Goal: Communication & Community: Answer question/provide support

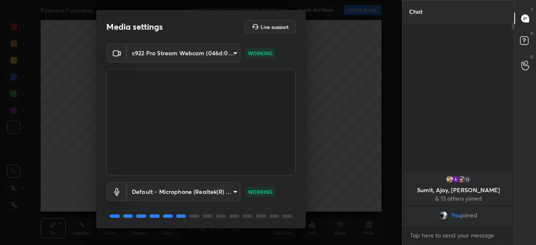
scroll to position [29, 0]
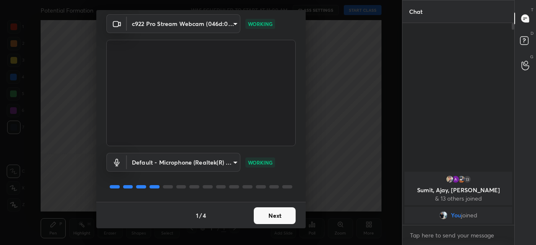
click at [269, 213] on button "Next" at bounding box center [275, 215] width 42 height 17
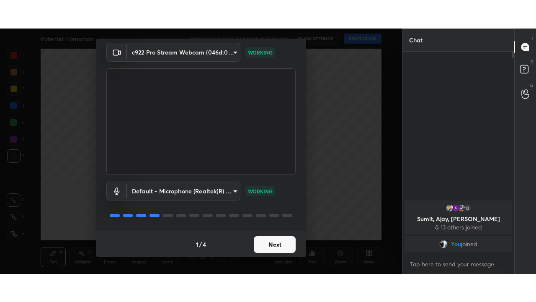
scroll to position [0, 0]
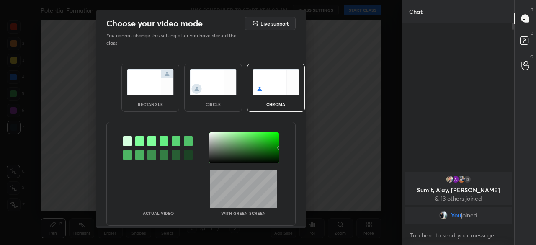
click at [228, 89] on img at bounding box center [213, 82] width 47 height 26
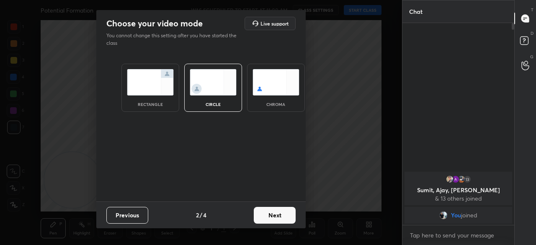
click at [274, 215] on button "Next" at bounding box center [275, 215] width 42 height 17
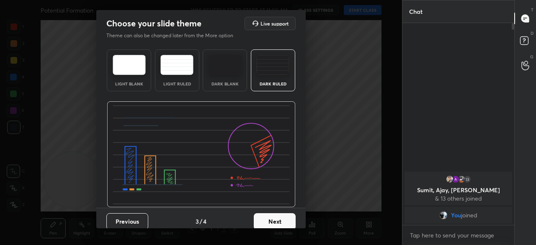
click at [285, 225] on button "Next" at bounding box center [275, 221] width 42 height 17
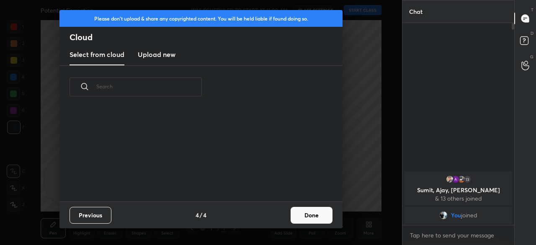
click at [306, 215] on button "Done" at bounding box center [312, 215] width 42 height 17
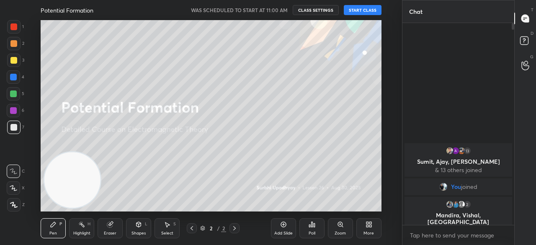
click at [367, 12] on button "START CLASS" at bounding box center [363, 10] width 38 height 10
click at [279, 11] on span "mute" at bounding box center [280, 10] width 12 height 6
click at [282, 10] on span "unmute" at bounding box center [279, 10] width 18 height 6
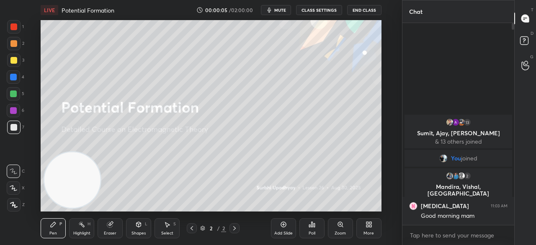
click at [14, 63] on div at bounding box center [13, 60] width 7 height 7
click at [281, 8] on span "mute" at bounding box center [280, 10] width 12 height 6
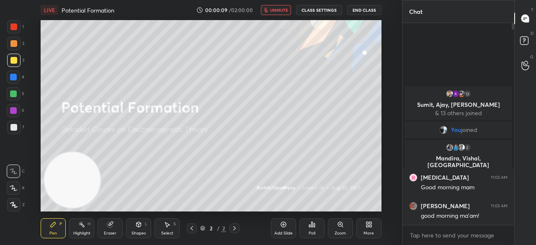
click at [280, 10] on span "unmute" at bounding box center [279, 10] width 18 height 6
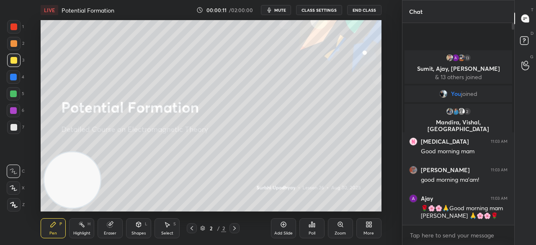
click at [9, 189] on div at bounding box center [13, 187] width 13 height 13
drag, startPoint x: 290, startPoint y: 5, endPoint x: 286, endPoint y: 8, distance: 5.1
click at [290, 6] on div "LIVE Potential Formation 00:00:13 / 02:00:00 mute CLASS SETTINGS End Class" at bounding box center [211, 10] width 341 height 20
click at [283, 11] on span "mute" at bounding box center [280, 10] width 12 height 6
click at [282, 12] on span "unmute" at bounding box center [279, 10] width 18 height 6
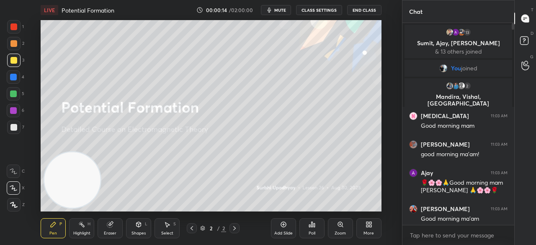
click at [14, 122] on div at bounding box center [13, 127] width 13 height 13
click at [373, 228] on div "More" at bounding box center [369, 228] width 25 height 20
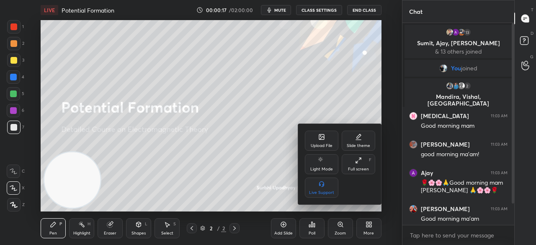
click at [367, 170] on div "Full screen" at bounding box center [358, 169] width 21 height 4
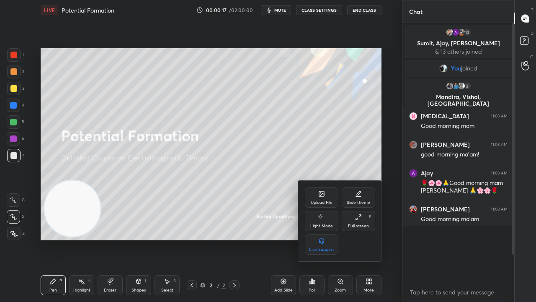
scroll to position [276, 109]
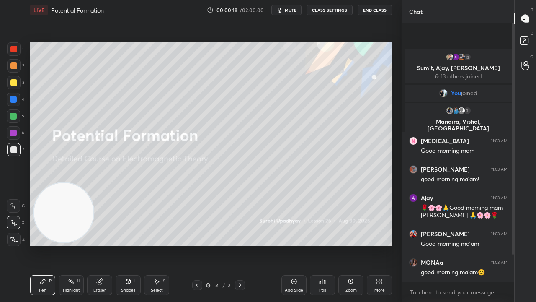
drag, startPoint x: 512, startPoint y: 252, endPoint x: 496, endPoint y: 301, distance: 52.1
click at [505, 245] on div "13 Sumit, [PERSON_NAME], [PERSON_NAME] & 13 others joined You joined 2 [PERSON_…" at bounding box center [459, 162] width 112 height 279
drag, startPoint x: 481, startPoint y: 301, endPoint x: 487, endPoint y: 294, distance: 9.8
click at [481, 245] on div "x" at bounding box center [459, 292] width 112 height 20
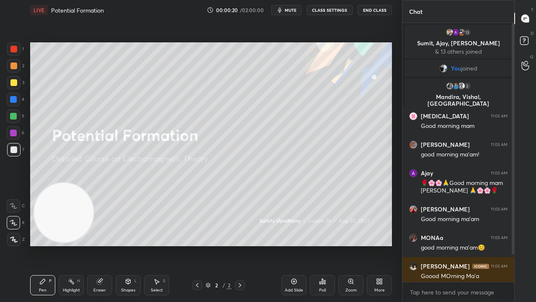
click at [297, 11] on span "mute" at bounding box center [291, 10] width 12 height 6
click at [296, 10] on span "unmute" at bounding box center [290, 10] width 18 height 6
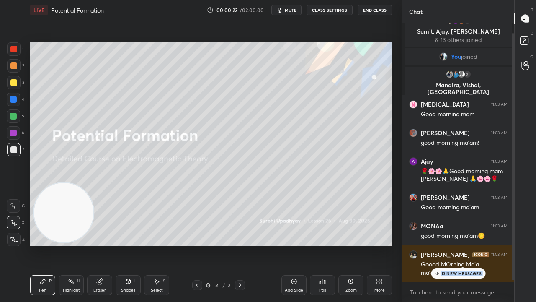
drag, startPoint x: 512, startPoint y: 242, endPoint x: 494, endPoint y: 297, distance: 57.1
click at [498, 245] on div "13 Sumit, [PERSON_NAME], [PERSON_NAME] & 13 others joined You joined 2 [PERSON_…" at bounding box center [459, 162] width 112 height 279
click at [488, 245] on div "x" at bounding box center [459, 292] width 112 height 20
click at [463, 245] on p "13 NEW MESSAGES" at bounding box center [462, 273] width 40 height 5
click at [459, 245] on textarea at bounding box center [458, 291] width 98 height 13
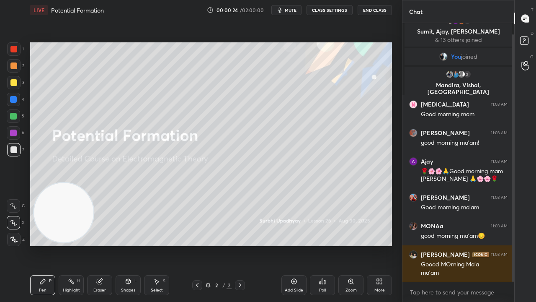
click at [297, 10] on span "mute" at bounding box center [291, 10] width 12 height 6
click at [296, 12] on span "unmute" at bounding box center [290, 10] width 18 height 6
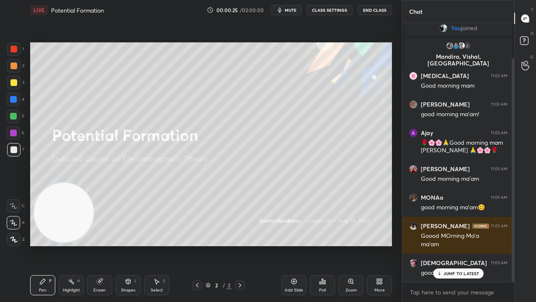
scroll to position [69, 0]
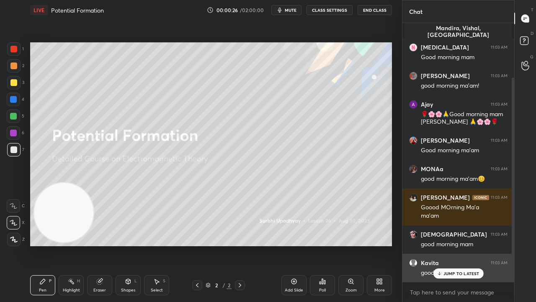
click at [438, 245] on icon at bounding box center [439, 273] width 5 height 5
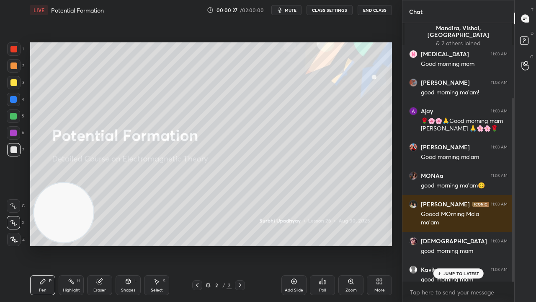
scroll to position [106, 0]
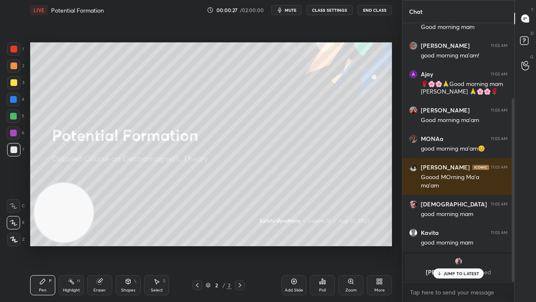
click at [17, 86] on div at bounding box center [13, 82] width 13 height 13
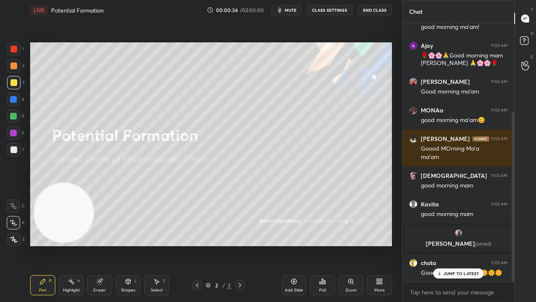
click at [470, 245] on div "JUMP TO LATEST" at bounding box center [458, 273] width 50 height 10
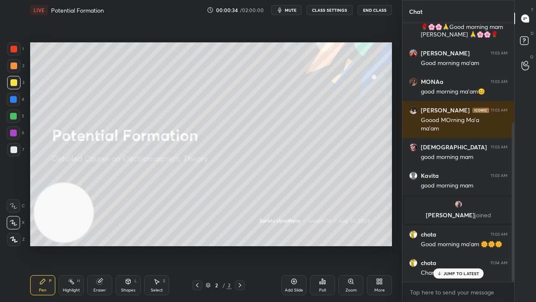
click at [463, 245] on div "x" at bounding box center [459, 292] width 112 height 20
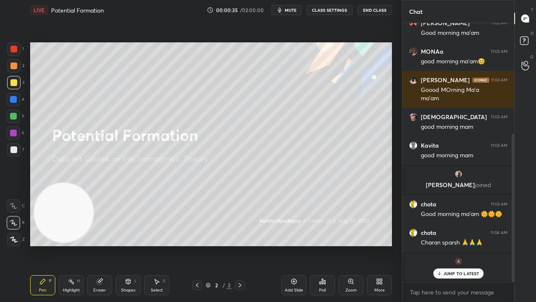
click at [296, 10] on span "mute" at bounding box center [291, 10] width 12 height 6
click at [296, 10] on span "unmute" at bounding box center [290, 10] width 18 height 6
click at [466, 245] on p "JUMP TO LATEST" at bounding box center [462, 273] width 36 height 5
click at [465, 245] on div "x" at bounding box center [459, 292] width 112 height 20
click at [291, 11] on span "mute" at bounding box center [291, 10] width 12 height 6
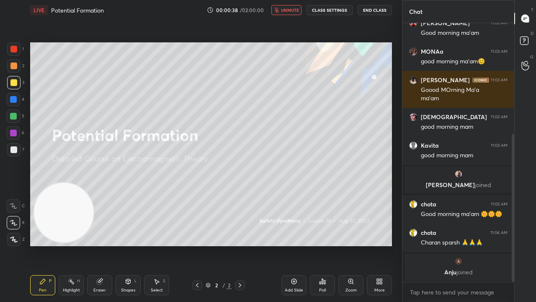
click at [291, 12] on span "unmute" at bounding box center [290, 10] width 18 height 6
click at [8, 119] on div at bounding box center [13, 115] width 13 height 13
click at [11, 153] on div at bounding box center [13, 149] width 13 height 13
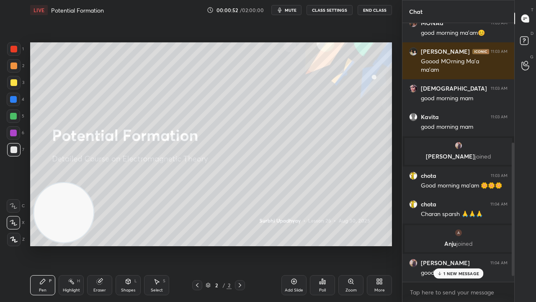
scroll to position [250, 0]
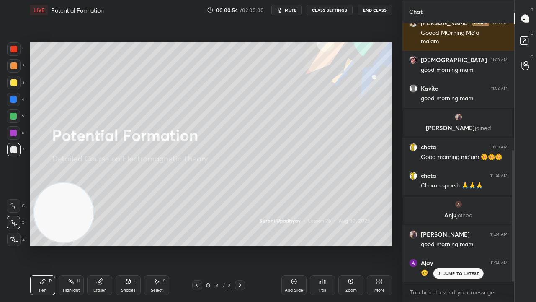
click at [437, 245] on div "JUMP TO LATEST" at bounding box center [458, 273] width 50 height 10
drag, startPoint x: 286, startPoint y: 9, endPoint x: 290, endPoint y: 10, distance: 4.6
click at [287, 10] on button "mute" at bounding box center [287, 10] width 30 height 10
click at [291, 12] on span "unmute" at bounding box center [290, 10] width 18 height 6
click at [13, 86] on div at bounding box center [13, 82] width 13 height 13
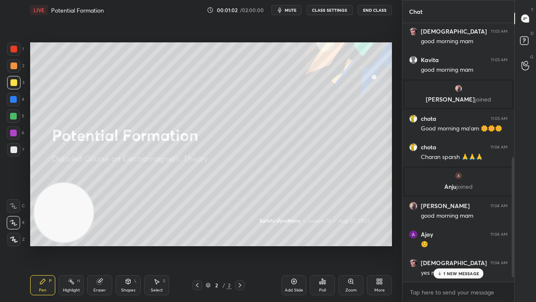
scroll to position [307, 0]
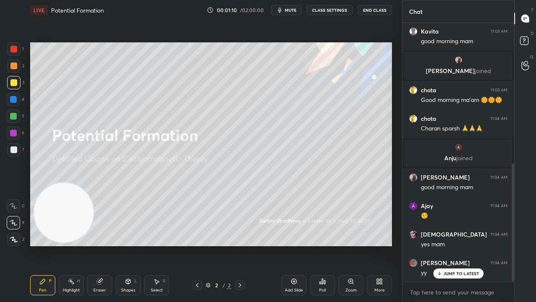
click at [295, 5] on button "mute" at bounding box center [287, 10] width 30 height 10
click at [292, 9] on span "unmute" at bounding box center [290, 10] width 18 height 6
click at [14, 85] on div at bounding box center [13, 82] width 7 height 7
click at [293, 9] on span "mute" at bounding box center [291, 10] width 12 height 6
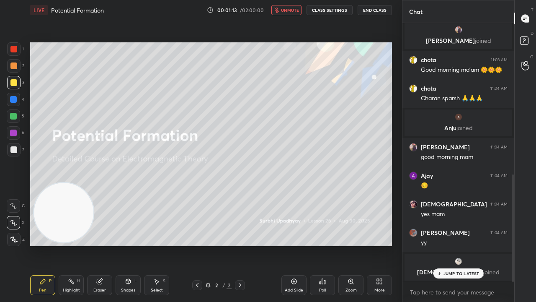
scroll to position [365, 0]
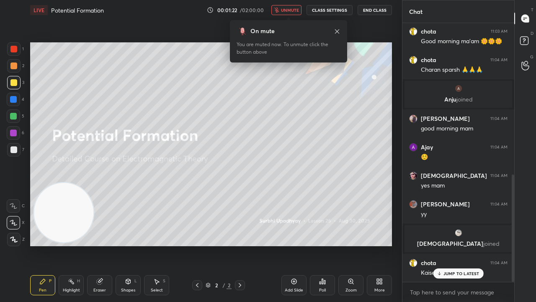
click at [293, 12] on button "unmute" at bounding box center [287, 10] width 30 height 10
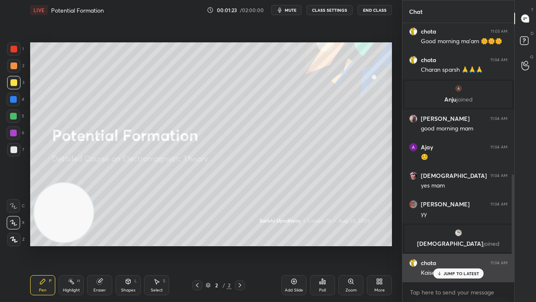
click at [451, 245] on div "JUMP TO LATEST" at bounding box center [458, 273] width 50 height 10
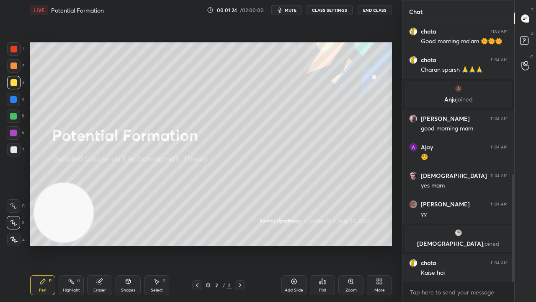
click at [450, 245] on div "x" at bounding box center [459, 292] width 112 height 20
click at [292, 10] on span "mute" at bounding box center [291, 10] width 12 height 6
click at [293, 8] on span "unmute" at bounding box center [290, 10] width 18 height 6
click at [10, 148] on div at bounding box center [13, 149] width 13 height 13
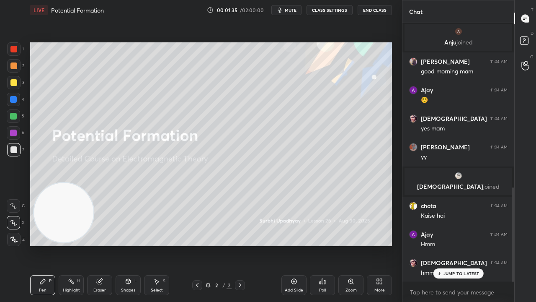
scroll to position [451, 0]
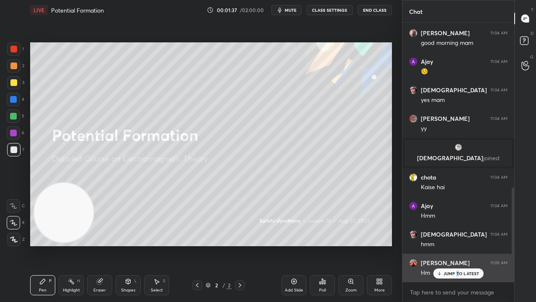
drag, startPoint x: 458, startPoint y: 273, endPoint x: 449, endPoint y: 277, distance: 10.5
click at [458, 245] on p "JUMP TO LATEST" at bounding box center [462, 273] width 36 height 5
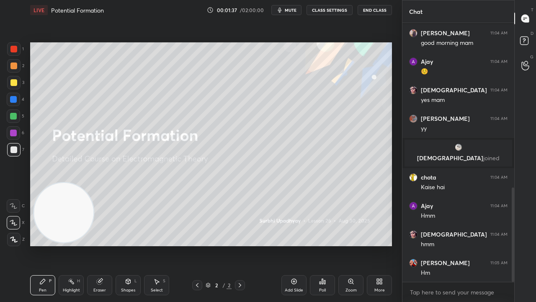
click at [291, 9] on span "mute" at bounding box center [291, 10] width 12 height 6
click at [292, 10] on span "unmute" at bounding box center [290, 10] width 18 height 6
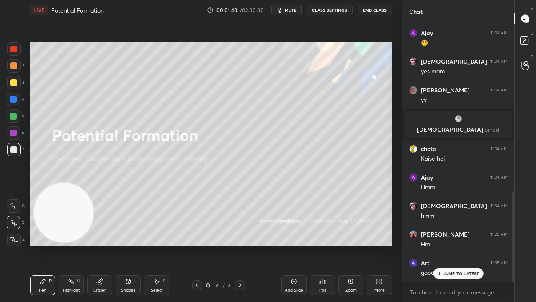
click at [292, 10] on span "mute" at bounding box center [291, 10] width 12 height 6
click at [292, 11] on span "mute" at bounding box center [291, 10] width 12 height 6
click at [13, 84] on div at bounding box center [13, 82] width 7 height 7
drag, startPoint x: 460, startPoint y: 272, endPoint x: 452, endPoint y: 301, distance: 30.0
click at [460, 245] on p "JUMP TO LATEST" at bounding box center [462, 273] width 36 height 5
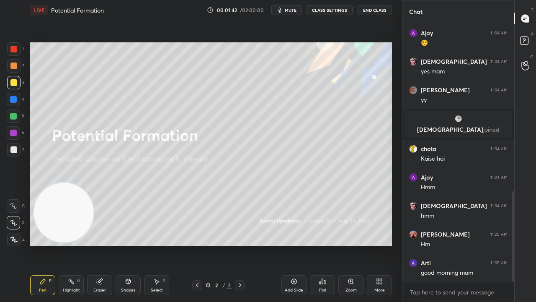
drag, startPoint x: 452, startPoint y: 301, endPoint x: 447, endPoint y: 301, distance: 5.4
click at [450, 245] on div "x" at bounding box center [459, 292] width 112 height 20
click at [295, 5] on div "LIVE Potential Formation 00:01:43 / 02:00:00 mute CLASS SETTINGS End Class" at bounding box center [211, 10] width 362 height 20
click at [293, 8] on span "mute" at bounding box center [291, 10] width 12 height 6
click at [293, 8] on span "unmute" at bounding box center [290, 10] width 18 height 6
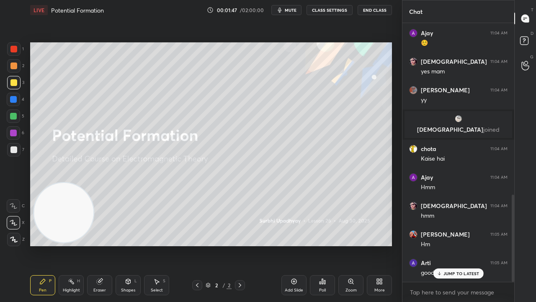
scroll to position [508, 0]
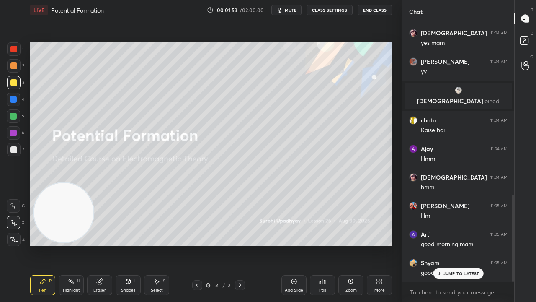
click at [296, 12] on span "mute" at bounding box center [291, 10] width 12 height 6
click at [294, 12] on span "unmute" at bounding box center [290, 10] width 18 height 6
drag, startPoint x: 458, startPoint y: 274, endPoint x: 457, endPoint y: 290, distance: 15.2
click at [459, 245] on p "JUMP TO LATEST" at bounding box center [462, 273] width 36 height 5
click at [455, 245] on textarea at bounding box center [458, 291] width 98 height 13
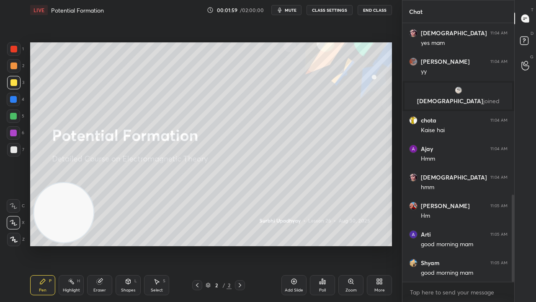
click at [286, 11] on button "mute" at bounding box center [287, 10] width 30 height 10
click at [285, 11] on span "unmute" at bounding box center [290, 10] width 18 height 6
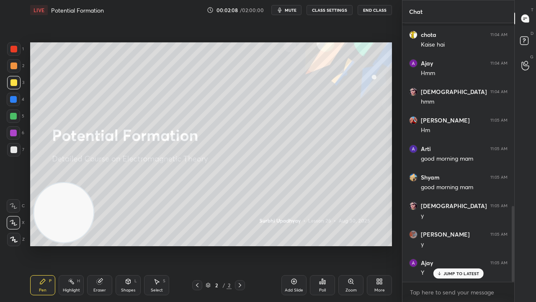
scroll to position [622, 0]
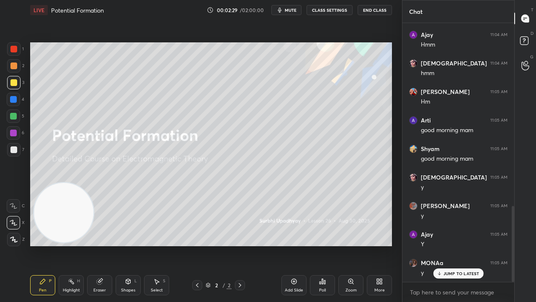
drag, startPoint x: 457, startPoint y: 273, endPoint x: 453, endPoint y: 296, distance: 22.9
click at [457, 245] on p "JUMP TO LATEST" at bounding box center [462, 273] width 36 height 5
click at [449, 245] on div "x" at bounding box center [459, 292] width 112 height 20
click at [286, 7] on button "mute" at bounding box center [287, 10] width 30 height 10
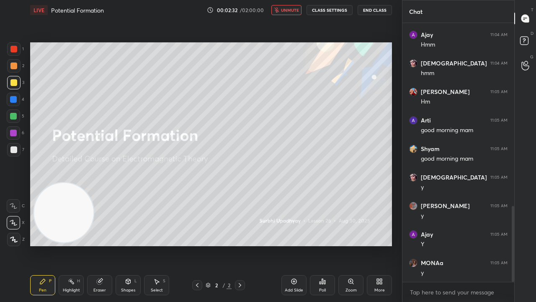
click at [287, 9] on span "unmute" at bounding box center [290, 10] width 18 height 6
click at [10, 90] on div "3" at bounding box center [15, 84] width 17 height 17
click at [289, 10] on span "mute" at bounding box center [291, 10] width 12 height 6
click at [289, 10] on span "unmute" at bounding box center [290, 10] width 18 height 6
click at [296, 245] on div "Add Slide" at bounding box center [294, 290] width 18 height 4
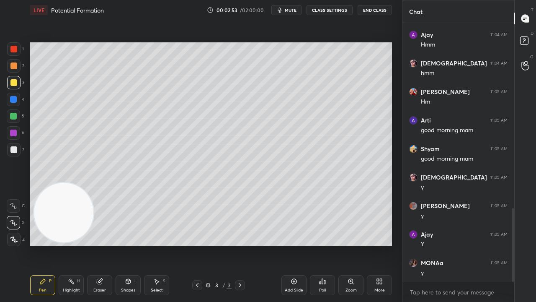
scroll to position [650, 0]
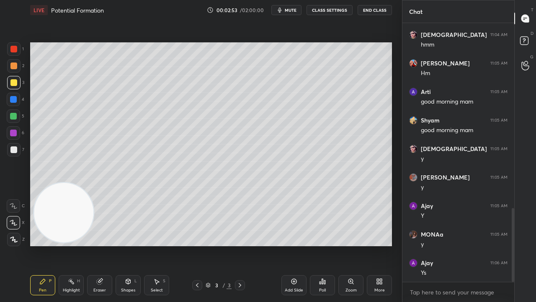
click at [18, 85] on div at bounding box center [13, 82] width 13 height 13
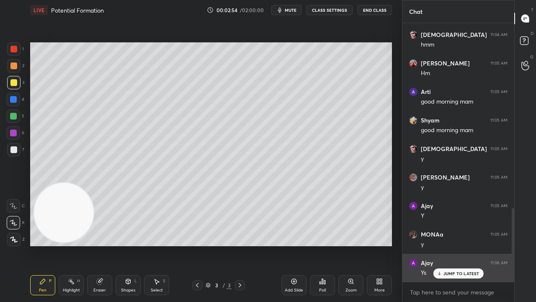
click at [448, 245] on p "JUMP TO LATEST" at bounding box center [462, 273] width 36 height 5
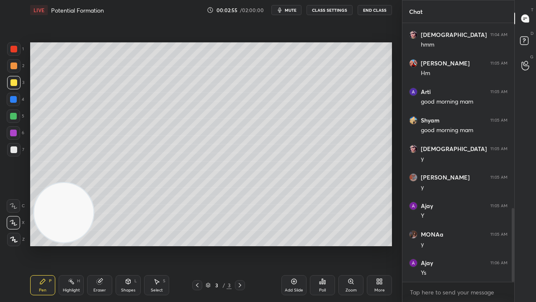
click at [435, 245] on div "x" at bounding box center [459, 292] width 112 height 20
click at [296, 8] on button "mute" at bounding box center [287, 10] width 30 height 10
click at [293, 10] on span "unmute" at bounding box center [290, 10] width 18 height 6
click at [13, 151] on div at bounding box center [13, 149] width 7 height 7
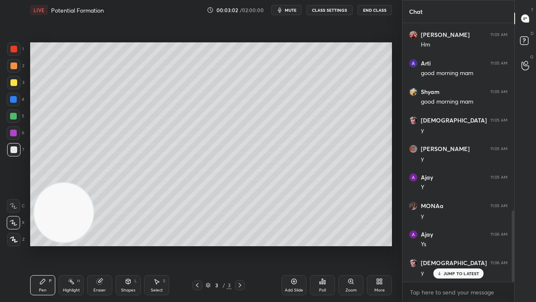
scroll to position [707, 0]
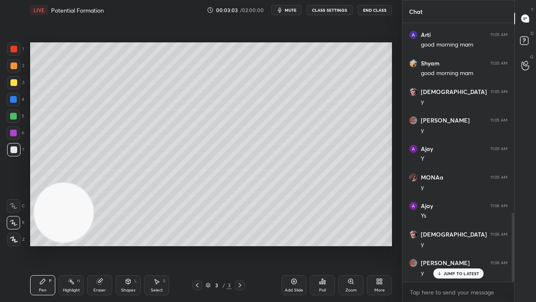
click at [302, 8] on button "mute" at bounding box center [287, 10] width 30 height 10
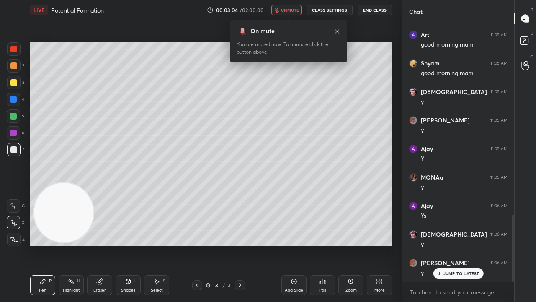
scroll to position [736, 0]
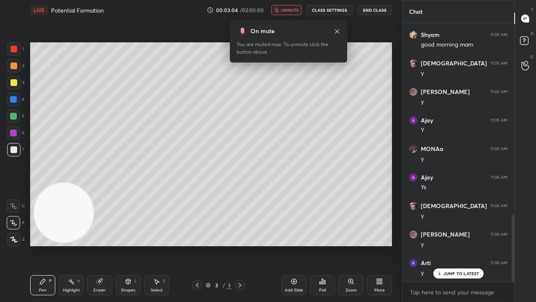
click at [295, 9] on span "unmute" at bounding box center [290, 10] width 18 height 6
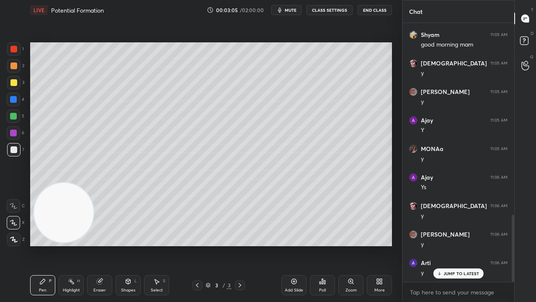
click at [7, 119] on div at bounding box center [13, 115] width 13 height 13
click at [18, 84] on div at bounding box center [13, 82] width 13 height 13
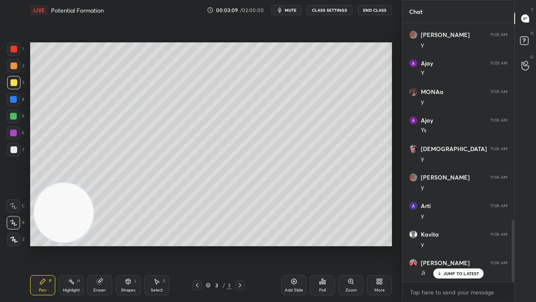
scroll to position [821, 0]
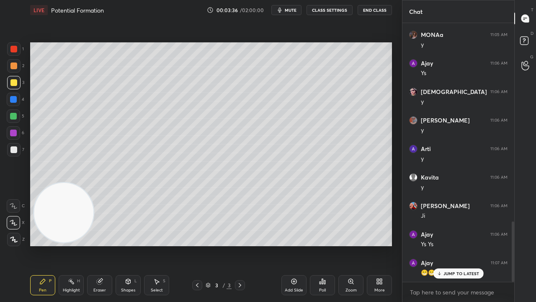
click at [289, 9] on span "mute" at bounding box center [291, 10] width 12 height 6
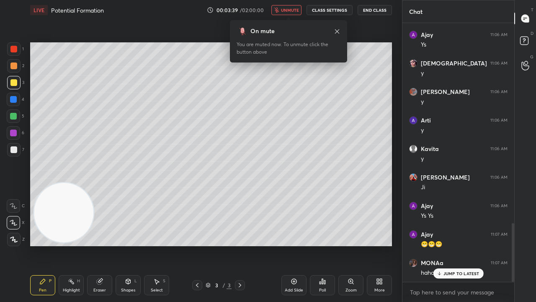
click at [292, 9] on span "unmute" at bounding box center [290, 10] width 18 height 6
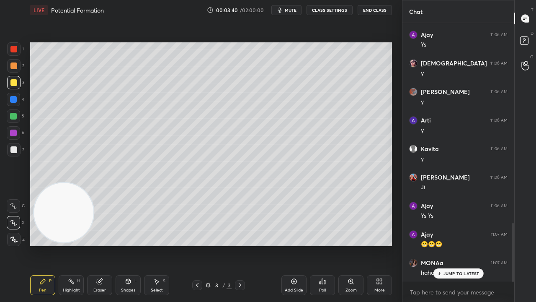
click at [13, 145] on div at bounding box center [13, 149] width 13 height 13
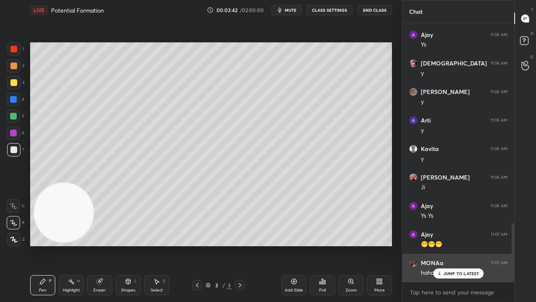
click at [444, 245] on p "JUMP TO LATEST" at bounding box center [462, 273] width 36 height 5
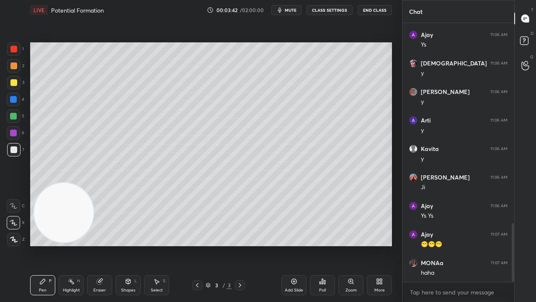
drag, startPoint x: 435, startPoint y: 299, endPoint x: 432, endPoint y: 293, distance: 7.0
click at [435, 245] on div "x" at bounding box center [459, 292] width 112 height 20
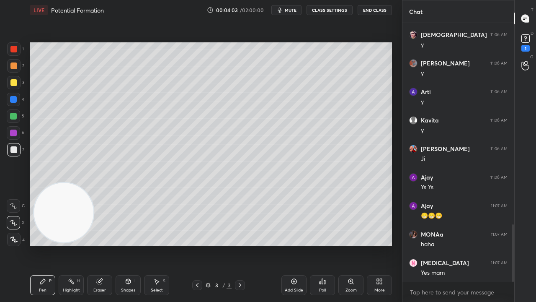
click at [290, 11] on span "mute" at bounding box center [291, 10] width 12 height 6
click at [290, 10] on span "unmute" at bounding box center [290, 10] width 18 height 6
click at [10, 117] on div at bounding box center [13, 116] width 7 height 7
click at [297, 11] on span "mute" at bounding box center [291, 10] width 12 height 6
drag, startPoint x: 295, startPoint y: 10, endPoint x: 276, endPoint y: 13, distance: 19.2
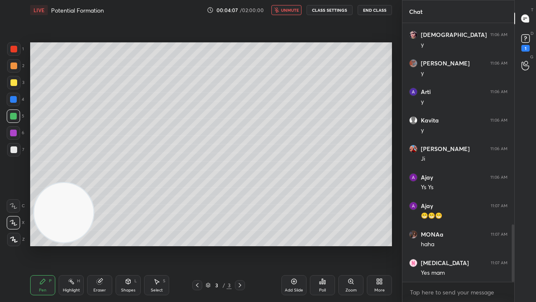
click at [294, 9] on span "unmute" at bounding box center [290, 10] width 18 height 6
click at [9, 149] on div at bounding box center [13, 149] width 13 height 13
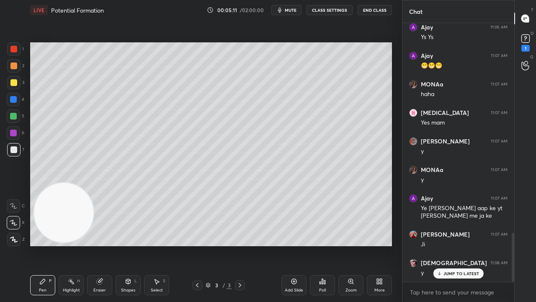
scroll to position [1100, 0]
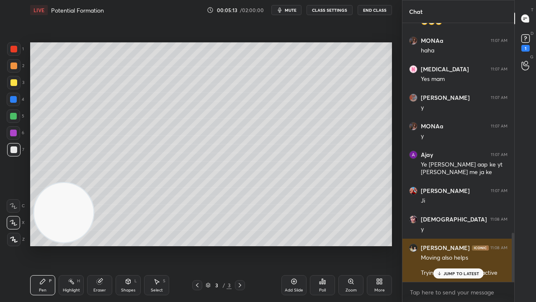
click at [444, 245] on p "JUMP TO LATEST" at bounding box center [462, 273] width 36 height 5
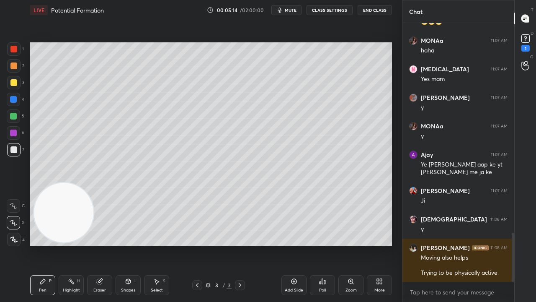
click at [429, 245] on div "x" at bounding box center [459, 292] width 112 height 20
click at [14, 148] on div at bounding box center [13, 149] width 7 height 7
click at [286, 7] on button "mute" at bounding box center [287, 10] width 30 height 10
click at [287, 8] on span "unmute" at bounding box center [290, 10] width 18 height 6
click at [17, 89] on div "3" at bounding box center [15, 84] width 17 height 17
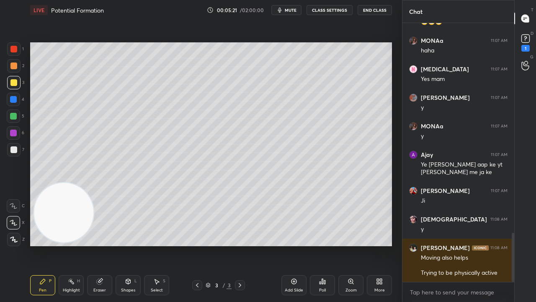
click at [12, 117] on div at bounding box center [13, 116] width 7 height 7
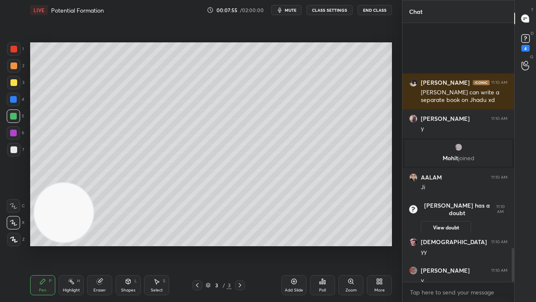
scroll to position [1705, 0]
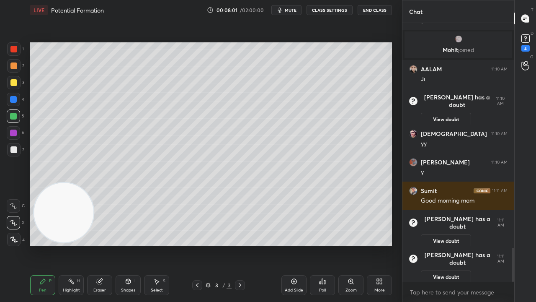
click at [93, 245] on div "Eraser" at bounding box center [99, 285] width 25 height 20
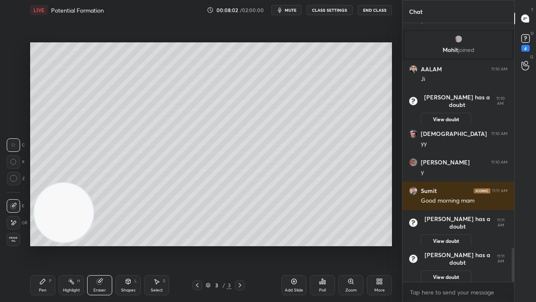
click at [15, 222] on icon at bounding box center [13, 222] width 7 height 7
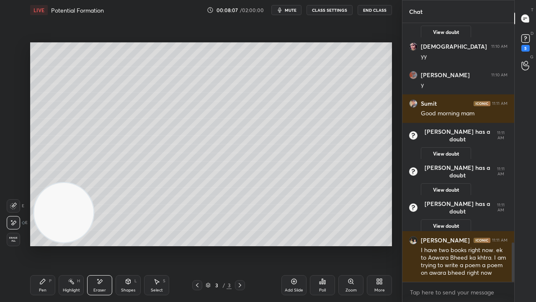
scroll to position [1439, 0]
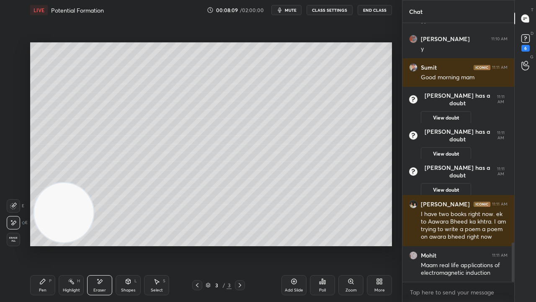
click at [41, 245] on icon at bounding box center [42, 281] width 7 height 7
click at [11, 153] on div at bounding box center [13, 149] width 7 height 7
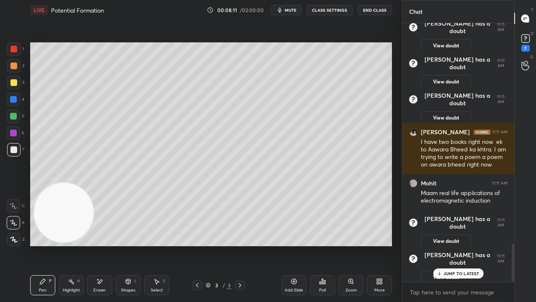
scroll to position [1491, 0]
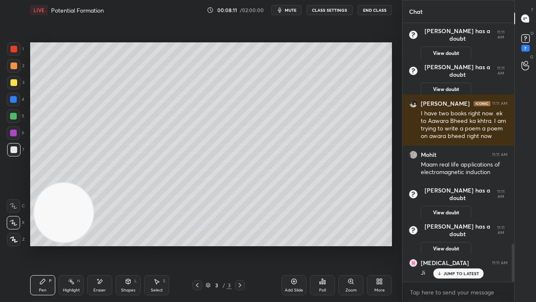
click at [282, 12] on icon "button" at bounding box center [280, 10] width 4 height 5
click at [285, 10] on span "unmute" at bounding box center [290, 10] width 18 height 6
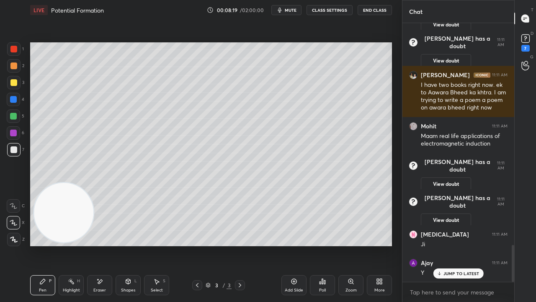
scroll to position [1548, 0]
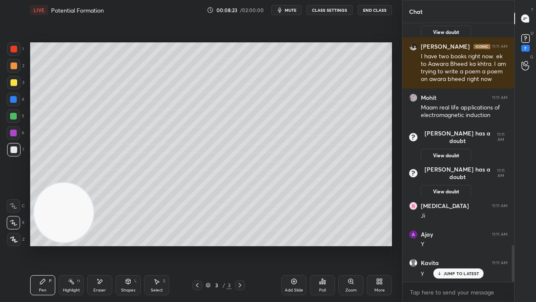
click at [296, 9] on span "mute" at bounding box center [291, 10] width 12 height 6
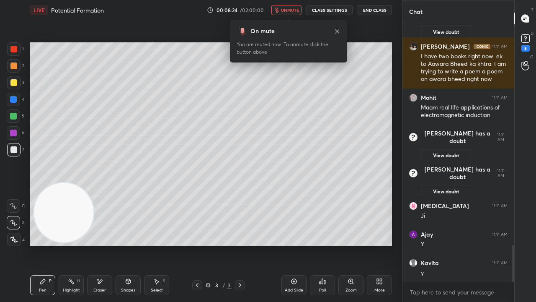
click at [292, 9] on span "unmute" at bounding box center [290, 10] width 18 height 6
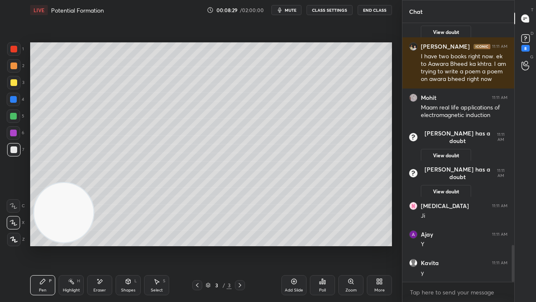
click at [292, 10] on span "mute" at bounding box center [291, 10] width 12 height 6
click at [292, 10] on span "unmute" at bounding box center [290, 10] width 18 height 6
click at [288, 11] on span "mute" at bounding box center [291, 10] width 12 height 6
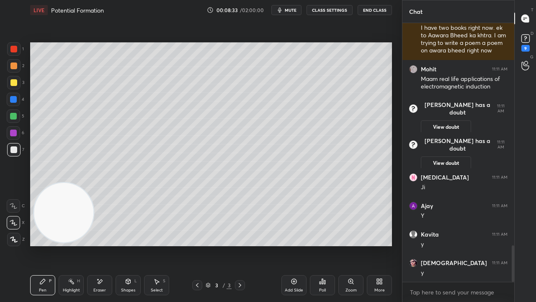
click at [295, 9] on span "mute" at bounding box center [291, 10] width 12 height 6
click at [295, 10] on span "unmute" at bounding box center [290, 10] width 18 height 6
click at [12, 118] on div at bounding box center [13, 116] width 7 height 7
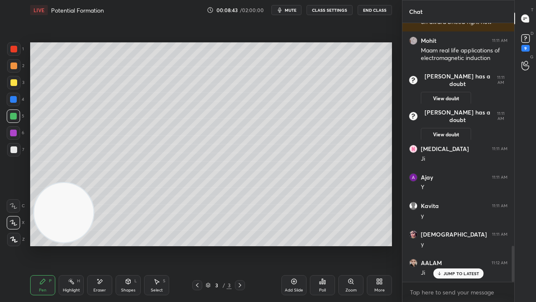
scroll to position [1633, 0]
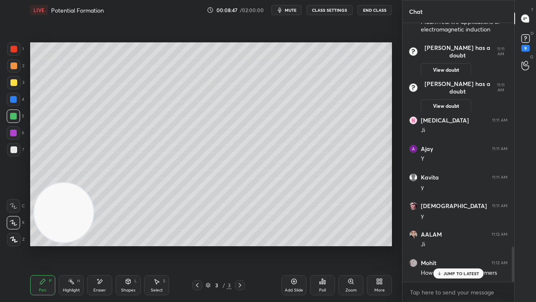
click at [461, 245] on div "JUMP TO LATEST" at bounding box center [458, 273] width 50 height 10
click at [292, 10] on span "mute" at bounding box center [291, 10] width 12 height 6
click at [292, 11] on span "unmute" at bounding box center [290, 10] width 18 height 6
click at [293, 11] on span "mute" at bounding box center [291, 10] width 12 height 6
click at [294, 11] on span "unmute" at bounding box center [290, 10] width 18 height 6
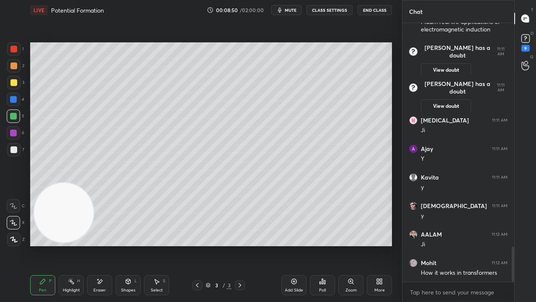
click at [292, 8] on span "mute" at bounding box center [291, 10] width 12 height 6
click at [294, 9] on span "unmute" at bounding box center [290, 10] width 18 height 6
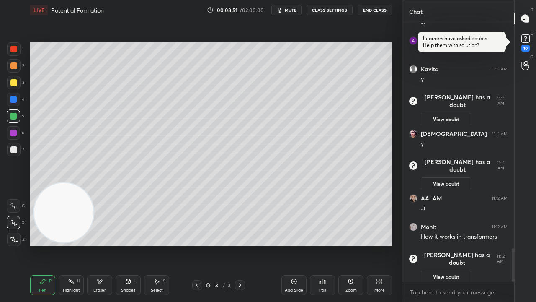
click at [15, 85] on div at bounding box center [13, 82] width 7 height 7
click at [292, 11] on span "mute" at bounding box center [291, 10] width 12 height 6
click at [292, 10] on span "mute" at bounding box center [291, 10] width 12 height 6
click at [530, 44] on icon at bounding box center [526, 38] width 13 height 13
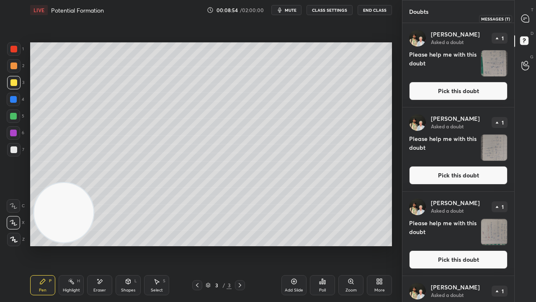
click at [530, 21] on icon at bounding box center [525, 18] width 9 height 9
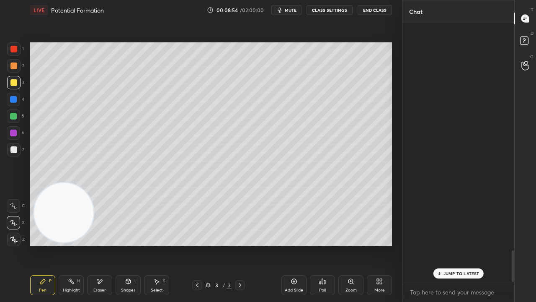
scroll to position [256, 109]
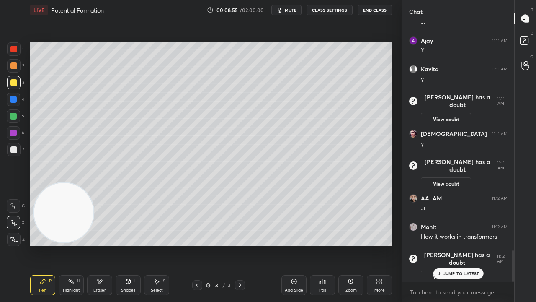
drag, startPoint x: 453, startPoint y: 275, endPoint x: 450, endPoint y: 292, distance: 17.8
click at [453, 245] on div "JUMP TO LATEST" at bounding box center [458, 273] width 50 height 10
click at [446, 245] on div "x" at bounding box center [459, 292] width 112 height 20
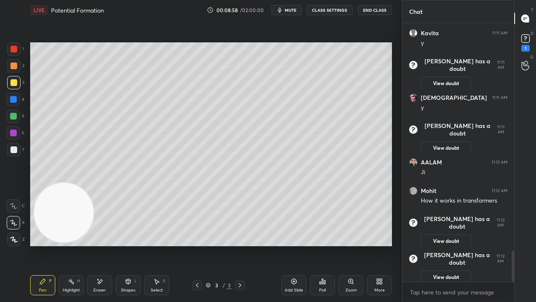
click at [124, 245] on div "Shapes" at bounding box center [128, 290] width 14 height 4
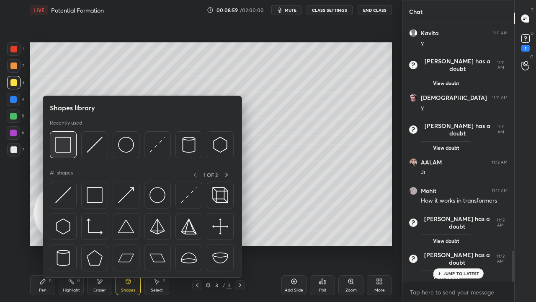
click at [61, 151] on img at bounding box center [63, 145] width 16 height 16
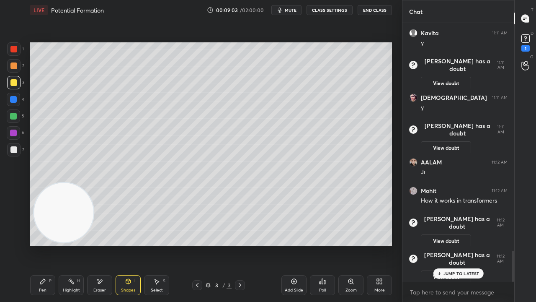
click at [124, 245] on div "Shapes" at bounding box center [128, 290] width 14 height 4
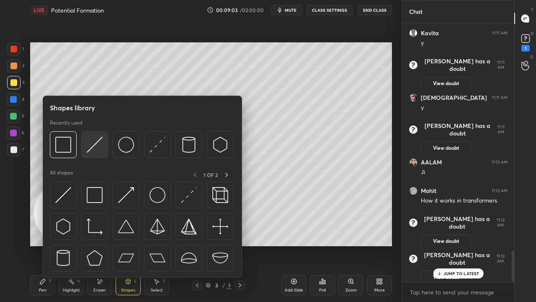
click at [97, 145] on img at bounding box center [95, 145] width 16 height 16
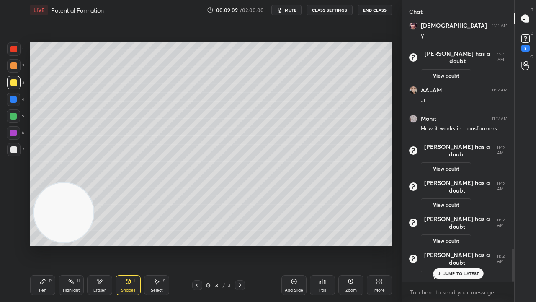
scroll to position [1771, 0]
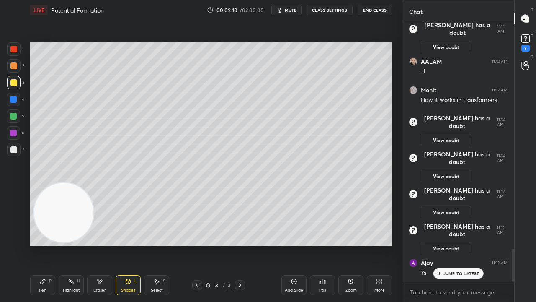
click at [123, 245] on div "Shapes" at bounding box center [128, 290] width 14 height 4
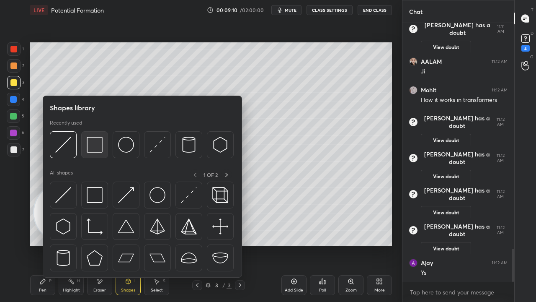
click at [100, 147] on img at bounding box center [95, 145] width 16 height 16
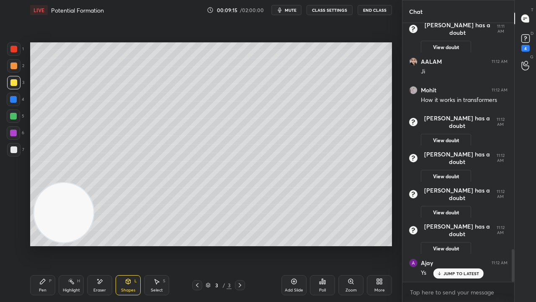
scroll to position [1799, 0]
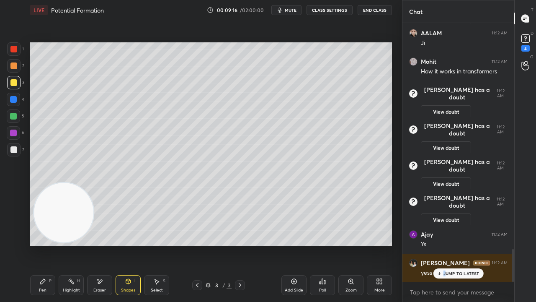
click at [446, 245] on p "JUMP TO LATEST" at bounding box center [462, 273] width 36 height 5
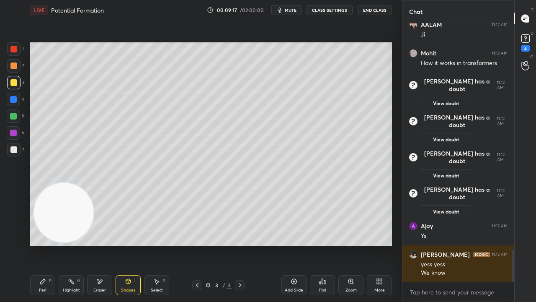
click at [47, 245] on div "Pen P" at bounding box center [42, 285] width 25 height 20
click at [13, 122] on div "5" at bounding box center [16, 117] width 18 height 17
click at [287, 12] on span "mute" at bounding box center [291, 10] width 12 height 6
click at [288, 11] on span "unmute" at bounding box center [290, 10] width 18 height 6
click at [297, 11] on span "mute" at bounding box center [291, 10] width 12 height 6
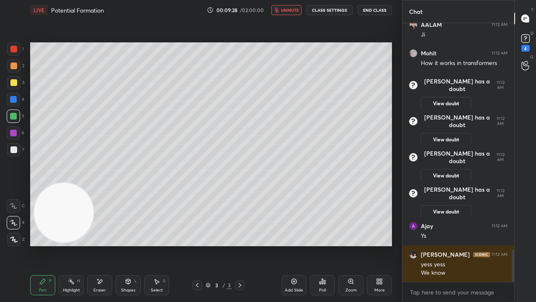
click at [299, 11] on span "unmute" at bounding box center [290, 10] width 18 height 6
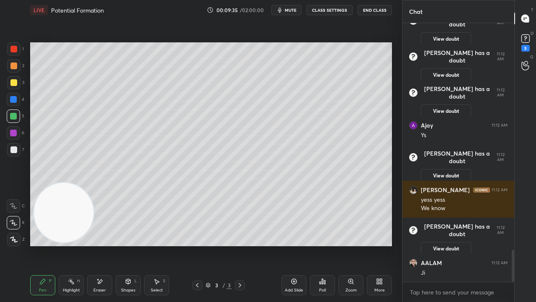
scroll to position [1884, 0]
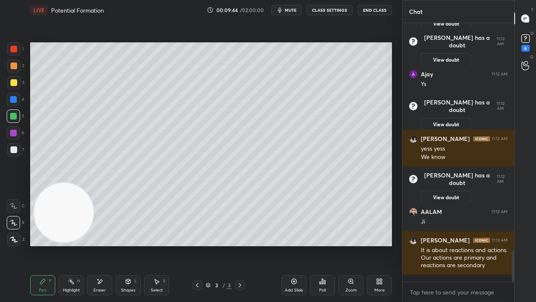
click at [292, 9] on span "mute" at bounding box center [291, 10] width 12 height 6
click at [293, 9] on span "unmute" at bounding box center [290, 10] width 18 height 6
click at [290, 9] on span "mute" at bounding box center [291, 10] width 12 height 6
click at [292, 8] on span "unmute" at bounding box center [290, 10] width 18 height 6
click at [13, 153] on div at bounding box center [13, 149] width 13 height 13
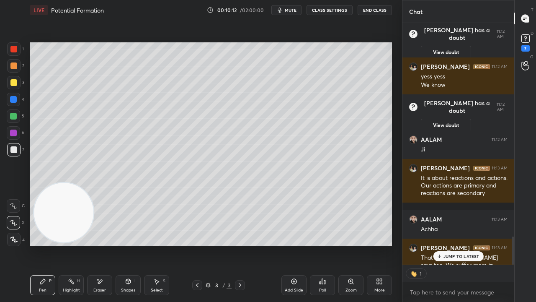
scroll to position [3, 3]
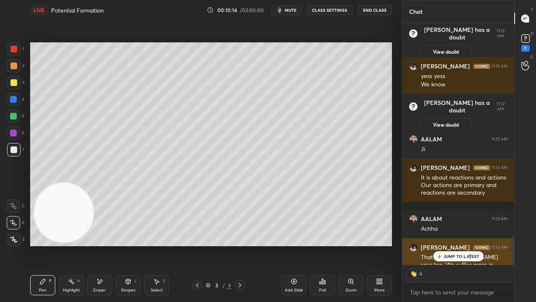
click at [470, 245] on p "JUMP TO LATEST" at bounding box center [462, 256] width 36 height 5
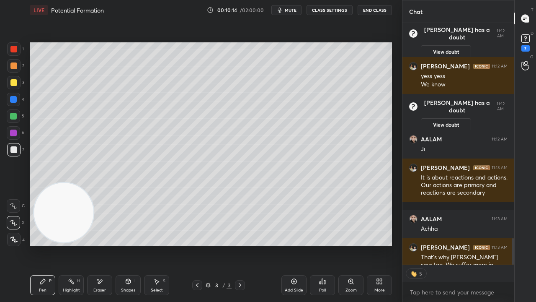
scroll to position [1974, 0]
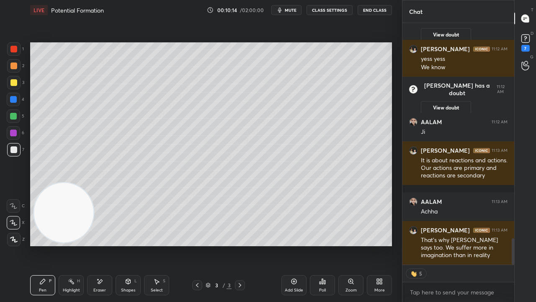
click at [468, 245] on div "x" at bounding box center [459, 292] width 112 height 20
click at [292, 13] on span "mute" at bounding box center [291, 10] width 12 height 6
click at [292, 10] on span "unmute" at bounding box center [290, 10] width 18 height 6
click at [20, 115] on div "5" at bounding box center [16, 115] width 18 height 13
click at [11, 117] on div at bounding box center [13, 116] width 7 height 7
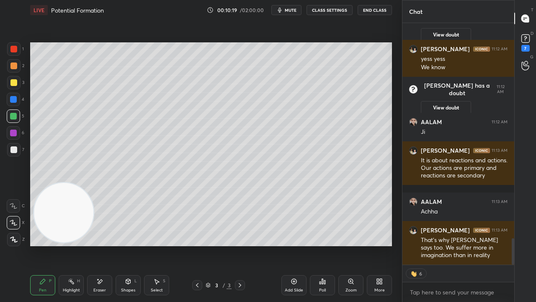
click at [291, 8] on span "mute" at bounding box center [291, 10] width 12 height 6
drag, startPoint x: 288, startPoint y: 8, endPoint x: 299, endPoint y: 8, distance: 11.3
click at [288, 8] on span "unmute" at bounding box center [290, 10] width 18 height 6
drag, startPoint x: 12, startPoint y: 86, endPoint x: 15, endPoint y: 80, distance: 6.2
click at [13, 85] on div at bounding box center [13, 82] width 13 height 13
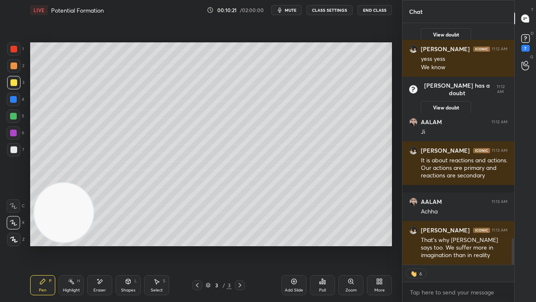
click at [20, 67] on div at bounding box center [13, 65] width 13 height 13
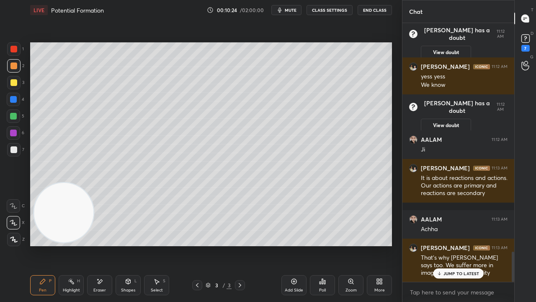
scroll to position [1956, 0]
click at [462, 245] on p "JUMP TO LATEST" at bounding box center [462, 273] width 36 height 5
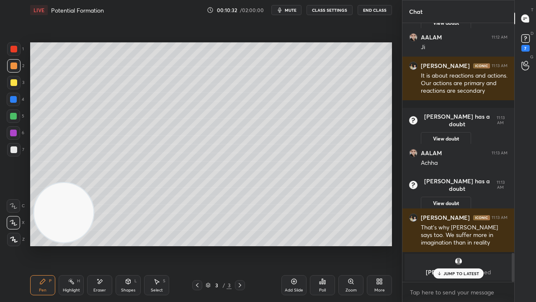
scroll to position [2011, 0]
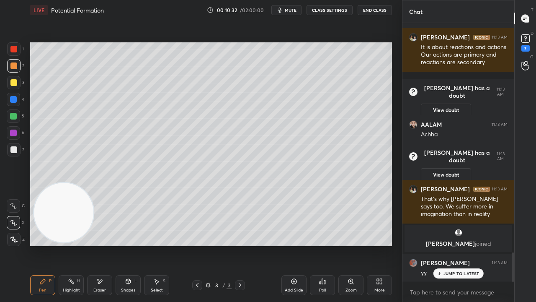
click at [458, 245] on div "JUMP TO LATEST" at bounding box center [458, 273] width 50 height 10
drag, startPoint x: 446, startPoint y: 297, endPoint x: 453, endPoint y: 295, distance: 7.8
click at [446, 245] on textarea at bounding box center [458, 291] width 98 height 13
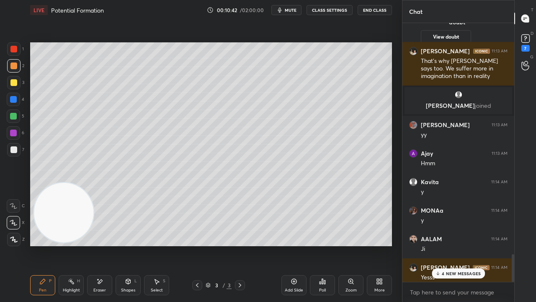
scroll to position [2154, 0]
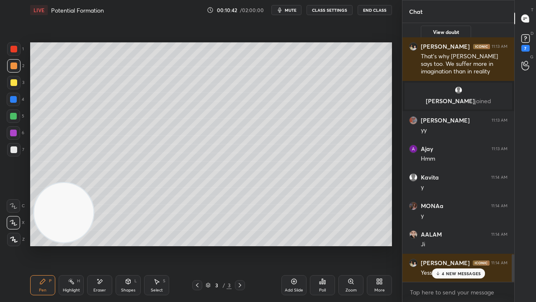
drag, startPoint x: 513, startPoint y: 266, endPoint x: 477, endPoint y: 297, distance: 47.5
click at [504, 245] on div "AALAM 11:13 AM [PERSON_NAME] has a doubt 11:13 AM View doubt [PERSON_NAME] 11:1…" at bounding box center [459, 162] width 112 height 279
click at [450, 245] on div "x" at bounding box center [459, 292] width 112 height 20
drag, startPoint x: 462, startPoint y: 277, endPoint x: 461, endPoint y: 282, distance: 5.5
click at [462, 245] on div "4 NEW MESSAGES" at bounding box center [458, 273] width 53 height 10
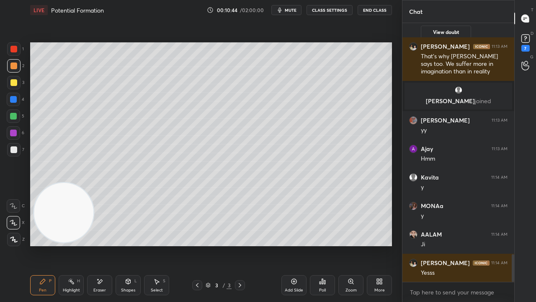
click at [289, 8] on span "mute" at bounding box center [291, 10] width 12 height 6
click at [289, 8] on span "unmute" at bounding box center [290, 10] width 18 height 6
drag, startPoint x: 14, startPoint y: 155, endPoint x: 15, endPoint y: 142, distance: 13.0
click at [12, 155] on div at bounding box center [13, 149] width 13 height 13
click at [295, 7] on button "mute" at bounding box center [287, 10] width 30 height 10
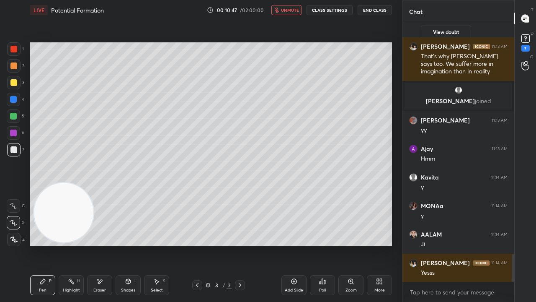
click at [295, 8] on span "unmute" at bounding box center [290, 10] width 18 height 6
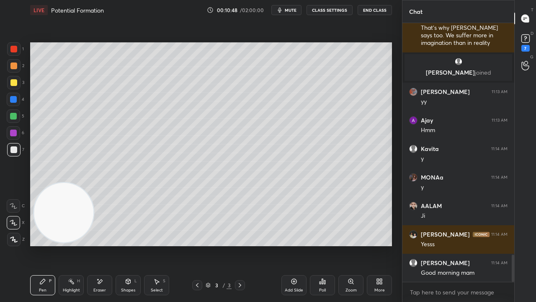
drag, startPoint x: 15, startPoint y: 68, endPoint x: 25, endPoint y: 64, distance: 10.5
click at [16, 67] on div at bounding box center [13, 65] width 7 height 7
click at [288, 11] on span "mute" at bounding box center [291, 10] width 12 height 6
click at [291, 11] on span "mute" at bounding box center [291, 10] width 12 height 6
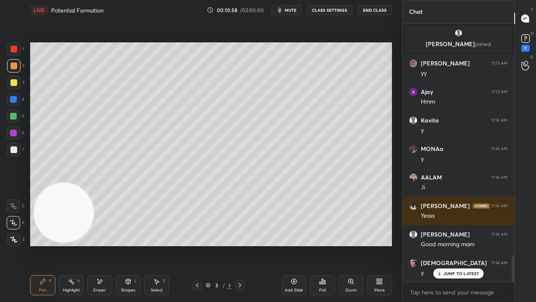
scroll to position [2254, 0]
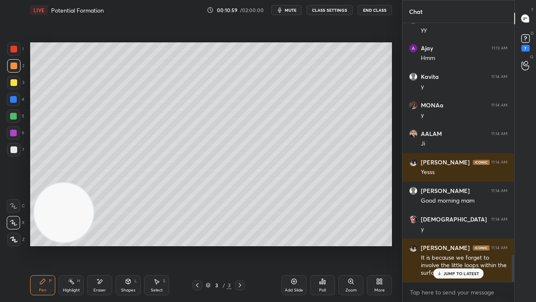
click at [457, 245] on p "JUMP TO LATEST" at bounding box center [462, 273] width 36 height 5
click at [458, 245] on div "x" at bounding box center [459, 292] width 112 height 20
click at [294, 13] on span "mute" at bounding box center [291, 10] width 12 height 6
click at [294, 11] on span "unmute" at bounding box center [290, 10] width 18 height 6
click at [195, 245] on icon at bounding box center [197, 285] width 7 height 7
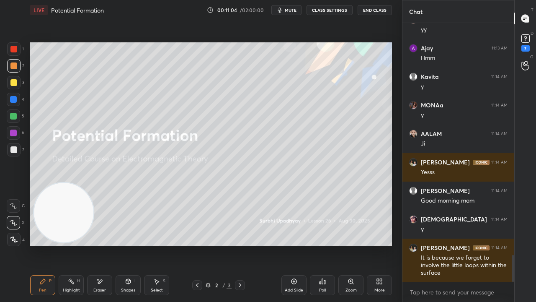
click at [292, 245] on div "Add Slide" at bounding box center [294, 285] width 25 height 20
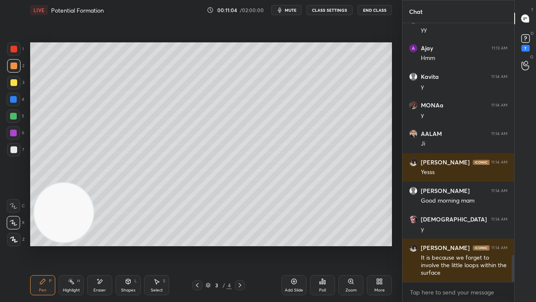
click at [12, 118] on div at bounding box center [13, 116] width 7 height 7
click at [238, 245] on icon at bounding box center [240, 285] width 7 height 7
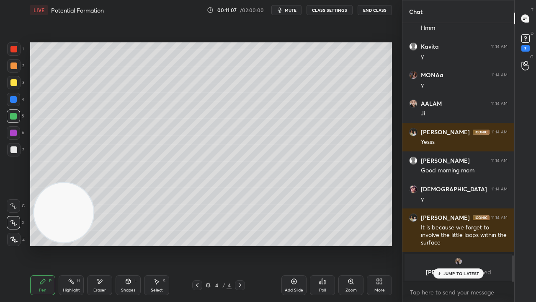
click at [11, 67] on div at bounding box center [13, 65] width 7 height 7
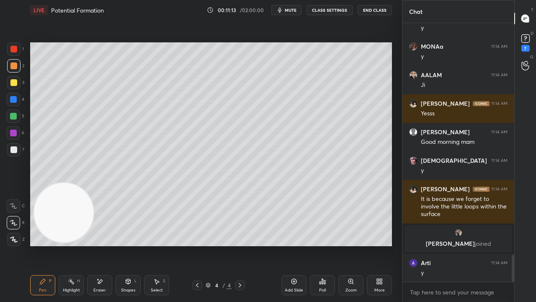
scroll to position [2228, 0]
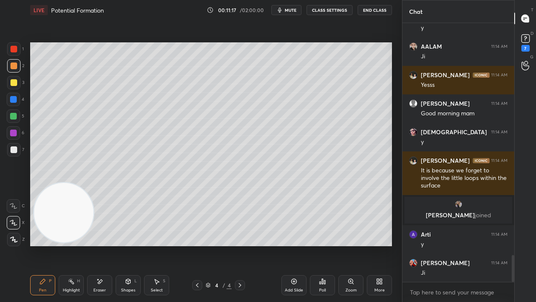
click at [293, 12] on span "mute" at bounding box center [291, 10] width 12 height 6
drag, startPoint x: 292, startPoint y: 9, endPoint x: 293, endPoint y: 4, distance: 5.7
click at [292, 8] on span "unmute" at bounding box center [290, 10] width 18 height 6
drag, startPoint x: 199, startPoint y: 286, endPoint x: 192, endPoint y: 286, distance: 6.7
click at [198, 245] on icon at bounding box center [197, 285] width 7 height 7
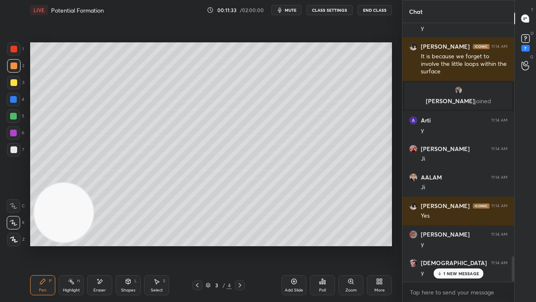
scroll to position [2371, 0]
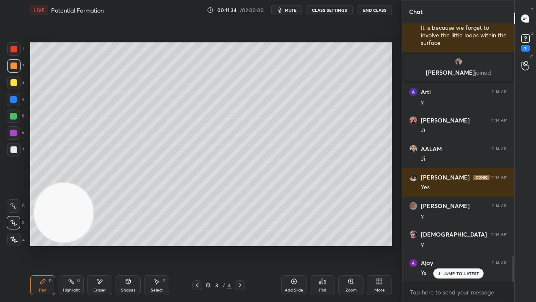
click at [13, 148] on div at bounding box center [13, 149] width 7 height 7
click at [292, 10] on span "mute" at bounding box center [291, 10] width 12 height 6
click at [289, 10] on span "unmute" at bounding box center [290, 10] width 18 height 6
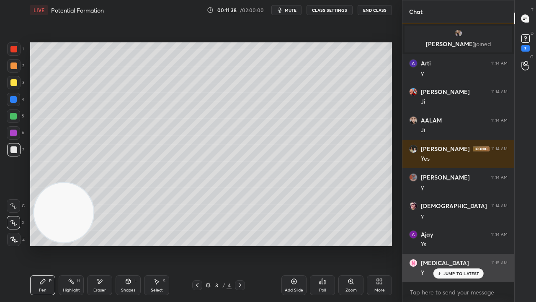
click at [452, 245] on div "[MEDICAL_DATA] 11:15 AM Y" at bounding box center [459, 268] width 112 height 28
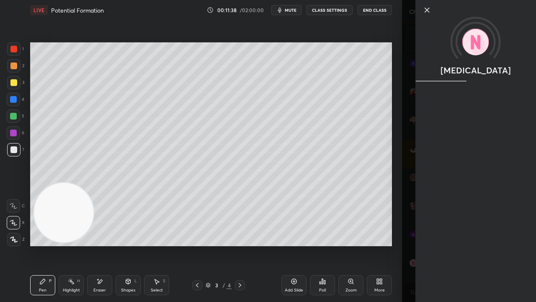
click at [442, 245] on div "[MEDICAL_DATA]" at bounding box center [469, 151] width 134 height 302
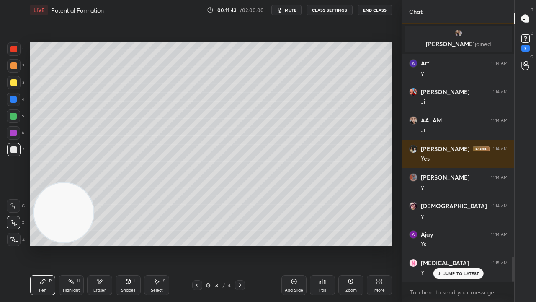
drag, startPoint x: 16, startPoint y: 82, endPoint x: 28, endPoint y: 75, distance: 13.3
click at [16, 82] on div at bounding box center [13, 82] width 7 height 7
click at [290, 10] on span "mute" at bounding box center [291, 10] width 12 height 6
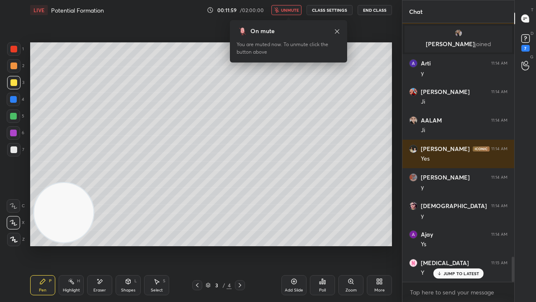
click at [468, 245] on div "JUMP TO LATEST" at bounding box center [458, 273] width 50 height 10
click at [533, 38] on div "7" at bounding box center [525, 41] width 17 height 15
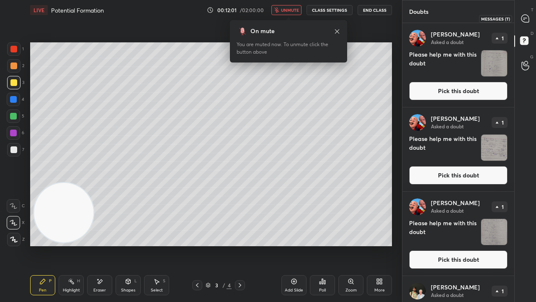
click at [533, 20] on div at bounding box center [525, 18] width 17 height 15
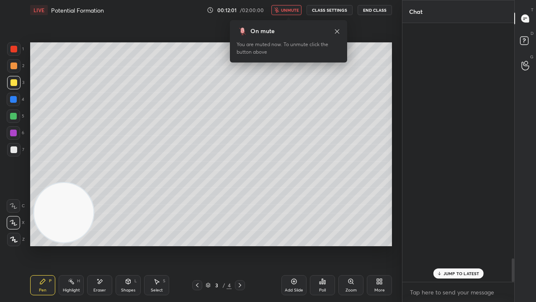
scroll to position [256, 109]
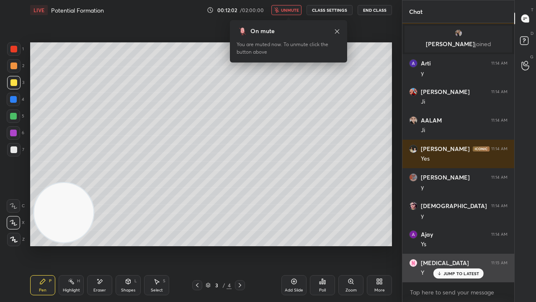
click at [453, 245] on div "JUMP TO LATEST" at bounding box center [458, 273] width 50 height 10
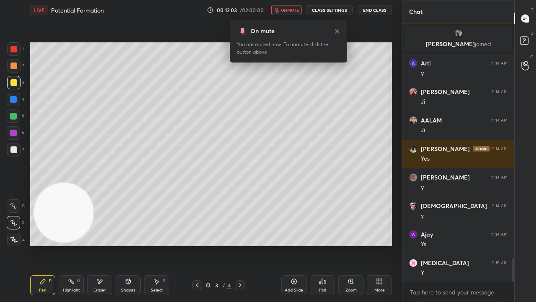
click at [289, 9] on span "unmute" at bounding box center [290, 10] width 18 height 6
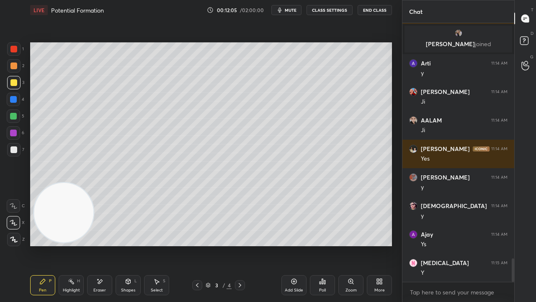
click at [285, 7] on button "mute" at bounding box center [287, 10] width 30 height 10
drag, startPoint x: 286, startPoint y: 8, endPoint x: 288, endPoint y: 3, distance: 4.9
click at [286, 8] on span "mute" at bounding box center [291, 10] width 12 height 6
click at [13, 119] on div at bounding box center [13, 116] width 7 height 7
click at [3, 152] on div "1 2 3 4 5 6 7 C X Z E E Erase all H H" at bounding box center [13, 144] width 27 height 204
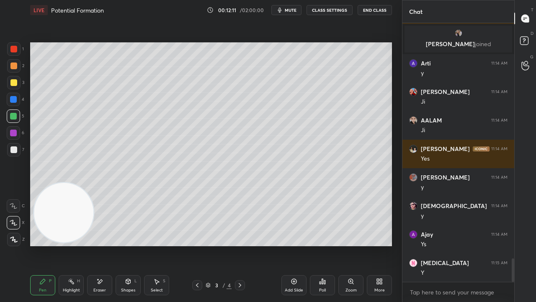
click at [4, 153] on div "1 2 3 4 5 6 7 C X Z E E Erase all H H" at bounding box center [13, 144] width 27 height 204
click at [13, 150] on div at bounding box center [13, 149] width 7 height 7
click at [291, 11] on span "mute" at bounding box center [291, 10] width 12 height 6
click at [292, 10] on span "unmute" at bounding box center [290, 10] width 18 height 6
click at [287, 10] on span "mute" at bounding box center [291, 10] width 12 height 6
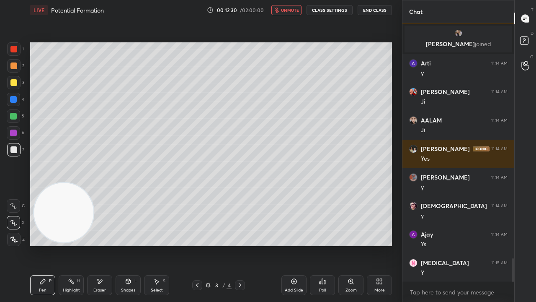
click at [290, 8] on span "unmute" at bounding box center [290, 10] width 18 height 6
drag, startPoint x: 14, startPoint y: 116, endPoint x: 13, endPoint y: 106, distance: 10.1
click at [14, 116] on div at bounding box center [13, 116] width 7 height 7
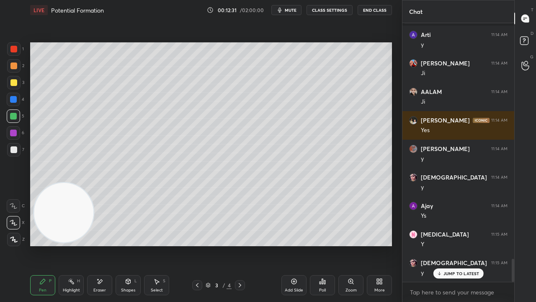
click at [14, 154] on div at bounding box center [13, 149] width 13 height 13
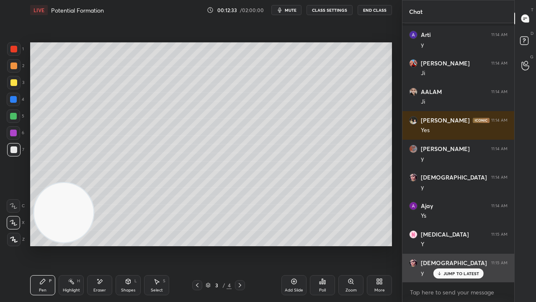
click at [435, 245] on div "JUMP TO LATEST" at bounding box center [458, 273] width 50 height 10
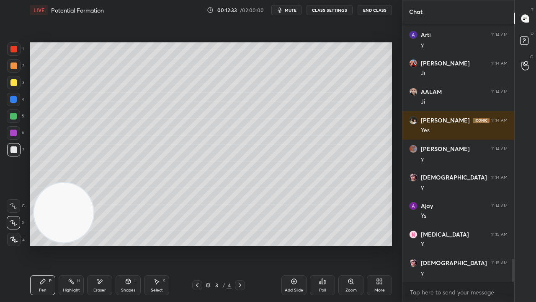
click at [430, 245] on div "x" at bounding box center [459, 292] width 112 height 20
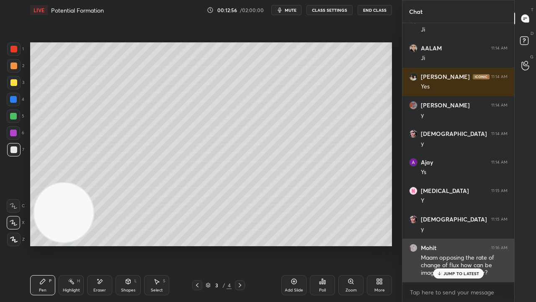
click at [466, 245] on p "JUMP TO LATEST" at bounding box center [462, 273] width 36 height 5
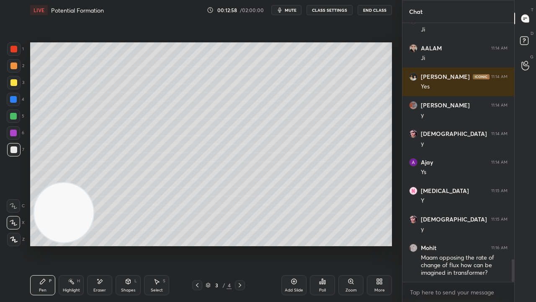
click at [291, 10] on span "mute" at bounding box center [291, 10] width 12 height 6
click at [292, 9] on span "unmute" at bounding box center [290, 10] width 18 height 6
click at [454, 245] on div "x" at bounding box center [459, 292] width 112 height 20
click at [291, 10] on span "mute" at bounding box center [291, 10] width 12 height 6
click at [292, 9] on span "mute" at bounding box center [291, 10] width 12 height 6
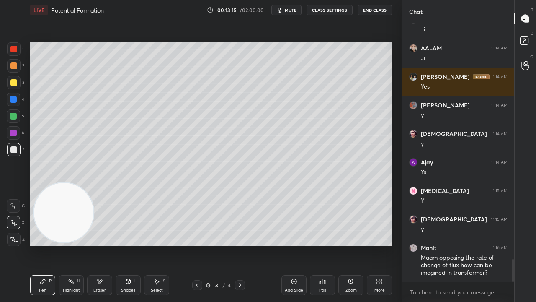
click at [283, 10] on icon "button" at bounding box center [280, 10] width 7 height 7
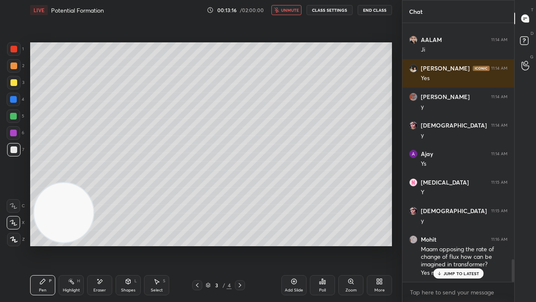
click at [284, 9] on span "unmute" at bounding box center [290, 10] width 18 height 6
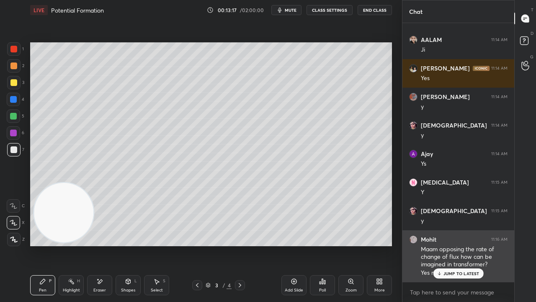
click at [449, 245] on p "JUMP TO LATEST" at bounding box center [462, 273] width 36 height 5
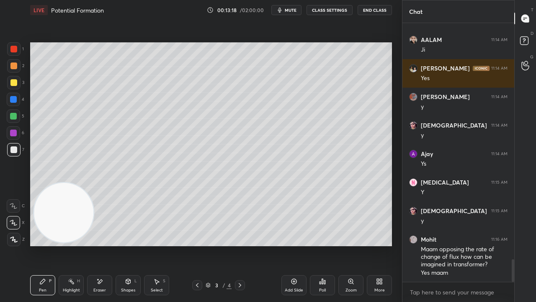
click at [295, 9] on span "mute" at bounding box center [291, 10] width 12 height 6
click at [295, 8] on span "unmute" at bounding box center [290, 10] width 18 height 6
click at [283, 11] on icon "button" at bounding box center [280, 10] width 7 height 7
click at [288, 9] on span "mute" at bounding box center [291, 10] width 12 height 6
click at [240, 245] on icon at bounding box center [240, 285] width 7 height 7
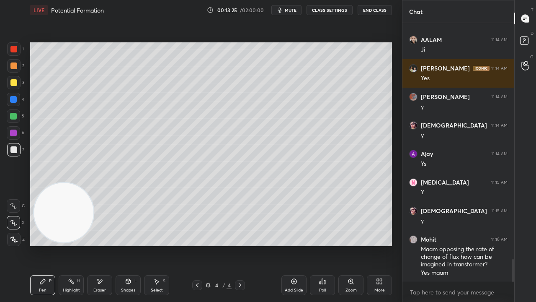
click at [296, 12] on button "mute" at bounding box center [287, 10] width 30 height 10
click at [295, 12] on span "unmute" at bounding box center [290, 10] width 18 height 6
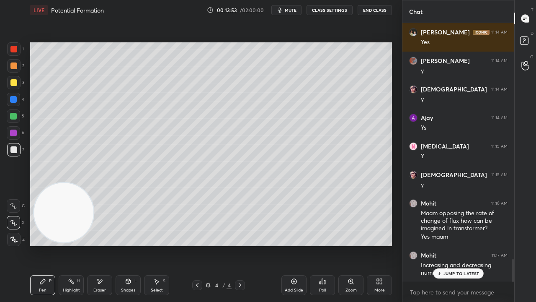
click at [462, 245] on p "JUMP TO LATEST" at bounding box center [462, 273] width 36 height 5
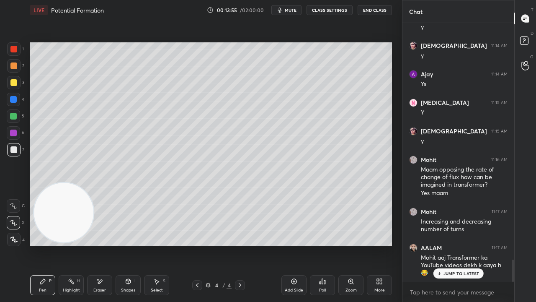
click at [295, 12] on span "mute" at bounding box center [291, 10] width 12 height 6
click at [294, 11] on span "unmute" at bounding box center [290, 10] width 18 height 6
click at [462, 245] on p "JUMP TO LATEST" at bounding box center [462, 273] width 36 height 5
click at [297, 10] on span "mute" at bounding box center [291, 10] width 12 height 6
click at [296, 11] on span "mute" at bounding box center [291, 10] width 12 height 6
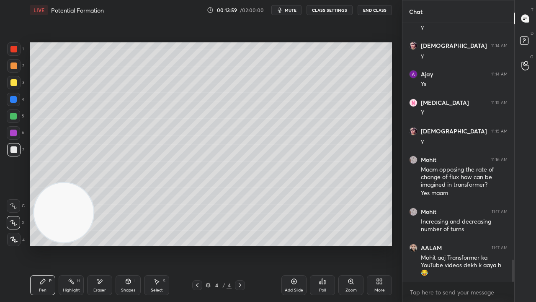
click at [292, 10] on span "mute" at bounding box center [291, 10] width 12 height 6
click at [293, 10] on span "unmute" at bounding box center [290, 10] width 18 height 6
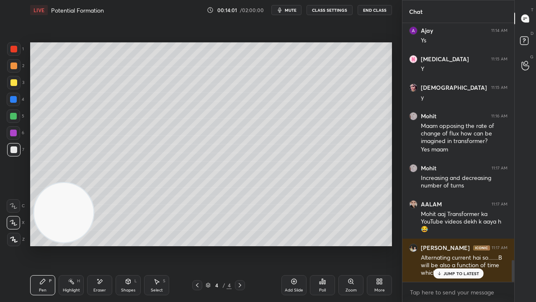
click at [96, 245] on div "Eraser" at bounding box center [99, 285] width 25 height 20
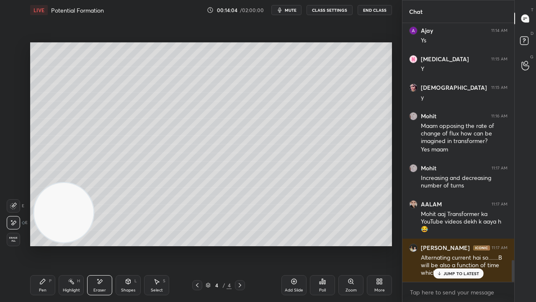
click at [37, 245] on div "Pen P" at bounding box center [42, 285] width 25 height 20
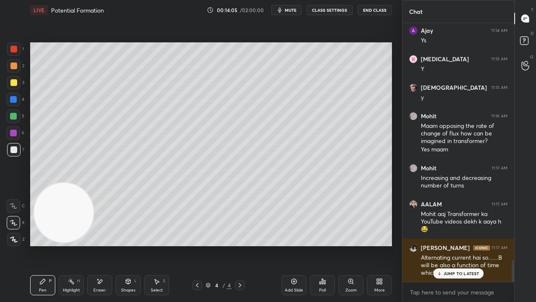
click at [455, 245] on p "JUMP TO LATEST" at bounding box center [462, 273] width 36 height 5
click at [293, 8] on span "mute" at bounding box center [291, 10] width 12 height 6
click at [294, 8] on span "mute" at bounding box center [291, 10] width 12 height 6
click at [288, 10] on span "mute" at bounding box center [291, 10] width 12 height 6
click at [289, 10] on span "unmute" at bounding box center [290, 10] width 18 height 6
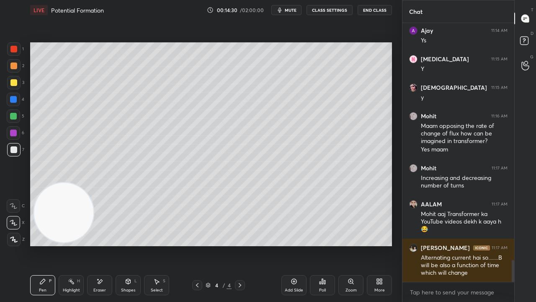
click at [289, 11] on span "mute" at bounding box center [291, 10] width 12 height 6
click at [291, 11] on span "unmute" at bounding box center [290, 10] width 18 height 6
click at [480, 245] on div "x" at bounding box center [459, 292] width 112 height 20
click at [300, 9] on button "mute" at bounding box center [287, 10] width 30 height 10
click at [297, 10] on span "mute" at bounding box center [291, 10] width 12 height 6
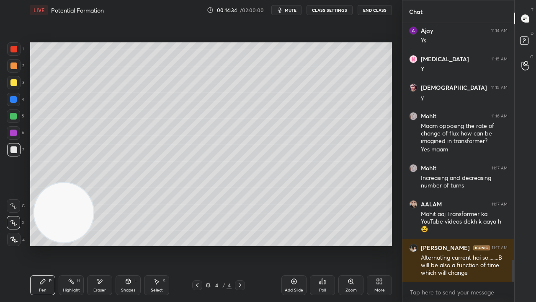
scroll to position [2831, 0]
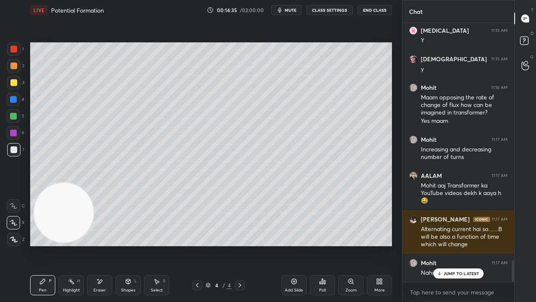
click at [471, 245] on p "JUMP TO LATEST" at bounding box center [462, 273] width 36 height 5
click at [293, 9] on span "mute" at bounding box center [291, 10] width 12 height 6
click at [295, 9] on span "unmute" at bounding box center [290, 10] width 18 height 6
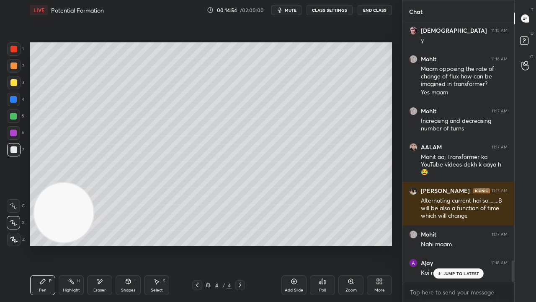
click at [446, 245] on div "JUMP TO LATEST" at bounding box center [458, 273] width 50 height 10
click at [449, 245] on div "x" at bounding box center [459, 292] width 112 height 20
click at [297, 9] on span "mute" at bounding box center [291, 10] width 12 height 6
click at [295, 11] on span "unmute" at bounding box center [290, 10] width 18 height 6
click at [298, 245] on div "Add Slide" at bounding box center [294, 290] width 18 height 4
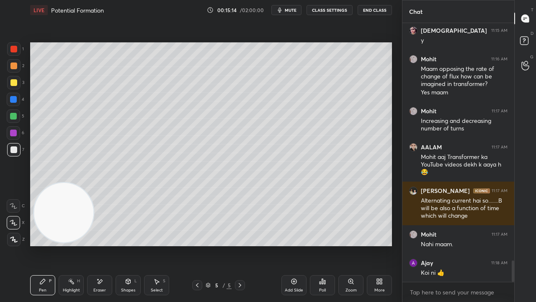
click at [103, 245] on div "Eraser" at bounding box center [99, 285] width 25 height 20
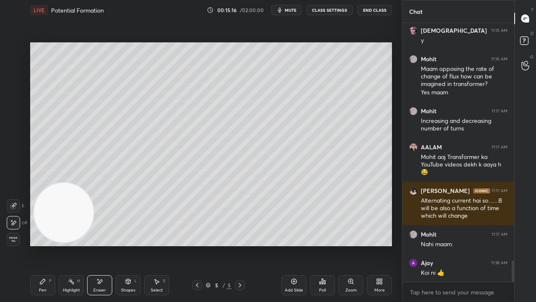
click at [34, 245] on div "Pen P" at bounding box center [42, 285] width 25 height 20
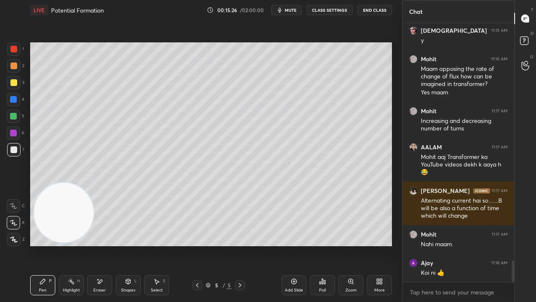
click at [102, 245] on div "Eraser" at bounding box center [99, 290] width 13 height 4
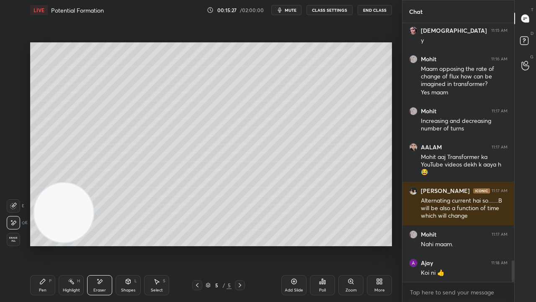
click at [47, 245] on div "Pen P" at bounding box center [42, 285] width 25 height 20
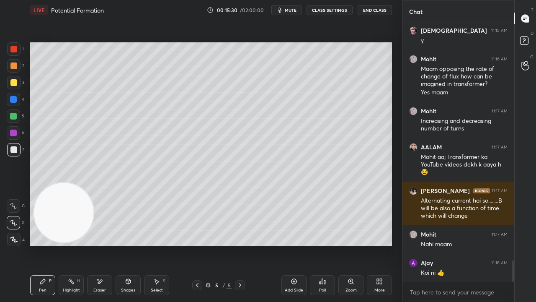
scroll to position [2888, 0]
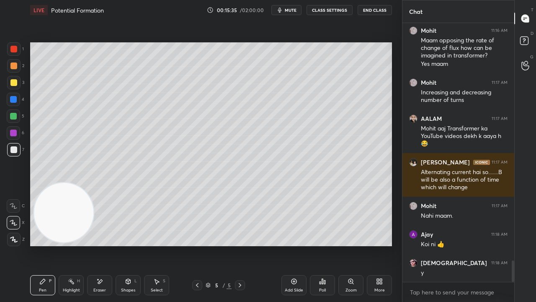
click at [292, 8] on span "mute" at bounding box center [291, 10] width 12 height 6
click at [292, 9] on span "unmute" at bounding box center [290, 10] width 18 height 6
click at [93, 245] on div "Eraser" at bounding box center [99, 285] width 25 height 20
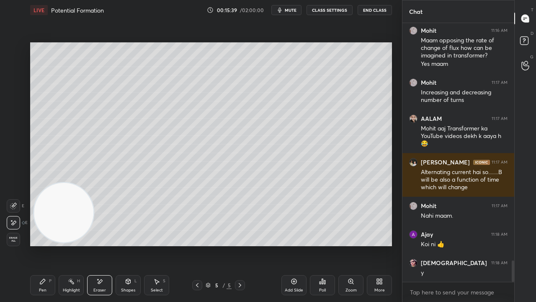
click at [41, 245] on div "Pen" at bounding box center [43, 290] width 8 height 4
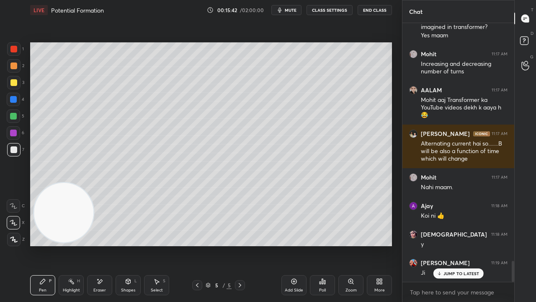
scroll to position [2945, 0]
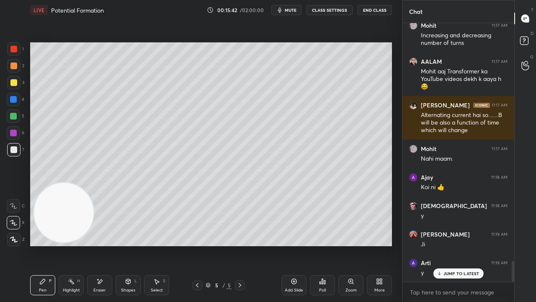
drag, startPoint x: 471, startPoint y: 273, endPoint x: 463, endPoint y: 301, distance: 29.5
click at [471, 245] on p "JUMP TO LATEST" at bounding box center [462, 273] width 36 height 5
click at [293, 7] on button "mute" at bounding box center [287, 10] width 30 height 10
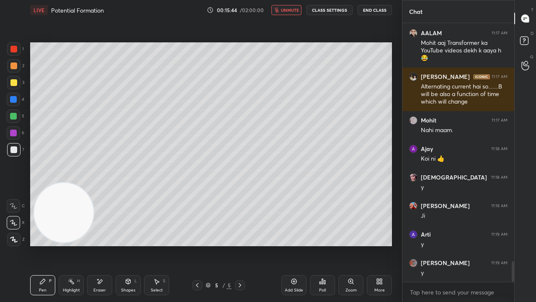
click at [294, 7] on span "unmute" at bounding box center [290, 10] width 18 height 6
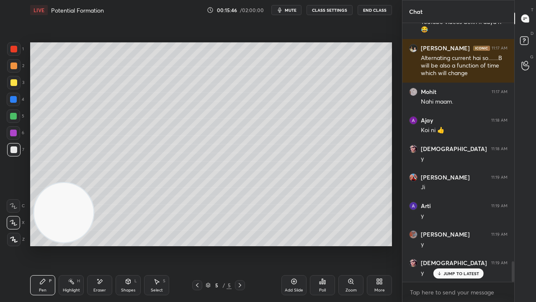
scroll to position [3030, 0]
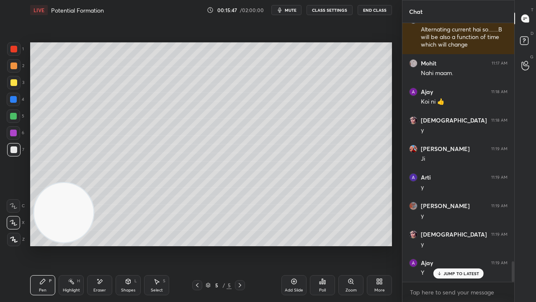
click at [194, 245] on icon at bounding box center [197, 285] width 7 height 7
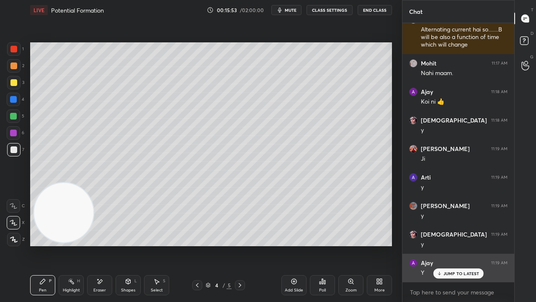
click at [442, 245] on icon at bounding box center [439, 273] width 5 height 5
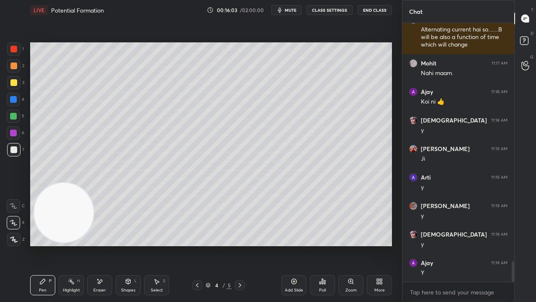
click at [283, 10] on icon "button" at bounding box center [280, 10] width 7 height 7
click at [285, 10] on span "unmute" at bounding box center [290, 10] width 18 height 6
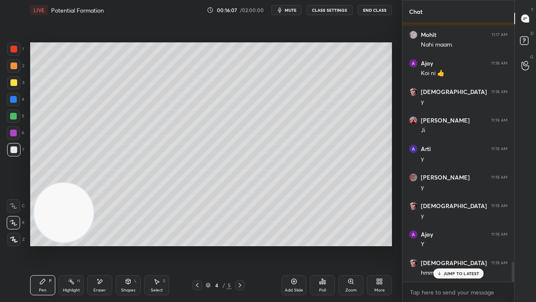
click at [291, 9] on span "mute" at bounding box center [291, 10] width 12 height 6
click at [290, 8] on span "mute" at bounding box center [291, 10] width 12 height 6
drag, startPoint x: 447, startPoint y: 274, endPoint x: 432, endPoint y: 289, distance: 21.0
click at [446, 245] on p "JUMP TO LATEST" at bounding box center [462, 273] width 36 height 5
click at [294, 13] on button "mute" at bounding box center [287, 10] width 30 height 10
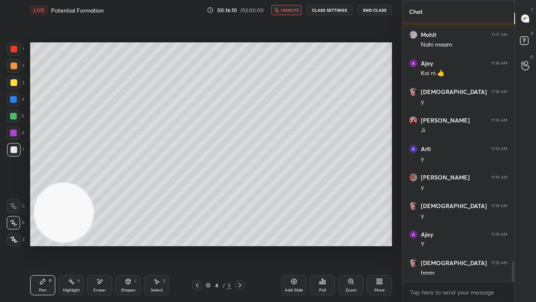
click at [295, 12] on span "unmute" at bounding box center [290, 10] width 18 height 6
click at [290, 9] on span "mute" at bounding box center [291, 10] width 12 height 6
drag, startPoint x: 289, startPoint y: 10, endPoint x: 289, endPoint y: 5, distance: 4.6
click at [289, 10] on span "unmute" at bounding box center [290, 10] width 18 height 6
click at [285, 13] on button "mute" at bounding box center [287, 10] width 30 height 10
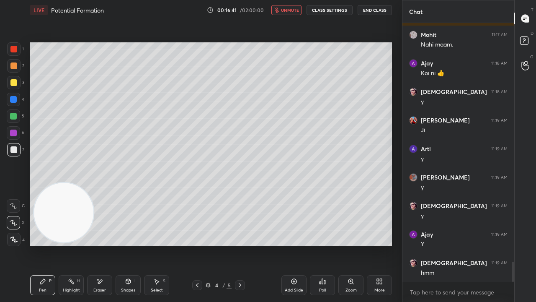
click at [291, 8] on span "unmute" at bounding box center [290, 10] width 18 height 6
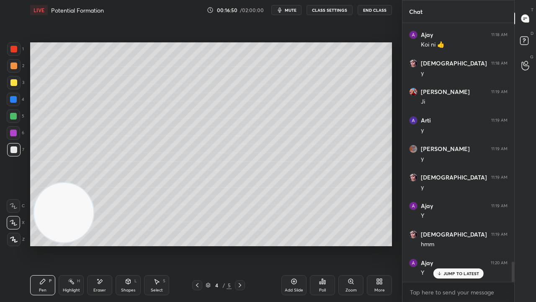
click at [447, 245] on p "JUMP TO LATEST" at bounding box center [462, 273] width 36 height 5
click at [286, 9] on button "mute" at bounding box center [287, 10] width 30 height 10
click at [286, 10] on span "unmute" at bounding box center [290, 10] width 18 height 6
click at [291, 10] on span "mute" at bounding box center [291, 10] width 12 height 6
click at [292, 10] on span "unmute" at bounding box center [290, 10] width 18 height 6
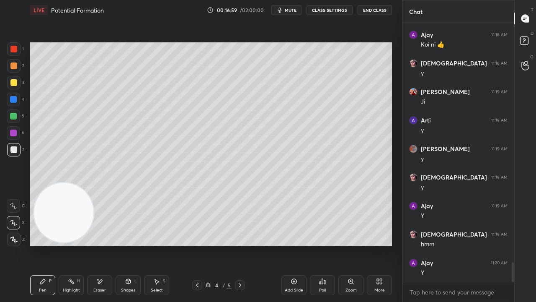
scroll to position [3116, 0]
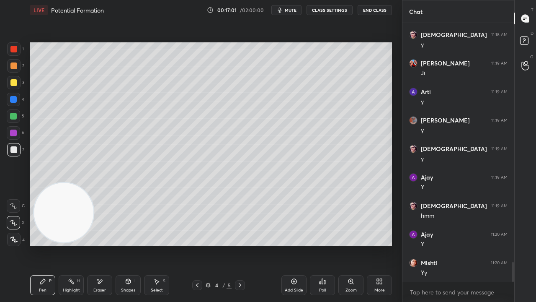
click at [290, 10] on span "mute" at bounding box center [291, 10] width 12 height 6
click at [292, 10] on span "unmute" at bounding box center [290, 10] width 18 height 6
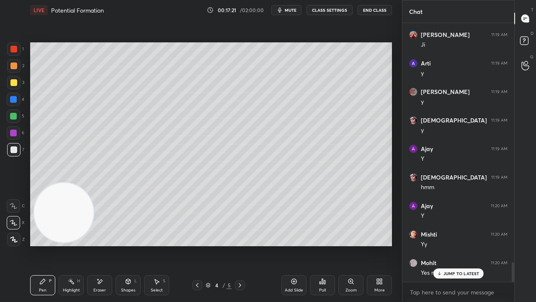
click at [459, 245] on p "JUMP TO LATEST" at bounding box center [462, 273] width 36 height 5
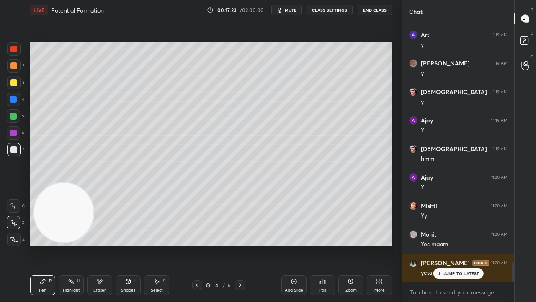
drag, startPoint x: 438, startPoint y: 276, endPoint x: 438, endPoint y: 290, distance: 14.3
click at [439, 245] on div "JUMP TO LATEST" at bounding box center [458, 273] width 50 height 10
click at [437, 245] on div "x" at bounding box center [459, 292] width 112 height 20
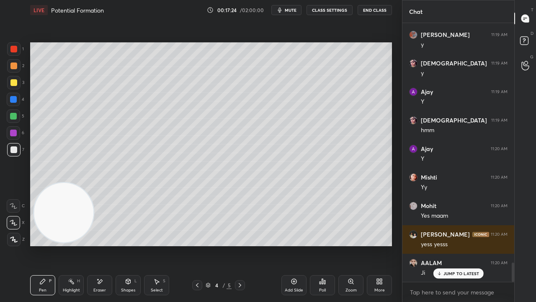
click at [293, 14] on div "LIVE Potential Formation 00:17:24 / 02:00:00 mute CLASS SETTINGS End Class" at bounding box center [211, 10] width 362 height 20
click at [293, 12] on span "mute" at bounding box center [291, 10] width 12 height 6
click at [292, 9] on span "unmute" at bounding box center [290, 10] width 18 height 6
click at [241, 245] on icon at bounding box center [240, 285] width 3 height 4
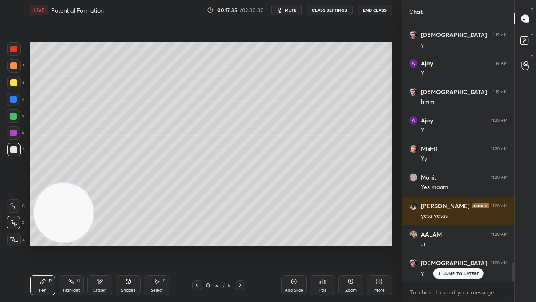
click at [471, 245] on p "JUMP TO LATEST" at bounding box center [462, 273] width 36 height 5
click at [287, 9] on span "mute" at bounding box center [291, 10] width 12 height 6
click at [289, 9] on span "unmute" at bounding box center [290, 10] width 18 height 6
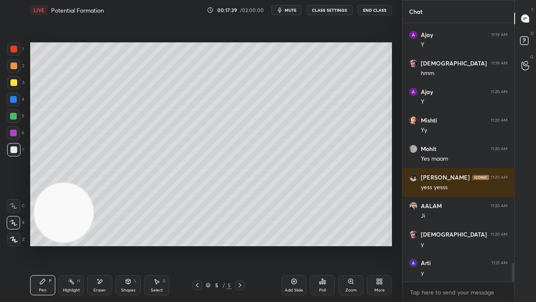
click at [200, 245] on icon at bounding box center [197, 285] width 7 height 7
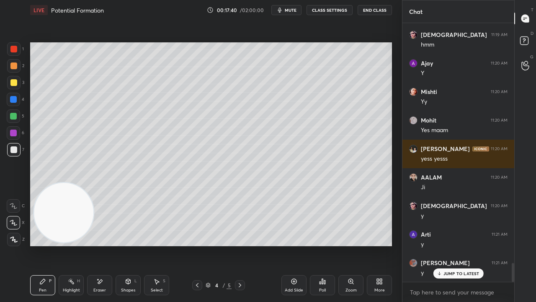
click at [286, 11] on button "mute" at bounding box center [287, 10] width 30 height 10
click at [289, 9] on span "unmute" at bounding box center [290, 10] width 18 height 6
click at [193, 245] on div at bounding box center [197, 285] width 10 height 10
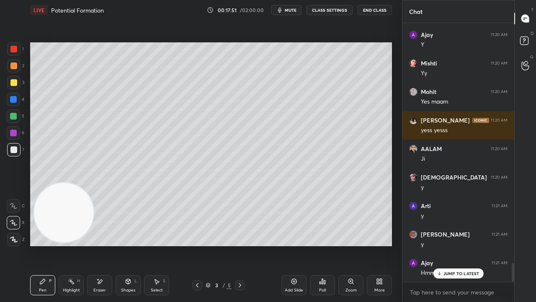
click at [14, 116] on div at bounding box center [13, 116] width 7 height 7
click at [18, 65] on div at bounding box center [13, 65] width 13 height 13
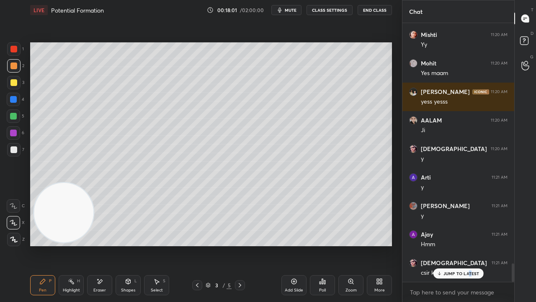
drag, startPoint x: 470, startPoint y: 276, endPoint x: 460, endPoint y: 301, distance: 27.5
click at [470, 245] on div "JUMP TO LATEST" at bounding box center [458, 273] width 50 height 10
click at [283, 12] on icon "button" at bounding box center [280, 10] width 7 height 7
click at [285, 11] on span "mute" at bounding box center [291, 10] width 12 height 6
click at [10, 151] on div at bounding box center [13, 149] width 7 height 7
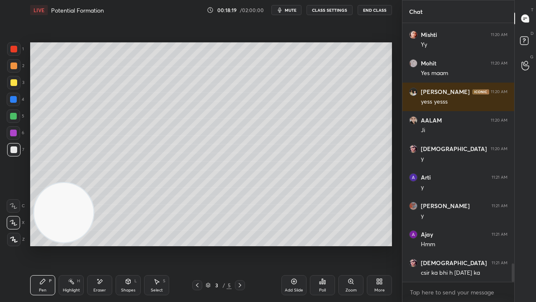
click at [131, 245] on div "Shapes L" at bounding box center [128, 285] width 25 height 20
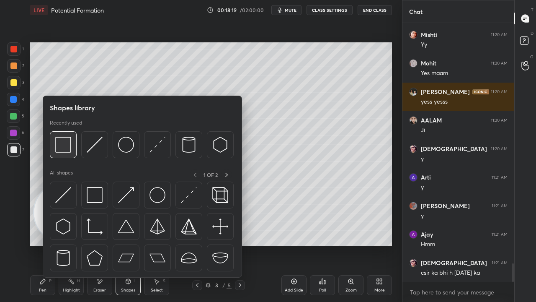
click at [65, 155] on div at bounding box center [63, 144] width 27 height 27
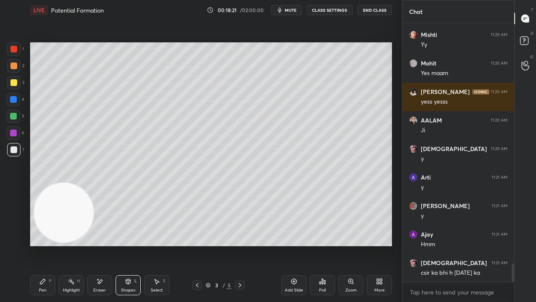
click at [44, 245] on div "Pen" at bounding box center [43, 290] width 8 height 4
click at [292, 10] on span "mute" at bounding box center [291, 10] width 12 height 6
click at [292, 11] on span "unmute" at bounding box center [290, 10] width 18 height 6
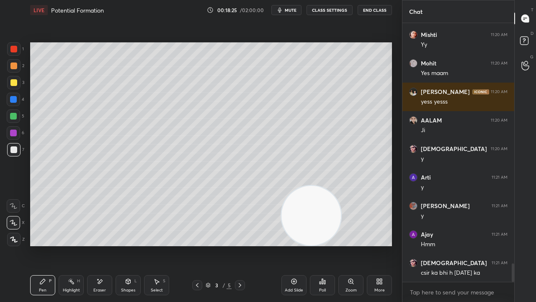
drag, startPoint x: 135, startPoint y: 223, endPoint x: 334, endPoint y: 230, distance: 198.7
click at [341, 237] on video at bounding box center [312, 216] width 60 height 60
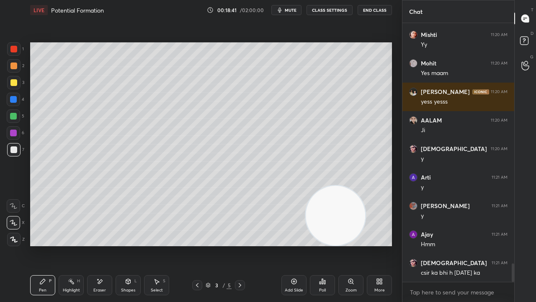
click at [124, 245] on div "Shapes" at bounding box center [128, 290] width 14 height 4
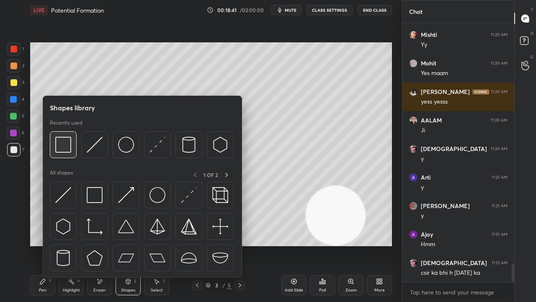
click at [63, 150] on img at bounding box center [63, 145] width 16 height 16
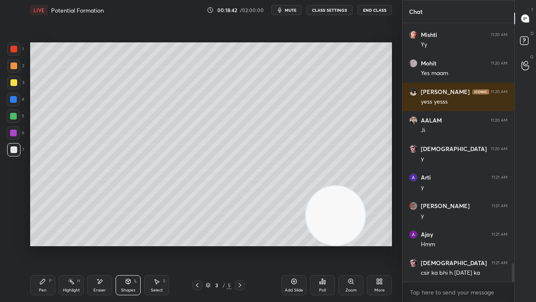
click at [10, 83] on div at bounding box center [13, 82] width 7 height 7
click at [13, 65] on div at bounding box center [13, 65] width 7 height 7
click at [151, 245] on div "Setting up your live class Poll for secs No correct answer Start poll" at bounding box center [211, 144] width 369 height 248
click at [42, 245] on div "Pen" at bounding box center [43, 290] width 8 height 4
click at [289, 10] on button "mute" at bounding box center [287, 10] width 30 height 10
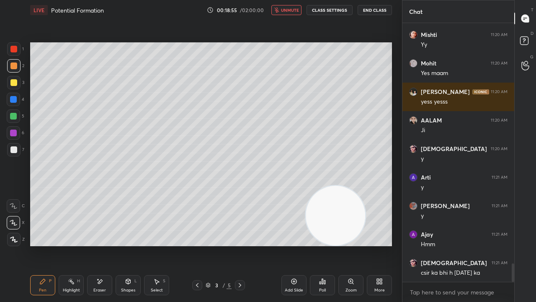
click at [289, 6] on button "unmute" at bounding box center [287, 10] width 30 height 10
click at [195, 245] on icon at bounding box center [197, 285] width 7 height 7
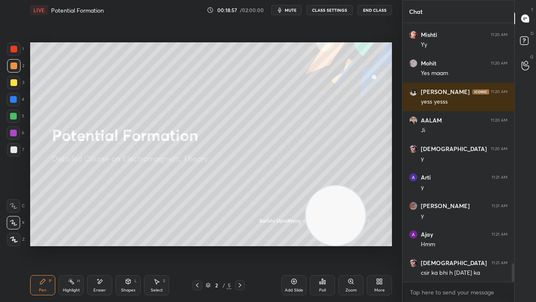
click at [242, 245] on icon at bounding box center [240, 285] width 7 height 7
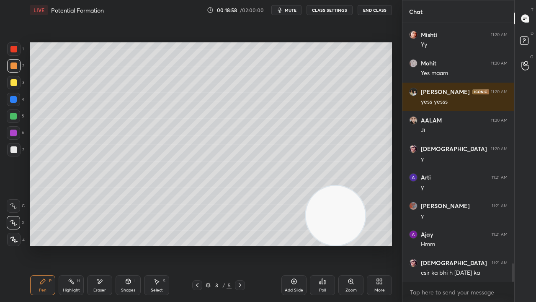
click at [287, 10] on span "mute" at bounding box center [291, 10] width 12 height 6
drag, startPoint x: 289, startPoint y: 9, endPoint x: 264, endPoint y: 18, distance: 26.6
click at [289, 9] on span "unmute" at bounding box center [290, 10] width 18 height 6
click at [16, 151] on div at bounding box center [13, 149] width 7 height 7
click at [287, 11] on span "mute" at bounding box center [291, 10] width 12 height 6
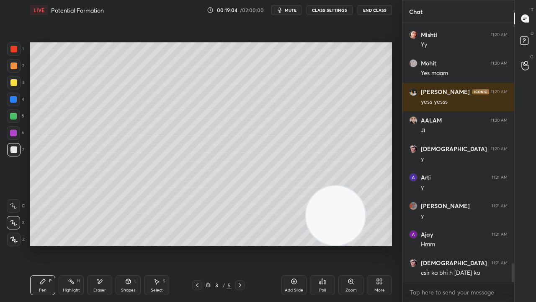
click at [287, 12] on span "mute" at bounding box center [291, 10] width 12 height 6
click at [292, 245] on div "Add Slide" at bounding box center [294, 285] width 25 height 20
click at [13, 154] on div at bounding box center [13, 149] width 13 height 13
click at [127, 245] on div "Shapes" at bounding box center [128, 290] width 14 height 4
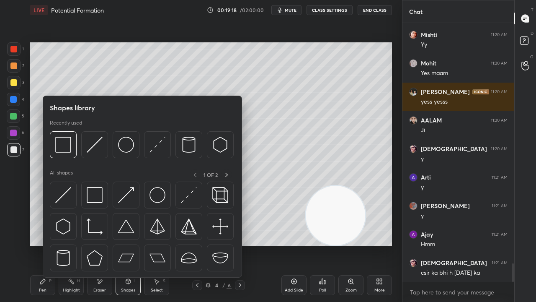
click at [94, 163] on div "Shapes library Recently used All shapes 1 OF 2" at bounding box center [142, 187] width 199 height 182
click at [96, 152] on img at bounding box center [95, 145] width 16 height 16
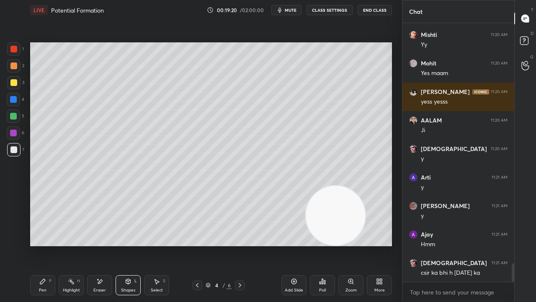
click at [47, 245] on div "Pen P" at bounding box center [42, 285] width 25 height 20
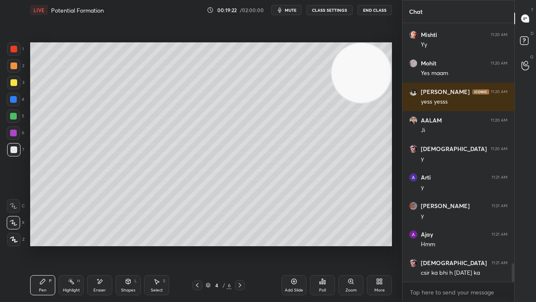
drag, startPoint x: 354, startPoint y: 173, endPoint x: 380, endPoint y: 67, distance: 109.6
click at [382, 67] on video at bounding box center [362, 73] width 60 height 60
click at [13, 84] on div at bounding box center [13, 82] width 7 height 7
drag, startPoint x: 195, startPoint y: 282, endPoint x: 197, endPoint y: 292, distance: 10.1
click at [195, 245] on icon at bounding box center [197, 285] width 7 height 7
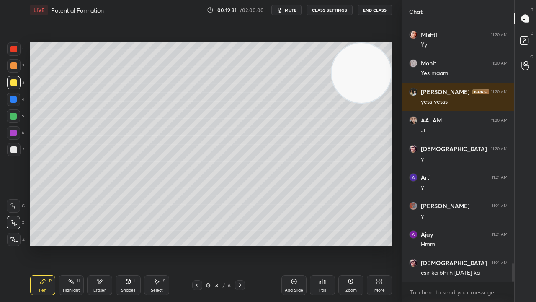
click at [290, 8] on span "mute" at bounding box center [291, 10] width 12 height 6
click at [291, 10] on span "unmute" at bounding box center [290, 10] width 18 height 6
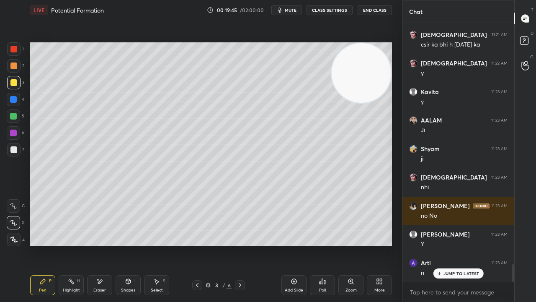
scroll to position [3600, 0]
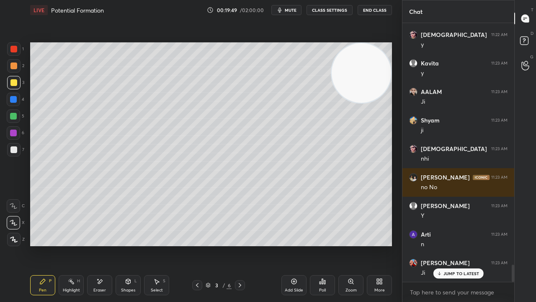
click at [293, 13] on span "mute" at bounding box center [291, 10] width 12 height 6
click at [295, 11] on span "unmute" at bounding box center [290, 10] width 18 height 6
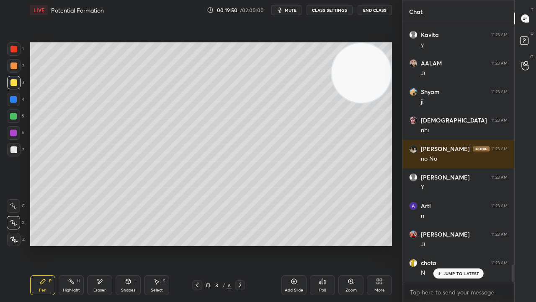
click at [238, 245] on icon at bounding box center [240, 285] width 7 height 7
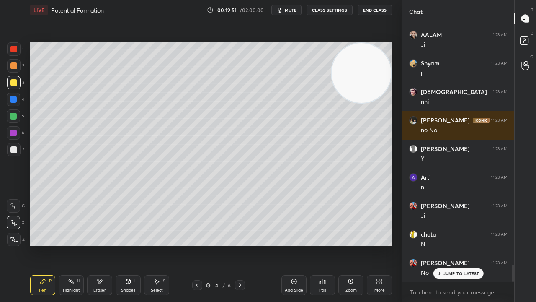
click at [283, 10] on icon "button" at bounding box center [280, 10] width 7 height 7
click at [286, 10] on span "unmute" at bounding box center [290, 10] width 18 height 6
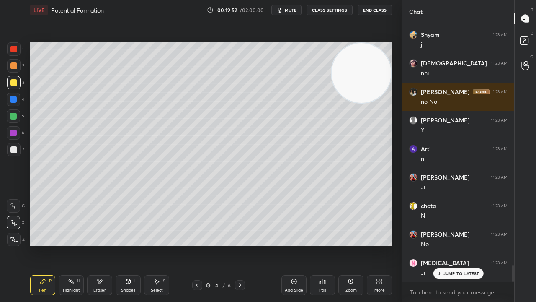
click at [15, 104] on div at bounding box center [13, 99] width 13 height 13
click at [13, 116] on div at bounding box center [13, 116] width 7 height 7
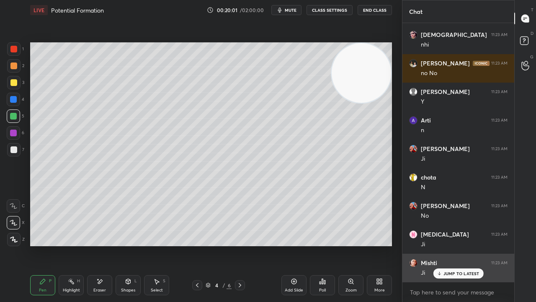
click at [446, 245] on p "JUMP TO LATEST" at bounding box center [462, 273] width 36 height 5
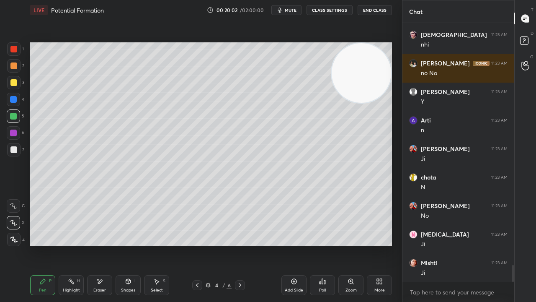
click at [291, 11] on span "mute" at bounding box center [291, 10] width 12 height 6
click at [292, 9] on span "unmute" at bounding box center [290, 10] width 18 height 6
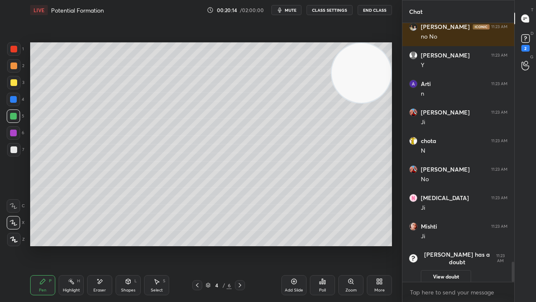
scroll to position [3056, 0]
drag, startPoint x: 20, startPoint y: 80, endPoint x: 25, endPoint y: 102, distance: 22.4
click at [19, 80] on div at bounding box center [13, 82] width 13 height 13
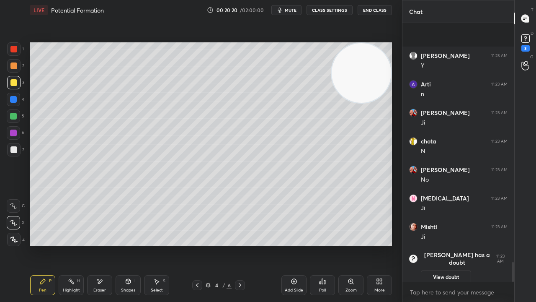
scroll to position [3128, 0]
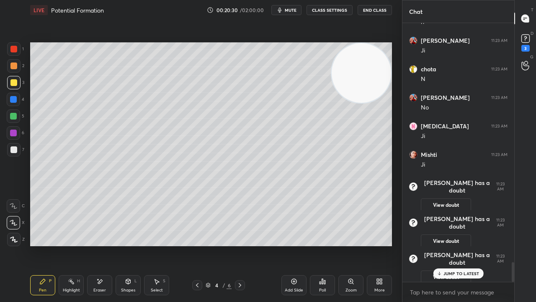
click at [129, 245] on div "Shapes L" at bounding box center [128, 285] width 25 height 20
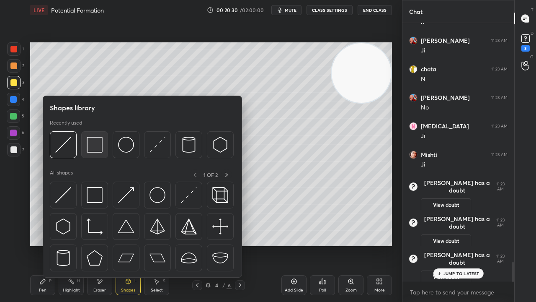
click at [86, 149] on div at bounding box center [94, 144] width 27 height 27
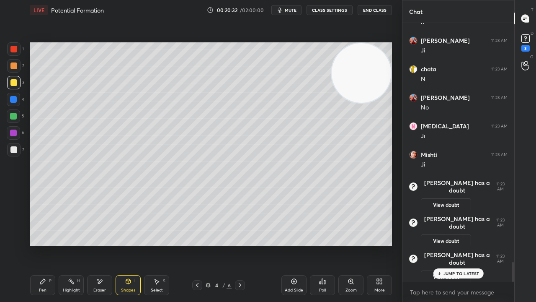
scroll to position [3141, 0]
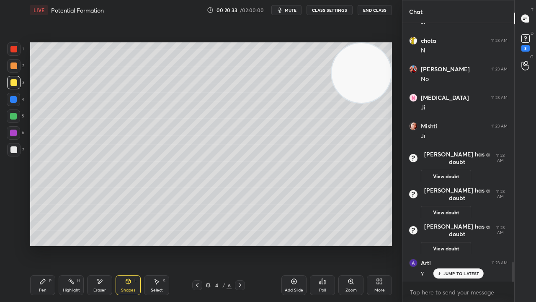
click at [473, 245] on p "JUMP TO LATEST" at bounding box center [462, 273] width 36 height 5
click at [297, 8] on button "mute" at bounding box center [287, 10] width 30 height 10
click at [297, 10] on span "unmute" at bounding box center [290, 10] width 18 height 6
drag, startPoint x: 41, startPoint y: 286, endPoint x: 40, endPoint y: 279, distance: 6.4
click at [41, 245] on div "Pen P" at bounding box center [42, 285] width 25 height 20
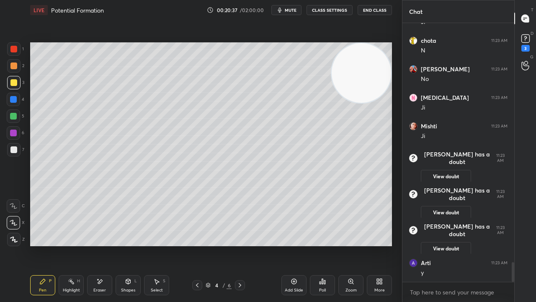
click at [292, 11] on span "mute" at bounding box center [291, 10] width 12 height 6
click at [290, 10] on span "mute" at bounding box center [291, 10] width 12 height 6
click at [15, 117] on div at bounding box center [13, 116] width 7 height 7
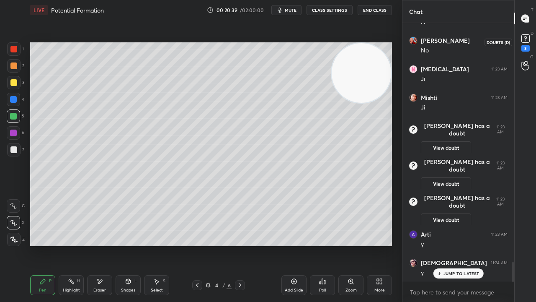
click at [530, 46] on div "3" at bounding box center [526, 41] width 13 height 19
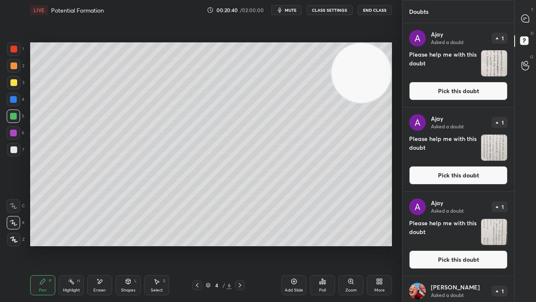
click at [483, 94] on button "Pick this doubt" at bounding box center [458, 91] width 98 height 18
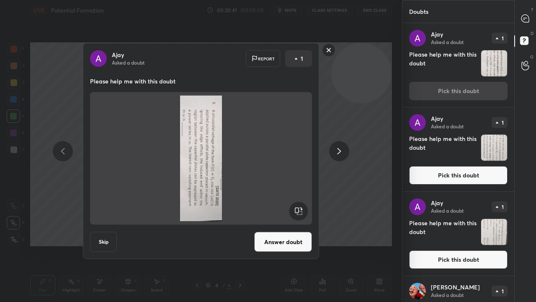
click at [298, 207] on rect at bounding box center [298, 211] width 19 height 19
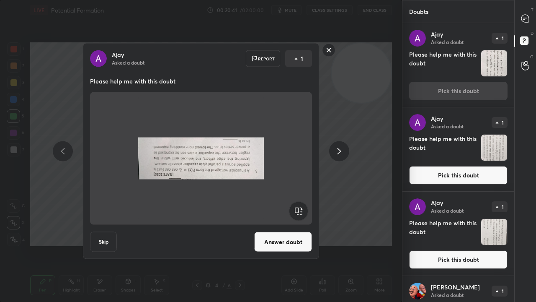
click at [298, 207] on rect at bounding box center [298, 211] width 19 height 19
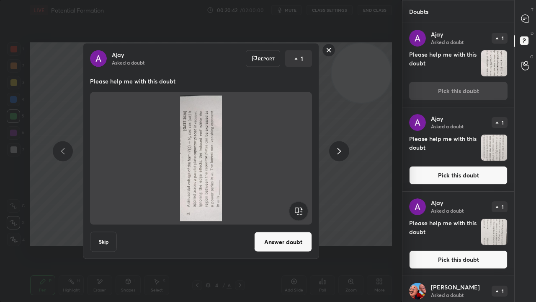
click at [299, 207] on rect at bounding box center [298, 211] width 19 height 19
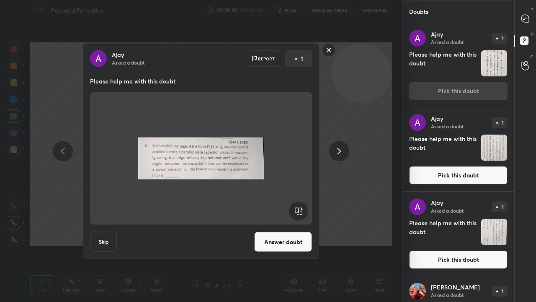
click at [343, 152] on icon at bounding box center [339, 151] width 10 height 10
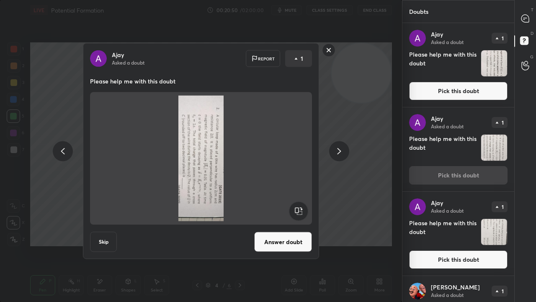
click at [340, 147] on icon at bounding box center [339, 151] width 10 height 10
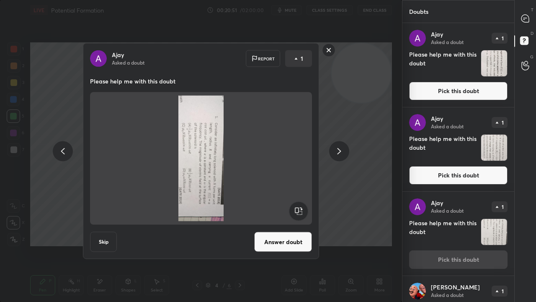
click at [63, 150] on icon at bounding box center [63, 151] width 4 height 6
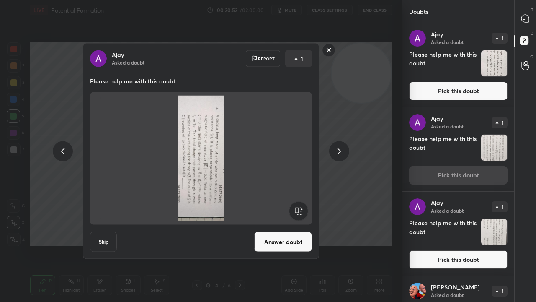
click at [301, 207] on rect at bounding box center [298, 211] width 19 height 19
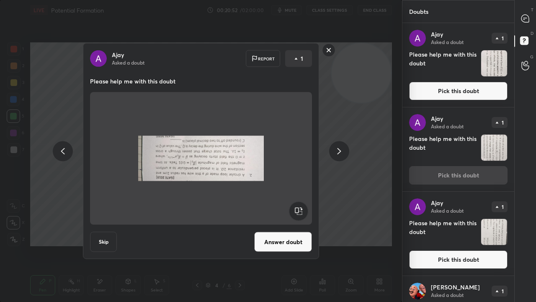
click at [301, 206] on rect at bounding box center [298, 211] width 19 height 19
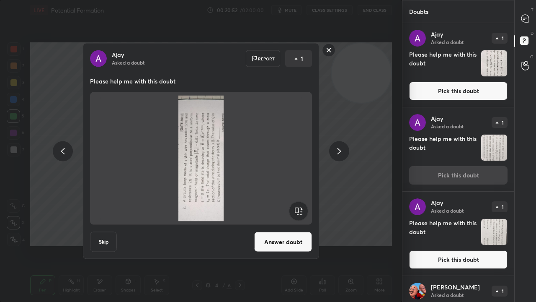
click at [300, 206] on rect at bounding box center [298, 211] width 19 height 19
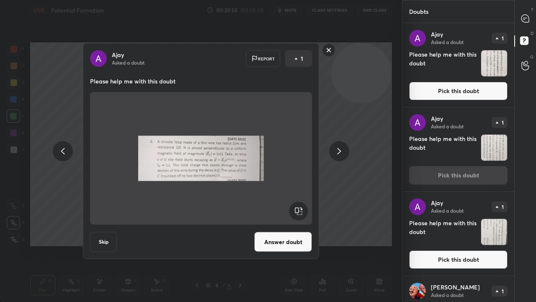
click at [337, 149] on icon at bounding box center [339, 151] width 10 height 10
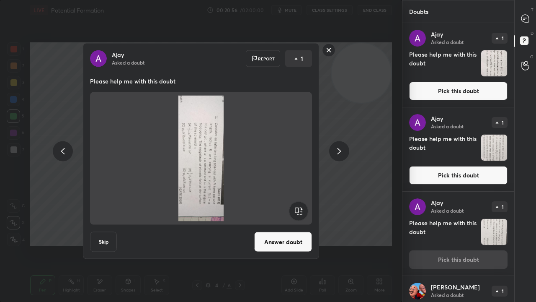
click at [294, 208] on rect at bounding box center [298, 211] width 19 height 19
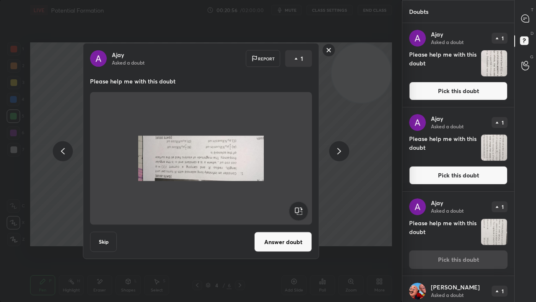
click at [295, 208] on rect at bounding box center [298, 211] width 19 height 19
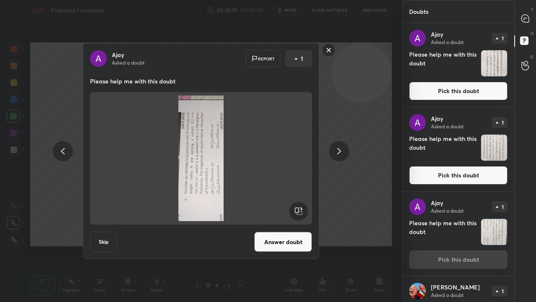
click at [296, 208] on rect at bounding box center [298, 211] width 19 height 19
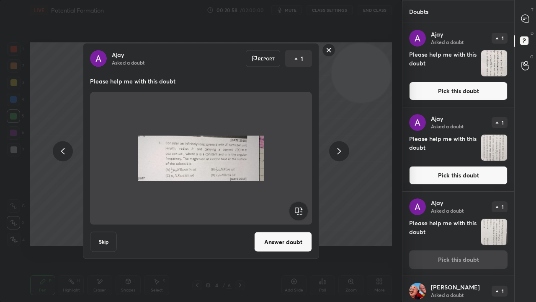
click at [341, 152] on icon at bounding box center [339, 151] width 10 height 10
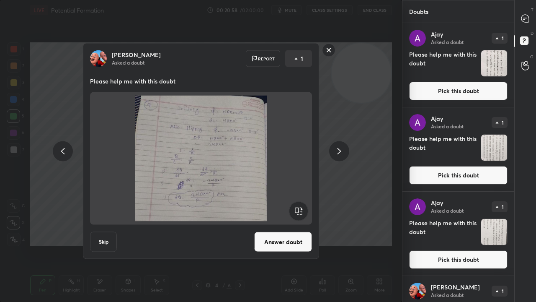
scroll to position [58, 0]
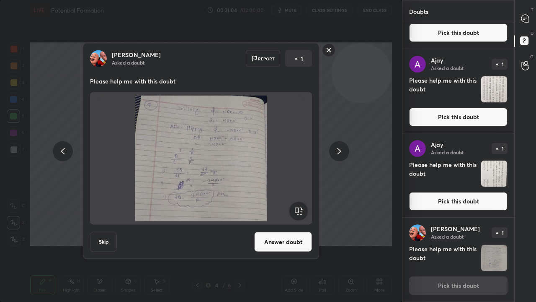
click at [340, 149] on icon at bounding box center [339, 151] width 10 height 10
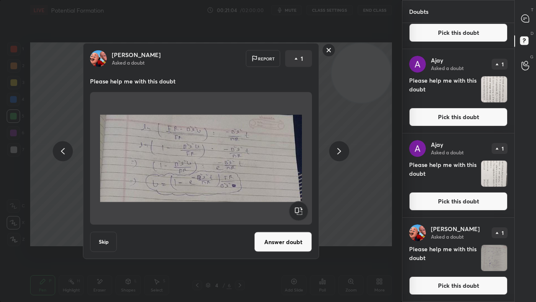
scroll to position [142, 0]
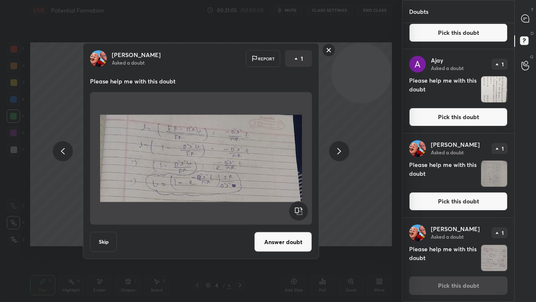
click at [339, 153] on icon at bounding box center [340, 151] width 4 height 6
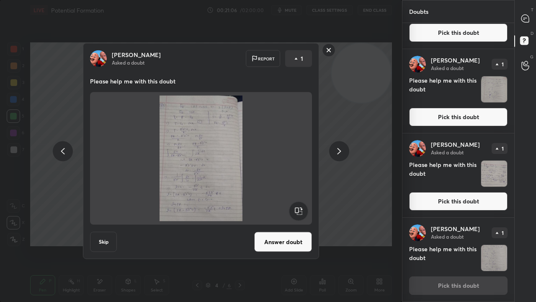
click at [339, 152] on icon at bounding box center [340, 151] width 4 height 6
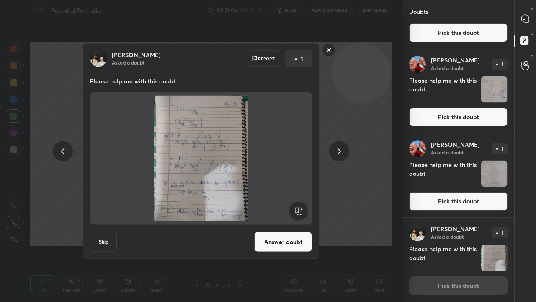
click at [339, 152] on icon at bounding box center [339, 151] width 10 height 10
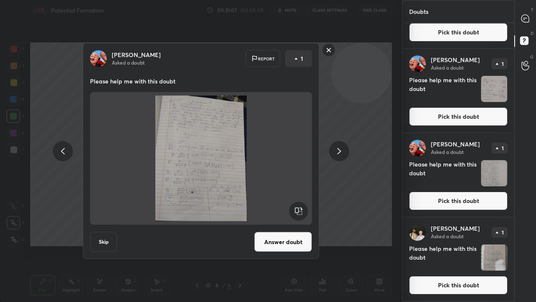
click at [339, 152] on icon at bounding box center [340, 151] width 4 height 6
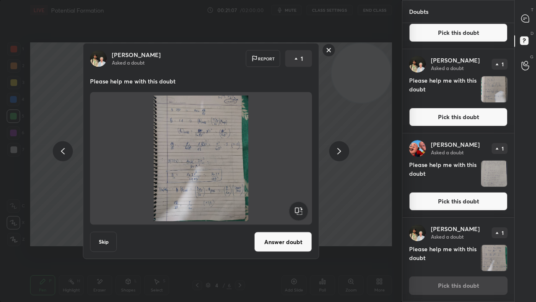
click at [339, 152] on icon at bounding box center [340, 151] width 4 height 6
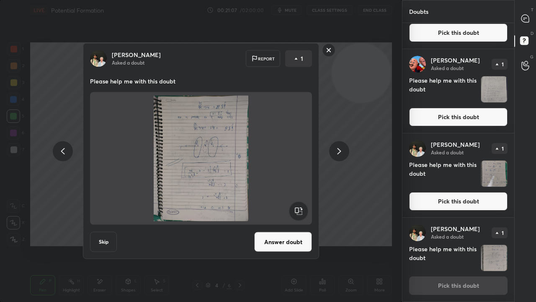
click at [338, 152] on icon at bounding box center [339, 151] width 10 height 10
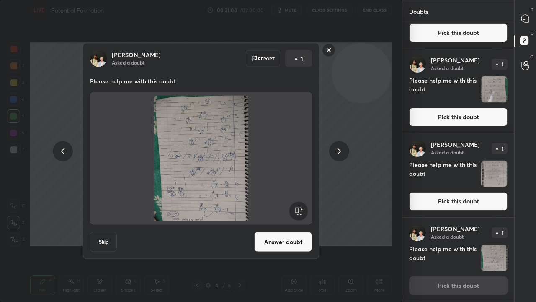
click at [338, 152] on icon at bounding box center [339, 151] width 10 height 10
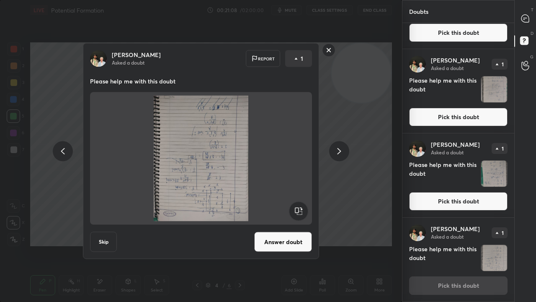
click at [338, 153] on icon at bounding box center [340, 151] width 4 height 6
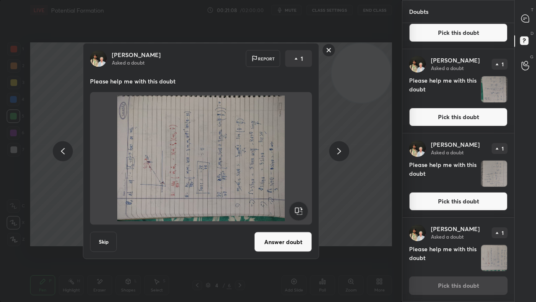
click at [338, 153] on icon at bounding box center [340, 151] width 4 height 6
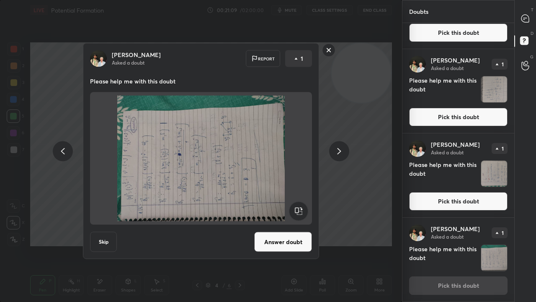
click at [338, 154] on icon at bounding box center [340, 151] width 4 height 6
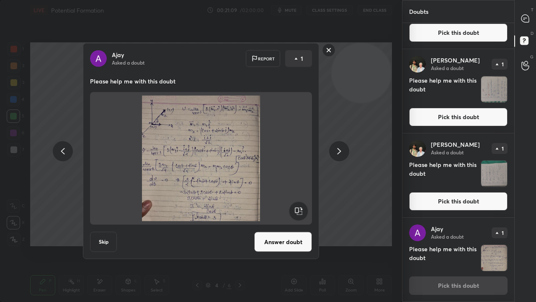
click at [337, 154] on icon at bounding box center [339, 151] width 10 height 10
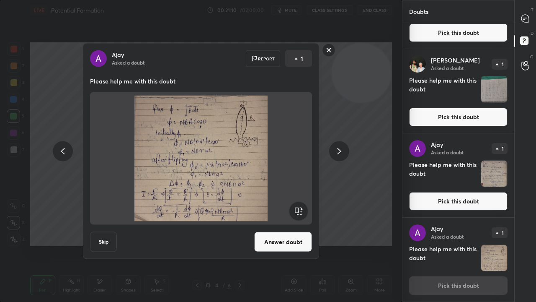
click at [324, 46] on rect at bounding box center [329, 50] width 13 height 13
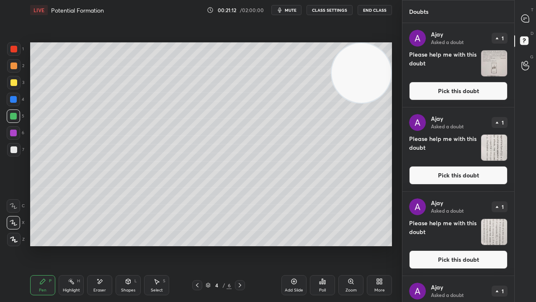
click at [240, 245] on icon at bounding box center [240, 285] width 7 height 7
click at [198, 245] on icon at bounding box center [197, 285] width 7 height 7
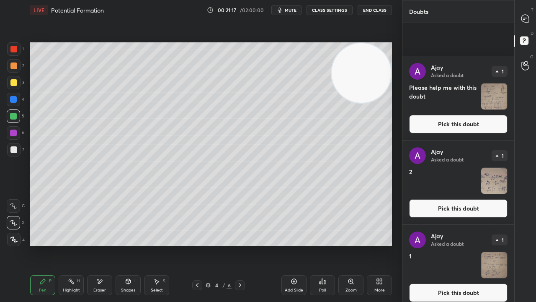
scroll to position [1490, 0]
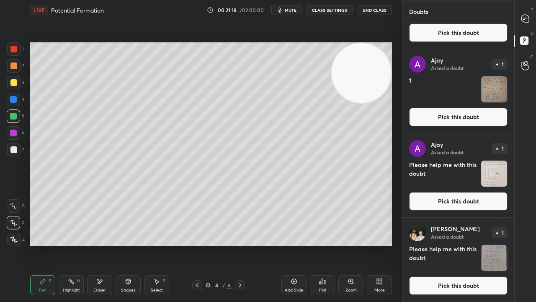
click at [483, 245] on button "Pick this doubt" at bounding box center [458, 285] width 98 height 18
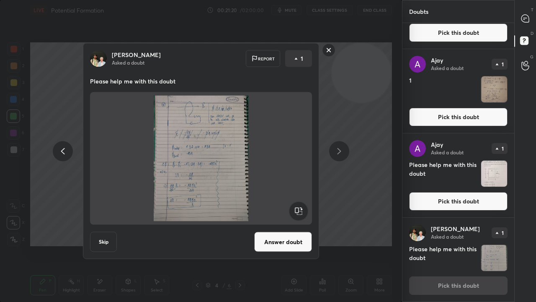
click at [298, 244] on button "Answer doubt" at bounding box center [283, 242] width 58 height 20
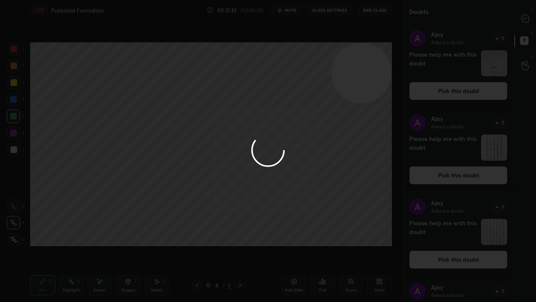
click at [526, 20] on div at bounding box center [268, 151] width 536 height 302
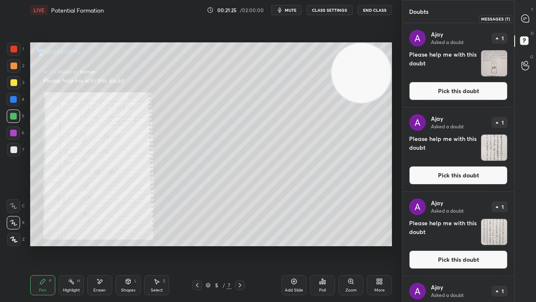
click at [527, 20] on icon at bounding box center [526, 19] width 8 height 8
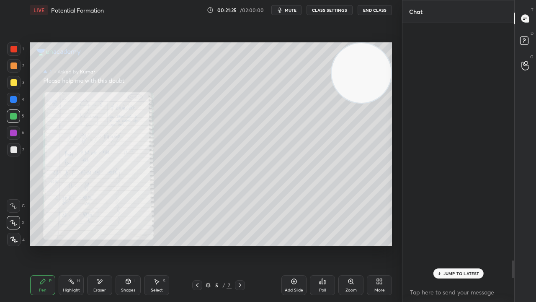
scroll to position [256, 109]
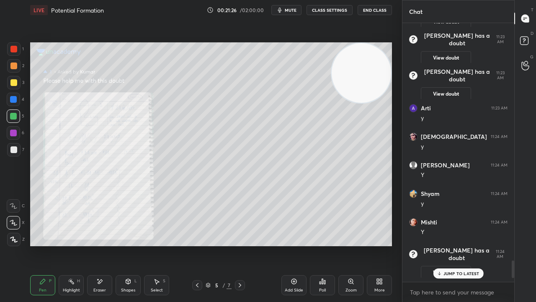
click at [453, 245] on div "JUMP TO LATEST" at bounding box center [458, 273] width 50 height 10
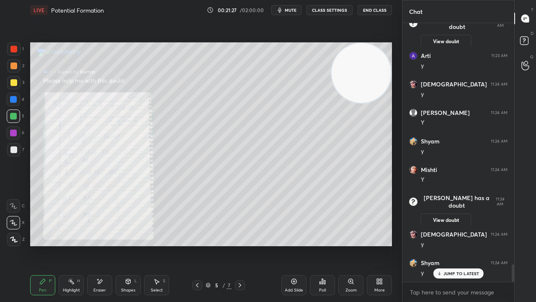
scroll to position [3555, 0]
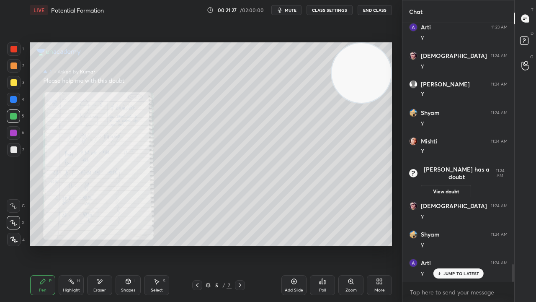
click at [444, 245] on div "x" at bounding box center [459, 292] width 112 height 20
click at [291, 12] on span "mute" at bounding box center [291, 10] width 12 height 6
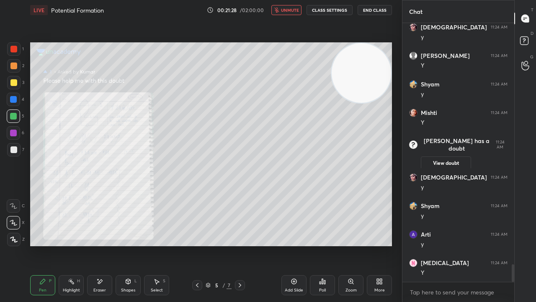
click at [291, 10] on span "unmute" at bounding box center [290, 10] width 18 height 6
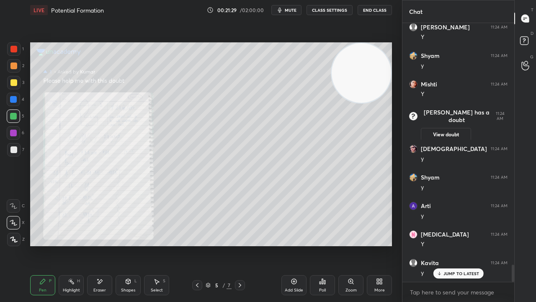
click at [449, 245] on div "x" at bounding box center [459, 292] width 112 height 20
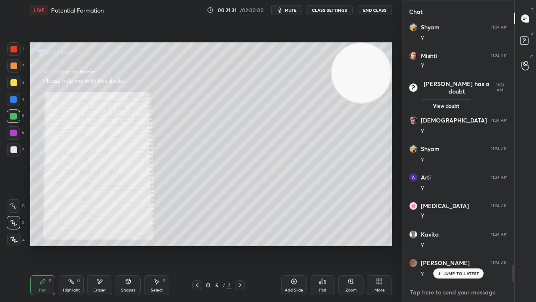
scroll to position [3697, 0]
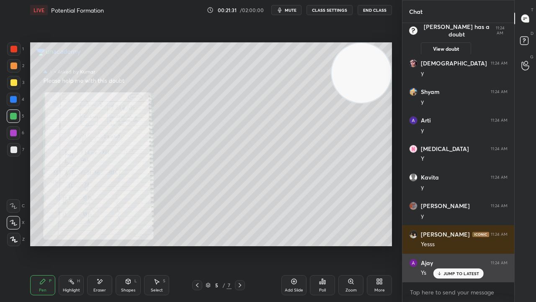
drag, startPoint x: 457, startPoint y: 272, endPoint x: 456, endPoint y: 281, distance: 8.4
click at [457, 245] on p "JUMP TO LATEST" at bounding box center [462, 273] width 36 height 5
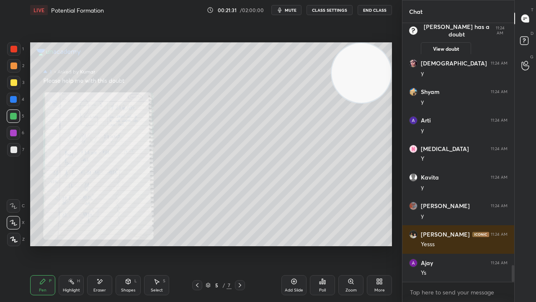
click at [453, 245] on div "x" at bounding box center [459, 292] width 112 height 20
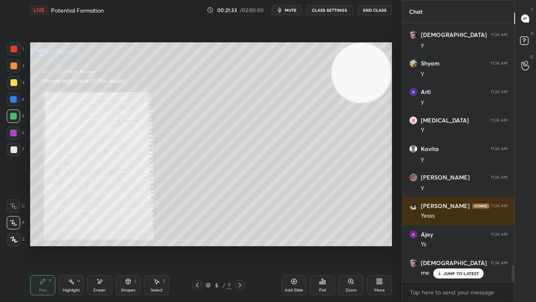
click at [456, 245] on p "JUMP TO LATEST" at bounding box center [462, 273] width 36 height 5
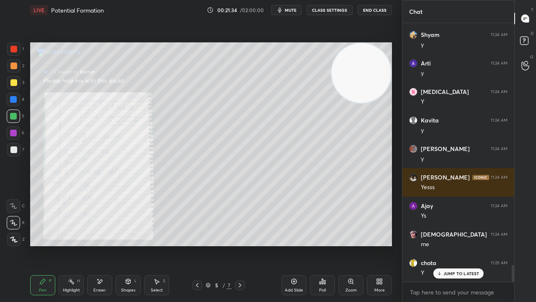
click at [290, 11] on span "mute" at bounding box center [291, 10] width 12 height 6
click at [292, 10] on span "unmute" at bounding box center [290, 10] width 18 height 6
drag, startPoint x: 461, startPoint y: 273, endPoint x: 458, endPoint y: 299, distance: 26.6
click at [461, 245] on p "JUMP TO LATEST" at bounding box center [462, 273] width 36 height 5
click at [457, 245] on div "x" at bounding box center [459, 292] width 112 height 20
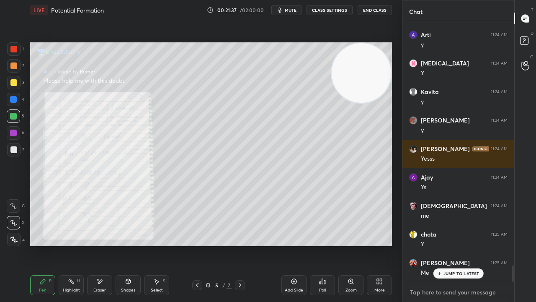
scroll to position [3811, 0]
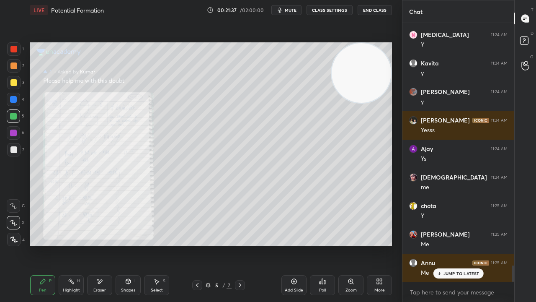
click at [293, 11] on span "mute" at bounding box center [291, 10] width 12 height 6
click at [292, 13] on span "unmute" at bounding box center [290, 10] width 18 height 6
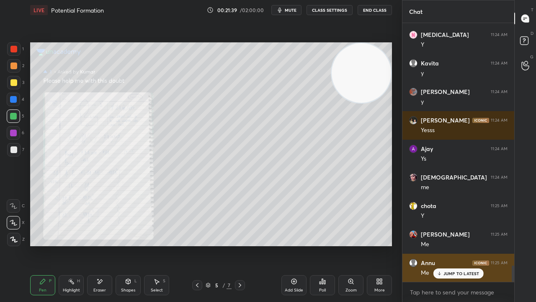
click at [440, 245] on icon at bounding box center [439, 273] width 5 height 5
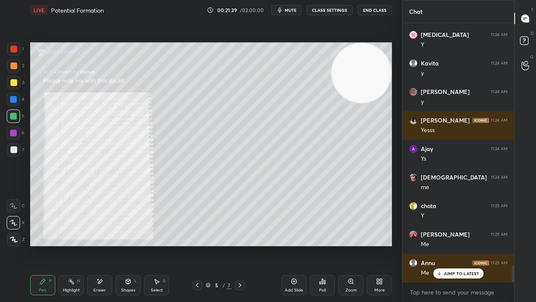
scroll to position [3840, 0]
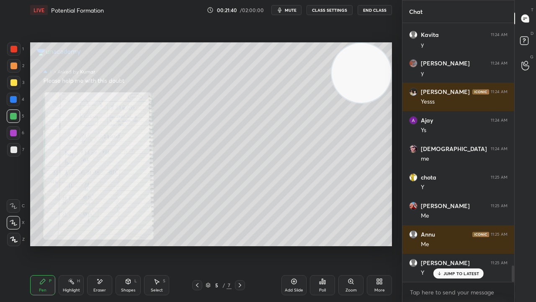
click at [295, 10] on span "mute" at bounding box center [291, 10] width 12 height 6
click at [294, 10] on span "mute" at bounding box center [291, 10] width 12 height 6
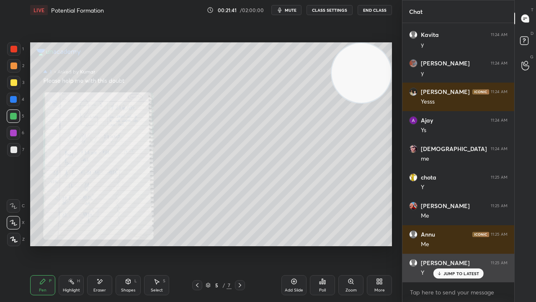
click at [470, 245] on p "JUMP TO LATEST" at bounding box center [462, 273] width 36 height 5
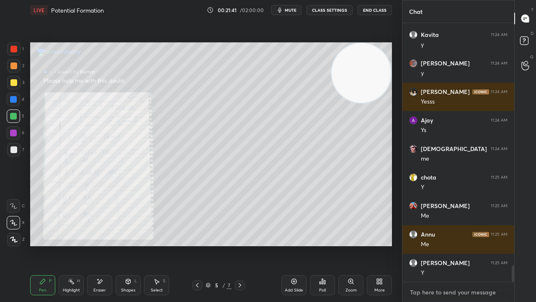
click at [467, 245] on textarea at bounding box center [458, 291] width 98 height 13
click at [297, 9] on span "mute" at bounding box center [291, 10] width 12 height 6
click at [293, 11] on span "unmute" at bounding box center [290, 10] width 18 height 6
click at [461, 245] on textarea at bounding box center [458, 291] width 98 height 13
click at [292, 8] on span "mute" at bounding box center [291, 10] width 12 height 6
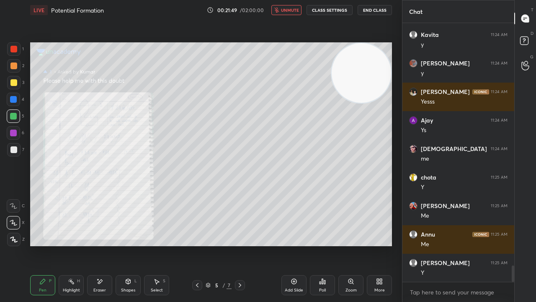
click at [292, 9] on span "unmute" at bounding box center [290, 10] width 18 height 6
click at [458, 245] on div "x" at bounding box center [459, 292] width 112 height 20
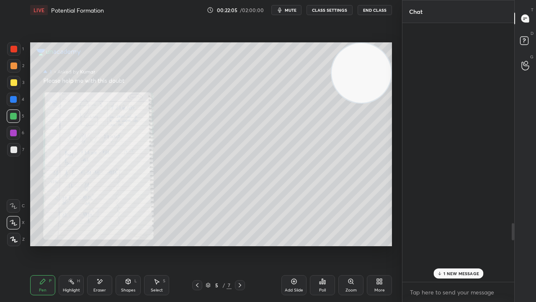
scroll to position [4227, 0]
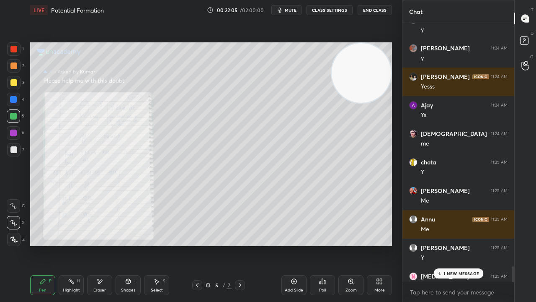
drag, startPoint x: 514, startPoint y: 275, endPoint x: 505, endPoint y: 301, distance: 27.7
click at [516, 245] on div "Chat [MEDICAL_DATA] 11:24 AM Y Kavita 11:24 AM y [PERSON_NAME] 11:24 AM y [PERS…" at bounding box center [469, 151] width 134 height 302
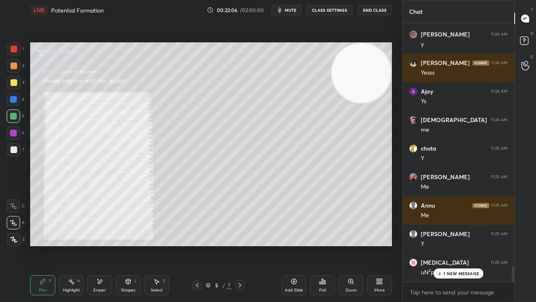
click at [462, 245] on div "1 NEW MESSAGE" at bounding box center [459, 273] width 50 height 10
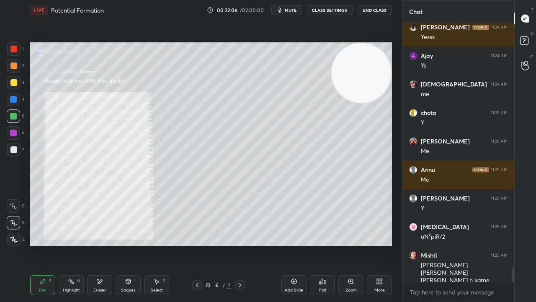
click at [458, 245] on div "x" at bounding box center [459, 292] width 112 height 20
click at [290, 13] on button "mute" at bounding box center [287, 10] width 30 height 10
click at [291, 13] on span "unmute" at bounding box center [290, 10] width 18 height 6
click at [290, 10] on span "mute" at bounding box center [291, 10] width 12 height 6
click at [290, 11] on span "unmute" at bounding box center [290, 10] width 18 height 6
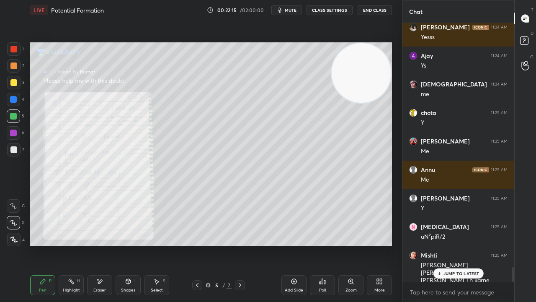
scroll to position [4305, 0]
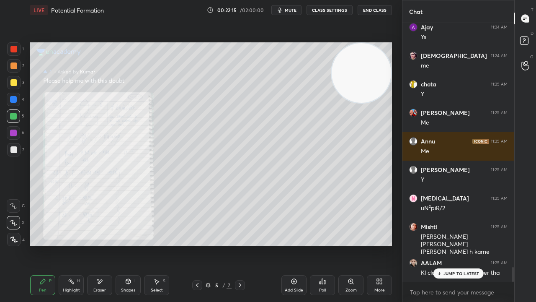
click at [296, 10] on span "mute" at bounding box center [291, 10] width 12 height 6
click at [295, 10] on span "unmute" at bounding box center [290, 10] width 18 height 6
click at [445, 245] on div "JUMP TO LATEST" at bounding box center [458, 273] width 50 height 10
click at [297, 10] on span "mute" at bounding box center [291, 10] width 12 height 6
click at [296, 10] on span "unmute" at bounding box center [290, 10] width 18 height 6
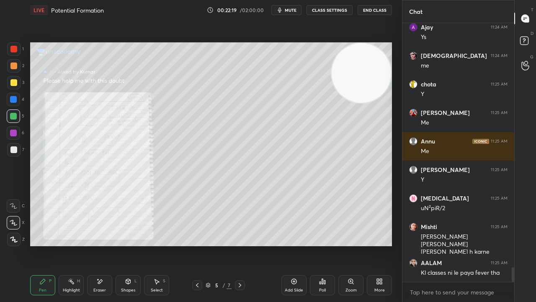
click at [458, 245] on div "x" at bounding box center [459, 292] width 112 height 20
click at [288, 8] on span "mute" at bounding box center [291, 10] width 12 height 6
click at [289, 8] on span "unmute" at bounding box center [290, 10] width 18 height 6
click at [292, 8] on span "mute" at bounding box center [291, 10] width 12 height 6
click at [290, 8] on span "unmute" at bounding box center [290, 10] width 18 height 6
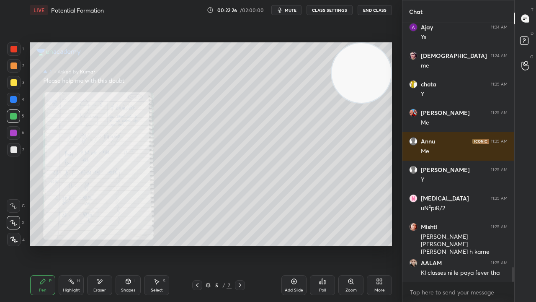
click at [296, 13] on button "mute" at bounding box center [287, 10] width 30 height 10
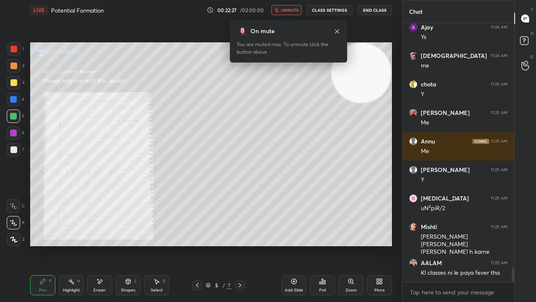
scroll to position [4334, 0]
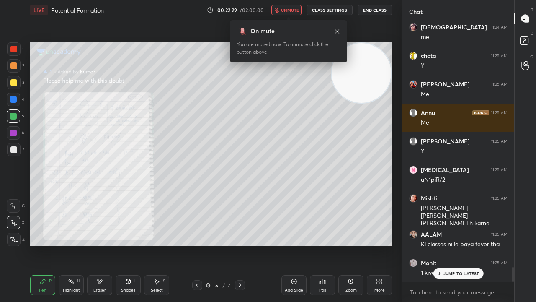
drag, startPoint x: 453, startPoint y: 274, endPoint x: 450, endPoint y: 282, distance: 8.3
click at [453, 245] on p "JUMP TO LATEST" at bounding box center [462, 273] width 36 height 5
click at [295, 8] on span "unmute" at bounding box center [290, 10] width 18 height 6
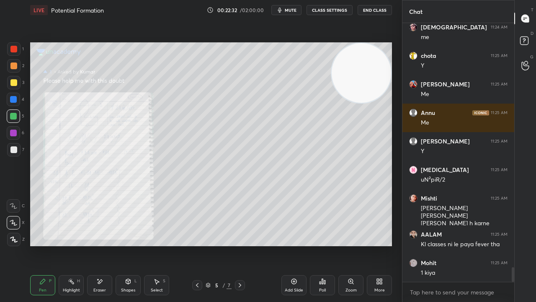
click at [294, 8] on span "mute" at bounding box center [291, 10] width 12 height 6
click at [293, 9] on span "unmute" at bounding box center [290, 10] width 18 height 6
click at [523, 45] on icon at bounding box center [525, 41] width 15 height 15
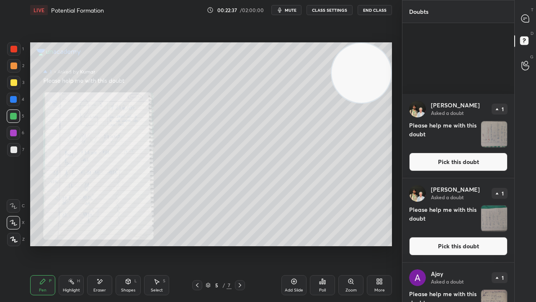
scroll to position [1405, 0]
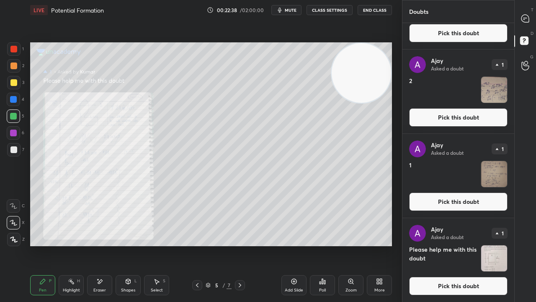
click at [492, 245] on button "Pick this doubt" at bounding box center [458, 286] width 98 height 18
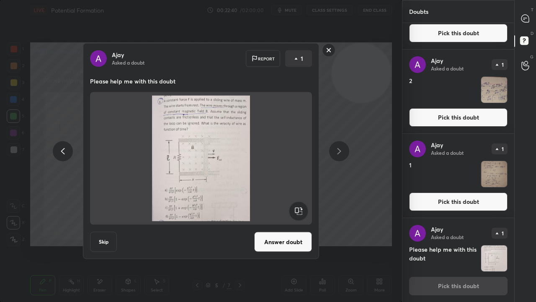
click at [282, 242] on button "Answer doubt" at bounding box center [283, 242] width 58 height 20
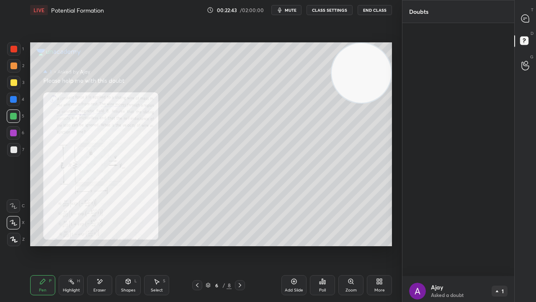
scroll to position [818, 0]
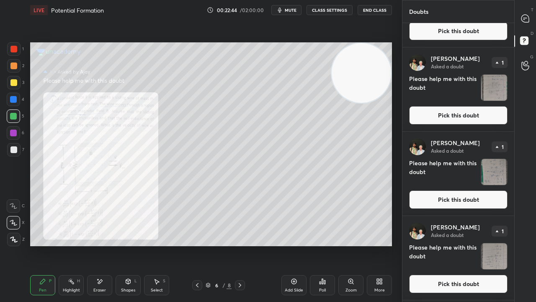
click at [494, 245] on button "Pick this doubt" at bounding box center [458, 283] width 98 height 18
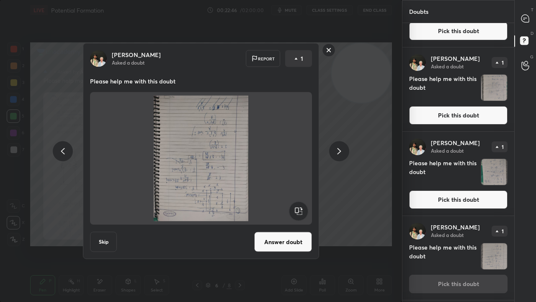
click at [299, 208] on rect at bounding box center [298, 211] width 19 height 19
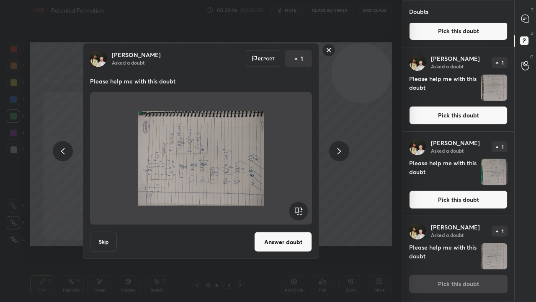
click at [299, 210] on rect at bounding box center [298, 211] width 19 height 19
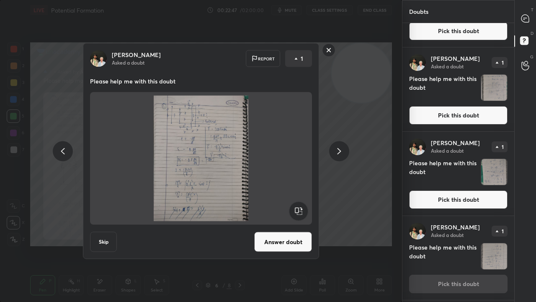
click at [290, 239] on button "Answer doubt" at bounding box center [283, 242] width 58 height 20
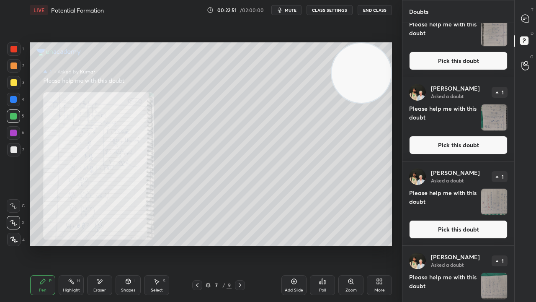
scroll to position [1237, 0]
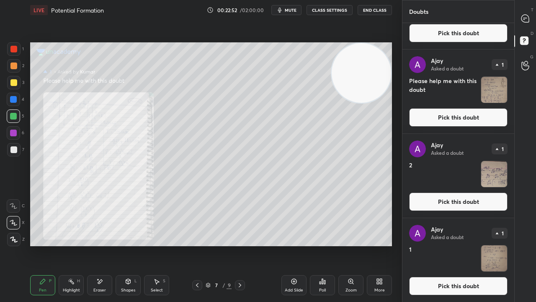
click at [485, 245] on button "Pick this doubt" at bounding box center [458, 286] width 98 height 18
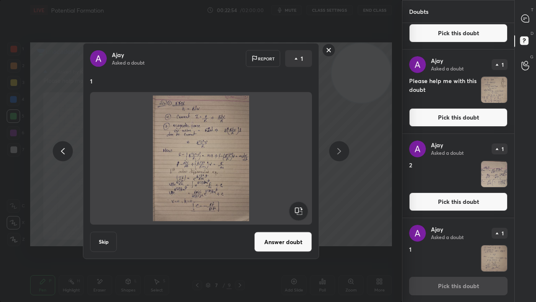
click at [277, 238] on button "Answer doubt" at bounding box center [283, 242] width 58 height 20
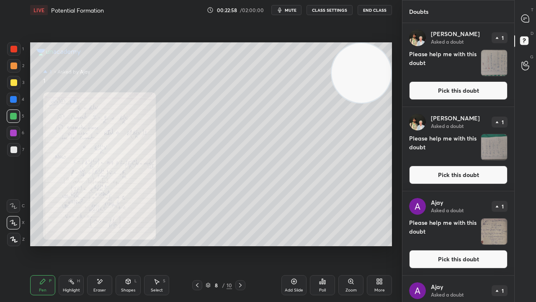
scroll to position [1153, 0]
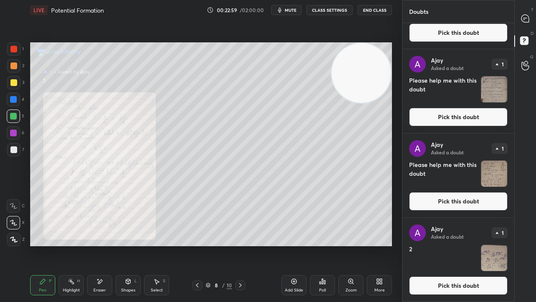
click at [485, 245] on button "Pick this doubt" at bounding box center [458, 285] width 98 height 18
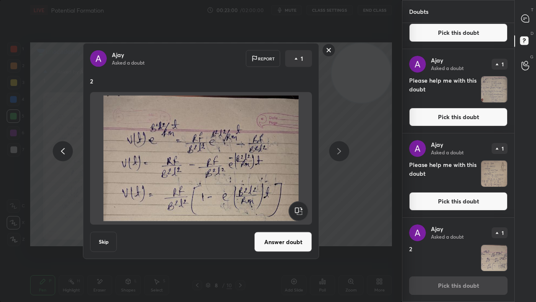
drag, startPoint x: 305, startPoint y: 245, endPoint x: 308, endPoint y: 236, distance: 9.2
click at [305, 245] on button "Answer doubt" at bounding box center [283, 242] width 58 height 20
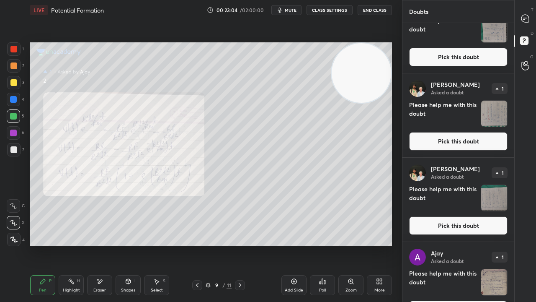
scroll to position [1069, 0]
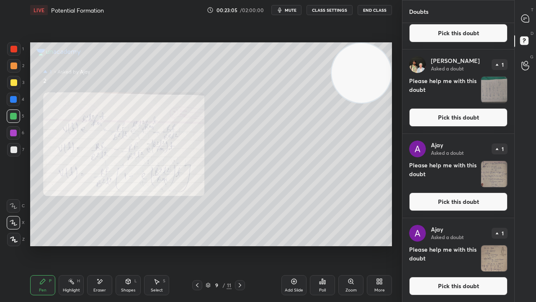
click at [490, 245] on button "Pick this doubt" at bounding box center [458, 286] width 98 height 18
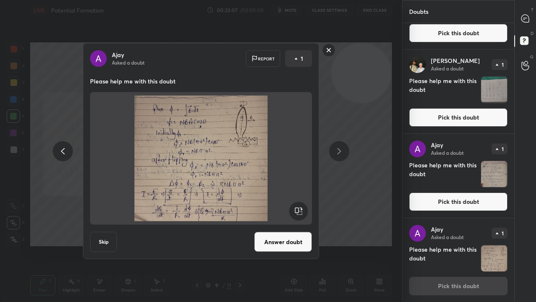
click at [277, 244] on button "Answer doubt" at bounding box center [283, 242] width 58 height 20
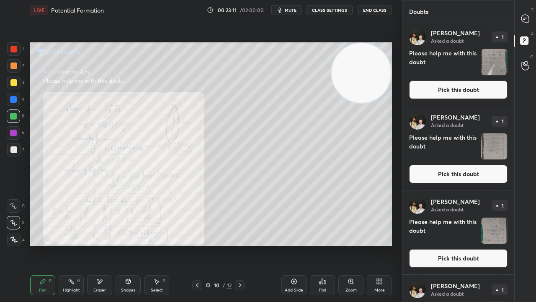
scroll to position [985, 0]
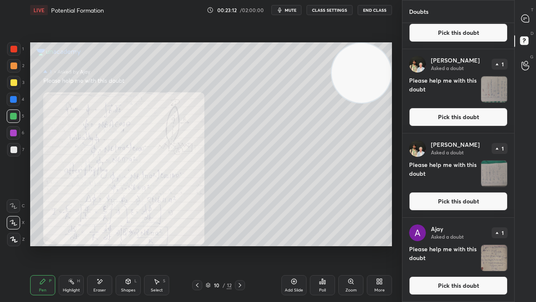
click at [481, 245] on button "Pick this doubt" at bounding box center [458, 285] width 98 height 18
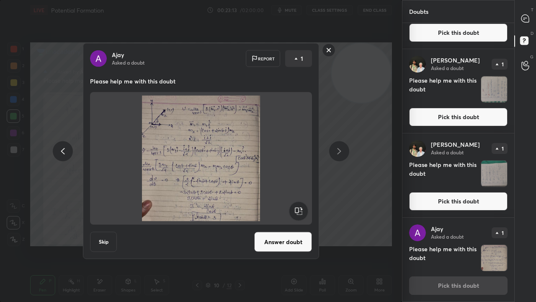
click at [266, 241] on button "Answer doubt" at bounding box center [283, 242] width 58 height 20
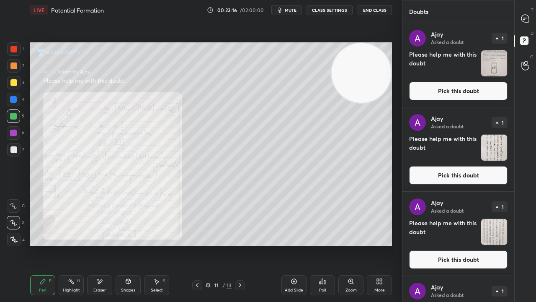
click at [197, 245] on icon at bounding box center [197, 285] width 3 height 4
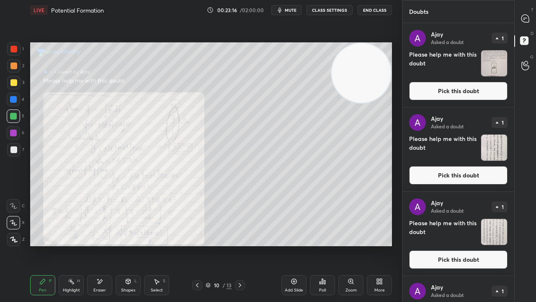
click at [198, 245] on icon at bounding box center [197, 285] width 7 height 7
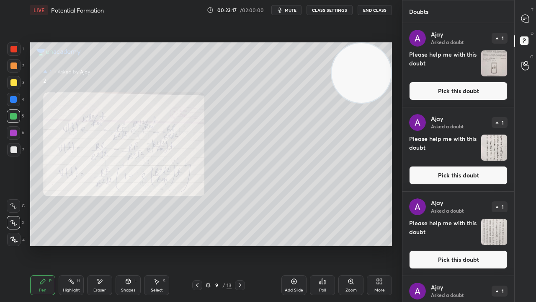
click at [198, 245] on icon at bounding box center [197, 285] width 3 height 4
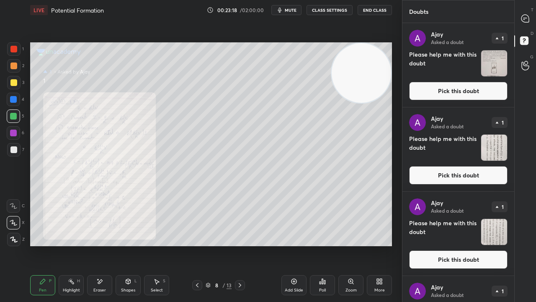
click at [197, 245] on icon at bounding box center [197, 285] width 7 height 7
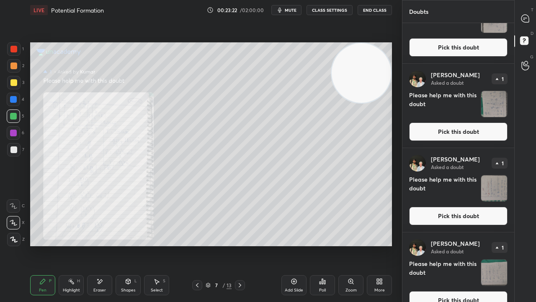
scroll to position [900, 0]
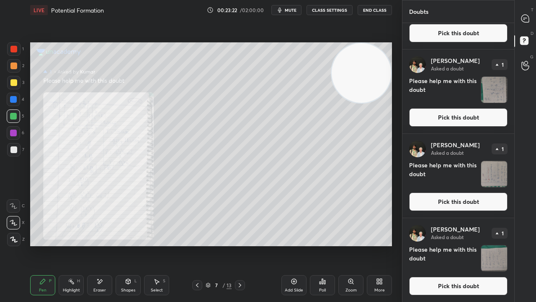
click at [486, 245] on button "Pick this doubt" at bounding box center [458, 286] width 98 height 18
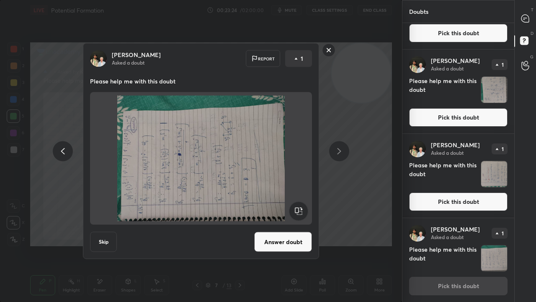
click at [307, 212] on rect at bounding box center [298, 211] width 19 height 19
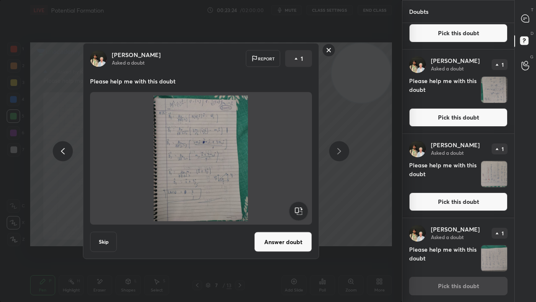
click at [286, 239] on button "Answer doubt" at bounding box center [283, 242] width 58 height 20
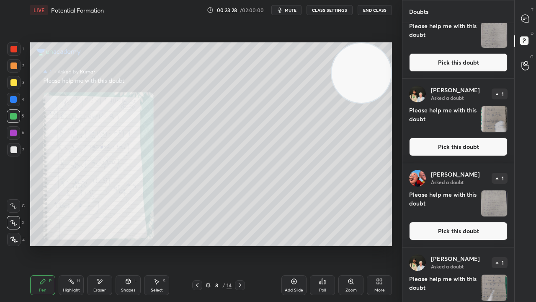
scroll to position [816, 0]
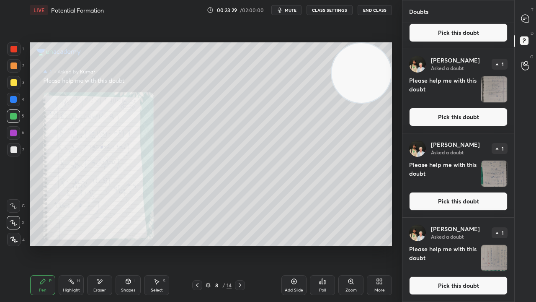
click at [497, 245] on button "Pick this doubt" at bounding box center [458, 285] width 98 height 18
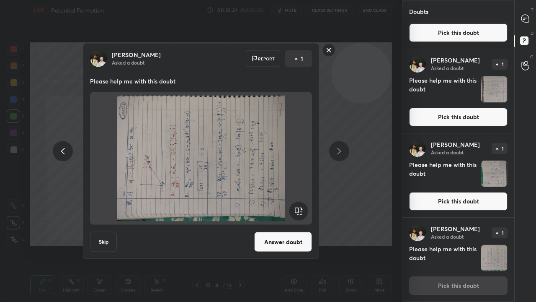
click at [300, 209] on rect at bounding box center [298, 211] width 19 height 19
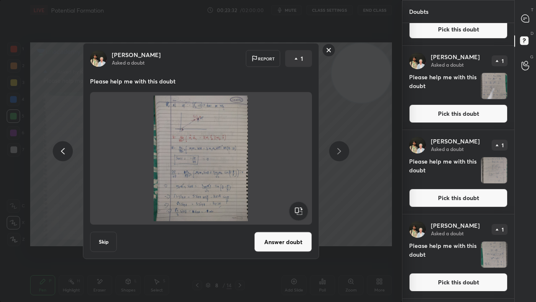
click at [286, 245] on button "Answer doubt" at bounding box center [283, 242] width 58 height 20
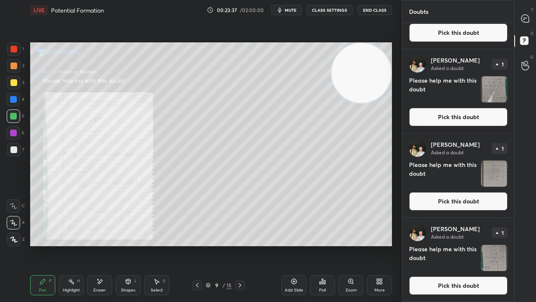
click at [492, 245] on button "Pick this doubt" at bounding box center [458, 285] width 98 height 18
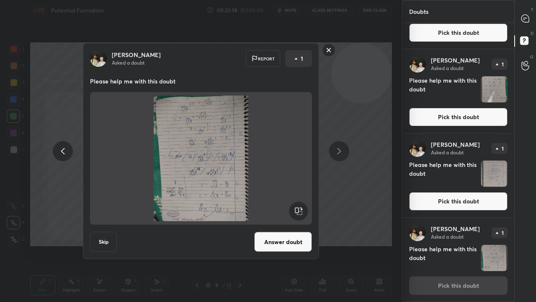
click at [298, 210] on rect at bounding box center [298, 211] width 19 height 19
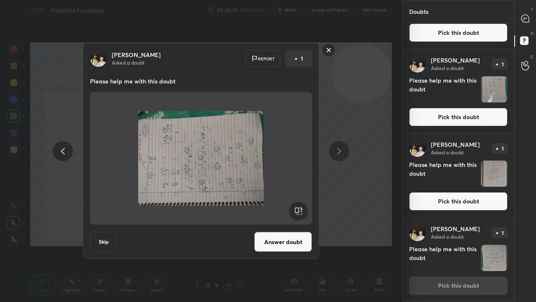
click at [299, 209] on rect at bounding box center [298, 211] width 19 height 19
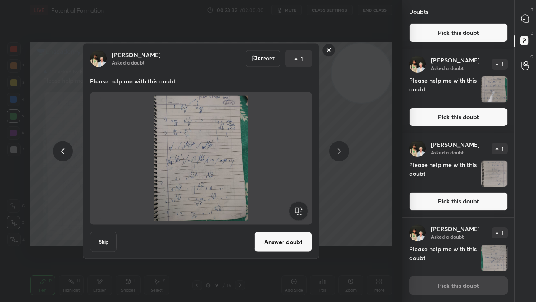
click at [286, 242] on button "Answer doubt" at bounding box center [283, 242] width 58 height 20
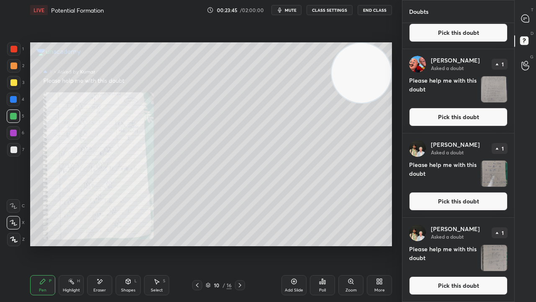
click at [488, 245] on button "Pick this doubt" at bounding box center [458, 285] width 98 height 18
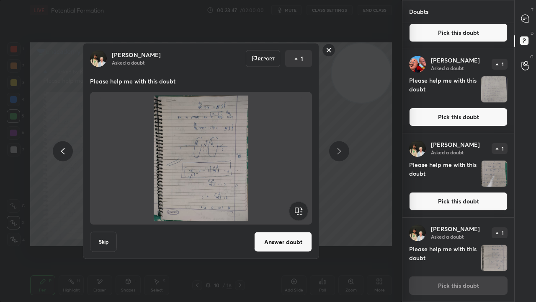
click at [297, 208] on rect at bounding box center [298, 211] width 19 height 19
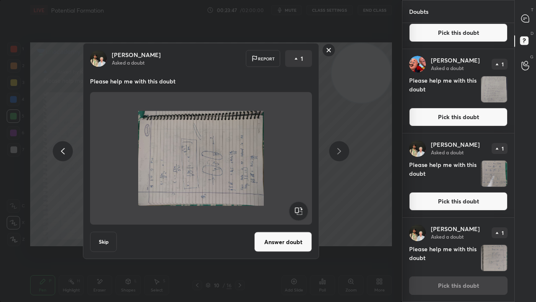
click at [296, 208] on rect at bounding box center [298, 211] width 19 height 19
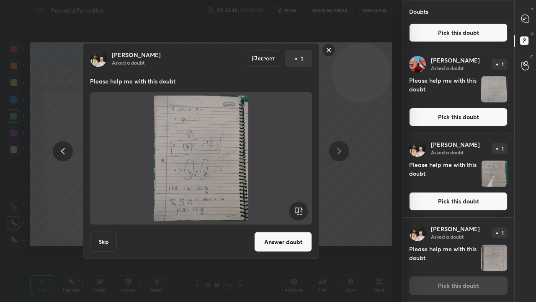
click at [292, 245] on button "Answer doubt" at bounding box center [283, 242] width 58 height 20
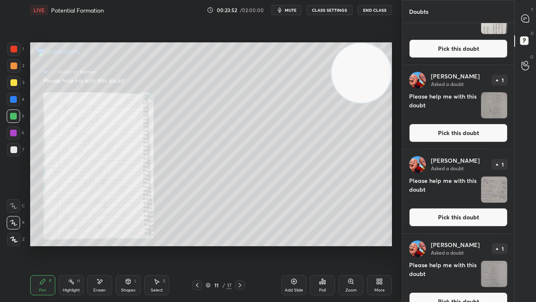
scroll to position [732, 0]
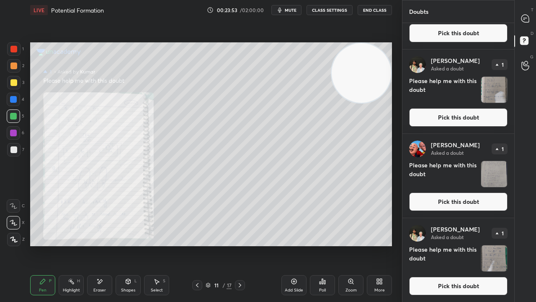
click at [488, 245] on button "Pick this doubt" at bounding box center [458, 286] width 98 height 18
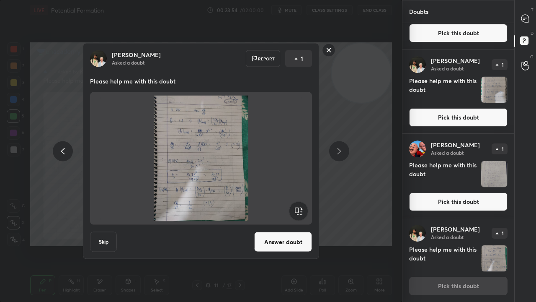
click at [285, 235] on button "Answer doubt" at bounding box center [283, 242] width 58 height 20
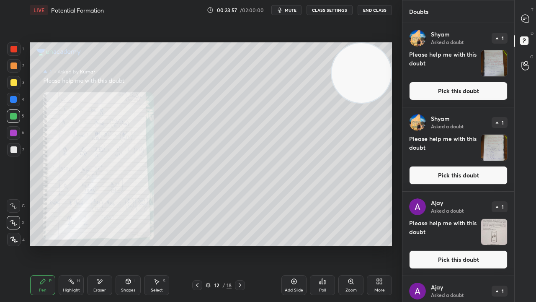
drag, startPoint x: 515, startPoint y: 174, endPoint x: 507, endPoint y: 238, distance: 64.5
click at [507, 245] on div "Doubts Enable hand raising Enable raise hand to speak to learners. Once enabled…" at bounding box center [469, 151] width 134 height 302
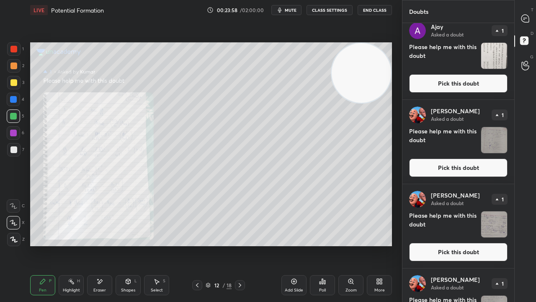
scroll to position [422, 0]
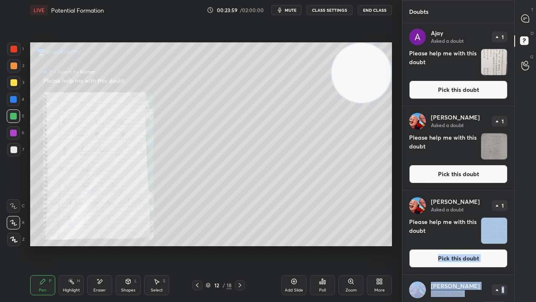
drag, startPoint x: 512, startPoint y: 225, endPoint x: 512, endPoint y: 230, distance: 5.9
click at [507, 245] on div "[PERSON_NAME] Asked a doubt 1 Please help me with this doubt Pick this doubt [P…" at bounding box center [459, 64] width 112 height 926
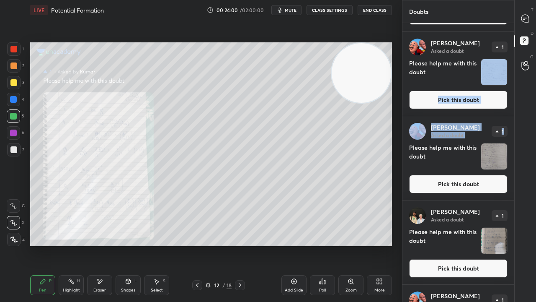
scroll to position [648, 0]
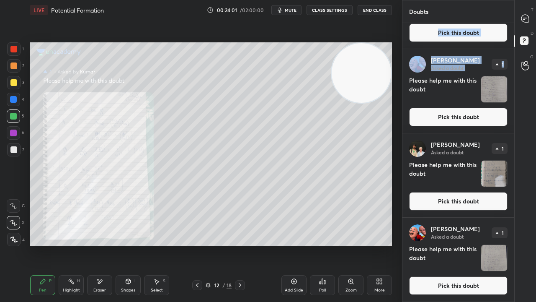
click at [490, 245] on button "Pick this doubt" at bounding box center [458, 285] width 98 height 18
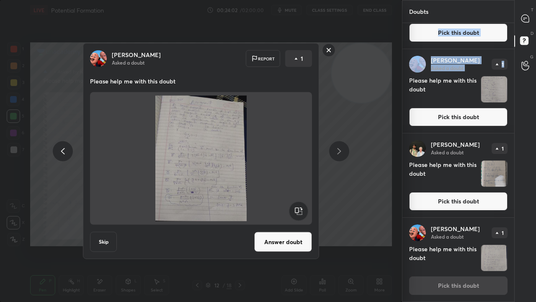
drag, startPoint x: 292, startPoint y: 247, endPoint x: 292, endPoint y: 243, distance: 4.6
click at [292, 245] on button "Answer doubt" at bounding box center [283, 242] width 58 height 20
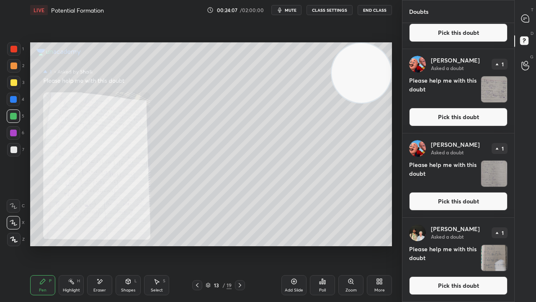
click at [493, 245] on button "Pick this doubt" at bounding box center [458, 285] width 98 height 18
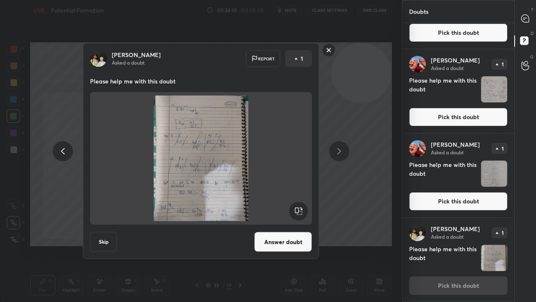
click at [325, 49] on rect at bounding box center [329, 50] width 13 height 13
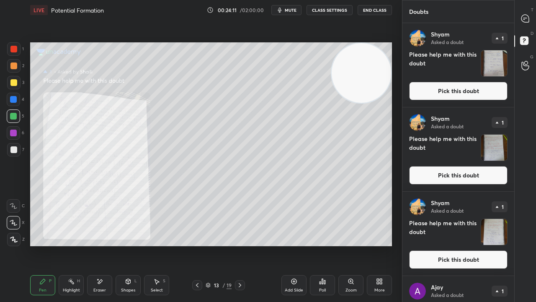
click at [196, 245] on icon at bounding box center [197, 285] width 7 height 7
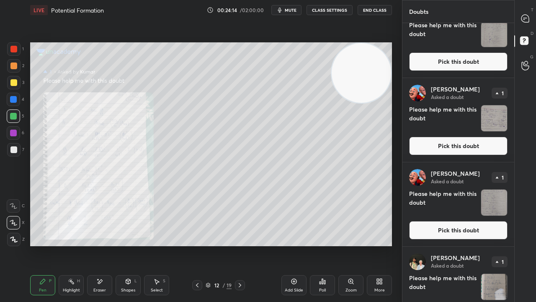
scroll to position [648, 0]
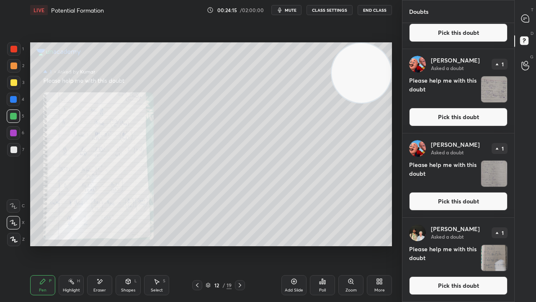
click at [475, 245] on button "Pick this doubt" at bounding box center [458, 285] width 98 height 18
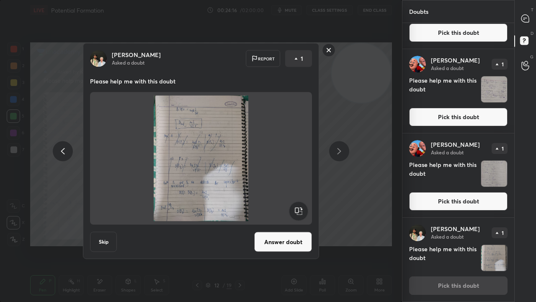
click at [286, 232] on button "Answer doubt" at bounding box center [283, 242] width 58 height 20
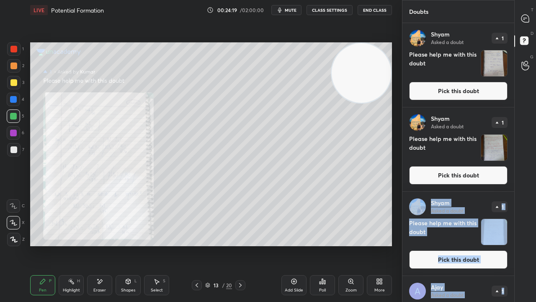
drag, startPoint x: 510, startPoint y: 170, endPoint x: 506, endPoint y: 219, distance: 48.8
click at [503, 245] on div "[PERSON_NAME] Asked a doubt 1 Please help me with this doubt Pick this doubt [P…" at bounding box center [459, 265] width 112 height 484
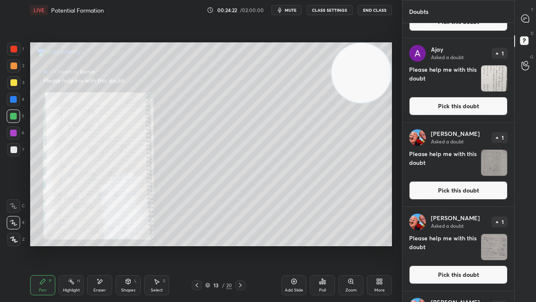
scroll to position [648, 0]
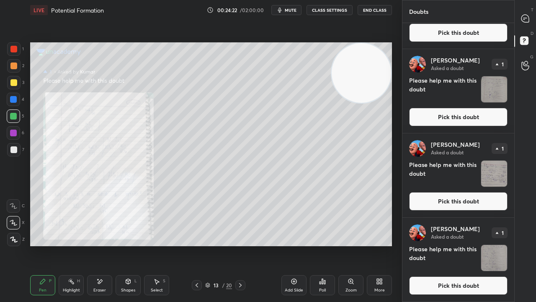
click at [479, 245] on button "Pick this doubt" at bounding box center [458, 285] width 98 height 18
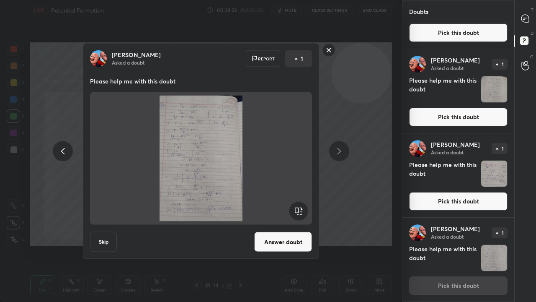
click at [303, 241] on button "Answer doubt" at bounding box center [283, 242] width 58 height 20
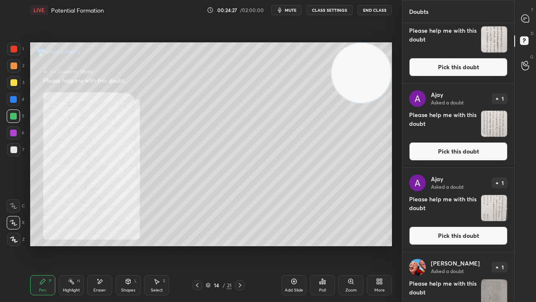
scroll to position [563, 0]
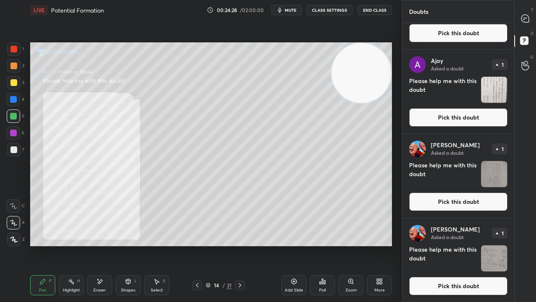
click at [491, 245] on button "Pick this doubt" at bounding box center [458, 286] width 98 height 18
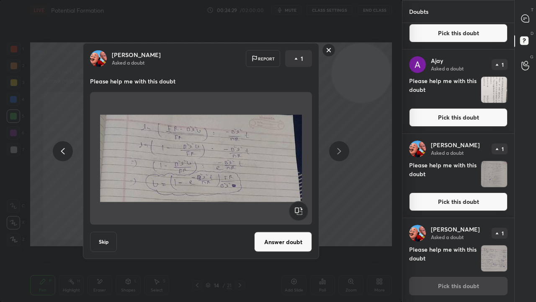
click at [303, 245] on div "[PERSON_NAME] Asked a doubt Report 1 Please help me with this doubt Skip Answer…" at bounding box center [201, 151] width 236 height 216
click at [306, 239] on button "Answer doubt" at bounding box center [283, 242] width 58 height 20
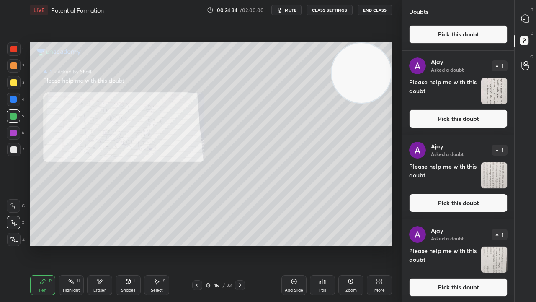
scroll to position [479, 0]
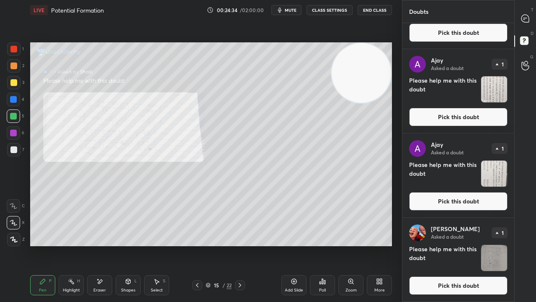
click at [495, 245] on button "Pick this doubt" at bounding box center [458, 285] width 98 height 18
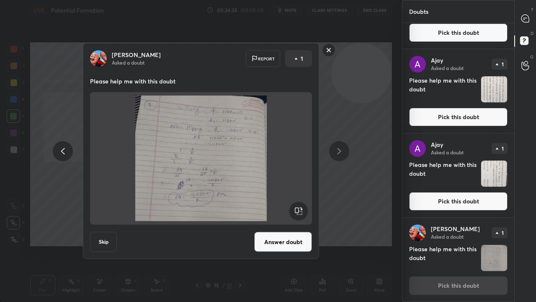
click at [277, 241] on button "Answer doubt" at bounding box center [283, 242] width 58 height 20
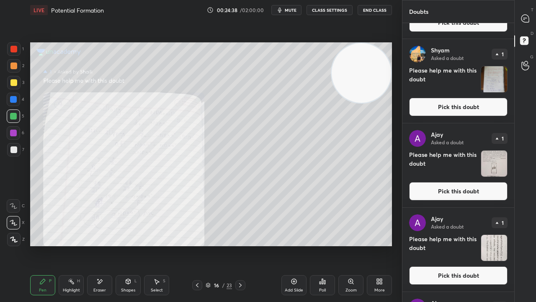
scroll to position [296, 0]
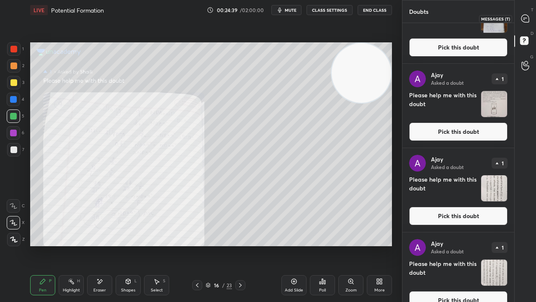
click at [532, 15] on div at bounding box center [525, 18] width 17 height 15
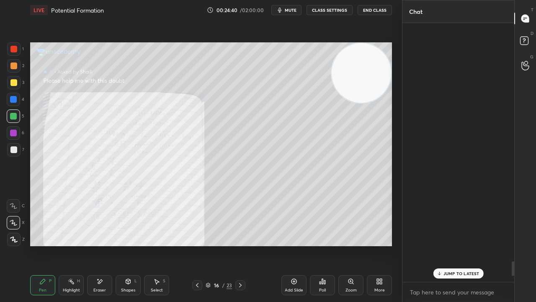
scroll to position [256, 109]
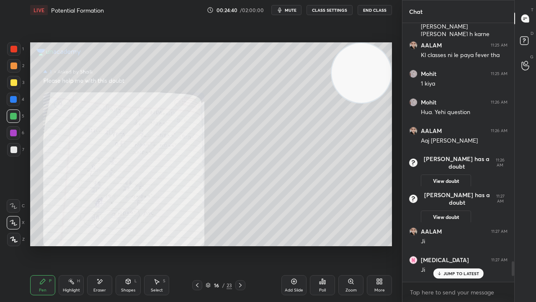
click at [440, 245] on icon at bounding box center [439, 273] width 5 height 5
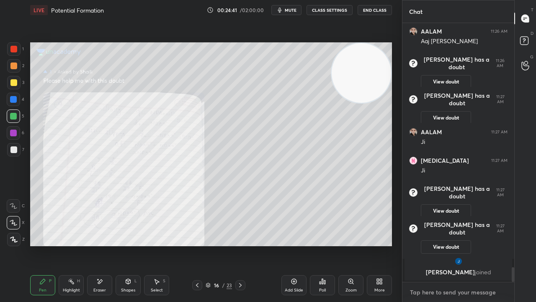
click at [440, 245] on textarea at bounding box center [458, 291] width 98 height 13
drag, startPoint x: 512, startPoint y: 272, endPoint x: 495, endPoint y: 301, distance: 33.6
click at [497, 245] on div "Mohit 11:26 AM Hua. Yehi question AALAM 11:26 AM Aaj [PERSON_NAME] [PERSON_NAME…" at bounding box center [459, 162] width 112 height 279
click at [466, 245] on div "Mohit 11:26 AM Hua. Yehi question AALAM 11:26 AM Aaj [PERSON_NAME] [PERSON_NAME…" at bounding box center [459, 152] width 112 height 259
click at [465, 245] on p "JUMP TO LATEST" at bounding box center [462, 273] width 36 height 5
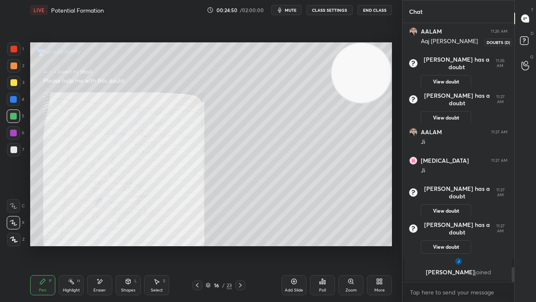
drag, startPoint x: 531, startPoint y: 46, endPoint x: 525, endPoint y: 50, distance: 7.2
click at [531, 46] on icon at bounding box center [525, 41] width 15 height 15
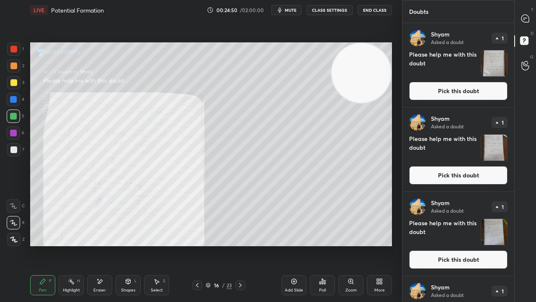
click at [496, 85] on button "Pick this doubt" at bounding box center [458, 91] width 98 height 18
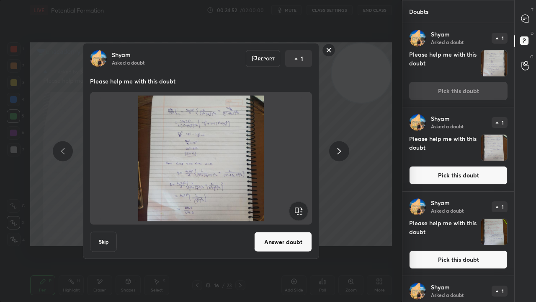
click at [279, 245] on button "Answer doubt" at bounding box center [283, 242] width 58 height 20
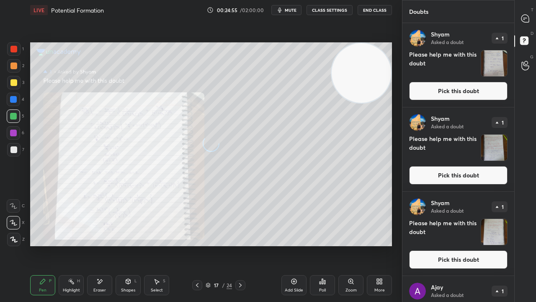
click at [476, 91] on button "Pick this doubt" at bounding box center [458, 91] width 98 height 18
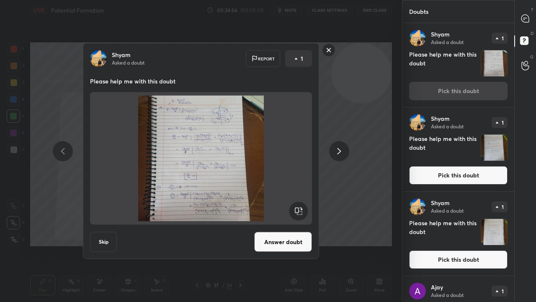
click at [292, 236] on button "Answer doubt" at bounding box center [283, 242] width 58 height 20
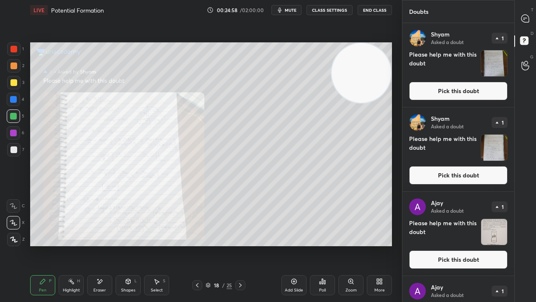
click at [461, 94] on button "Pick this doubt" at bounding box center [458, 91] width 98 height 18
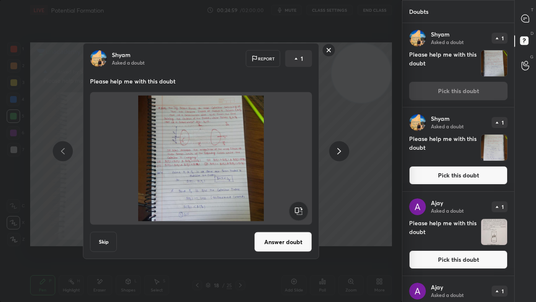
click at [295, 242] on button "Answer doubt" at bounding box center [283, 242] width 58 height 20
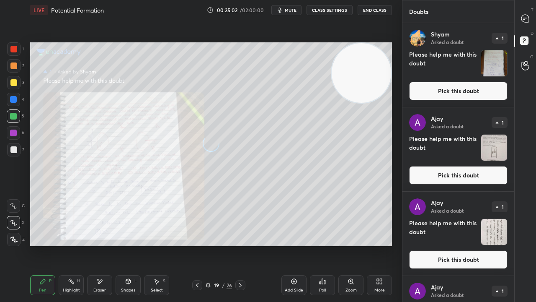
click at [470, 94] on button "Pick this doubt" at bounding box center [458, 91] width 98 height 18
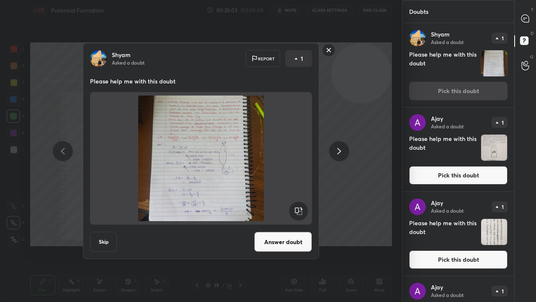
click at [285, 239] on button "Answer doubt" at bounding box center [283, 242] width 58 height 20
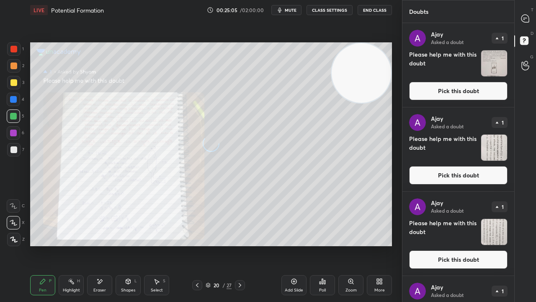
click at [488, 95] on button "Pick this doubt" at bounding box center [458, 91] width 98 height 18
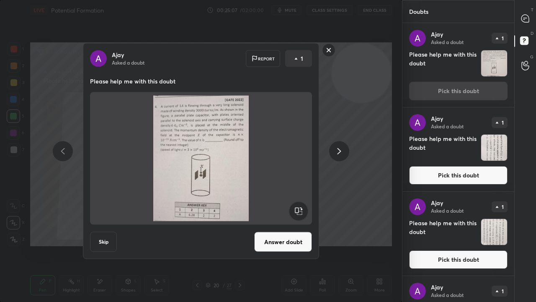
click at [290, 238] on button "Answer doubt" at bounding box center [283, 242] width 58 height 20
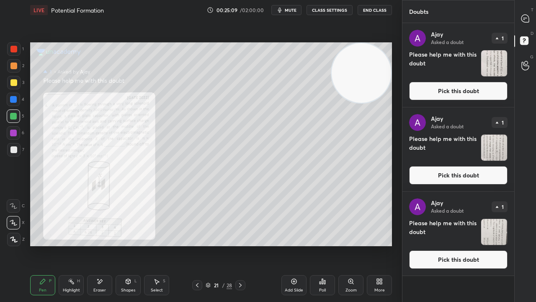
click at [456, 91] on button "Pick this doubt" at bounding box center [458, 91] width 98 height 18
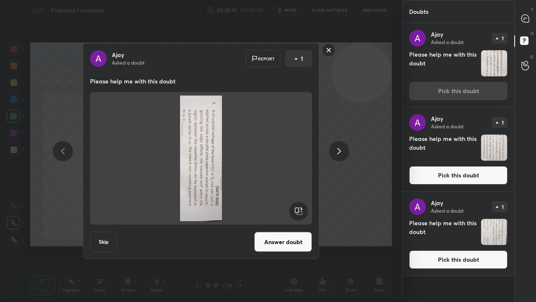
click at [300, 210] on rect at bounding box center [298, 211] width 19 height 19
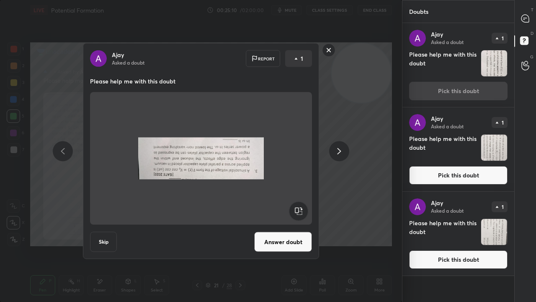
click at [300, 209] on rect at bounding box center [298, 211] width 19 height 19
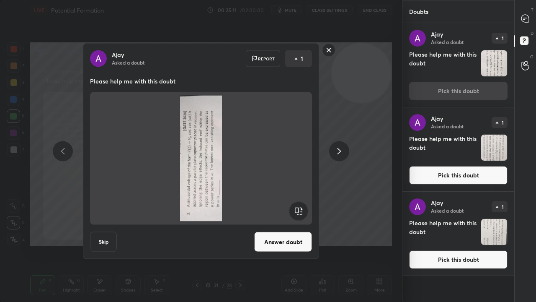
drag, startPoint x: 300, startPoint y: 209, endPoint x: 297, endPoint y: 213, distance: 5.1
click at [300, 209] on rect at bounding box center [298, 211] width 19 height 19
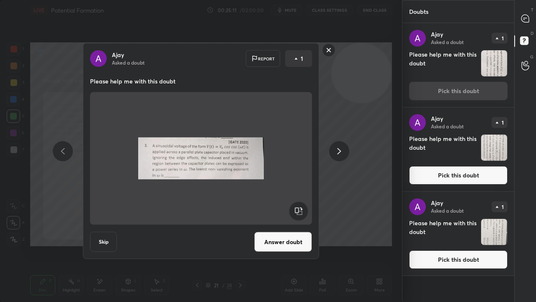
click at [284, 242] on button "Answer doubt" at bounding box center [283, 242] width 58 height 20
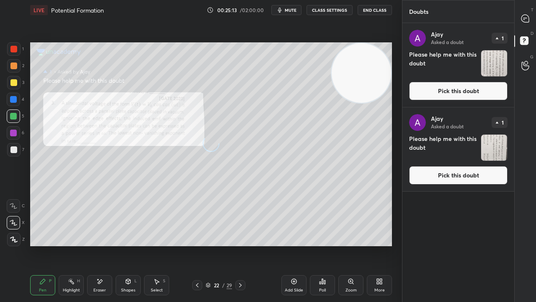
click at [473, 91] on button "Pick this doubt" at bounding box center [458, 91] width 98 height 18
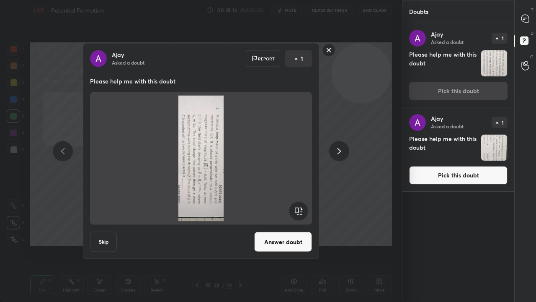
click at [299, 210] on rect at bounding box center [298, 211] width 19 height 19
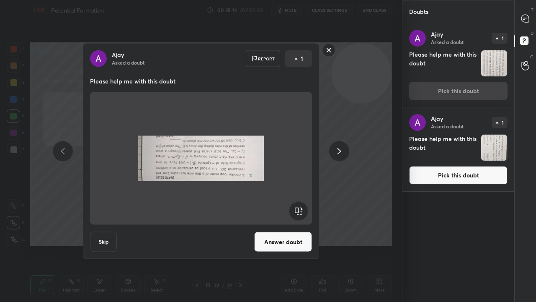
click at [299, 209] on rect at bounding box center [298, 211] width 19 height 19
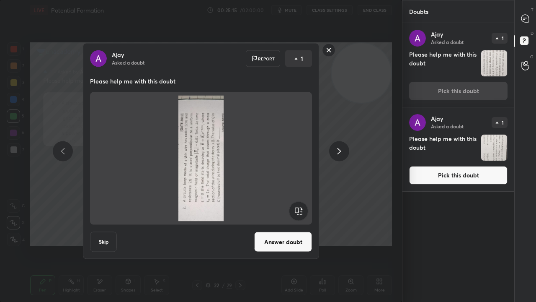
click at [300, 207] on rect at bounding box center [298, 211] width 19 height 19
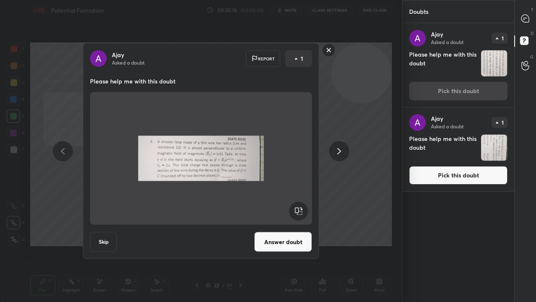
click at [290, 240] on button "Answer doubt" at bounding box center [283, 242] width 58 height 20
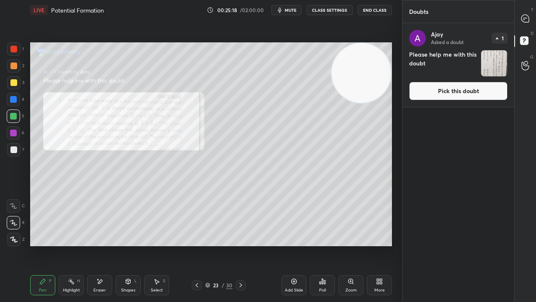
click at [476, 92] on button "Pick this doubt" at bounding box center [458, 91] width 98 height 18
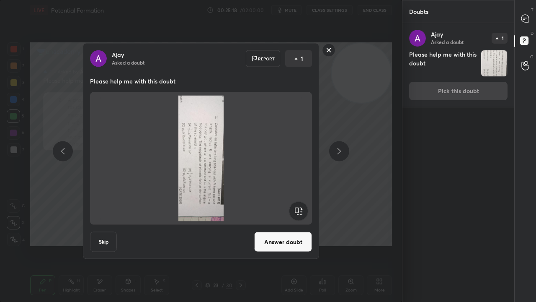
click at [295, 209] on rect at bounding box center [298, 211] width 19 height 19
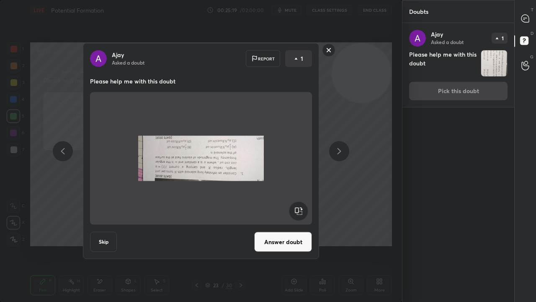
click at [296, 207] on rect at bounding box center [298, 211] width 19 height 19
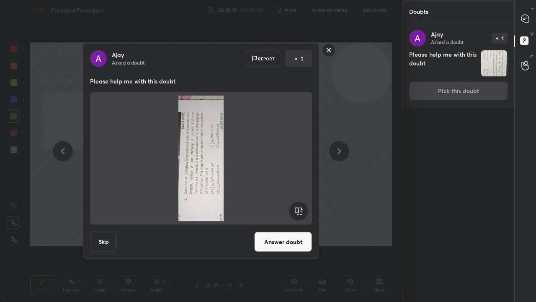
click at [297, 207] on rect at bounding box center [298, 211] width 19 height 19
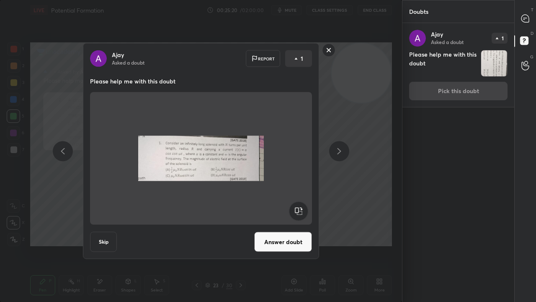
click at [287, 241] on button "Answer doubt" at bounding box center [283, 242] width 58 height 20
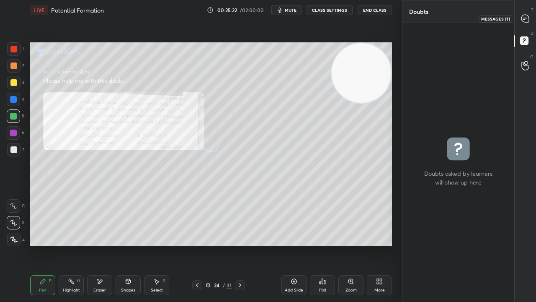
click at [524, 22] on icon at bounding box center [526, 19] width 8 height 8
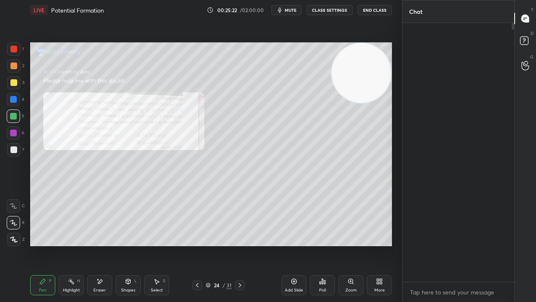
scroll to position [256, 109]
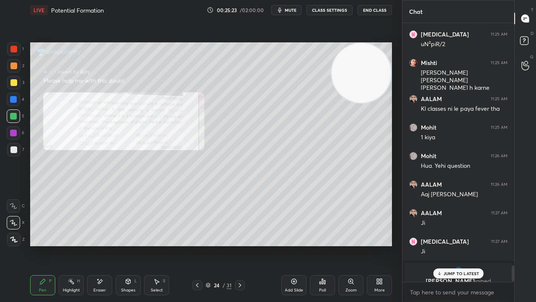
click at [459, 245] on div "JUMP TO LATEST" at bounding box center [458, 273] width 50 height 10
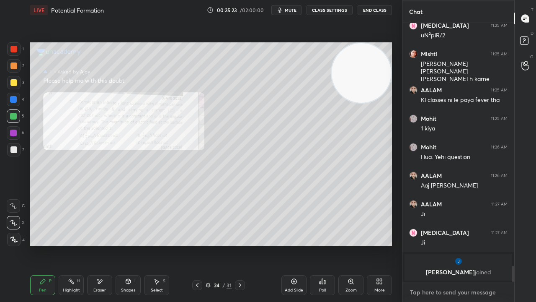
click at [452, 245] on textarea at bounding box center [458, 291] width 98 height 13
click at [198, 245] on icon at bounding box center [197, 285] width 7 height 7
click at [197, 245] on icon at bounding box center [197, 285] width 3 height 4
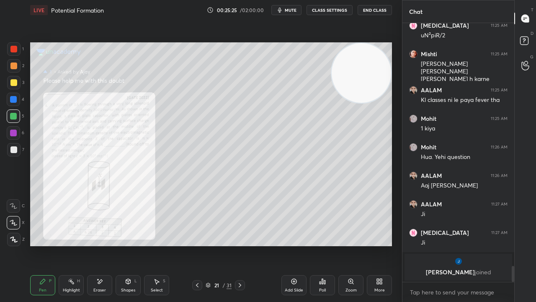
click at [197, 245] on icon at bounding box center [197, 285] width 7 height 7
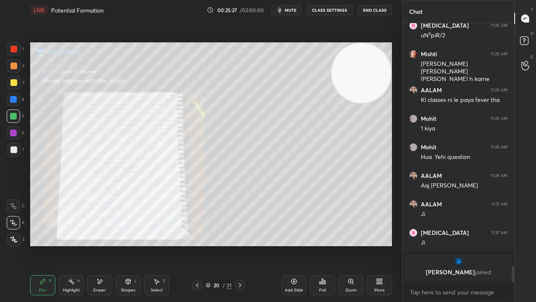
click at [354, 245] on div "Zoom" at bounding box center [351, 285] width 25 height 20
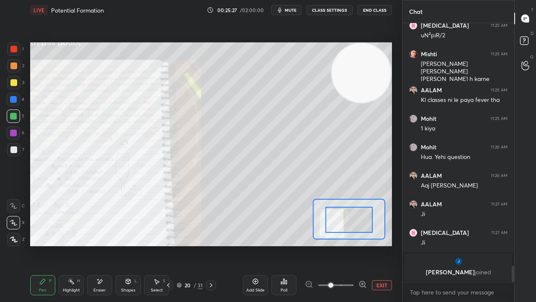
drag, startPoint x: 352, startPoint y: 220, endPoint x: 338, endPoint y: 221, distance: 14.3
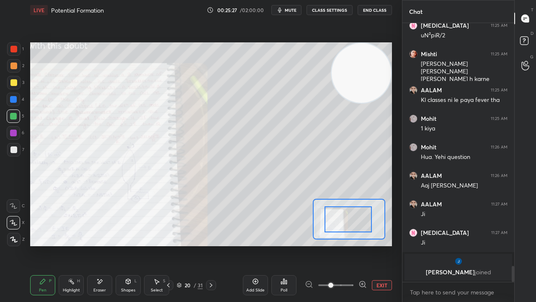
drag, startPoint x: 339, startPoint y: 220, endPoint x: 334, endPoint y: 219, distance: 5.6
click at [335, 219] on div at bounding box center [348, 219] width 47 height 26
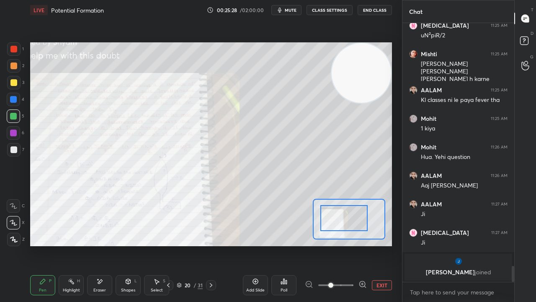
scroll to position [4070, 0]
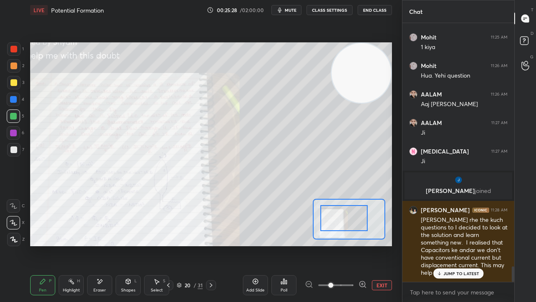
click at [363, 245] on icon at bounding box center [363, 284] width 8 height 8
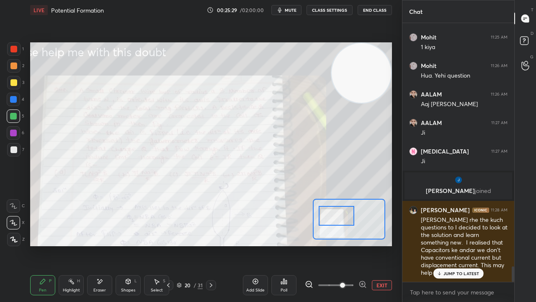
drag, startPoint x: 343, startPoint y: 220, endPoint x: 339, endPoint y: 217, distance: 4.9
click at [339, 217] on div at bounding box center [336, 216] width 35 height 20
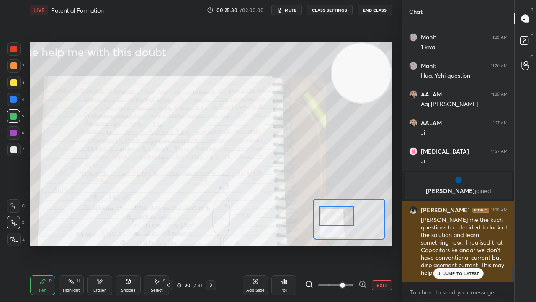
click at [468, 245] on div "[PERSON_NAME] rhe the kuch questions to I decided to look at the solution and l…" at bounding box center [464, 246] width 87 height 61
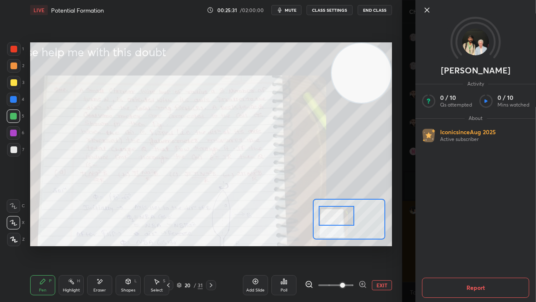
click at [406, 191] on div "Kumar Activity 0 / 10 Qs attempted 0 / 10 Mins watched About Iconic since [DATE…" at bounding box center [469, 151] width 134 height 302
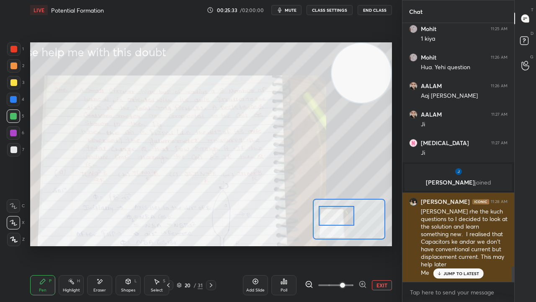
click at [455, 245] on div "JUMP TO LATEST" at bounding box center [458, 273] width 50 height 10
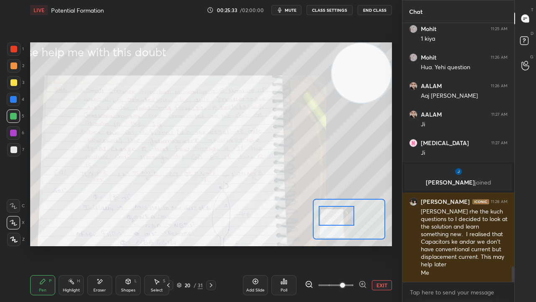
scroll to position [4107, 0]
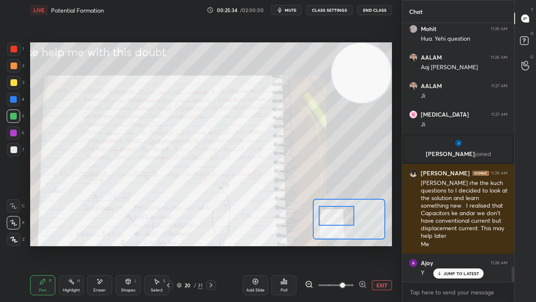
click at [450, 245] on div "x" at bounding box center [459, 292] width 112 height 20
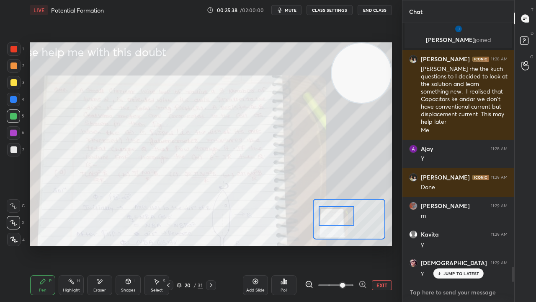
scroll to position [4250, 0]
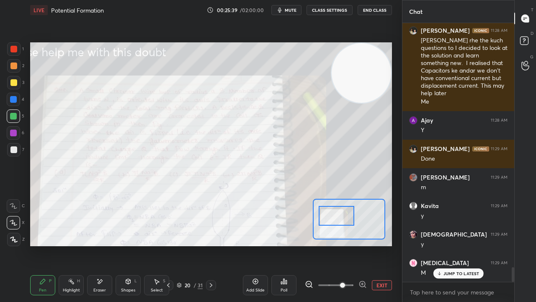
click at [293, 8] on span "mute" at bounding box center [291, 10] width 12 height 6
click at [293, 8] on span "unmute" at bounding box center [290, 10] width 18 height 6
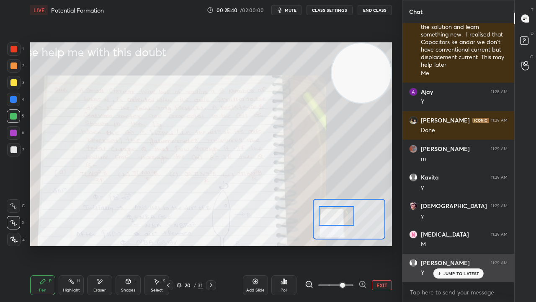
click at [458, 245] on p "JUMP TO LATEST" at bounding box center [462, 273] width 36 height 5
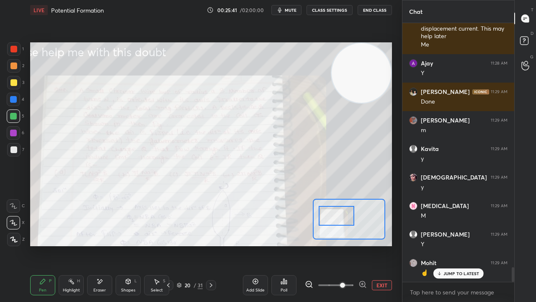
scroll to position [4335, 0]
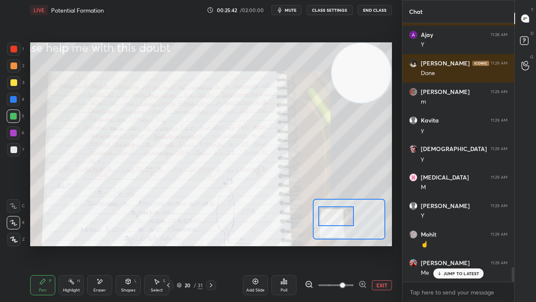
click at [334, 218] on div at bounding box center [335, 216] width 35 height 20
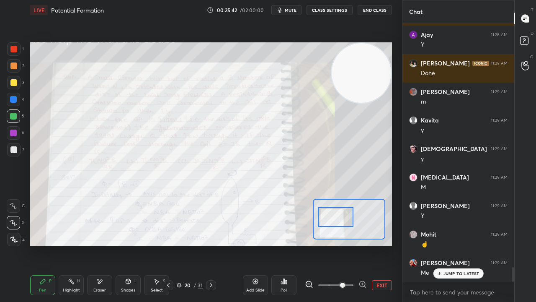
scroll to position [4364, 0]
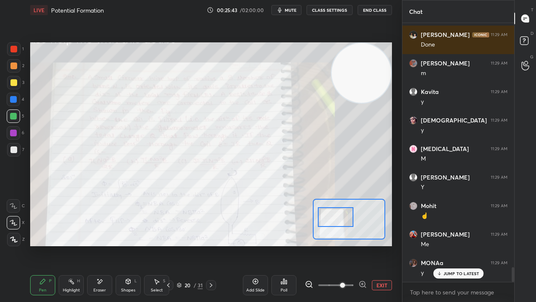
click at [294, 8] on span "mute" at bounding box center [291, 10] width 12 height 6
click at [294, 10] on span "unmute" at bounding box center [290, 10] width 18 height 6
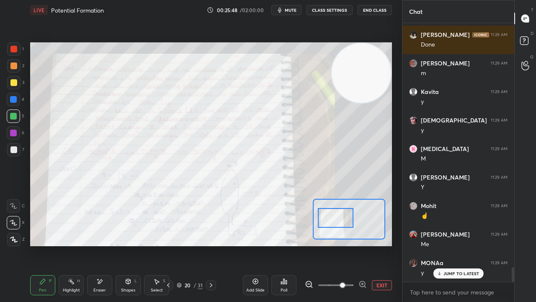
click at [336, 221] on div at bounding box center [335, 218] width 35 height 20
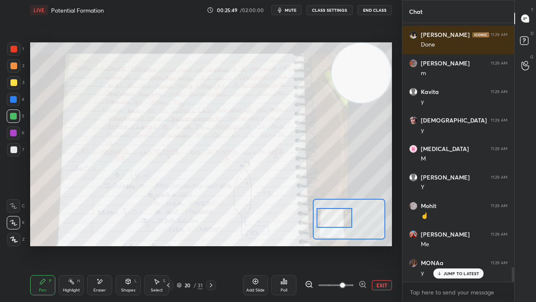
click at [290, 12] on button "mute" at bounding box center [287, 10] width 30 height 10
click at [290, 10] on span "mute" at bounding box center [291, 10] width 12 height 6
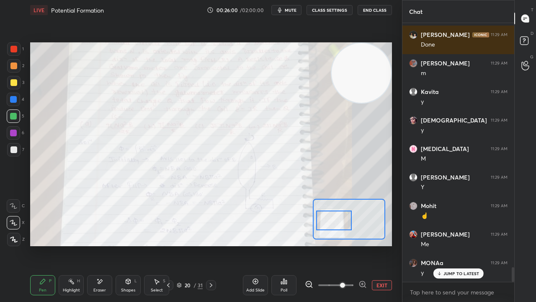
click at [337, 224] on div at bounding box center [333, 220] width 35 height 20
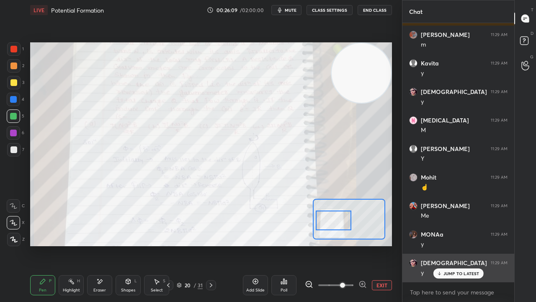
click at [456, 245] on p "JUMP TO LATEST" at bounding box center [462, 273] width 36 height 5
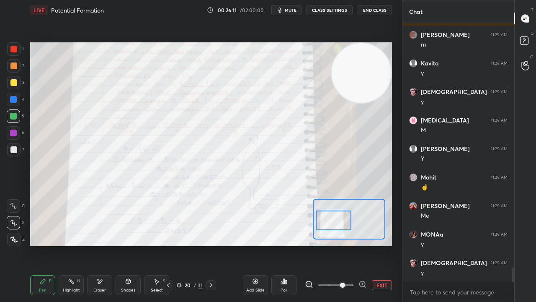
click at [297, 8] on span "mute" at bounding box center [291, 10] width 12 height 6
click at [297, 9] on span "unmute" at bounding box center [290, 10] width 18 height 6
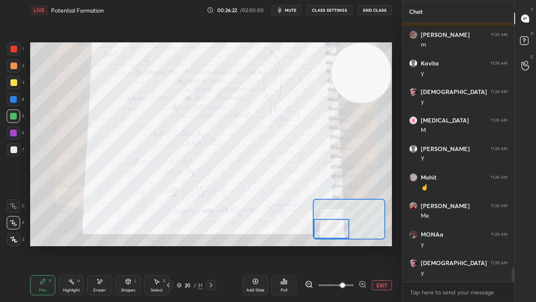
drag, startPoint x: 336, startPoint y: 222, endPoint x: 336, endPoint y: 229, distance: 6.7
click at [335, 230] on div at bounding box center [331, 229] width 35 height 20
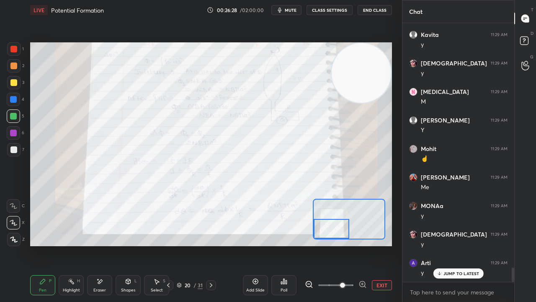
scroll to position [4449, 0]
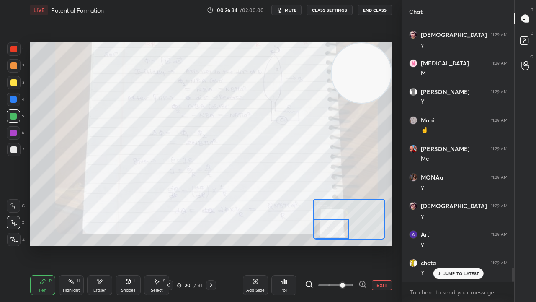
click at [293, 7] on span "mute" at bounding box center [291, 10] width 12 height 6
click at [292, 10] on span "unmute" at bounding box center [290, 10] width 18 height 6
click at [295, 8] on span "mute" at bounding box center [291, 10] width 12 height 6
click at [294, 8] on span "unmute" at bounding box center [290, 10] width 18 height 6
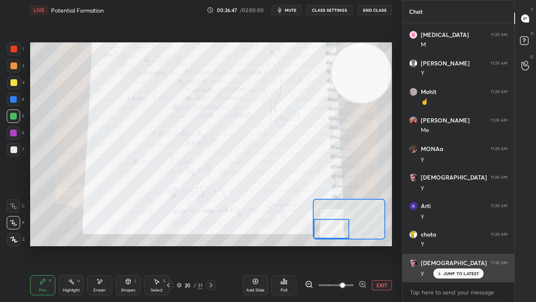
click at [446, 245] on p "JUMP TO LATEST" at bounding box center [462, 273] width 36 height 5
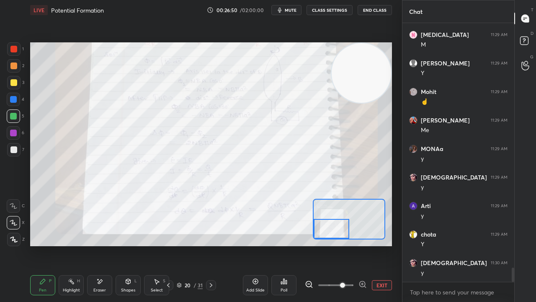
click at [339, 233] on div at bounding box center [331, 229] width 35 height 20
click at [257, 245] on div "Add Slide" at bounding box center [255, 290] width 18 height 4
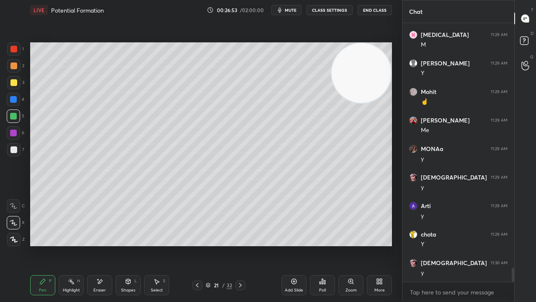
click at [19, 85] on div at bounding box center [13, 82] width 13 height 13
click at [132, 245] on div "Shapes L" at bounding box center [128, 285] width 25 height 20
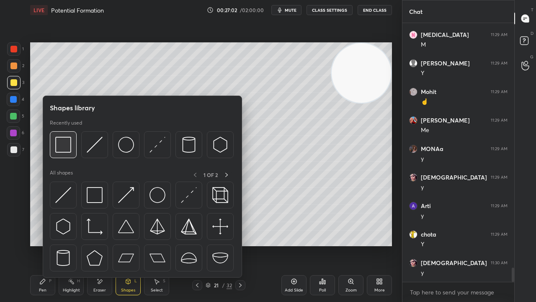
click at [65, 143] on img at bounding box center [63, 145] width 16 height 16
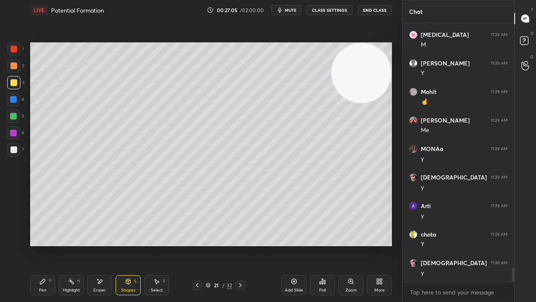
click at [39, 245] on div "Pen" at bounding box center [43, 290] width 8 height 4
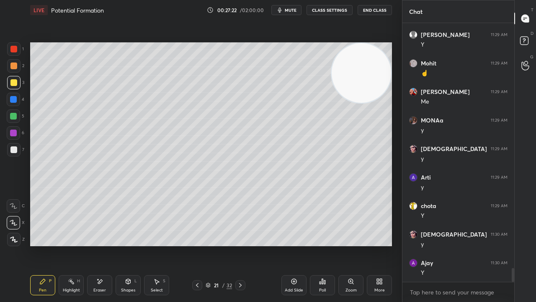
drag, startPoint x: 130, startPoint y: 280, endPoint x: 130, endPoint y: 286, distance: 5.9
click at [129, 245] on icon at bounding box center [128, 281] width 5 height 5
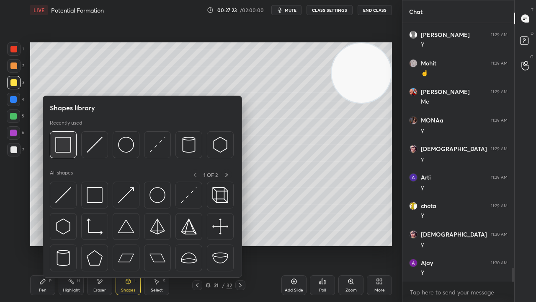
click at [69, 145] on img at bounding box center [63, 145] width 16 height 16
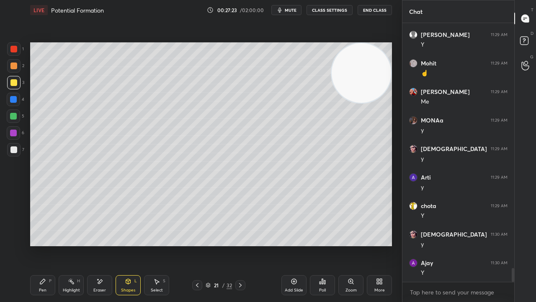
click at [8, 151] on div at bounding box center [13, 149] width 13 height 13
click at [42, 245] on div "Pen" at bounding box center [43, 290] width 8 height 4
click at [11, 82] on div at bounding box center [13, 82] width 7 height 7
click at [290, 15] on div "LIVE Potential Formation 00:27:32 / 02:00:00 mute CLASS SETTINGS End Class" at bounding box center [211, 10] width 362 height 20
click at [291, 13] on span "mute" at bounding box center [291, 10] width 12 height 6
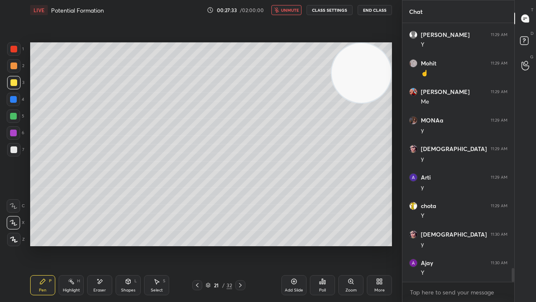
click at [293, 10] on span "unmute" at bounding box center [290, 10] width 18 height 6
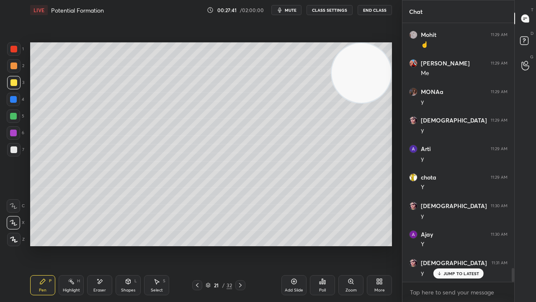
scroll to position [4563, 0]
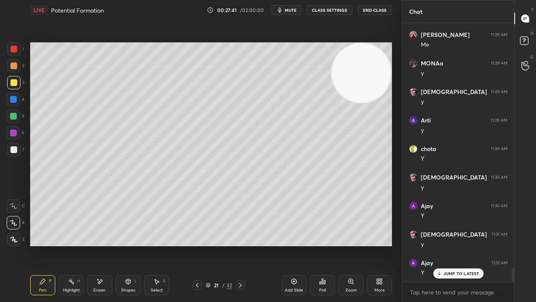
click at [288, 9] on span "mute" at bounding box center [291, 10] width 12 height 6
click at [289, 10] on span "unmute" at bounding box center [290, 10] width 18 height 6
click at [196, 245] on icon at bounding box center [197, 285] width 7 height 7
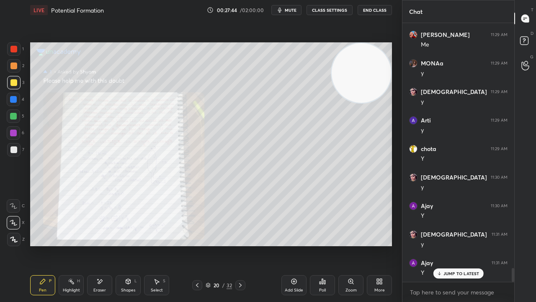
click at [197, 245] on div "Pen P Highlight H Eraser Shapes L Select S 20 / 32 Add Slide Poll Zoom More" at bounding box center [211, 285] width 362 height 34
drag, startPoint x: 197, startPoint y: 288, endPoint x: 197, endPoint y: 284, distance: 4.7
click at [197, 245] on div at bounding box center [197, 285] width 10 height 10
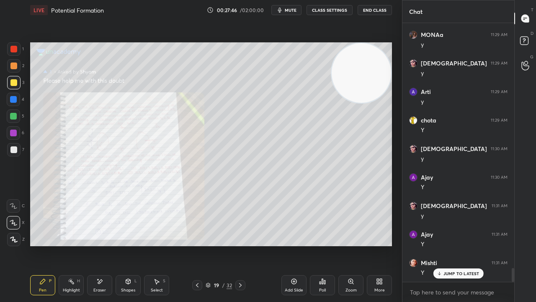
click at [355, 245] on div "Zoom" at bounding box center [351, 285] width 25 height 20
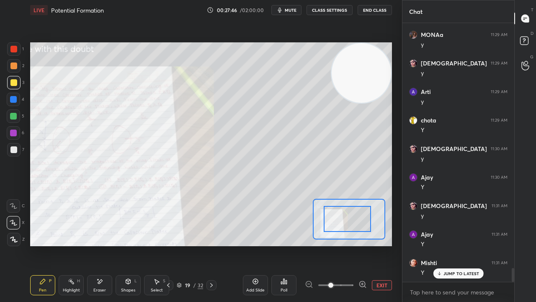
drag, startPoint x: 346, startPoint y: 229, endPoint x: 346, endPoint y: 223, distance: 6.3
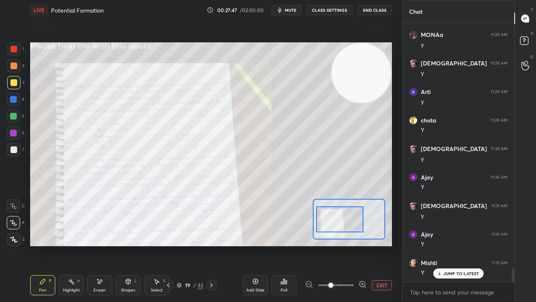
drag, startPoint x: 341, startPoint y: 225, endPoint x: 336, endPoint y: 225, distance: 5.0
click at [336, 225] on div at bounding box center [339, 219] width 47 height 26
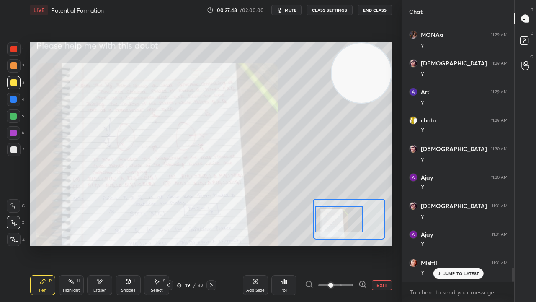
click at [362, 245] on icon at bounding box center [363, 284] width 8 height 8
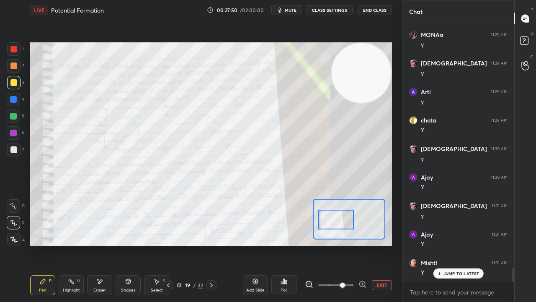
click at [335, 224] on div at bounding box center [335, 220] width 35 height 20
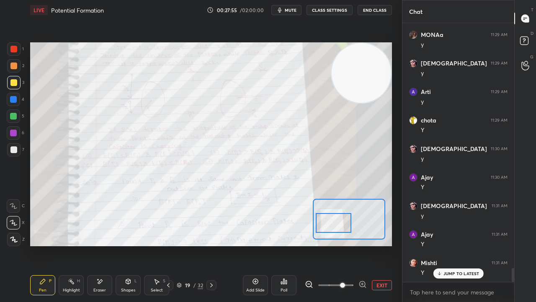
click at [334, 221] on div at bounding box center [333, 223] width 35 height 20
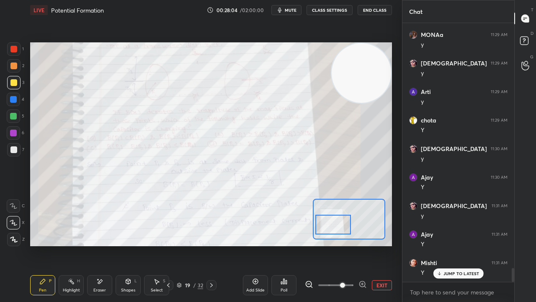
click at [329, 225] on div at bounding box center [333, 225] width 35 height 20
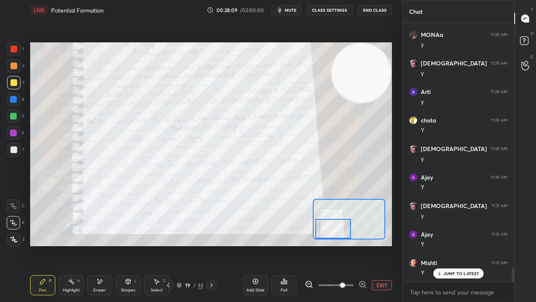
drag, startPoint x: 336, startPoint y: 226, endPoint x: 336, endPoint y: 232, distance: 5.9
click at [336, 232] on div at bounding box center [333, 229] width 35 height 20
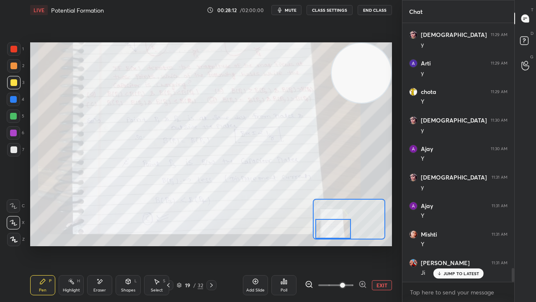
click at [297, 9] on span "mute" at bounding box center [291, 10] width 12 height 6
click at [297, 11] on span "unmute" at bounding box center [290, 10] width 18 height 6
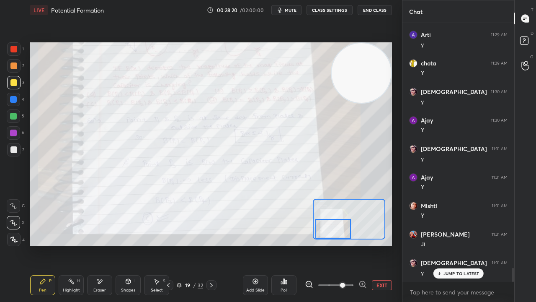
scroll to position [4677, 0]
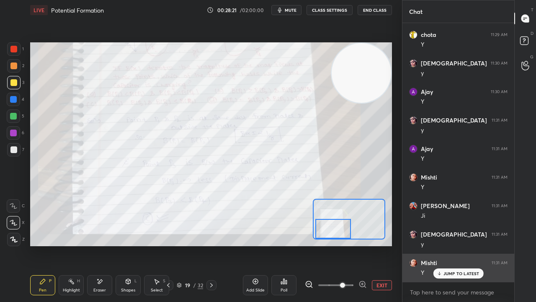
click at [444, 245] on p "JUMP TO LATEST" at bounding box center [462, 273] width 36 height 5
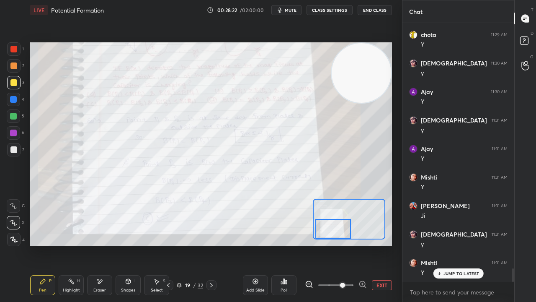
scroll to position [4706, 0]
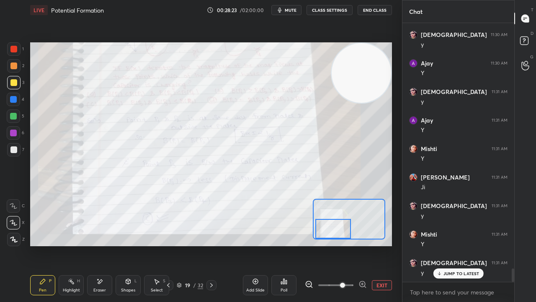
click at [287, 10] on span "mute" at bounding box center [291, 10] width 12 height 6
click at [289, 10] on span "unmute" at bounding box center [290, 10] width 18 height 6
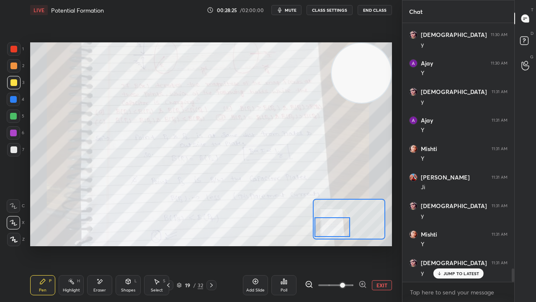
drag, startPoint x: 340, startPoint y: 228, endPoint x: 339, endPoint y: 224, distance: 4.7
click at [339, 226] on div at bounding box center [332, 227] width 35 height 20
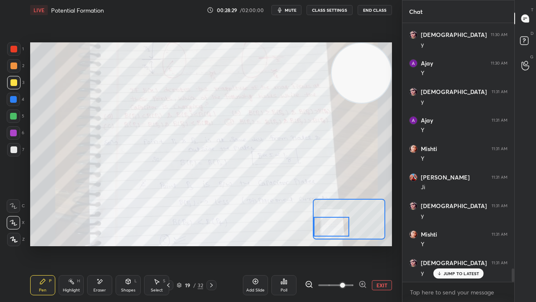
scroll to position [4734, 0]
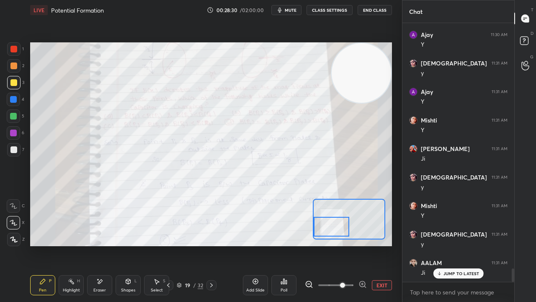
drag, startPoint x: 462, startPoint y: 269, endPoint x: 433, endPoint y: 274, distance: 28.9
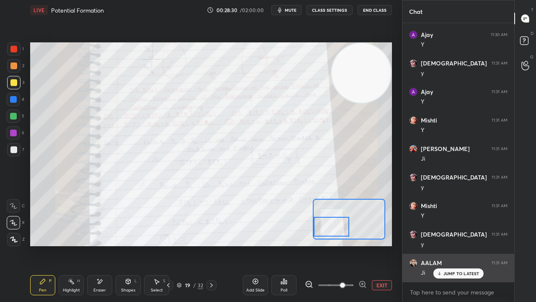
click at [461, 245] on div "JUMP TO LATEST" at bounding box center [458, 273] width 50 height 10
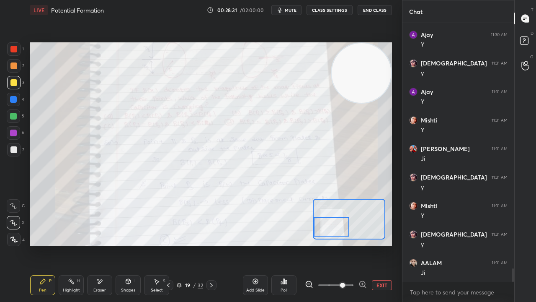
click at [275, 240] on div "Setting up your live class Poll for secs No correct answer Start poll" at bounding box center [211, 144] width 369 height 248
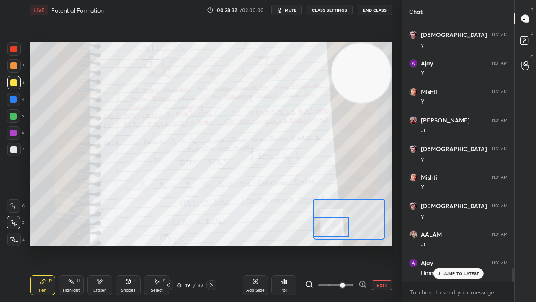
click at [291, 12] on span "mute" at bounding box center [291, 10] width 12 height 6
click at [292, 12] on span "unmute" at bounding box center [290, 10] width 18 height 6
click at [168, 245] on icon at bounding box center [168, 285] width 7 height 7
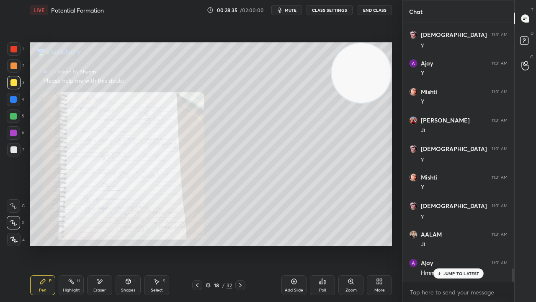
click at [350, 245] on div "Zoom" at bounding box center [351, 285] width 25 height 20
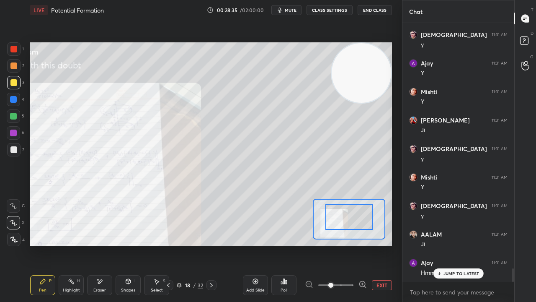
click at [326, 230] on div at bounding box center [349, 217] width 47 height 26
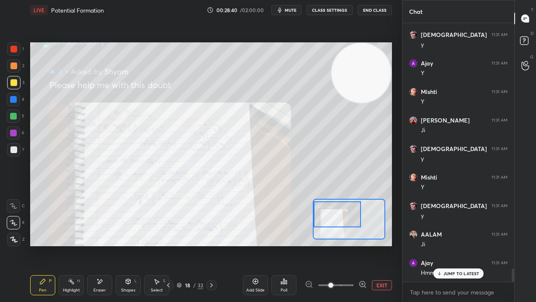
drag, startPoint x: 339, startPoint y: 230, endPoint x: 338, endPoint y: 220, distance: 9.3
click at [337, 220] on div at bounding box center [337, 214] width 47 height 26
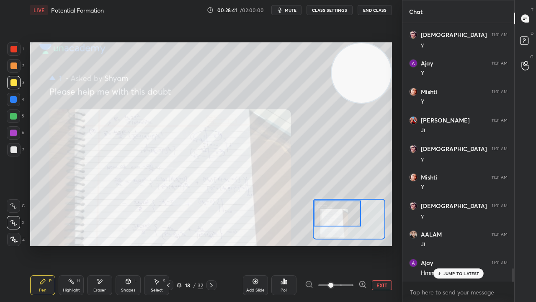
click at [168, 245] on icon at bounding box center [168, 285] width 7 height 7
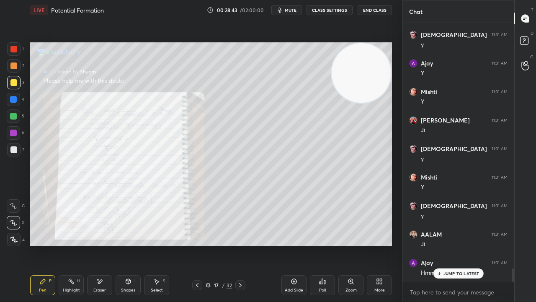
drag, startPoint x: 349, startPoint y: 288, endPoint x: 352, endPoint y: 260, distance: 28.2
click at [349, 245] on div "Zoom" at bounding box center [351, 290] width 11 height 4
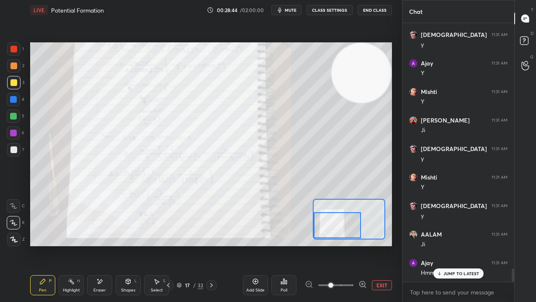
drag, startPoint x: 348, startPoint y: 228, endPoint x: 334, endPoint y: 233, distance: 15.0
click at [334, 235] on div at bounding box center [337, 225] width 47 height 26
click at [461, 245] on p "JUMP TO LATEST" at bounding box center [462, 273] width 36 height 5
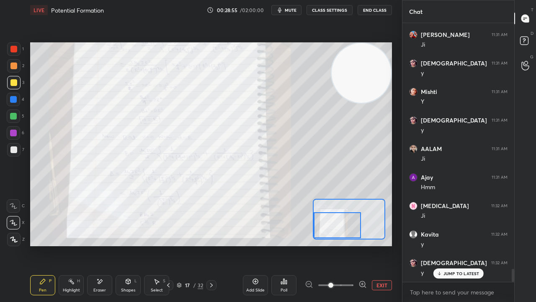
scroll to position [4877, 0]
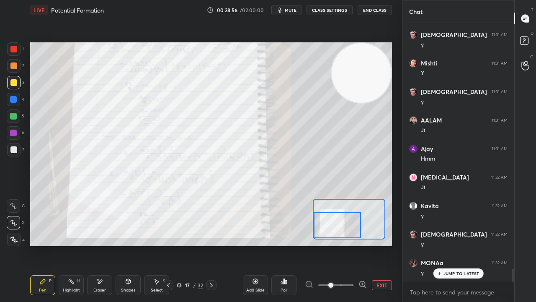
click at [171, 245] on icon at bounding box center [168, 285] width 7 height 7
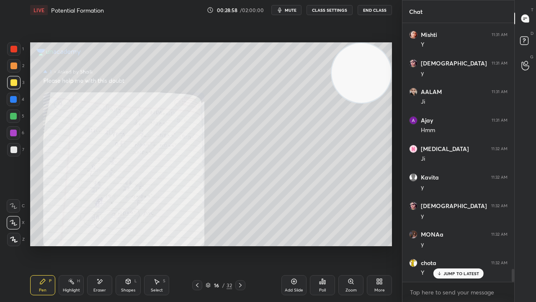
scroll to position [4934, 0]
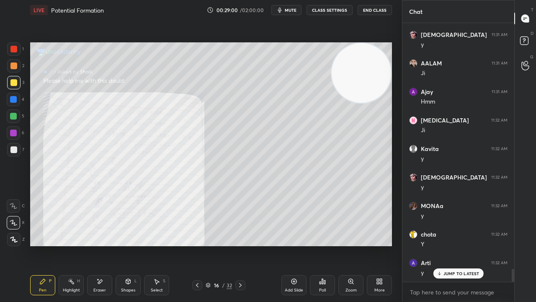
click at [197, 245] on icon at bounding box center [197, 285] width 7 height 7
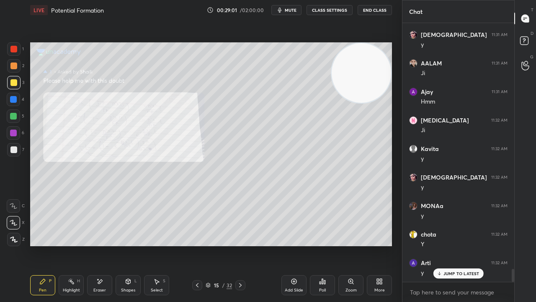
click at [195, 245] on icon at bounding box center [197, 285] width 7 height 7
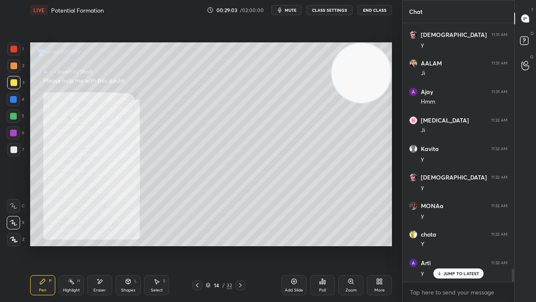
click at [198, 245] on icon at bounding box center [197, 285] width 7 height 7
drag, startPoint x: 197, startPoint y: 285, endPoint x: 196, endPoint y: 301, distance: 16.8
click at [196, 245] on div "Pen P Highlight H Eraser Shapes L Select S 13 / 32 Add Slide Poll Zoom More" at bounding box center [211, 285] width 362 height 34
click at [345, 245] on div "Zoom" at bounding box center [351, 285] width 25 height 20
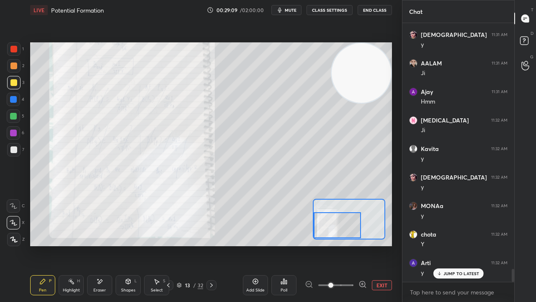
drag, startPoint x: 341, startPoint y: 214, endPoint x: 324, endPoint y: 222, distance: 18.9
click at [324, 225] on div at bounding box center [337, 225] width 47 height 26
click at [168, 245] on icon at bounding box center [168, 285] width 7 height 7
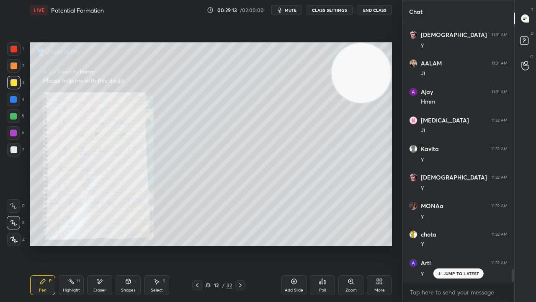
scroll to position [4962, 0]
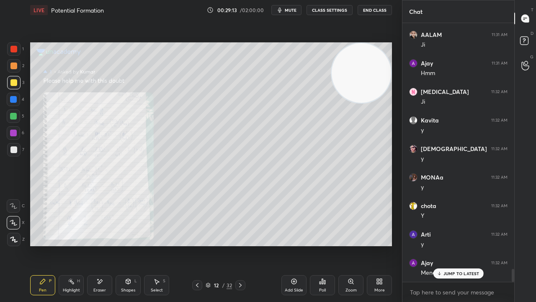
click at [349, 245] on div "Zoom" at bounding box center [351, 285] width 25 height 20
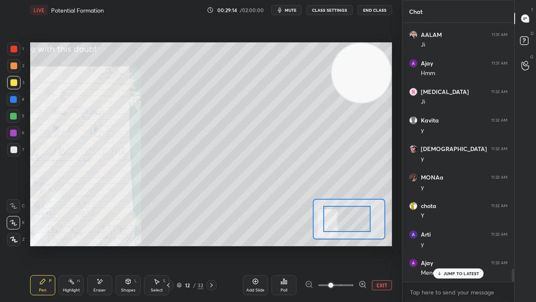
drag, startPoint x: 353, startPoint y: 224, endPoint x: 332, endPoint y: 225, distance: 20.5
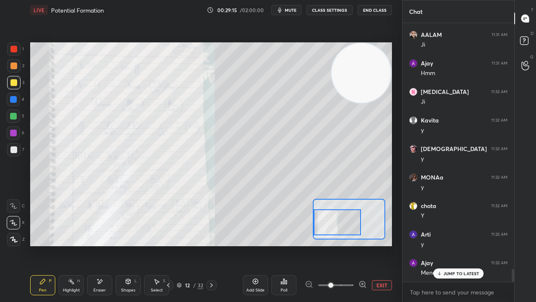
drag, startPoint x: 341, startPoint y: 220, endPoint x: 331, endPoint y: 224, distance: 11.0
click at [331, 224] on div at bounding box center [337, 222] width 47 height 26
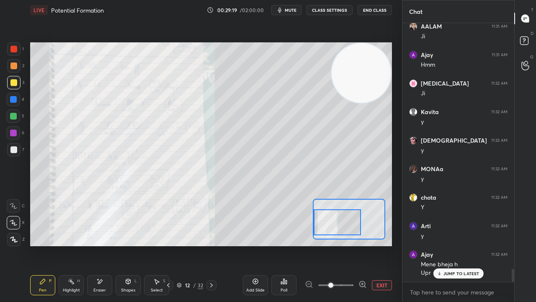
click at [168, 245] on icon at bounding box center [168, 285] width 7 height 7
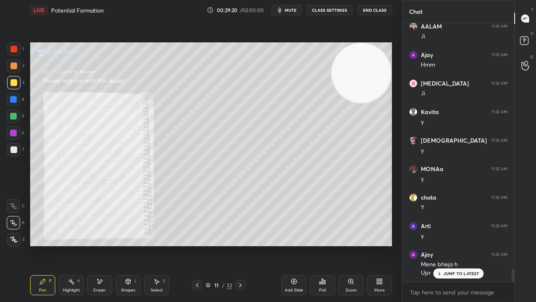
click at [353, 245] on div "Zoom" at bounding box center [351, 285] width 25 height 20
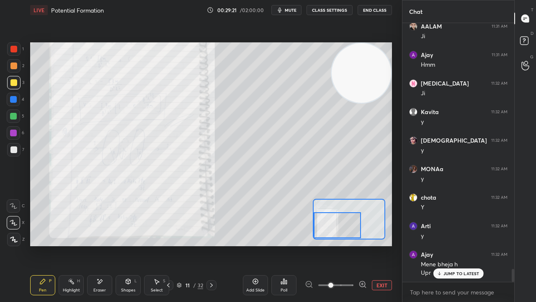
click at [326, 230] on div at bounding box center [337, 225] width 47 height 26
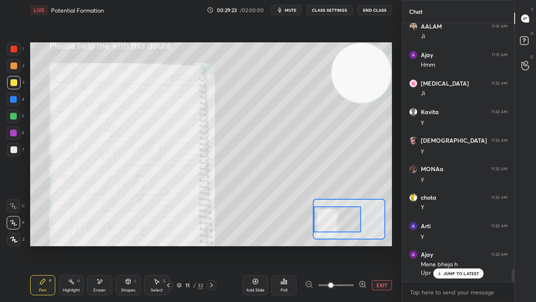
drag, startPoint x: 344, startPoint y: 223, endPoint x: 341, endPoint y: 217, distance: 7.0
click at [343, 220] on div at bounding box center [337, 219] width 47 height 26
click at [169, 245] on icon at bounding box center [168, 285] width 7 height 7
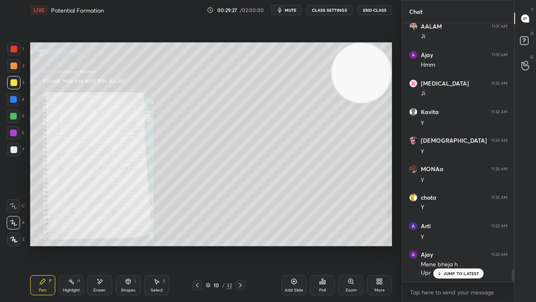
click at [199, 245] on icon at bounding box center [197, 285] width 7 height 7
click at [351, 245] on div "Zoom" at bounding box center [351, 285] width 25 height 20
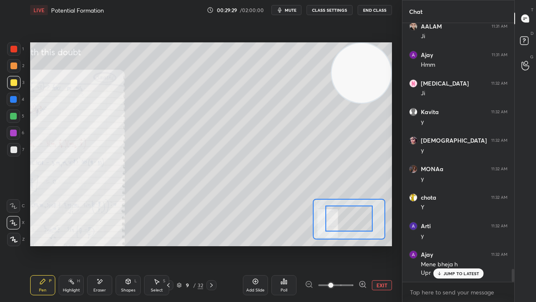
drag, startPoint x: 347, startPoint y: 221, endPoint x: 335, endPoint y: 226, distance: 12.6
drag, startPoint x: 349, startPoint y: 223, endPoint x: 329, endPoint y: 228, distance: 19.9
click at [326, 229] on div at bounding box center [349, 218] width 47 height 26
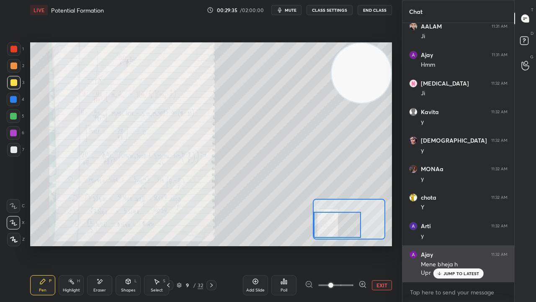
click at [436, 245] on div "JUMP TO LATEST" at bounding box center [458, 273] width 50 height 10
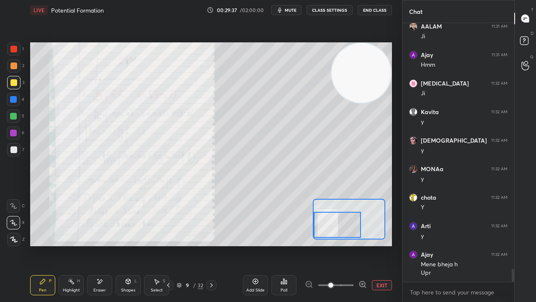
click at [291, 10] on span "mute" at bounding box center [291, 10] width 12 height 6
click at [295, 10] on span "unmute" at bounding box center [290, 10] width 18 height 6
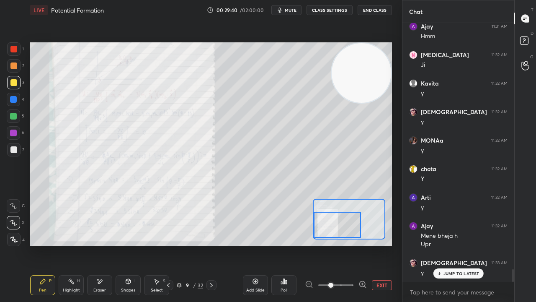
click at [283, 10] on icon "button" at bounding box center [280, 10] width 7 height 7
click at [293, 5] on button "unmute" at bounding box center [287, 10] width 30 height 10
drag, startPoint x: 443, startPoint y: 273, endPoint x: 422, endPoint y: 271, distance: 21.9
click at [443, 245] on div "JUMP TO LATEST" at bounding box center [458, 273] width 50 height 10
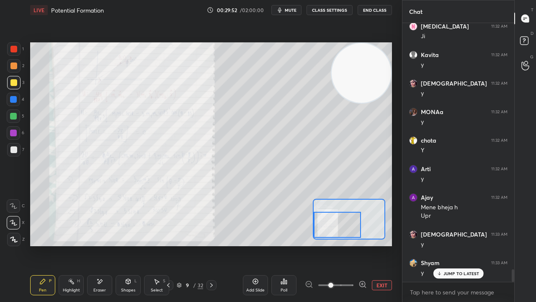
click at [211, 245] on icon at bounding box center [211, 285] width 7 height 7
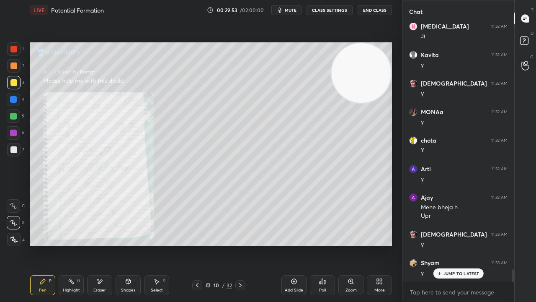
click at [196, 245] on icon at bounding box center [197, 285] width 7 height 7
click at [355, 245] on div "Zoom" at bounding box center [351, 285] width 25 height 20
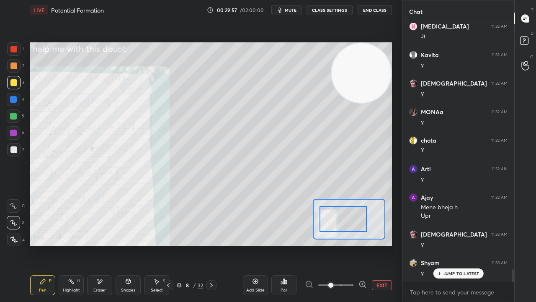
click at [326, 221] on div at bounding box center [343, 219] width 47 height 26
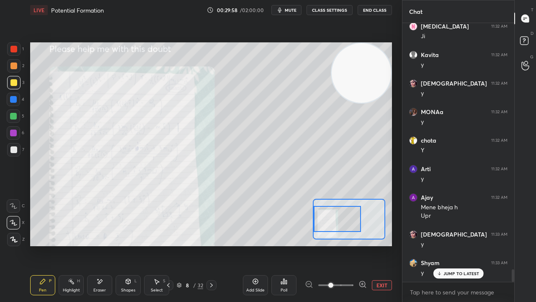
click at [290, 6] on button "mute" at bounding box center [287, 10] width 30 height 10
click at [289, 8] on span "unmute" at bounding box center [290, 10] width 18 height 6
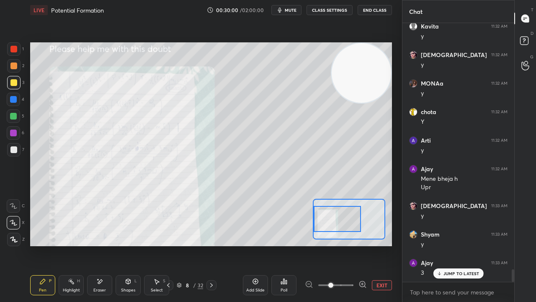
click at [168, 245] on icon at bounding box center [168, 285] width 7 height 7
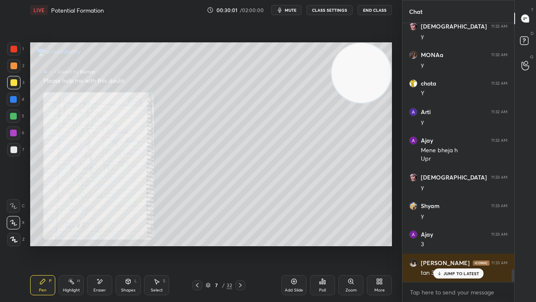
scroll to position [5113, 0]
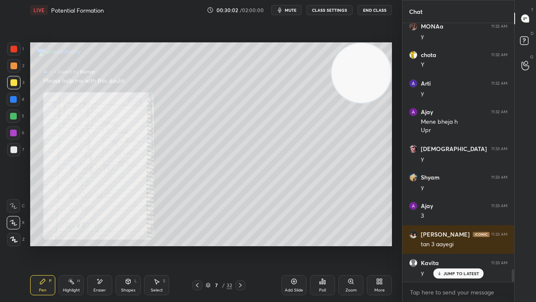
click at [195, 245] on icon at bounding box center [197, 285] width 7 height 7
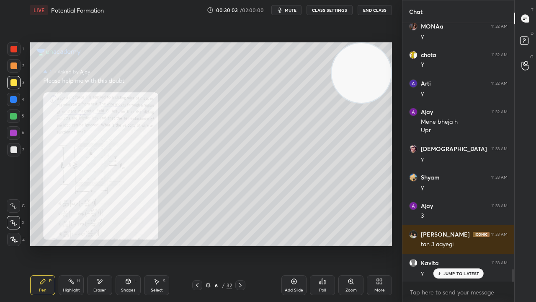
click at [197, 245] on icon at bounding box center [197, 285] width 7 height 7
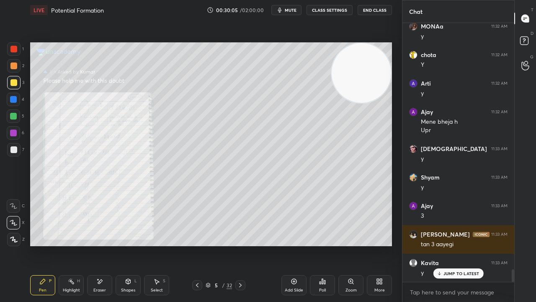
scroll to position [5141, 0]
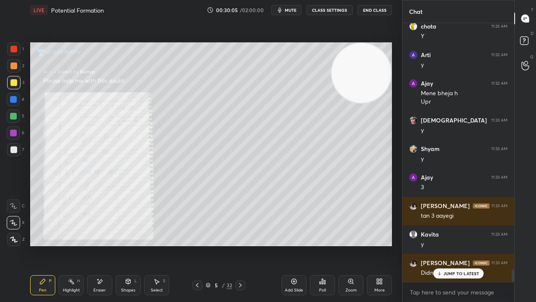
click at [197, 245] on icon at bounding box center [197, 285] width 7 height 7
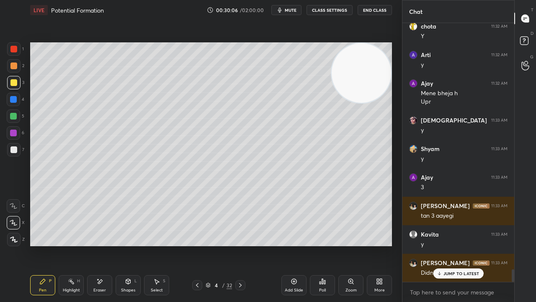
click at [198, 245] on icon at bounding box center [197, 285] width 7 height 7
click at [240, 245] on icon at bounding box center [240, 285] width 3 height 4
click at [240, 245] on icon at bounding box center [240, 285] width 7 height 7
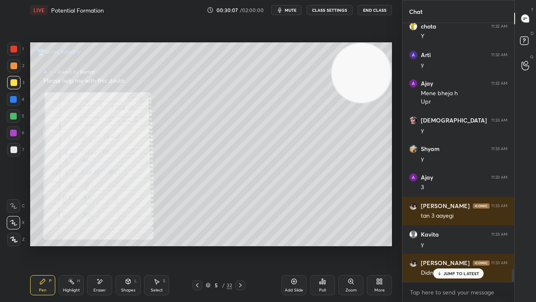
click at [239, 245] on icon at bounding box center [240, 285] width 7 height 7
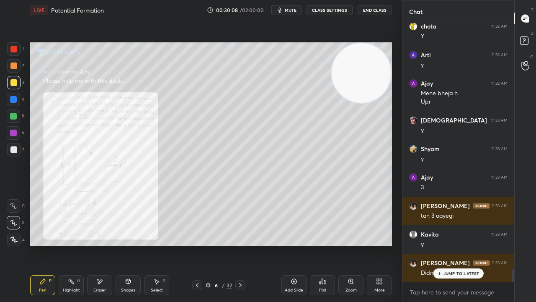
click at [239, 245] on icon at bounding box center [240, 285] width 7 height 7
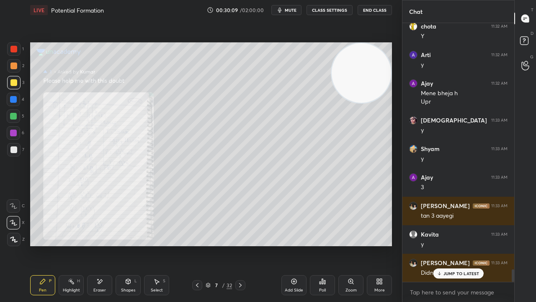
click at [239, 245] on icon at bounding box center [240, 285] width 7 height 7
click at [238, 245] on icon at bounding box center [240, 285] width 7 height 7
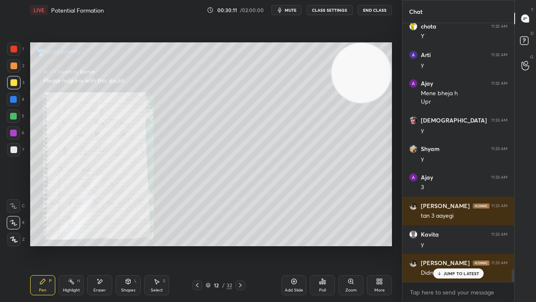
click at [238, 245] on icon at bounding box center [240, 285] width 7 height 7
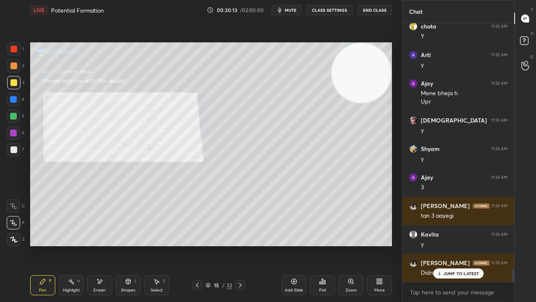
scroll to position [5170, 0]
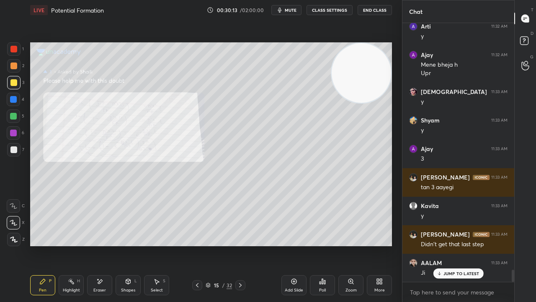
click at [238, 245] on icon at bounding box center [240, 285] width 7 height 7
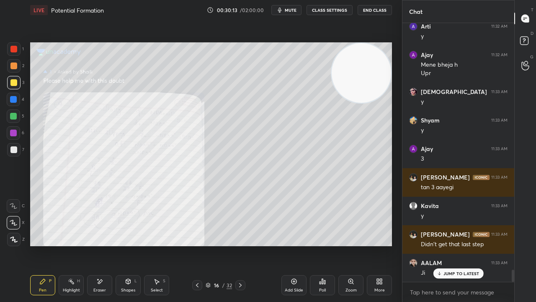
click at [238, 245] on icon at bounding box center [240, 285] width 7 height 7
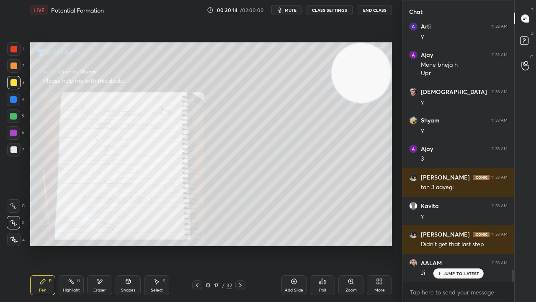
click at [238, 245] on icon at bounding box center [240, 285] width 7 height 7
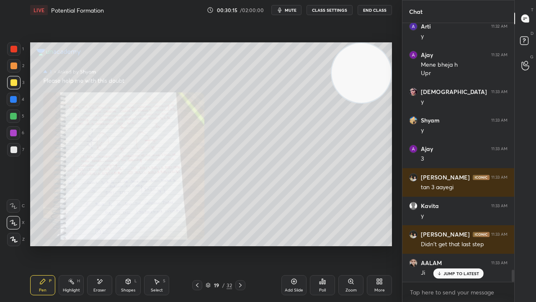
click at [238, 245] on icon at bounding box center [240, 285] width 7 height 7
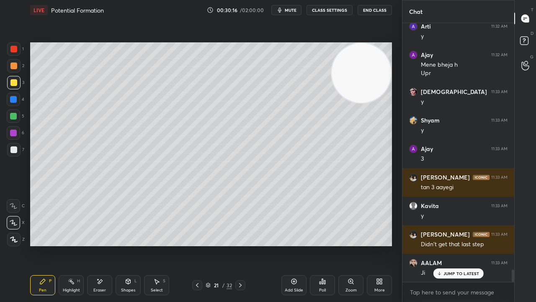
click at [238, 245] on icon at bounding box center [240, 285] width 7 height 7
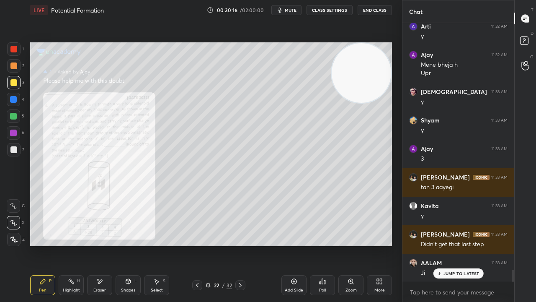
click at [238, 245] on icon at bounding box center [240, 285] width 7 height 7
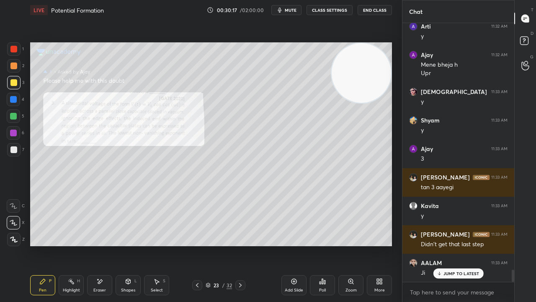
click at [238, 245] on icon at bounding box center [240, 285] width 7 height 7
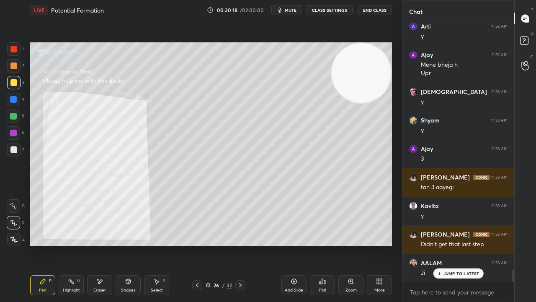
click at [238, 245] on icon at bounding box center [240, 285] width 7 height 7
click at [349, 245] on div "Zoom" at bounding box center [351, 285] width 25 height 20
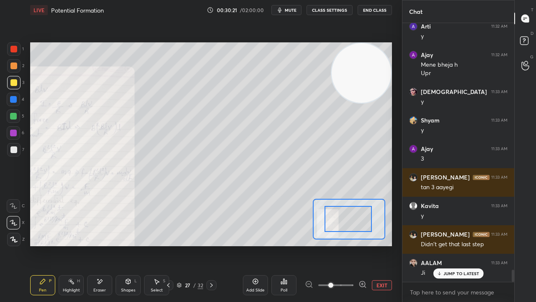
drag, startPoint x: 341, startPoint y: 225, endPoint x: 334, endPoint y: 226, distance: 7.3
click at [334, 226] on div at bounding box center [348, 219] width 47 height 26
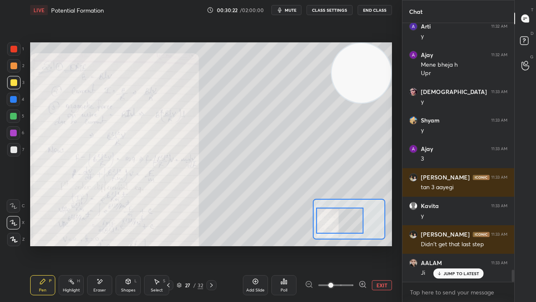
scroll to position [5198, 0]
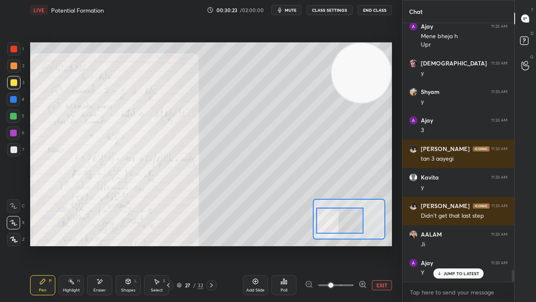
click at [287, 13] on button "mute" at bounding box center [287, 10] width 30 height 10
click at [289, 8] on span "unmute" at bounding box center [290, 10] width 18 height 6
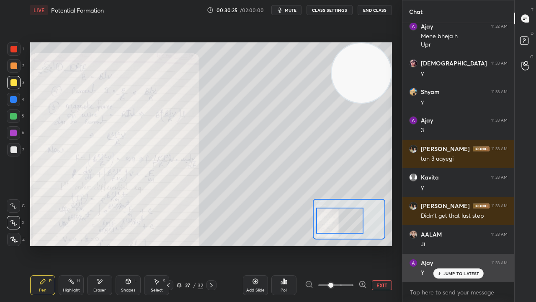
click at [445, 245] on div "Ajay 11:33 AM" at bounding box center [458, 263] width 98 height 8
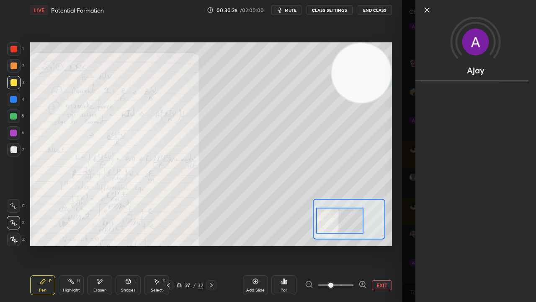
click at [290, 7] on button "mute" at bounding box center [287, 10] width 30 height 10
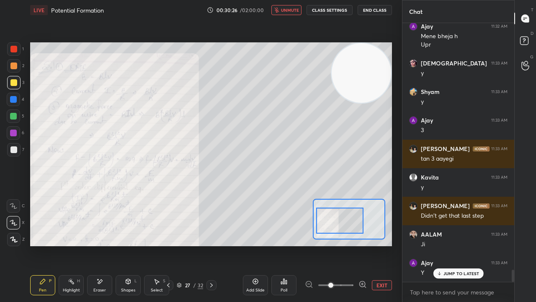
click at [292, 8] on span "unmute" at bounding box center [290, 10] width 18 height 6
click at [457, 245] on p "JUMP TO LATEST" at bounding box center [462, 273] width 36 height 5
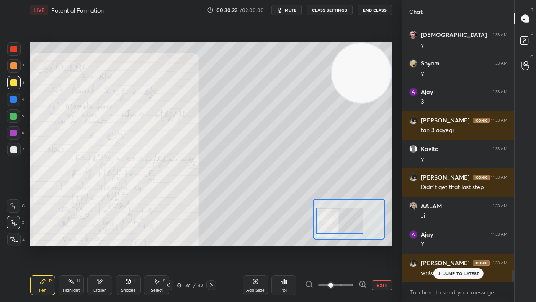
click at [290, 11] on span "mute" at bounding box center [291, 10] width 12 height 6
click at [291, 10] on span "mute" at bounding box center [291, 10] width 12 height 6
click at [457, 245] on p "JUMP TO LATEST" at bounding box center [462, 273] width 36 height 5
click at [291, 8] on span "mute" at bounding box center [291, 10] width 12 height 6
click at [292, 8] on span "unmute" at bounding box center [290, 10] width 18 height 6
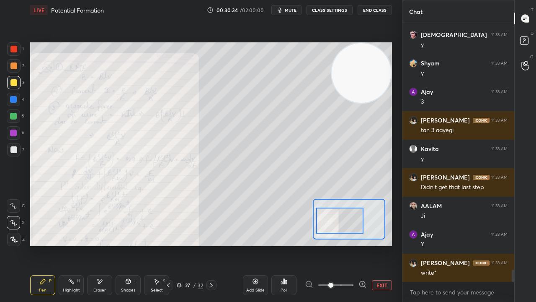
click at [11, 124] on div "5" at bounding box center [16, 117] width 18 height 17
click at [296, 9] on span "mute" at bounding box center [291, 10] width 12 height 6
click at [296, 9] on span "unmute" at bounding box center [290, 10] width 18 height 6
click at [13, 151] on div at bounding box center [13, 149] width 7 height 7
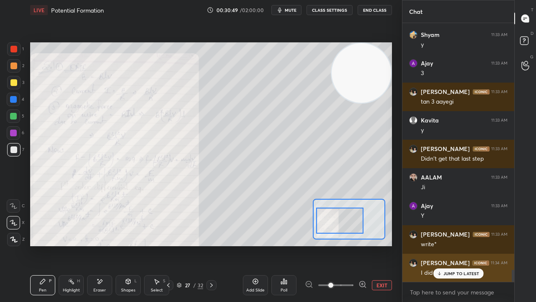
drag, startPoint x: 464, startPoint y: 271, endPoint x: 461, endPoint y: 273, distance: 4.5
click at [463, 245] on p "JUMP TO LATEST" at bounding box center [462, 273] width 36 height 5
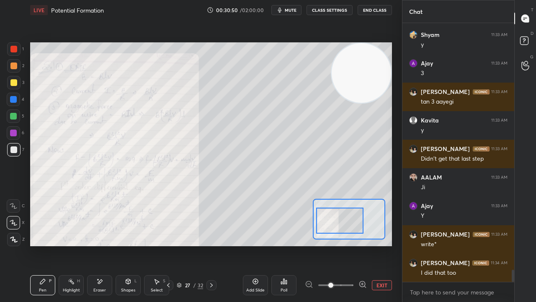
click at [283, 9] on icon "button" at bounding box center [280, 10] width 7 height 7
click at [286, 7] on span "unmute" at bounding box center [290, 10] width 18 height 6
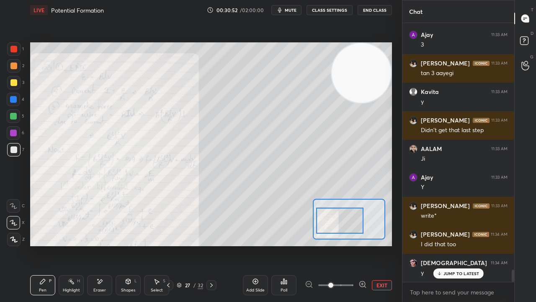
scroll to position [5341, 0]
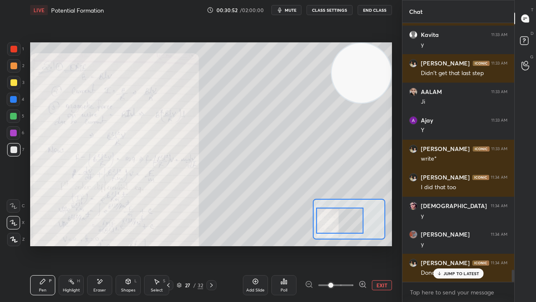
click at [461, 245] on p "JUMP TO LATEST" at bounding box center [462, 273] width 36 height 5
drag, startPoint x: 106, startPoint y: 285, endPoint x: 116, endPoint y: 274, distance: 14.8
click at [110, 245] on div "Pen P Highlight H Eraser Shapes L Select S 27 / 32 Add Slide Poll EXIT" at bounding box center [211, 285] width 362 height 34
click at [179, 245] on icon at bounding box center [179, 284] width 5 height 5
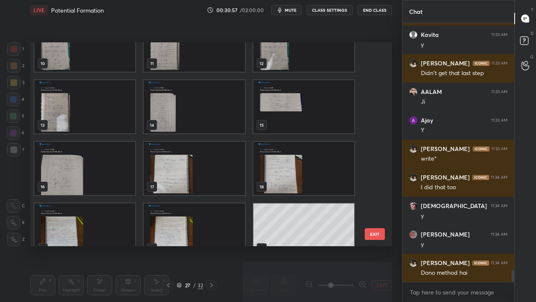
scroll to position [176, 0]
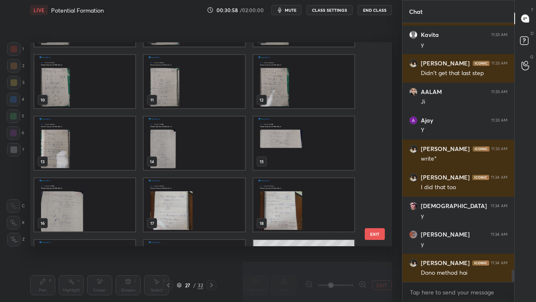
click at [200, 96] on img "grid" at bounding box center [194, 81] width 101 height 53
click at [201, 96] on img "grid" at bounding box center [194, 81] width 101 height 53
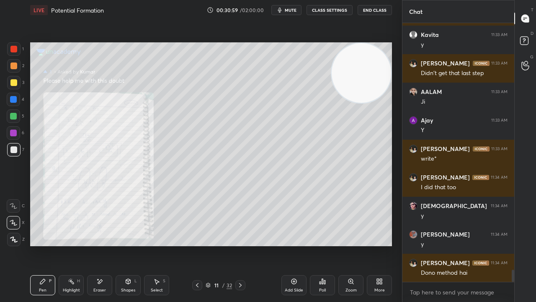
scroll to position [5349, 0]
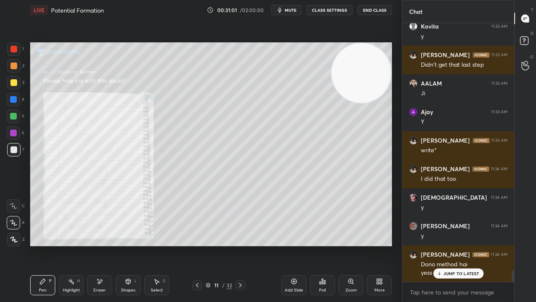
click at [198, 245] on icon at bounding box center [197, 285] width 7 height 7
click at [197, 245] on icon at bounding box center [197, 285] width 7 height 7
click at [198, 245] on icon at bounding box center [197, 285] width 3 height 4
click at [239, 245] on icon at bounding box center [240, 285] width 7 height 7
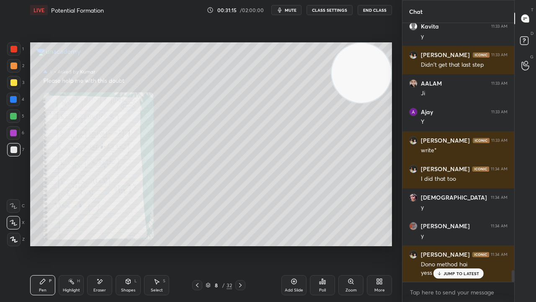
click at [241, 245] on icon at bounding box center [240, 285] width 7 height 7
click at [241, 245] on icon at bounding box center [240, 285] width 3 height 4
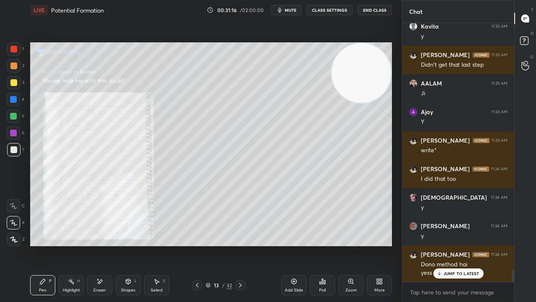
click at [241, 245] on icon at bounding box center [240, 285] width 7 height 7
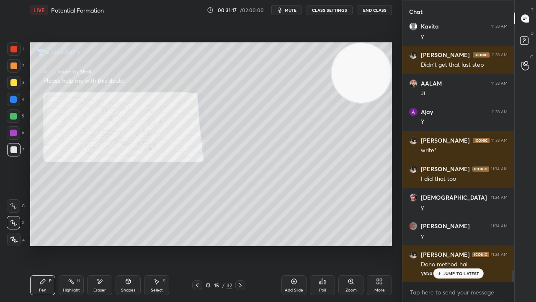
click at [241, 245] on icon at bounding box center [240, 285] width 7 height 7
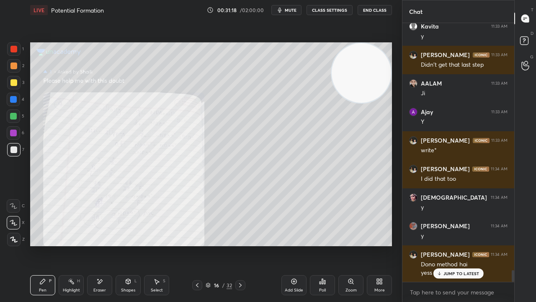
click at [241, 245] on icon at bounding box center [240, 285] width 7 height 7
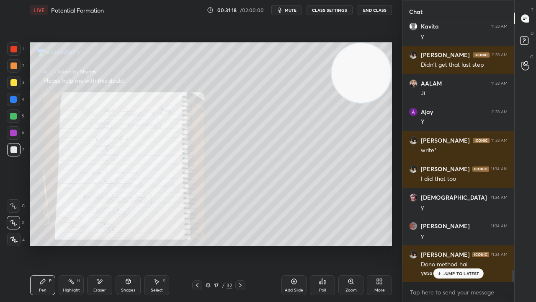
click at [240, 245] on icon at bounding box center [240, 285] width 7 height 7
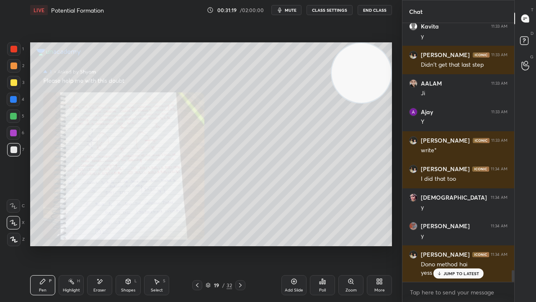
click at [240, 245] on icon at bounding box center [240, 285] width 7 height 7
click at [240, 245] on icon at bounding box center [240, 285] width 3 height 4
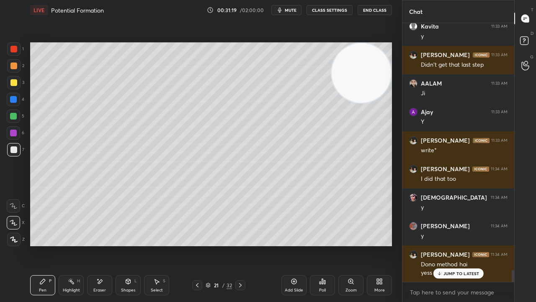
click at [240, 245] on icon at bounding box center [240, 285] width 3 height 4
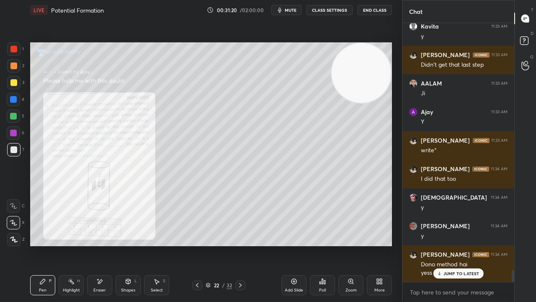
click at [240, 245] on icon at bounding box center [240, 285] width 3 height 4
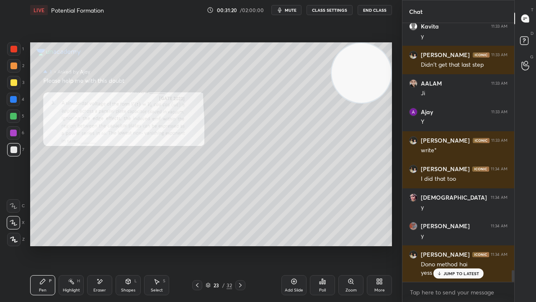
click at [240, 245] on icon at bounding box center [240, 285] width 7 height 7
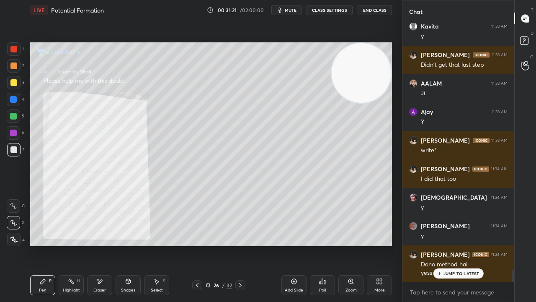
click at [240, 245] on icon at bounding box center [240, 285] width 7 height 7
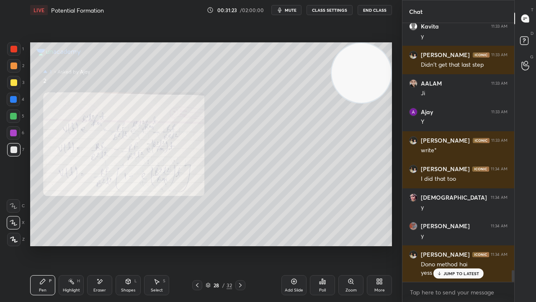
click at [198, 245] on icon at bounding box center [197, 285] width 7 height 7
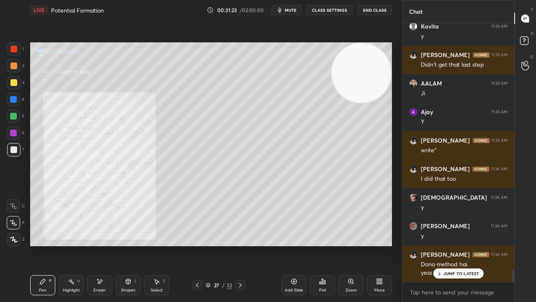
click at [350, 245] on div "Zoom" at bounding box center [351, 285] width 25 height 20
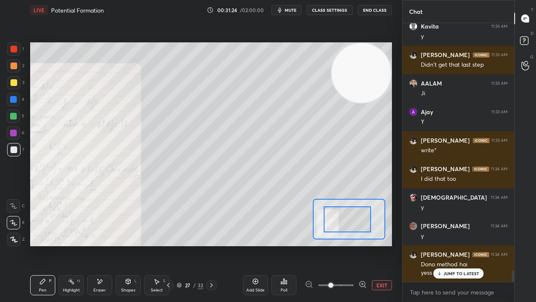
drag, startPoint x: 355, startPoint y: 221, endPoint x: 349, endPoint y: 222, distance: 5.9
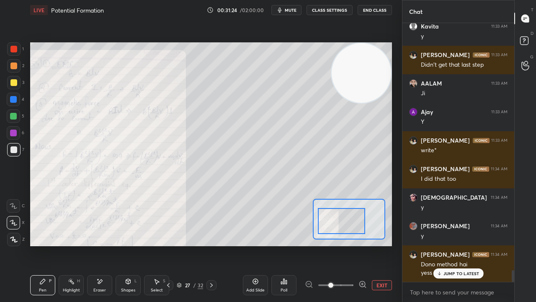
drag, startPoint x: 340, startPoint y: 225, endPoint x: 334, endPoint y: 225, distance: 5.9
click at [338, 225] on div at bounding box center [341, 221] width 47 height 26
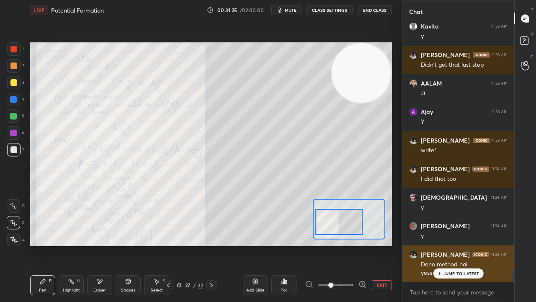
click at [461, 245] on p "JUMP TO LATEST" at bounding box center [462, 273] width 36 height 5
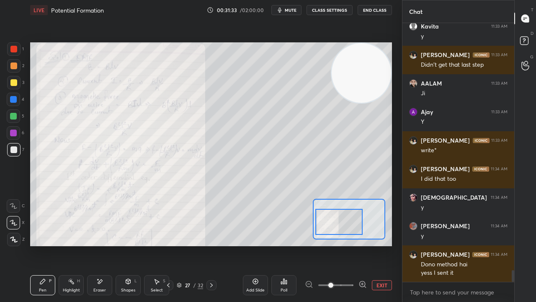
scroll to position [5378, 0]
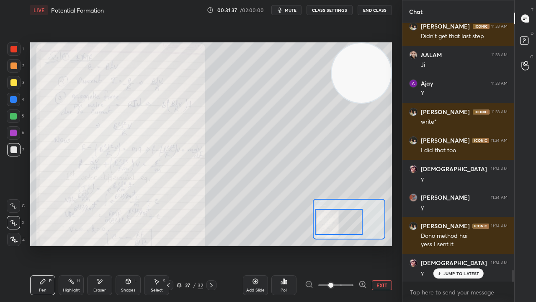
click at [178, 245] on icon at bounding box center [179, 284] width 4 height 2
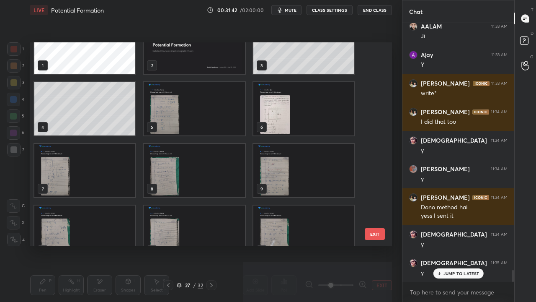
scroll to position [23, 0]
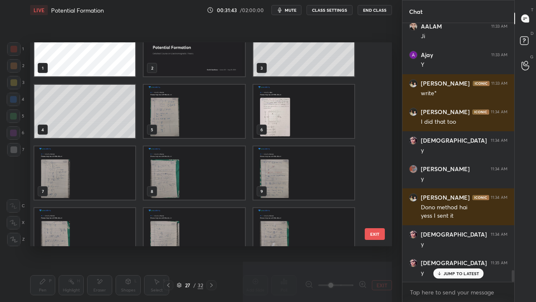
click at [330, 103] on img "grid" at bounding box center [304, 111] width 101 height 53
click at [329, 103] on img "grid" at bounding box center [304, 111] width 101 height 53
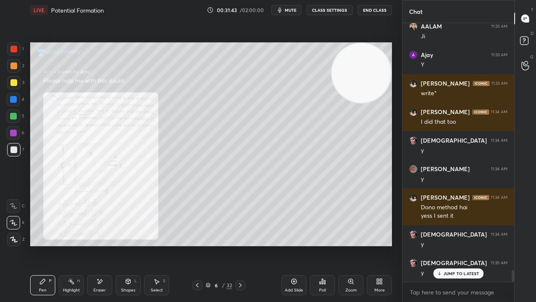
click at [329, 103] on img "grid" at bounding box center [304, 111] width 101 height 53
drag, startPoint x: 353, startPoint y: 284, endPoint x: 354, endPoint y: 261, distance: 23.5
click at [353, 245] on div "Zoom" at bounding box center [351, 285] width 25 height 20
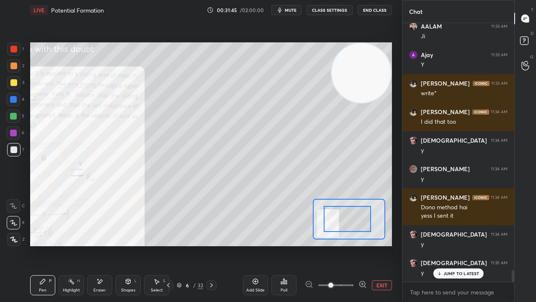
drag, startPoint x: 353, startPoint y: 220, endPoint x: 348, endPoint y: 220, distance: 5.1
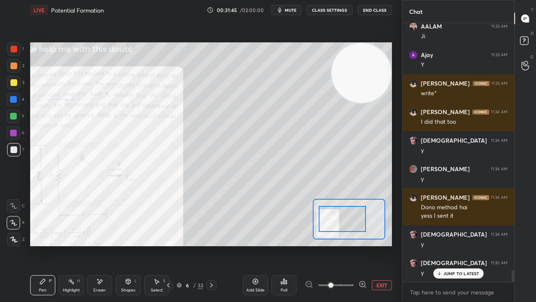
drag, startPoint x: 344, startPoint y: 222, endPoint x: 339, endPoint y: 220, distance: 4.4
click at [339, 222] on div at bounding box center [342, 219] width 47 height 26
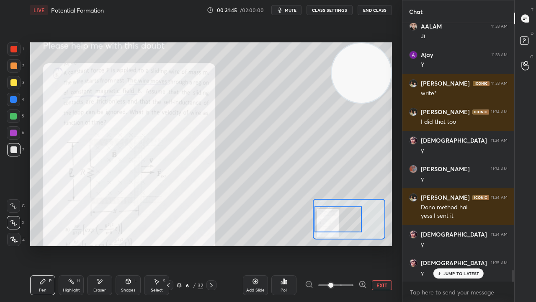
scroll to position [5435, 0]
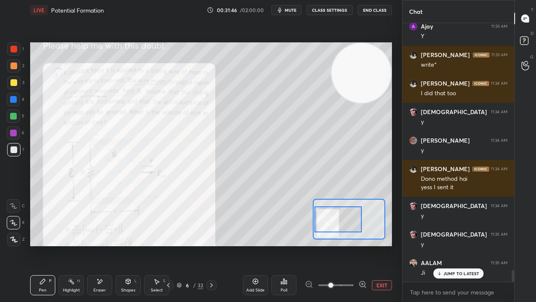
click at [13, 47] on div at bounding box center [13, 49] width 7 height 7
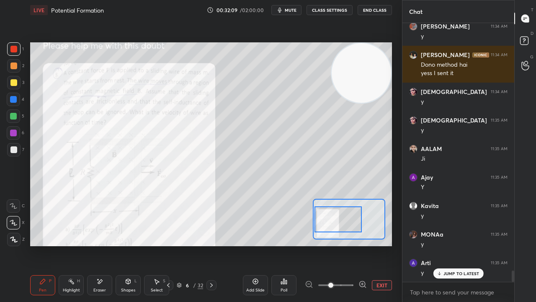
scroll to position [5577, 0]
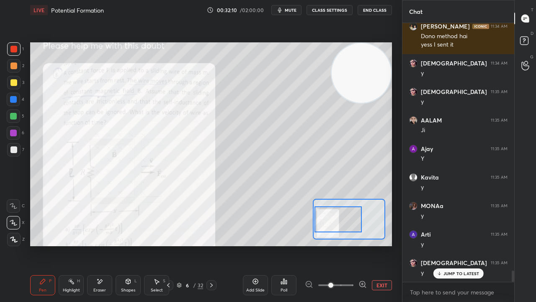
click at [91, 245] on div "Eraser" at bounding box center [99, 285] width 25 height 20
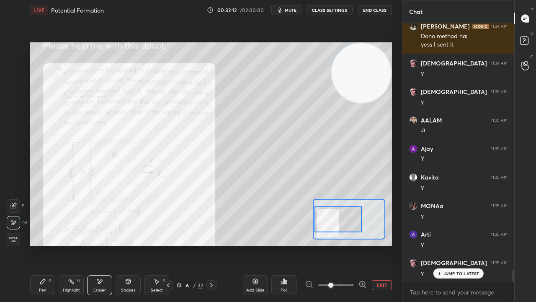
click at [35, 245] on div "Pen P Highlight H Eraser Shapes L Select S 6 / 32 Add Slide Poll EXIT" at bounding box center [211, 285] width 362 height 34
click at [38, 245] on div "Pen P" at bounding box center [42, 285] width 25 height 20
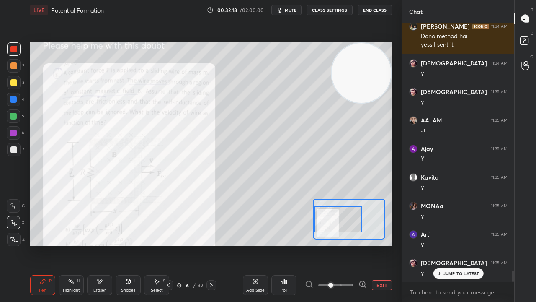
click at [16, 131] on div at bounding box center [13, 132] width 7 height 7
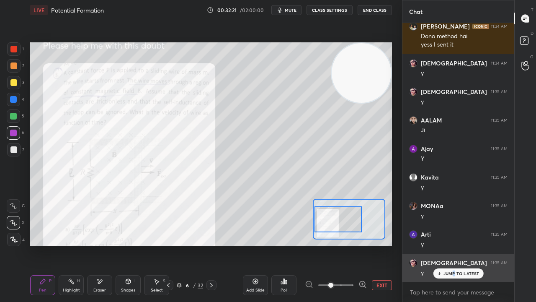
click at [454, 245] on p "JUMP TO LATEST" at bounding box center [462, 273] width 36 height 5
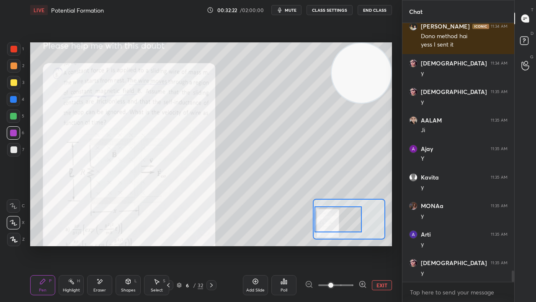
click at [287, 11] on span "mute" at bounding box center [291, 10] width 12 height 6
click at [289, 10] on span "unmute" at bounding box center [290, 10] width 18 height 6
click at [178, 245] on icon at bounding box center [179, 284] width 5 height 5
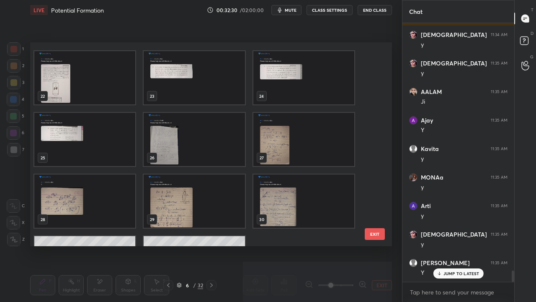
scroll to position [474, 0]
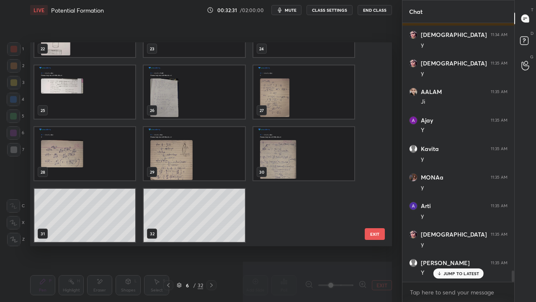
click at [259, 109] on img "grid" at bounding box center [304, 91] width 101 height 53
click at [260, 110] on img "grid" at bounding box center [304, 91] width 101 height 53
click at [261, 110] on img "grid" at bounding box center [304, 91] width 101 height 53
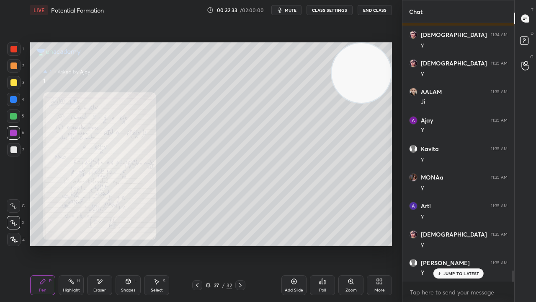
click at [347, 245] on div "Zoom" at bounding box center [351, 285] width 25 height 20
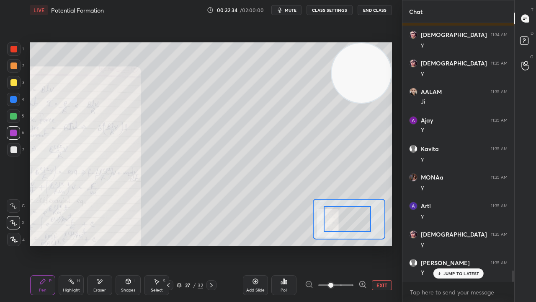
click at [324, 220] on div at bounding box center [347, 219] width 47 height 26
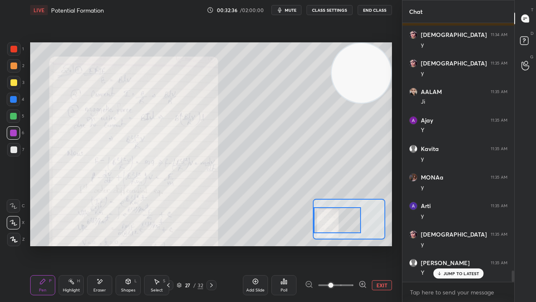
click at [361, 245] on icon at bounding box center [363, 284] width 8 height 8
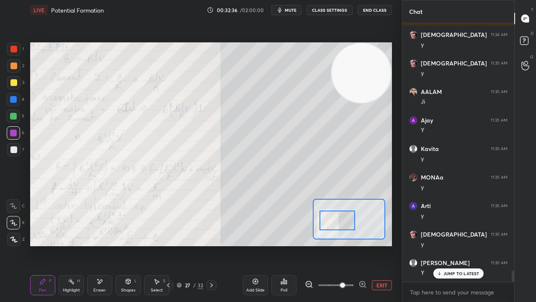
click at [334, 216] on div at bounding box center [337, 220] width 35 height 20
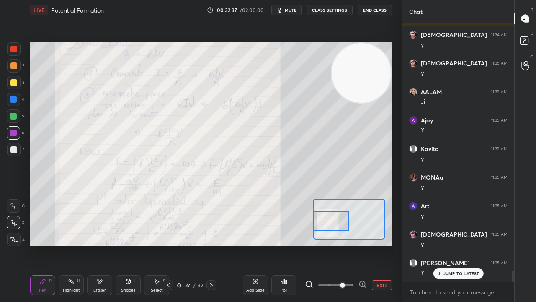
scroll to position [5634, 0]
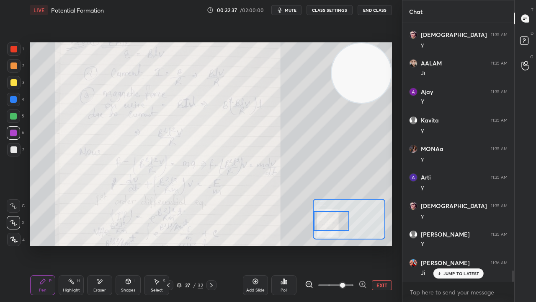
click at [297, 9] on span "mute" at bounding box center [291, 10] width 12 height 6
click at [299, 8] on span "unmute" at bounding box center [290, 10] width 18 height 6
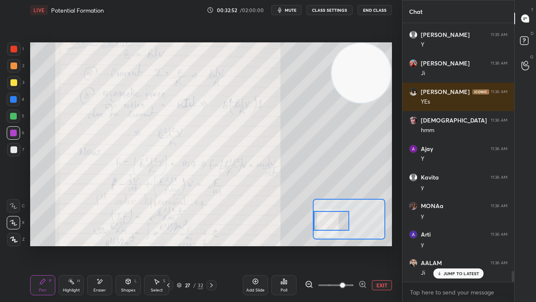
scroll to position [5862, 0]
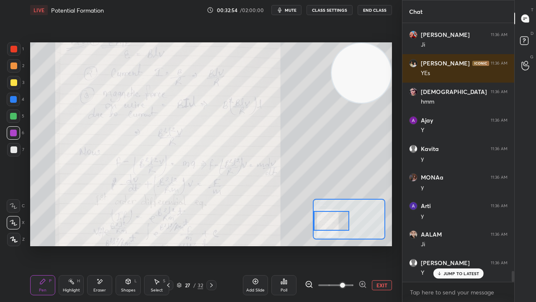
click at [466, 245] on p "JUMP TO LATEST" at bounding box center [462, 273] width 36 height 5
click at [294, 14] on button "mute" at bounding box center [287, 10] width 30 height 10
click at [298, 9] on span "unmute" at bounding box center [290, 10] width 18 height 6
drag, startPoint x: 12, startPoint y: 88, endPoint x: 13, endPoint y: 84, distance: 4.3
click at [11, 88] on div at bounding box center [13, 82] width 13 height 13
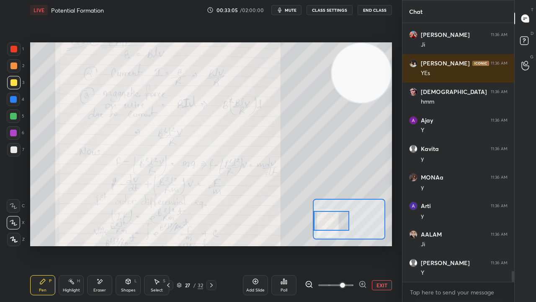
click at [292, 13] on button "mute" at bounding box center [287, 10] width 30 height 10
click at [293, 12] on span "unmute" at bounding box center [290, 10] width 18 height 6
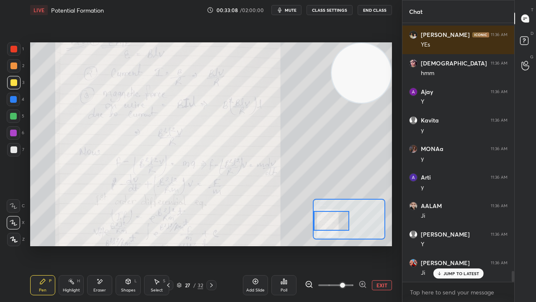
click at [10, 150] on div at bounding box center [13, 149] width 7 height 7
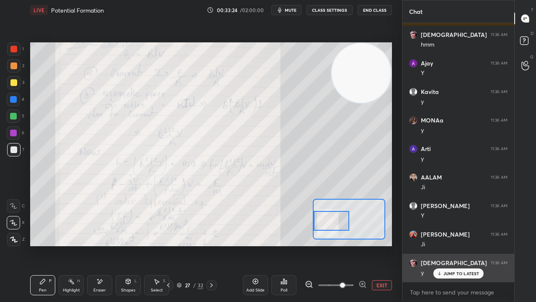
drag, startPoint x: 466, startPoint y: 274, endPoint x: 458, endPoint y: 279, distance: 8.8
click at [466, 245] on p "JUMP TO LATEST" at bounding box center [462, 273] width 36 height 5
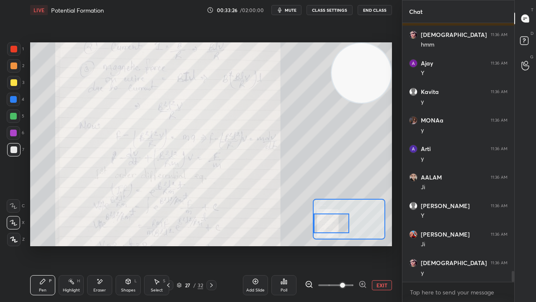
drag, startPoint x: 332, startPoint y: 221, endPoint x: 330, endPoint y: 225, distance: 4.5
click at [330, 225] on div at bounding box center [331, 223] width 35 height 20
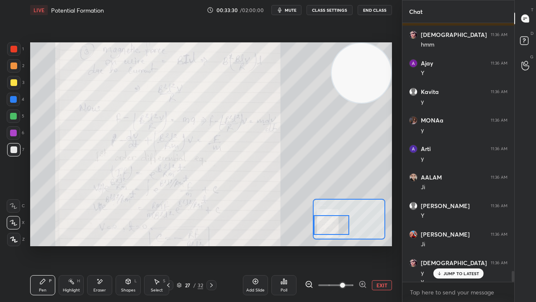
scroll to position [5928, 0]
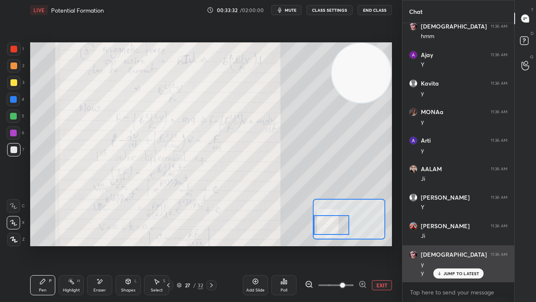
click at [468, 245] on div "JUMP TO LATEST" at bounding box center [458, 273] width 50 height 10
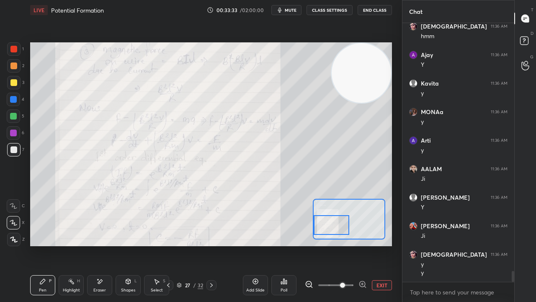
scroll to position [5956, 0]
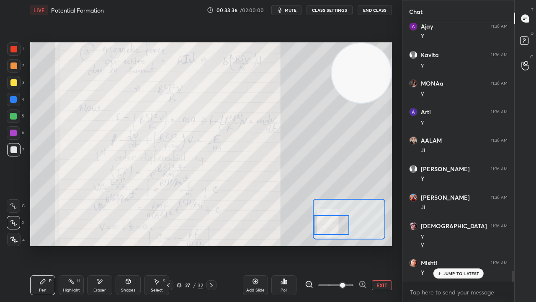
click at [179, 245] on icon at bounding box center [179, 284] width 5 height 5
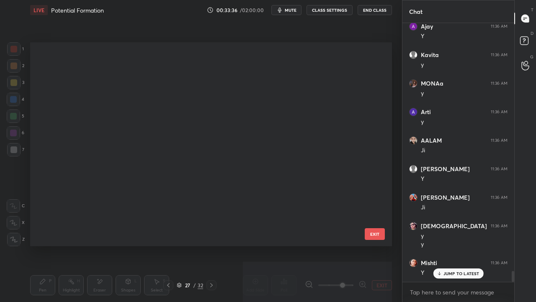
scroll to position [201, 358]
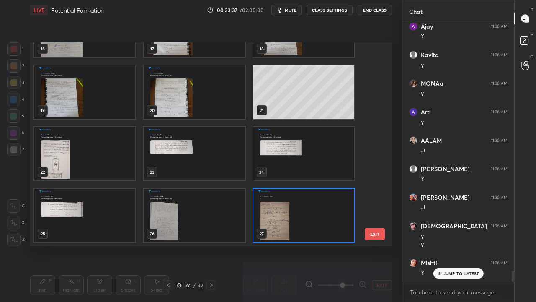
drag, startPoint x: 373, startPoint y: 175, endPoint x: 375, endPoint y: 146, distance: 28.6
click at [375, 130] on div "16 17 18 19 20 21 22 23 24 25 26 27 28 29 30 31 32" at bounding box center [203, 144] width 347 height 204
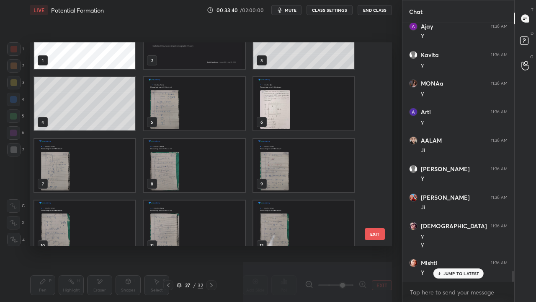
scroll to position [29, 0]
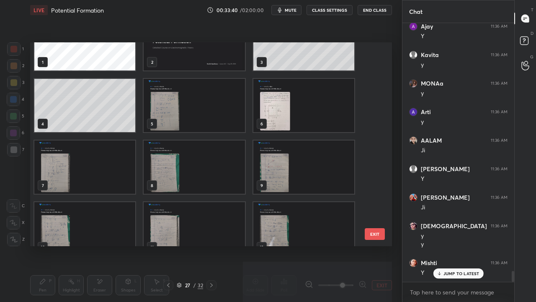
click at [299, 107] on img "grid" at bounding box center [304, 105] width 101 height 53
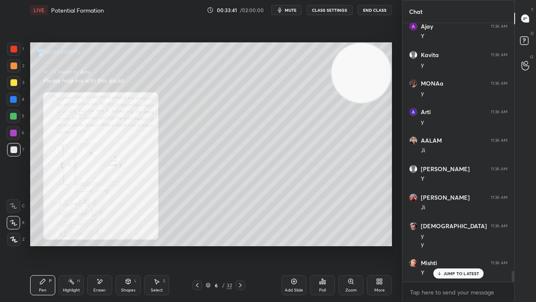
click at [299, 107] on img "grid" at bounding box center [304, 105] width 101 height 53
click at [294, 8] on span "mute" at bounding box center [291, 10] width 12 height 6
click at [292, 10] on span "unmute" at bounding box center [290, 10] width 18 height 6
click at [351, 245] on icon at bounding box center [351, 281] width 7 height 7
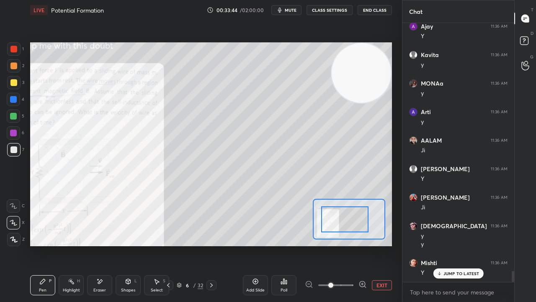
drag, startPoint x: 344, startPoint y: 225, endPoint x: 329, endPoint y: 223, distance: 16.1
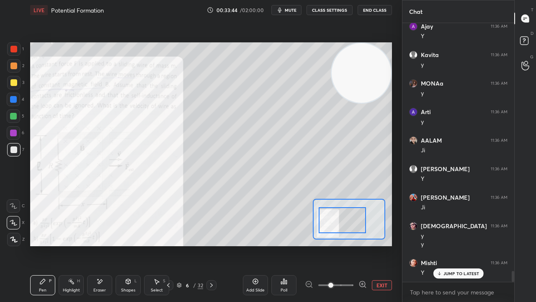
drag, startPoint x: 342, startPoint y: 223, endPoint x: 329, endPoint y: 224, distance: 13.4
click at [329, 225] on div at bounding box center [342, 220] width 47 height 26
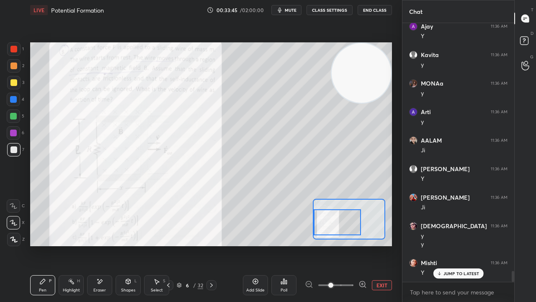
click at [287, 10] on span "mute" at bounding box center [291, 10] width 12 height 6
click at [289, 9] on span "unmute" at bounding box center [290, 10] width 18 height 6
click at [442, 245] on div "JUMP TO LATEST" at bounding box center [458, 273] width 50 height 10
click at [16, 46] on div at bounding box center [13, 48] width 13 height 13
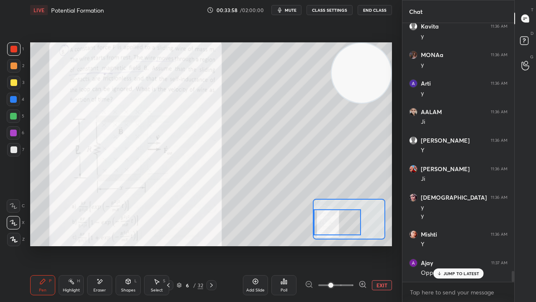
click at [287, 11] on button "mute" at bounding box center [287, 10] width 30 height 10
click at [287, 10] on span "unmute" at bounding box center [290, 10] width 18 height 6
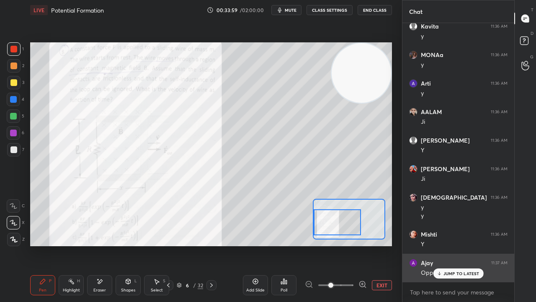
drag, startPoint x: 449, startPoint y: 272, endPoint x: 442, endPoint y: 276, distance: 7.9
click at [448, 245] on p "JUMP TO LATEST" at bounding box center [462, 273] width 36 height 5
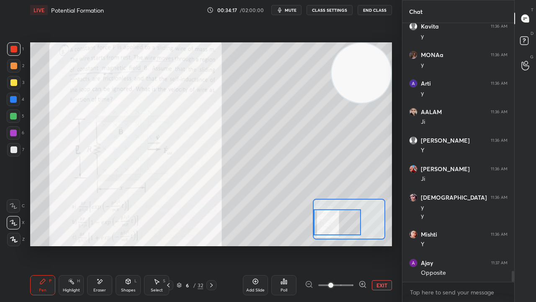
click at [289, 10] on span "mute" at bounding box center [291, 10] width 12 height 6
click at [288, 10] on span "unmute" at bounding box center [290, 10] width 18 height 6
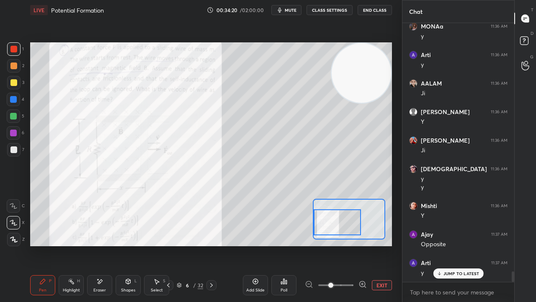
click at [96, 106] on div "1 2 3 4 5 6 7 C X Z E E Erase all H H LIVE Potential Formation 00:34:20 / 02:00…" at bounding box center [198, 151] width 396 height 302
click at [287, 9] on span "mute" at bounding box center [291, 10] width 12 height 6
click at [288, 9] on span "mute" at bounding box center [291, 10] width 12 height 6
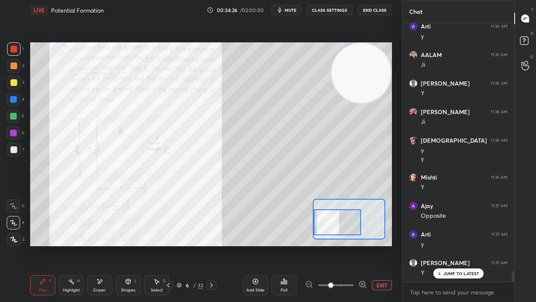
click at [443, 245] on div "JUMP TO LATEST" at bounding box center [458, 273] width 50 height 10
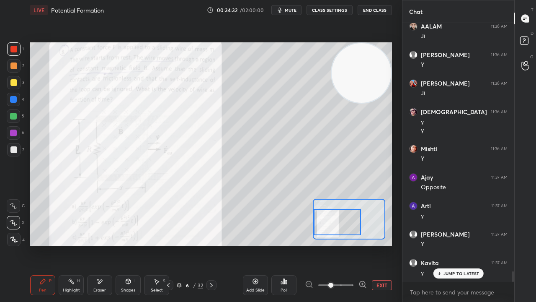
click at [97, 245] on div "Eraser" at bounding box center [99, 285] width 25 height 20
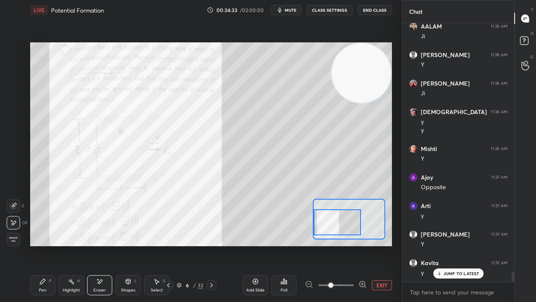
click at [45, 245] on div "Pen P" at bounding box center [42, 285] width 25 height 20
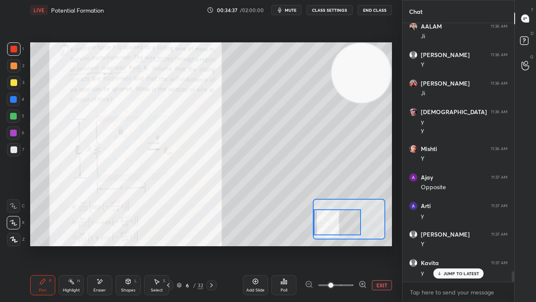
click at [99, 245] on div "Eraser" at bounding box center [99, 285] width 25 height 20
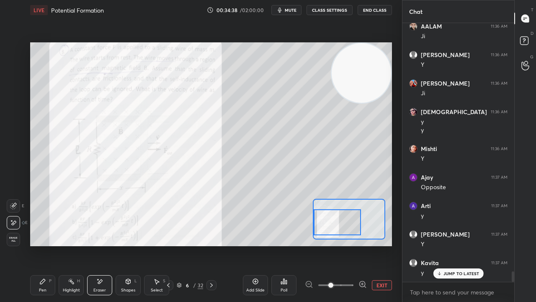
click at [48, 245] on div "Pen P" at bounding box center [42, 285] width 25 height 20
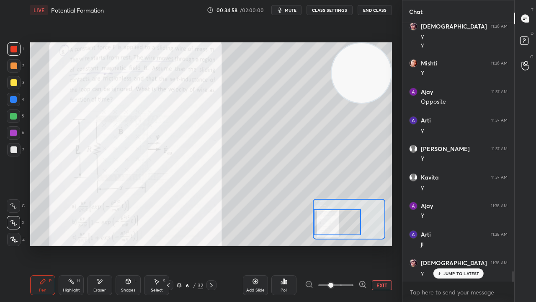
scroll to position [6184, 0]
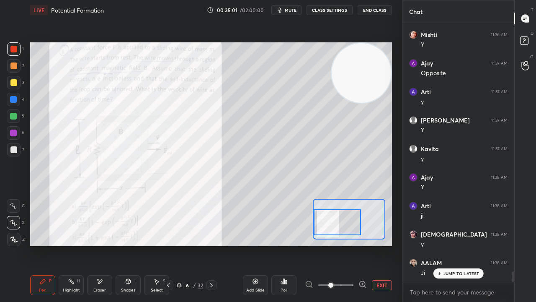
click at [181, 245] on div "6 / 32" at bounding box center [190, 285] width 26 height 8
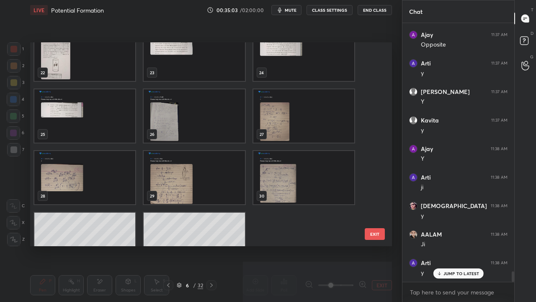
scroll to position [6241, 0]
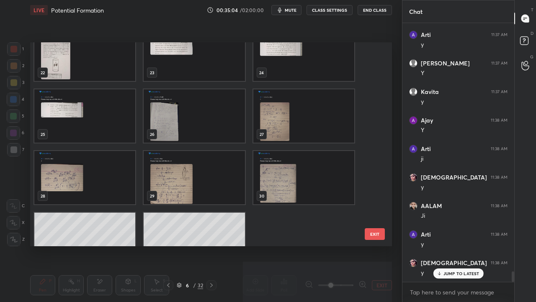
click at [302, 133] on img "grid" at bounding box center [304, 115] width 101 height 53
click at [302, 132] on img "grid" at bounding box center [304, 115] width 101 height 53
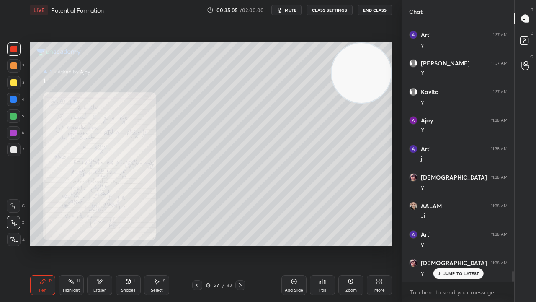
click at [349, 245] on div "Zoom" at bounding box center [351, 285] width 25 height 20
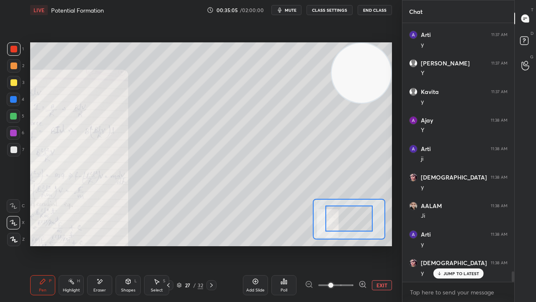
drag, startPoint x: 344, startPoint y: 222, endPoint x: 328, endPoint y: 229, distance: 18.0
click at [328, 230] on div at bounding box center [349, 218] width 47 height 26
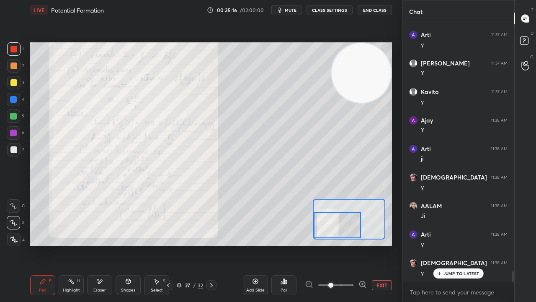
click at [287, 9] on button "mute" at bounding box center [287, 10] width 30 height 10
click at [288, 10] on span "unmute" at bounding box center [290, 10] width 18 height 6
click at [211, 245] on icon at bounding box center [211, 285] width 7 height 7
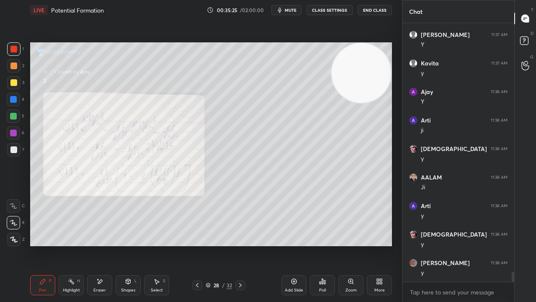
click at [297, 10] on span "mute" at bounding box center [291, 10] width 12 height 6
click at [297, 9] on span "mute" at bounding box center [291, 10] width 12 height 6
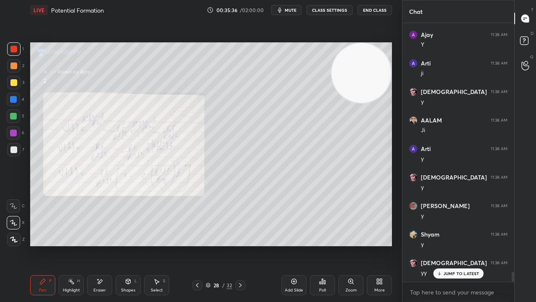
scroll to position [6378, 0]
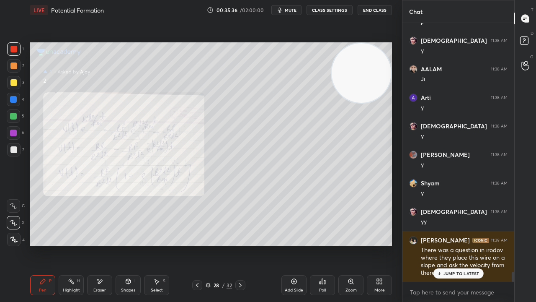
click at [196, 245] on icon at bounding box center [197, 285] width 7 height 7
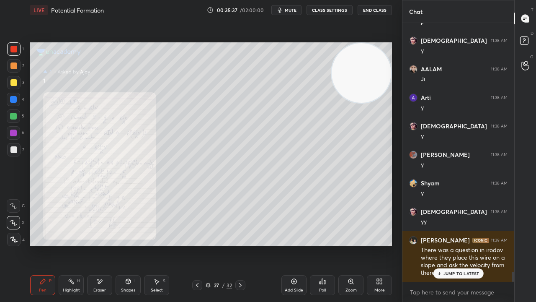
scroll to position [6435, 0]
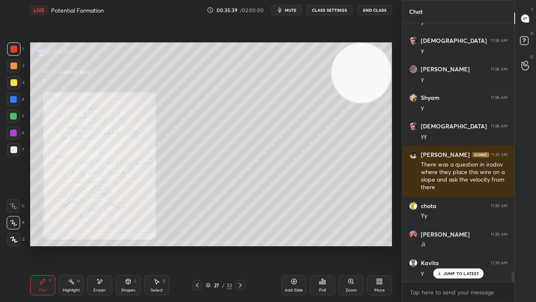
click at [453, 245] on p "JUMP TO LATEST" at bounding box center [462, 273] width 36 height 5
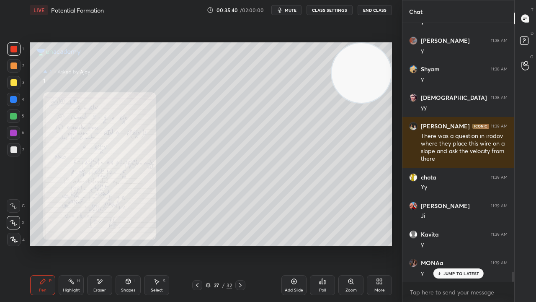
click at [296, 12] on span "mute" at bounding box center [291, 10] width 12 height 6
drag, startPoint x: 296, startPoint y: 12, endPoint x: 299, endPoint y: 5, distance: 7.5
click at [295, 12] on span "unmute" at bounding box center [290, 10] width 18 height 6
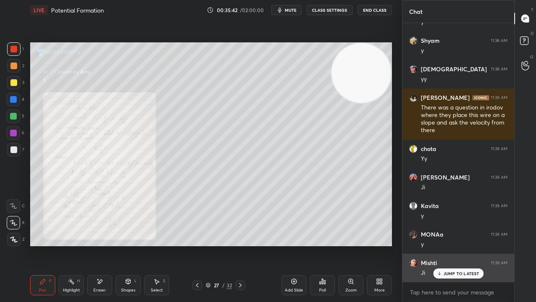
click at [458, 245] on p "JUMP TO LATEST" at bounding box center [462, 273] width 36 height 5
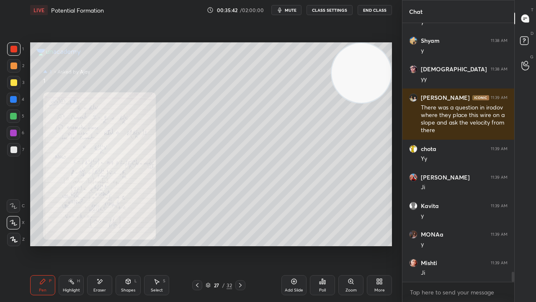
click at [445, 245] on div "x" at bounding box center [459, 292] width 112 height 20
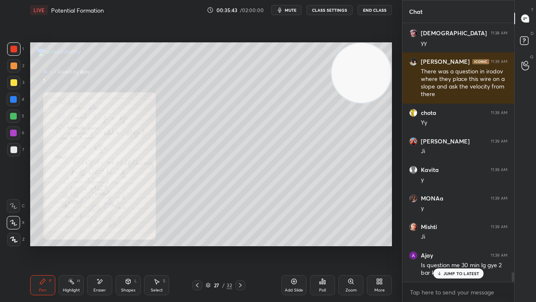
click at [293, 11] on span "mute" at bounding box center [291, 10] width 12 height 6
click at [293, 10] on span "unmute" at bounding box center [290, 10] width 18 height 6
click at [198, 245] on icon at bounding box center [197, 285] width 7 height 7
click at [297, 8] on span "mute" at bounding box center [291, 10] width 12 height 6
click at [298, 8] on span "unmute" at bounding box center [290, 10] width 18 height 6
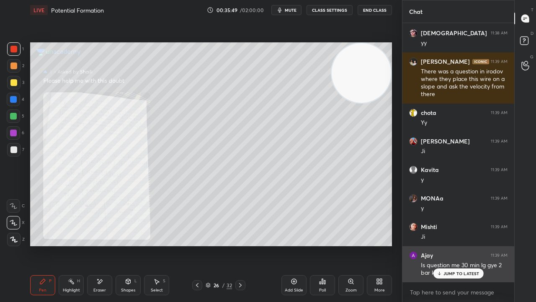
click at [448, 245] on p "JUMP TO LATEST" at bounding box center [462, 273] width 36 height 5
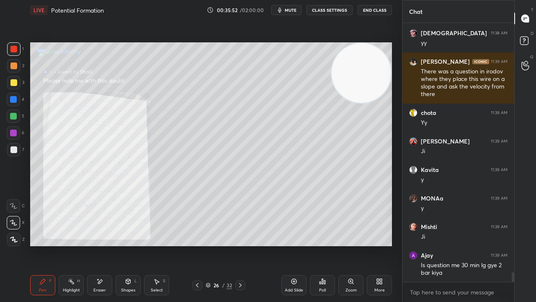
click at [291, 11] on span "mute" at bounding box center [291, 10] width 12 height 6
drag, startPoint x: 10, startPoint y: 116, endPoint x: 9, endPoint y: 123, distance: 7.7
click at [10, 116] on div at bounding box center [13, 115] width 13 height 13
click at [10, 132] on div at bounding box center [13, 132] width 13 height 13
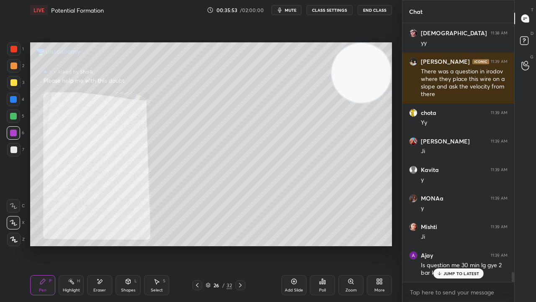
scroll to position [6592, 0]
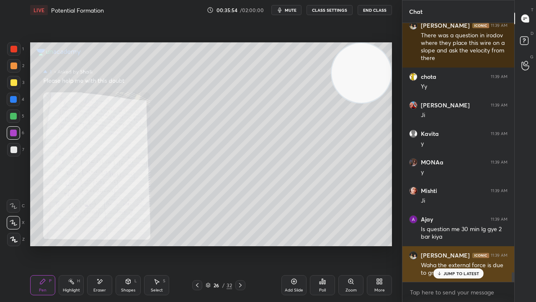
click at [453, 245] on p "JUMP TO LATEST" at bounding box center [462, 273] width 36 height 5
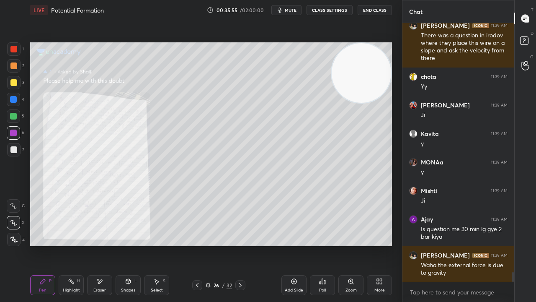
scroll to position [6621, 0]
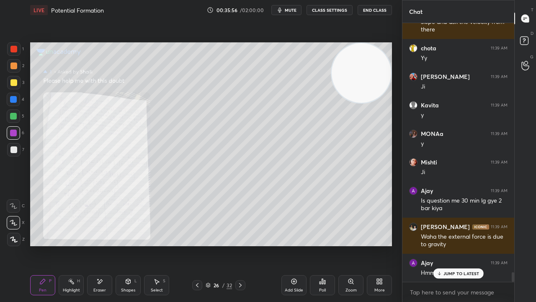
click at [470, 245] on p "JUMP TO LATEST" at bounding box center [462, 273] width 36 height 5
click at [290, 8] on span "mute" at bounding box center [291, 10] width 12 height 6
click at [291, 8] on span "unmute" at bounding box center [290, 10] width 18 height 6
click at [17, 85] on div at bounding box center [13, 82] width 13 height 13
click at [14, 154] on div at bounding box center [13, 149] width 13 height 13
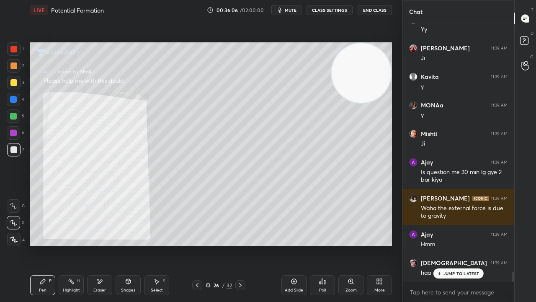
scroll to position [6678, 0]
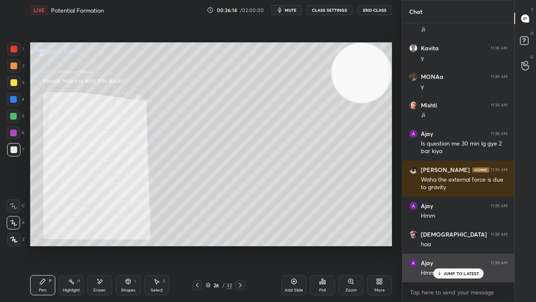
click at [447, 245] on div "JUMP TO LATEST" at bounding box center [458, 273] width 50 height 10
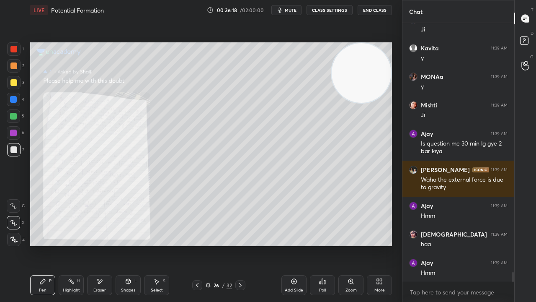
drag, startPoint x: 208, startPoint y: 286, endPoint x: 202, endPoint y: 286, distance: 6.3
click at [208, 245] on icon at bounding box center [208, 284] width 5 height 5
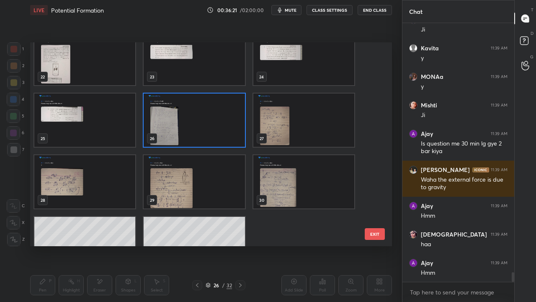
scroll to position [474, 0]
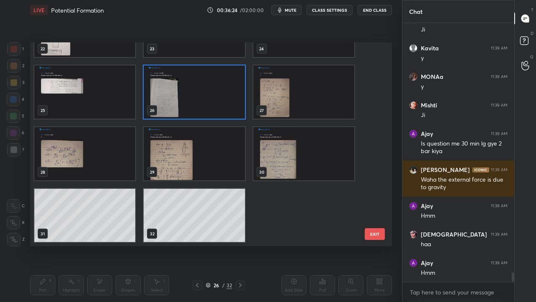
click at [121, 106] on img "grid" at bounding box center [84, 91] width 101 height 53
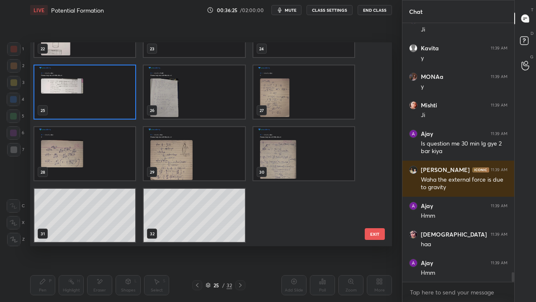
click at [120, 106] on img "grid" at bounding box center [84, 91] width 101 height 53
click at [121, 105] on img "grid" at bounding box center [84, 91] width 101 height 53
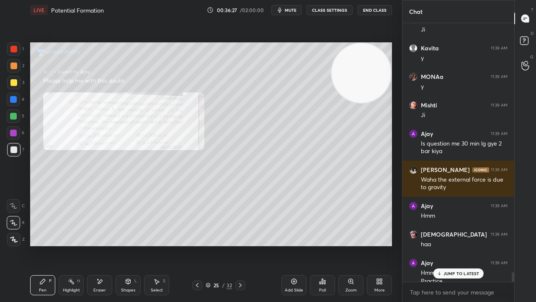
scroll to position [6686, 0]
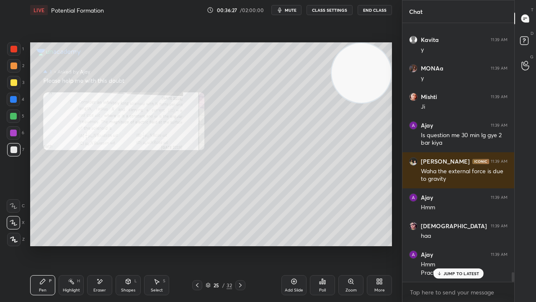
click at [349, 245] on div "Zoom" at bounding box center [351, 285] width 25 height 20
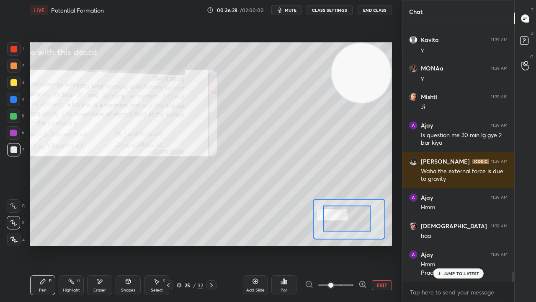
drag, startPoint x: 346, startPoint y: 222, endPoint x: 334, endPoint y: 219, distance: 12.6
drag, startPoint x: 339, startPoint y: 219, endPoint x: 329, endPoint y: 213, distance: 12.4
click at [332, 217] on div at bounding box center [346, 218] width 47 height 26
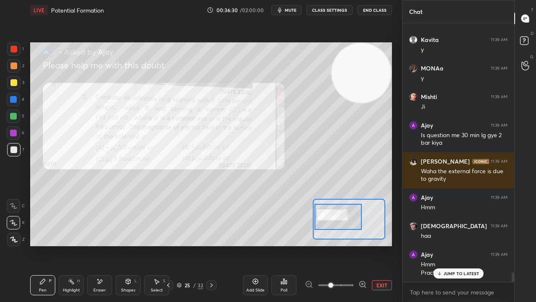
click at [360, 245] on icon at bounding box center [363, 284] width 8 height 8
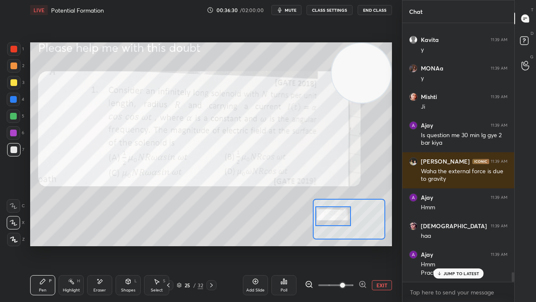
click at [335, 218] on div at bounding box center [333, 216] width 35 height 20
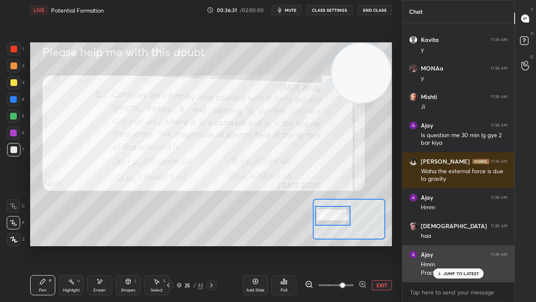
click at [466, 245] on p "JUMP TO LATEST" at bounding box center [462, 273] width 36 height 5
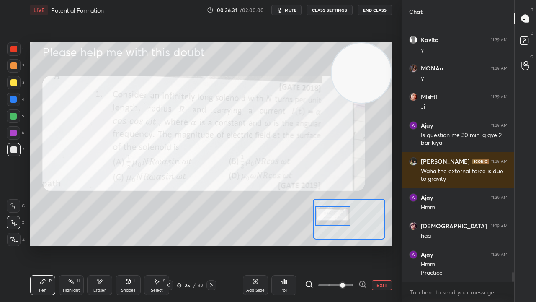
click at [465, 245] on div "x" at bounding box center [459, 292] width 112 height 20
click at [291, 10] on span "mute" at bounding box center [291, 10] width 12 height 6
drag, startPoint x: 291, startPoint y: 9, endPoint x: 294, endPoint y: 5, distance: 4.8
click at [291, 9] on span "unmute" at bounding box center [290, 10] width 18 height 6
click at [15, 85] on div at bounding box center [13, 82] width 13 height 13
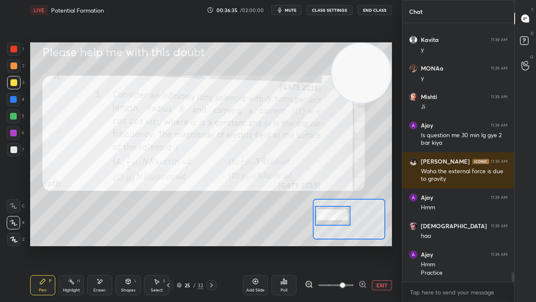
click at [15, 50] on div at bounding box center [13, 49] width 7 height 7
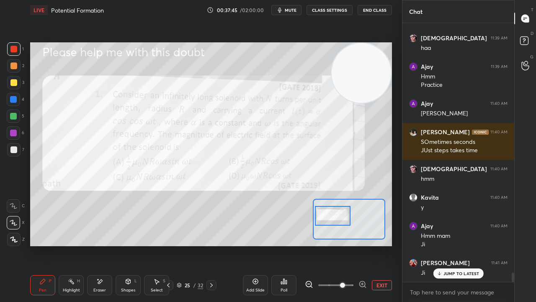
scroll to position [6902, 0]
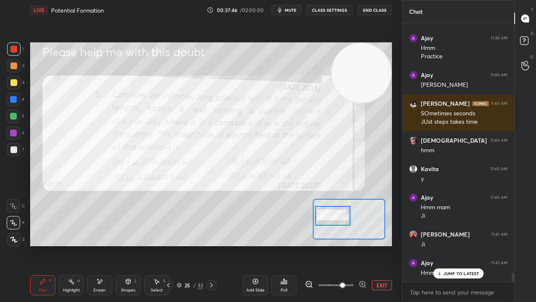
click at [333, 216] on div at bounding box center [332, 216] width 35 height 20
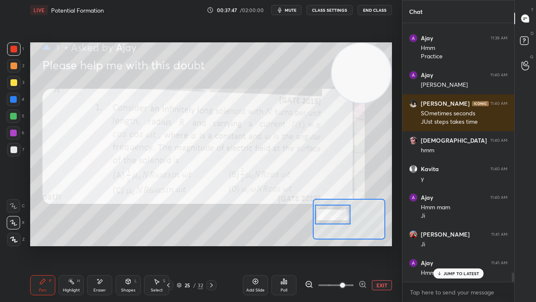
click at [286, 9] on button "mute" at bounding box center [287, 10] width 30 height 10
click at [286, 10] on span "unmute" at bounding box center [290, 10] width 18 height 6
drag, startPoint x: 13, startPoint y: 85, endPoint x: 14, endPoint y: 105, distance: 19.7
click at [13, 85] on div at bounding box center [13, 82] width 7 height 7
click at [16, 143] on div "1 2 3 4 5 6 7" at bounding box center [16, 100] width 18 height 117
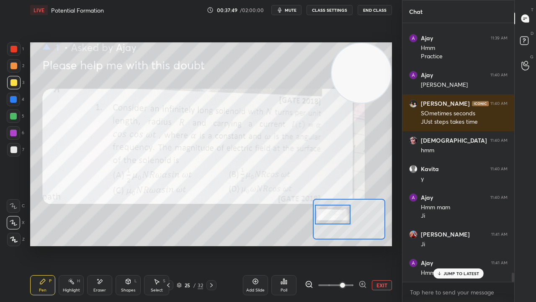
click at [14, 134] on div at bounding box center [13, 132] width 7 height 7
click at [13, 55] on div at bounding box center [13, 48] width 13 height 13
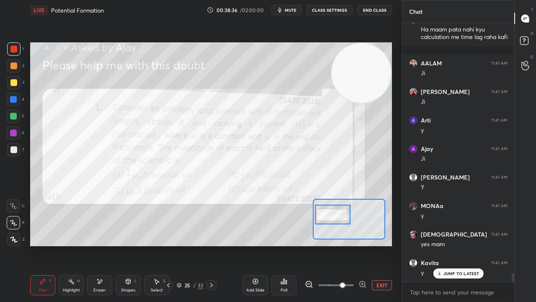
scroll to position [7231, 0]
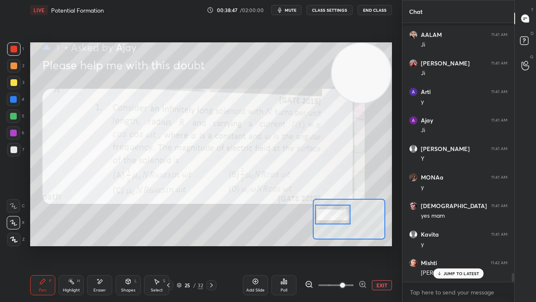
click at [105, 245] on div "Eraser" at bounding box center [99, 285] width 25 height 20
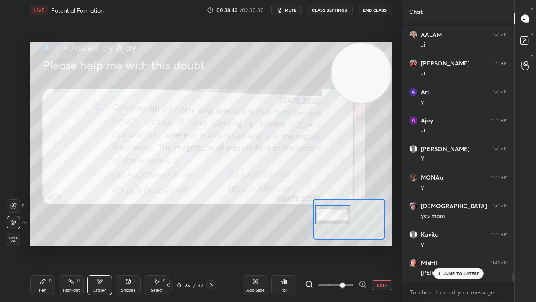
click at [44, 245] on div "Pen" at bounding box center [43, 290] width 8 height 4
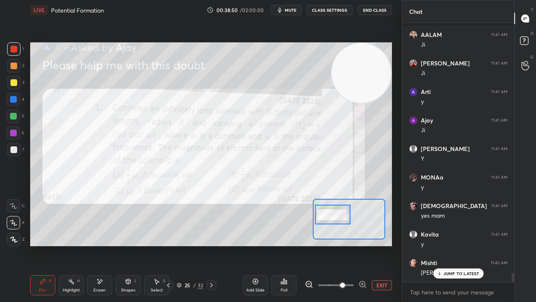
click at [287, 10] on span "mute" at bounding box center [291, 10] width 12 height 6
click at [286, 10] on span "unmute" at bounding box center [290, 10] width 18 height 6
click at [459, 245] on p "JUMP TO LATEST" at bounding box center [462, 273] width 36 height 5
click at [13, 107] on div "4" at bounding box center [16, 101] width 18 height 17
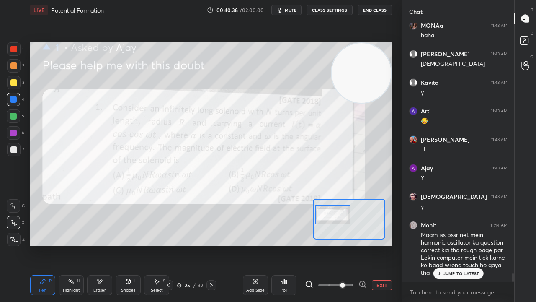
scroll to position [7783, 0]
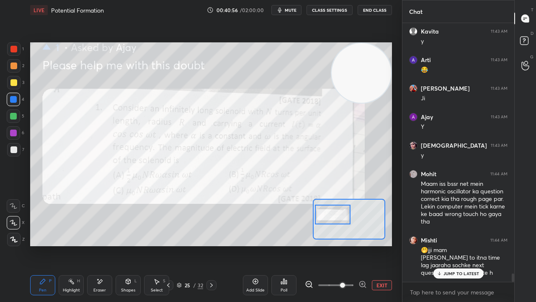
click at [451, 245] on p "JUMP TO LATEST" at bounding box center [462, 273] width 36 height 5
click at [297, 12] on span "mute" at bounding box center [291, 10] width 12 height 6
click at [295, 12] on span "unmute" at bounding box center [290, 10] width 18 height 6
click at [286, 9] on button "mute" at bounding box center [287, 10] width 30 height 10
click at [287, 10] on span "mute" at bounding box center [291, 10] width 12 height 6
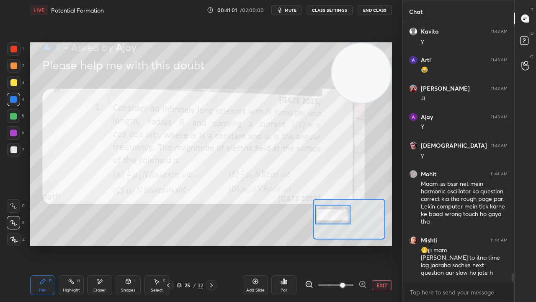
click at [12, 121] on div at bounding box center [13, 115] width 13 height 13
click at [13, 134] on div at bounding box center [13, 132] width 7 height 7
click at [283, 13] on icon "button" at bounding box center [280, 10] width 7 height 7
click at [284, 12] on span "unmute" at bounding box center [290, 10] width 18 height 6
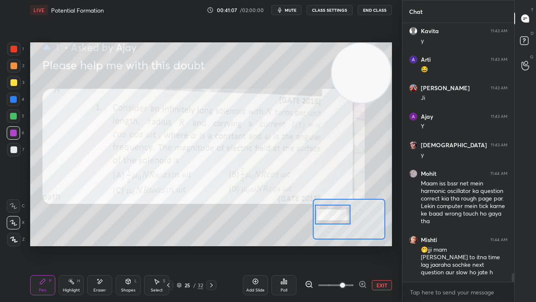
click at [15, 70] on div at bounding box center [13, 65] width 13 height 13
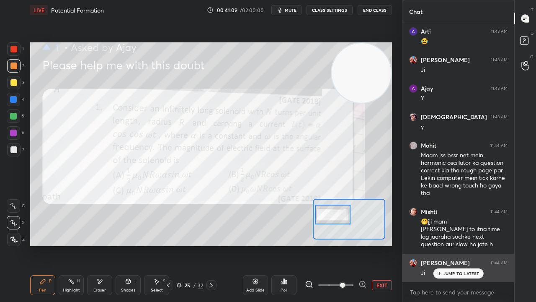
drag, startPoint x: 468, startPoint y: 275, endPoint x: 464, endPoint y: 277, distance: 4.5
click at [467, 245] on p "JUMP TO LATEST" at bounding box center [462, 273] width 36 height 5
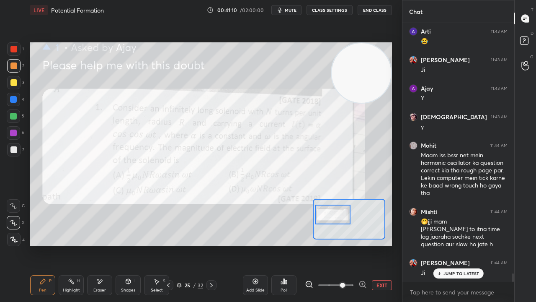
scroll to position [7840, 0]
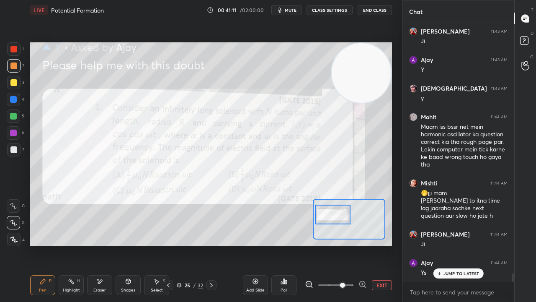
click at [295, 10] on span "mute" at bounding box center [291, 10] width 12 height 6
click at [292, 10] on span "unmute" at bounding box center [290, 10] width 18 height 6
click at [16, 117] on div at bounding box center [13, 116] width 7 height 7
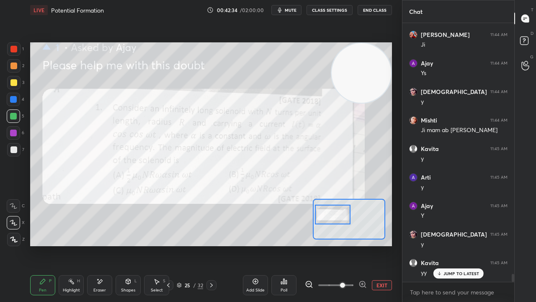
scroll to position [8068, 0]
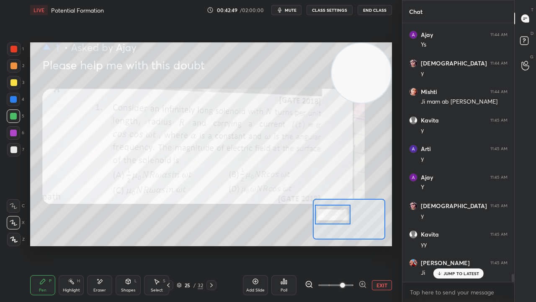
click at [12, 51] on div at bounding box center [13, 49] width 7 height 7
click at [15, 106] on div "4" at bounding box center [16, 101] width 18 height 17
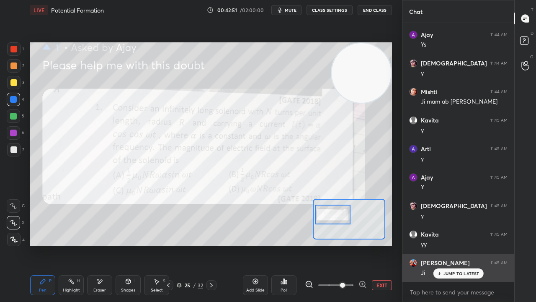
drag, startPoint x: 435, startPoint y: 274, endPoint x: 432, endPoint y: 279, distance: 6.4
click at [436, 245] on div "JUMP TO LATEST" at bounding box center [458, 273] width 50 height 10
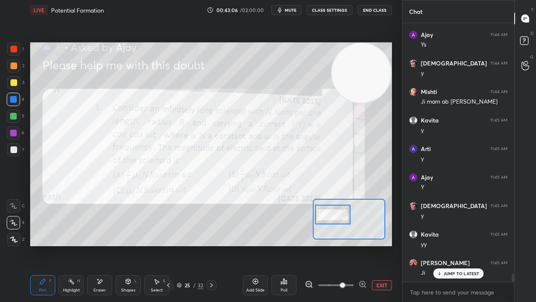
scroll to position [8096, 0]
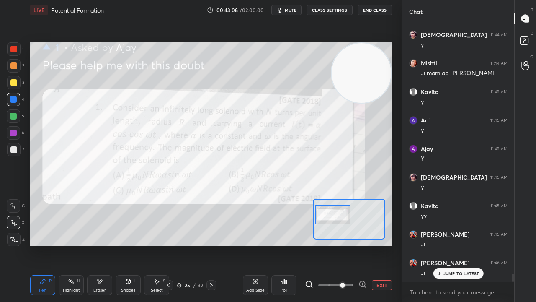
drag, startPoint x: 461, startPoint y: 271, endPoint x: 455, endPoint y: 296, distance: 26.2
click at [461, 245] on p "JUMP TO LATEST" at bounding box center [462, 273] width 36 height 5
click at [452, 245] on div "x" at bounding box center [459, 292] width 112 height 20
click at [292, 8] on button "mute" at bounding box center [287, 10] width 30 height 10
drag, startPoint x: 292, startPoint y: 9, endPoint x: 296, endPoint y: 7, distance: 4.9
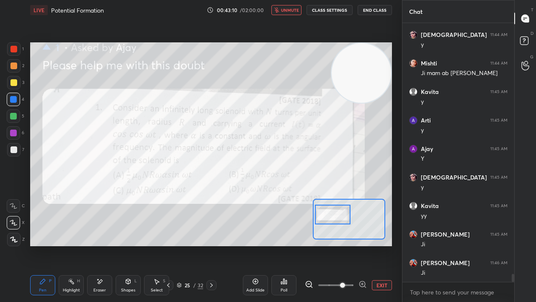
click at [291, 9] on span "unmute" at bounding box center [290, 10] width 18 height 6
click at [11, 116] on div at bounding box center [13, 116] width 7 height 7
click at [13, 135] on div at bounding box center [13, 132] width 7 height 7
click at [292, 10] on span "mute" at bounding box center [291, 10] width 12 height 6
click at [292, 10] on span "unmute" at bounding box center [290, 10] width 18 height 6
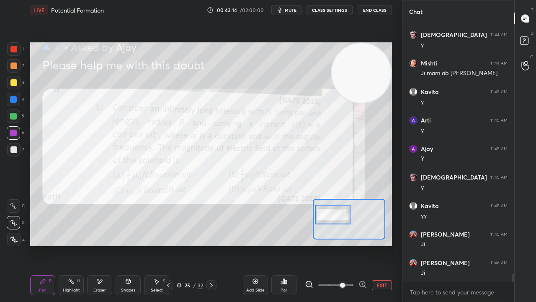
click at [9, 89] on div "3" at bounding box center [15, 84] width 17 height 17
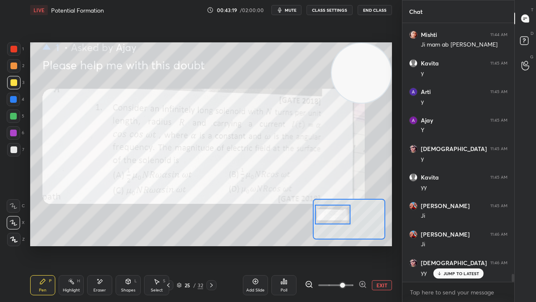
scroll to position [8153, 0]
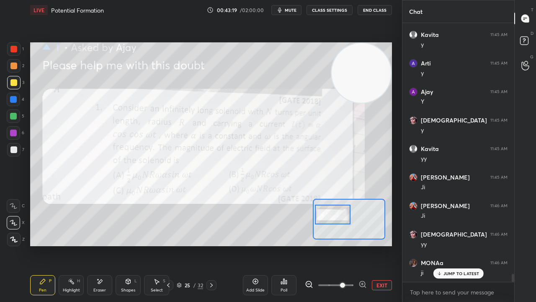
click at [288, 11] on span "mute" at bounding box center [291, 10] width 12 height 6
click at [288, 11] on span "unmute" at bounding box center [290, 10] width 18 height 6
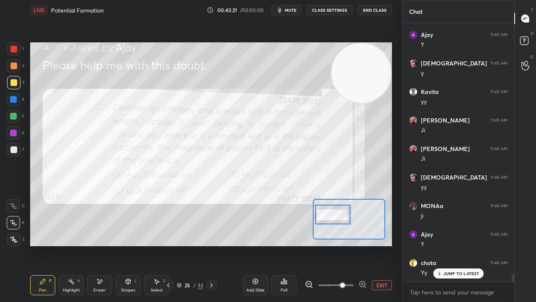
click at [469, 245] on p "JUMP TO LATEST" at bounding box center [462, 273] width 36 height 5
click at [461, 245] on div "x" at bounding box center [459, 292] width 112 height 20
click at [17, 119] on div at bounding box center [13, 115] width 13 height 13
click at [287, 11] on span "mute" at bounding box center [291, 10] width 12 height 6
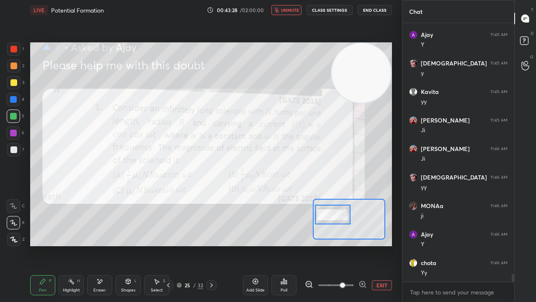
click at [287, 10] on span "unmute" at bounding box center [290, 10] width 18 height 6
click at [16, 85] on div at bounding box center [13, 82] width 7 height 7
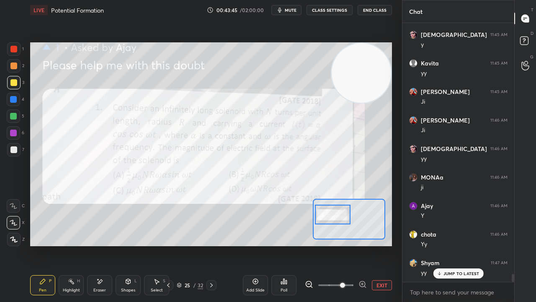
scroll to position [8267, 0]
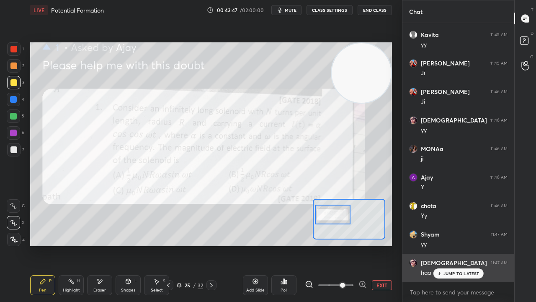
click at [458, 245] on p "JUMP TO LATEST" at bounding box center [462, 273] width 36 height 5
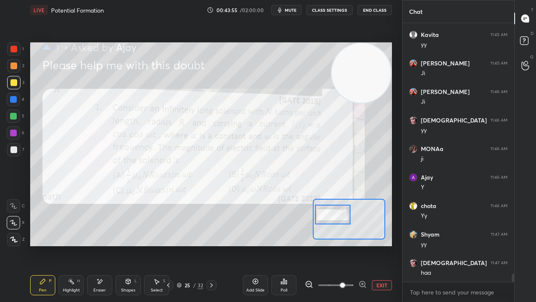
click at [288, 9] on span "mute" at bounding box center [291, 10] width 12 height 6
drag, startPoint x: 288, startPoint y: 9, endPoint x: 265, endPoint y: 13, distance: 23.3
click at [287, 9] on span "unmute" at bounding box center [290, 10] width 18 height 6
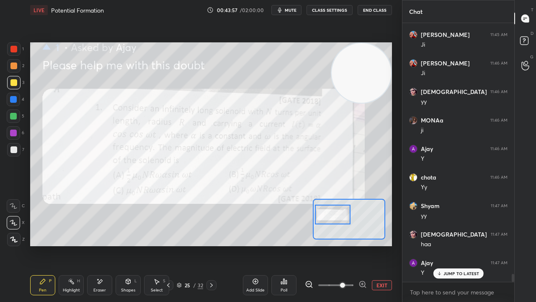
click at [0, 151] on div "1 2 3 4 5 6 7 C X Z E E Erase all H H" at bounding box center [13, 144] width 27 height 204
click at [14, 155] on div at bounding box center [13, 149] width 13 height 13
click at [442, 245] on icon at bounding box center [439, 273] width 5 height 5
click at [292, 11] on span "mute" at bounding box center [291, 10] width 12 height 6
click at [291, 11] on span "mute" at bounding box center [291, 10] width 12 height 6
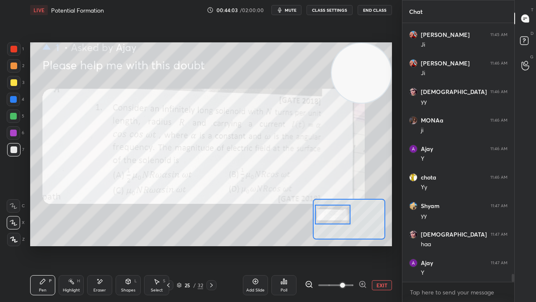
click at [13, 82] on div at bounding box center [13, 82] width 7 height 7
click at [12, 151] on div at bounding box center [13, 149] width 7 height 7
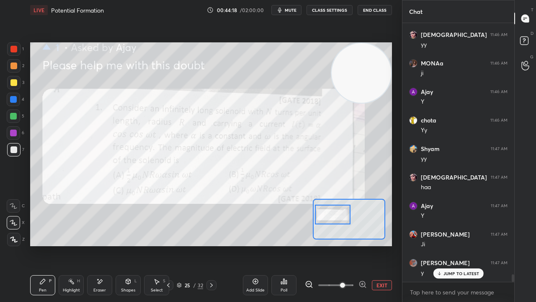
scroll to position [8381, 0]
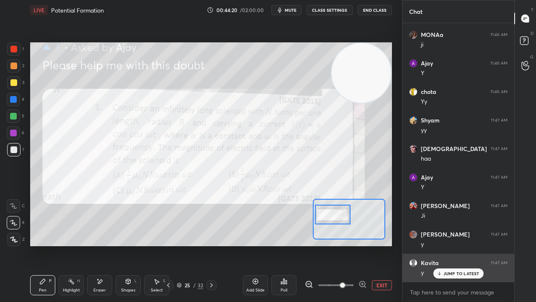
click at [450, 245] on p "JUMP TO LATEST" at bounding box center [462, 273] width 36 height 5
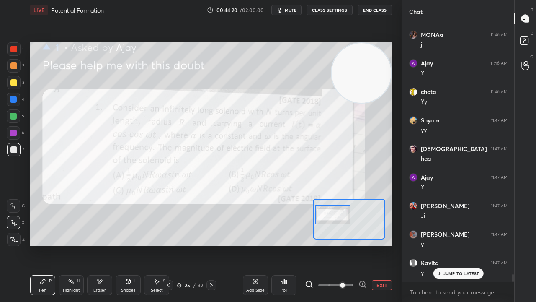
scroll to position [8410, 0]
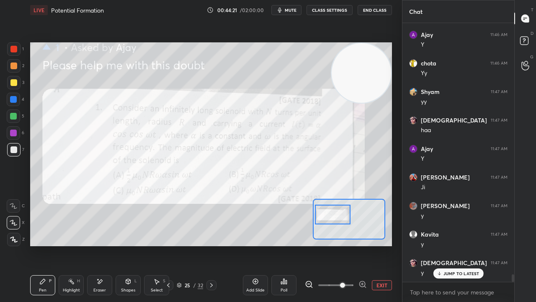
click at [458, 245] on p "JUMP TO LATEST" at bounding box center [462, 273] width 36 height 5
click at [282, 10] on icon "button" at bounding box center [280, 10] width 4 height 5
click at [282, 11] on button "mute" at bounding box center [287, 10] width 30 height 10
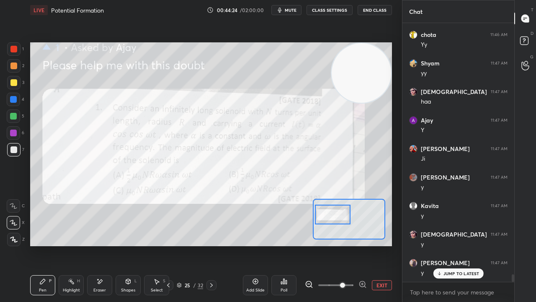
click at [14, 121] on div at bounding box center [13, 115] width 13 height 13
click at [18, 104] on div at bounding box center [13, 99] width 13 height 13
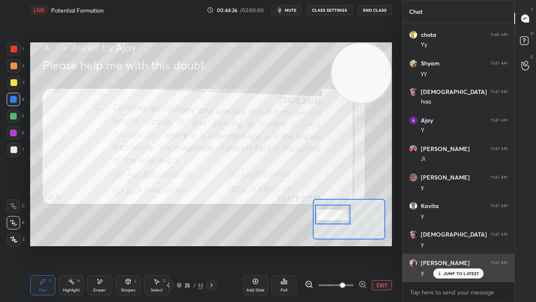
click at [470, 245] on div "JUMP TO LATEST" at bounding box center [458, 273] width 50 height 10
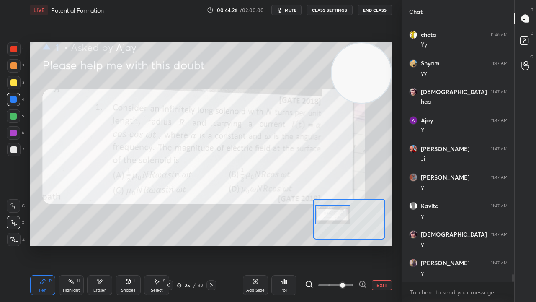
click at [293, 11] on span "mute" at bounding box center [291, 10] width 12 height 6
click at [293, 11] on span "unmute" at bounding box center [290, 10] width 18 height 6
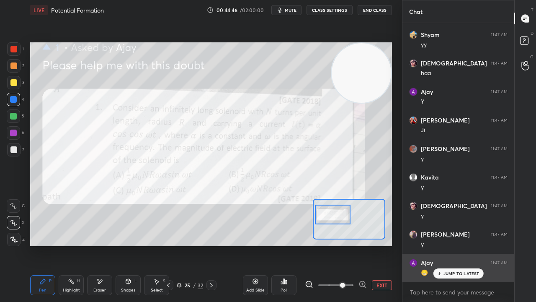
click at [448, 245] on p "JUMP TO LATEST" at bounding box center [462, 273] width 36 height 5
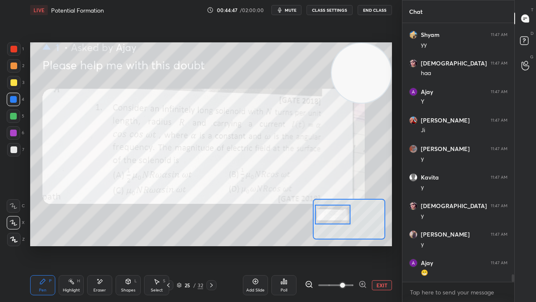
click at [293, 11] on span "mute" at bounding box center [291, 10] width 12 height 6
click at [294, 10] on span "mute" at bounding box center [291, 10] width 12 height 6
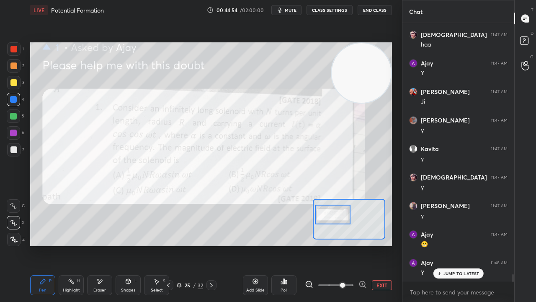
drag, startPoint x: 12, startPoint y: 116, endPoint x: 19, endPoint y: 124, distance: 11.0
click at [12, 116] on div at bounding box center [13, 116] width 7 height 7
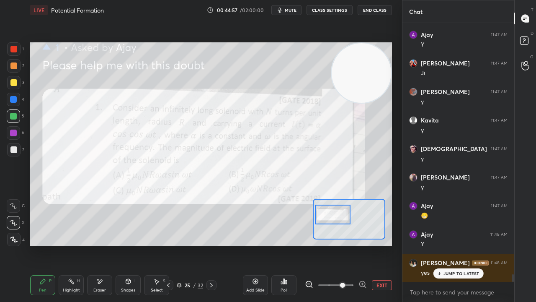
scroll to position [8552, 0]
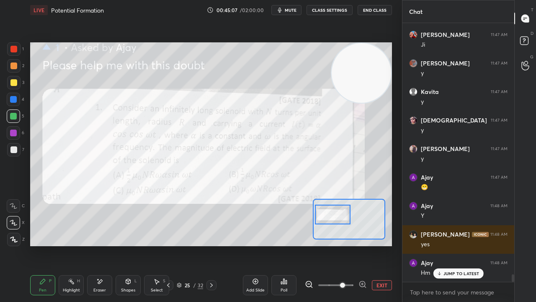
click at [442, 245] on div "JUMP TO LATEST" at bounding box center [458, 273] width 50 height 10
click at [291, 10] on span "mute" at bounding box center [291, 10] width 12 height 6
click at [291, 10] on span "unmute" at bounding box center [290, 10] width 18 height 6
drag, startPoint x: 96, startPoint y: 283, endPoint x: 99, endPoint y: 251, distance: 32.4
click at [96, 245] on icon at bounding box center [99, 281] width 7 height 7
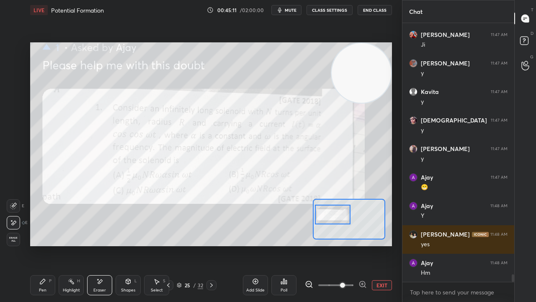
click at [41, 245] on icon at bounding box center [42, 281] width 5 height 5
click at [294, 10] on span "mute" at bounding box center [291, 10] width 12 height 6
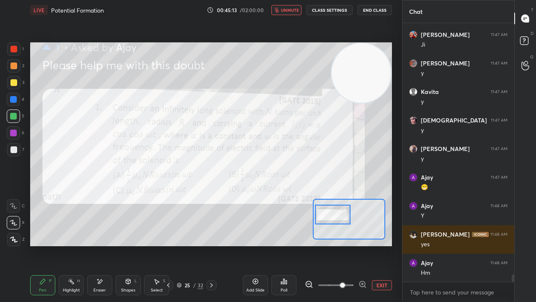
click at [294, 9] on span "unmute" at bounding box center [290, 10] width 18 height 6
click at [256, 245] on div "Add Slide" at bounding box center [255, 290] width 18 height 4
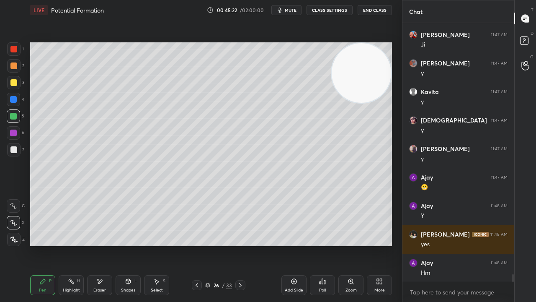
scroll to position [8581, 0]
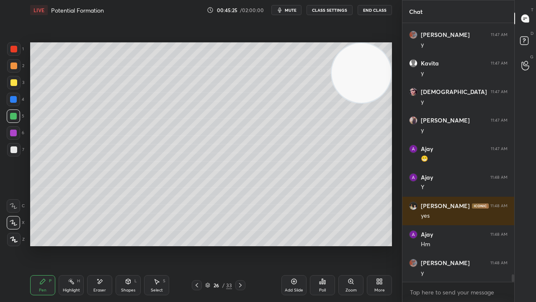
click at [16, 155] on div at bounding box center [13, 149] width 13 height 13
click at [297, 10] on span "mute" at bounding box center [291, 10] width 12 height 6
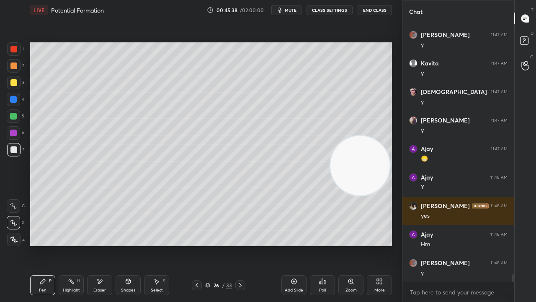
drag, startPoint x: 354, startPoint y: 114, endPoint x: 349, endPoint y: 181, distance: 68.1
click at [349, 184] on video at bounding box center [361, 166] width 60 height 60
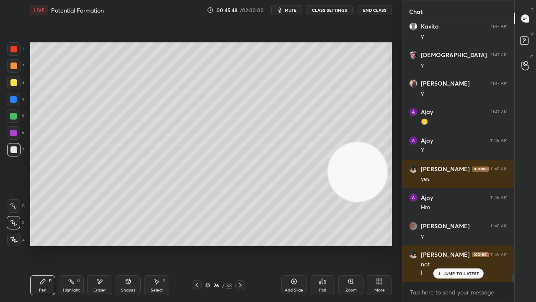
scroll to position [8646, 0]
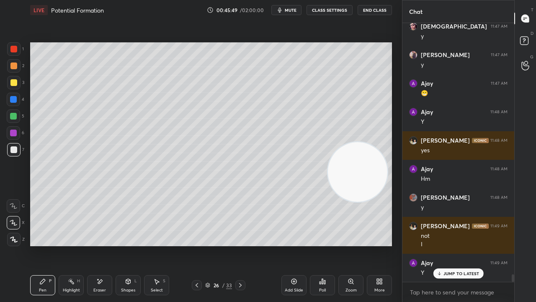
drag, startPoint x: 96, startPoint y: 289, endPoint x: 106, endPoint y: 279, distance: 14.5
click at [97, 245] on div "Eraser" at bounding box center [99, 290] width 13 height 4
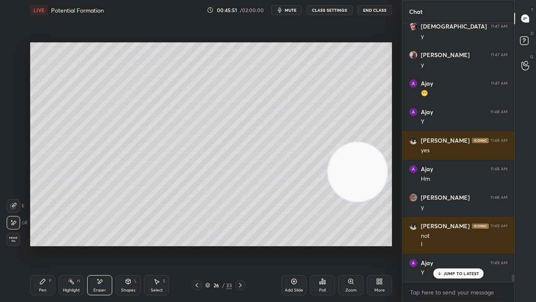
scroll to position [8675, 0]
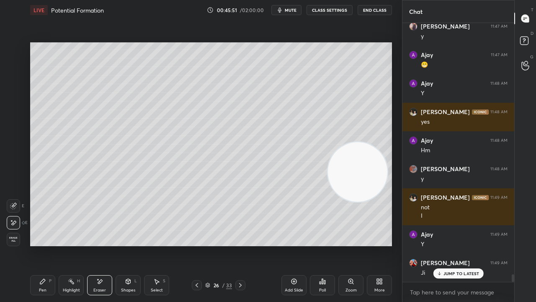
click at [48, 245] on div "Pen P" at bounding box center [42, 285] width 25 height 20
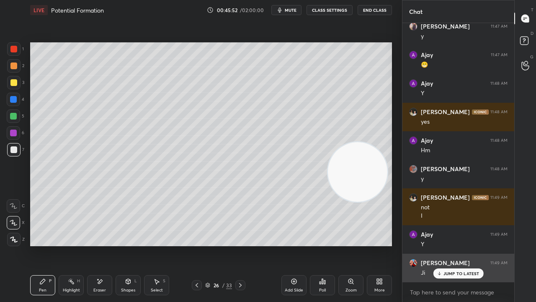
click at [444, 245] on p "JUMP TO LATEST" at bounding box center [462, 273] width 36 height 5
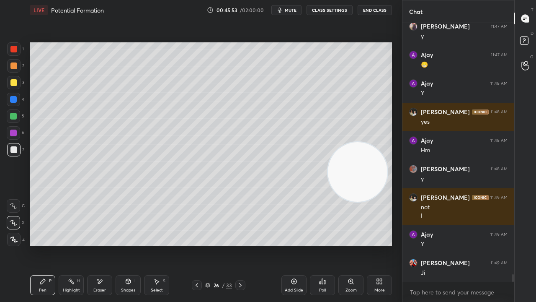
click at [298, 12] on button "mute" at bounding box center [287, 10] width 30 height 10
click at [297, 12] on span "unmute" at bounding box center [290, 10] width 18 height 6
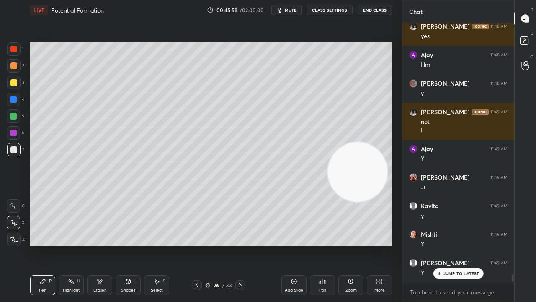
scroll to position [8789, 0]
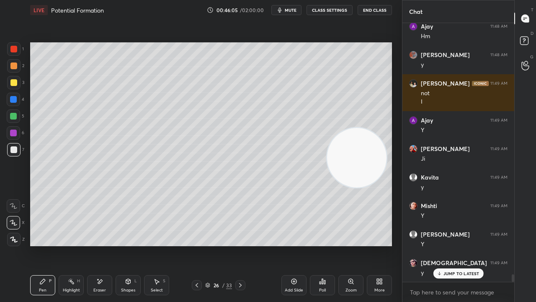
drag, startPoint x: 352, startPoint y: 169, endPoint x: 347, endPoint y: 158, distance: 11.8
click at [353, 149] on video at bounding box center [357, 158] width 60 height 60
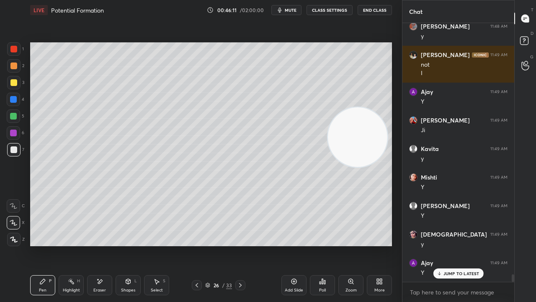
scroll to position [8846, 0]
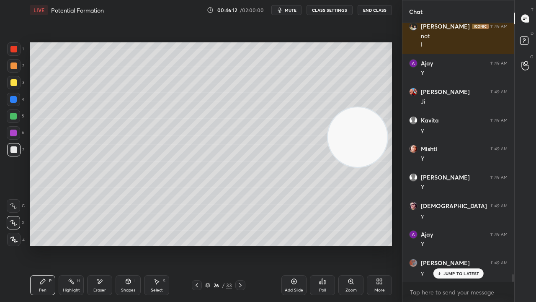
click at [291, 9] on span "mute" at bounding box center [291, 10] width 12 height 6
click at [292, 10] on span "unmute" at bounding box center [290, 10] width 18 height 6
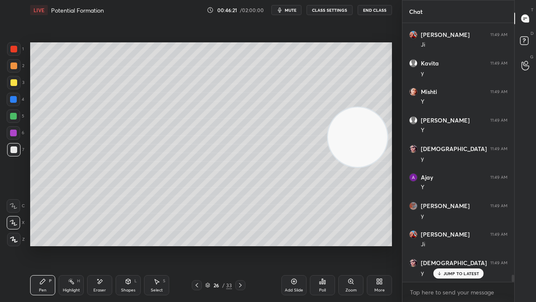
scroll to position [8931, 0]
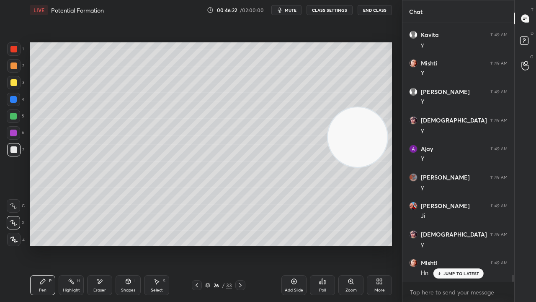
click at [294, 10] on span "mute" at bounding box center [291, 10] width 12 height 6
click at [293, 11] on span "mute" at bounding box center [291, 10] width 12 height 6
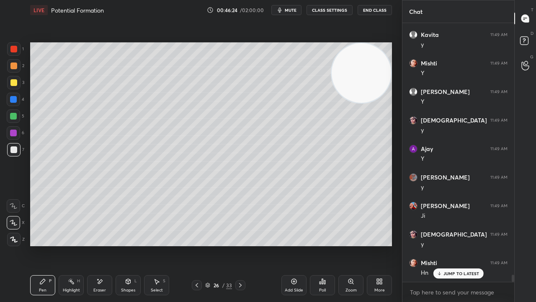
drag, startPoint x: 353, startPoint y: 134, endPoint x: 375, endPoint y: 50, distance: 87.0
click at [375, 45] on video at bounding box center [362, 73] width 60 height 60
click at [104, 245] on div "Eraser" at bounding box center [99, 290] width 13 height 4
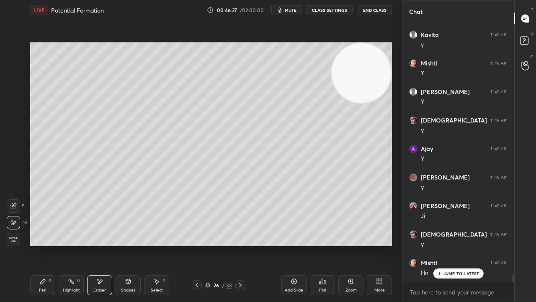
click at [297, 12] on span "mute" at bounding box center [291, 10] width 12 height 6
click at [295, 9] on span "unmute" at bounding box center [290, 10] width 18 height 6
click at [41, 245] on div "Pen P" at bounding box center [42, 285] width 25 height 20
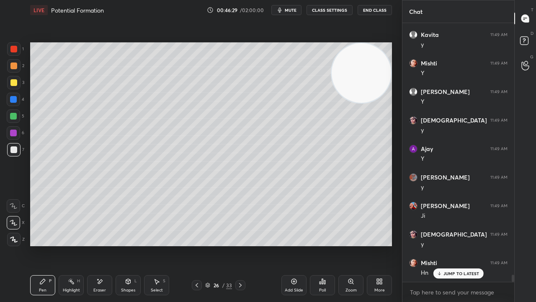
click at [297, 14] on button "mute" at bounding box center [287, 10] width 30 height 10
click at [295, 11] on span "unmute" at bounding box center [290, 10] width 18 height 6
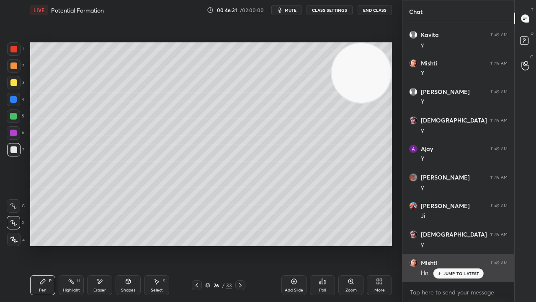
click at [454, 245] on p "JUMP TO LATEST" at bounding box center [462, 273] width 36 height 5
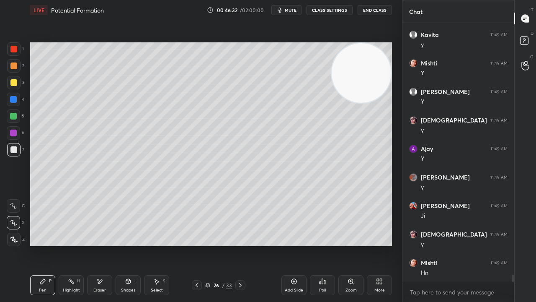
scroll to position [8960, 0]
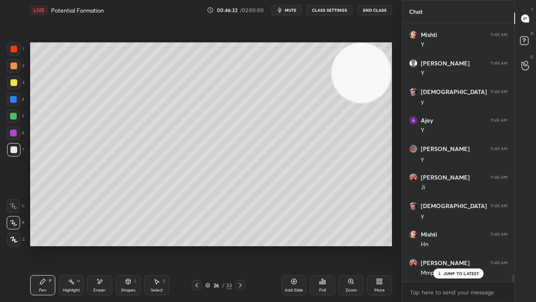
click at [291, 13] on button "mute" at bounding box center [287, 10] width 30 height 10
click at [291, 13] on button "unmute" at bounding box center [287, 10] width 30 height 10
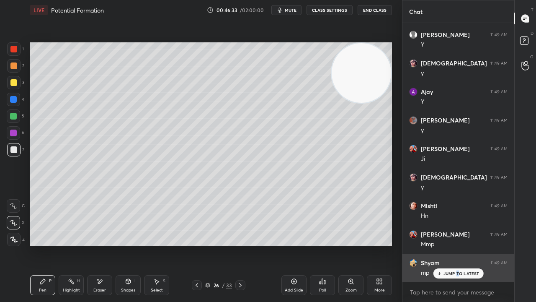
click at [458, 245] on p "JUMP TO LATEST" at bounding box center [462, 273] width 36 height 5
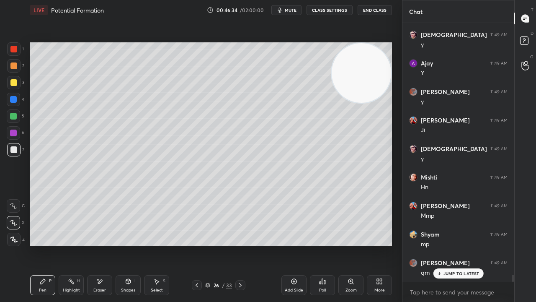
click at [294, 9] on span "mute" at bounding box center [291, 10] width 12 height 6
click at [292, 10] on span "unmute" at bounding box center [290, 10] width 18 height 6
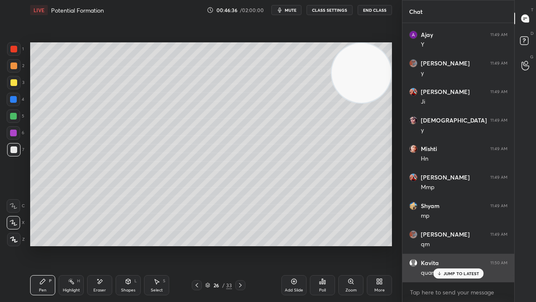
click at [450, 245] on div "JUMP TO LATEST" at bounding box center [458, 273] width 50 height 10
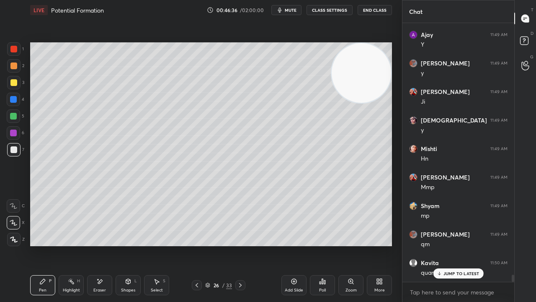
scroll to position [9074, 0]
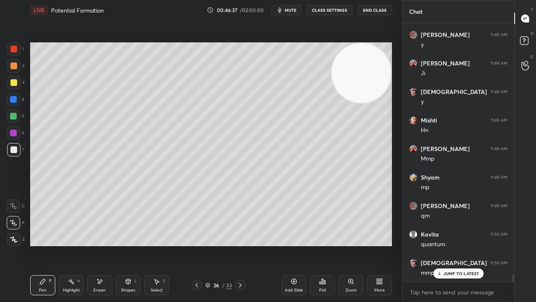
drag, startPoint x: 455, startPoint y: 271, endPoint x: 450, endPoint y: 282, distance: 12.8
click at [455, 245] on p "JUMP TO LATEST" at bounding box center [462, 273] width 36 height 5
click at [294, 9] on span "mute" at bounding box center [291, 10] width 12 height 6
click at [294, 8] on span "mute" at bounding box center [291, 10] width 12 height 6
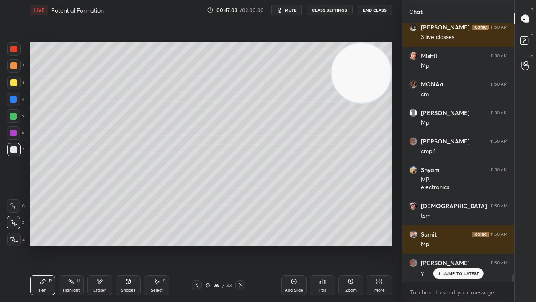
scroll to position [9480, 0]
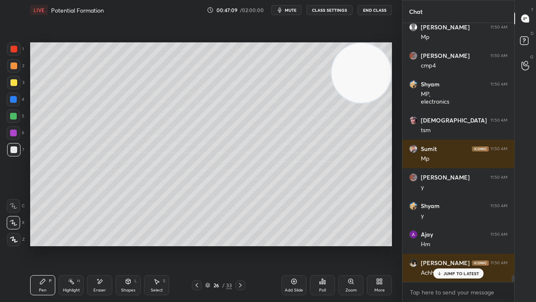
click at [469, 245] on p "JUMP TO LATEST" at bounding box center [462, 273] width 36 height 5
click at [469, 245] on textarea at bounding box center [458, 291] width 98 height 13
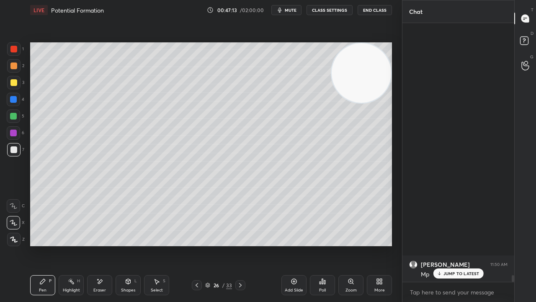
scroll to position [9508, 0]
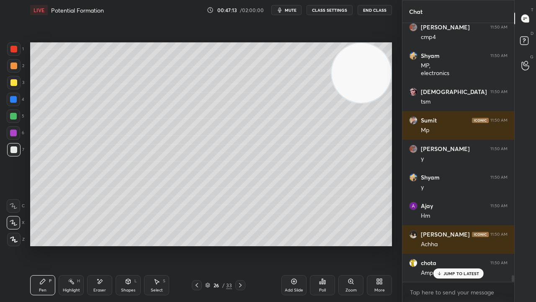
drag, startPoint x: 513, startPoint y: 278, endPoint x: 504, endPoint y: 301, distance: 25.4
click at [505, 245] on div "[PERSON_NAME] 11:50 AM Mp [PERSON_NAME] 11:50 AM cmp4 Shyam 11:50 AM MP, electr…" at bounding box center [459, 162] width 112 height 279
click at [500, 245] on div "x" at bounding box center [459, 292] width 112 height 20
drag, startPoint x: 463, startPoint y: 273, endPoint x: 468, endPoint y: 284, distance: 11.7
click at [463, 245] on p "JUMP TO LATEST" at bounding box center [462, 273] width 36 height 5
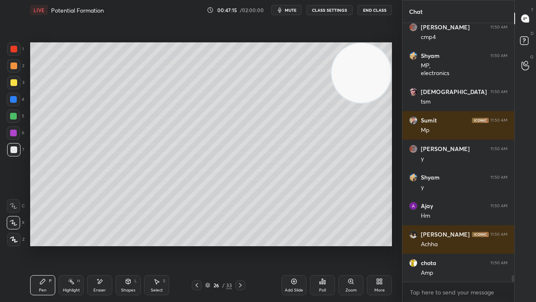
click at [291, 10] on span "mute" at bounding box center [291, 10] width 12 height 6
click at [292, 10] on span "unmute" at bounding box center [290, 10] width 18 height 6
click at [295, 245] on div "Add Slide" at bounding box center [294, 290] width 18 height 4
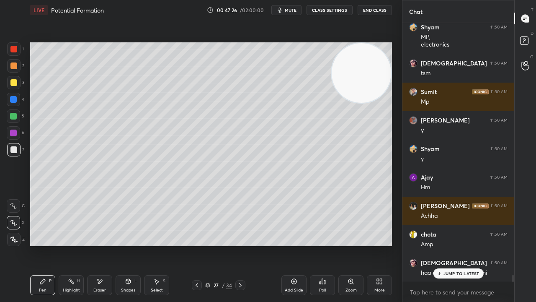
scroll to position [9565, 0]
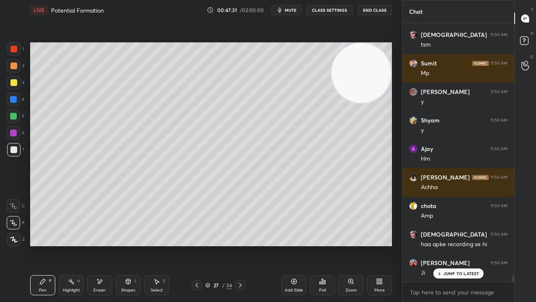
click at [196, 245] on icon at bounding box center [197, 285] width 7 height 7
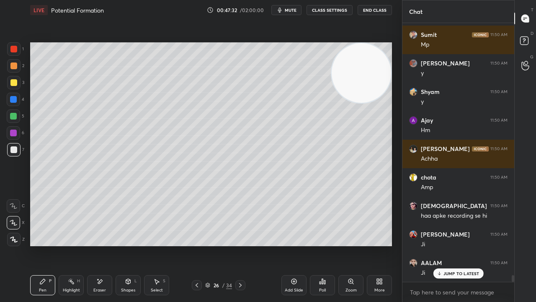
click at [242, 245] on icon at bounding box center [240, 285] width 7 height 7
click at [198, 245] on icon at bounding box center [197, 285] width 3 height 4
click at [238, 245] on icon at bounding box center [240, 285] width 7 height 7
drag, startPoint x: 365, startPoint y: 185, endPoint x: 357, endPoint y: 246, distance: 61.7
click at [361, 103] on video at bounding box center [362, 73] width 60 height 60
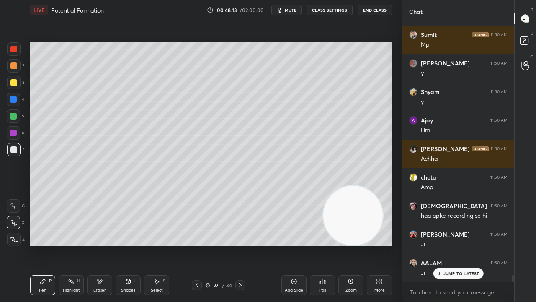
click at [293, 11] on span "mute" at bounding box center [291, 10] width 12 height 6
click at [293, 12] on span "unmute" at bounding box center [290, 10] width 18 height 6
click at [457, 245] on p "JUMP TO LATEST" at bounding box center [462, 273] width 36 height 5
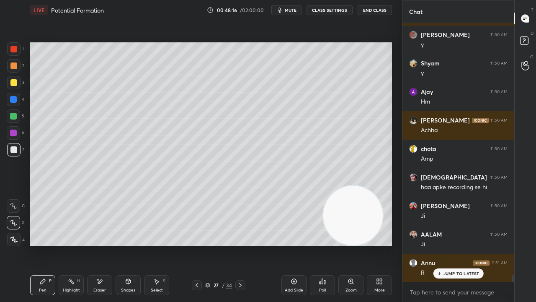
click at [286, 12] on button "mute" at bounding box center [287, 10] width 30 height 10
click at [287, 13] on button "unmute" at bounding box center [287, 10] width 30 height 10
drag, startPoint x: 198, startPoint y: 284, endPoint x: 197, endPoint y: 278, distance: 5.5
click at [198, 245] on icon at bounding box center [197, 285] width 7 height 7
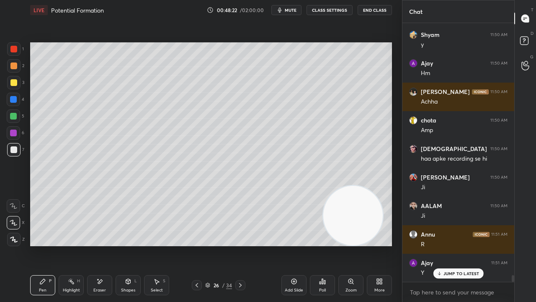
click at [197, 245] on icon at bounding box center [197, 285] width 3 height 4
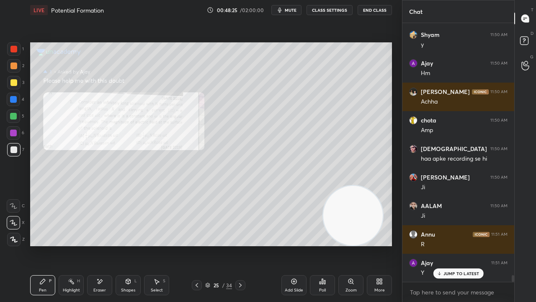
drag, startPoint x: 349, startPoint y: 286, endPoint x: 350, endPoint y: 269, distance: 16.8
click at [349, 245] on div "Zoom" at bounding box center [351, 285] width 25 height 20
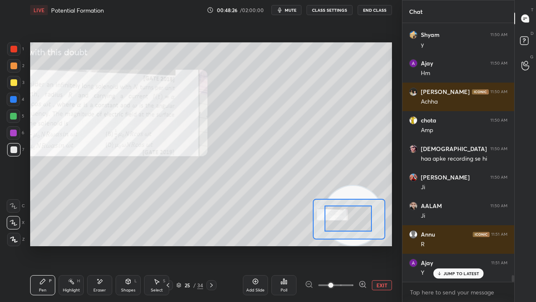
drag, startPoint x: 344, startPoint y: 223, endPoint x: 339, endPoint y: 221, distance: 4.8
click at [339, 222] on div at bounding box center [348, 218] width 47 height 26
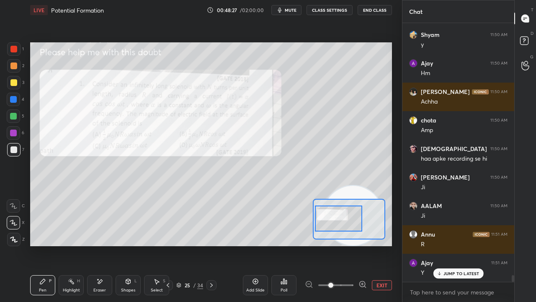
click at [15, 50] on div at bounding box center [13, 49] width 7 height 7
click at [291, 10] on span "mute" at bounding box center [291, 10] width 12 height 6
click at [292, 9] on span "unmute" at bounding box center [290, 10] width 18 height 6
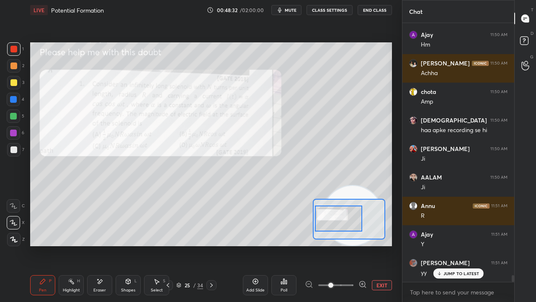
drag, startPoint x: 351, startPoint y: 195, endPoint x: 368, endPoint y: 124, distance: 73.3
click at [368, 186] on video at bounding box center [353, 216] width 60 height 60
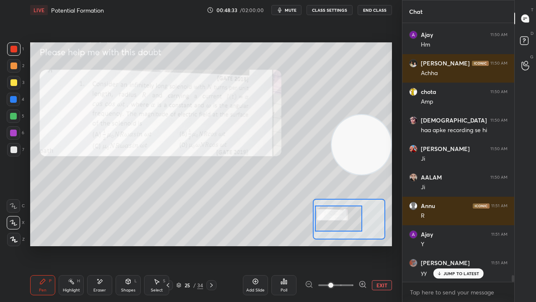
click at [287, 9] on button "mute" at bounding box center [287, 10] width 30 height 10
click at [288, 10] on span "unmute" at bounding box center [290, 10] width 18 height 6
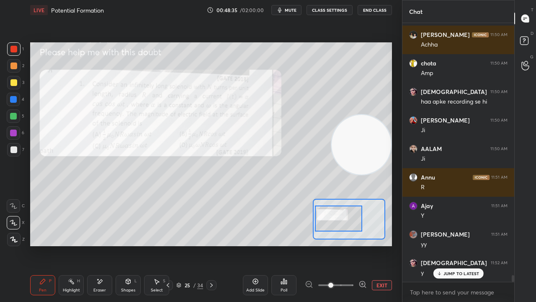
click at [212, 245] on icon at bounding box center [211, 285] width 7 height 7
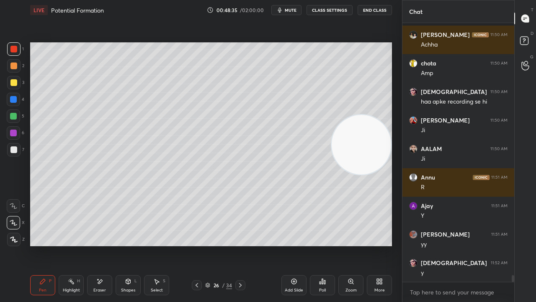
scroll to position [9765, 0]
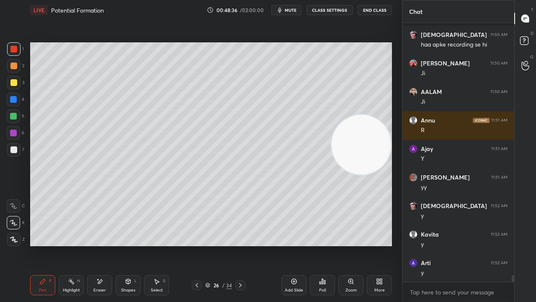
click at [241, 245] on icon at bounding box center [240, 285] width 7 height 7
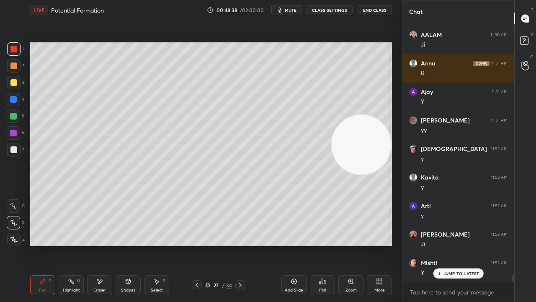
click at [242, 245] on icon at bounding box center [240, 285] width 7 height 7
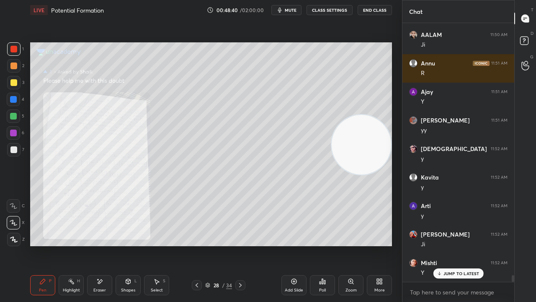
click at [193, 245] on div at bounding box center [197, 285] width 10 height 10
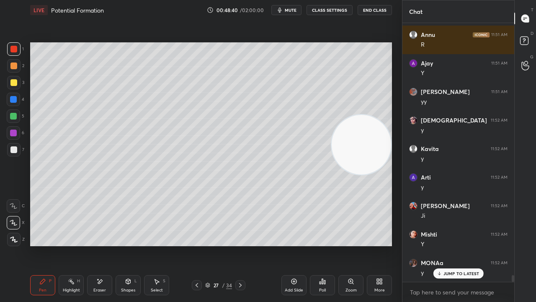
click at [196, 245] on icon at bounding box center [197, 285] width 7 height 7
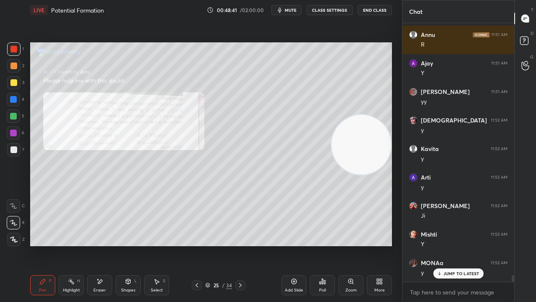
click at [196, 245] on icon at bounding box center [197, 285] width 7 height 7
click at [354, 245] on div "Zoom" at bounding box center [351, 285] width 25 height 20
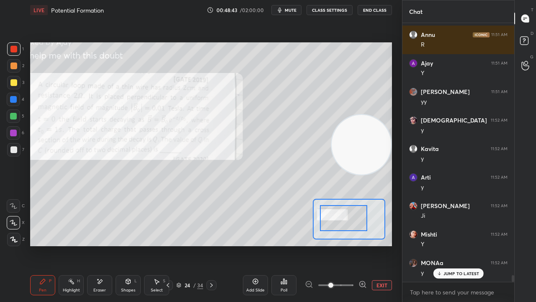
drag, startPoint x: 341, startPoint y: 205, endPoint x: 337, endPoint y: 205, distance: 4.2
click at [337, 205] on div at bounding box center [343, 218] width 47 height 26
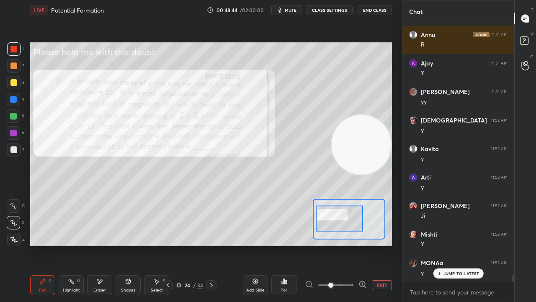
scroll to position [9879, 0]
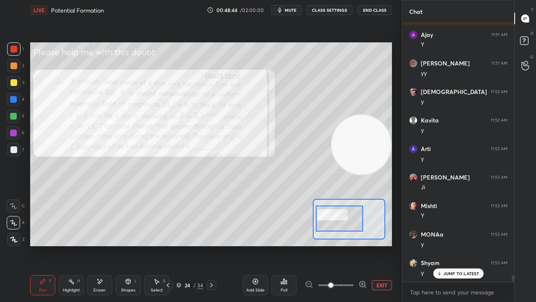
click at [362, 245] on icon at bounding box center [362, 284] width 0 height 2
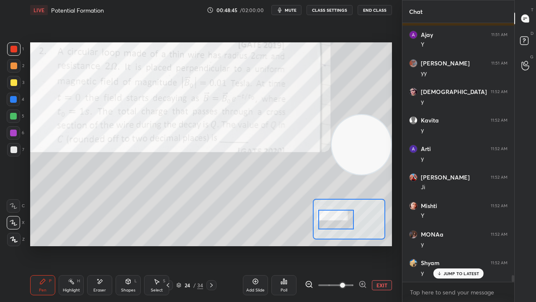
scroll to position [9938, 0]
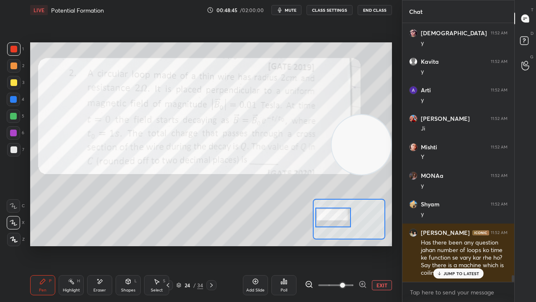
drag, startPoint x: 340, startPoint y: 219, endPoint x: 334, endPoint y: 217, distance: 6.1
click at [335, 217] on div at bounding box center [333, 217] width 35 height 20
drag, startPoint x: 454, startPoint y: 273, endPoint x: 453, endPoint y: 277, distance: 4.2
click at [453, 245] on p "JUMP TO LATEST" at bounding box center [462, 273] width 36 height 5
click at [297, 12] on span "mute" at bounding box center [291, 10] width 12 height 6
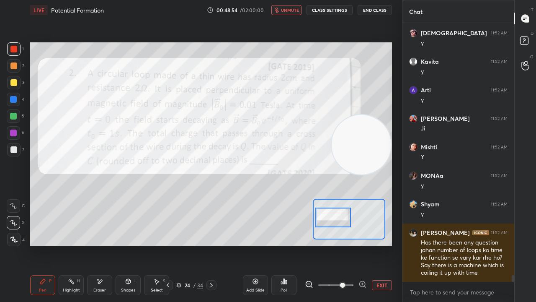
click at [295, 9] on span "unmute" at bounding box center [290, 10] width 18 height 6
click at [287, 9] on button "mute" at bounding box center [287, 10] width 30 height 10
click at [288, 8] on span "unmute" at bounding box center [290, 10] width 18 height 6
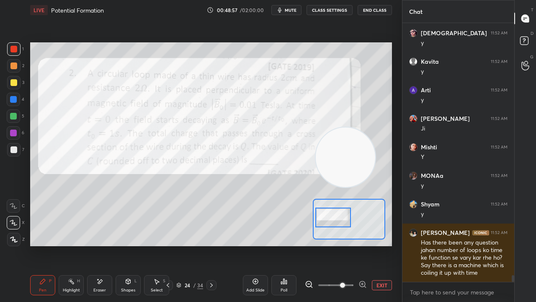
drag, startPoint x: 339, startPoint y: 172, endPoint x: 47, endPoint y: 276, distance: 310.8
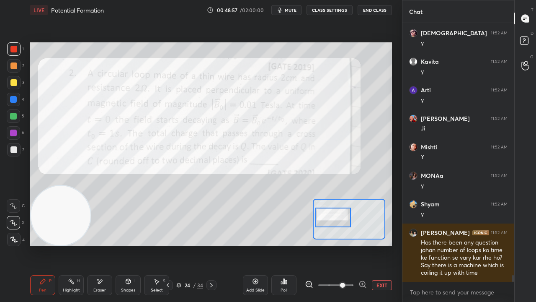
click at [47, 245] on div "LIVE Potential Formation 00:48:57 / 02:00:00 mute CLASS SETTINGS End Class Sett…" at bounding box center [211, 151] width 369 height 302
click at [290, 9] on span "mute" at bounding box center [291, 10] width 12 height 6
click at [290, 9] on span "unmute" at bounding box center [290, 10] width 18 height 6
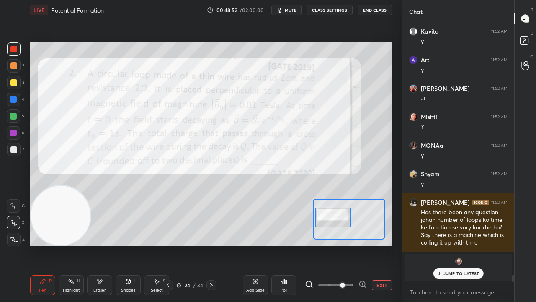
click at [12, 116] on div at bounding box center [13, 116] width 7 height 7
drag, startPoint x: 445, startPoint y: 273, endPoint x: 443, endPoint y: 279, distance: 6.1
click at [445, 245] on p "JUMP TO LATEST" at bounding box center [462, 273] width 36 height 5
click at [289, 10] on span "mute" at bounding box center [291, 10] width 12 height 6
click at [290, 10] on span "mute" at bounding box center [291, 10] width 12 height 6
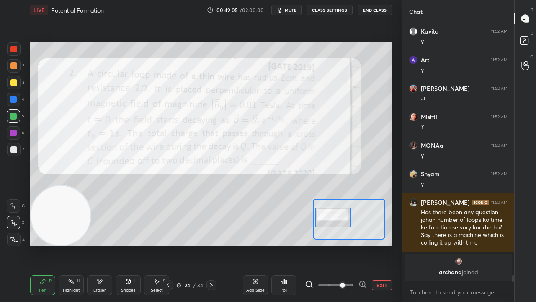
click at [13, 47] on div at bounding box center [13, 49] width 7 height 7
drag, startPoint x: 98, startPoint y: 284, endPoint x: 117, endPoint y: 251, distance: 38.3
click at [98, 245] on div "Eraser" at bounding box center [99, 285] width 25 height 20
drag, startPoint x: 40, startPoint y: 285, endPoint x: 44, endPoint y: 280, distance: 5.7
click at [41, 245] on div "Pen P" at bounding box center [42, 285] width 25 height 20
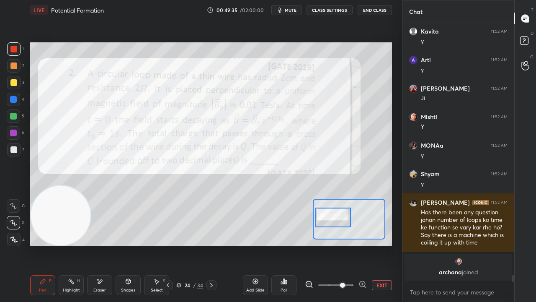
click at [288, 9] on span "mute" at bounding box center [291, 10] width 12 height 6
click at [289, 9] on span "mute" at bounding box center [291, 10] width 12 height 6
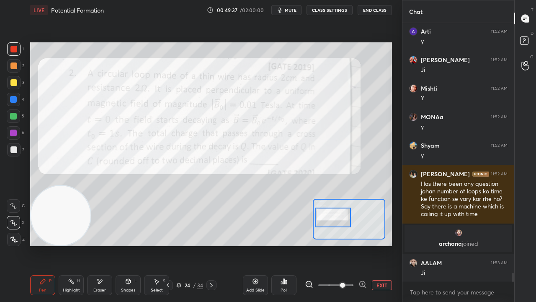
click at [283, 11] on icon "button" at bounding box center [280, 10] width 7 height 7
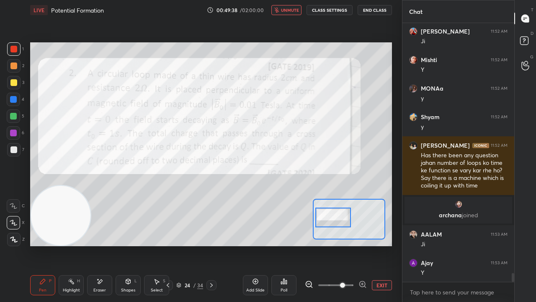
click at [288, 8] on span "unmute" at bounding box center [290, 10] width 18 height 6
click at [290, 9] on span "mute" at bounding box center [291, 10] width 12 height 6
click at [290, 12] on span "unmute" at bounding box center [290, 10] width 18 height 6
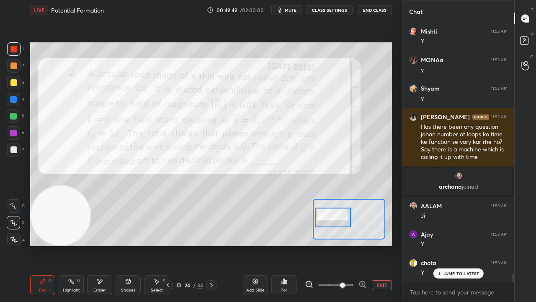
click at [291, 8] on span "mute" at bounding box center [291, 10] width 12 height 6
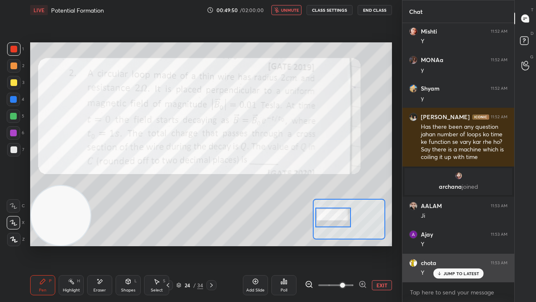
click at [455, 245] on div "JUMP TO LATEST" at bounding box center [458, 273] width 50 height 10
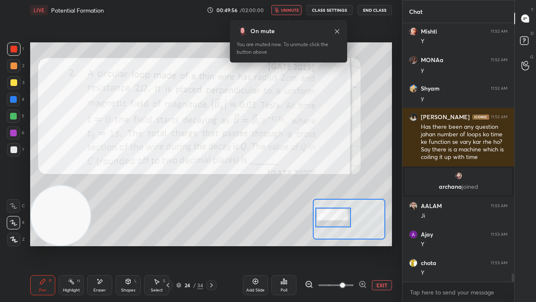
click at [291, 11] on span "unmute" at bounding box center [290, 10] width 18 height 6
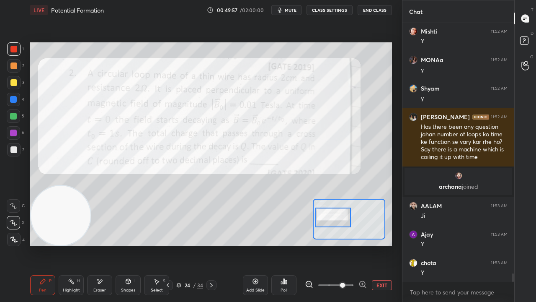
click at [290, 12] on span "mute" at bounding box center [291, 10] width 12 height 6
click at [291, 11] on span "unmute" at bounding box center [290, 10] width 18 height 6
click at [290, 9] on span "mute" at bounding box center [291, 10] width 12 height 6
click at [289, 10] on span "unmute" at bounding box center [290, 10] width 18 height 6
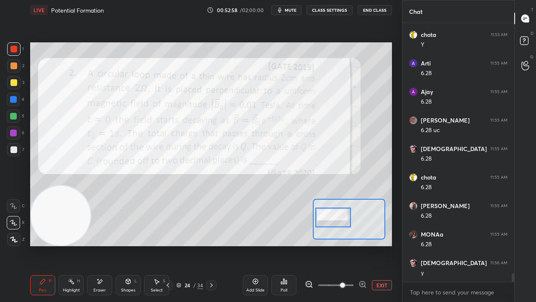
scroll to position [7793, 0]
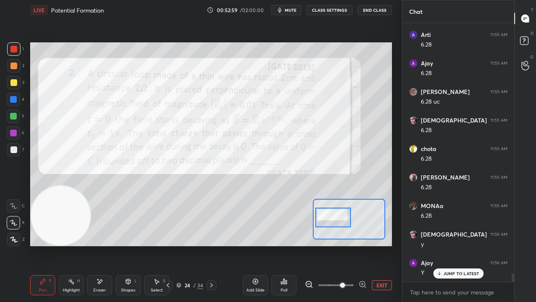
click at [465, 245] on p "JUMP TO LATEST" at bounding box center [462, 273] width 36 height 5
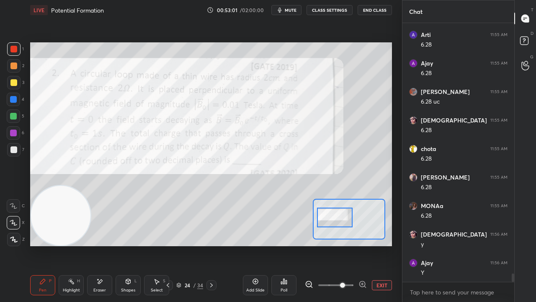
click at [338, 218] on div at bounding box center [334, 217] width 35 height 20
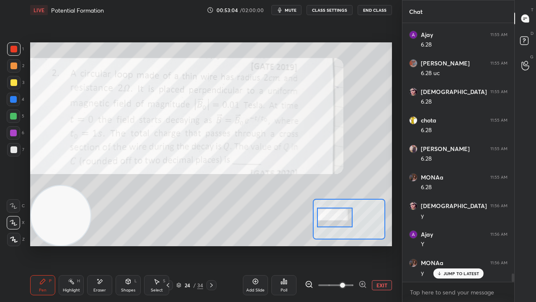
drag, startPoint x: 14, startPoint y: 152, endPoint x: 17, endPoint y: 147, distance: 4.9
click at [15, 152] on div at bounding box center [13, 149] width 7 height 7
drag, startPoint x: 100, startPoint y: 286, endPoint x: 158, endPoint y: 246, distance: 70.7
click at [101, 245] on div "Eraser" at bounding box center [99, 285] width 25 height 20
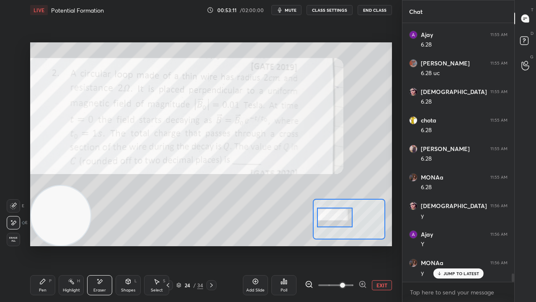
click at [52, 245] on div "Pen P" at bounding box center [42, 285] width 25 height 20
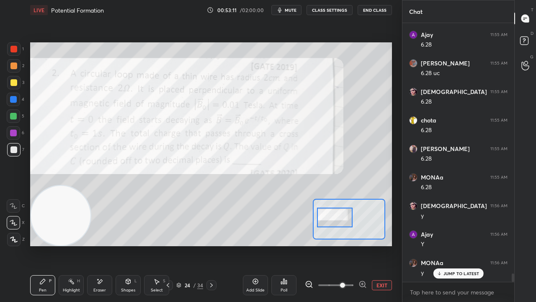
scroll to position [7850, 0]
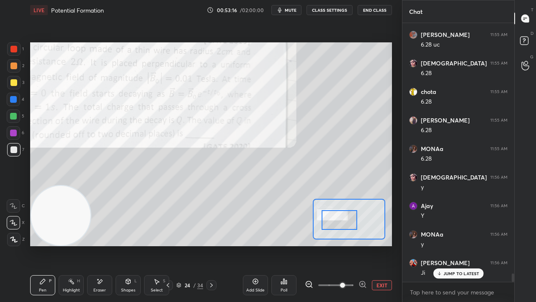
click at [334, 220] on div at bounding box center [339, 220] width 35 height 20
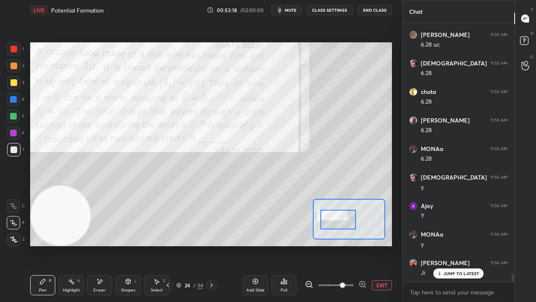
scroll to position [7878, 0]
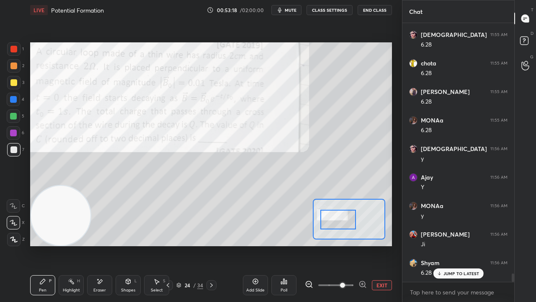
click at [292, 8] on span "mute" at bounding box center [291, 10] width 12 height 6
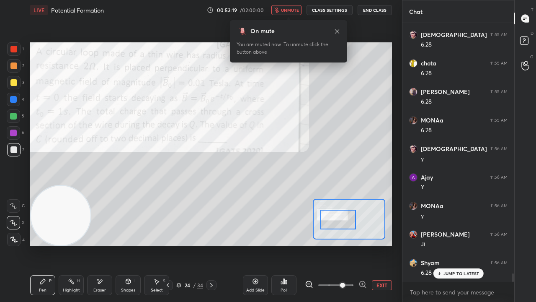
click at [294, 9] on span "unmute" at bounding box center [290, 10] width 18 height 6
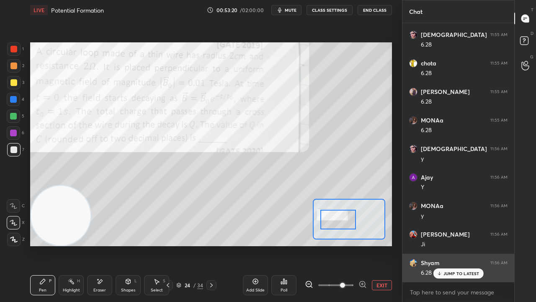
click at [456, 245] on p "JUMP TO LATEST" at bounding box center [462, 273] width 36 height 5
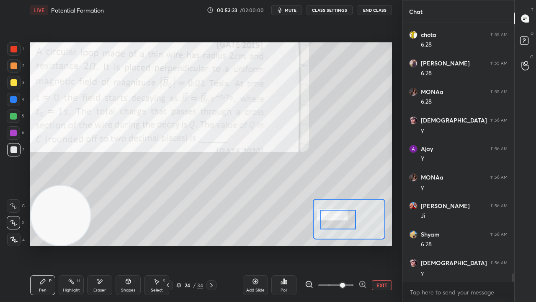
scroll to position [7935, 0]
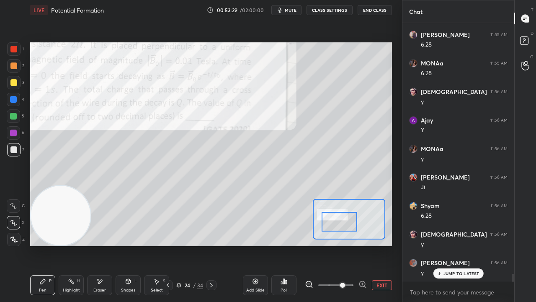
click at [344, 228] on div at bounding box center [339, 222] width 35 height 20
click at [347, 227] on div at bounding box center [339, 222] width 35 height 20
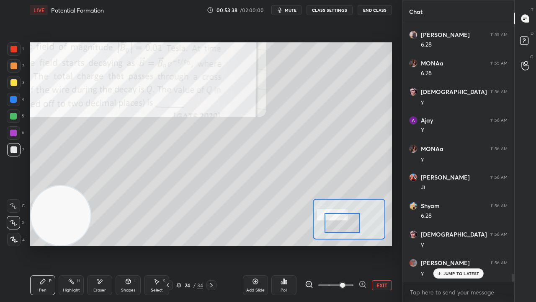
click at [106, 245] on div "Eraser" at bounding box center [99, 285] width 25 height 20
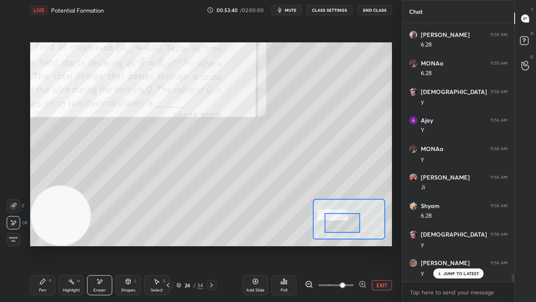
click at [38, 245] on div "Pen P" at bounding box center [42, 285] width 25 height 20
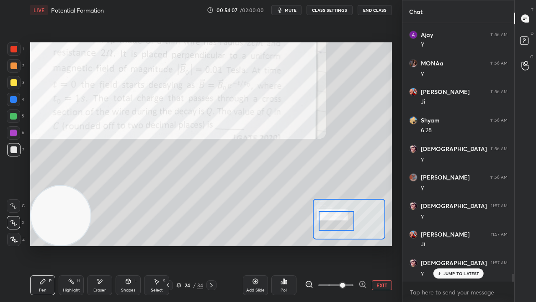
scroll to position [8049, 0]
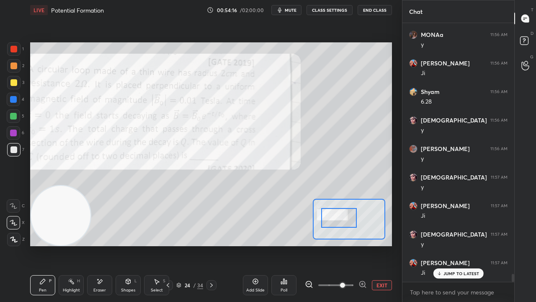
drag, startPoint x: 348, startPoint y: 228, endPoint x: 344, endPoint y: 221, distance: 8.3
click at [344, 222] on div at bounding box center [338, 218] width 35 height 20
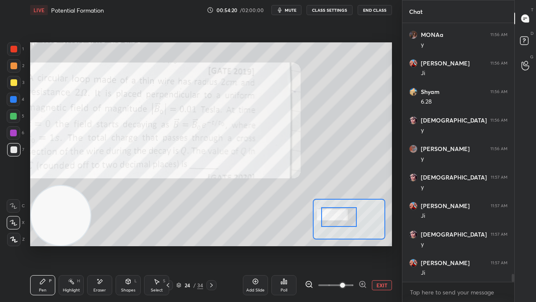
scroll to position [8078, 0]
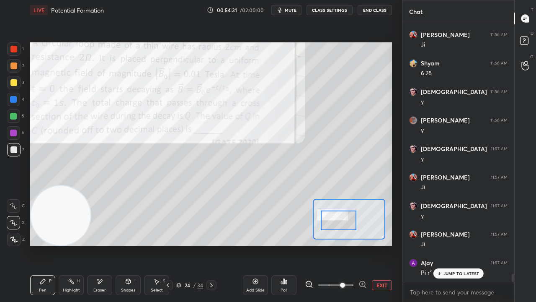
click at [339, 220] on div at bounding box center [338, 220] width 35 height 20
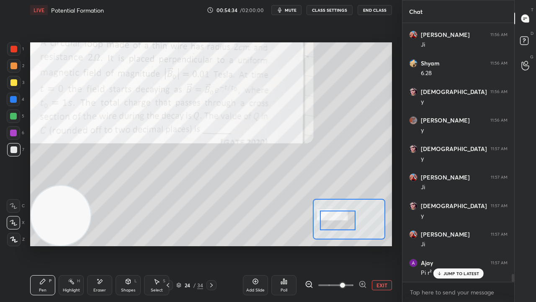
click at [14, 48] on div at bounding box center [13, 49] width 7 height 7
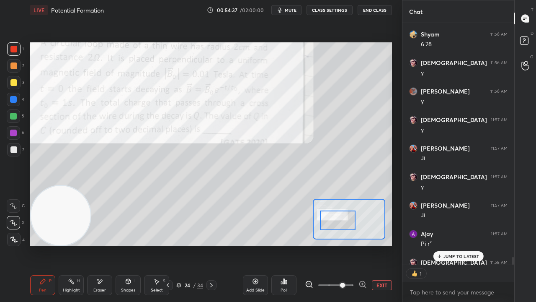
scroll to position [3, 3]
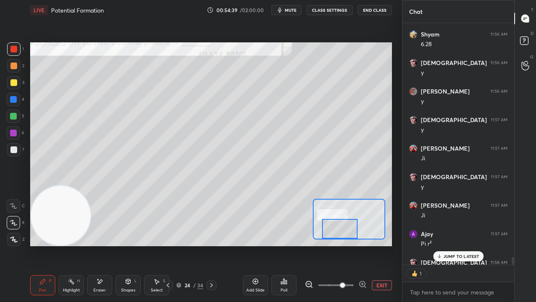
drag, startPoint x: 342, startPoint y: 221, endPoint x: 344, endPoint y: 229, distance: 7.8
click at [344, 229] on div at bounding box center [339, 229] width 35 height 20
click at [468, 245] on p "JUMP TO LATEST" at bounding box center [462, 256] width 36 height 5
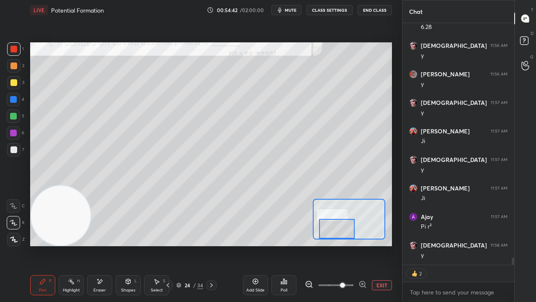
click at [343, 232] on div at bounding box center [336, 229] width 35 height 20
click at [14, 154] on div at bounding box center [13, 149] width 13 height 13
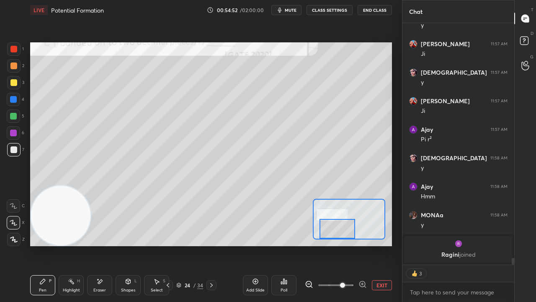
scroll to position [8048, 0]
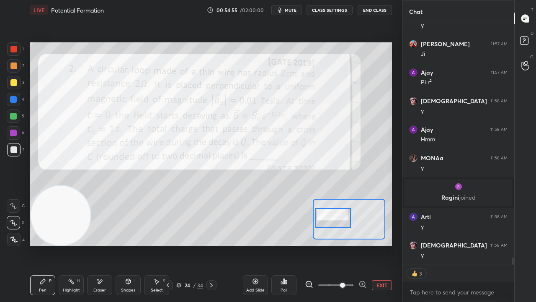
drag, startPoint x: 350, startPoint y: 232, endPoint x: 346, endPoint y: 223, distance: 9.7
click at [347, 222] on div at bounding box center [333, 218] width 35 height 20
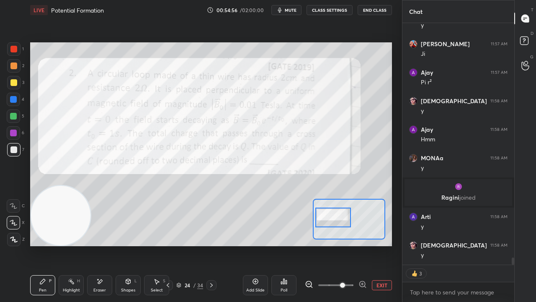
click at [167, 245] on icon at bounding box center [168, 285] width 7 height 7
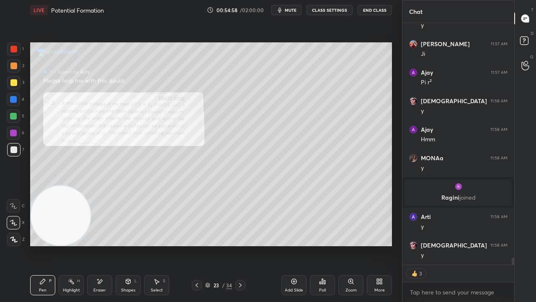
click at [352, 245] on div "Zoom" at bounding box center [351, 285] width 25 height 20
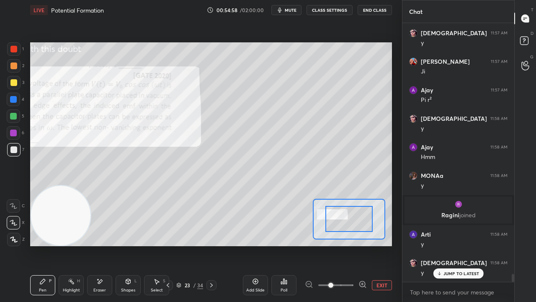
scroll to position [8030, 0]
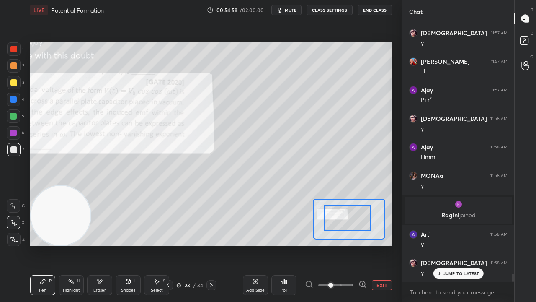
drag, startPoint x: 352, startPoint y: 230, endPoint x: 333, endPoint y: 224, distance: 20.0
click at [330, 225] on div at bounding box center [347, 218] width 47 height 26
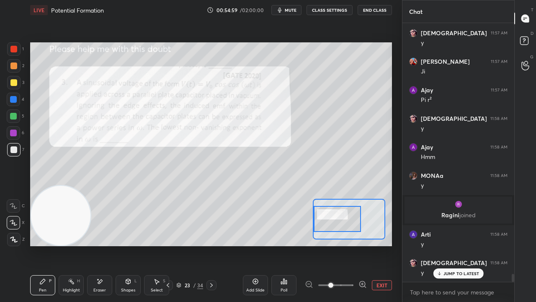
drag, startPoint x: 339, startPoint y: 224, endPoint x: 344, endPoint y: 229, distance: 7.4
click at [335, 224] on div at bounding box center [337, 219] width 47 height 26
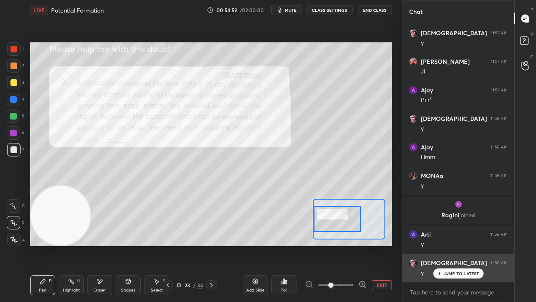
click at [444, 245] on p "JUMP TO LATEST" at bounding box center [462, 273] width 36 height 5
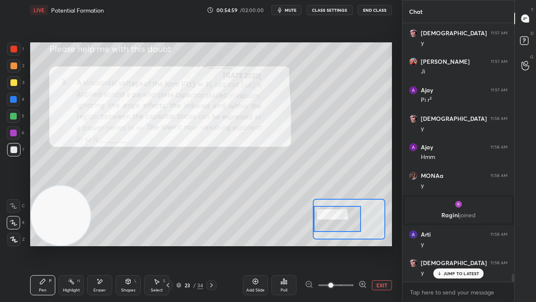
scroll to position [8059, 0]
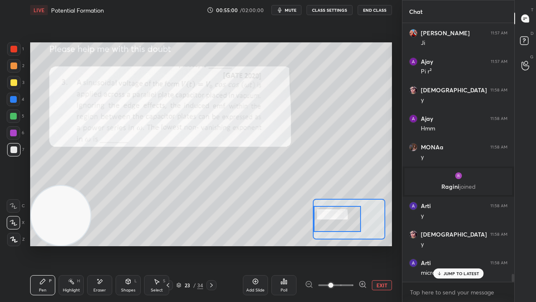
drag, startPoint x: 339, startPoint y: 224, endPoint x: 339, endPoint y: 229, distance: 5.1
click at [337, 223] on div at bounding box center [337, 219] width 47 height 26
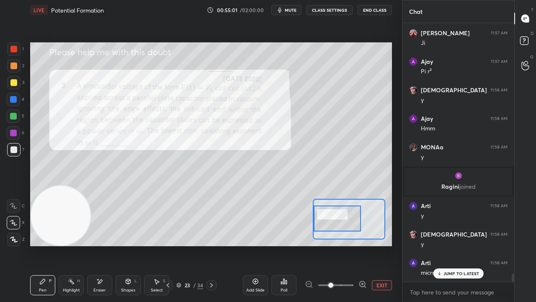
click at [364, 245] on icon at bounding box center [363, 284] width 8 height 8
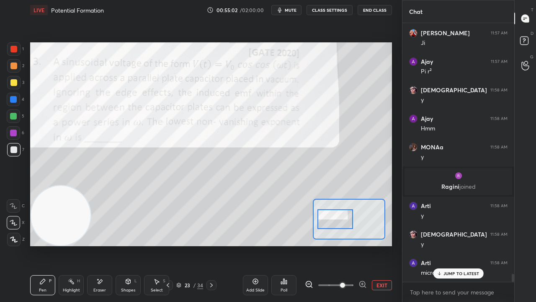
drag, startPoint x: 336, startPoint y: 222, endPoint x: 330, endPoint y: 222, distance: 5.9
click at [333, 222] on div at bounding box center [335, 219] width 35 height 20
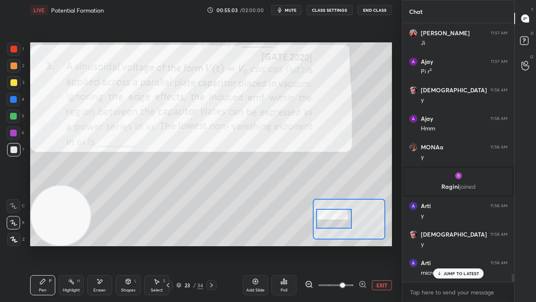
click at [283, 9] on icon "button" at bounding box center [280, 10] width 7 height 7
click at [287, 8] on span "unmute" at bounding box center [290, 10] width 18 height 6
click at [19, 48] on div at bounding box center [13, 48] width 13 height 13
drag, startPoint x: 450, startPoint y: 272, endPoint x: 428, endPoint y: 299, distance: 34.9
click at [449, 245] on p "JUMP TO LATEST" at bounding box center [462, 273] width 36 height 5
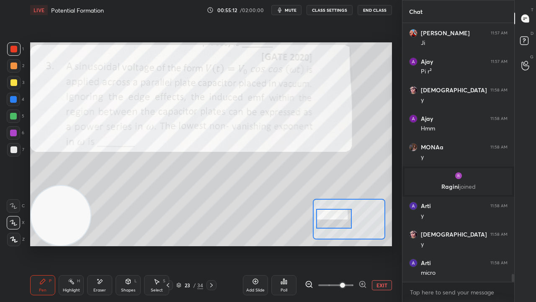
click at [215, 245] on div at bounding box center [212, 285] width 10 height 10
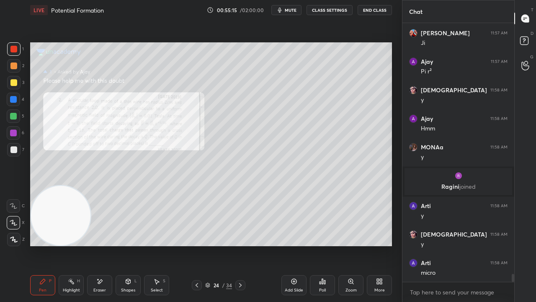
click at [352, 245] on div "Zoom" at bounding box center [351, 290] width 11 height 4
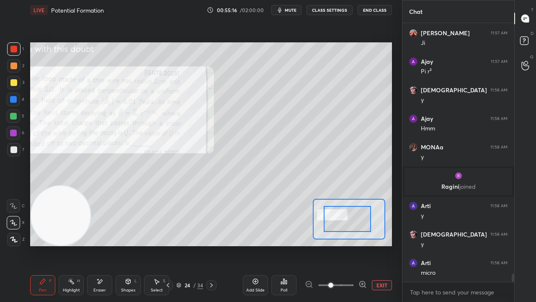
drag, startPoint x: 347, startPoint y: 230, endPoint x: 334, endPoint y: 229, distance: 13.4
drag, startPoint x: 340, startPoint y: 230, endPoint x: 335, endPoint y: 232, distance: 5.3
click at [335, 231] on div at bounding box center [347, 219] width 47 height 26
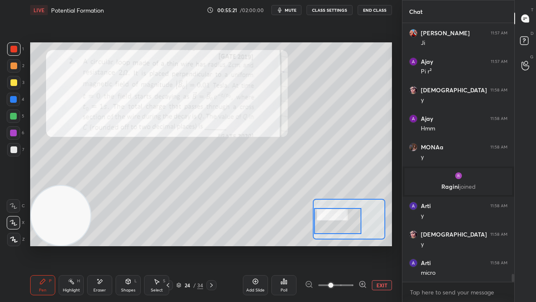
drag, startPoint x: 94, startPoint y: 286, endPoint x: 106, endPoint y: 282, distance: 12.5
click at [95, 245] on div "Eraser" at bounding box center [99, 285] width 25 height 20
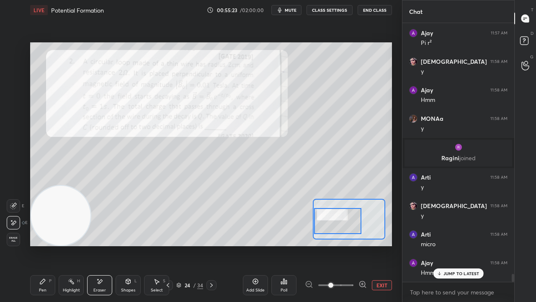
click at [47, 245] on div "Pen P" at bounding box center [42, 285] width 25 height 20
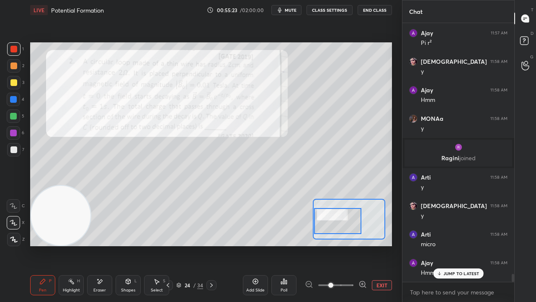
scroll to position [8116, 0]
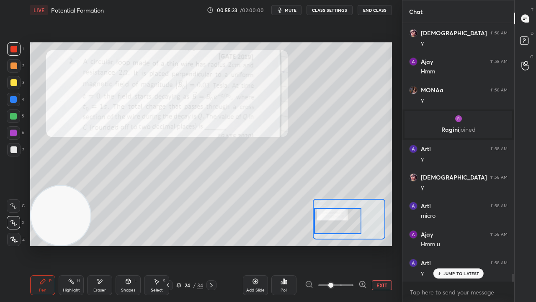
click at [14, 150] on div at bounding box center [13, 149] width 7 height 7
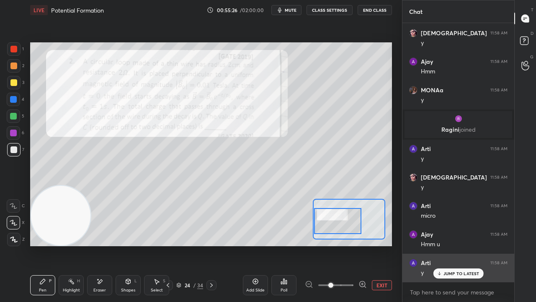
drag, startPoint x: 452, startPoint y: 272, endPoint x: 451, endPoint y: 277, distance: 4.3
click at [452, 245] on p "JUMP TO LATEST" at bounding box center [462, 273] width 36 height 5
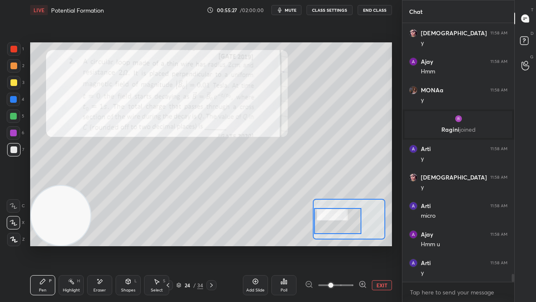
click at [294, 10] on span "mute" at bounding box center [291, 10] width 12 height 6
click at [296, 11] on span "unmute" at bounding box center [290, 10] width 18 height 6
click at [161, 245] on div "Setting up your live class Poll for secs No correct answer Start poll" at bounding box center [211, 144] width 369 height 248
click at [170, 245] on icon at bounding box center [168, 285] width 7 height 7
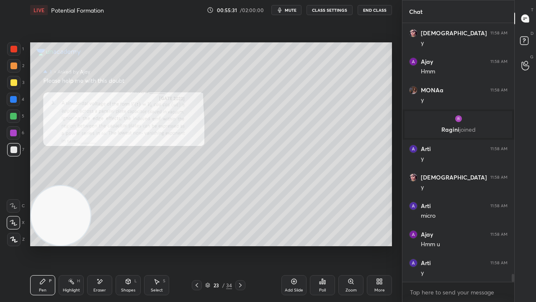
click at [349, 245] on div "Zoom" at bounding box center [351, 285] width 25 height 20
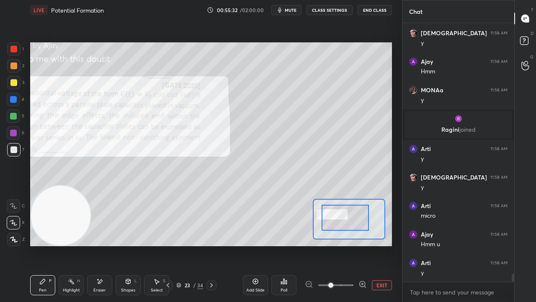
drag, startPoint x: 353, startPoint y: 226, endPoint x: 344, endPoint y: 250, distance: 25.8
click at [360, 245] on icon at bounding box center [363, 284] width 8 height 8
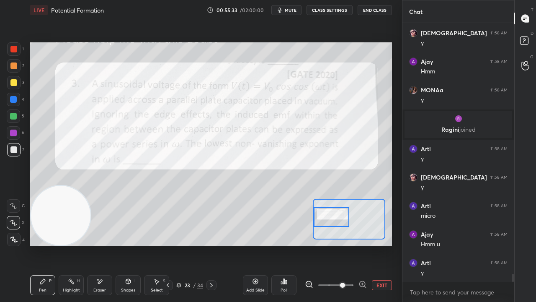
drag, startPoint x: 341, startPoint y: 220, endPoint x: 328, endPoint y: 220, distance: 13.4
click at [328, 220] on div at bounding box center [331, 217] width 35 height 20
click at [292, 9] on span "mute" at bounding box center [291, 10] width 12 height 6
click at [293, 8] on span "unmute" at bounding box center [290, 10] width 18 height 6
click at [12, 48] on div at bounding box center [13, 49] width 7 height 7
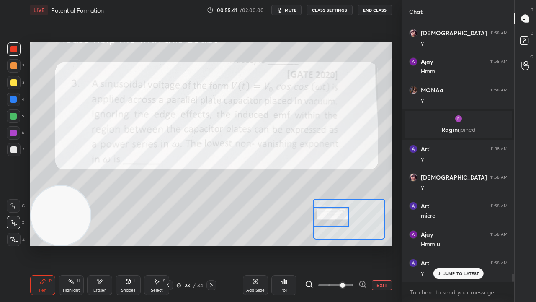
scroll to position [8144, 0]
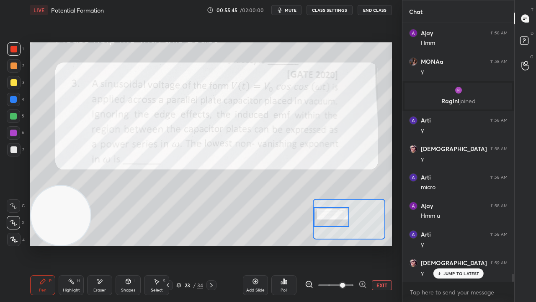
click at [452, 245] on p "JUMP TO LATEST" at bounding box center [462, 273] width 36 height 5
click at [289, 12] on span "mute" at bounding box center [291, 10] width 12 height 6
click at [290, 11] on span "unmute" at bounding box center [290, 10] width 18 height 6
click at [292, 13] on button "mute" at bounding box center [287, 10] width 30 height 10
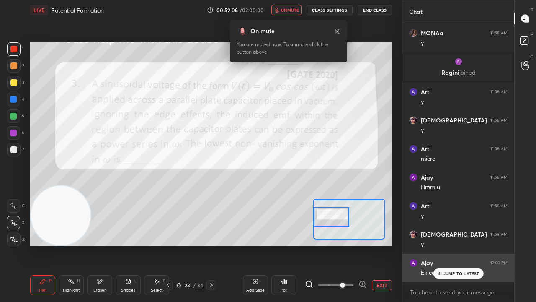
drag, startPoint x: 455, startPoint y: 270, endPoint x: 454, endPoint y: 278, distance: 8.4
click at [455, 245] on div "JUMP TO LATEST" at bounding box center [458, 273] width 50 height 10
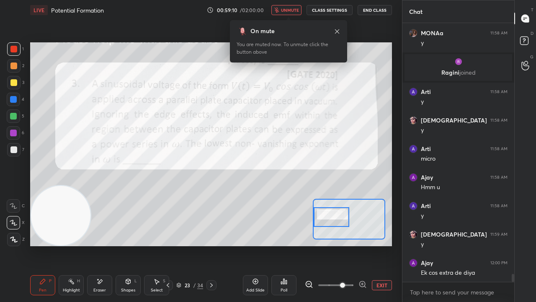
click at [289, 10] on span "unmute" at bounding box center [290, 10] width 18 height 6
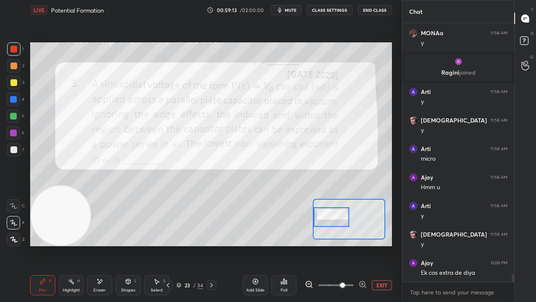
click at [293, 11] on span "mute" at bounding box center [291, 10] width 12 height 6
click at [292, 10] on span "unmute" at bounding box center [290, 10] width 18 height 6
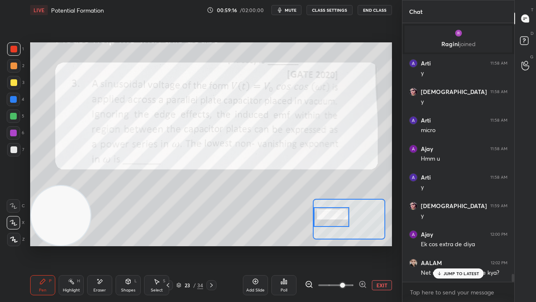
click at [288, 12] on span "mute" at bounding box center [291, 10] width 12 height 6
click at [452, 245] on p "JUMP TO LATEST" at bounding box center [462, 273] width 36 height 5
click at [292, 11] on span "unmute" at bounding box center [290, 10] width 18 height 6
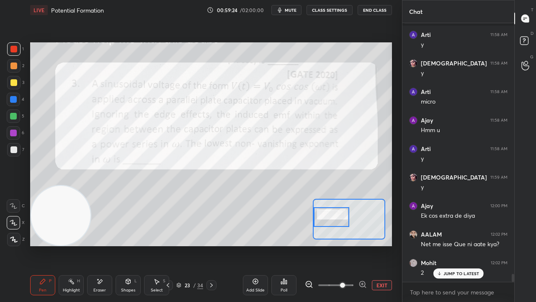
scroll to position [8260, 0]
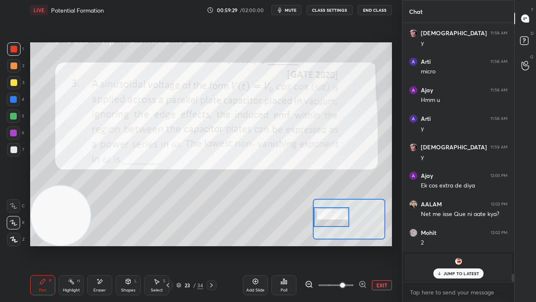
click at [468, 245] on p "JUMP TO LATEST" at bounding box center [462, 273] width 36 height 5
click at [295, 12] on span "mute" at bounding box center [291, 10] width 12 height 6
click at [297, 10] on span "unmute" at bounding box center [290, 10] width 18 height 6
click at [297, 11] on span "mute" at bounding box center [291, 10] width 12 height 6
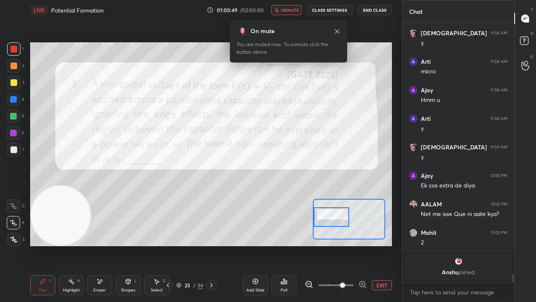
click at [294, 12] on span "unmute" at bounding box center [290, 10] width 18 height 6
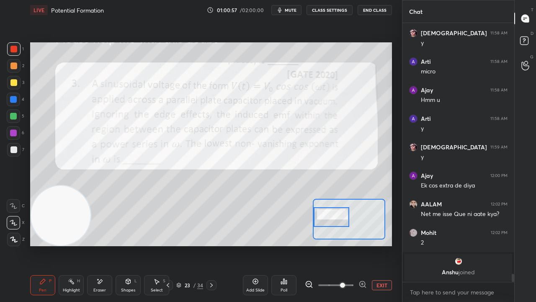
click at [292, 9] on span "mute" at bounding box center [291, 10] width 12 height 6
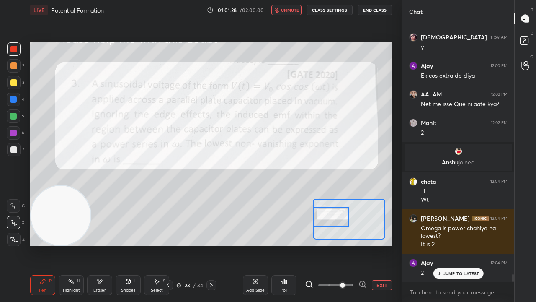
scroll to position [8398, 0]
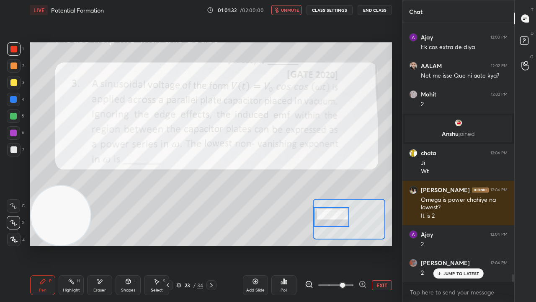
click at [288, 10] on span "unmute" at bounding box center [290, 10] width 18 height 6
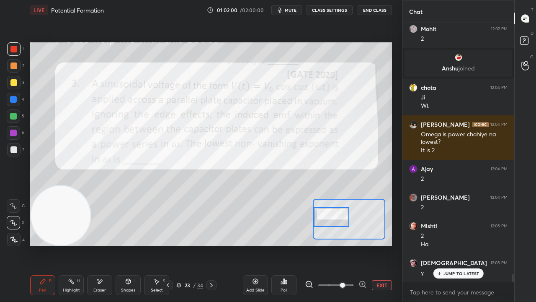
scroll to position [8492, 0]
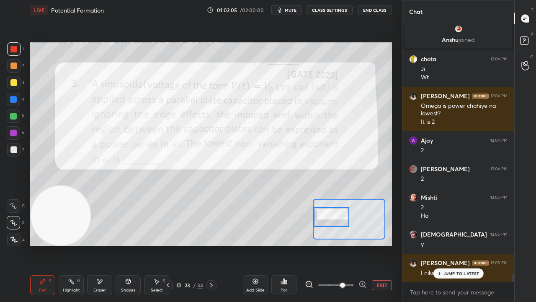
drag, startPoint x: 455, startPoint y: 273, endPoint x: 456, endPoint y: 286, distance: 13.1
click at [455, 245] on p "JUMP TO LATEST" at bounding box center [462, 273] width 36 height 5
click at [286, 10] on button "mute" at bounding box center [287, 10] width 30 height 10
click at [287, 10] on span "unmute" at bounding box center [290, 10] width 18 height 6
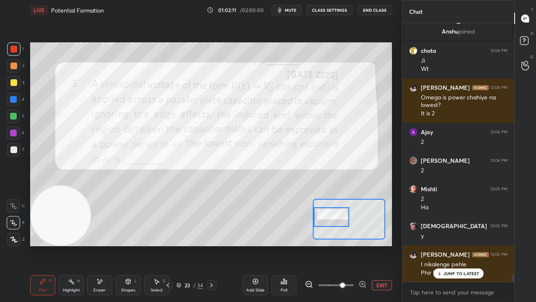
click at [461, 245] on p "JUMP TO LATEST" at bounding box center [462, 273] width 36 height 5
click at [282, 8] on icon "button" at bounding box center [280, 10] width 4 height 5
click at [283, 10] on span "unmute" at bounding box center [290, 10] width 18 height 6
click at [10, 119] on div at bounding box center [13, 116] width 7 height 7
click at [296, 11] on span "mute" at bounding box center [291, 10] width 12 height 6
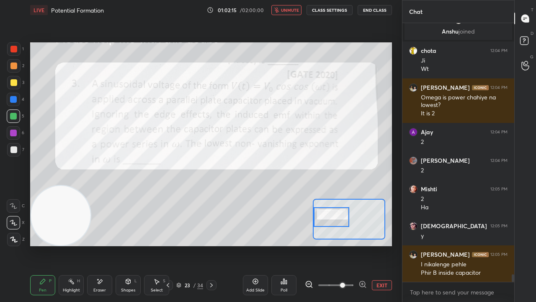
click at [295, 11] on span "unmute" at bounding box center [290, 10] width 18 height 6
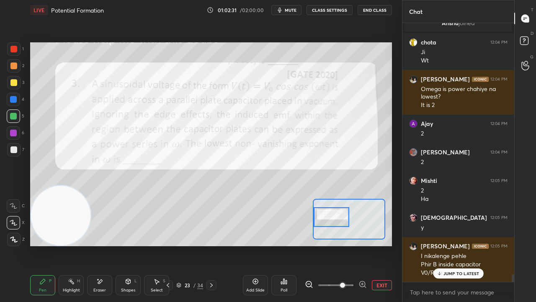
scroll to position [8537, 0]
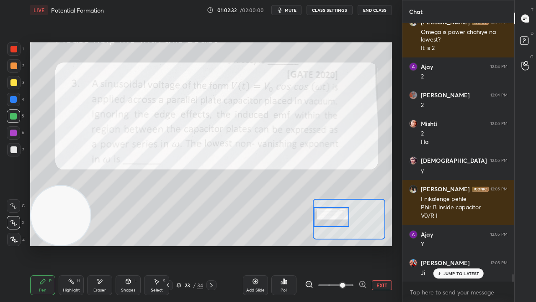
click at [468, 245] on p "JUMP TO LATEST" at bounding box center [462, 273] width 36 height 5
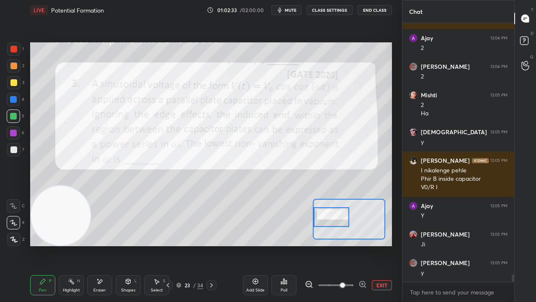
click at [290, 10] on span "mute" at bounding box center [291, 10] width 12 height 6
drag, startPoint x: 291, startPoint y: 9, endPoint x: 295, endPoint y: 3, distance: 7.3
click at [291, 9] on span "unmute" at bounding box center [290, 10] width 18 height 6
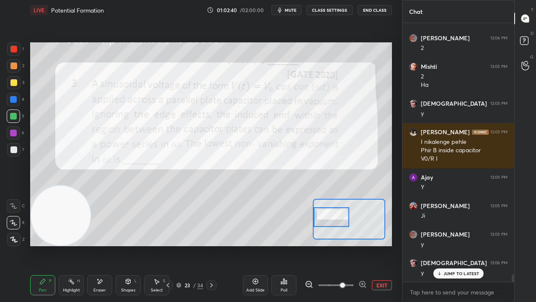
drag, startPoint x: 448, startPoint y: 272, endPoint x: 425, endPoint y: 301, distance: 36.7
click at [448, 245] on p "JUMP TO LATEST" at bounding box center [462, 273] width 36 height 5
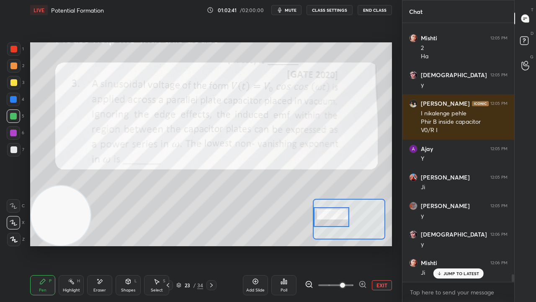
click at [290, 9] on span "mute" at bounding box center [291, 10] width 12 height 6
click at [291, 10] on span "unmute" at bounding box center [290, 10] width 18 height 6
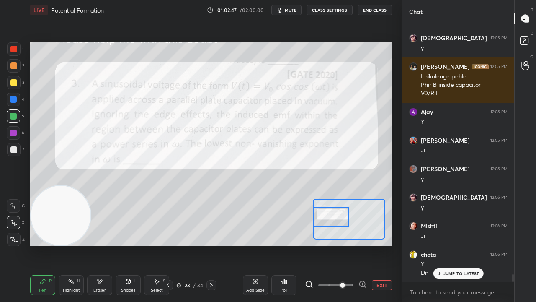
scroll to position [8696, 0]
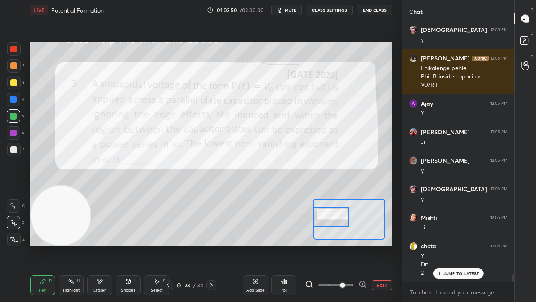
click at [255, 245] on div "Add Slide" at bounding box center [255, 290] width 18 height 4
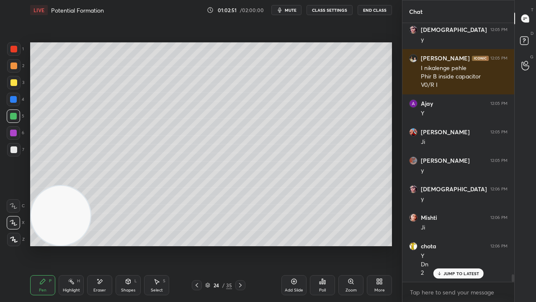
click at [16, 82] on div at bounding box center [13, 82] width 13 height 13
click at [294, 10] on span "mute" at bounding box center [291, 10] width 12 height 6
click at [292, 9] on span "unmute" at bounding box center [290, 10] width 18 height 6
click at [106, 245] on div "Eraser" at bounding box center [99, 290] width 13 height 4
click at [44, 245] on icon at bounding box center [42, 281] width 7 height 7
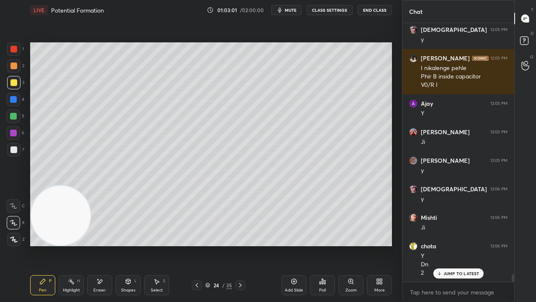
click at [283, 12] on icon "button" at bounding box center [280, 10] width 7 height 7
click at [285, 12] on span "unmute" at bounding box center [290, 10] width 18 height 6
click at [10, 155] on div at bounding box center [13, 149] width 13 height 13
click at [289, 11] on span "mute" at bounding box center [291, 10] width 12 height 6
click at [290, 9] on span "unmute" at bounding box center [290, 10] width 18 height 6
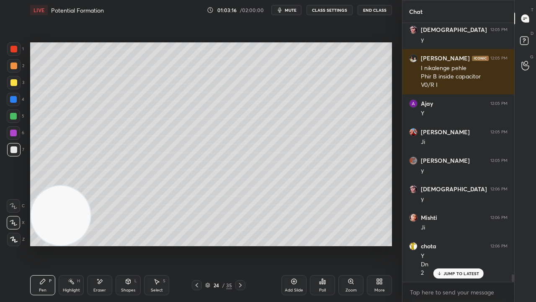
scroll to position [8725, 0]
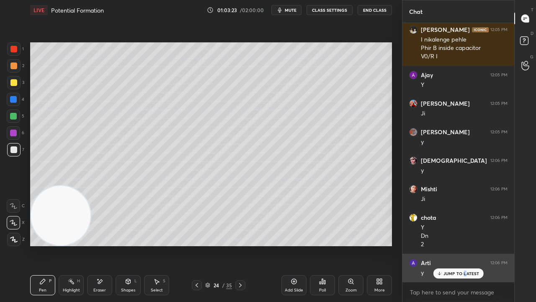
click at [465, 245] on div "JUMP TO LATEST" at bounding box center [458, 273] width 50 height 10
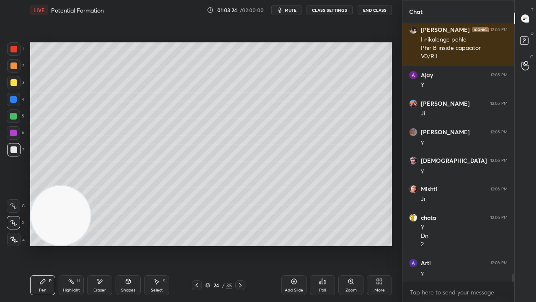
click at [293, 10] on span "mute" at bounding box center [291, 10] width 12 height 6
click at [294, 10] on span "unmute" at bounding box center [290, 10] width 18 height 6
click at [292, 10] on span "mute" at bounding box center [291, 10] width 12 height 6
click at [293, 9] on span "unmute" at bounding box center [290, 10] width 18 height 6
click at [297, 11] on span "mute" at bounding box center [291, 10] width 12 height 6
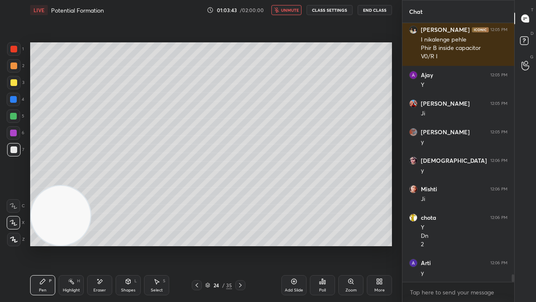
click at [296, 13] on span "unmute" at bounding box center [290, 10] width 18 height 6
drag, startPoint x: 512, startPoint y: 278, endPoint x: 504, endPoint y: 294, distance: 18.6
click at [507, 245] on div "SUNITA 12:05 PM y [PERSON_NAME] 12:05 PM I nikalenge pehle Phir B inside capaci…" at bounding box center [459, 162] width 112 height 279
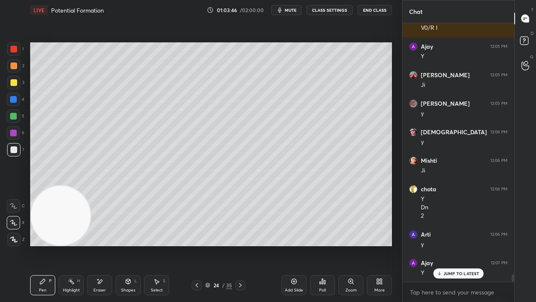
drag, startPoint x: 474, startPoint y: 272, endPoint x: 473, endPoint y: 288, distance: 16.0
click at [473, 245] on p "JUMP TO LATEST" at bounding box center [462, 273] width 36 height 5
click at [472, 245] on div "x" at bounding box center [459, 292] width 112 height 20
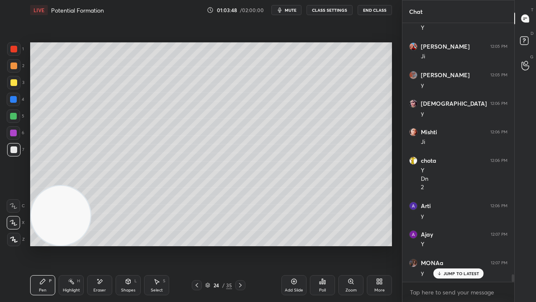
click at [445, 245] on div "AALAM 12:02 PM Net me isse Que ni aate kya? Mohit 12:02 PM 2 [PERSON_NAME] join…" at bounding box center [459, 152] width 112 height 259
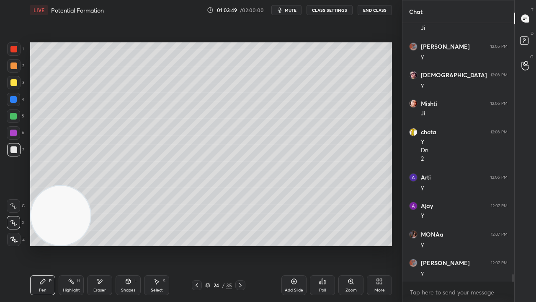
click at [287, 10] on span "mute" at bounding box center [291, 10] width 12 height 6
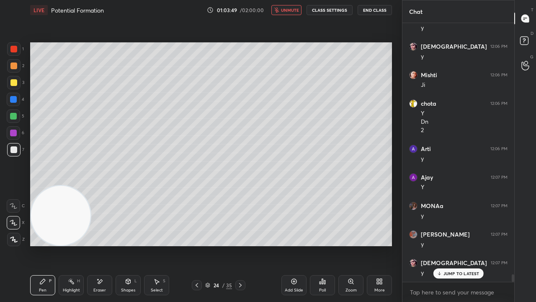
click at [288, 10] on span "unmute" at bounding box center [290, 10] width 18 height 6
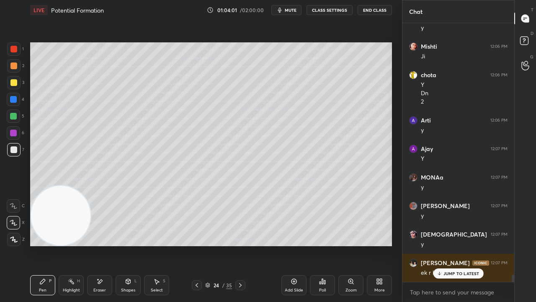
click at [438, 245] on icon at bounding box center [439, 273] width 5 height 5
drag, startPoint x: 107, startPoint y: 287, endPoint x: 122, endPoint y: 268, distance: 24.4
click at [107, 245] on div "Eraser" at bounding box center [99, 285] width 25 height 20
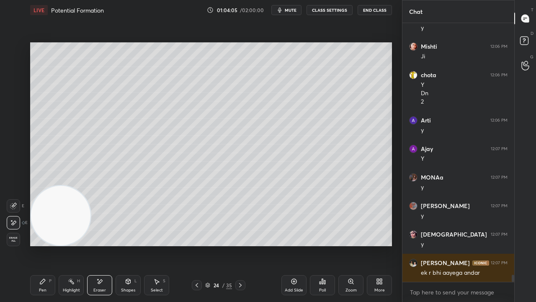
click at [37, 245] on div "Pen P" at bounding box center [42, 285] width 25 height 20
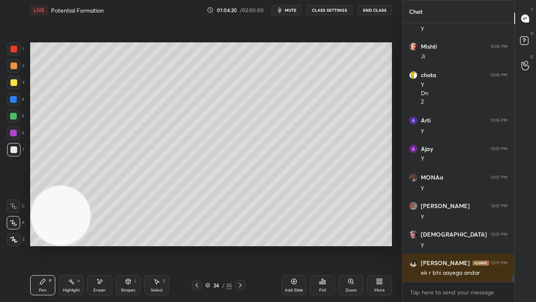
click at [295, 11] on span "mute" at bounding box center [291, 10] width 12 height 6
click at [295, 10] on span "unmute" at bounding box center [290, 10] width 18 height 6
click at [285, 13] on button "mute" at bounding box center [287, 10] width 30 height 10
click at [287, 13] on span "unmute" at bounding box center [290, 10] width 18 height 6
click at [200, 245] on icon at bounding box center [197, 285] width 7 height 7
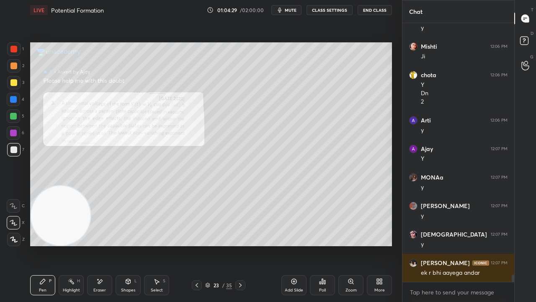
click at [293, 7] on button "mute" at bounding box center [287, 10] width 30 height 10
click at [295, 7] on span "unmute" at bounding box center [290, 10] width 18 height 6
click at [292, 12] on span "mute" at bounding box center [291, 10] width 12 height 6
click at [292, 12] on span "unmute" at bounding box center [290, 10] width 18 height 6
click at [241, 245] on icon at bounding box center [240, 285] width 7 height 7
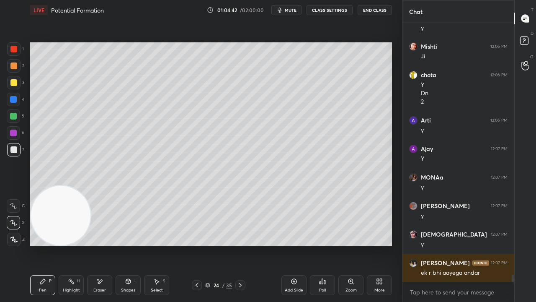
click at [286, 11] on button "mute" at bounding box center [287, 10] width 30 height 10
click at [287, 11] on span "unmute" at bounding box center [290, 10] width 18 height 6
click at [292, 10] on span "mute" at bounding box center [291, 10] width 12 height 6
click at [293, 11] on span "unmute" at bounding box center [290, 10] width 18 height 6
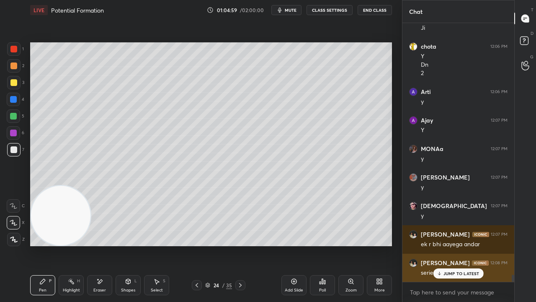
click at [467, 245] on p "JUMP TO LATEST" at bounding box center [462, 273] width 36 height 5
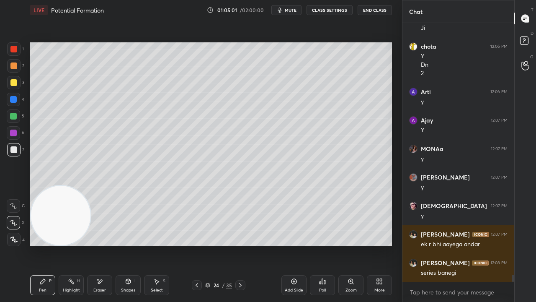
click at [290, 14] on button "mute" at bounding box center [287, 10] width 30 height 10
click at [292, 13] on span "unmute" at bounding box center [290, 10] width 18 height 6
click at [292, 11] on span "mute" at bounding box center [291, 10] width 12 height 6
click at [292, 11] on span "unmute" at bounding box center [290, 10] width 18 height 6
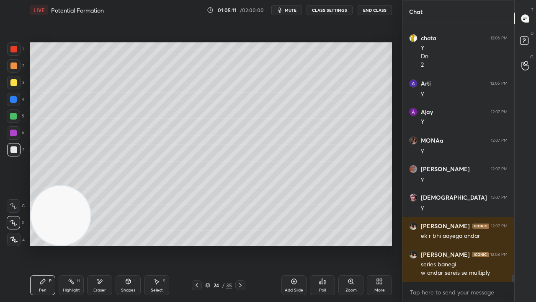
scroll to position [8913, 0]
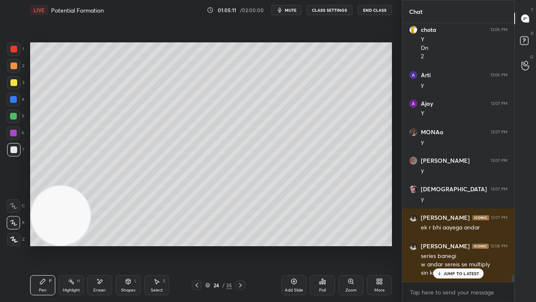
click at [288, 245] on div "Add Slide" at bounding box center [294, 290] width 18 height 4
click at [196, 245] on icon at bounding box center [197, 285] width 7 height 7
click at [241, 245] on icon at bounding box center [240, 285] width 7 height 7
click at [197, 245] on icon at bounding box center [197, 285] width 7 height 7
click at [241, 245] on icon at bounding box center [240, 285] width 7 height 7
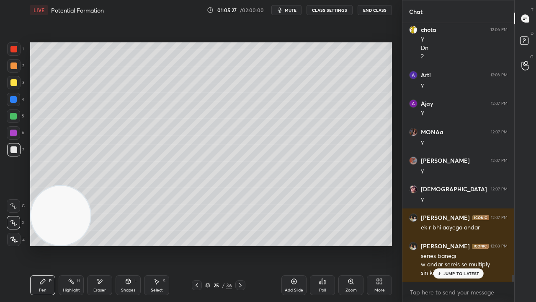
click at [199, 245] on icon at bounding box center [197, 285] width 7 height 7
click at [240, 245] on icon at bounding box center [240, 285] width 3 height 4
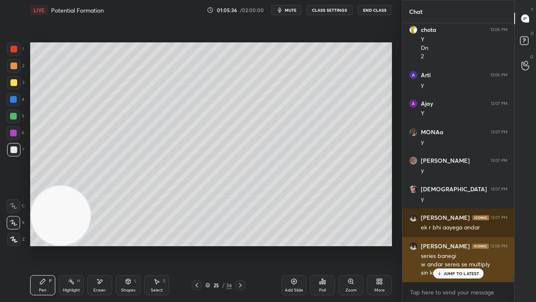
click at [446, 245] on p "JUMP TO LATEST" at bounding box center [462, 273] width 36 height 5
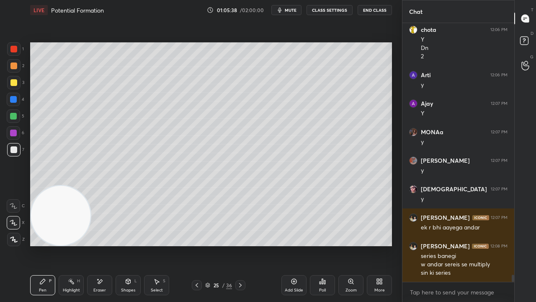
click at [294, 11] on span "mute" at bounding box center [291, 10] width 12 height 6
click at [293, 10] on span "mute" at bounding box center [291, 10] width 12 height 6
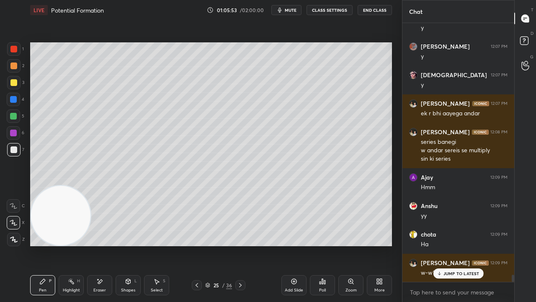
scroll to position [9035, 0]
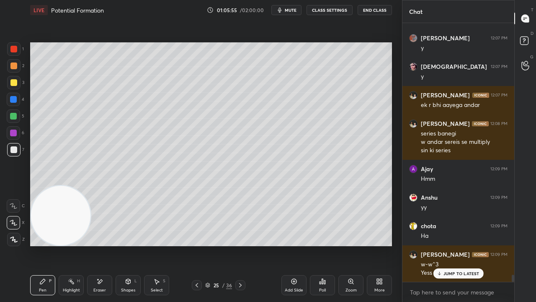
click at [444, 245] on p "JUMP TO LATEST" at bounding box center [462, 273] width 36 height 5
click at [286, 11] on button "mute" at bounding box center [287, 10] width 30 height 10
click at [288, 13] on span "unmute" at bounding box center [290, 10] width 18 height 6
click at [289, 12] on span "mute" at bounding box center [291, 10] width 12 height 6
click at [289, 11] on span "unmute" at bounding box center [290, 10] width 18 height 6
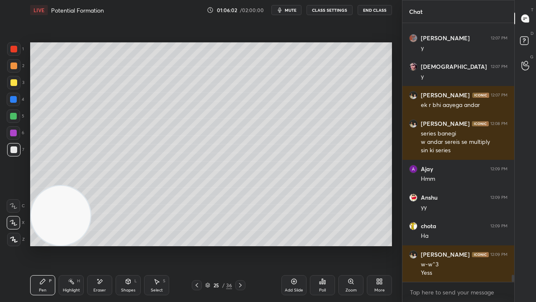
drag, startPoint x: 96, startPoint y: 286, endPoint x: 111, endPoint y: 256, distance: 33.7
click at [96, 245] on div "Eraser" at bounding box center [99, 285] width 25 height 20
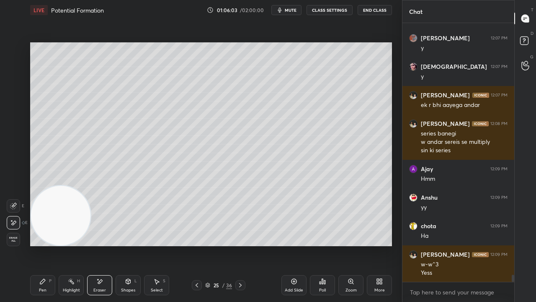
scroll to position [9063, 0]
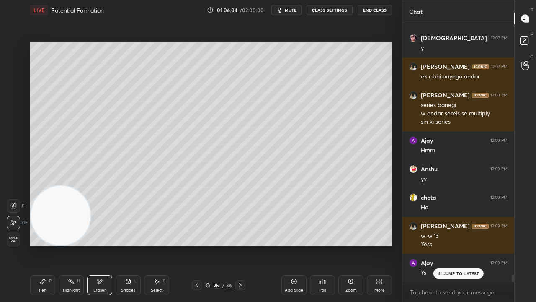
click at [49, 245] on div "Pen P" at bounding box center [42, 285] width 25 height 20
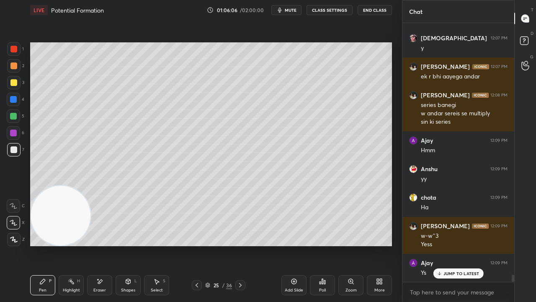
click at [447, 245] on p "JUMP TO LATEST" at bounding box center [462, 273] width 36 height 5
click at [293, 9] on span "mute" at bounding box center [291, 10] width 12 height 6
click at [294, 10] on span "unmute" at bounding box center [290, 10] width 18 height 6
click at [239, 245] on icon at bounding box center [240, 285] width 3 height 4
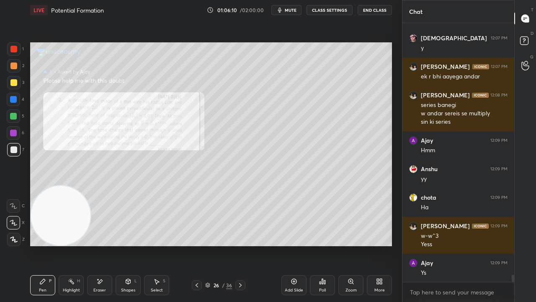
click at [198, 245] on icon at bounding box center [197, 285] width 7 height 7
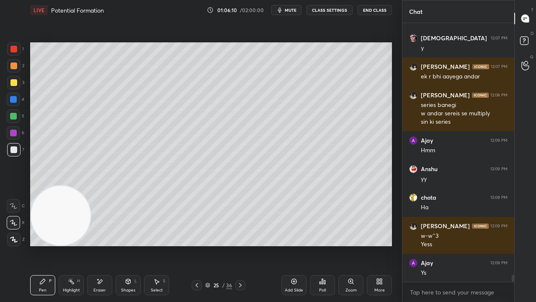
click at [198, 245] on icon at bounding box center [197, 285] width 7 height 7
click at [199, 245] on icon at bounding box center [197, 285] width 7 height 7
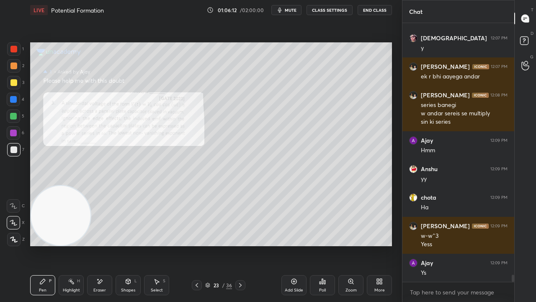
click at [13, 46] on div at bounding box center [13, 49] width 7 height 7
click at [199, 245] on icon at bounding box center [197, 285] width 7 height 7
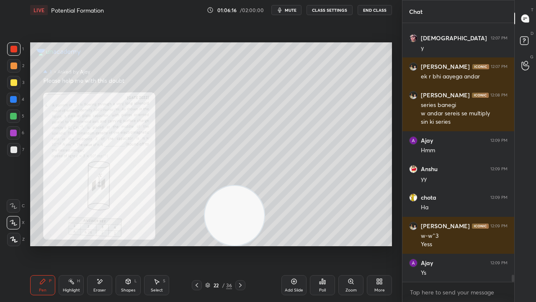
drag, startPoint x: 73, startPoint y: 224, endPoint x: 355, endPoint y: 227, distance: 281.6
click at [264, 229] on video at bounding box center [235, 216] width 60 height 60
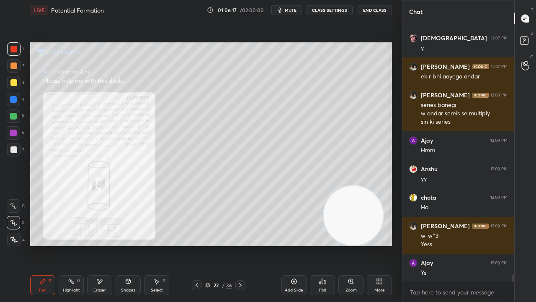
click at [352, 245] on div "Zoom" at bounding box center [351, 285] width 25 height 20
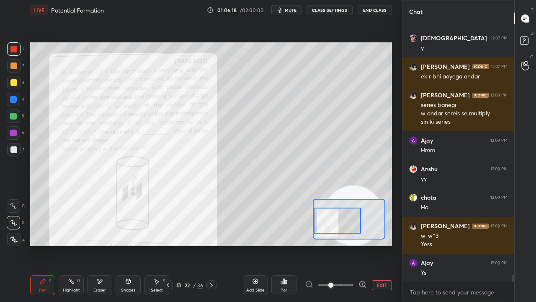
drag, startPoint x: 336, startPoint y: 221, endPoint x: 322, endPoint y: 224, distance: 14.1
click at [322, 224] on div at bounding box center [337, 220] width 47 height 26
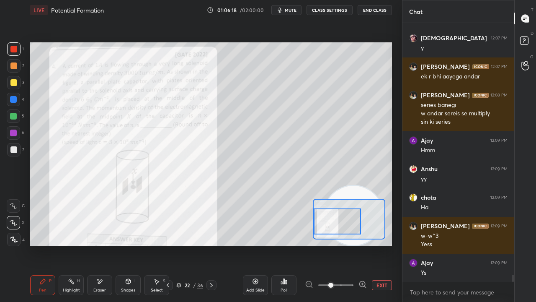
click at [328, 223] on div at bounding box center [337, 221] width 47 height 26
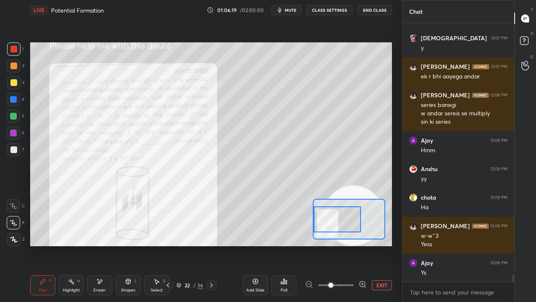
click at [364, 245] on icon at bounding box center [363, 284] width 8 height 8
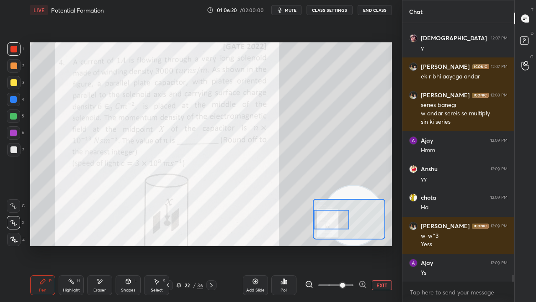
drag, startPoint x: 336, startPoint y: 223, endPoint x: 327, endPoint y: 223, distance: 8.4
click at [328, 223] on div at bounding box center [331, 220] width 35 height 20
click at [296, 8] on span "mute" at bounding box center [291, 10] width 12 height 6
click at [297, 8] on span "unmute" at bounding box center [290, 10] width 18 height 6
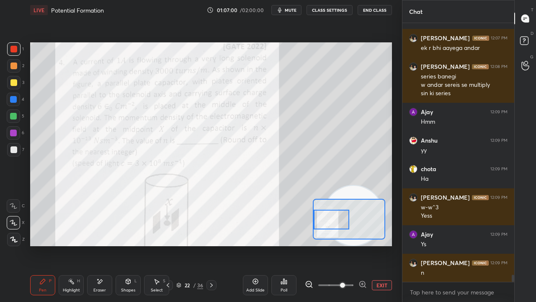
click at [280, 10] on icon "button" at bounding box center [280, 10] width 7 height 7
click at [281, 10] on button "unmute" at bounding box center [287, 10] width 30 height 10
click at [283, 7] on icon "button" at bounding box center [280, 10] width 7 height 7
click at [285, 8] on span "unmute" at bounding box center [290, 10] width 18 height 6
click at [168, 245] on icon at bounding box center [168, 285] width 7 height 7
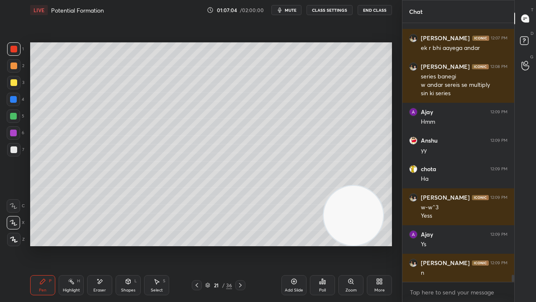
scroll to position [9120, 0]
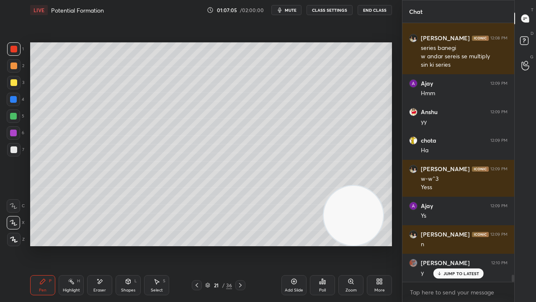
click at [437, 245] on icon at bounding box center [439, 273] width 5 height 5
click at [287, 8] on button "mute" at bounding box center [287, 10] width 30 height 10
click at [288, 8] on span "unmute" at bounding box center [290, 10] width 18 height 6
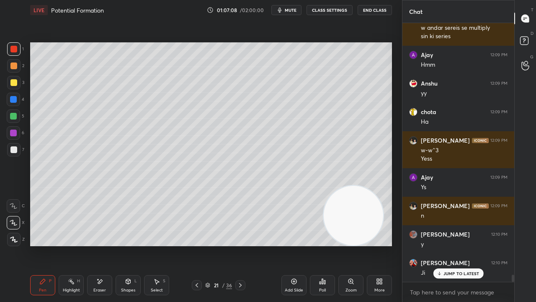
click at [196, 245] on icon at bounding box center [197, 285] width 7 height 7
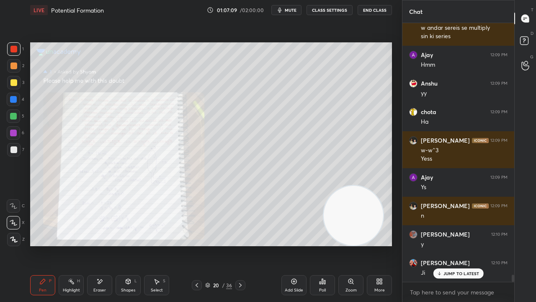
scroll to position [9177, 0]
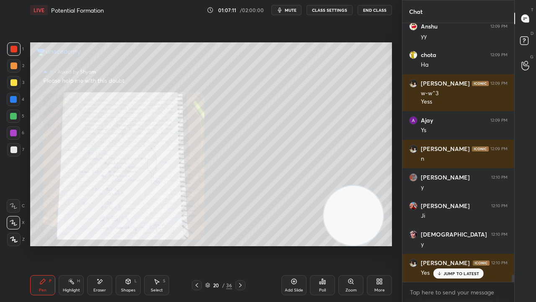
click at [198, 245] on icon at bounding box center [197, 285] width 7 height 7
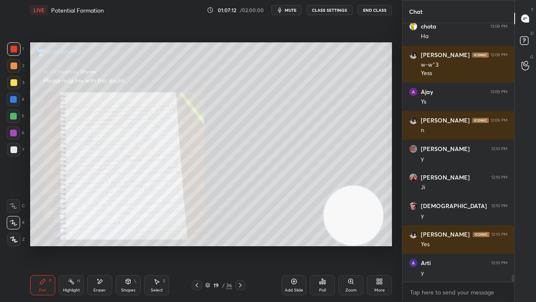
click at [198, 245] on icon at bounding box center [197, 285] width 7 height 7
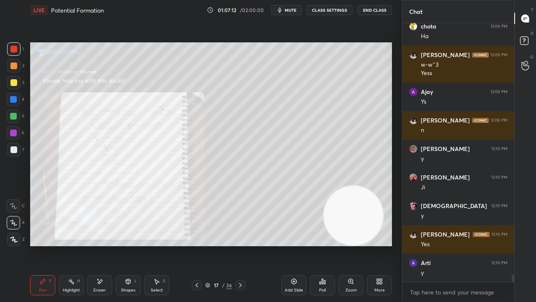
click at [199, 245] on icon at bounding box center [197, 285] width 7 height 7
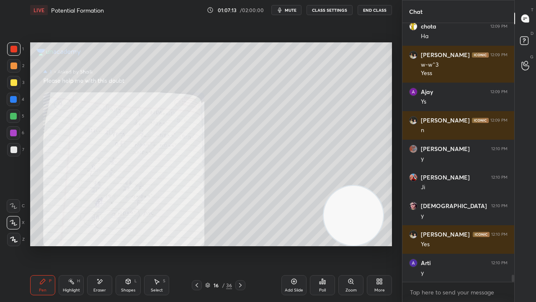
scroll to position [9291, 0]
click at [199, 245] on icon at bounding box center [197, 285] width 7 height 7
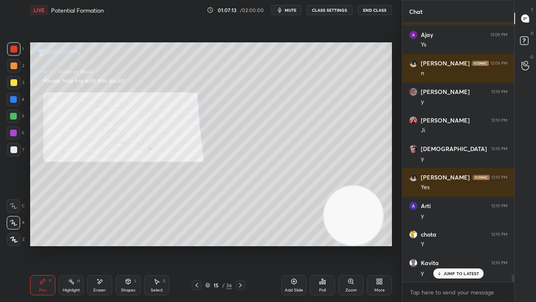
click at [199, 245] on icon at bounding box center [197, 285] width 7 height 7
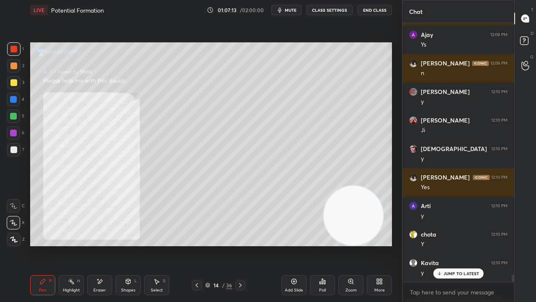
click at [199, 245] on icon at bounding box center [197, 285] width 7 height 7
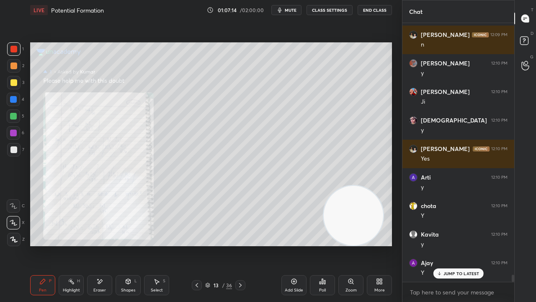
click at [208, 245] on icon at bounding box center [207, 284] width 5 height 5
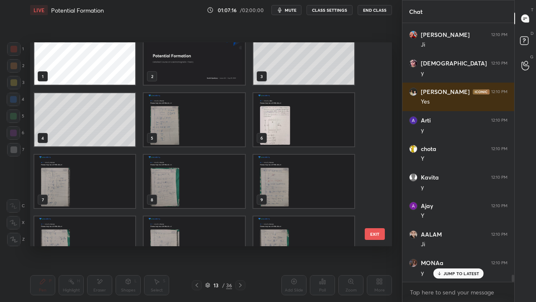
scroll to position [15, 0]
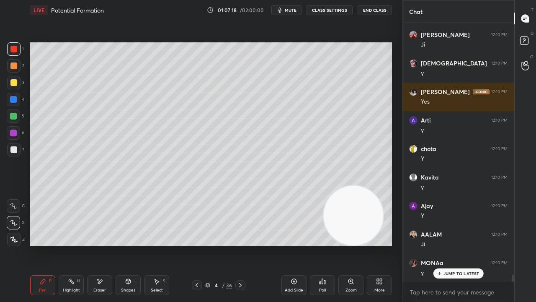
click at [12, 122] on div at bounding box center [13, 115] width 13 height 13
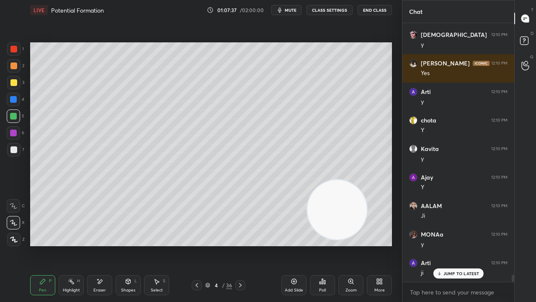
drag, startPoint x: 351, startPoint y: 215, endPoint x: 86, endPoint y: 155, distance: 271.7
click at [308, 180] on video at bounding box center [338, 210] width 60 height 60
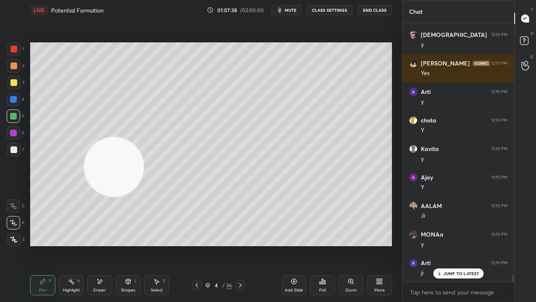
click at [15, 153] on div at bounding box center [13, 149] width 13 height 13
click at [125, 245] on icon at bounding box center [128, 281] width 7 height 7
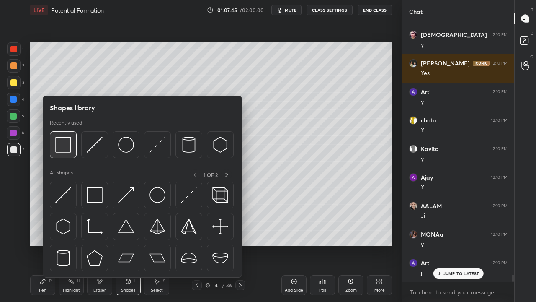
click at [60, 151] on img at bounding box center [63, 145] width 16 height 16
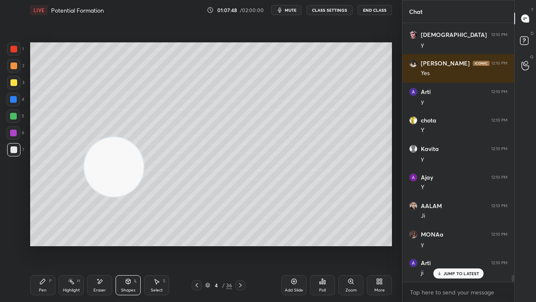
click at [294, 13] on button "mute" at bounding box center [287, 10] width 30 height 10
click at [292, 10] on span "unmute" at bounding box center [290, 10] width 18 height 6
click at [19, 88] on div at bounding box center [13, 82] width 13 height 13
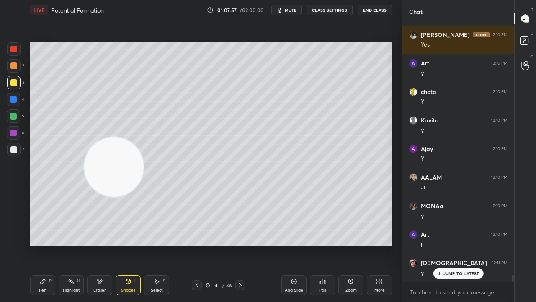
click at [241, 245] on icon at bounding box center [240, 285] width 7 height 7
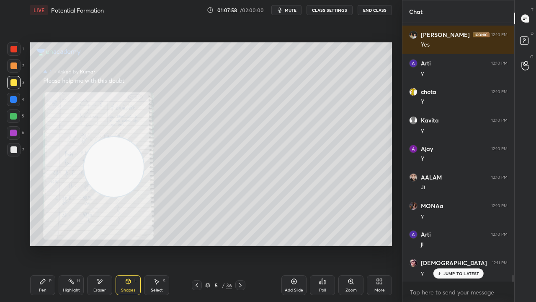
drag, startPoint x: 196, startPoint y: 287, endPoint x: 220, endPoint y: 287, distance: 23.9
click at [196, 245] on icon at bounding box center [197, 285] width 7 height 7
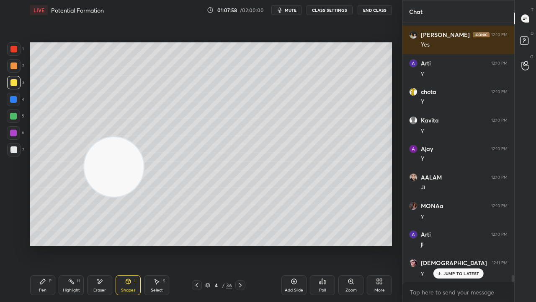
click at [290, 245] on div "Add Slide" at bounding box center [294, 285] width 25 height 20
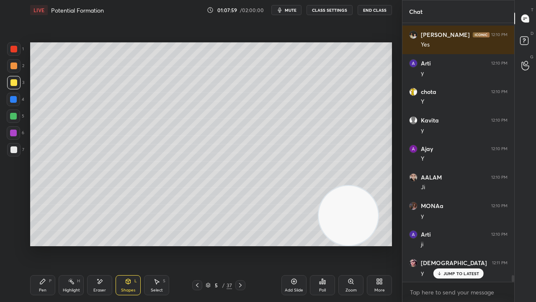
drag, startPoint x: 142, startPoint y: 182, endPoint x: 344, endPoint y: 234, distance: 208.4
click at [365, 245] on video at bounding box center [349, 216] width 60 height 60
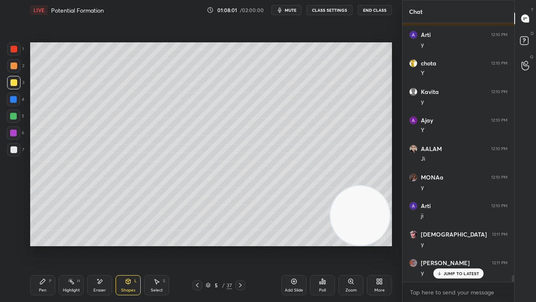
drag, startPoint x: 42, startPoint y: 285, endPoint x: 42, endPoint y: 295, distance: 9.6
click at [41, 245] on div "Pen P" at bounding box center [42, 285] width 25 height 20
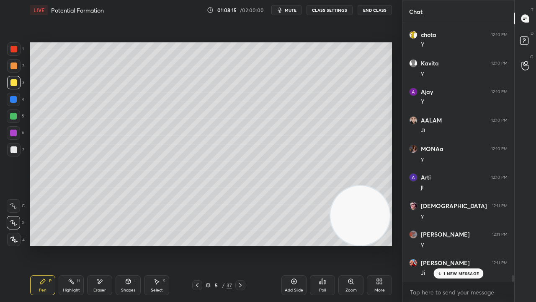
scroll to position [9519, 0]
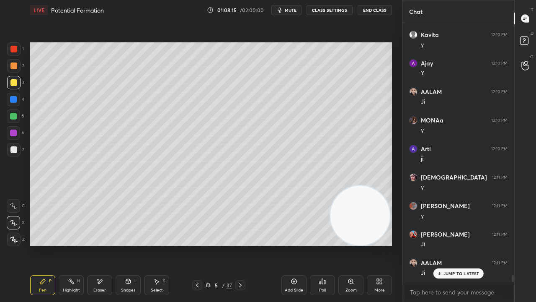
click at [282, 9] on icon "button" at bounding box center [280, 10] width 4 height 5
click at [286, 9] on span "unmute" at bounding box center [290, 10] width 18 height 6
drag, startPoint x: 291, startPoint y: 15, endPoint x: 294, endPoint y: 10, distance: 5.8
click at [292, 15] on div "LIVE Potential Formation 01:08:19 / 02:00:00 mute CLASS SETTINGS End Class" at bounding box center [211, 10] width 362 height 20
click at [293, 9] on span "mute" at bounding box center [291, 10] width 12 height 6
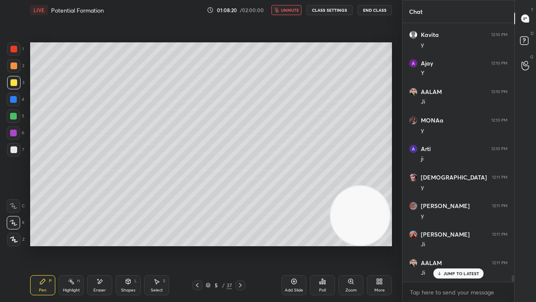
click at [293, 9] on span "unmute" at bounding box center [290, 10] width 18 height 6
click at [278, 9] on button "mute" at bounding box center [287, 10] width 30 height 10
click at [279, 10] on icon "button" at bounding box center [276, 10] width 5 height 5
click at [13, 147] on div at bounding box center [13, 149] width 7 height 7
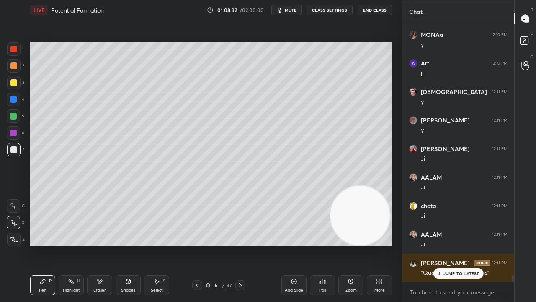
scroll to position [9633, 0]
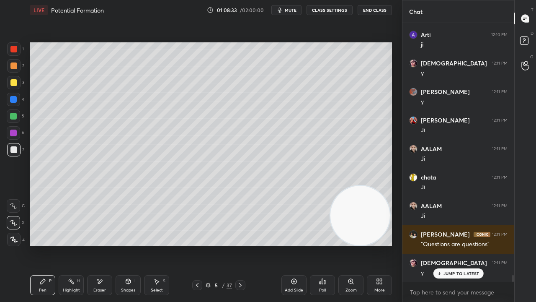
drag, startPoint x: 445, startPoint y: 276, endPoint x: 440, endPoint y: 301, distance: 25.3
click at [445, 245] on div "JUMP TO LATEST" at bounding box center [458, 273] width 50 height 10
click at [287, 11] on span "mute" at bounding box center [291, 10] width 12 height 6
click at [289, 11] on span "unmute" at bounding box center [290, 10] width 18 height 6
click at [295, 11] on span "mute" at bounding box center [291, 10] width 12 height 6
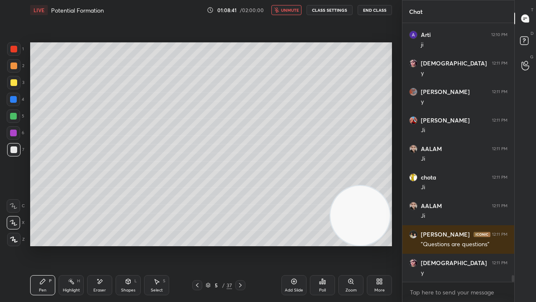
click at [294, 10] on span "unmute" at bounding box center [290, 10] width 18 height 6
click at [15, 118] on div at bounding box center [13, 116] width 7 height 7
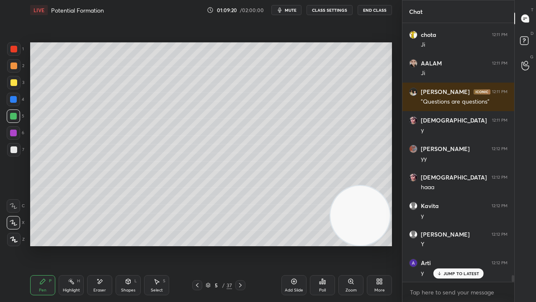
scroll to position [9804, 0]
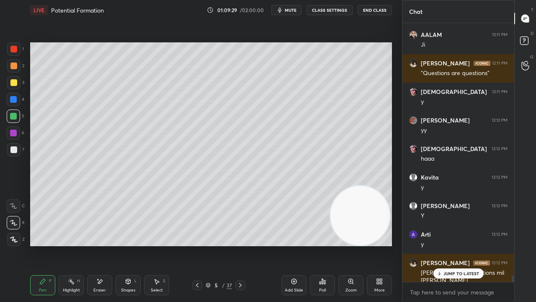
drag, startPoint x: 451, startPoint y: 276, endPoint x: 436, endPoint y: 301, distance: 29.3
click at [452, 245] on div "JUMP TO LATEST" at bounding box center [458, 273] width 50 height 10
click at [283, 11] on icon "button" at bounding box center [280, 10] width 7 height 7
click at [285, 11] on span "unmute" at bounding box center [290, 10] width 18 height 6
click at [295, 17] on div "LIVE Potential Formation 01:09:31 / 02:00:00 mute CLASS SETTINGS End Class" at bounding box center [211, 10] width 362 height 20
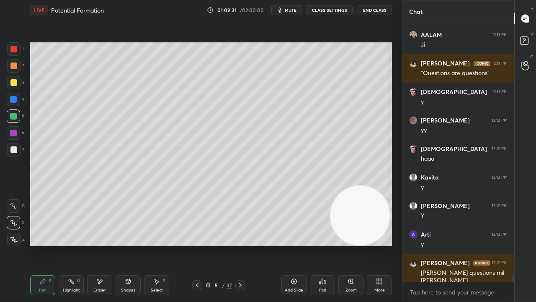
click at [294, 12] on span "mute" at bounding box center [291, 10] width 12 height 6
click at [295, 11] on span "unmute" at bounding box center [290, 10] width 18 height 6
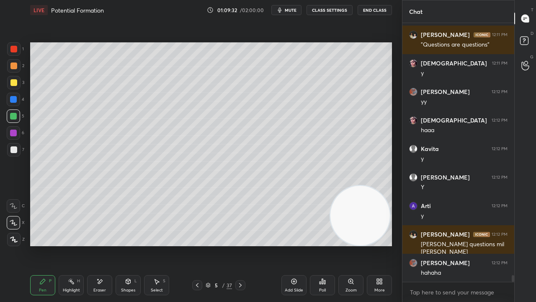
click at [10, 154] on div at bounding box center [13, 149] width 13 height 13
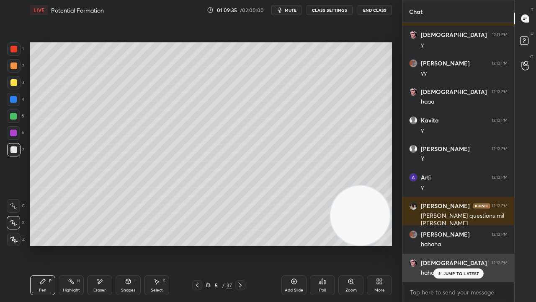
click at [462, 245] on p "JUMP TO LATEST" at bounding box center [462, 273] width 36 height 5
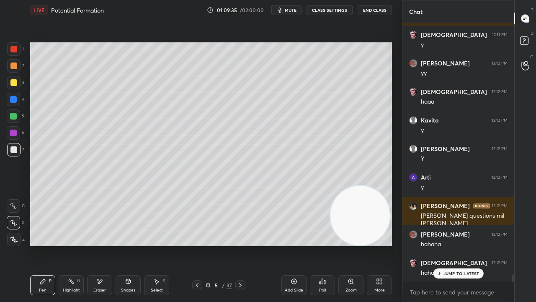
scroll to position [9890, 0]
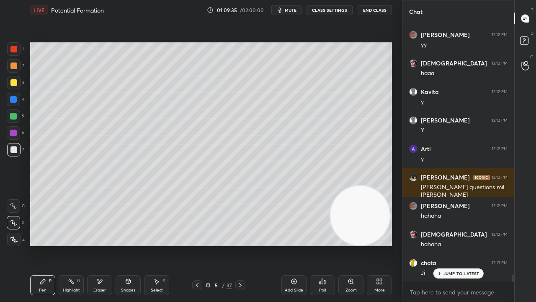
click at [294, 10] on span "mute" at bounding box center [291, 10] width 12 height 6
click at [294, 9] on span "unmute" at bounding box center [290, 10] width 18 height 6
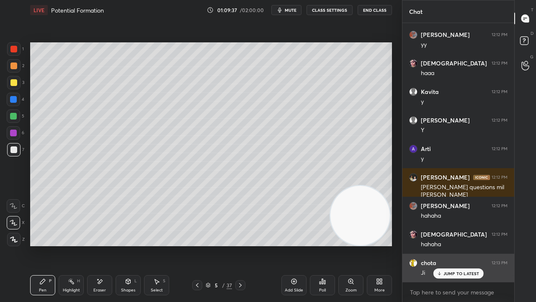
drag, startPoint x: 466, startPoint y: 272, endPoint x: 466, endPoint y: 277, distance: 4.7
click at [466, 245] on p "JUMP TO LATEST" at bounding box center [462, 273] width 36 height 5
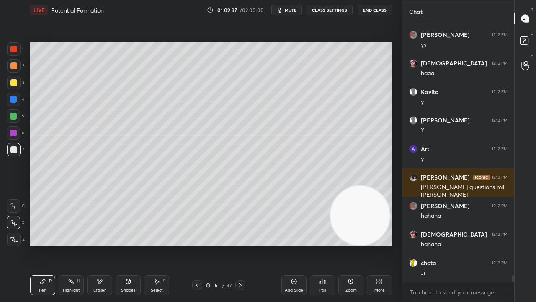
click at [452, 245] on div "x" at bounding box center [459, 292] width 112 height 20
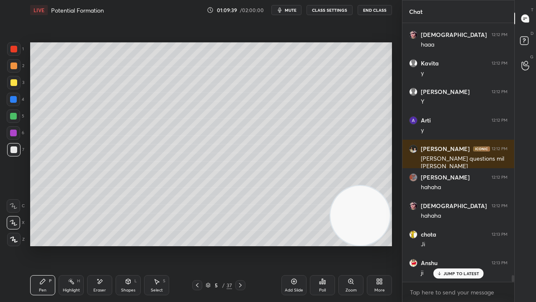
click at [290, 10] on span "mute" at bounding box center [291, 10] width 12 height 6
click at [291, 10] on span "unmute" at bounding box center [290, 10] width 18 height 6
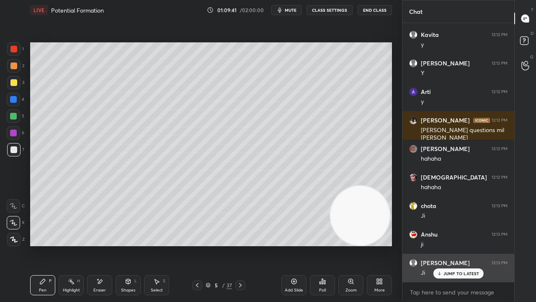
drag, startPoint x: 448, startPoint y: 273, endPoint x: 427, endPoint y: 258, distance: 26.4
click at [448, 245] on p "JUMP TO LATEST" at bounding box center [462, 273] width 36 height 5
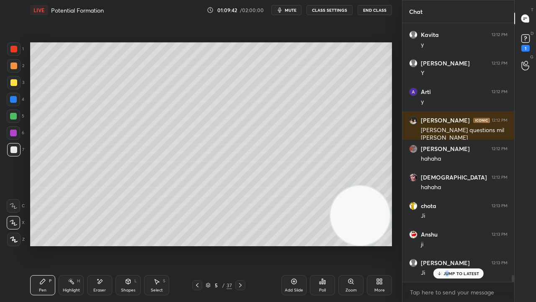
click at [293, 10] on span "mute" at bounding box center [291, 10] width 12 height 6
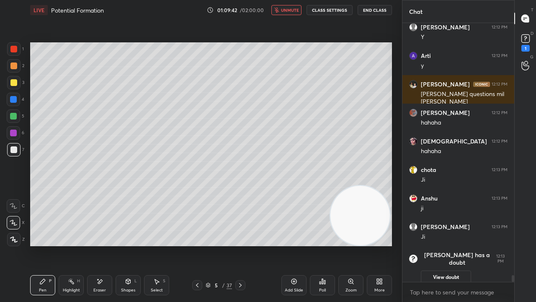
drag, startPoint x: 294, startPoint y: 10, endPoint x: 287, endPoint y: 10, distance: 7.1
click at [294, 11] on span "unmute" at bounding box center [290, 10] width 18 height 6
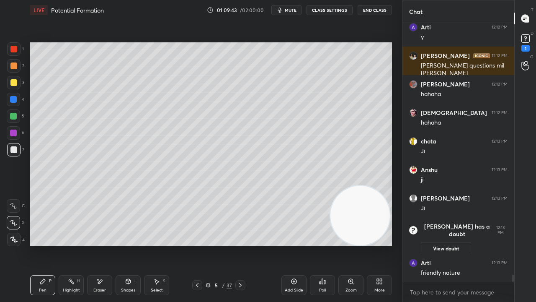
click at [15, 113] on div at bounding box center [13, 116] width 7 height 7
click at [293, 13] on span "mute" at bounding box center [291, 10] width 12 height 6
click at [292, 12] on span "unmute" at bounding box center [290, 10] width 18 height 6
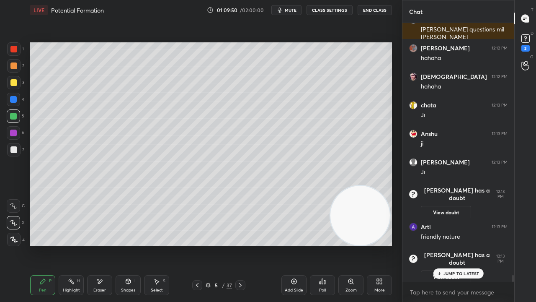
click at [447, 245] on p "JUMP TO LATEST" at bounding box center [462, 273] width 36 height 5
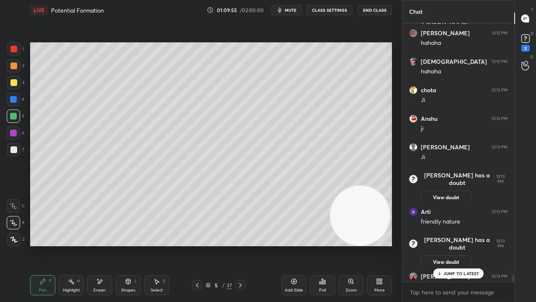
scroll to position [9461, 0]
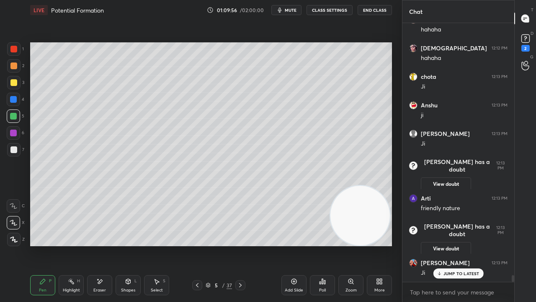
click at [292, 10] on span "mute" at bounding box center [291, 10] width 12 height 6
click at [295, 11] on span "unmute" at bounding box center [290, 10] width 18 height 6
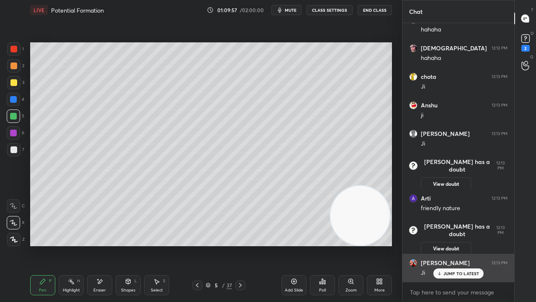
click at [458, 245] on p "JUMP TO LATEST" at bounding box center [462, 273] width 36 height 5
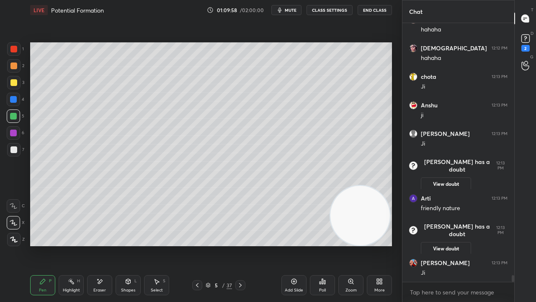
scroll to position [9489, 0]
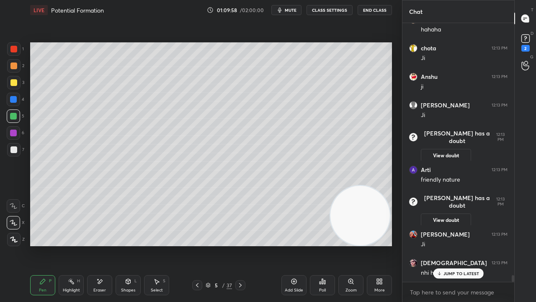
drag, startPoint x: 535, startPoint y: 47, endPoint x: 525, endPoint y: 57, distance: 14.5
click at [534, 47] on div "D Doubts (D) 2" at bounding box center [525, 41] width 21 height 23
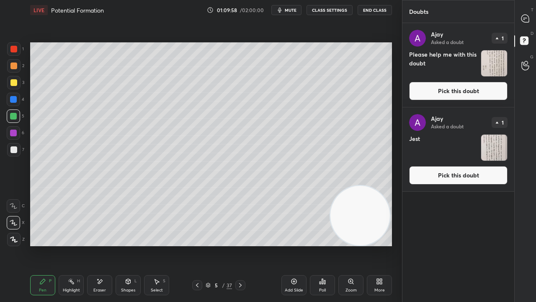
click at [507, 75] on div "grid" at bounding box center [494, 63] width 27 height 27
click at [490, 87] on button "Pick this doubt" at bounding box center [458, 91] width 98 height 18
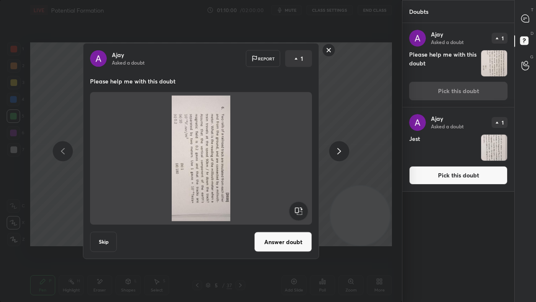
click at [309, 208] on div at bounding box center [201, 158] width 222 height 132
click at [305, 210] on rect at bounding box center [298, 211] width 19 height 19
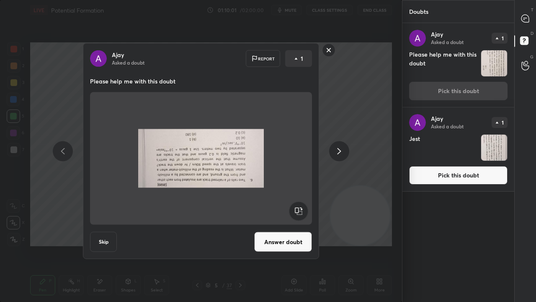
click at [305, 210] on rect at bounding box center [298, 211] width 19 height 19
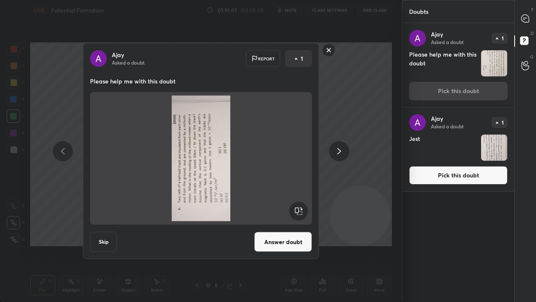
click at [305, 211] on rect at bounding box center [298, 211] width 19 height 19
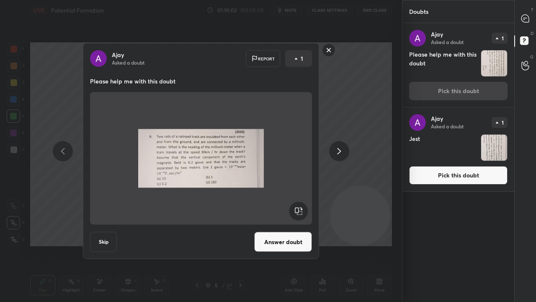
click at [287, 245] on button "Answer doubt" at bounding box center [283, 242] width 58 height 20
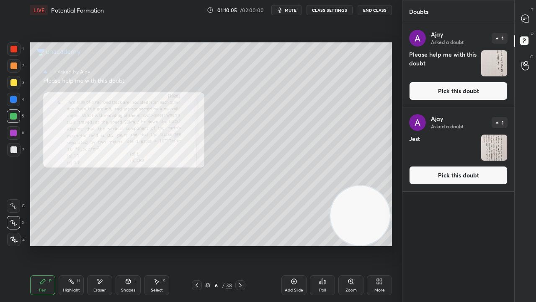
click at [460, 184] on div "[PERSON_NAME] Asked a doubt 1 Jest Pick this doubt" at bounding box center [459, 149] width 112 height 84
click at [461, 182] on button "Pick this doubt" at bounding box center [458, 175] width 98 height 18
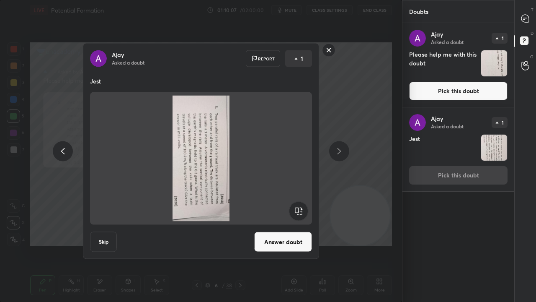
click at [299, 208] on rect at bounding box center [298, 211] width 19 height 19
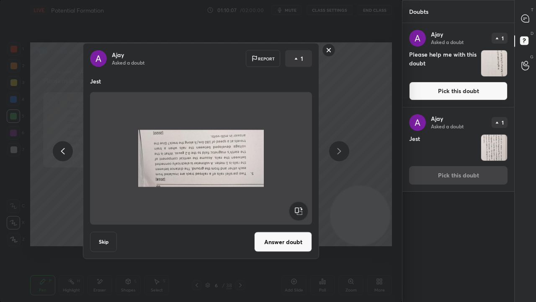
click at [298, 207] on rect at bounding box center [298, 211] width 19 height 19
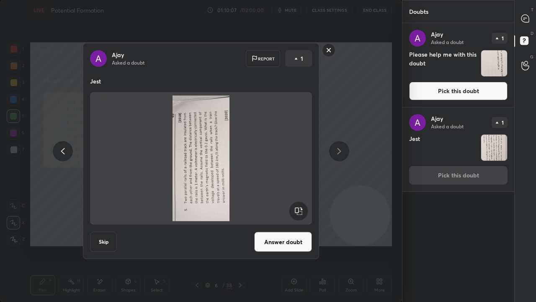
click at [299, 207] on rect at bounding box center [298, 211] width 19 height 19
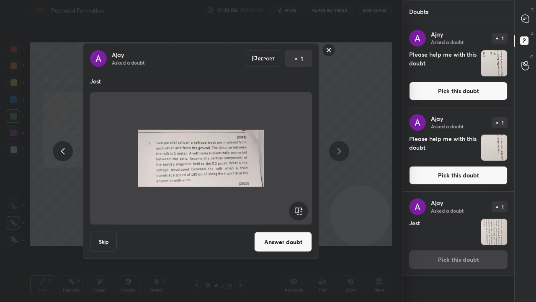
click at [287, 238] on button "Answer doubt" at bounding box center [283, 242] width 58 height 20
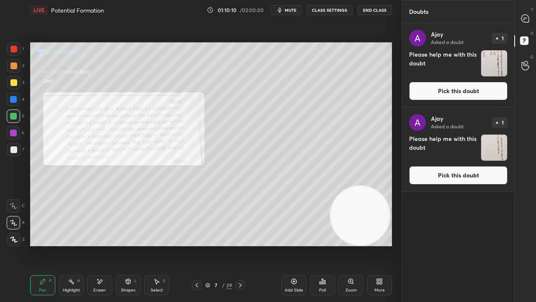
drag, startPoint x: 464, startPoint y: 169, endPoint x: 471, endPoint y: 160, distance: 12.2
click at [463, 169] on button "Pick this doubt" at bounding box center [458, 175] width 98 height 18
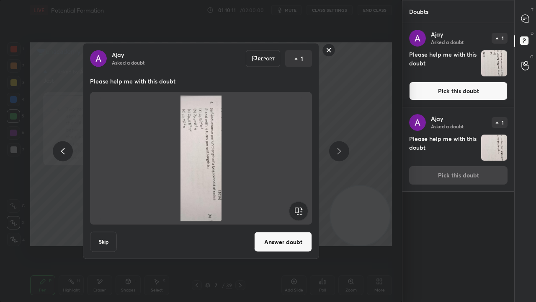
click at [298, 204] on rect at bounding box center [298, 211] width 19 height 19
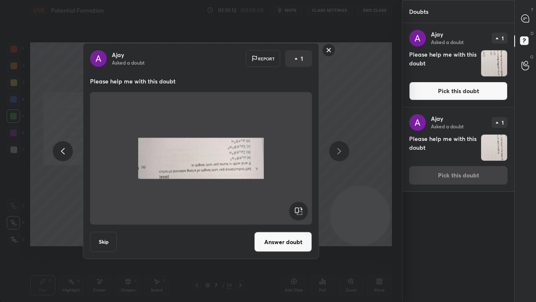
click at [298, 206] on rect at bounding box center [298, 211] width 19 height 19
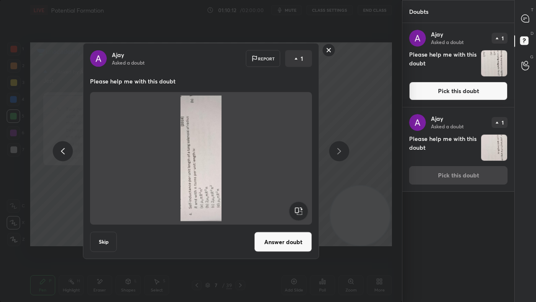
click at [298, 207] on rect at bounding box center [298, 211] width 19 height 19
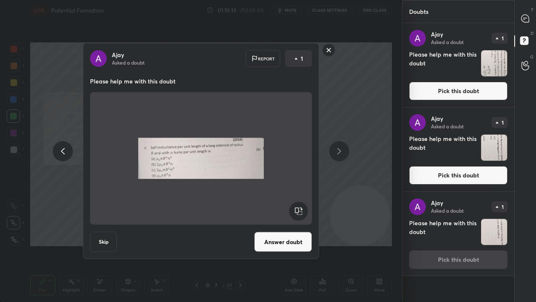
click at [285, 238] on button "Answer doubt" at bounding box center [283, 242] width 58 height 20
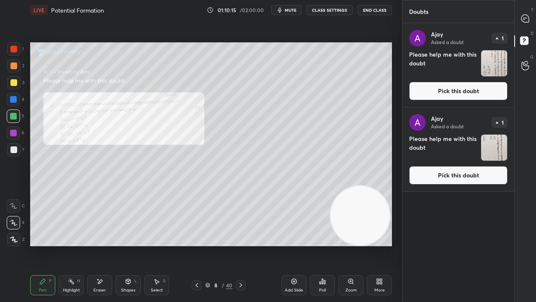
click at [458, 88] on button "Pick this doubt" at bounding box center [458, 91] width 98 height 18
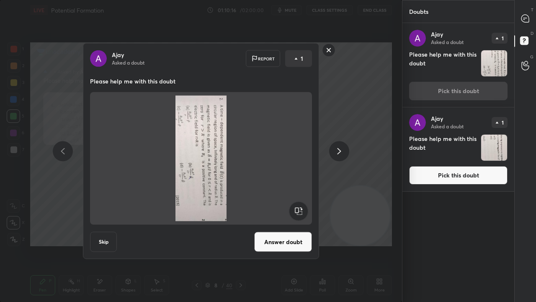
click at [308, 210] on rect at bounding box center [298, 211] width 19 height 19
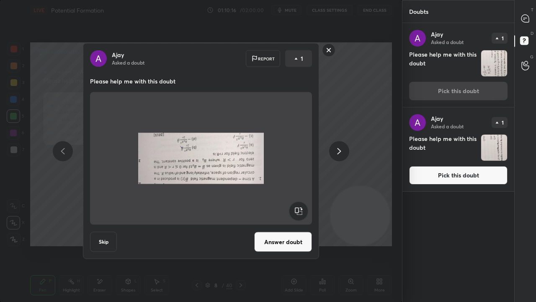
click at [307, 210] on rect at bounding box center [298, 211] width 19 height 19
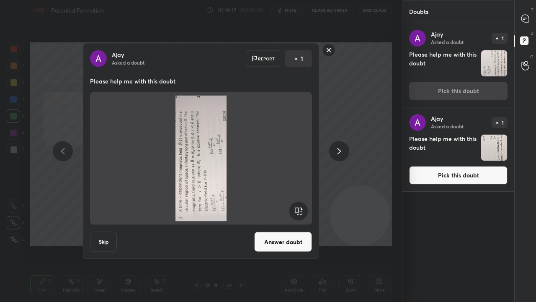
click at [305, 210] on rect at bounding box center [298, 211] width 19 height 19
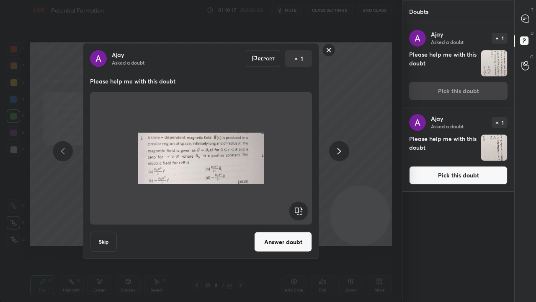
click at [287, 245] on button "Answer doubt" at bounding box center [283, 242] width 58 height 20
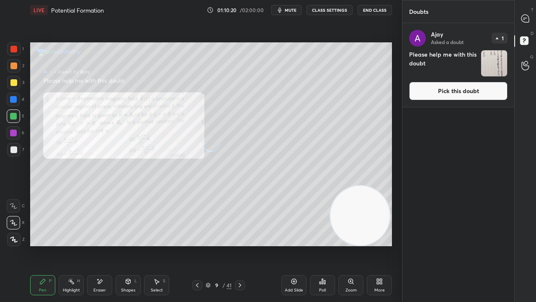
click at [452, 94] on button "Pick this doubt" at bounding box center [458, 91] width 98 height 18
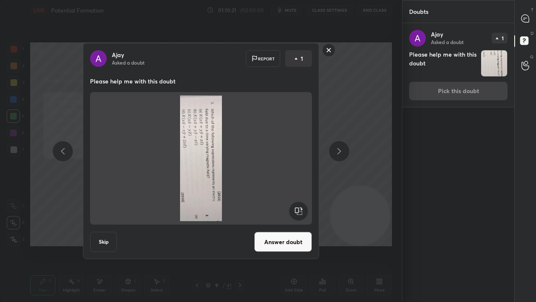
click at [299, 210] on rect at bounding box center [298, 211] width 19 height 19
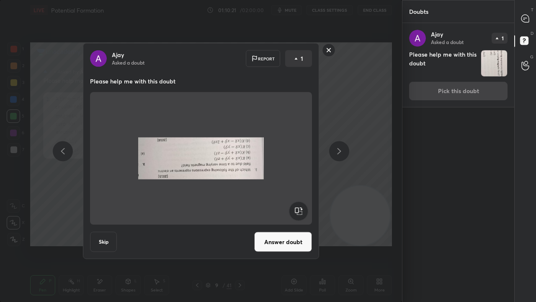
click at [300, 210] on rect at bounding box center [298, 211] width 19 height 19
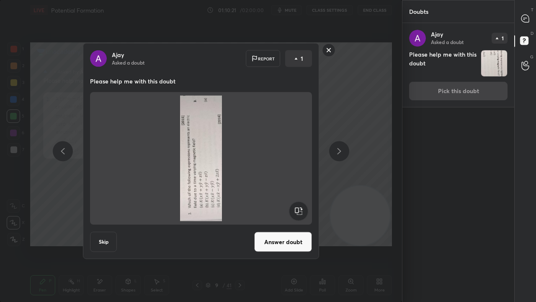
click at [300, 210] on rect at bounding box center [298, 211] width 19 height 19
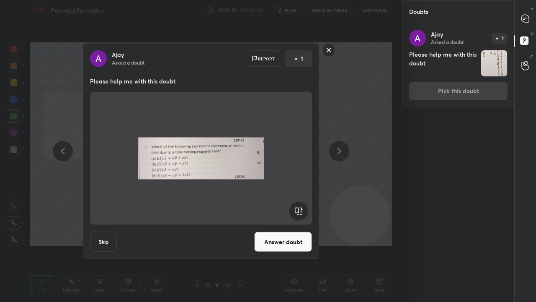
click at [295, 234] on button "Answer doubt" at bounding box center [283, 242] width 58 height 20
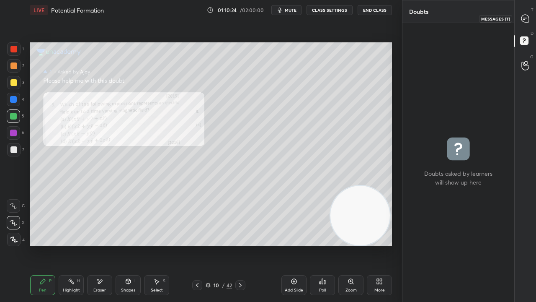
click at [527, 23] on div at bounding box center [525, 18] width 17 height 15
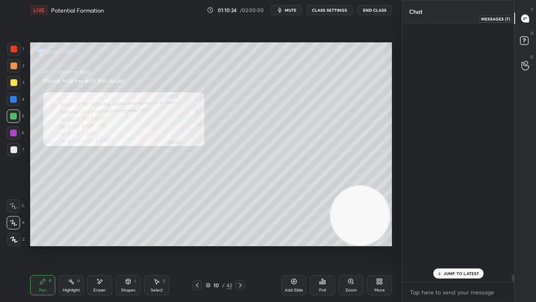
scroll to position [256, 109]
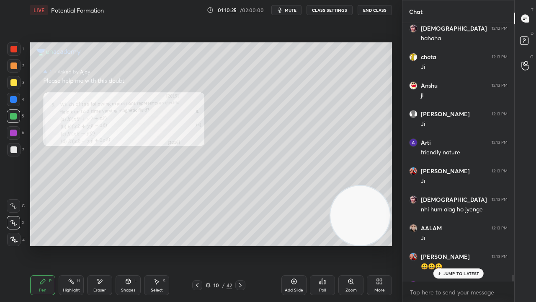
click at [445, 245] on div "JUMP TO LATEST" at bounding box center [458, 273] width 50 height 10
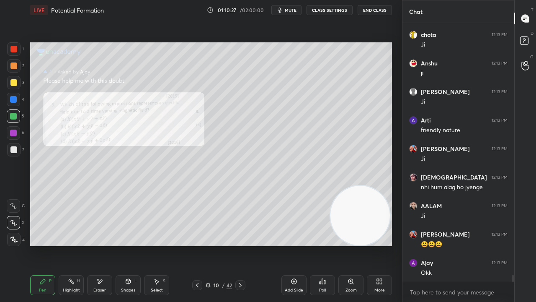
click at [295, 10] on span "mute" at bounding box center [291, 10] width 12 height 6
click at [295, 12] on span "unmute" at bounding box center [290, 10] width 18 height 6
click at [293, 13] on button "mute" at bounding box center [287, 10] width 30 height 10
click at [295, 10] on span "unmute" at bounding box center [290, 10] width 18 height 6
click at [199, 245] on icon at bounding box center [197, 285] width 7 height 7
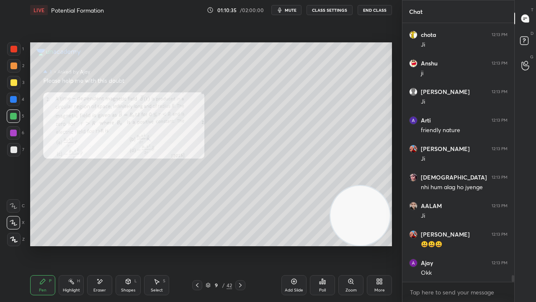
click at [195, 245] on icon at bounding box center [197, 285] width 7 height 7
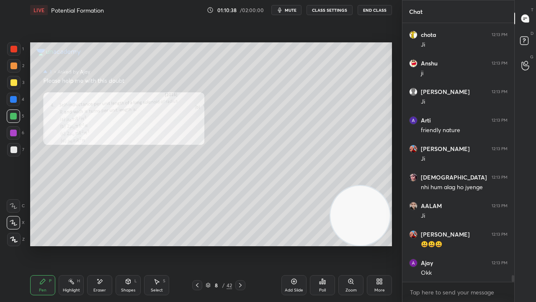
click at [194, 245] on icon at bounding box center [197, 285] width 7 height 7
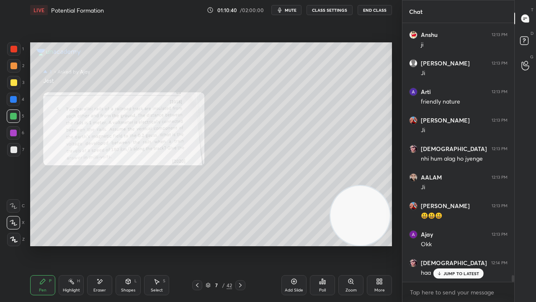
click at [197, 245] on icon at bounding box center [197, 285] width 7 height 7
click at [196, 245] on icon at bounding box center [197, 285] width 7 height 7
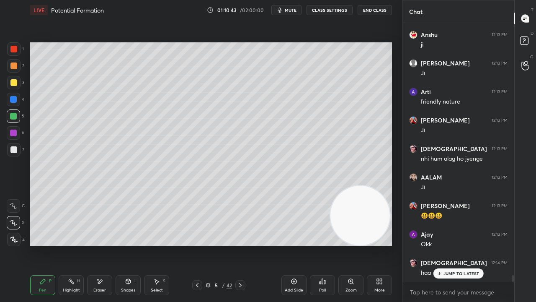
click at [241, 245] on icon at bounding box center [240, 285] width 7 height 7
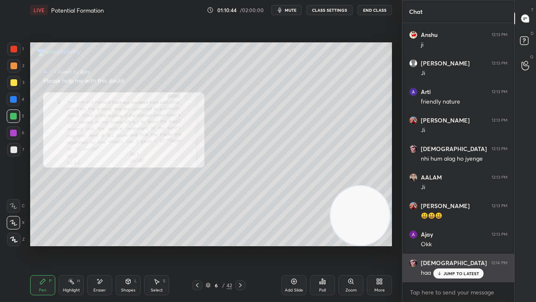
click at [458, 245] on p "JUMP TO LATEST" at bounding box center [462, 273] width 36 height 5
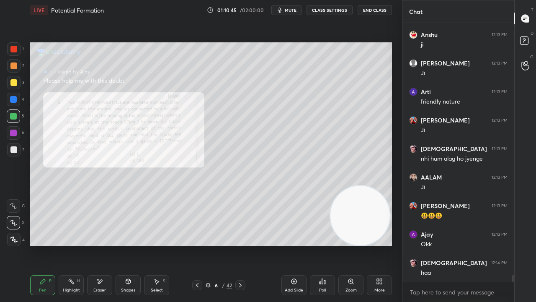
click at [288, 10] on span "mute" at bounding box center [291, 10] width 12 height 6
click at [291, 8] on span "unmute" at bounding box center [290, 10] width 18 height 6
click at [198, 245] on icon at bounding box center [197, 285] width 3 height 4
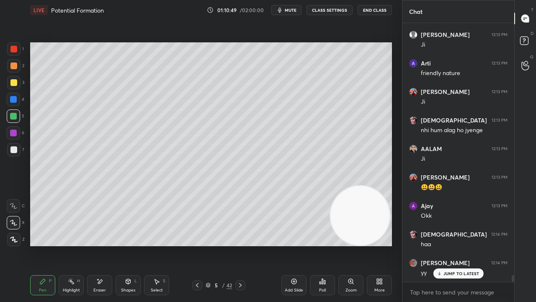
click at [288, 10] on span "mute" at bounding box center [291, 10] width 12 height 6
drag, startPoint x: 288, startPoint y: 10, endPoint x: 287, endPoint y: 5, distance: 5.1
click at [287, 9] on span "unmute" at bounding box center [290, 10] width 18 height 6
click at [11, 151] on div at bounding box center [13, 149] width 7 height 7
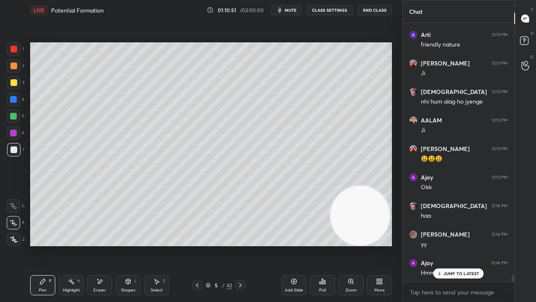
click at [282, 9] on icon "button" at bounding box center [280, 10] width 7 height 7
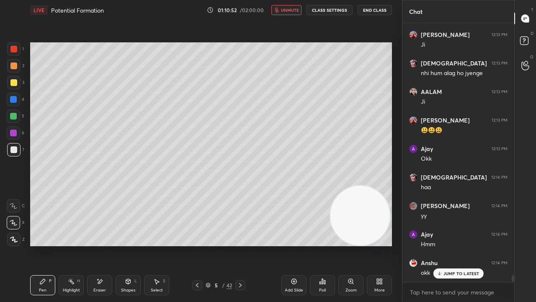
drag, startPoint x: 282, startPoint y: 10, endPoint x: 283, endPoint y: 5, distance: 5.5
click at [282, 10] on button "unmute" at bounding box center [287, 10] width 30 height 10
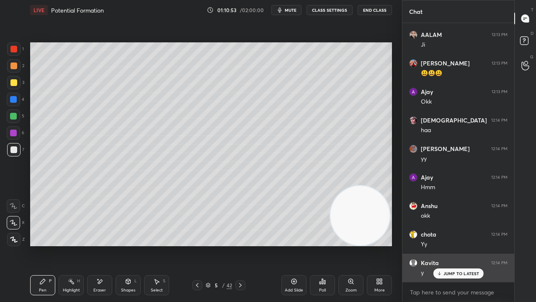
click at [452, 245] on p "JUMP TO LATEST" at bounding box center [462, 273] width 36 height 5
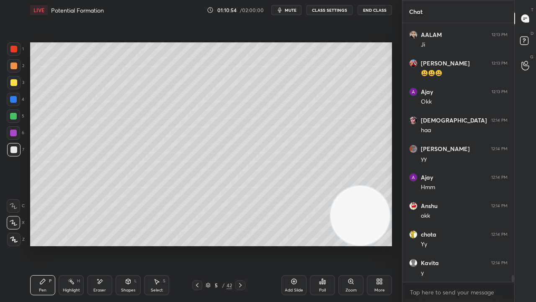
click at [292, 12] on span "mute" at bounding box center [291, 10] width 12 height 6
drag, startPoint x: 294, startPoint y: 10, endPoint x: 299, endPoint y: 4, distance: 8.0
click at [294, 11] on span "unmute" at bounding box center [290, 10] width 18 height 6
click at [106, 245] on div "Eraser" at bounding box center [99, 290] width 13 height 4
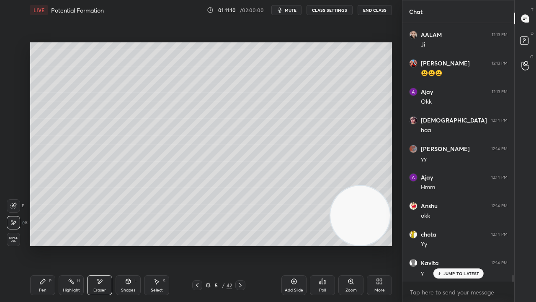
scroll to position [9902, 0]
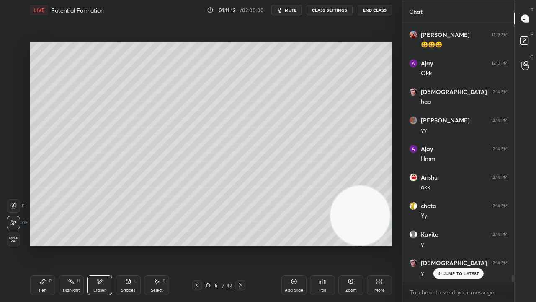
click at [37, 245] on div "Pen P" at bounding box center [42, 285] width 25 height 20
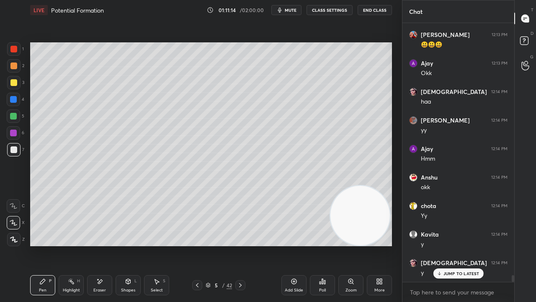
drag, startPoint x: 13, startPoint y: 75, endPoint x: 14, endPoint y: 70, distance: 5.2
click at [14, 70] on div "2" at bounding box center [15, 67] width 17 height 17
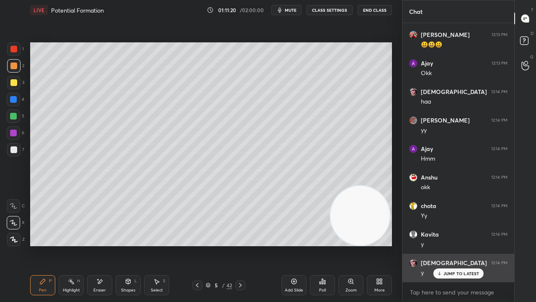
click at [464, 245] on p "JUMP TO LATEST" at bounding box center [462, 273] width 36 height 5
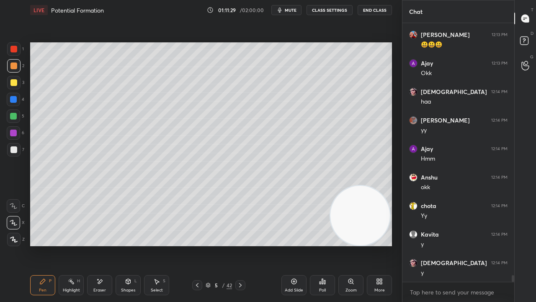
click at [125, 245] on icon at bounding box center [128, 281] width 7 height 7
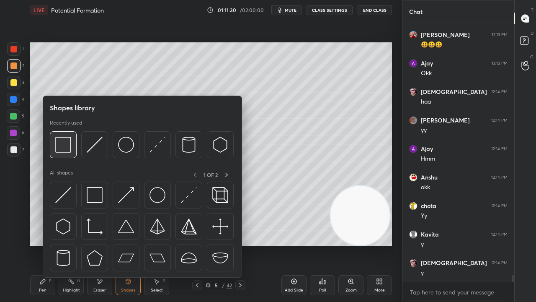
click at [67, 155] on div at bounding box center [63, 144] width 27 height 27
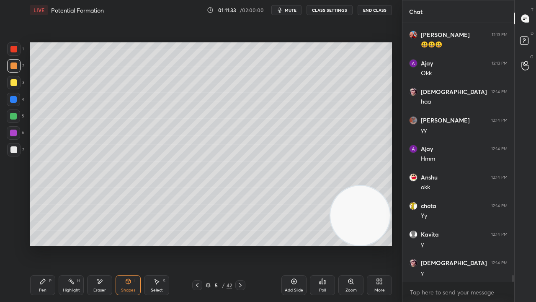
click at [39, 245] on div "Pen" at bounding box center [43, 290] width 8 height 4
click at [15, 145] on div at bounding box center [13, 149] width 13 height 13
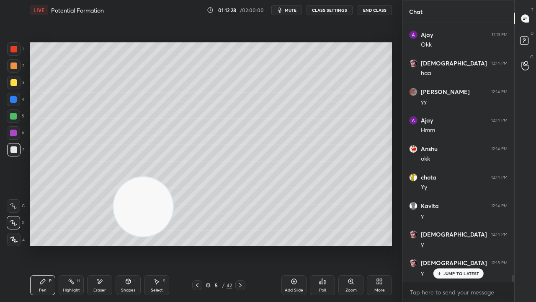
drag, startPoint x: 295, startPoint y: 213, endPoint x: 93, endPoint y: 206, distance: 202.5
click at [114, 204] on video at bounding box center [144, 207] width 60 height 60
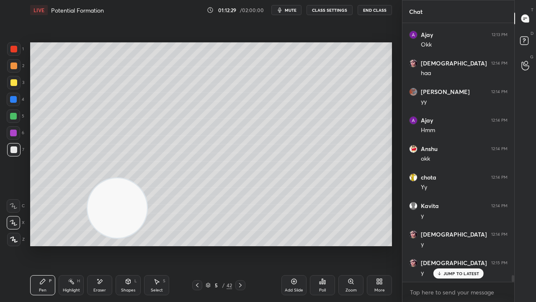
click at [12, 118] on div at bounding box center [13, 116] width 7 height 7
click at [295, 8] on span "mute" at bounding box center [291, 10] width 12 height 6
click at [292, 9] on span "unmute" at bounding box center [290, 10] width 18 height 6
click at [12, 69] on div at bounding box center [13, 65] width 7 height 7
click at [292, 245] on div "Add Slide" at bounding box center [294, 290] width 18 height 4
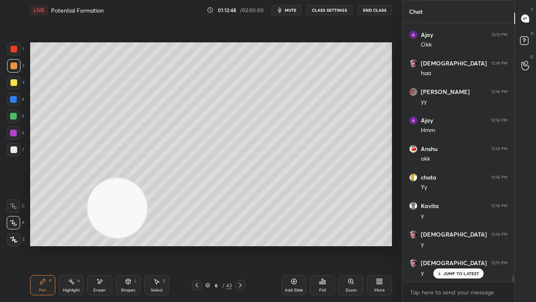
drag, startPoint x: 13, startPoint y: 83, endPoint x: 26, endPoint y: 78, distance: 14.1
click at [13, 84] on div at bounding box center [13, 82] width 7 height 7
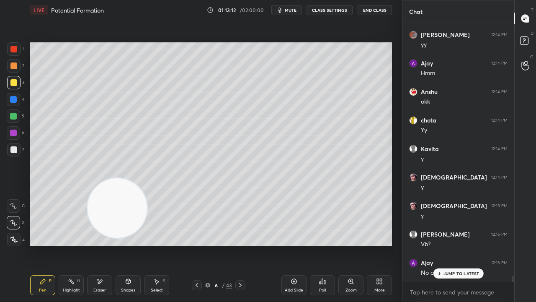
scroll to position [10044, 0]
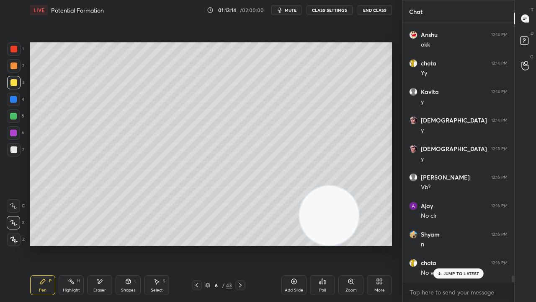
drag, startPoint x: 113, startPoint y: 204, endPoint x: 366, endPoint y: 215, distance: 252.9
click at [359, 217] on video at bounding box center [330, 216] width 60 height 60
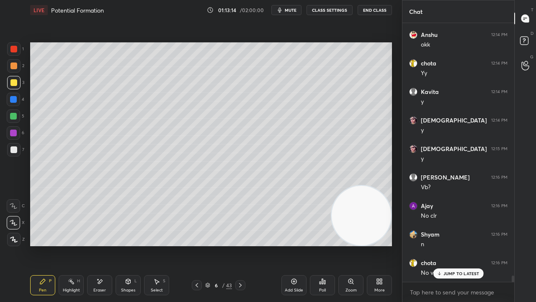
click at [12, 155] on div at bounding box center [13, 149] width 13 height 13
click at [130, 245] on icon at bounding box center [128, 281] width 7 height 7
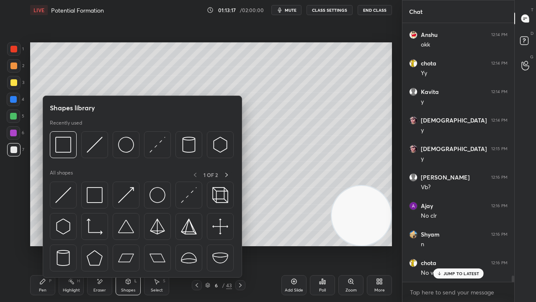
click at [79, 126] on div "Recently used" at bounding box center [142, 140] width 184 height 43
click at [126, 145] on img at bounding box center [126, 145] width 16 height 16
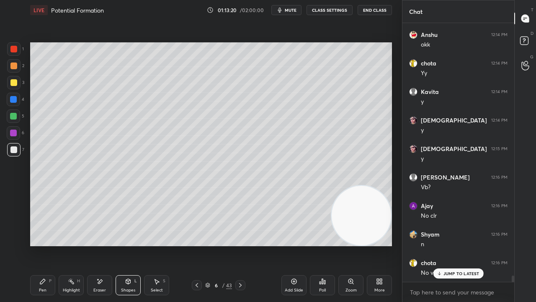
scroll to position [10072, 0]
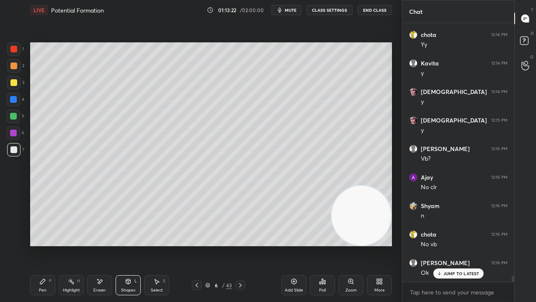
click at [40, 245] on div "Pen P" at bounding box center [42, 285] width 25 height 20
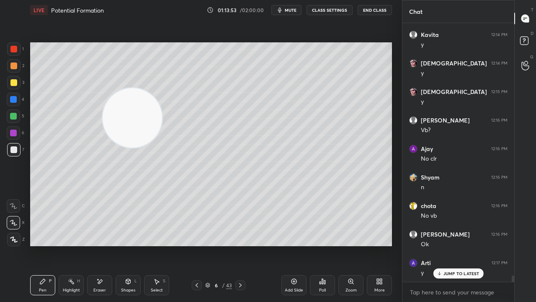
drag, startPoint x: 364, startPoint y: 233, endPoint x: 0, endPoint y: 106, distance: 385.2
click at [0, 103] on div "1 2 3 4 5 6 7 C X Z E E Erase all H H LIVE Potential Formation 01:13:53 / 02:00…" at bounding box center [198, 151] width 396 height 302
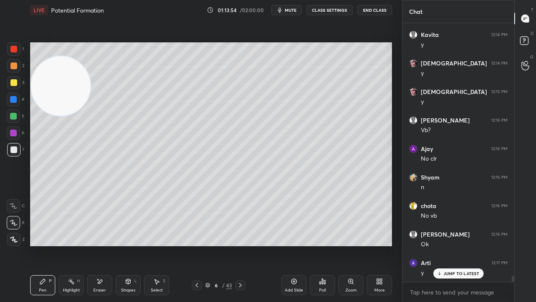
click at [290, 10] on span "mute" at bounding box center [291, 10] width 12 height 6
click at [291, 10] on span "unmute" at bounding box center [290, 10] width 18 height 6
click at [287, 10] on span "mute" at bounding box center [291, 10] width 12 height 6
click at [289, 10] on span "mute" at bounding box center [291, 10] width 12 height 6
click at [122, 245] on div "Shapes L" at bounding box center [128, 285] width 25 height 20
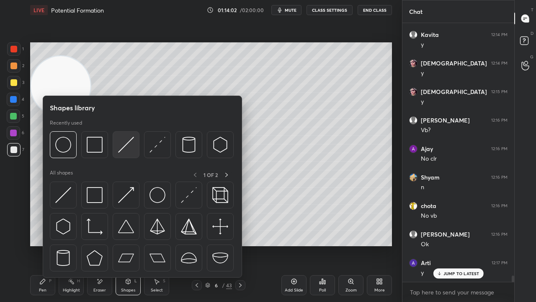
click at [122, 147] on img at bounding box center [126, 145] width 16 height 16
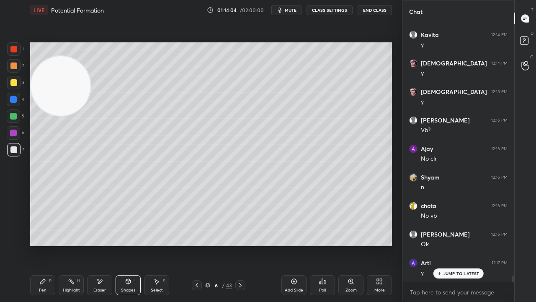
click at [40, 245] on div "Pen P" at bounding box center [42, 285] width 25 height 20
drag, startPoint x: 101, startPoint y: 286, endPoint x: 146, endPoint y: 271, distance: 47.3
click at [103, 245] on div "Eraser" at bounding box center [99, 285] width 25 height 20
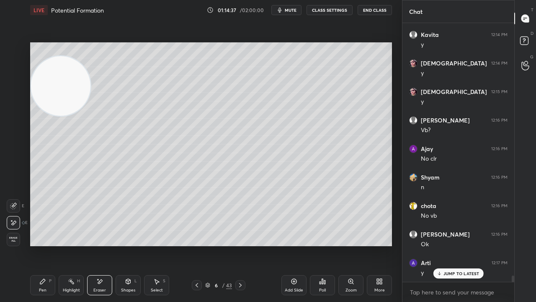
click at [45, 245] on icon at bounding box center [42, 281] width 7 height 7
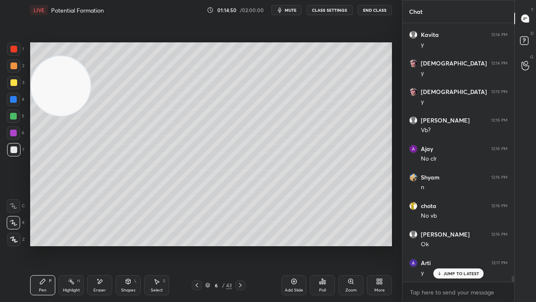
click at [290, 10] on span "mute" at bounding box center [291, 10] width 12 height 6
click at [291, 9] on span "unmute" at bounding box center [290, 10] width 18 height 6
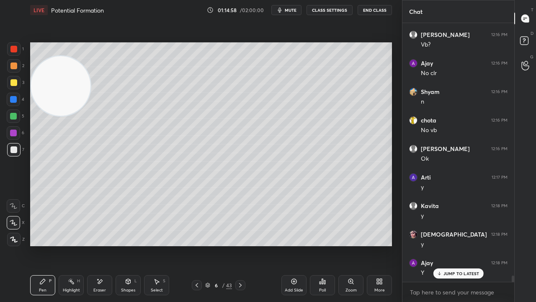
scroll to position [10215, 0]
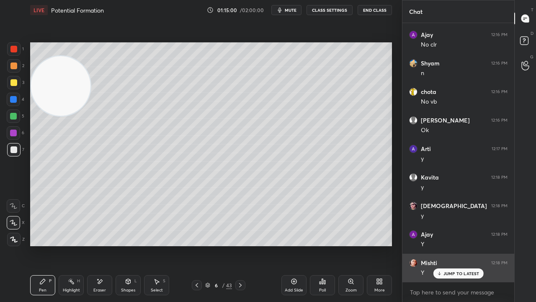
click at [464, 245] on p "JUMP TO LATEST" at bounding box center [462, 273] width 36 height 5
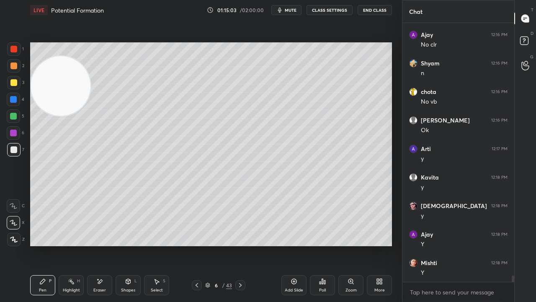
click at [291, 8] on span "mute" at bounding box center [291, 10] width 12 height 6
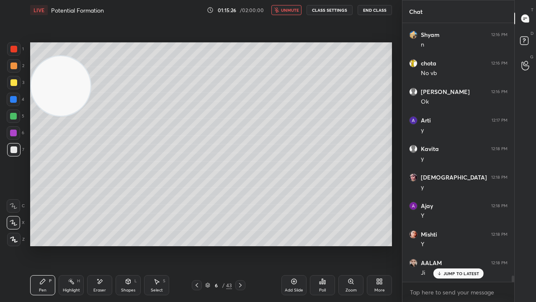
click at [290, 10] on span "unmute" at bounding box center [290, 10] width 18 height 6
click at [461, 245] on p "JUMP TO LATEST" at bounding box center [462, 273] width 36 height 5
click at [292, 9] on span "mute" at bounding box center [291, 10] width 12 height 6
click at [292, 8] on span "unmute" at bounding box center [290, 10] width 18 height 6
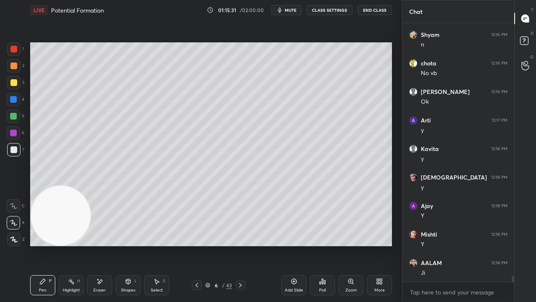
drag, startPoint x: 61, startPoint y: 142, endPoint x: 32, endPoint y: 295, distance: 155.7
click at [32, 245] on div "LIVE Potential Formation 01:15:31 / 02:00:00 mute CLASS SETTINGS End Class Sett…" at bounding box center [211, 151] width 369 height 302
click at [292, 11] on span "mute" at bounding box center [291, 10] width 12 height 6
click at [291, 10] on span "unmute" at bounding box center [290, 10] width 18 height 6
click at [291, 245] on div "Add Slide" at bounding box center [294, 290] width 18 height 4
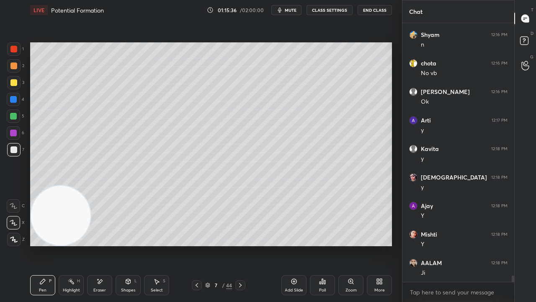
click at [14, 82] on div at bounding box center [13, 82] width 7 height 7
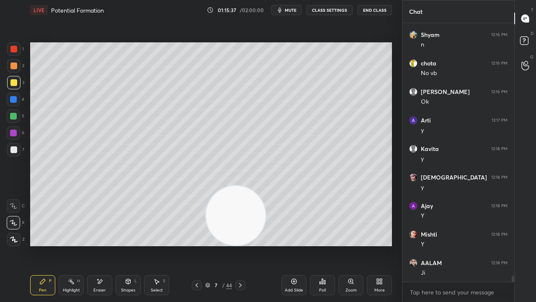
drag, startPoint x: 74, startPoint y: 233, endPoint x: 339, endPoint y: 255, distance: 266.6
click at [340, 245] on div "Setting up your live class Poll for secs No correct answer Start poll" at bounding box center [211, 144] width 369 height 248
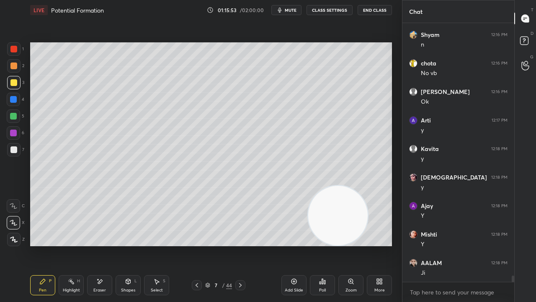
drag, startPoint x: 14, startPoint y: 122, endPoint x: 25, endPoint y: 111, distance: 15.4
click at [14, 122] on div at bounding box center [13, 115] width 13 height 13
drag, startPoint x: 21, startPoint y: 146, endPoint x: 17, endPoint y: 147, distance: 4.2
click at [20, 146] on div "7" at bounding box center [15, 149] width 17 height 13
click at [15, 119] on div at bounding box center [13, 116] width 7 height 7
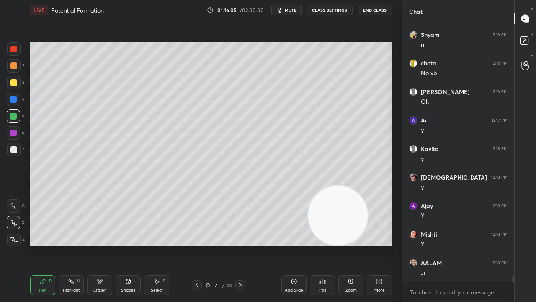
click at [122, 245] on div "Shapes L" at bounding box center [128, 285] width 25 height 20
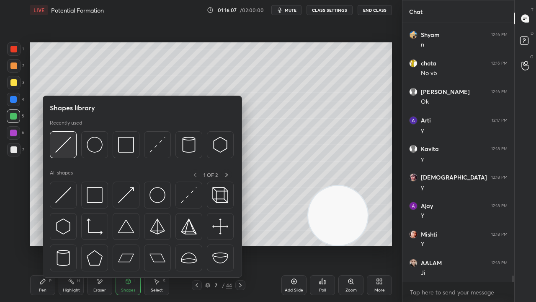
click at [62, 147] on img at bounding box center [63, 145] width 16 height 16
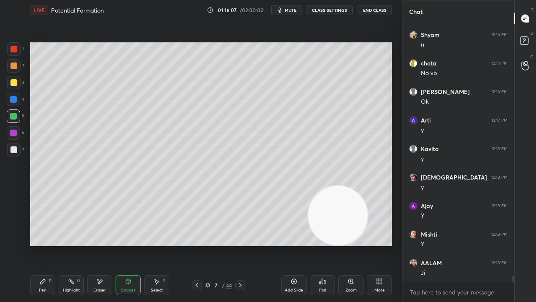
click at [13, 67] on div at bounding box center [13, 65] width 7 height 7
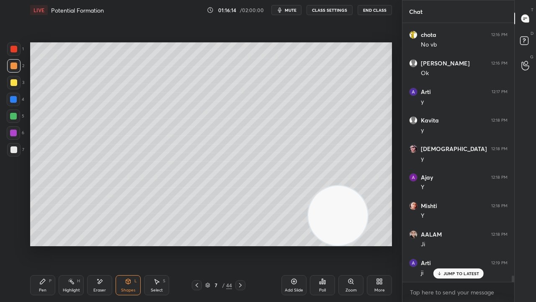
click at [104, 245] on div "Eraser" at bounding box center [99, 290] width 13 height 4
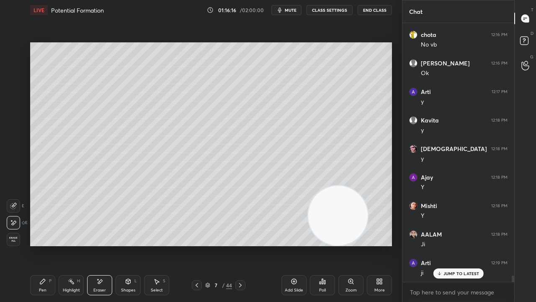
click at [46, 245] on div "Pen P" at bounding box center [42, 285] width 25 height 20
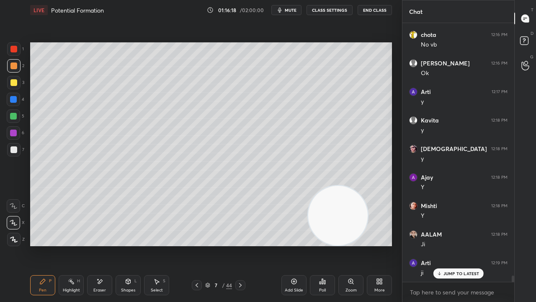
click at [101, 245] on div "Eraser" at bounding box center [99, 285] width 25 height 20
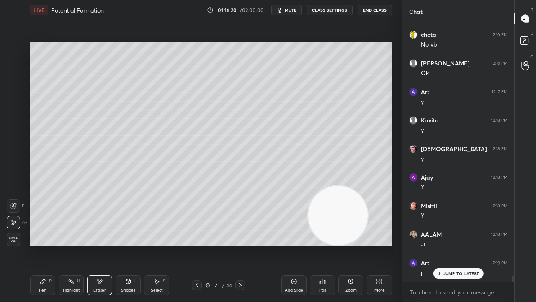
click at [127, 245] on icon at bounding box center [128, 281] width 7 height 7
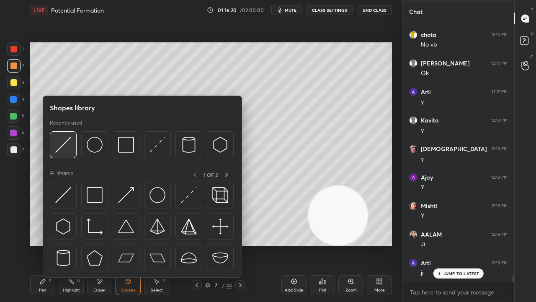
click at [66, 146] on img at bounding box center [63, 145] width 16 height 16
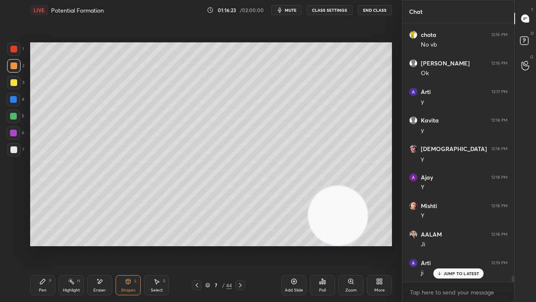
click at [285, 8] on button "mute" at bounding box center [287, 10] width 30 height 10
click at [286, 9] on span "unmute" at bounding box center [290, 10] width 18 height 6
click at [54, 245] on div "Pen P Highlight H Eraser Shapes L Select S" at bounding box center [93, 285] width 126 height 20
click at [36, 245] on div "Pen P" at bounding box center [42, 285] width 25 height 20
click at [289, 12] on span "mute" at bounding box center [291, 10] width 12 height 6
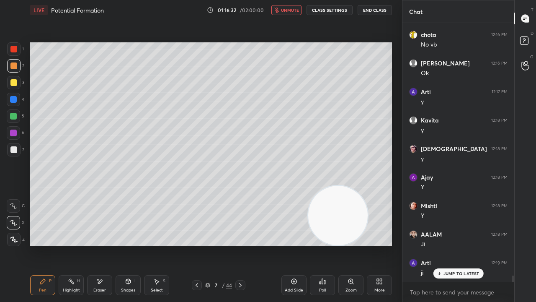
click at [290, 10] on span "unmute" at bounding box center [290, 10] width 18 height 6
click at [17, 153] on div at bounding box center [13, 149] width 13 height 13
click at [470, 245] on p "JUMP TO LATEST" at bounding box center [462, 273] width 36 height 5
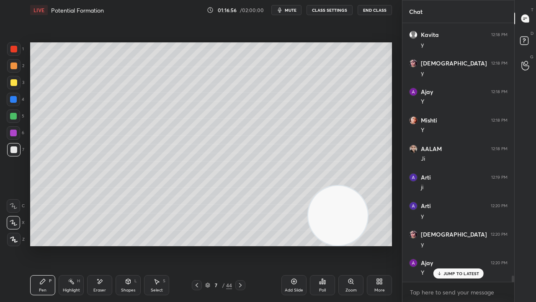
scroll to position [10386, 0]
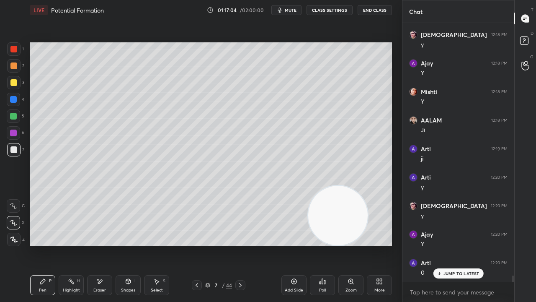
click at [449, 245] on p "JUMP TO LATEST" at bounding box center [462, 273] width 36 height 5
click at [296, 10] on span "mute" at bounding box center [291, 10] width 12 height 6
click at [293, 10] on span "unmute" at bounding box center [290, 10] width 18 height 6
click at [13, 124] on div "5" at bounding box center [16, 117] width 18 height 17
click at [283, 8] on icon "button" at bounding box center [280, 10] width 7 height 7
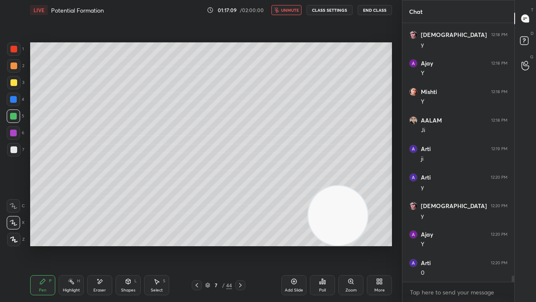
click at [286, 9] on span "unmute" at bounding box center [290, 10] width 18 height 6
click at [291, 245] on icon at bounding box center [294, 281] width 7 height 7
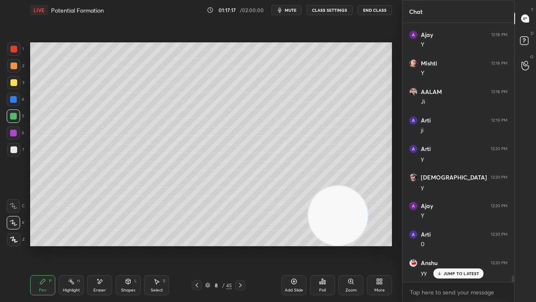
click at [297, 12] on span "mute" at bounding box center [291, 10] width 12 height 6
click at [295, 11] on span "unmute" at bounding box center [290, 10] width 18 height 6
drag, startPoint x: 9, startPoint y: 87, endPoint x: 21, endPoint y: 82, distance: 12.8
click at [10, 87] on div at bounding box center [13, 82] width 13 height 13
click at [292, 13] on button "mute" at bounding box center [287, 10] width 30 height 10
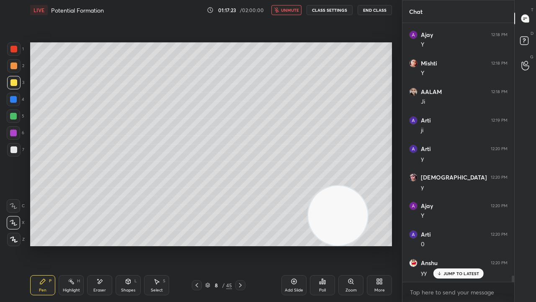
click at [296, 11] on span "unmute" at bounding box center [290, 10] width 18 height 6
drag, startPoint x: 16, startPoint y: 67, endPoint x: 23, endPoint y: 71, distance: 8.8
click at [16, 67] on div at bounding box center [13, 65] width 7 height 7
click at [18, 152] on div at bounding box center [13, 149] width 13 height 13
click at [102, 245] on div "Eraser" at bounding box center [99, 285] width 25 height 20
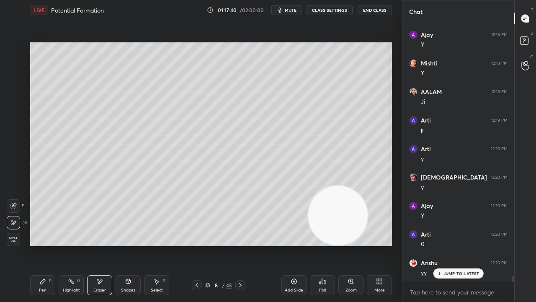
click at [35, 245] on div "Pen P" at bounding box center [42, 285] width 25 height 20
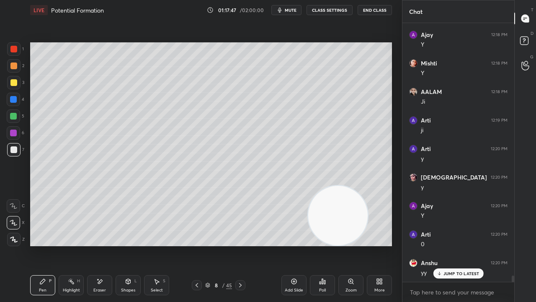
click at [295, 8] on span "mute" at bounding box center [291, 10] width 12 height 6
click at [294, 10] on span "unmute" at bounding box center [290, 10] width 18 height 6
click at [100, 245] on div "Eraser" at bounding box center [99, 290] width 13 height 4
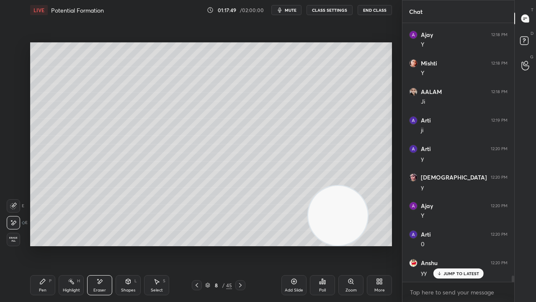
drag, startPoint x: 37, startPoint y: 286, endPoint x: 72, endPoint y: 254, distance: 47.2
click at [39, 245] on div "Pen P" at bounding box center [42, 285] width 25 height 20
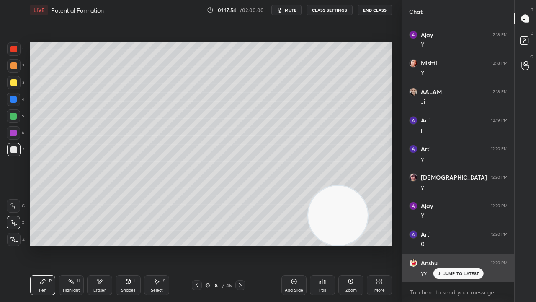
click at [450, 245] on p "JUMP TO LATEST" at bounding box center [462, 273] width 36 height 5
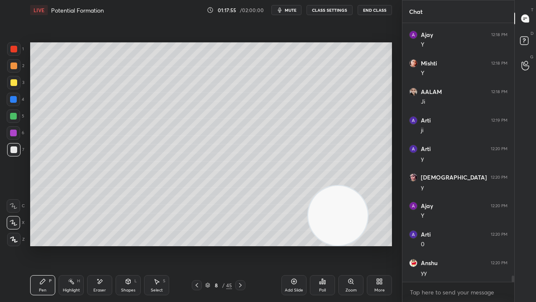
click at [290, 10] on span "mute" at bounding box center [291, 10] width 12 height 6
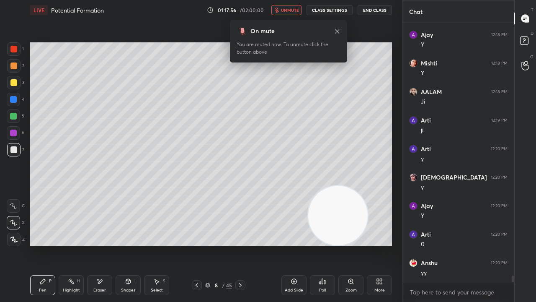
click at [291, 13] on button "unmute" at bounding box center [287, 10] width 30 height 10
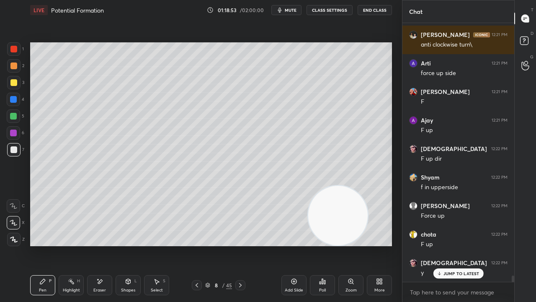
scroll to position [10699, 0]
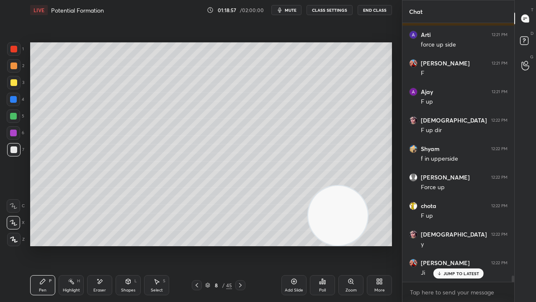
click at [13, 77] on div at bounding box center [13, 82] width 13 height 13
click at [16, 150] on div at bounding box center [13, 149] width 7 height 7
click at [13, 85] on div at bounding box center [13, 82] width 7 height 7
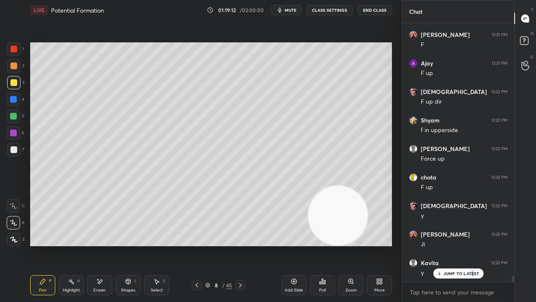
click at [472, 245] on p "JUMP TO LATEST" at bounding box center [462, 273] width 36 height 5
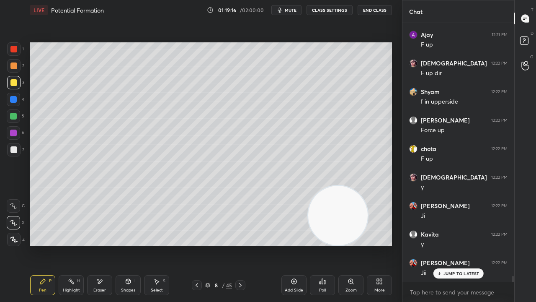
scroll to position [10785, 0]
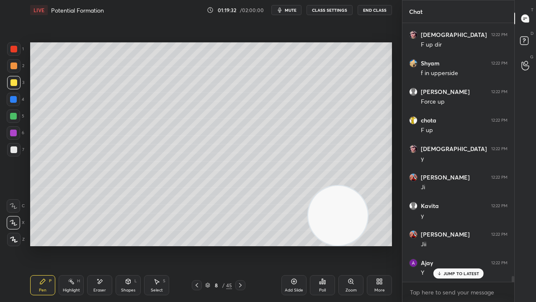
drag, startPoint x: 339, startPoint y: 215, endPoint x: 323, endPoint y: 254, distance: 42.1
click at [324, 245] on div "Setting up your live class Poll for secs No correct answer Start poll" at bounding box center [211, 144] width 369 height 248
click at [15, 122] on div at bounding box center [13, 115] width 13 height 13
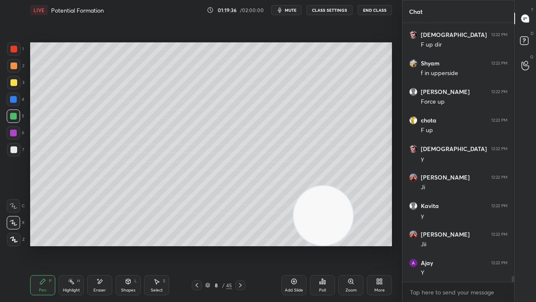
scroll to position [10813, 0]
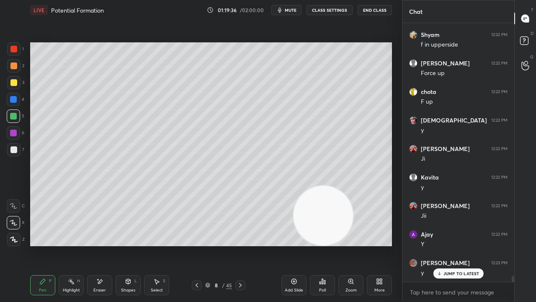
click at [14, 150] on div at bounding box center [13, 149] width 7 height 7
click at [129, 245] on div "Shapes L" at bounding box center [128, 285] width 25 height 20
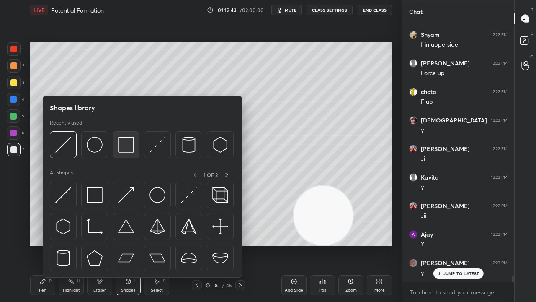
click at [137, 150] on div at bounding box center [126, 144] width 27 height 27
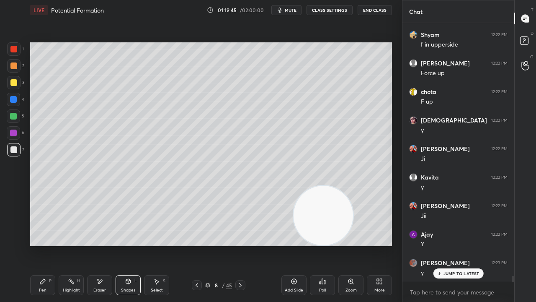
click at [54, 245] on div "Pen P" at bounding box center [42, 285] width 25 height 20
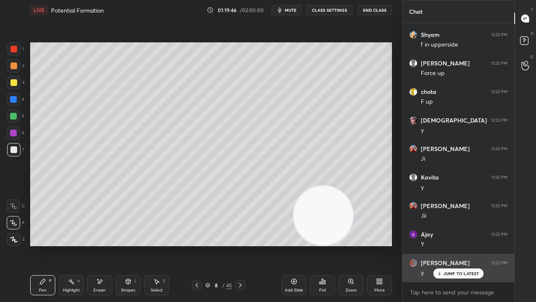
click at [445, 245] on div "[PERSON_NAME] 12:23 PM y" at bounding box center [459, 268] width 112 height 28
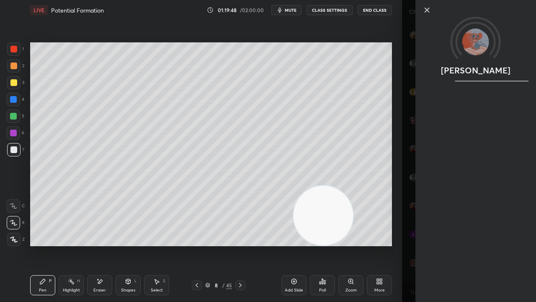
click at [401, 245] on div "1 2 3 4 5 6 7 C X Z E E Erase all H H LIVE Potential Formation 01:19:48 / 02:00…" at bounding box center [201, 151] width 402 height 302
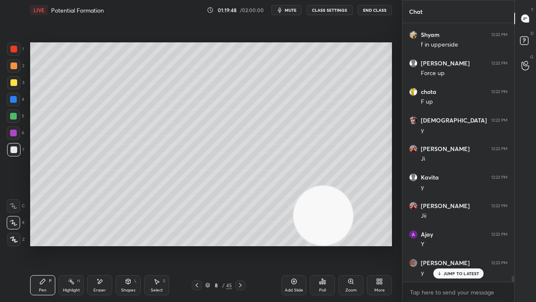
click at [441, 245] on icon at bounding box center [439, 273] width 5 height 5
click at [293, 12] on span "mute" at bounding box center [291, 10] width 12 height 6
click at [292, 11] on span "unmute" at bounding box center [290, 10] width 18 height 6
click at [292, 245] on icon at bounding box center [294, 281] width 7 height 7
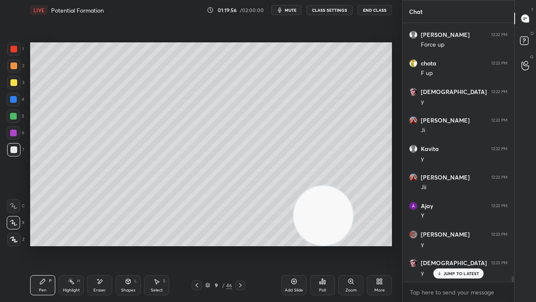
scroll to position [10870, 0]
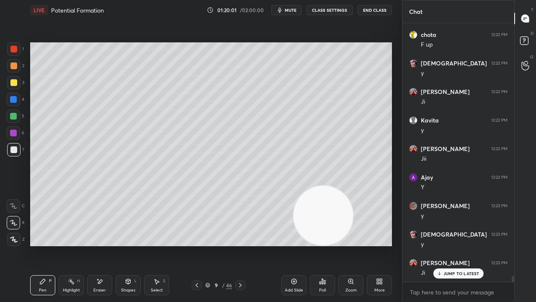
click at [122, 245] on div "Shapes" at bounding box center [128, 290] width 14 height 4
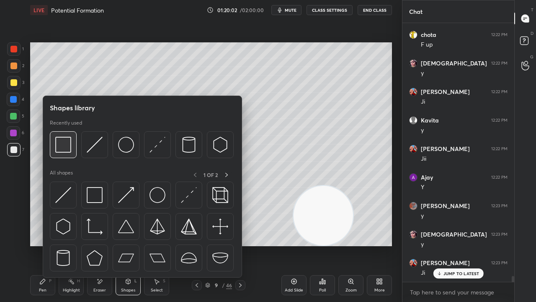
click at [65, 149] on img at bounding box center [63, 145] width 16 height 16
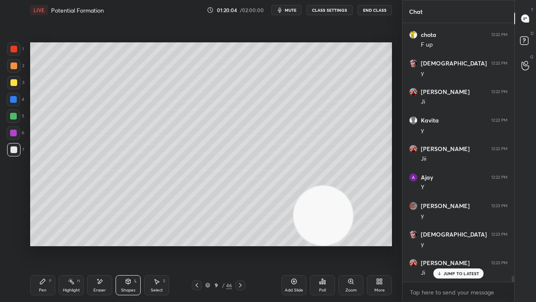
click at [39, 245] on div "Pen P" at bounding box center [42, 285] width 25 height 20
click at [13, 79] on div at bounding box center [13, 82] width 13 height 13
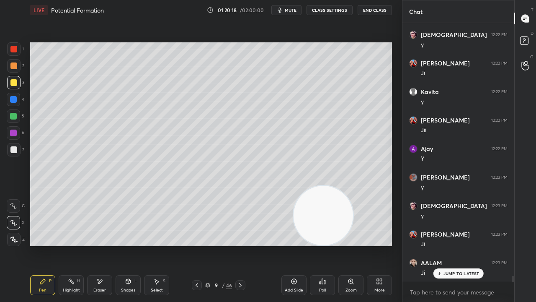
click at [291, 14] on button "mute" at bounding box center [287, 10] width 30 height 10
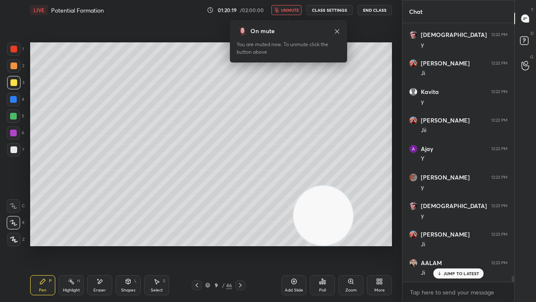
click at [292, 12] on span "unmute" at bounding box center [290, 10] width 18 height 6
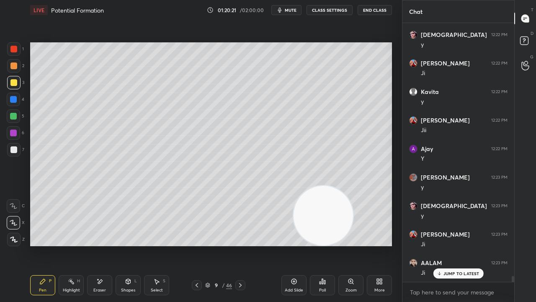
scroll to position [10927, 0]
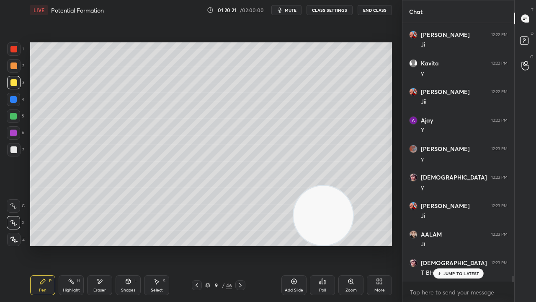
click at [12, 153] on div at bounding box center [13, 149] width 7 height 7
click at [13, 148] on div at bounding box center [13, 149] width 7 height 7
click at [123, 245] on div "Shapes L" at bounding box center [128, 285] width 25 height 20
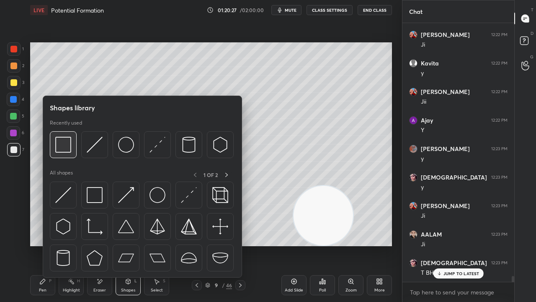
click at [70, 151] on img at bounding box center [63, 145] width 16 height 16
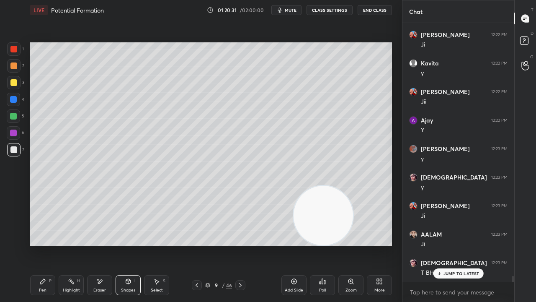
click at [43, 245] on div "Pen P" at bounding box center [42, 285] width 25 height 20
click at [124, 245] on div "Shapes L" at bounding box center [128, 285] width 25 height 20
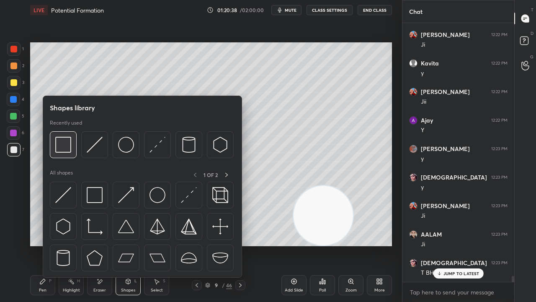
click at [65, 142] on img at bounding box center [63, 145] width 16 height 16
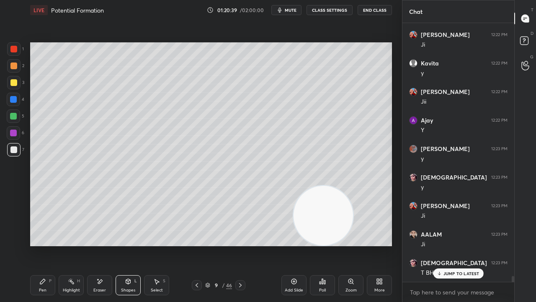
scroll to position [10956, 0]
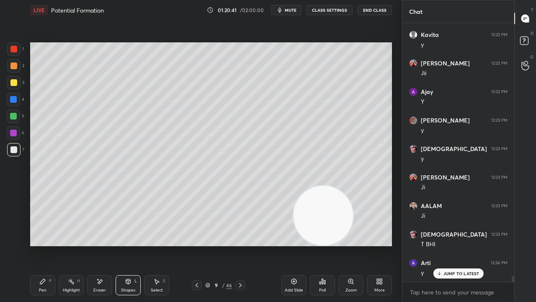
click at [42, 245] on div "Pen P" at bounding box center [42, 285] width 25 height 20
click at [458, 245] on p "JUMP TO LATEST" at bounding box center [462, 273] width 36 height 5
click at [0, 245] on div "1 2 3 4 5 6 7 C X Z E E Erase all H H LIVE Potential Formation 01:20:43 / 02:00…" at bounding box center [198, 151] width 396 height 302
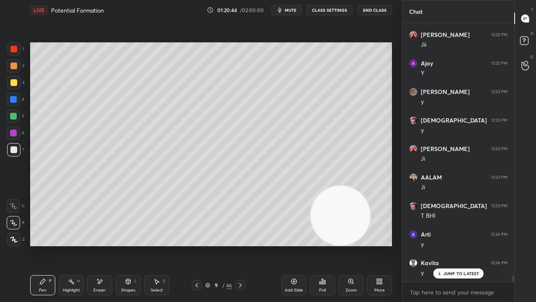
drag, startPoint x: 314, startPoint y: 226, endPoint x: 393, endPoint y: 239, distance: 79.8
click at [393, 239] on div "Setting up your live class Poll for secs No correct answer Start poll" at bounding box center [211, 144] width 369 height 248
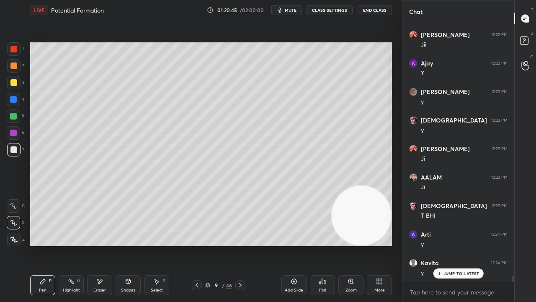
scroll to position [11041, 0]
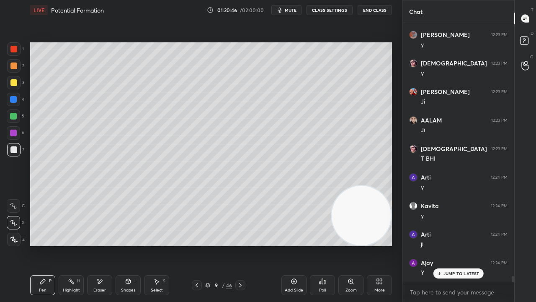
click at [290, 7] on span "mute" at bounding box center [291, 10] width 12 height 6
click at [290, 9] on span "unmute" at bounding box center [290, 10] width 18 height 6
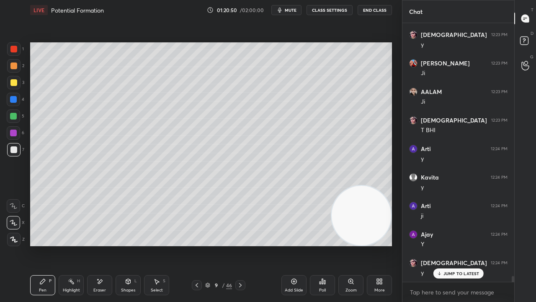
scroll to position [11098, 0]
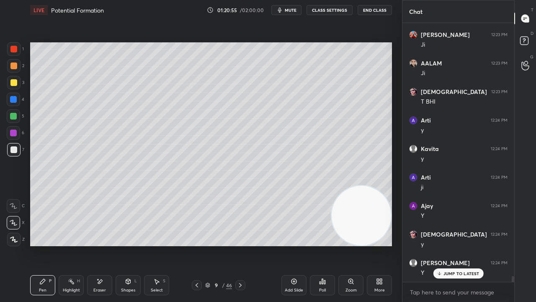
click at [125, 245] on div "Shapes L" at bounding box center [128, 285] width 25 height 20
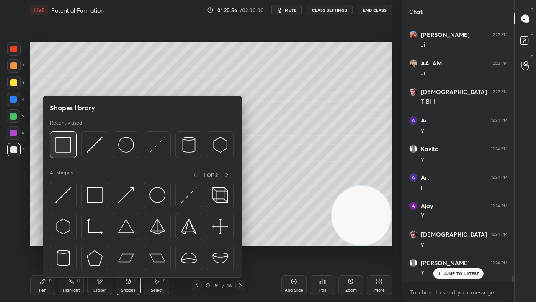
click at [61, 147] on img at bounding box center [63, 145] width 16 height 16
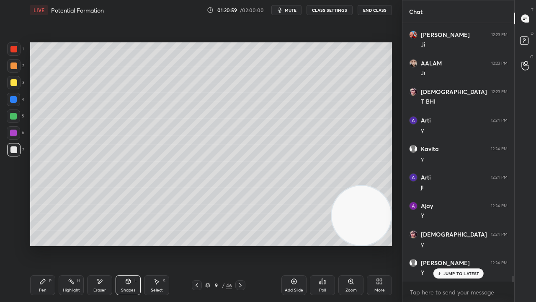
click at [44, 245] on div "Pen" at bounding box center [43, 290] width 8 height 4
click at [14, 118] on div at bounding box center [13, 116] width 7 height 7
click at [287, 11] on span "mute" at bounding box center [291, 10] width 12 height 6
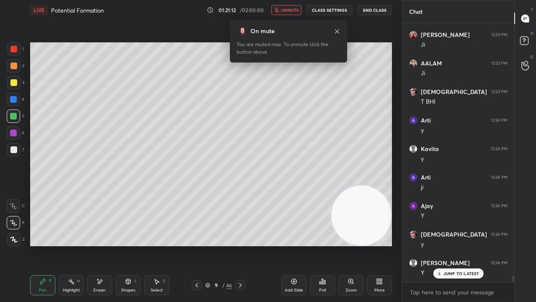
click at [286, 13] on span "unmute" at bounding box center [290, 10] width 18 height 6
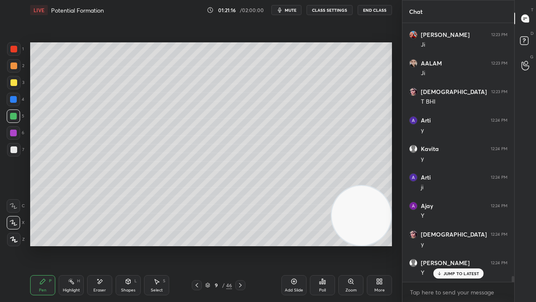
click at [295, 10] on span "mute" at bounding box center [291, 10] width 12 height 6
click at [289, 12] on span "unmute" at bounding box center [290, 10] width 18 height 6
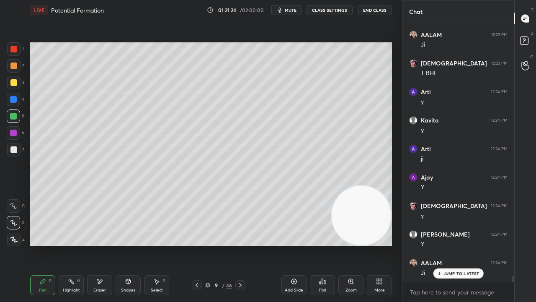
scroll to position [11155, 0]
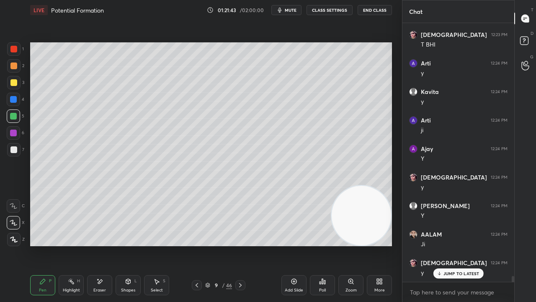
click at [196, 245] on icon at bounding box center [197, 285] width 7 height 7
click at [242, 245] on icon at bounding box center [240, 285] width 7 height 7
click at [241, 245] on icon at bounding box center [240, 285] width 7 height 7
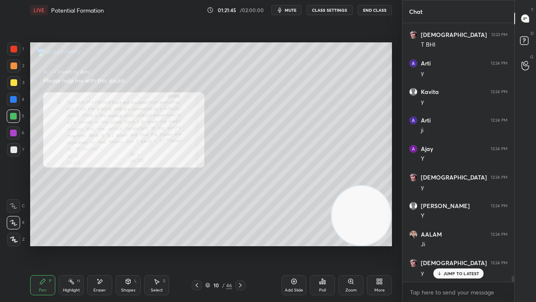
click at [195, 245] on icon at bounding box center [197, 285] width 7 height 7
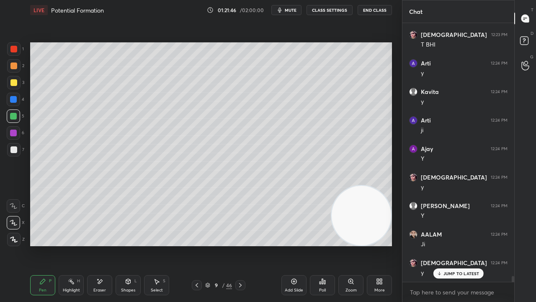
click at [297, 245] on div "Add Slide" at bounding box center [294, 285] width 25 height 20
click at [289, 10] on span "mute" at bounding box center [291, 10] width 12 height 6
click at [287, 9] on span "unmute" at bounding box center [290, 10] width 18 height 6
click at [129, 245] on div "Shapes" at bounding box center [128, 290] width 14 height 4
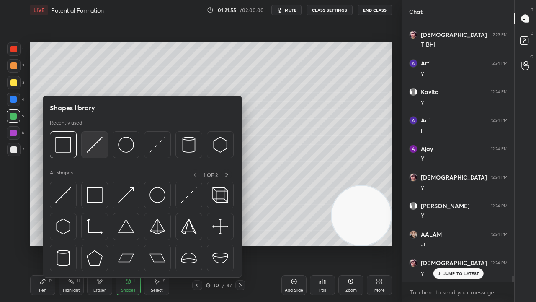
click at [95, 147] on img at bounding box center [95, 145] width 16 height 16
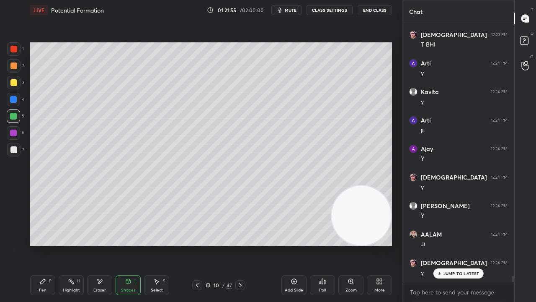
drag, startPoint x: 8, startPoint y: 101, endPoint x: 28, endPoint y: 102, distance: 20.1
click at [9, 102] on div at bounding box center [13, 99] width 13 height 13
click at [48, 245] on div "Pen P" at bounding box center [42, 285] width 25 height 20
click at [13, 147] on div at bounding box center [13, 149] width 13 height 13
click at [449, 245] on p "JUMP TO LATEST" at bounding box center [462, 273] width 36 height 5
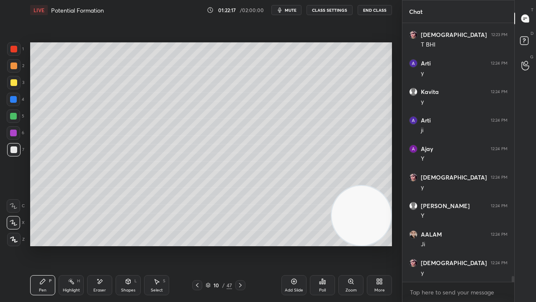
drag, startPoint x: 13, startPoint y: 87, endPoint x: 29, endPoint y: 88, distance: 15.9
click at [13, 88] on div at bounding box center [13, 82] width 13 height 13
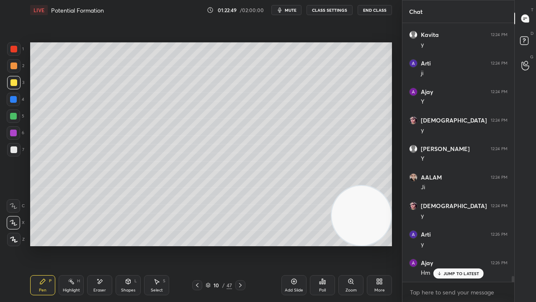
scroll to position [11241, 0]
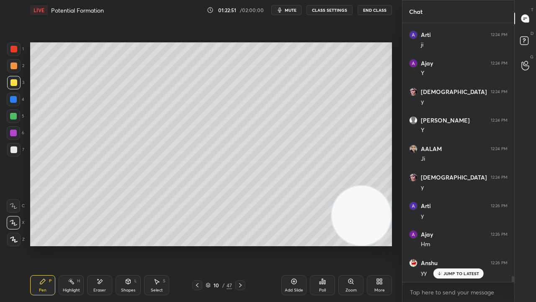
click at [282, 7] on icon "button" at bounding box center [280, 10] width 7 height 7
click at [287, 9] on span "unmute" at bounding box center [290, 10] width 18 height 6
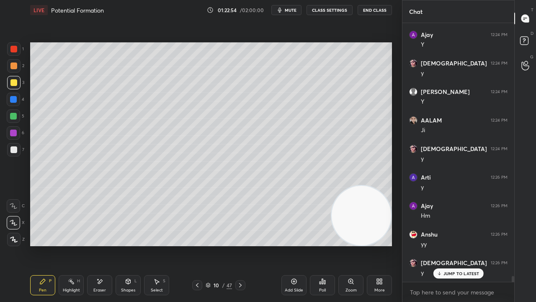
scroll to position [11298, 0]
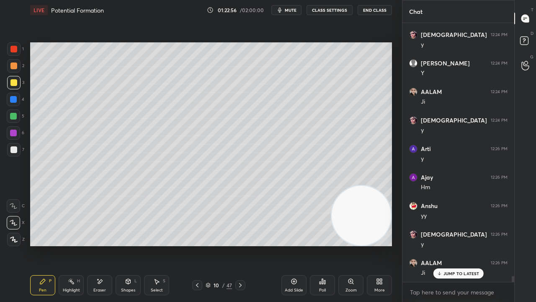
click at [98, 245] on div "Eraser" at bounding box center [99, 290] width 13 height 4
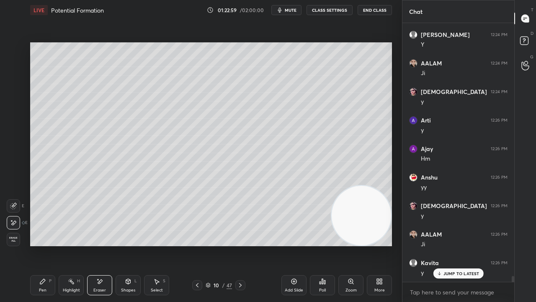
click at [45, 245] on icon at bounding box center [42, 281] width 7 height 7
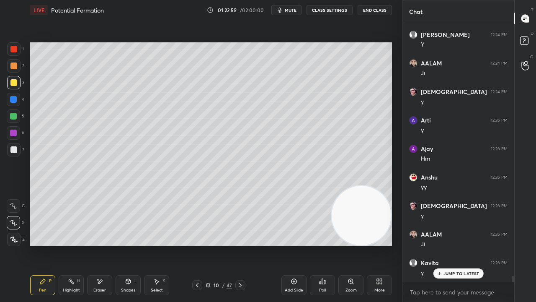
click at [295, 13] on button "mute" at bounding box center [287, 10] width 30 height 10
click at [293, 11] on span "unmute" at bounding box center [290, 10] width 18 height 6
click at [11, 157] on div "7" at bounding box center [15, 151] width 17 height 17
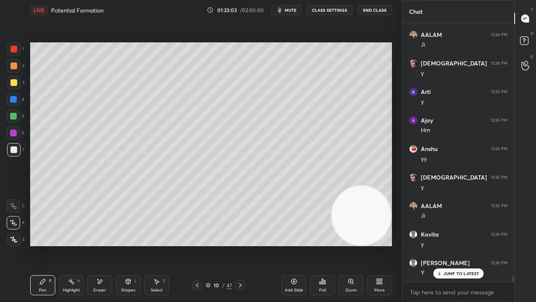
click at [282, 11] on icon "button" at bounding box center [280, 10] width 4 height 5
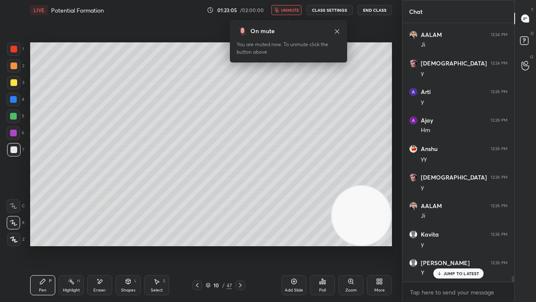
click at [287, 12] on span "unmute" at bounding box center [290, 10] width 18 height 6
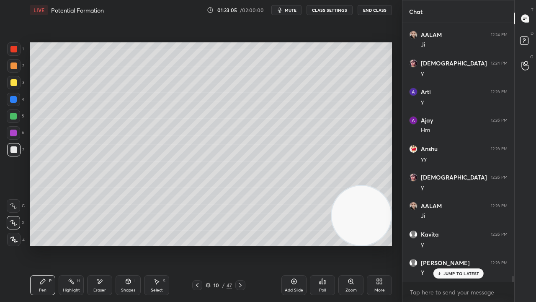
click at [288, 12] on span "mute" at bounding box center [291, 10] width 12 height 6
click at [289, 11] on span "unmute" at bounding box center [290, 10] width 18 height 6
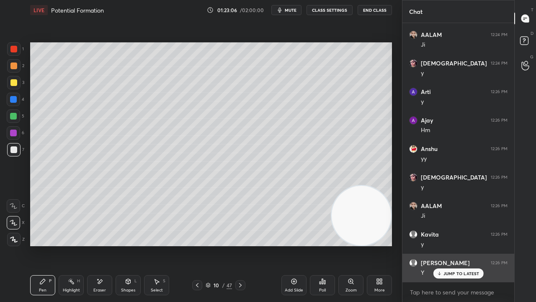
click at [451, 245] on div "JUMP TO LATEST" at bounding box center [458, 273] width 50 height 10
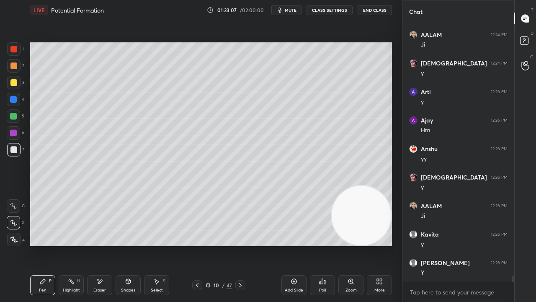
click at [289, 8] on span "mute" at bounding box center [291, 10] width 12 height 6
click at [290, 8] on span "mute" at bounding box center [291, 10] width 12 height 6
click at [286, 10] on button "mute" at bounding box center [287, 10] width 30 height 10
click at [287, 9] on span "unmute" at bounding box center [290, 10] width 18 height 6
click at [13, 119] on div at bounding box center [13, 115] width 13 height 13
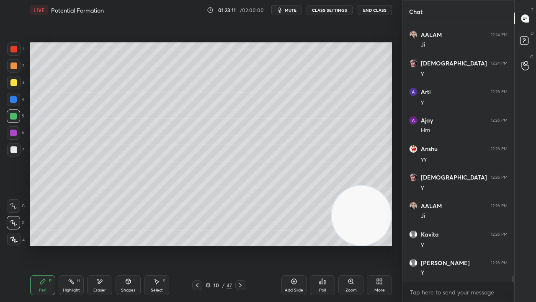
click at [297, 12] on span "mute" at bounding box center [291, 10] width 12 height 6
click at [296, 11] on span "unmute" at bounding box center [290, 10] width 18 height 6
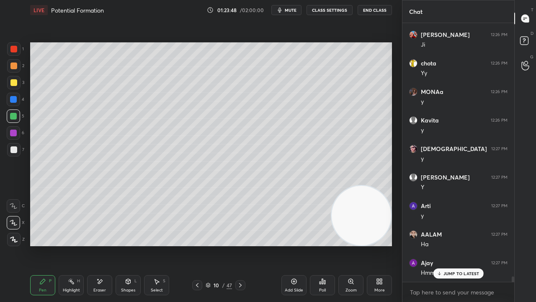
scroll to position [11697, 0]
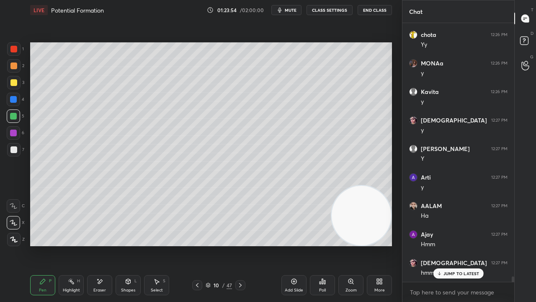
click at [14, 154] on div at bounding box center [13, 149] width 13 height 13
click at [441, 245] on icon at bounding box center [439, 273] width 5 height 5
click at [290, 13] on span "mute" at bounding box center [291, 10] width 12 height 6
click at [289, 12] on span "unmute" at bounding box center [290, 10] width 18 height 6
click at [14, 156] on div at bounding box center [13, 149] width 13 height 13
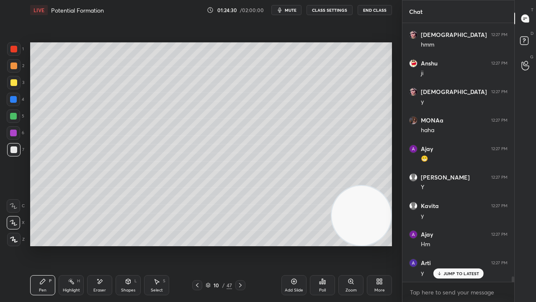
scroll to position [11953, 0]
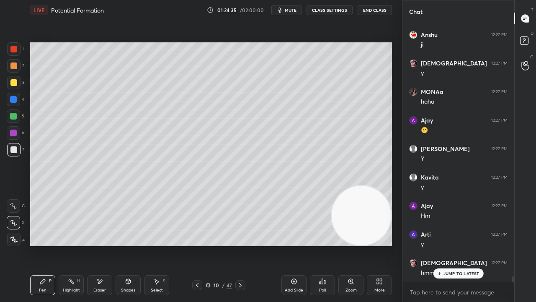
drag, startPoint x: 471, startPoint y: 275, endPoint x: 460, endPoint y: 297, distance: 24.2
click at [470, 245] on p "JUMP TO LATEST" at bounding box center [462, 273] width 36 height 5
click at [458, 245] on div "x" at bounding box center [459, 292] width 112 height 20
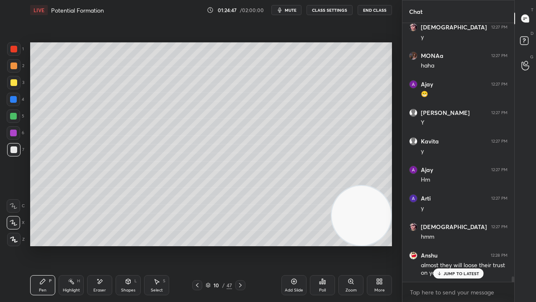
drag, startPoint x: 449, startPoint y: 274, endPoint x: 448, endPoint y: 283, distance: 8.9
click at [449, 245] on p "JUMP TO LATEST" at bounding box center [462, 273] width 36 height 5
click at [448, 245] on textarea at bounding box center [458, 291] width 98 height 13
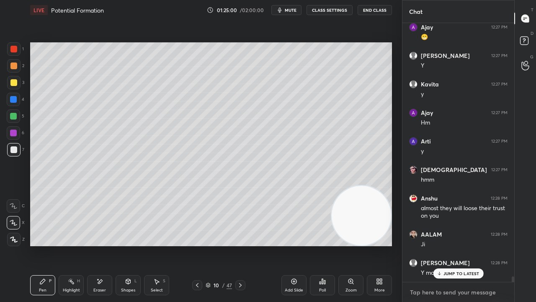
scroll to position [12082, 0]
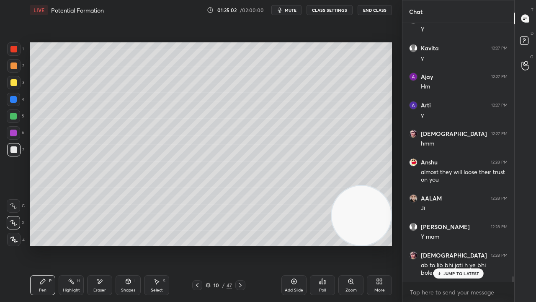
drag, startPoint x: 457, startPoint y: 277, endPoint x: 455, endPoint y: 287, distance: 9.4
click at [457, 245] on div "JUMP TO LATEST" at bounding box center [458, 273] width 50 height 10
click at [451, 245] on div "x" at bounding box center [459, 292] width 112 height 20
click at [292, 12] on span "mute" at bounding box center [291, 10] width 12 height 6
click at [292, 12] on span "unmute" at bounding box center [290, 10] width 18 height 6
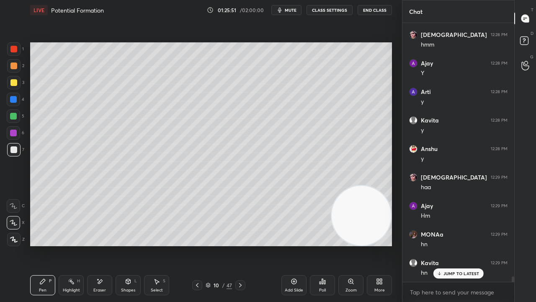
scroll to position [12396, 0]
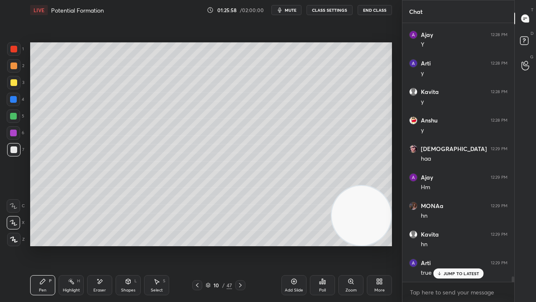
drag, startPoint x: 458, startPoint y: 273, endPoint x: 457, endPoint y: 292, distance: 19.3
click at [458, 245] on p "JUMP TO LATEST" at bounding box center [462, 273] width 36 height 5
click at [456, 245] on div "x" at bounding box center [459, 292] width 112 height 20
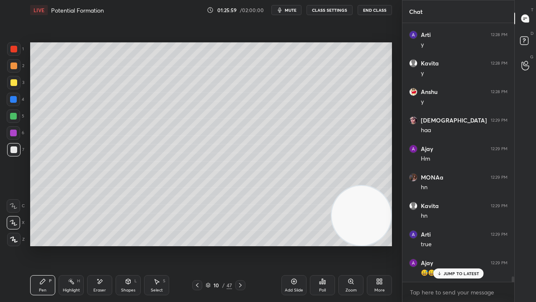
click at [290, 10] on span "mute" at bounding box center [291, 10] width 12 height 6
click at [290, 11] on span "unmute" at bounding box center [290, 10] width 18 height 6
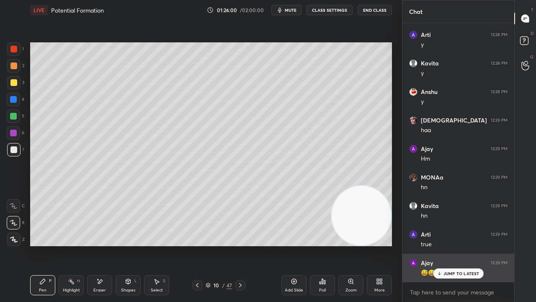
click at [452, 245] on p "JUMP TO LATEST" at bounding box center [462, 273] width 36 height 5
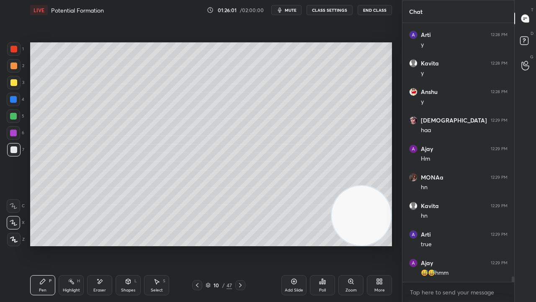
click at [435, 245] on div "x" at bounding box center [459, 292] width 112 height 20
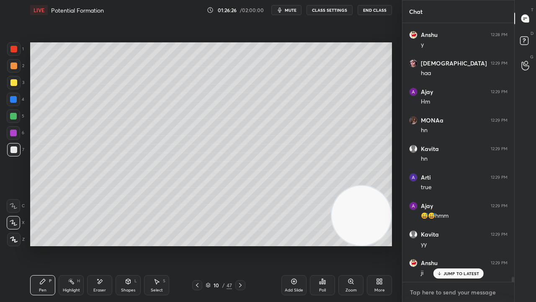
scroll to position [12510, 0]
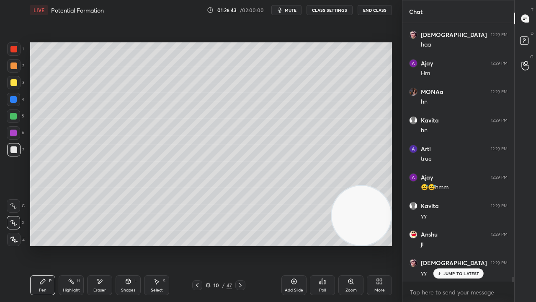
drag, startPoint x: 448, startPoint y: 272, endPoint x: 443, endPoint y: 301, distance: 29.3
click at [448, 245] on p "JUMP TO LATEST" at bounding box center [462, 273] width 36 height 5
click at [442, 245] on div "x" at bounding box center [459, 292] width 112 height 20
click at [288, 10] on span "mute" at bounding box center [291, 10] width 12 height 6
click at [288, 10] on span "unmute" at bounding box center [290, 10] width 18 height 6
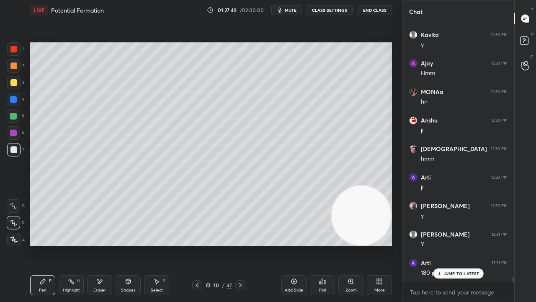
scroll to position [12823, 0]
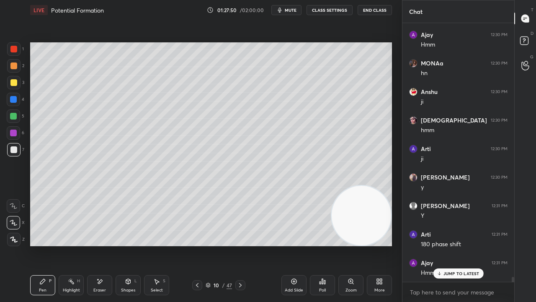
click at [453, 245] on p "JUMP TO LATEST" at bounding box center [462, 273] width 36 height 5
click at [299, 9] on button "mute" at bounding box center [287, 10] width 30 height 10
click at [298, 9] on span "unmute" at bounding box center [290, 10] width 18 height 6
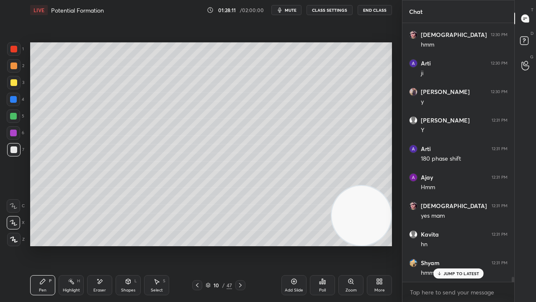
scroll to position [12937, 0]
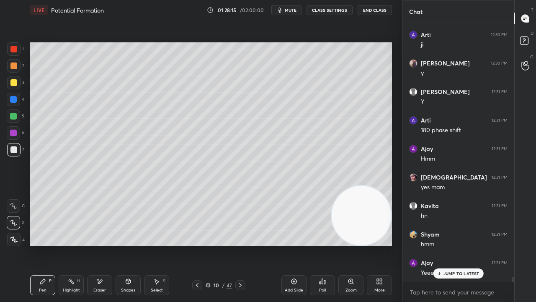
drag, startPoint x: 460, startPoint y: 274, endPoint x: 464, endPoint y: 282, distance: 9.4
click at [460, 245] on p "JUMP TO LATEST" at bounding box center [462, 273] width 36 height 5
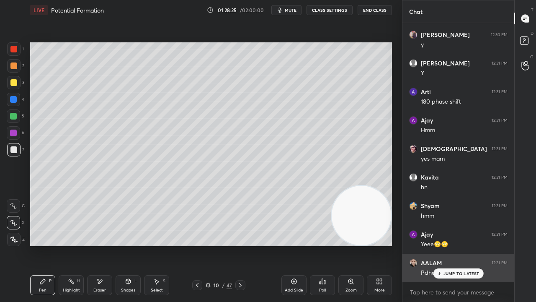
drag, startPoint x: 441, startPoint y: 274, endPoint x: 440, endPoint y: 281, distance: 7.6
click at [441, 245] on icon at bounding box center [439, 273] width 5 height 5
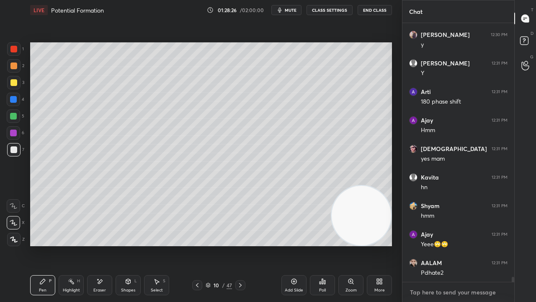
click at [435, 245] on div "x" at bounding box center [459, 292] width 112 height 20
click at [293, 10] on span "mute" at bounding box center [291, 10] width 12 height 6
click at [292, 12] on span "unmute" at bounding box center [290, 10] width 18 height 6
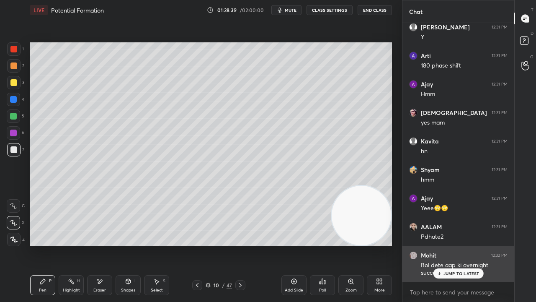
click at [461, 245] on p "JUMP TO LATEST" at bounding box center [462, 273] width 36 height 5
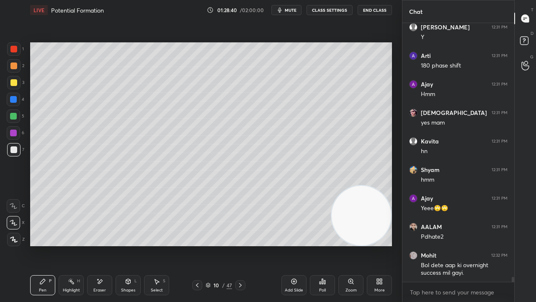
click at [293, 6] on button "mute" at bounding box center [287, 10] width 30 height 10
click at [293, 8] on span "unmute" at bounding box center [290, 10] width 18 height 6
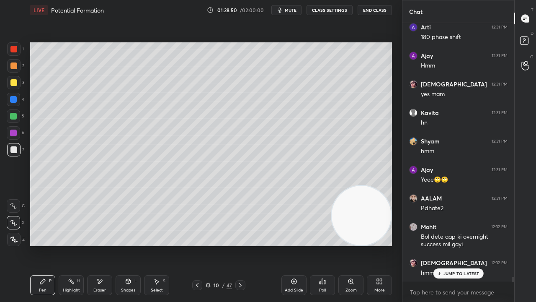
drag, startPoint x: 465, startPoint y: 274, endPoint x: 463, endPoint y: 288, distance: 14.1
click at [465, 245] on p "JUMP TO LATEST" at bounding box center [462, 273] width 36 height 5
click at [461, 245] on textarea at bounding box center [458, 291] width 98 height 13
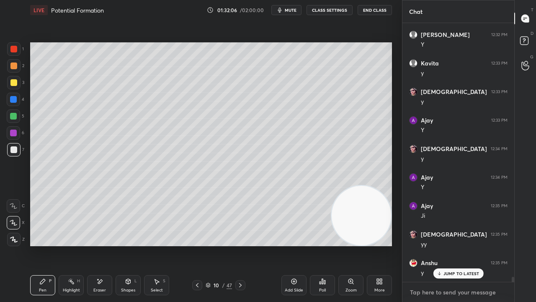
scroll to position [13429, 0]
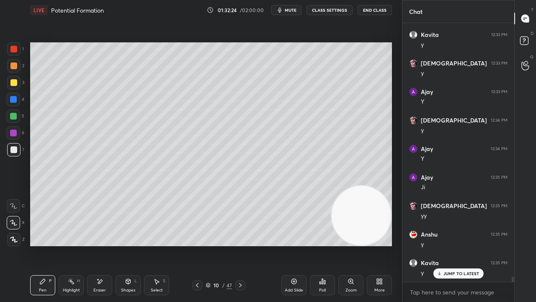
drag, startPoint x: 451, startPoint y: 271, endPoint x: 448, endPoint y: 292, distance: 21.6
click at [451, 245] on p "JUMP TO LATEST" at bounding box center [462, 273] width 36 height 5
click at [446, 245] on div "x" at bounding box center [459, 292] width 112 height 20
click at [290, 9] on span "mute" at bounding box center [291, 10] width 12 height 6
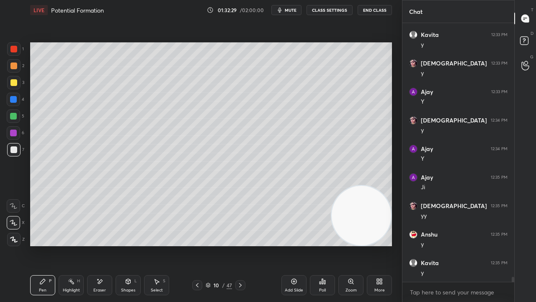
click at [13, 90] on div "3" at bounding box center [15, 84] width 17 height 17
click at [287, 14] on button "mute" at bounding box center [287, 10] width 30 height 10
click at [287, 13] on button "mute" at bounding box center [287, 10] width 30 height 10
click at [9, 153] on div at bounding box center [13, 149] width 13 height 13
click at [290, 11] on span "mute" at bounding box center [291, 10] width 12 height 6
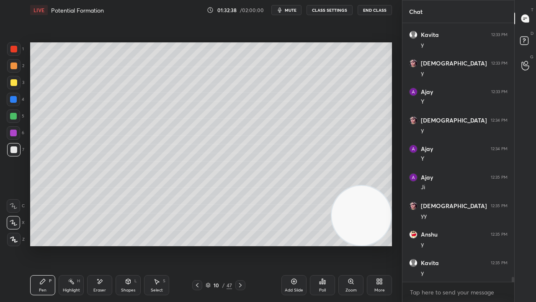
click at [290, 12] on span "mute" at bounding box center [291, 10] width 12 height 6
click at [297, 11] on span "mute" at bounding box center [291, 10] width 12 height 6
click at [296, 12] on span "unmute" at bounding box center [290, 10] width 18 height 6
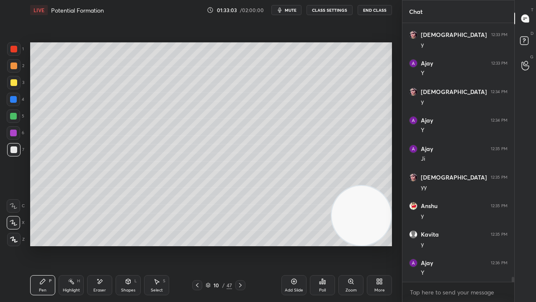
click at [102, 245] on div "Eraser" at bounding box center [99, 285] width 25 height 20
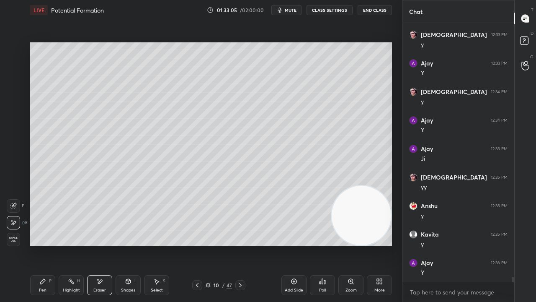
click at [44, 245] on div "Pen P" at bounding box center [42, 285] width 25 height 20
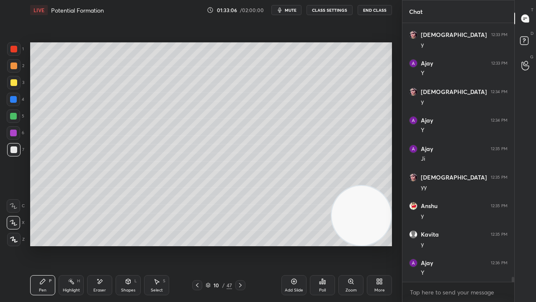
click at [126, 245] on div "Shapes" at bounding box center [128, 290] width 14 height 4
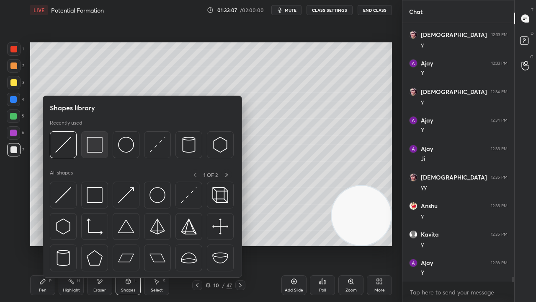
click at [94, 149] on img at bounding box center [95, 145] width 16 height 16
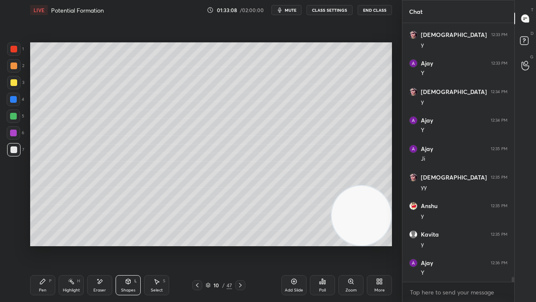
drag, startPoint x: 11, startPoint y: 115, endPoint x: 16, endPoint y: 116, distance: 4.9
click at [12, 115] on div at bounding box center [13, 116] width 7 height 7
click at [37, 245] on div "Pen P" at bounding box center [42, 285] width 25 height 20
click at [13, 157] on div "7" at bounding box center [15, 151] width 17 height 17
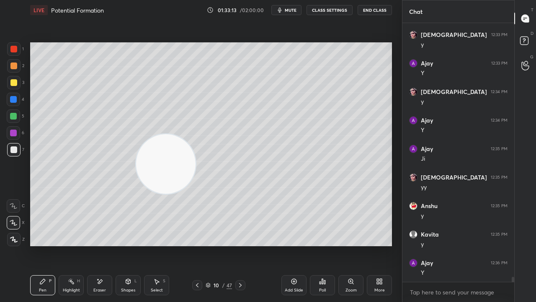
drag, startPoint x: 313, startPoint y: 213, endPoint x: 109, endPoint y: 147, distance: 213.9
click at [136, 156] on video at bounding box center [166, 164] width 60 height 60
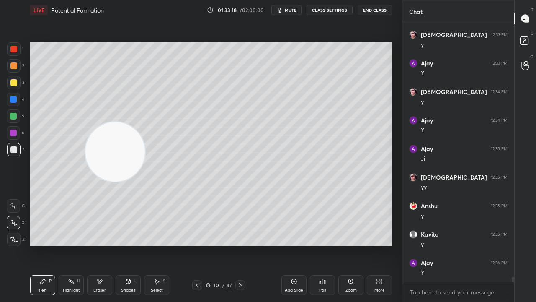
click at [122, 245] on div "Shapes L" at bounding box center [128, 285] width 25 height 20
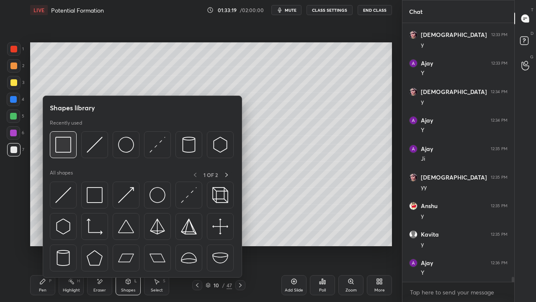
click at [62, 153] on img at bounding box center [63, 145] width 16 height 16
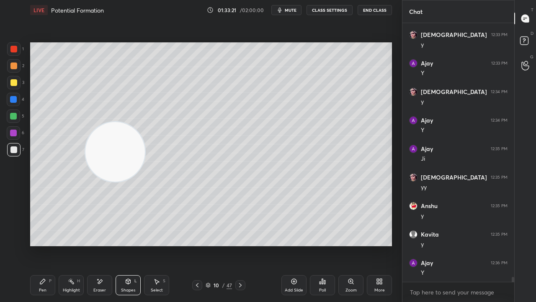
click at [292, 7] on button "mute" at bounding box center [287, 10] width 30 height 10
click at [290, 9] on span "unmute" at bounding box center [290, 10] width 18 height 6
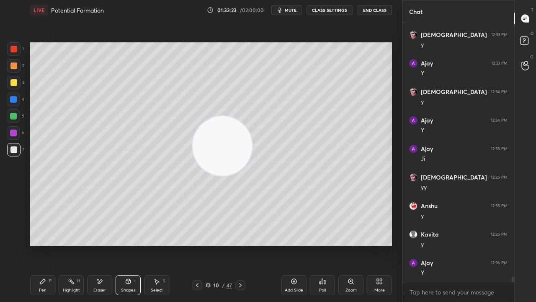
drag, startPoint x: 226, startPoint y: 149, endPoint x: 379, endPoint y: 142, distance: 153.1
click at [252, 146] on video at bounding box center [223, 146] width 60 height 60
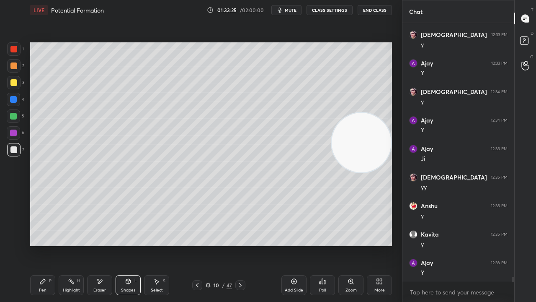
click at [13, 52] on div at bounding box center [13, 48] width 13 height 13
click at [47, 245] on div "Pen P" at bounding box center [42, 285] width 25 height 20
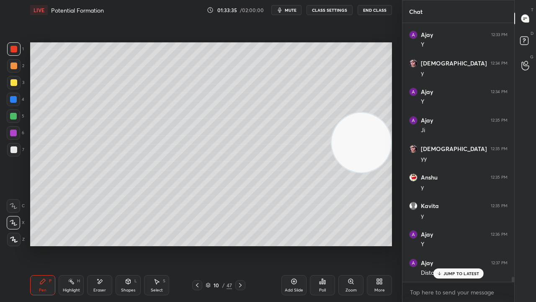
click at [13, 150] on div at bounding box center [13, 149] width 7 height 7
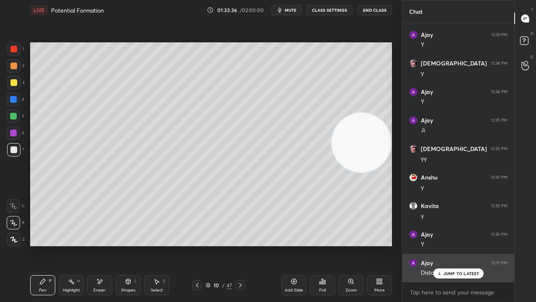
click at [459, 245] on p "JUMP TO LATEST" at bounding box center [462, 273] width 36 height 5
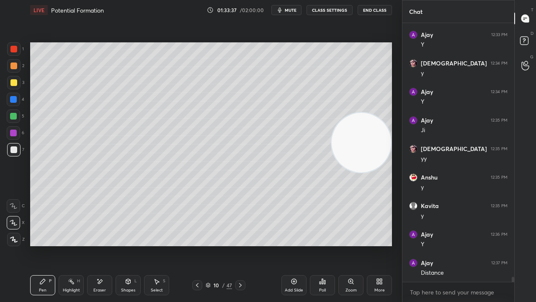
scroll to position [13514, 0]
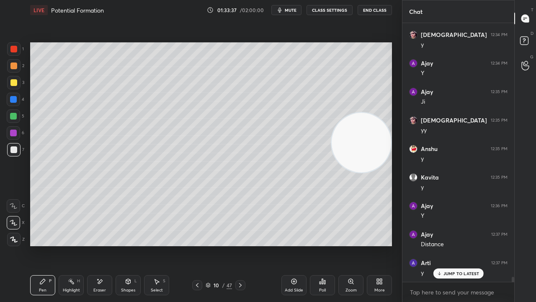
click at [296, 245] on div "Add Slide" at bounding box center [294, 290] width 18 height 4
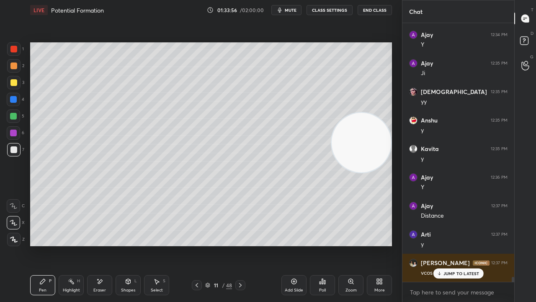
click at [125, 245] on div "Shapes L" at bounding box center [128, 285] width 25 height 20
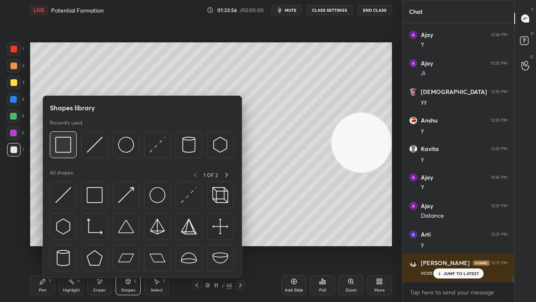
click at [65, 147] on img at bounding box center [63, 145] width 16 height 16
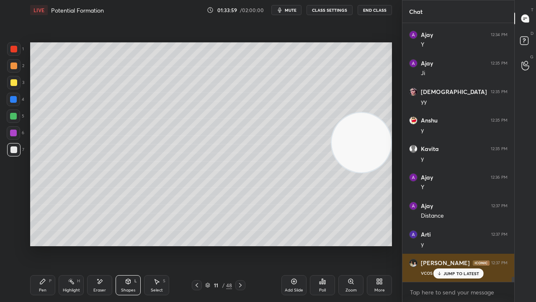
click at [450, 245] on p "JUMP TO LATEST" at bounding box center [462, 273] width 36 height 5
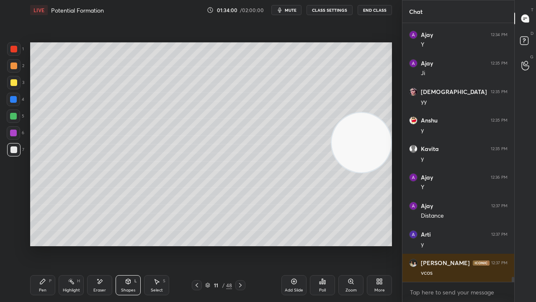
click at [40, 245] on div "Pen" at bounding box center [43, 290] width 8 height 4
drag, startPoint x: 14, startPoint y: 78, endPoint x: 16, endPoint y: 85, distance: 7.4
click at [14, 78] on div at bounding box center [13, 82] width 13 height 13
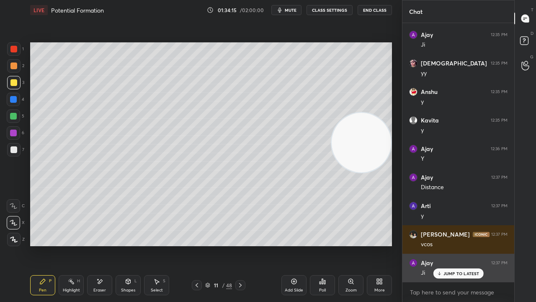
click at [466, 245] on div "JUMP TO LATEST" at bounding box center [458, 273] width 50 height 10
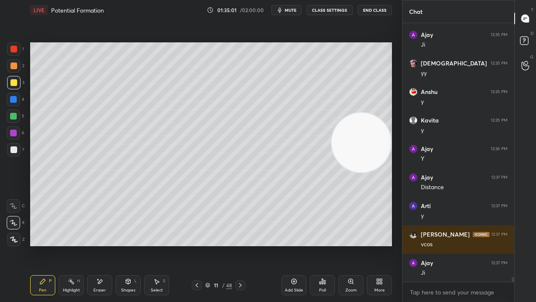
click at [194, 245] on div at bounding box center [197, 285] width 10 height 10
click at [197, 245] on icon at bounding box center [197, 285] width 7 height 7
click at [242, 245] on icon at bounding box center [240, 285] width 7 height 7
click at [241, 245] on icon at bounding box center [240, 285] width 7 height 7
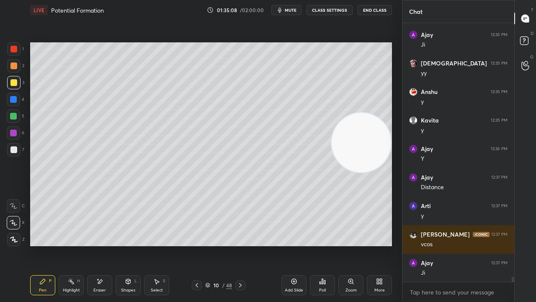
click at [241, 245] on icon at bounding box center [240, 285] width 7 height 7
click at [289, 12] on span "mute" at bounding box center [291, 10] width 12 height 6
click at [290, 10] on span "mute" at bounding box center [291, 10] width 12 height 6
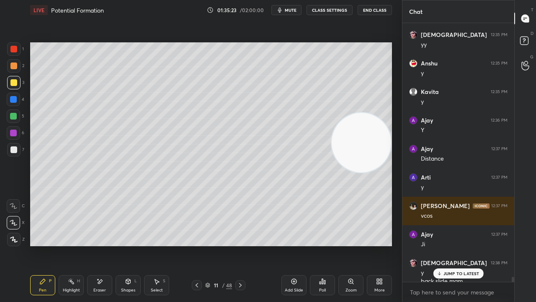
scroll to position [13608, 0]
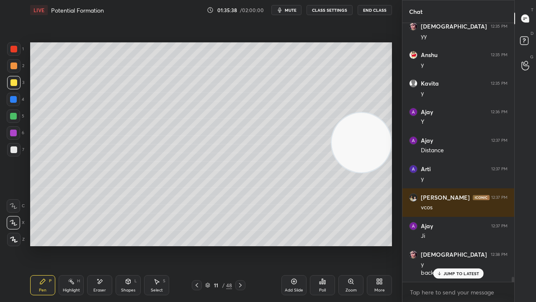
click at [295, 8] on span "mute" at bounding box center [291, 10] width 12 height 6
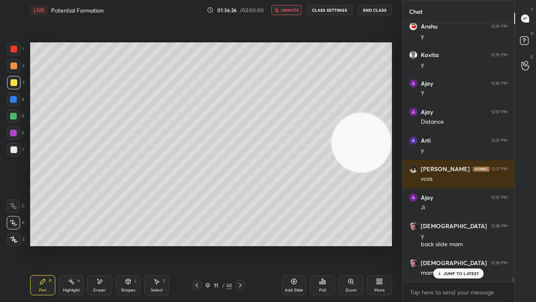
click at [468, 245] on p "JUMP TO LATEST" at bounding box center [462, 273] width 36 height 5
click at [294, 9] on span "unmute" at bounding box center [290, 10] width 18 height 6
click at [198, 245] on icon at bounding box center [197, 285] width 7 height 7
click at [291, 8] on button "mute" at bounding box center [287, 10] width 30 height 10
click at [292, 8] on span "unmute" at bounding box center [290, 10] width 18 height 6
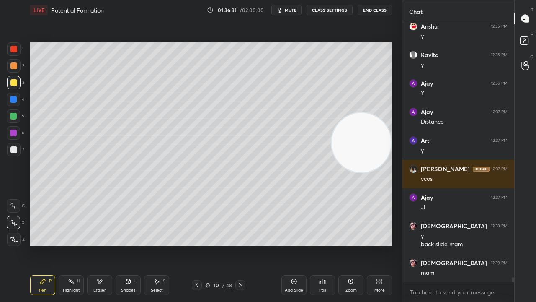
click at [292, 9] on span "mute" at bounding box center [291, 10] width 12 height 6
click at [293, 9] on span "mute" at bounding box center [291, 10] width 12 height 6
click at [532, 44] on icon at bounding box center [525, 41] width 15 height 15
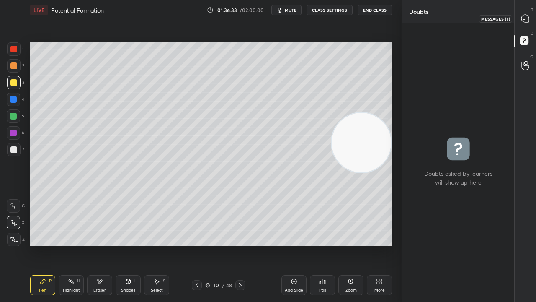
click at [528, 23] on div at bounding box center [525, 18] width 17 height 15
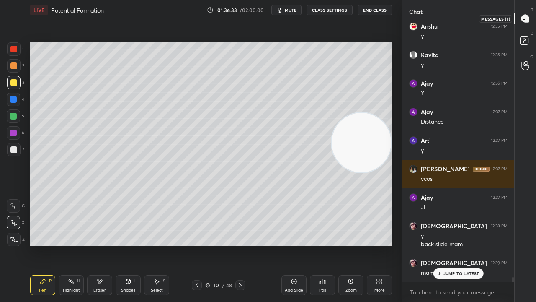
scroll to position [256, 109]
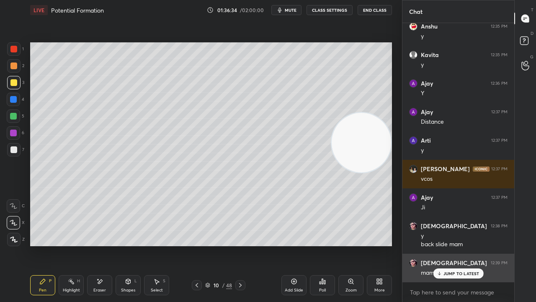
click at [468, 245] on p "JUMP TO LATEST" at bounding box center [462, 273] width 36 height 5
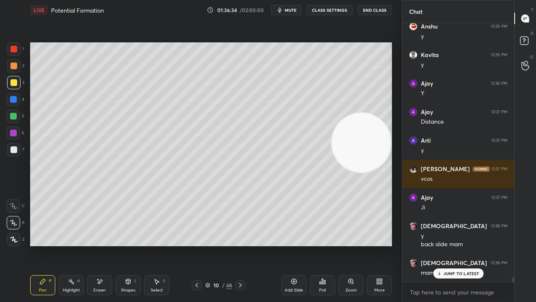
scroll to position [13665, 0]
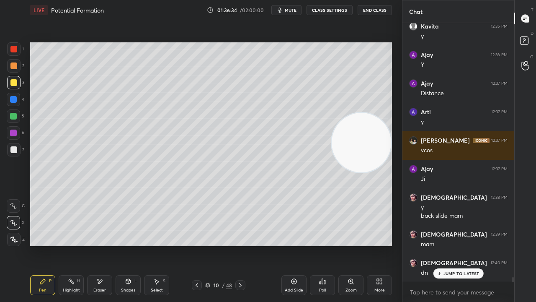
click at [466, 245] on div "x" at bounding box center [459, 292] width 112 height 20
click at [532, 39] on div "1" at bounding box center [525, 41] width 17 height 15
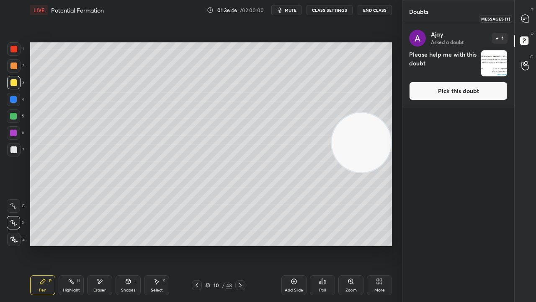
click at [529, 11] on div at bounding box center [525, 18] width 17 height 15
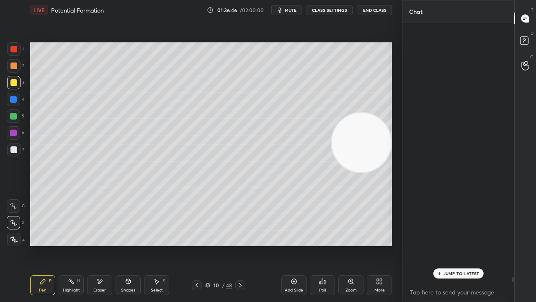
scroll to position [256, 109]
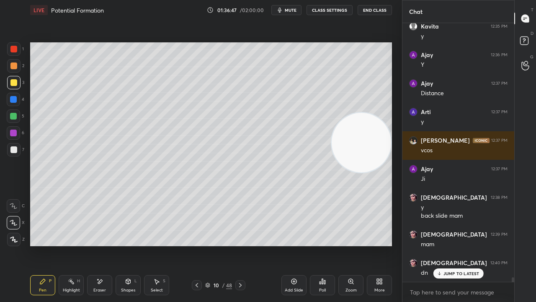
click at [455, 245] on div "JUMP TO LATEST" at bounding box center [458, 273] width 50 height 10
click at [237, 245] on icon at bounding box center [240, 285] width 7 height 7
click at [239, 245] on icon at bounding box center [240, 285] width 7 height 7
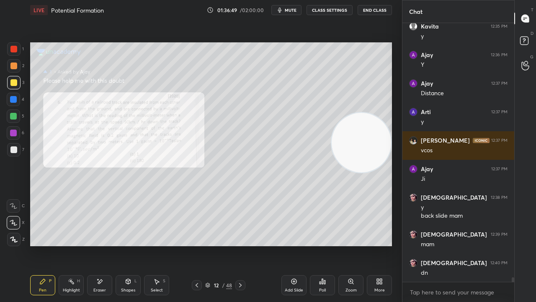
click at [199, 245] on icon at bounding box center [197, 285] width 7 height 7
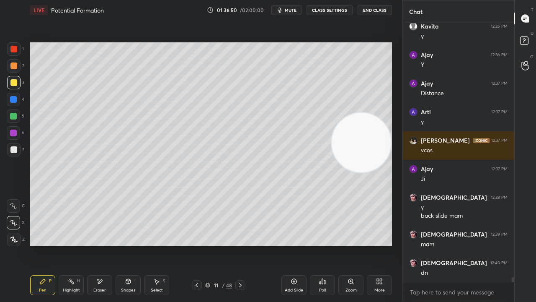
click at [533, 44] on icon at bounding box center [525, 41] width 15 height 15
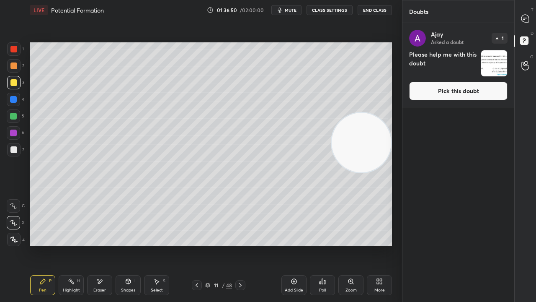
click at [478, 93] on button "Pick this doubt" at bounding box center [458, 91] width 98 height 18
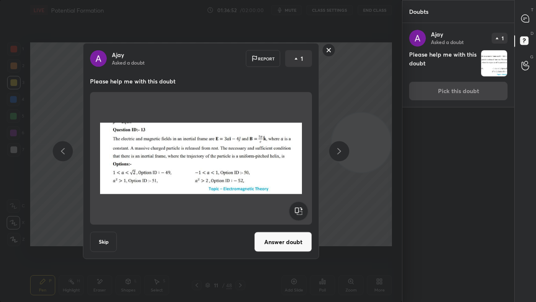
click at [294, 238] on button "Answer doubt" at bounding box center [283, 242] width 58 height 20
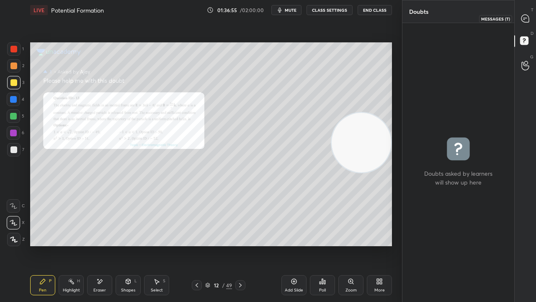
click at [530, 21] on icon at bounding box center [525, 18] width 9 height 9
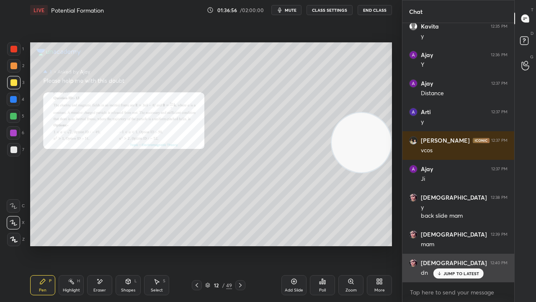
click at [461, 245] on p "JUMP TO LATEST" at bounding box center [462, 273] width 36 height 5
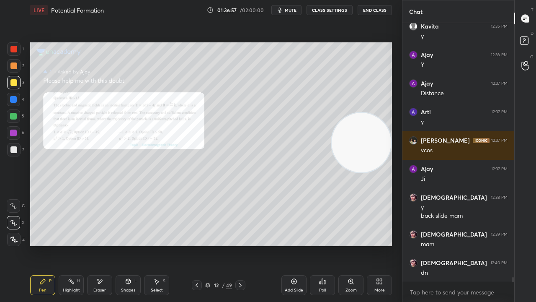
click at [351, 245] on icon at bounding box center [351, 281] width 7 height 7
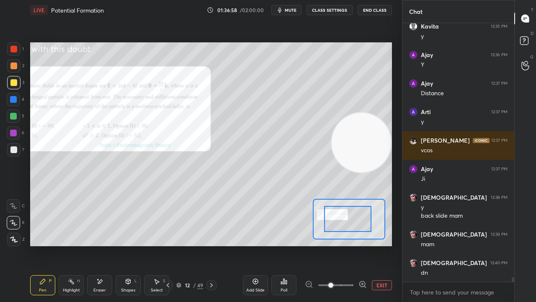
drag, startPoint x: 348, startPoint y: 226, endPoint x: 340, endPoint y: 221, distance: 10.0
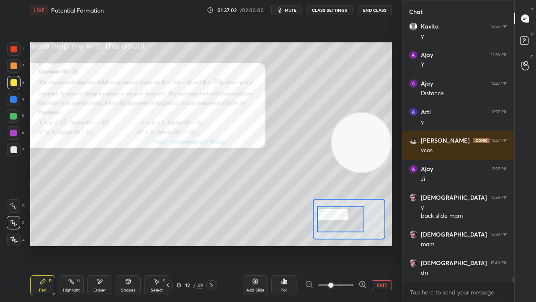
drag, startPoint x: 335, startPoint y: 223, endPoint x: 330, endPoint y: 224, distance: 5.0
click at [330, 224] on div at bounding box center [340, 219] width 47 height 26
click at [292, 6] on button "mute" at bounding box center [287, 10] width 30 height 10
click at [290, 8] on span "unmute" at bounding box center [290, 10] width 18 height 6
click at [168, 245] on icon at bounding box center [168, 285] width 7 height 7
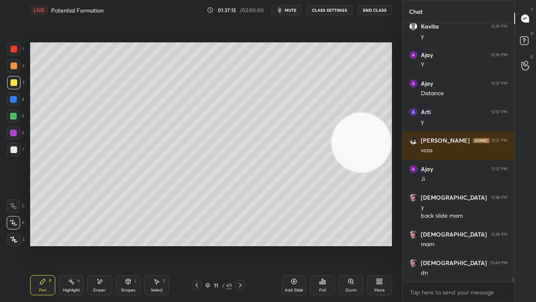
click at [286, 9] on button "mute" at bounding box center [287, 10] width 30 height 10
click at [284, 11] on span "unmute" at bounding box center [290, 10] width 18 height 6
click at [289, 12] on span "mute" at bounding box center [291, 10] width 12 height 6
click at [292, 10] on span "unmute" at bounding box center [290, 10] width 18 height 6
click at [297, 11] on span "mute" at bounding box center [291, 10] width 12 height 6
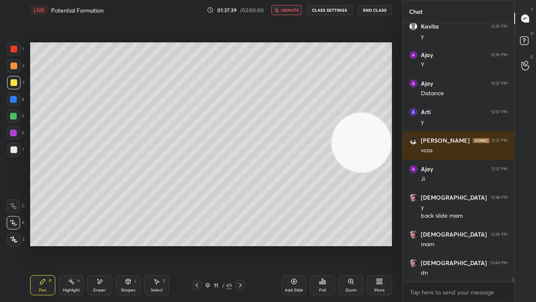
drag, startPoint x: 295, startPoint y: 12, endPoint x: 296, endPoint y: 7, distance: 5.0
click at [295, 12] on span "unmute" at bounding box center [290, 10] width 18 height 6
click at [199, 245] on icon at bounding box center [197, 285] width 7 height 7
click at [287, 12] on span "mute" at bounding box center [291, 10] width 12 height 6
drag, startPoint x: 290, startPoint y: 12, endPoint x: 292, endPoint y: 7, distance: 5.3
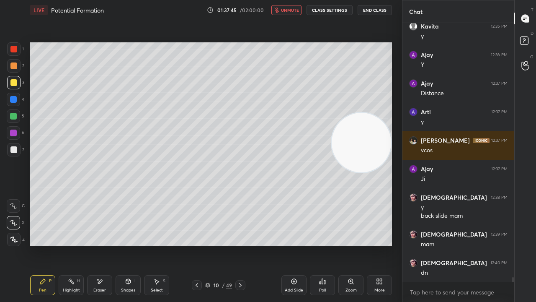
click at [290, 13] on span "unmute" at bounding box center [290, 10] width 18 height 6
click at [293, 11] on span "mute" at bounding box center [291, 10] width 12 height 6
click at [293, 12] on span "unmute" at bounding box center [290, 10] width 18 height 6
click at [288, 13] on button "mute" at bounding box center [287, 10] width 30 height 10
click at [296, 10] on span "unmute" at bounding box center [290, 10] width 18 height 6
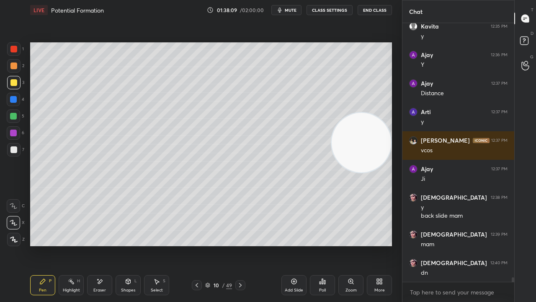
click at [296, 11] on span "mute" at bounding box center [291, 10] width 12 height 6
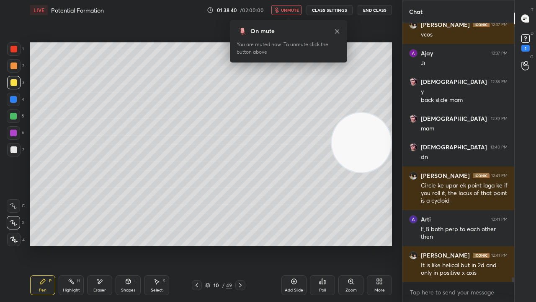
scroll to position [13809, 0]
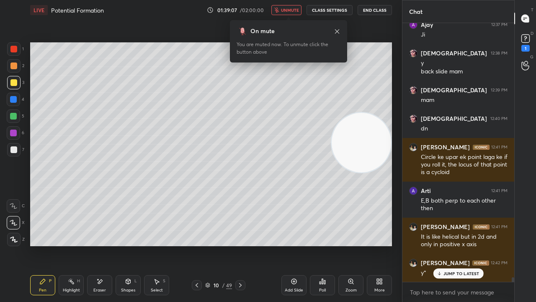
click at [282, 11] on button "unmute" at bounding box center [287, 10] width 30 height 10
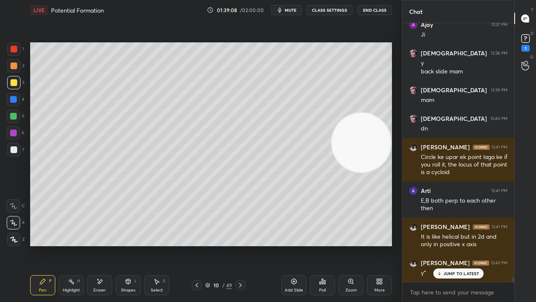
click at [458, 245] on div "JUMP TO LATEST" at bounding box center [458, 273] width 50 height 10
click at [453, 245] on textarea at bounding box center [458, 291] width 98 height 13
click at [289, 9] on span "mute" at bounding box center [291, 10] width 12 height 6
click at [289, 10] on span "unmute" at bounding box center [290, 10] width 18 height 6
click at [526, 44] on icon at bounding box center [526, 38] width 13 height 13
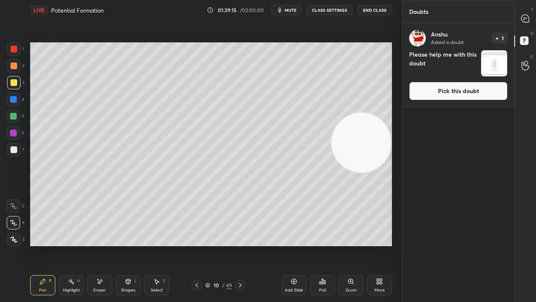
click at [468, 94] on button "Pick this doubt" at bounding box center [458, 91] width 98 height 18
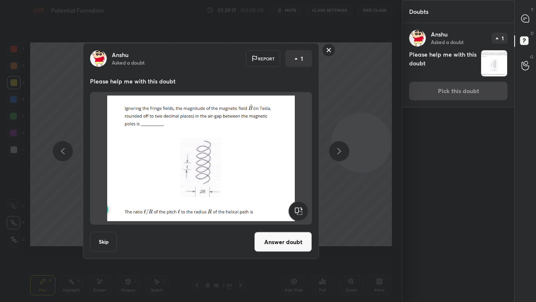
click at [324, 51] on rect at bounding box center [329, 50] width 13 height 13
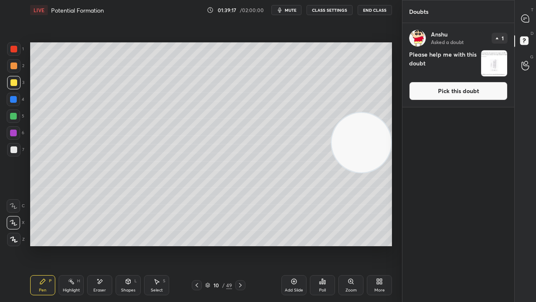
click at [241, 245] on icon at bounding box center [240, 285] width 7 height 7
click at [240, 245] on icon at bounding box center [240, 285] width 7 height 7
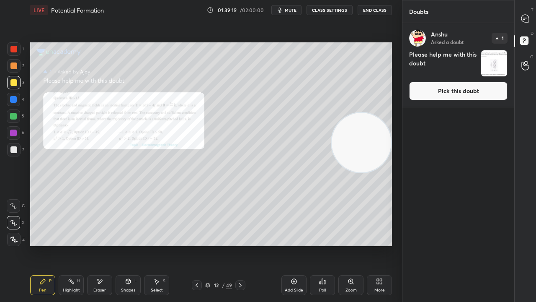
drag, startPoint x: 196, startPoint y: 287, endPoint x: 203, endPoint y: 281, distance: 8.6
click at [197, 245] on icon at bounding box center [197, 285] width 7 height 7
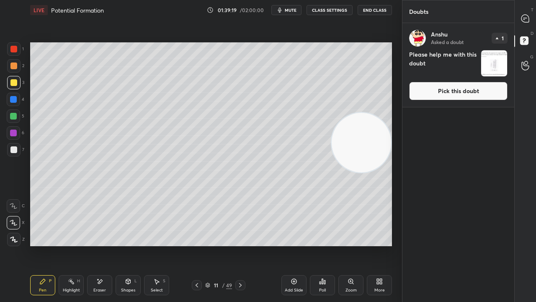
click at [468, 92] on button "Pick this doubt" at bounding box center [458, 91] width 98 height 18
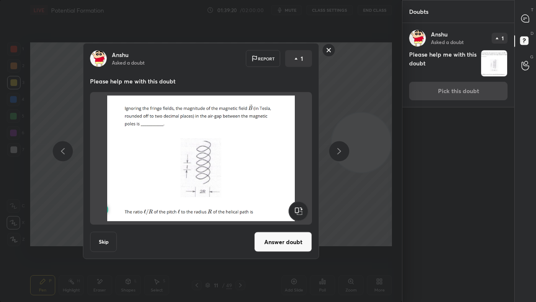
click at [291, 245] on button "Answer doubt" at bounding box center [283, 242] width 58 height 20
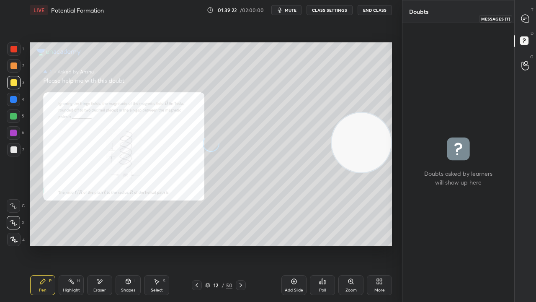
click at [525, 25] on div at bounding box center [525, 18] width 17 height 15
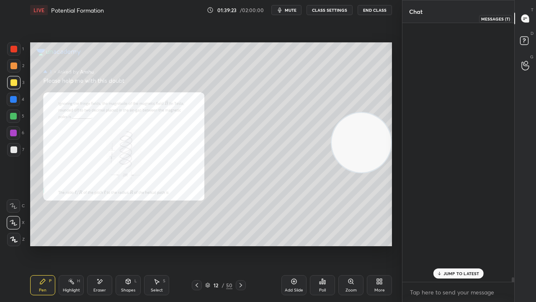
scroll to position [256, 109]
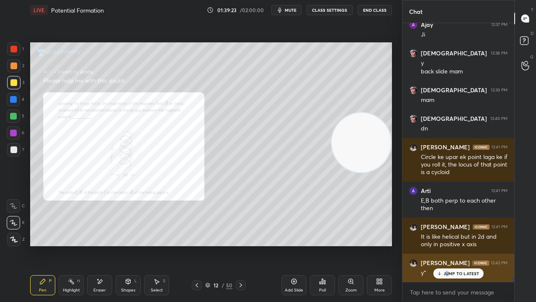
click at [448, 245] on div "JUMP TO LATEST" at bounding box center [458, 273] width 50 height 10
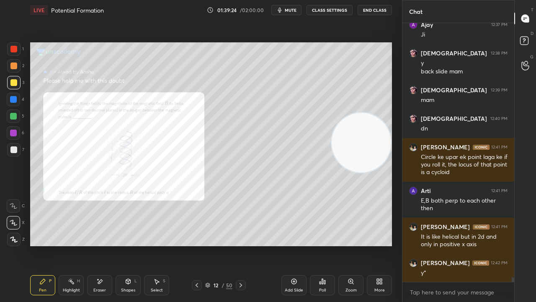
click at [352, 245] on div "Zoom" at bounding box center [351, 290] width 11 height 4
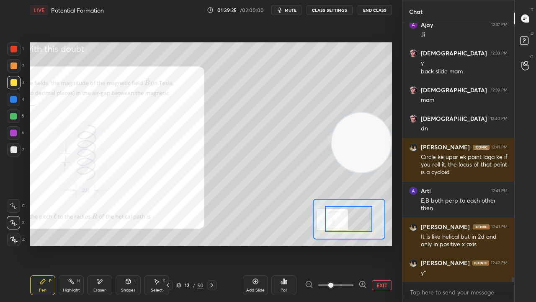
drag, startPoint x: 357, startPoint y: 229, endPoint x: 345, endPoint y: 229, distance: 11.3
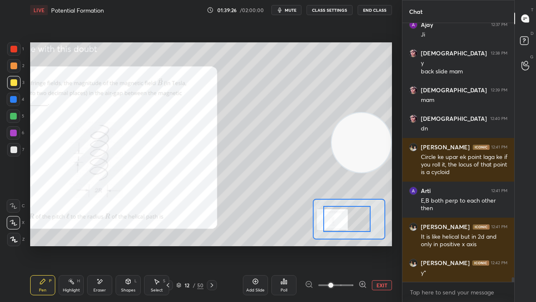
drag, startPoint x: 355, startPoint y: 230, endPoint x: 348, endPoint y: 231, distance: 6.8
click at [347, 232] on div at bounding box center [346, 219] width 47 height 26
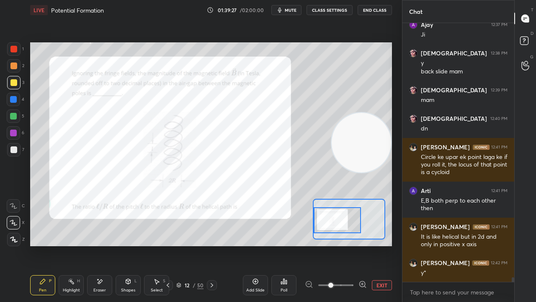
drag, startPoint x: 352, startPoint y: 229, endPoint x: 347, endPoint y: 226, distance: 5.6
click at [348, 227] on div at bounding box center [337, 220] width 47 height 26
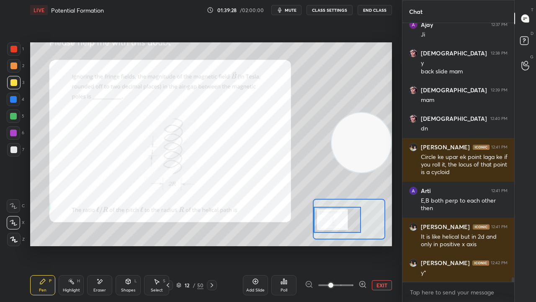
click at [363, 245] on icon at bounding box center [363, 284] width 8 height 8
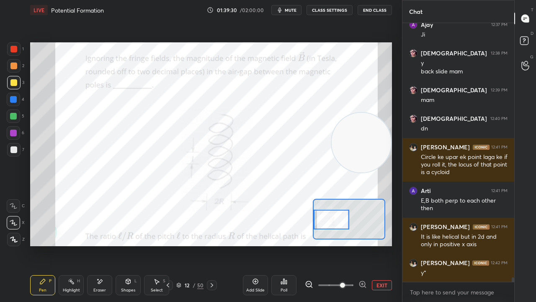
click at [337, 221] on div at bounding box center [331, 220] width 35 height 20
click at [289, 8] on span "mute" at bounding box center [291, 10] width 12 height 6
click at [292, 9] on span "unmute" at bounding box center [290, 10] width 18 height 6
click at [292, 11] on span "mute" at bounding box center [291, 10] width 12 height 6
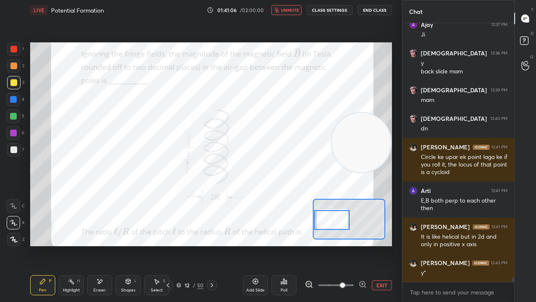
click at [336, 222] on div at bounding box center [331, 220] width 35 height 20
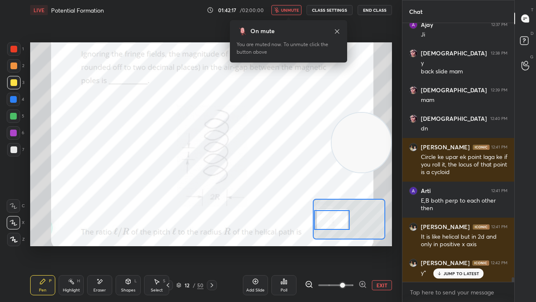
scroll to position [13838, 0]
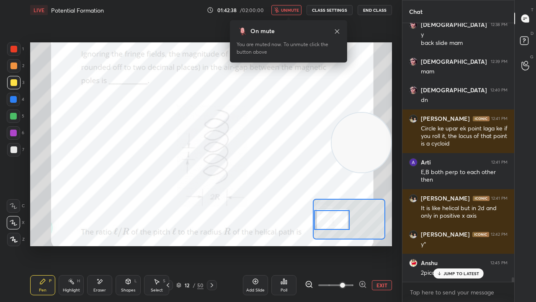
click at [445, 245] on div "JUMP TO LATEST" at bounding box center [458, 273] width 50 height 10
click at [292, 10] on span "unmute" at bounding box center [290, 10] width 18 height 6
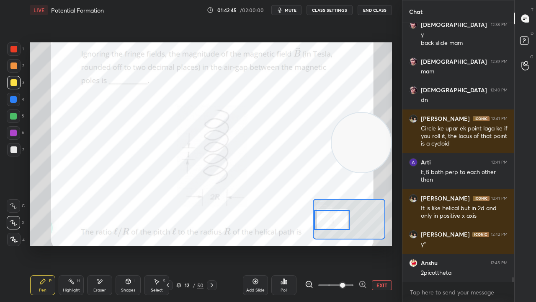
click at [12, 117] on div at bounding box center [13, 116] width 7 height 7
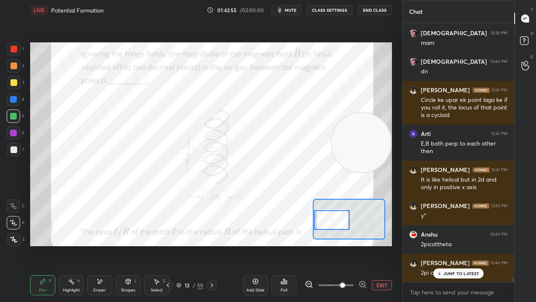
click at [293, 8] on span "mute" at bounding box center [291, 10] width 12 height 6
click at [293, 8] on span "unmute" at bounding box center [290, 10] width 18 height 6
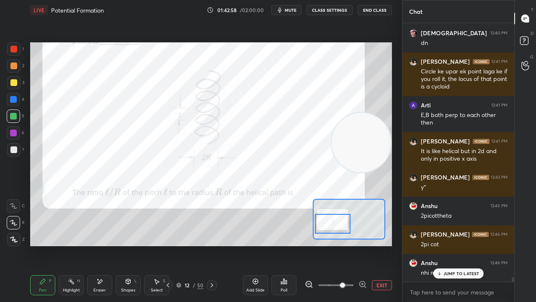
click at [339, 227] on div at bounding box center [332, 224] width 35 height 20
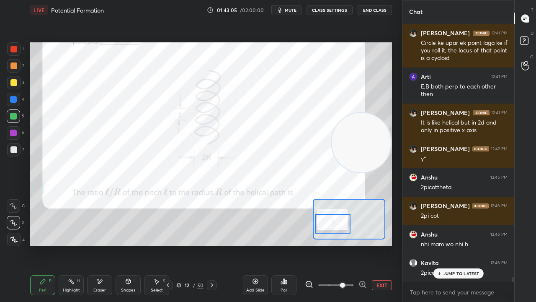
scroll to position [13932, 0]
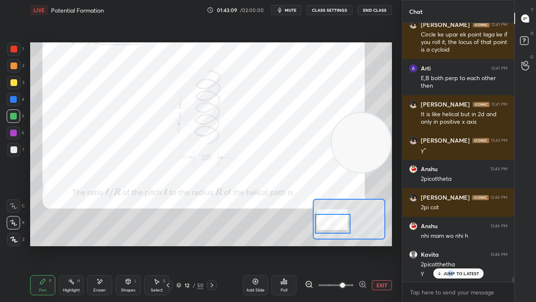
click at [451, 245] on div "JUMP TO LATEST" at bounding box center [458, 273] width 50 height 10
click at [294, 10] on span "mute" at bounding box center [291, 10] width 12 height 6
click at [294, 10] on span "unmute" at bounding box center [290, 10] width 18 height 6
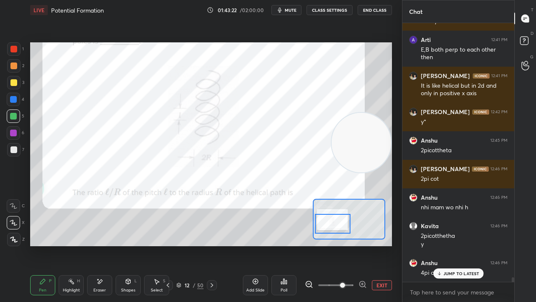
click at [290, 11] on span "mute" at bounding box center [291, 10] width 12 height 6
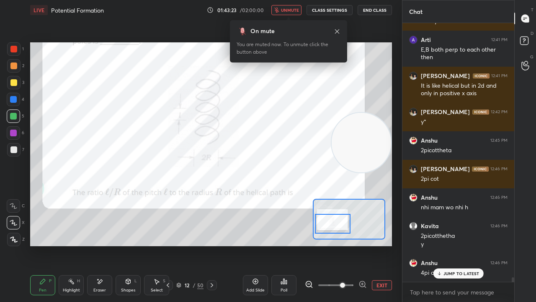
click at [293, 10] on span "unmute" at bounding box center [290, 10] width 18 height 6
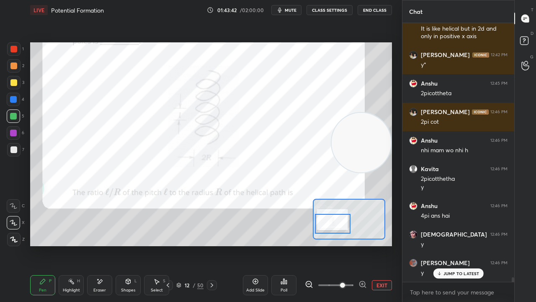
scroll to position [14046, 0]
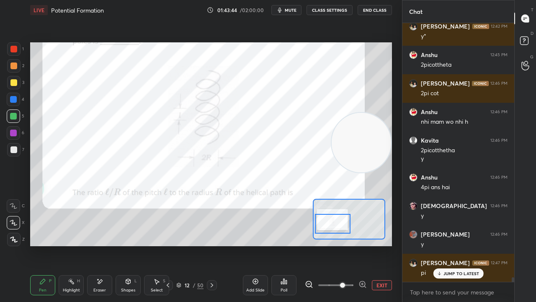
click at [101, 245] on div "Eraser" at bounding box center [99, 290] width 13 height 4
click at [39, 245] on div "Pen P" at bounding box center [42, 285] width 25 height 20
drag, startPoint x: 351, startPoint y: 152, endPoint x: 382, endPoint y: 167, distance: 34.7
click at [383, 167] on video at bounding box center [362, 144] width 60 height 60
click at [332, 133] on div "Setting up your live class Poll for secs No correct answer Start poll" at bounding box center [211, 144] width 362 height 204
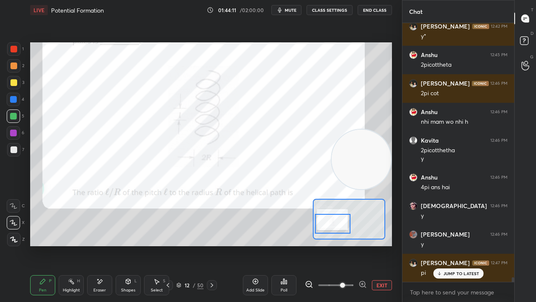
click at [104, 245] on div "Eraser" at bounding box center [99, 290] width 13 height 4
click at [54, 245] on div "Pen P Highlight H Eraser Shapes L Select S" at bounding box center [83, 285] width 106 height 20
click at [47, 245] on div "Pen P" at bounding box center [42, 285] width 25 height 20
drag, startPoint x: 358, startPoint y: 160, endPoint x: 365, endPoint y: 168, distance: 10.4
click at [364, 168] on video at bounding box center [362, 163] width 60 height 60
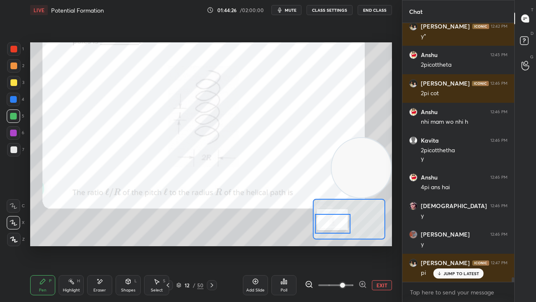
click at [290, 12] on span "mute" at bounding box center [291, 10] width 12 height 6
click at [290, 11] on span "unmute" at bounding box center [290, 10] width 18 height 6
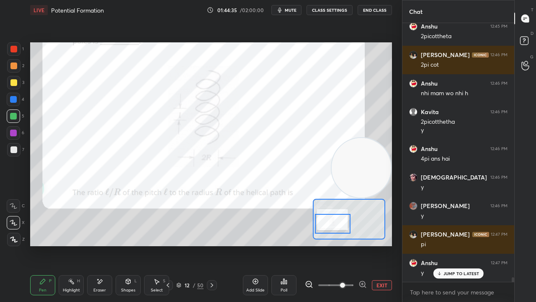
click at [339, 222] on div at bounding box center [332, 224] width 35 height 20
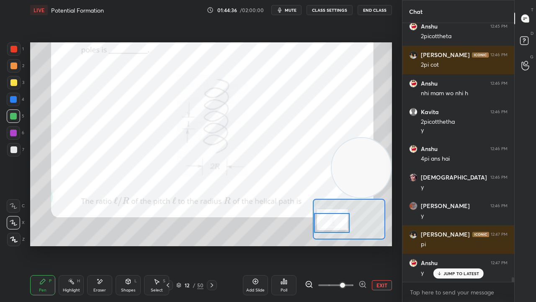
drag, startPoint x: 337, startPoint y: 223, endPoint x: 339, endPoint y: 229, distance: 6.8
click at [337, 220] on div at bounding box center [331, 223] width 35 height 20
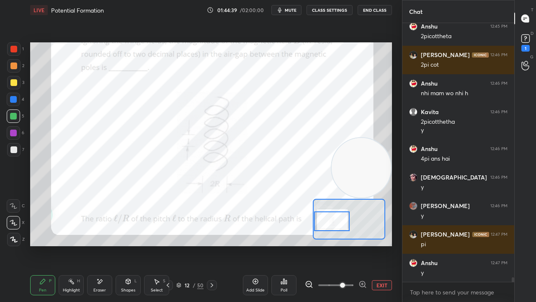
scroll to position [14103, 0]
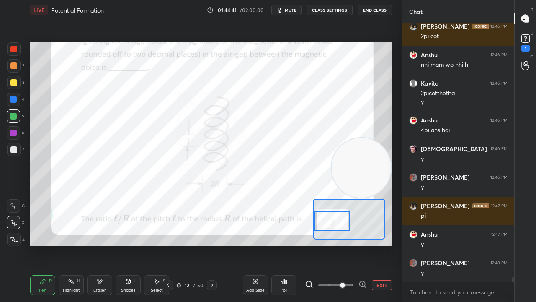
click at [532, 50] on div "D Doubts (D) 1" at bounding box center [525, 41] width 21 height 23
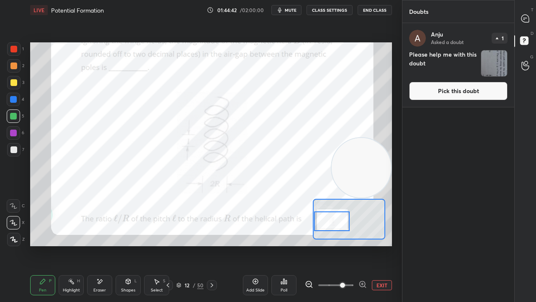
click at [486, 82] on button "Pick this doubt" at bounding box center [458, 91] width 98 height 18
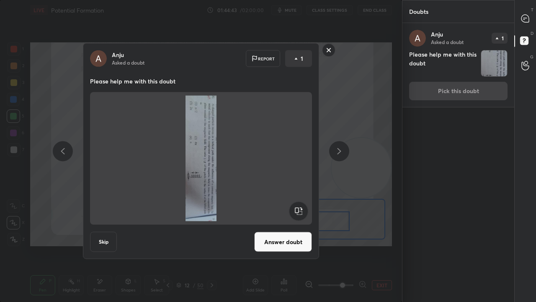
click at [292, 210] on rect at bounding box center [298, 211] width 19 height 19
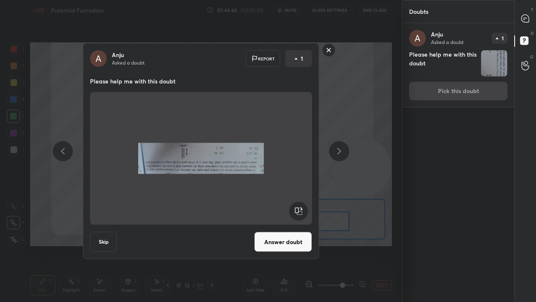
click at [294, 210] on rect at bounding box center [298, 211] width 19 height 19
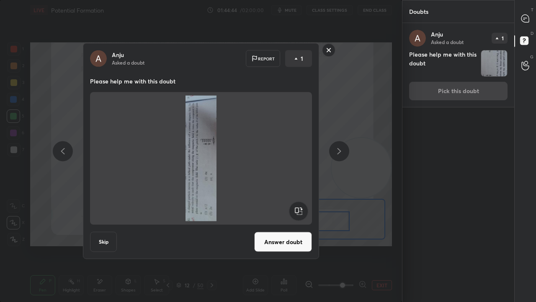
click at [296, 210] on rect at bounding box center [298, 211] width 19 height 19
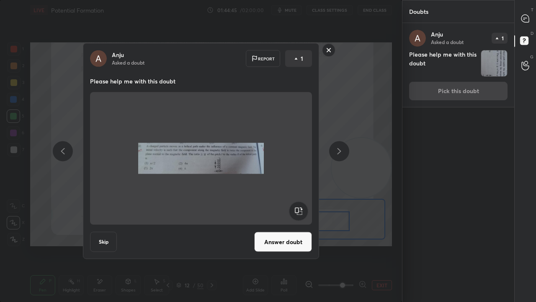
click at [286, 240] on button "Answer doubt" at bounding box center [283, 242] width 58 height 20
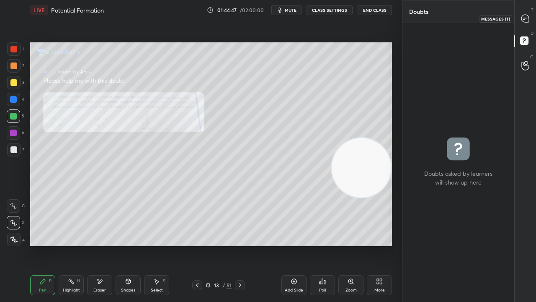
drag, startPoint x: 527, startPoint y: 24, endPoint x: 530, endPoint y: 14, distance: 10.2
click at [527, 23] on div at bounding box center [525, 18] width 17 height 15
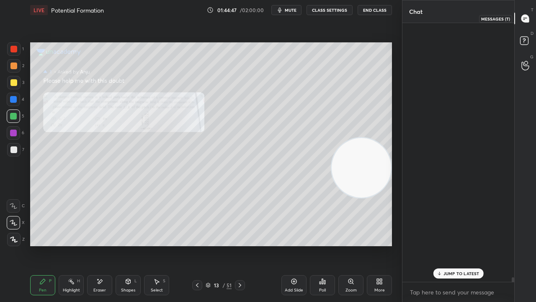
scroll to position [256, 109]
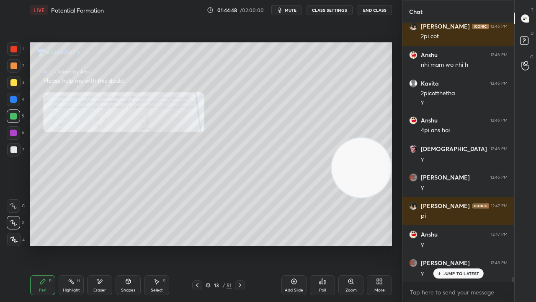
drag, startPoint x: 455, startPoint y: 269, endPoint x: 443, endPoint y: 276, distance: 13.7
click at [455, 245] on div "JUMP TO LATEST" at bounding box center [458, 273] width 50 height 10
click at [359, 245] on div "Zoom" at bounding box center [351, 285] width 25 height 20
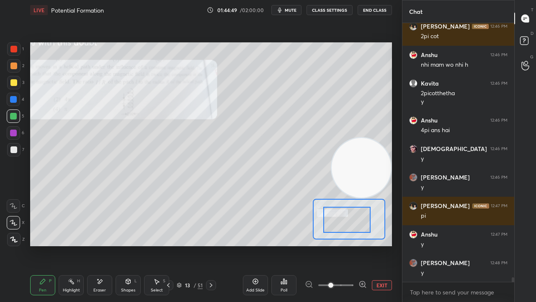
drag, startPoint x: 352, startPoint y: 225, endPoint x: 343, endPoint y: 229, distance: 9.4
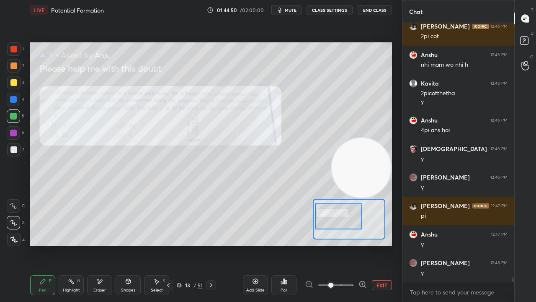
drag, startPoint x: 341, startPoint y: 228, endPoint x: 329, endPoint y: 222, distance: 12.9
click at [331, 225] on div at bounding box center [338, 216] width 47 height 26
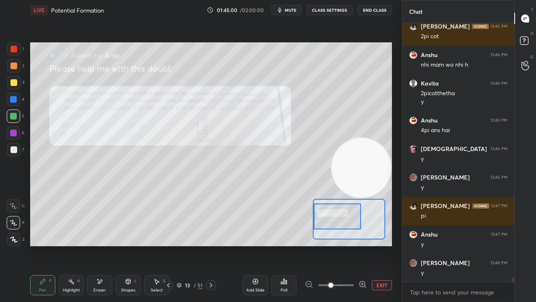
click at [12, 49] on div at bounding box center [13, 49] width 7 height 7
click at [291, 13] on span "mute" at bounding box center [291, 10] width 12 height 6
click at [290, 12] on span "unmute" at bounding box center [290, 10] width 18 height 6
click at [294, 10] on span "mute" at bounding box center [291, 10] width 12 height 6
click at [293, 9] on span "unmute" at bounding box center [290, 10] width 18 height 6
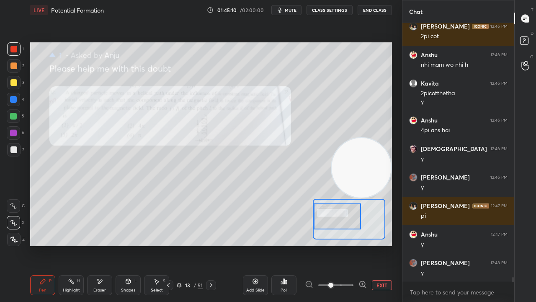
click at [210, 245] on icon at bounding box center [211, 285] width 7 height 7
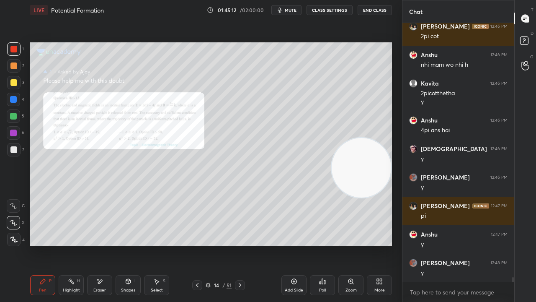
click at [199, 245] on icon at bounding box center [197, 285] width 7 height 7
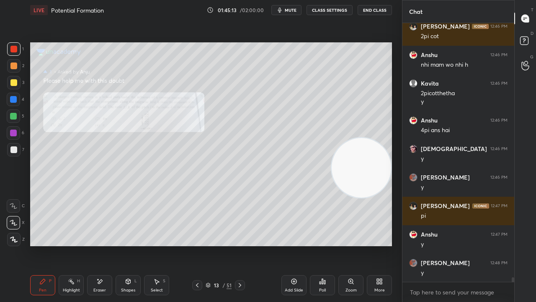
click at [292, 8] on span "mute" at bounding box center [291, 10] width 12 height 6
click at [294, 9] on span "unmute" at bounding box center [290, 10] width 18 height 6
click at [197, 245] on icon at bounding box center [197, 285] width 3 height 4
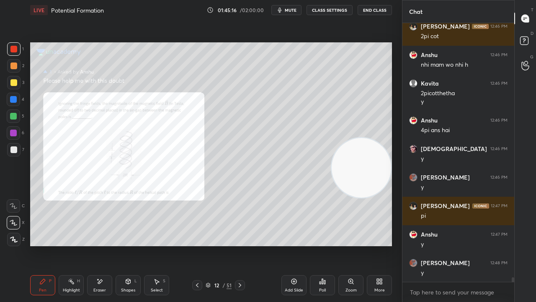
click at [294, 12] on span "mute" at bounding box center [291, 10] width 12 height 6
click at [294, 11] on span "unmute" at bounding box center [290, 10] width 18 height 6
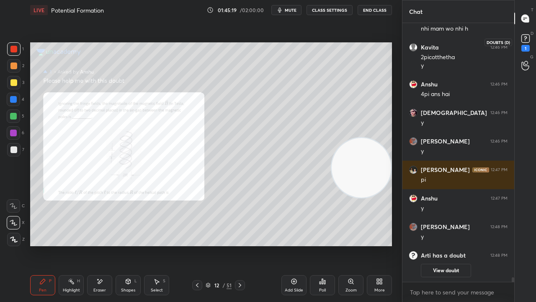
drag, startPoint x: 529, startPoint y: 43, endPoint x: 519, endPoint y: 60, distance: 19.5
click at [529, 43] on icon at bounding box center [526, 38] width 13 height 13
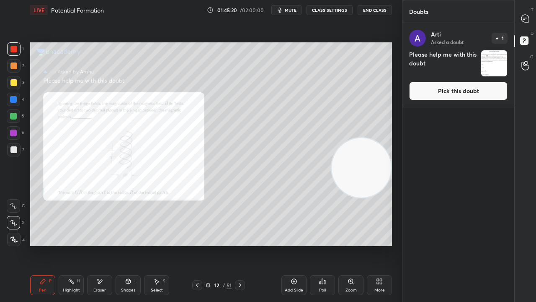
click at [497, 88] on button "Pick this doubt" at bounding box center [458, 91] width 98 height 18
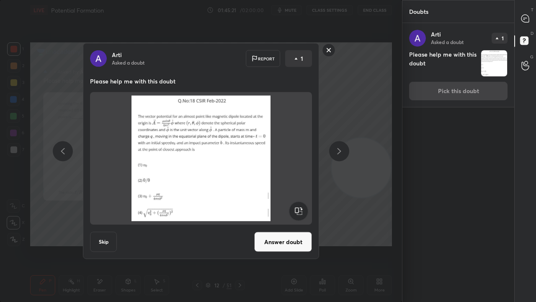
click at [267, 238] on button "Answer doubt" at bounding box center [283, 242] width 58 height 20
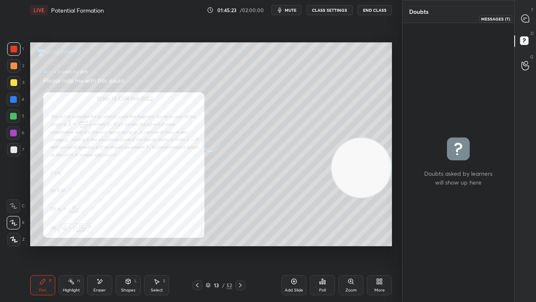
click at [530, 21] on div at bounding box center [525, 18] width 17 height 15
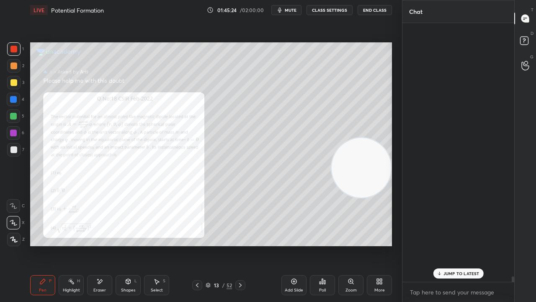
scroll to position [256, 109]
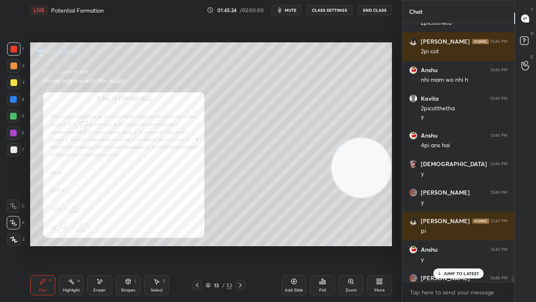
click at [464, 245] on div "JUMP TO LATEST" at bounding box center [458, 273] width 50 height 10
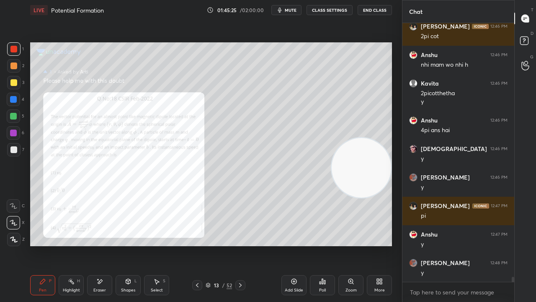
click at [356, 245] on div "Zoom" at bounding box center [351, 290] width 11 height 4
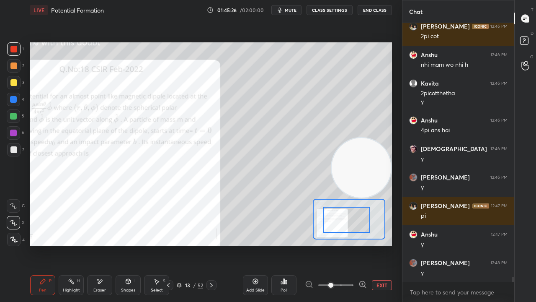
drag, startPoint x: 353, startPoint y: 224, endPoint x: 339, endPoint y: 223, distance: 13.4
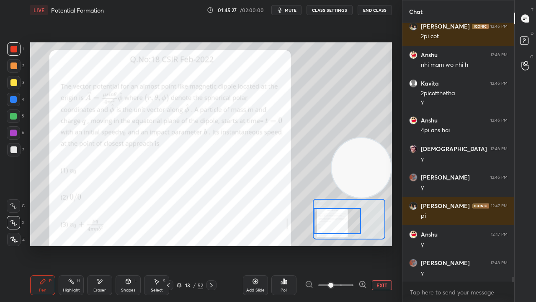
drag, startPoint x: 341, startPoint y: 225, endPoint x: 334, endPoint y: 225, distance: 7.2
click at [334, 225] on div at bounding box center [337, 221] width 47 height 26
click at [294, 9] on span "mute" at bounding box center [291, 10] width 12 height 6
click at [295, 8] on span "unmute" at bounding box center [290, 10] width 18 height 6
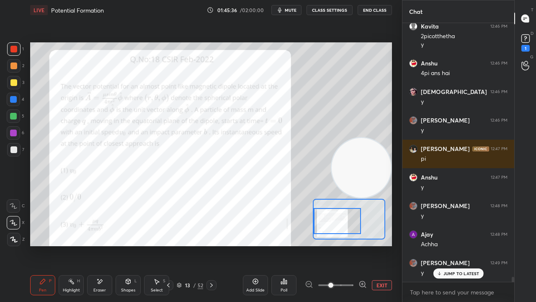
scroll to position [13004, 0]
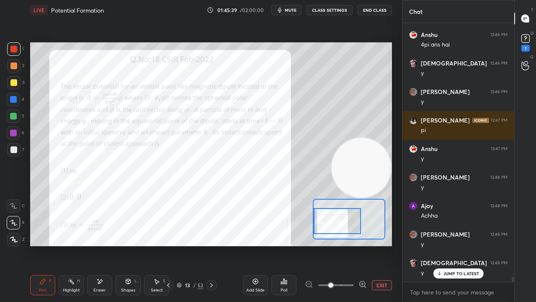
click at [287, 8] on button "mute" at bounding box center [287, 10] width 30 height 10
click at [287, 10] on span "mute" at bounding box center [291, 10] width 12 height 6
drag, startPoint x: 103, startPoint y: 275, endPoint x: 102, endPoint y: 248, distance: 26.8
click at [103, 245] on div "Pen P Highlight H Eraser Shapes L Select S 13 / 52 Add Slide Poll EXIT" at bounding box center [211, 285] width 362 height 34
drag, startPoint x: 95, startPoint y: 279, endPoint x: 95, endPoint y: 268, distance: 11.7
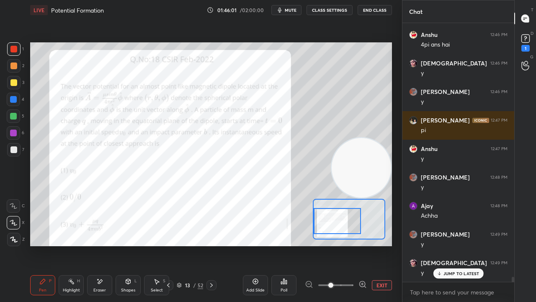
click at [95, 245] on div "Eraser" at bounding box center [99, 285] width 25 height 20
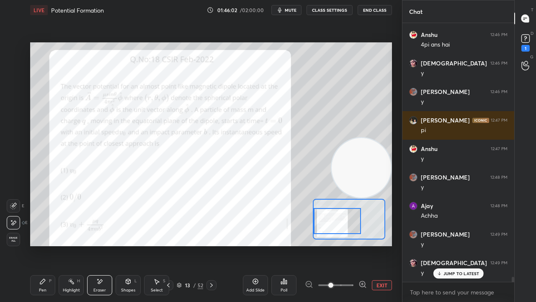
click at [40, 245] on icon at bounding box center [42, 281] width 5 height 5
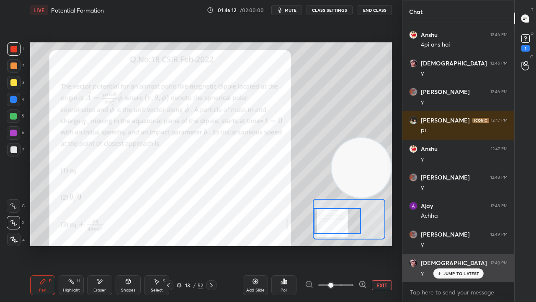
drag, startPoint x: 446, startPoint y: 275, endPoint x: 449, endPoint y: 280, distance: 5.8
click at [446, 245] on p "JUMP TO LATEST" at bounding box center [462, 273] width 36 height 5
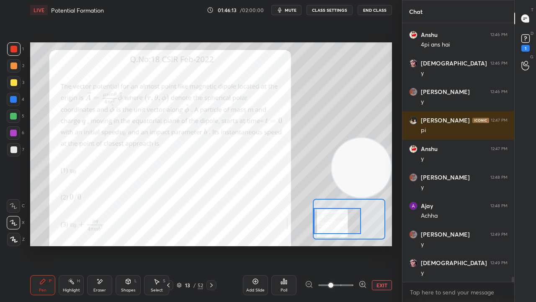
click at [294, 11] on span "mute" at bounding box center [291, 10] width 12 height 6
click at [292, 11] on span "unmute" at bounding box center [290, 10] width 18 height 6
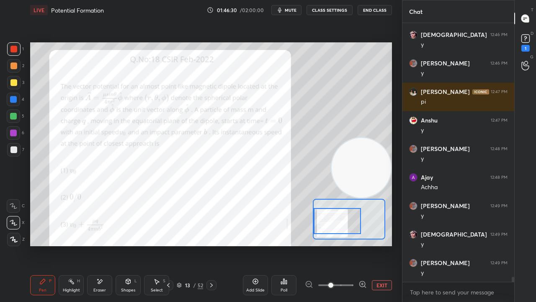
scroll to position [13061, 0]
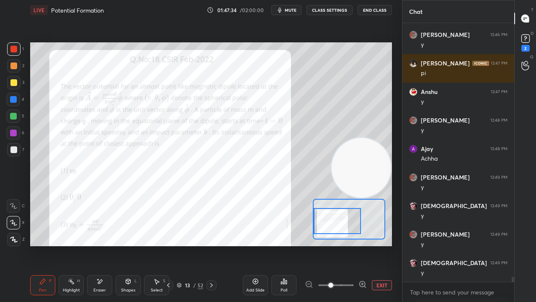
click at [290, 245] on div "Poll" at bounding box center [284, 285] width 25 height 20
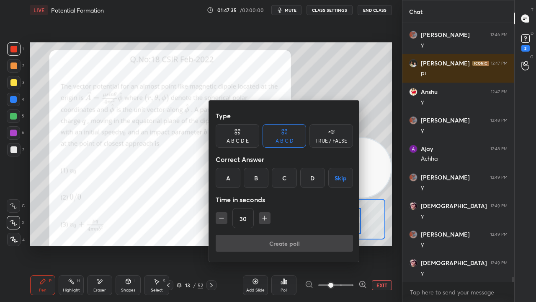
drag, startPoint x: 224, startPoint y: 181, endPoint x: 231, endPoint y: 197, distance: 18.0
click at [224, 181] on div "A" at bounding box center [228, 178] width 25 height 20
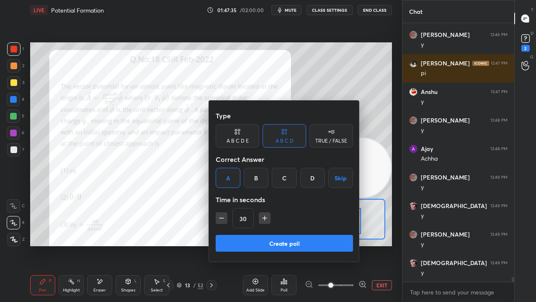
drag, startPoint x: 249, startPoint y: 241, endPoint x: 250, endPoint y: 245, distance: 4.8
click at [250, 244] on button "Create poll" at bounding box center [284, 243] width 137 height 17
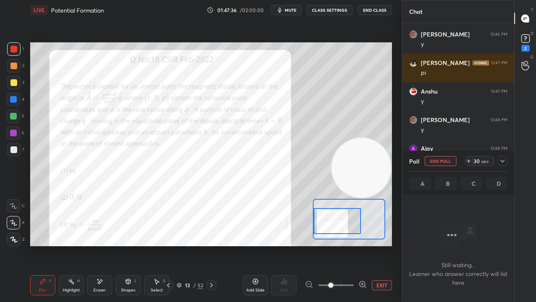
scroll to position [3, 3]
click at [291, 11] on span "mute" at bounding box center [291, 10] width 12 height 6
click at [290, 12] on span "unmute" at bounding box center [290, 10] width 18 height 6
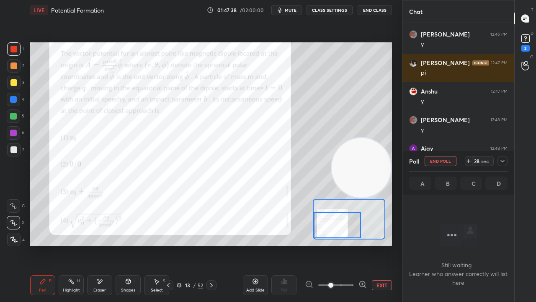
drag, startPoint x: 335, startPoint y: 219, endPoint x: 335, endPoint y: 224, distance: 5.5
click at [335, 224] on div at bounding box center [337, 225] width 47 height 26
click at [531, 54] on p "G" at bounding box center [531, 57] width 3 height 6
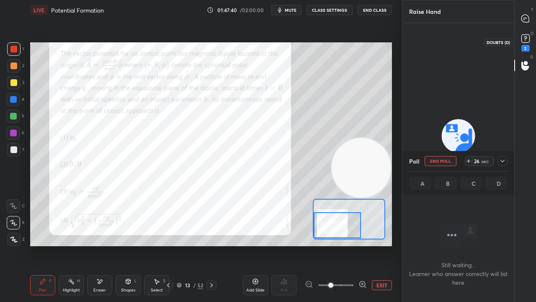
click at [527, 45] on div "2" at bounding box center [526, 48] width 8 height 7
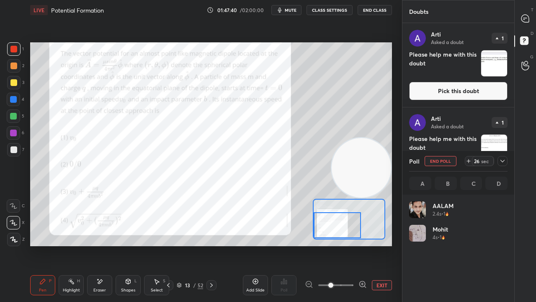
scroll to position [98, 96]
click at [491, 93] on button "Pick this doubt" at bounding box center [458, 91] width 98 height 18
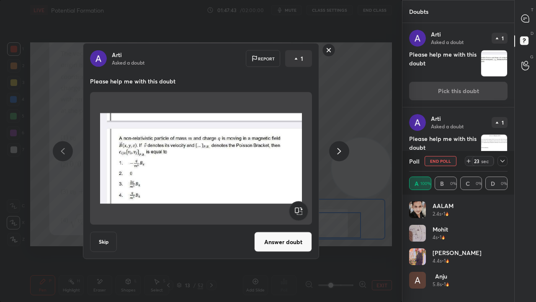
click at [336, 150] on icon at bounding box center [339, 151] width 10 height 10
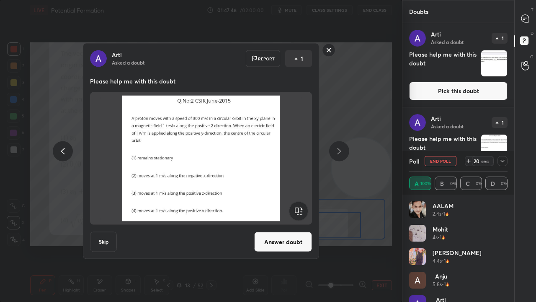
click at [330, 51] on rect at bounding box center [329, 50] width 13 height 13
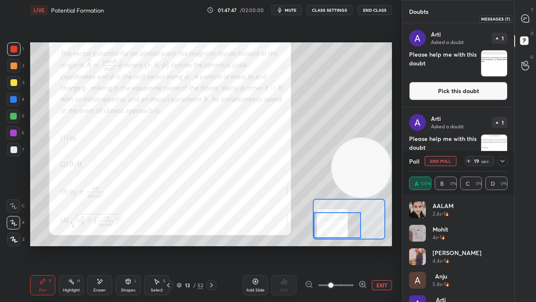
click at [527, 22] on icon at bounding box center [526, 19] width 8 height 8
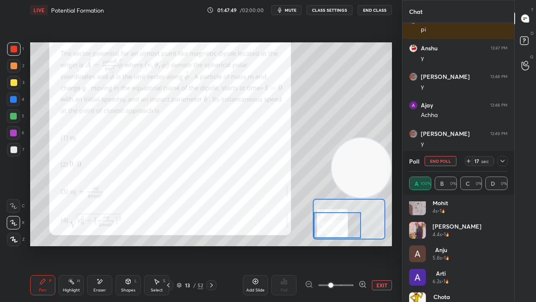
scroll to position [40, 0]
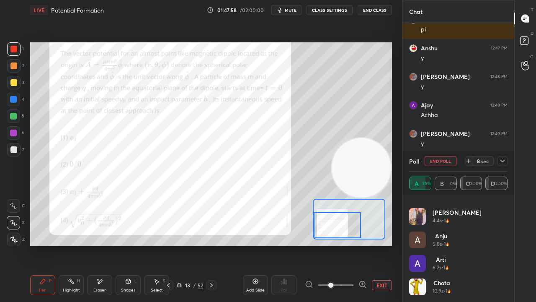
click at [291, 9] on span "mute" at bounding box center [291, 10] width 12 height 6
click at [293, 9] on span "unmute" at bounding box center [290, 10] width 18 height 6
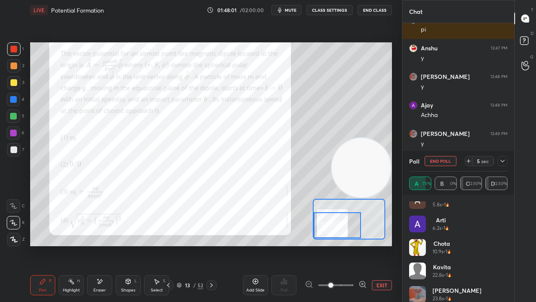
scroll to position [87, 0]
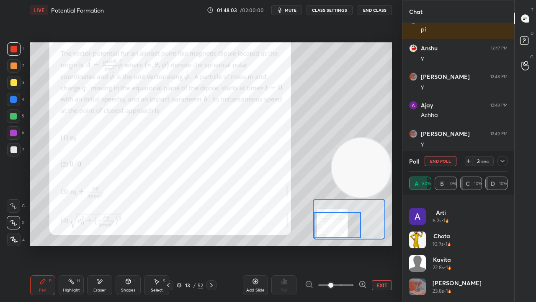
click at [294, 11] on span "mute" at bounding box center [291, 10] width 12 height 6
click at [295, 11] on span "unmute" at bounding box center [290, 10] width 18 height 6
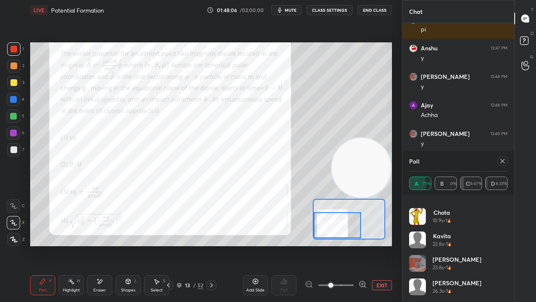
scroll to position [0, 0]
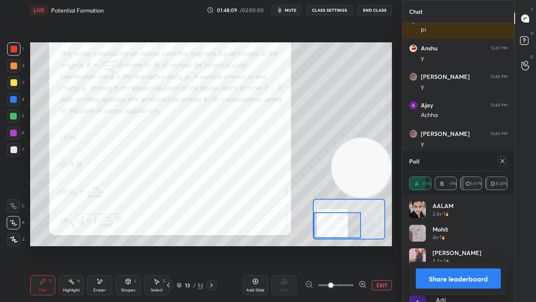
click at [487, 245] on button "Share leaderboard" at bounding box center [458, 278] width 85 height 20
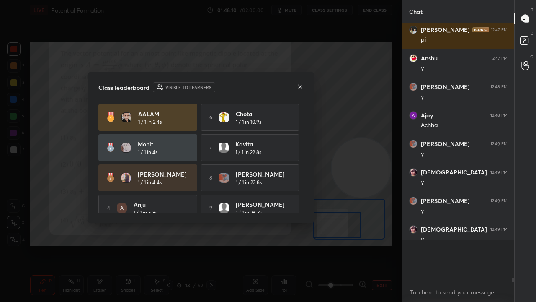
scroll to position [3, 3]
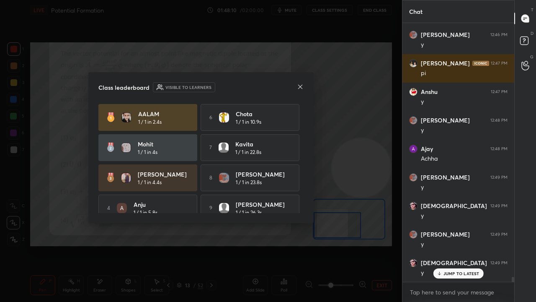
click at [302, 84] on icon at bounding box center [300, 86] width 7 height 7
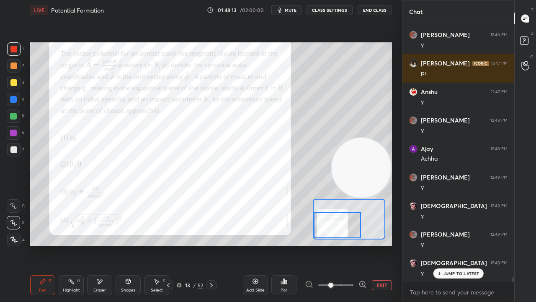
click at [215, 245] on div at bounding box center [212, 285] width 10 height 10
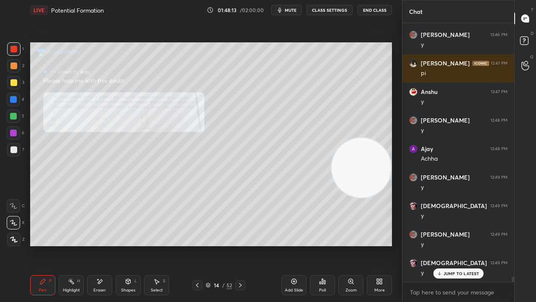
click at [216, 245] on div "14" at bounding box center [216, 284] width 8 height 5
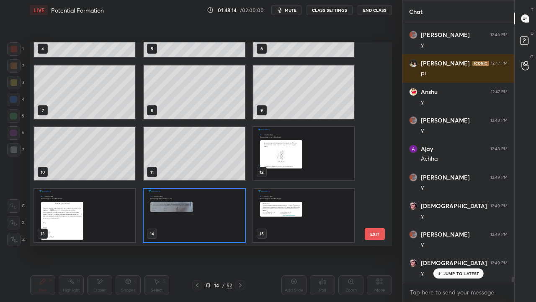
click at [292, 221] on img "grid" at bounding box center [304, 215] width 101 height 53
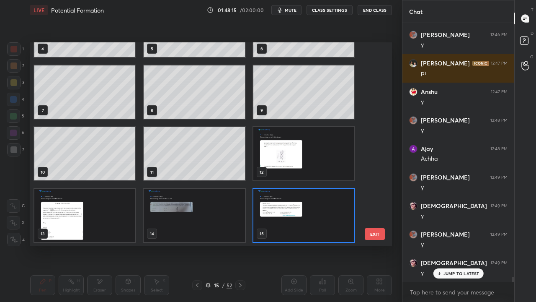
click at [291, 222] on img "grid" at bounding box center [304, 215] width 101 height 53
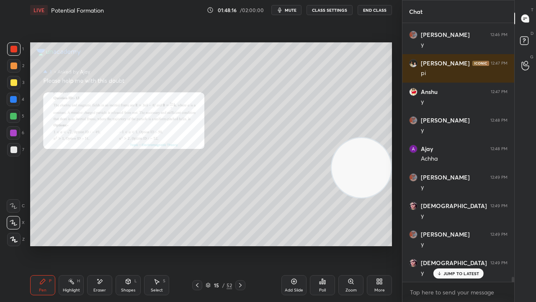
click at [196, 245] on icon at bounding box center [197, 285] width 7 height 7
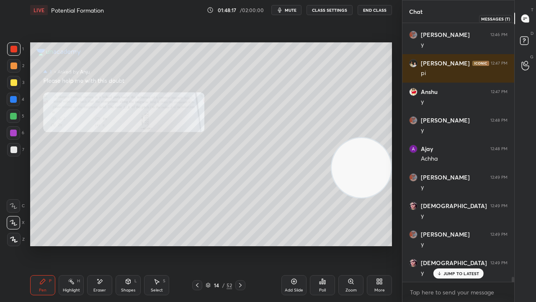
click at [529, 33] on div "D Doubts (D)" at bounding box center [525, 41] width 21 height 23
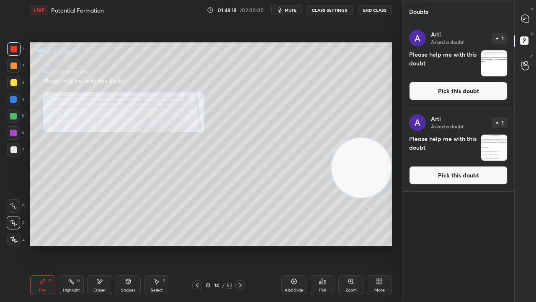
click at [481, 91] on button "Pick this doubt" at bounding box center [458, 91] width 98 height 18
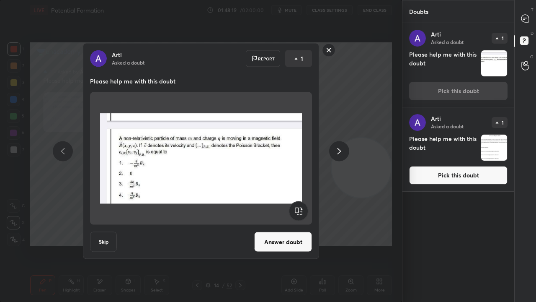
click at [275, 245] on button "Answer doubt" at bounding box center [283, 242] width 58 height 20
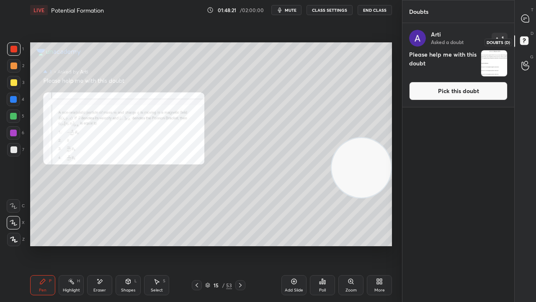
click at [531, 42] on icon at bounding box center [525, 41] width 15 height 15
click at [483, 94] on button "Pick this doubt" at bounding box center [458, 91] width 98 height 18
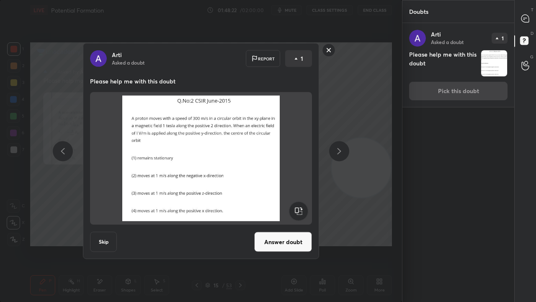
click at [282, 241] on button "Answer doubt" at bounding box center [283, 242] width 58 height 20
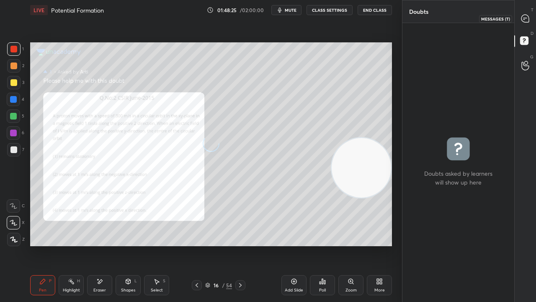
click at [530, 22] on icon at bounding box center [525, 18] width 9 height 9
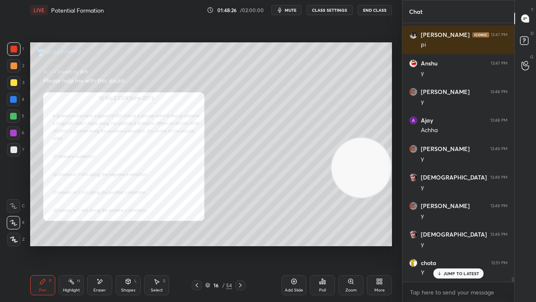
click at [296, 245] on div "Add Slide" at bounding box center [294, 290] width 18 height 4
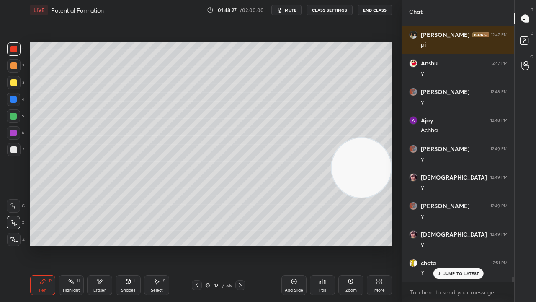
click at [13, 84] on div at bounding box center [13, 82] width 7 height 7
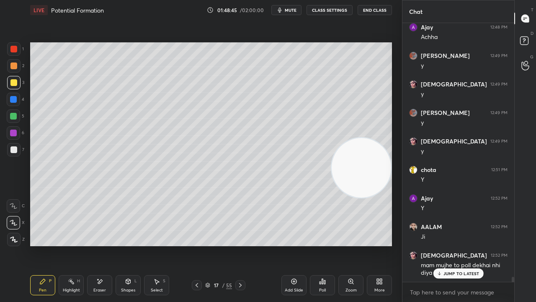
click at [129, 245] on div "Shapes L" at bounding box center [128, 285] width 25 height 20
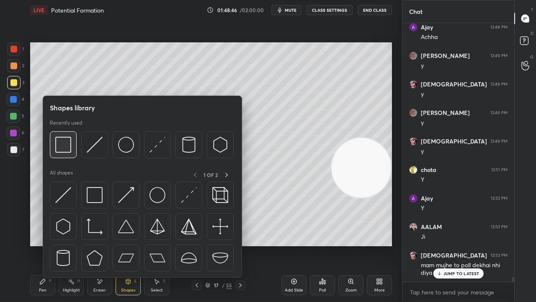
click at [62, 153] on div at bounding box center [63, 144] width 27 height 27
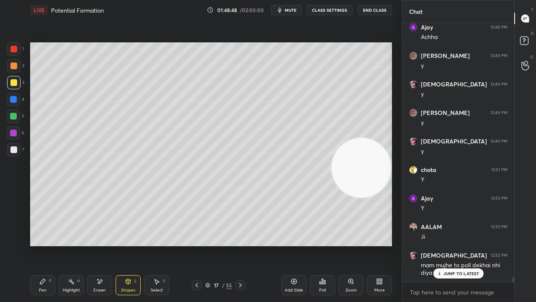
click at [41, 245] on icon at bounding box center [42, 281] width 5 height 5
click at [130, 245] on icon at bounding box center [128, 281] width 5 height 5
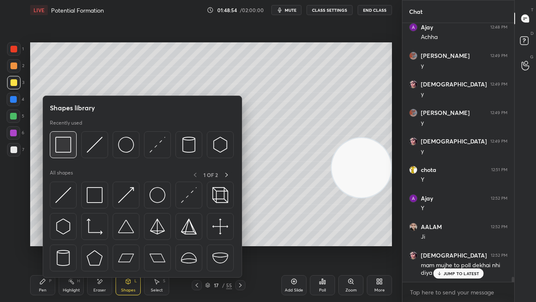
click at [75, 154] on div at bounding box center [63, 144] width 27 height 27
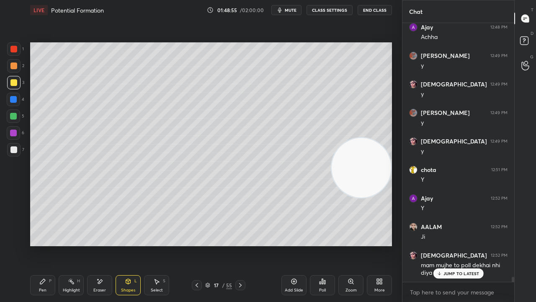
click at [47, 245] on div "Pen P" at bounding box center [42, 285] width 25 height 20
click at [288, 13] on button "mute" at bounding box center [287, 10] width 30 height 10
click at [289, 12] on span "unmute" at bounding box center [290, 10] width 18 height 6
click at [466, 245] on p "JUMP TO LATEST" at bounding box center [462, 273] width 36 height 5
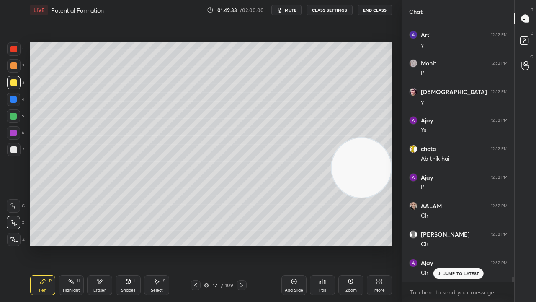
scroll to position [13467, 0]
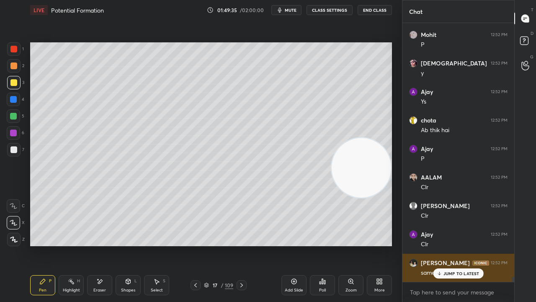
click at [439, 245] on div "JUMP TO LATEST" at bounding box center [458, 273] width 50 height 10
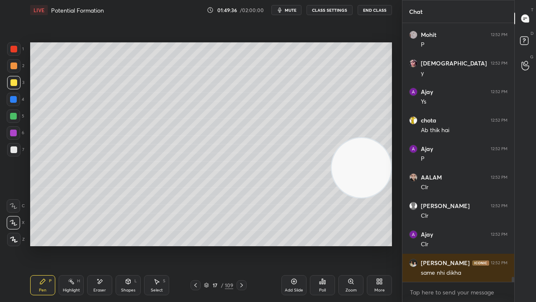
click at [197, 245] on icon at bounding box center [195, 285] width 3 height 4
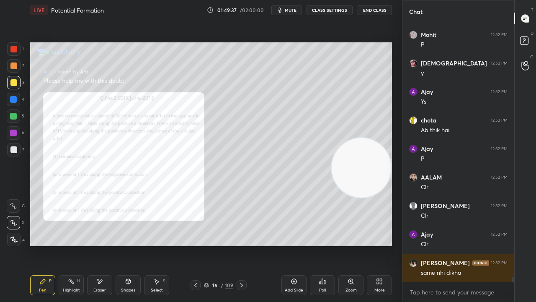
click at [355, 245] on div "Zoom" at bounding box center [351, 290] width 11 height 4
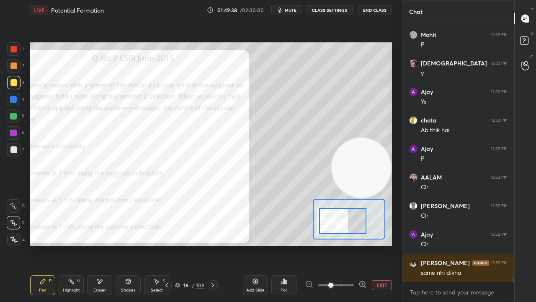
click at [337, 224] on div at bounding box center [342, 221] width 47 height 26
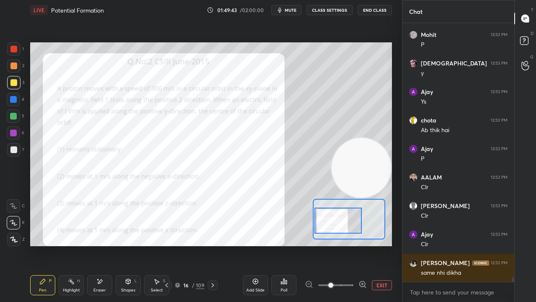
click at [337, 221] on div at bounding box center [338, 220] width 47 height 26
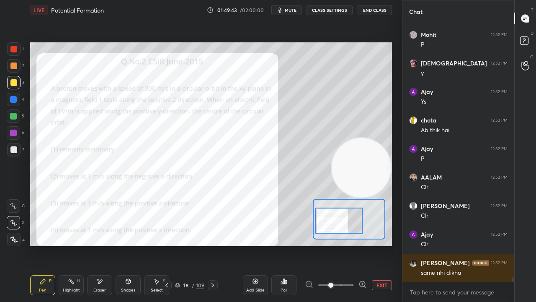
click at [16, 49] on div at bounding box center [13, 49] width 7 height 7
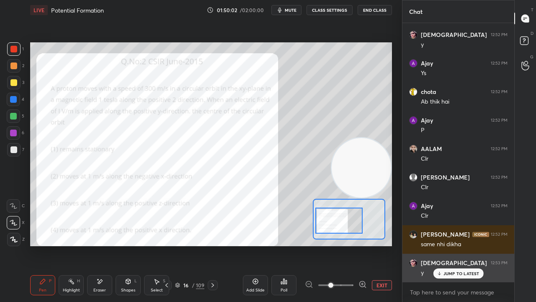
click at [448, 245] on p "JUMP TO LATEST" at bounding box center [462, 273] width 36 height 5
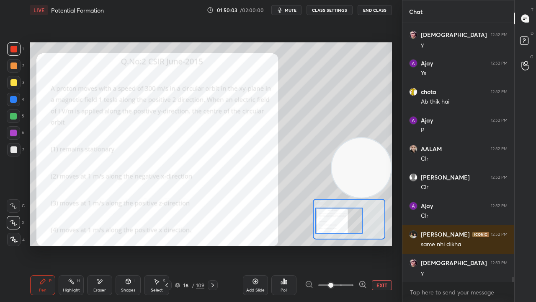
click at [292, 13] on button "mute" at bounding box center [287, 10] width 30 height 10
click at [295, 12] on span "unmute" at bounding box center [290, 10] width 18 height 6
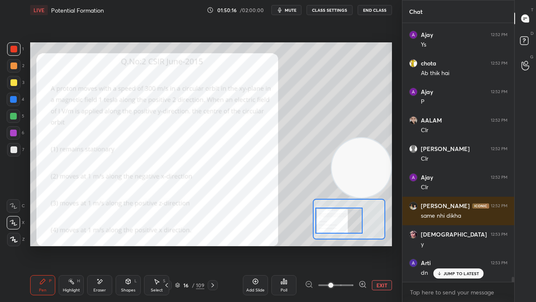
click at [292, 8] on span "mute" at bounding box center [291, 10] width 12 height 6
click at [292, 8] on span "unmute" at bounding box center [290, 10] width 18 height 6
drag, startPoint x: 474, startPoint y: 274, endPoint x: 472, endPoint y: 284, distance: 10.0
click at [473, 245] on p "JUMP TO LATEST" at bounding box center [462, 273] width 36 height 5
click at [292, 8] on span "mute" at bounding box center [291, 10] width 12 height 6
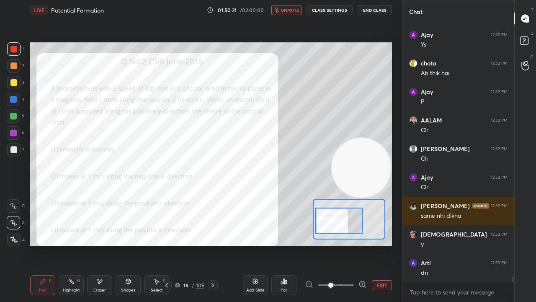
click at [292, 10] on span "unmute" at bounding box center [290, 10] width 18 height 6
click at [297, 9] on span "mute" at bounding box center [291, 10] width 12 height 6
click at [297, 10] on span "unmute" at bounding box center [290, 10] width 18 height 6
click at [294, 10] on span "mute" at bounding box center [291, 10] width 12 height 6
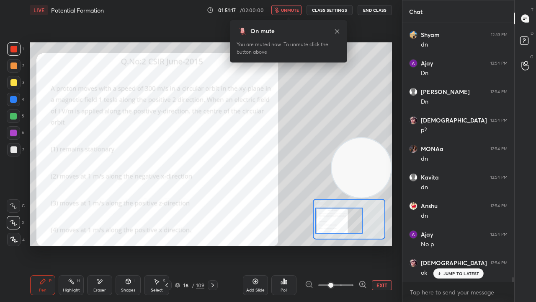
scroll to position [13789, 0]
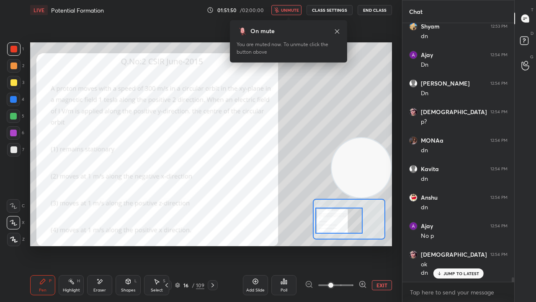
click at [285, 245] on div "Poll" at bounding box center [284, 285] width 25 height 20
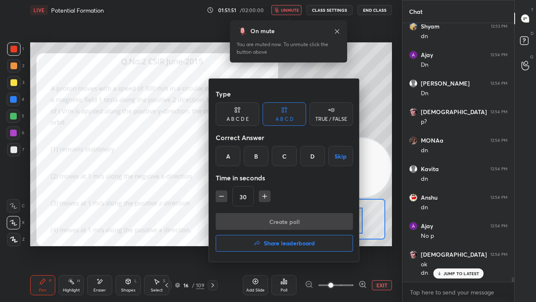
drag, startPoint x: 312, startPoint y: 158, endPoint x: 308, endPoint y: 172, distance: 15.0
click at [312, 158] on div "D" at bounding box center [312, 156] width 25 height 20
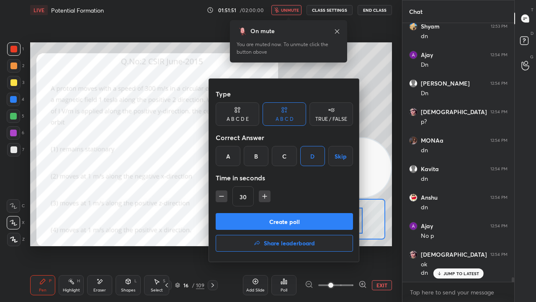
click at [295, 220] on button "Create poll" at bounding box center [284, 221] width 137 height 17
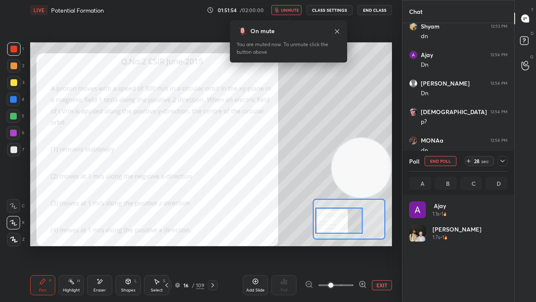
scroll to position [98, 96]
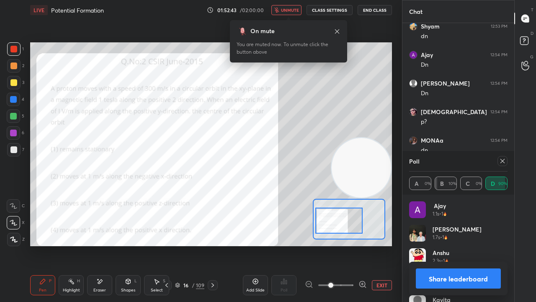
click at [287, 11] on span "unmute" at bounding box center [290, 10] width 18 height 6
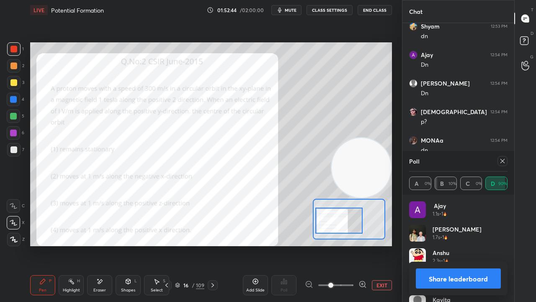
click at [443, 245] on button "Share leaderboard" at bounding box center [458, 278] width 85 height 20
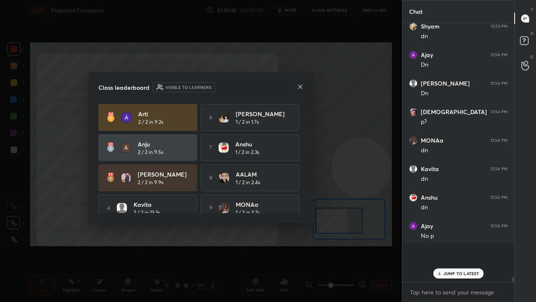
scroll to position [274, 109]
click at [298, 91] on div at bounding box center [300, 87] width 7 height 9
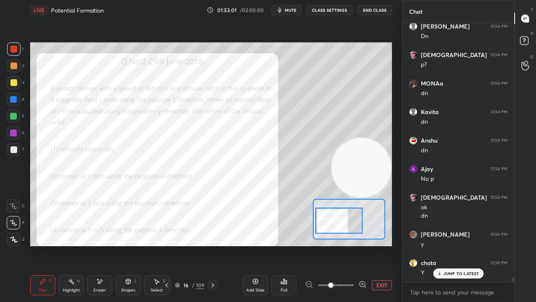
scroll to position [13875, 0]
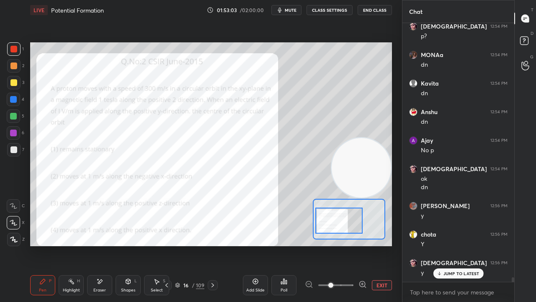
click at [300, 12] on button "mute" at bounding box center [287, 10] width 30 height 10
click at [298, 12] on span "unmute" at bounding box center [290, 10] width 18 height 6
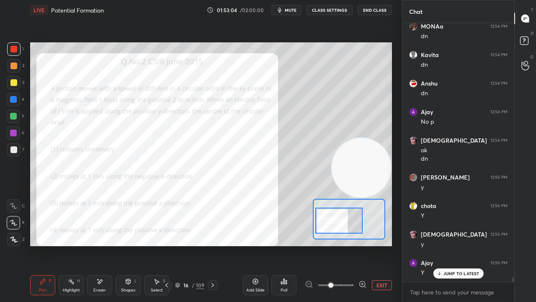
click at [213, 245] on icon at bounding box center [213, 285] width 3 height 4
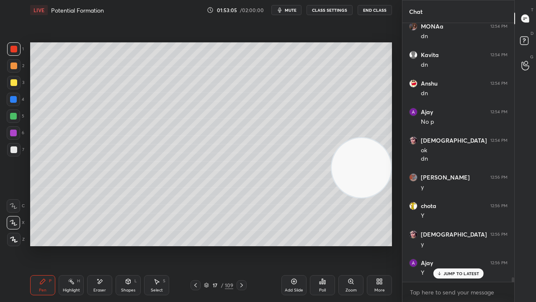
click at [198, 245] on icon at bounding box center [195, 285] width 7 height 7
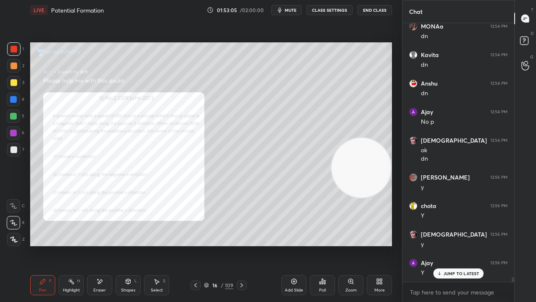
click at [198, 245] on icon at bounding box center [195, 285] width 7 height 7
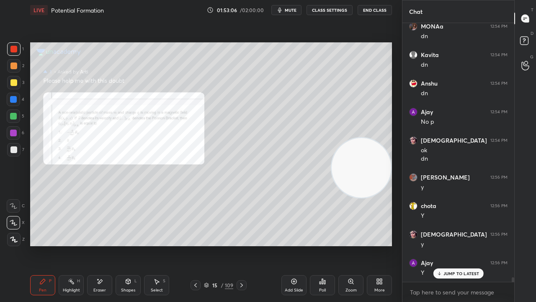
scroll to position [13932, 0]
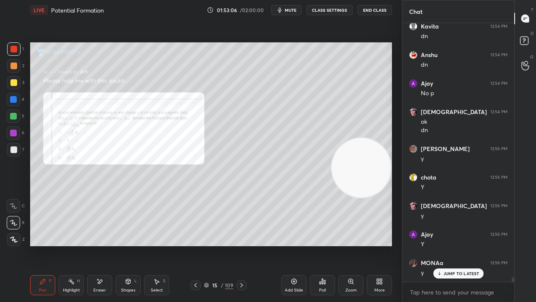
drag, startPoint x: 199, startPoint y: 284, endPoint x: 212, endPoint y: 301, distance: 21.9
click at [210, 245] on div "Pen P Highlight H Eraser Shapes L Select S 15 / 109 Add Slide Poll Zoom More" at bounding box center [211, 285] width 362 height 34
click at [245, 245] on div at bounding box center [242, 285] width 10 height 10
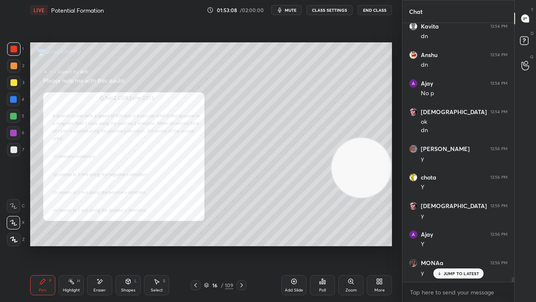
click at [244, 245] on icon at bounding box center [241, 285] width 7 height 7
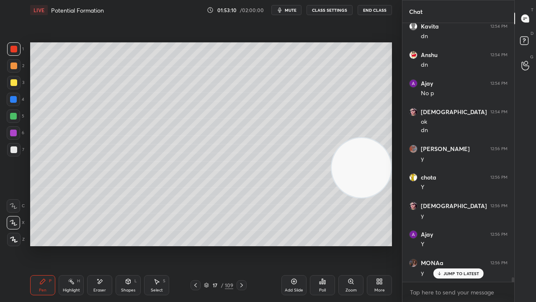
drag, startPoint x: 13, startPoint y: 84, endPoint x: 21, endPoint y: 81, distance: 9.0
click at [13, 84] on div at bounding box center [13, 82] width 7 height 7
click at [196, 245] on icon at bounding box center [195, 285] width 3 height 4
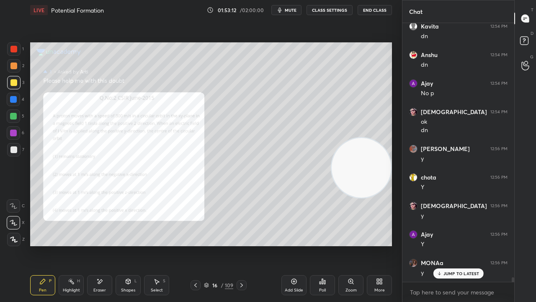
click at [196, 245] on icon at bounding box center [195, 285] width 7 height 7
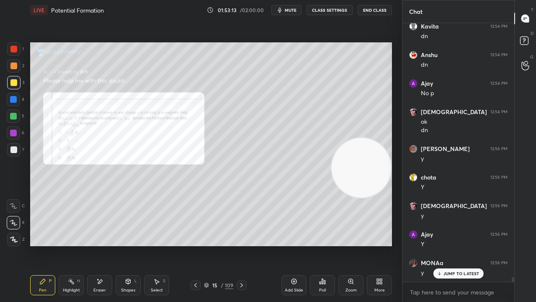
click at [455, 245] on p "JUMP TO LATEST" at bounding box center [462, 273] width 36 height 5
click at [241, 245] on icon at bounding box center [241, 285] width 7 height 7
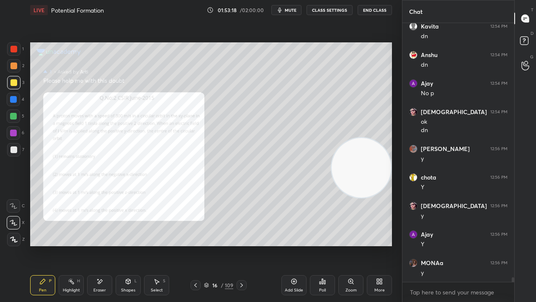
click at [242, 245] on icon at bounding box center [242, 285] width 3 height 4
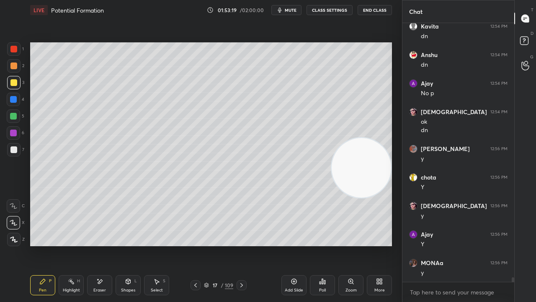
click at [244, 245] on icon at bounding box center [241, 285] width 7 height 7
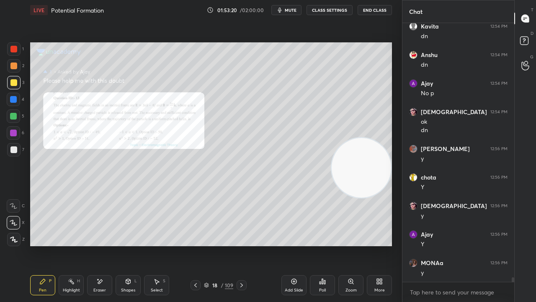
click at [192, 245] on div at bounding box center [196, 285] width 10 height 10
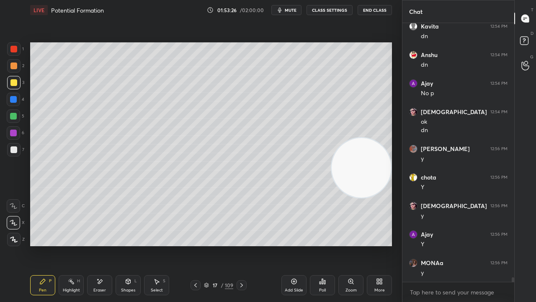
scroll to position [13960, 0]
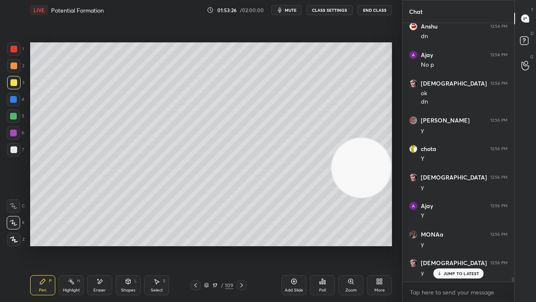
click at [297, 8] on span "mute" at bounding box center [291, 10] width 12 height 6
click at [297, 8] on span "unmute" at bounding box center [290, 10] width 18 height 6
click at [196, 245] on icon at bounding box center [195, 285] width 7 height 7
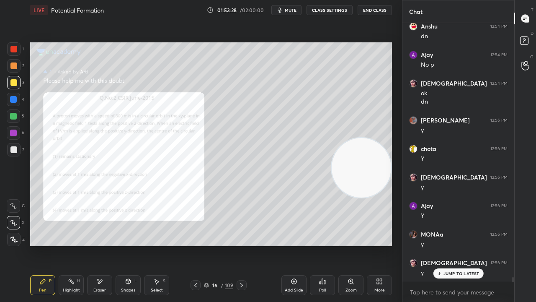
click at [195, 245] on icon at bounding box center [195, 285] width 7 height 7
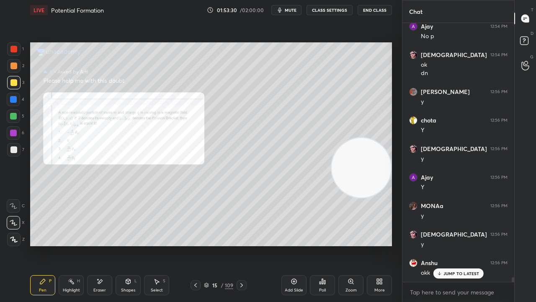
click at [15, 48] on div at bounding box center [13, 49] width 7 height 7
click at [443, 245] on div "JUMP TO LATEST" at bounding box center [458, 273] width 50 height 10
click at [349, 245] on div "Zoom" at bounding box center [351, 290] width 11 height 4
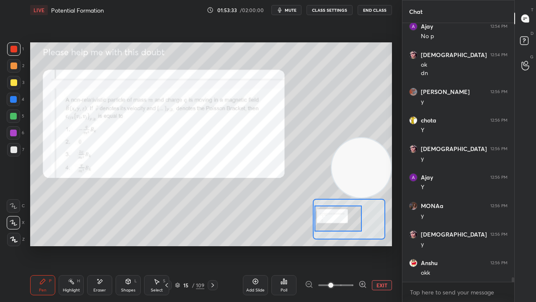
drag, startPoint x: 341, startPoint y: 221, endPoint x: 334, endPoint y: 222, distance: 6.3
click at [336, 222] on div at bounding box center [338, 218] width 47 height 26
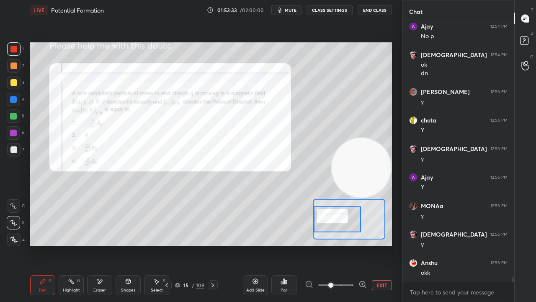
click at [364, 245] on icon at bounding box center [363, 284] width 8 height 8
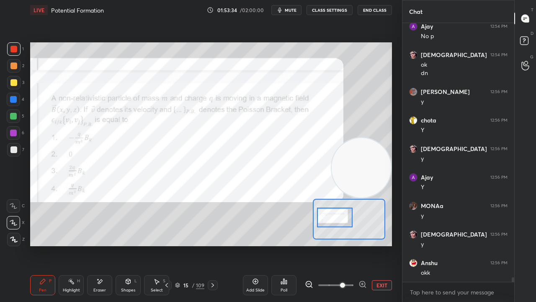
click at [331, 217] on div at bounding box center [334, 217] width 35 height 20
click at [286, 7] on button "mute" at bounding box center [287, 10] width 30 height 10
click at [286, 8] on span "unmute" at bounding box center [290, 10] width 18 height 6
click at [292, 8] on span "mute" at bounding box center [291, 10] width 12 height 6
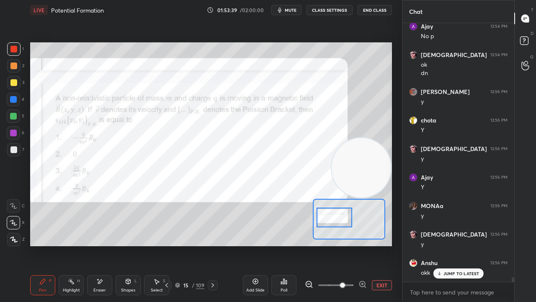
scroll to position [14017, 0]
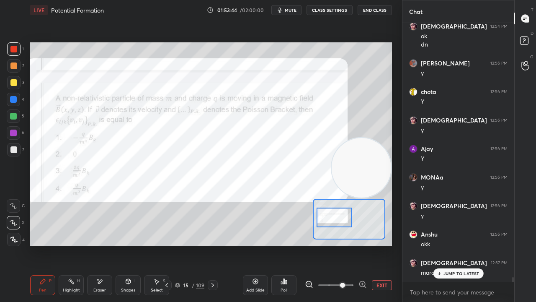
click at [446, 245] on div "JUMP TO LATEST" at bounding box center [458, 273] width 50 height 10
click at [297, 10] on span "mute" at bounding box center [291, 10] width 12 height 6
click at [295, 10] on span "unmute" at bounding box center [290, 10] width 18 height 6
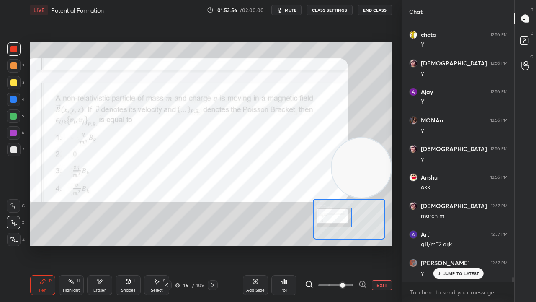
scroll to position [14103, 0]
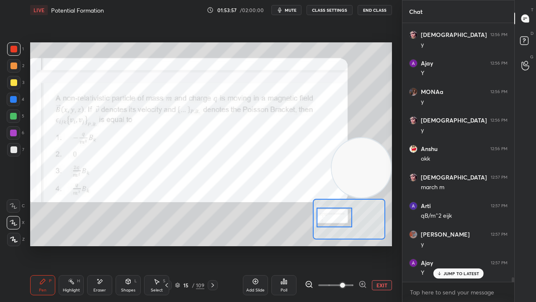
click at [132, 245] on div "Shapes L" at bounding box center [128, 285] width 25 height 20
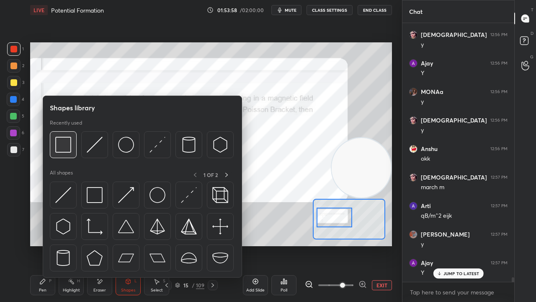
click at [65, 153] on img at bounding box center [63, 145] width 16 height 16
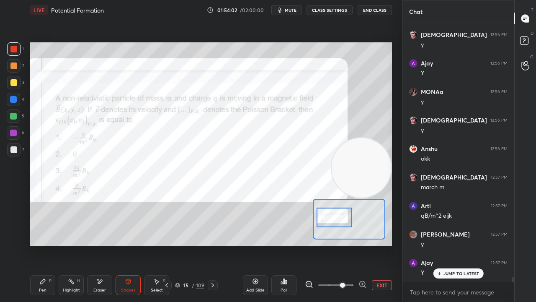
click at [290, 10] on span "mute" at bounding box center [291, 10] width 12 height 6
click at [292, 11] on span "unmute" at bounding box center [290, 10] width 18 height 6
click at [288, 11] on span "mute" at bounding box center [291, 10] width 12 height 6
click at [289, 9] on span "unmute" at bounding box center [290, 10] width 18 height 6
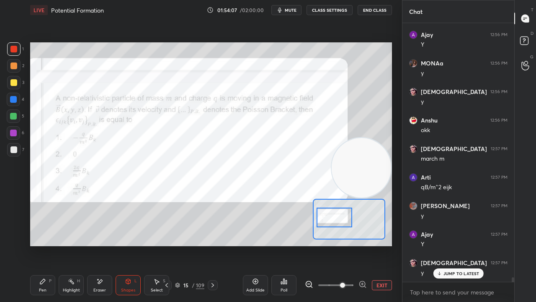
click at [12, 88] on div at bounding box center [13, 82] width 13 height 13
click at [12, 107] on div "4" at bounding box center [16, 101] width 18 height 17
click at [286, 8] on button "mute" at bounding box center [287, 10] width 30 height 10
click at [287, 8] on span "unmute" at bounding box center [290, 10] width 18 height 6
click at [44, 245] on div "Pen P" at bounding box center [42, 285] width 25 height 20
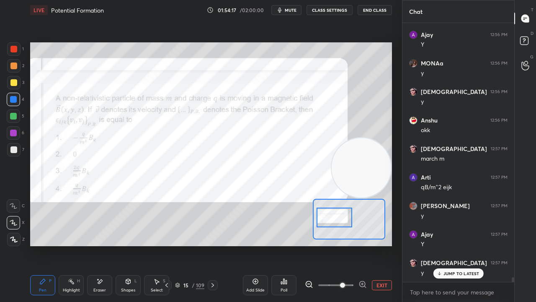
scroll to position [14160, 0]
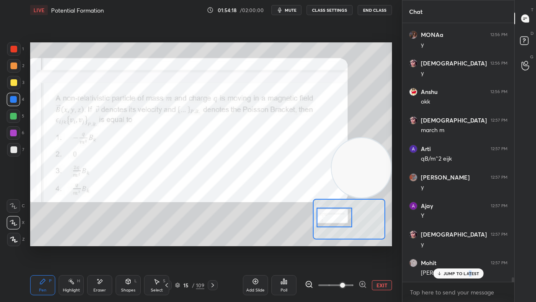
drag, startPoint x: 470, startPoint y: 272, endPoint x: 459, endPoint y: 294, distance: 24.2
click at [470, 245] on p "JUMP TO LATEST" at bounding box center [462, 273] width 36 height 5
click at [292, 10] on span "mute" at bounding box center [291, 10] width 12 height 6
click at [292, 8] on span "unmute" at bounding box center [290, 10] width 18 height 6
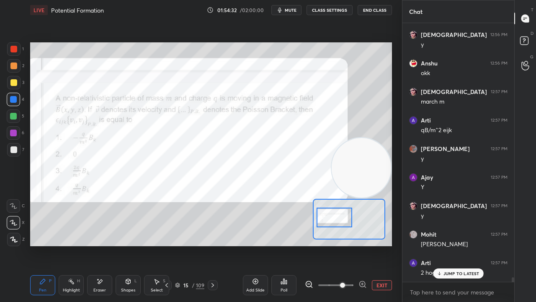
click at [462, 245] on p "JUMP TO LATEST" at bounding box center [462, 273] width 36 height 5
click at [293, 12] on span "mute" at bounding box center [291, 10] width 12 height 6
click at [292, 10] on span "unmute" at bounding box center [290, 10] width 18 height 6
click at [290, 12] on span "mute" at bounding box center [291, 10] width 12 height 6
click at [292, 11] on span "unmute" at bounding box center [290, 10] width 18 height 6
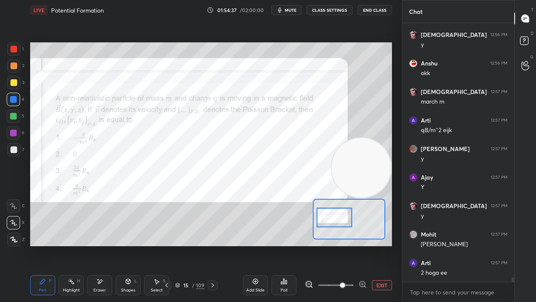
click at [9, 151] on div at bounding box center [13, 149] width 13 height 13
click at [297, 12] on span "mute" at bounding box center [291, 10] width 12 height 6
click at [296, 13] on button "unmute" at bounding box center [287, 10] width 30 height 10
click at [282, 10] on icon "button" at bounding box center [280, 10] width 4 height 5
click at [282, 11] on button "unmute" at bounding box center [287, 10] width 30 height 10
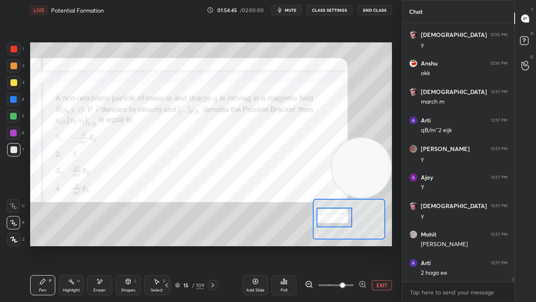
click at [14, 87] on div at bounding box center [13, 82] width 13 height 13
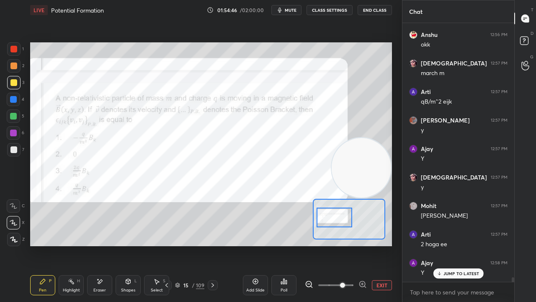
click at [14, 119] on div at bounding box center [13, 116] width 7 height 7
click at [16, 47] on div at bounding box center [13, 49] width 7 height 7
click at [448, 245] on p "JUMP TO LATEST" at bounding box center [462, 273] width 36 height 5
click at [287, 8] on span "mute" at bounding box center [291, 10] width 12 height 6
click at [291, 11] on span "unmute" at bounding box center [290, 10] width 18 height 6
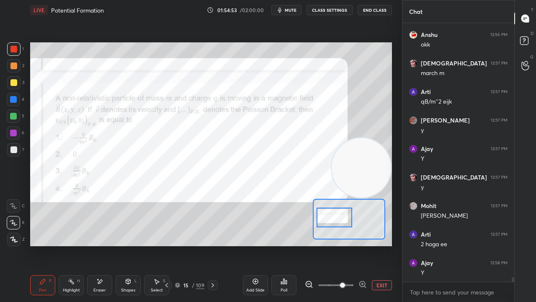
click at [295, 9] on span "mute" at bounding box center [291, 10] width 12 height 6
click at [295, 10] on span "unmute" at bounding box center [290, 10] width 18 height 6
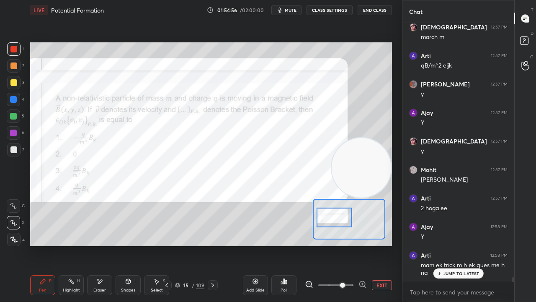
click at [473, 245] on div "JUMP TO LATEST" at bounding box center [458, 273] width 50 height 10
click at [283, 9] on icon "button" at bounding box center [280, 10] width 7 height 7
click at [284, 10] on span "unmute" at bounding box center [290, 10] width 18 height 6
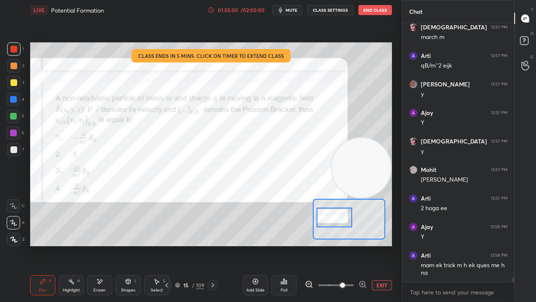
click at [12, 117] on div at bounding box center [13, 116] width 7 height 7
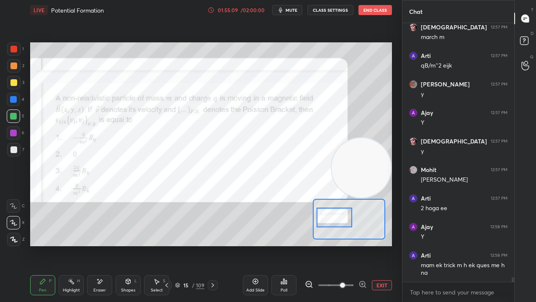
click at [288, 10] on span "mute" at bounding box center [292, 10] width 12 height 6
click at [290, 11] on span "unmute" at bounding box center [291, 10] width 18 height 6
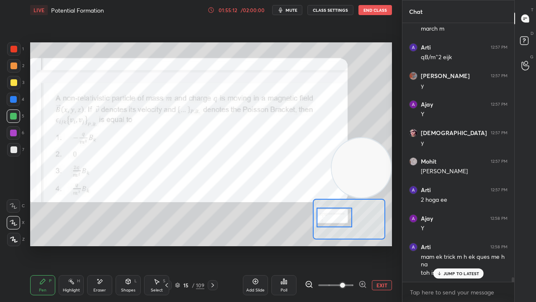
drag, startPoint x: 469, startPoint y: 274, endPoint x: 468, endPoint y: 287, distance: 13.0
click at [469, 245] on p "JUMP TO LATEST" at bounding box center [462, 273] width 36 height 5
click at [284, 11] on icon "button" at bounding box center [280, 10] width 7 height 7
click at [287, 12] on span "unmute" at bounding box center [291, 10] width 18 height 6
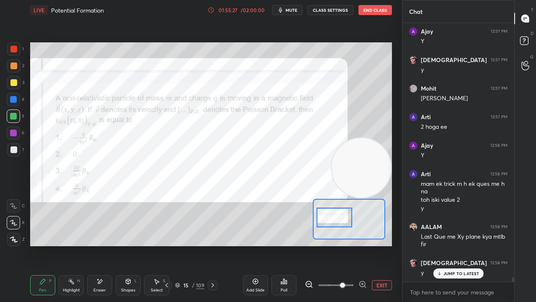
scroll to position [14362, 0]
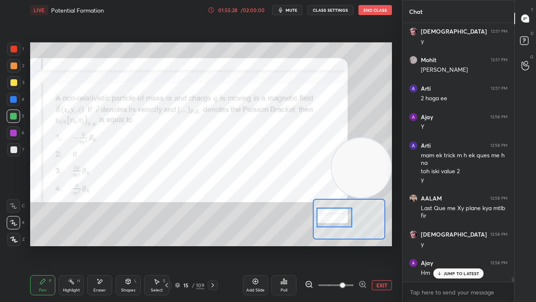
click at [449, 245] on div "JUMP TO LATEST" at bounding box center [458, 273] width 50 height 10
click at [295, 11] on span "mute" at bounding box center [292, 10] width 12 height 6
drag, startPoint x: 295, startPoint y: 10, endPoint x: 300, endPoint y: 13, distance: 5.7
click at [295, 10] on span "unmute" at bounding box center [291, 10] width 18 height 6
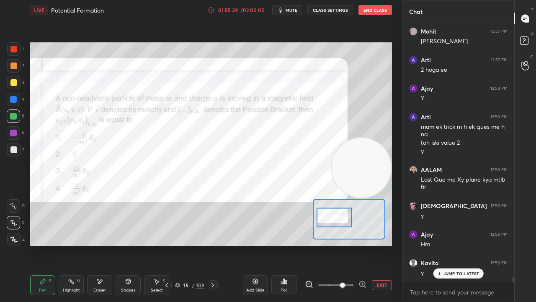
scroll to position [14419, 0]
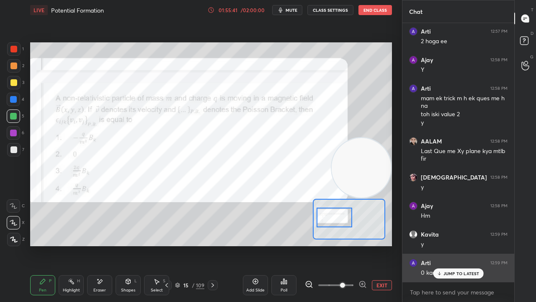
click at [445, 245] on p "JUMP TO LATEST" at bounding box center [462, 273] width 36 height 5
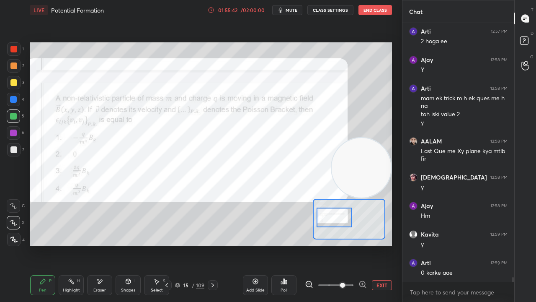
scroll to position [14448, 0]
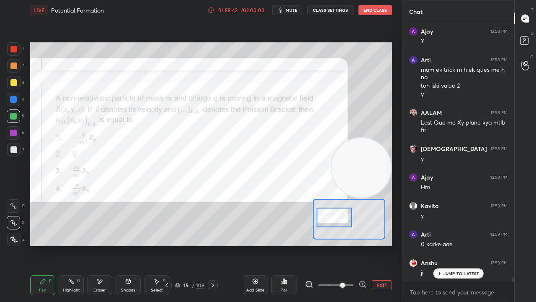
click at [296, 13] on button "mute" at bounding box center [287, 10] width 30 height 10
click at [295, 13] on button "unmute" at bounding box center [287, 10] width 30 height 10
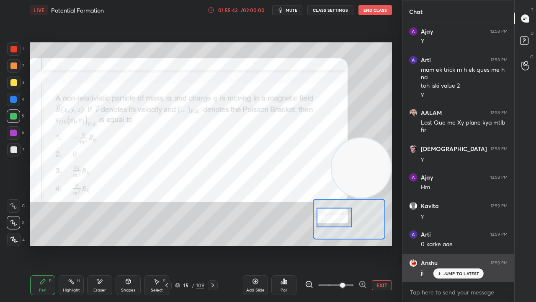
click at [446, 245] on p "JUMP TO LATEST" at bounding box center [462, 273] width 36 height 5
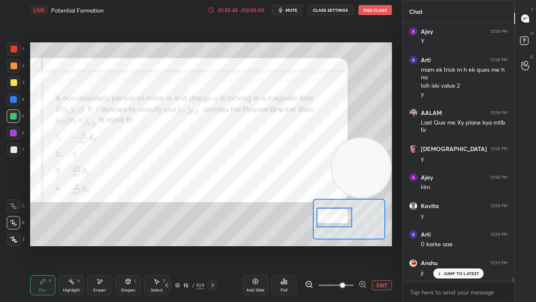
scroll to position [14476, 0]
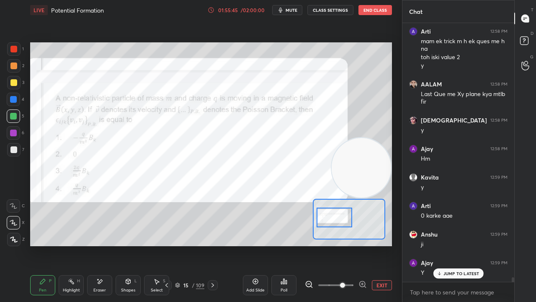
click at [13, 116] on div at bounding box center [13, 116] width 7 height 7
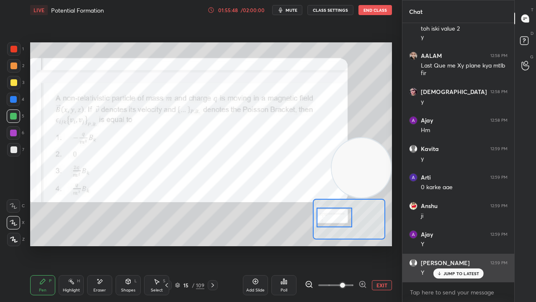
click at [449, 245] on p "JUMP TO LATEST" at bounding box center [462, 273] width 36 height 5
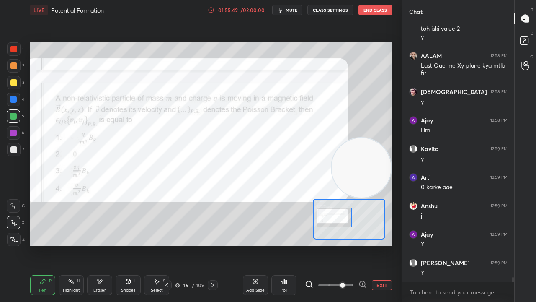
click at [283, 8] on icon "button" at bounding box center [280, 10] width 7 height 7
click at [285, 9] on span "unmute" at bounding box center [291, 10] width 18 height 6
click at [13, 135] on div at bounding box center [13, 132] width 7 height 7
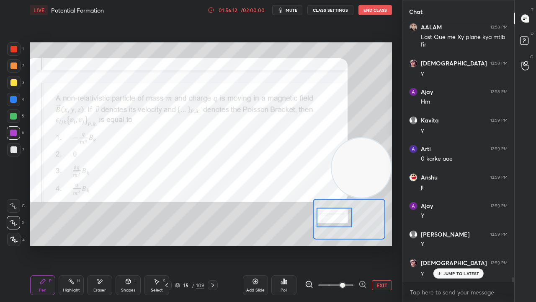
click at [277, 10] on button "mute" at bounding box center [287, 10] width 30 height 10
click at [285, 11] on span "unmute" at bounding box center [291, 10] width 18 height 6
click at [212, 245] on icon at bounding box center [213, 285] width 7 height 7
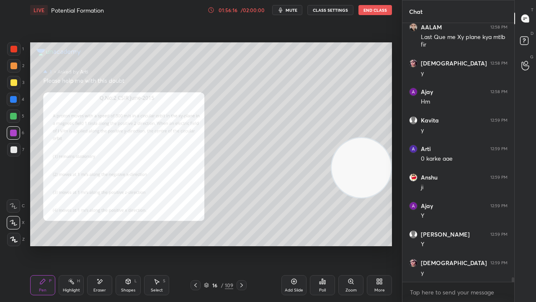
click at [196, 245] on icon at bounding box center [195, 285] width 7 height 7
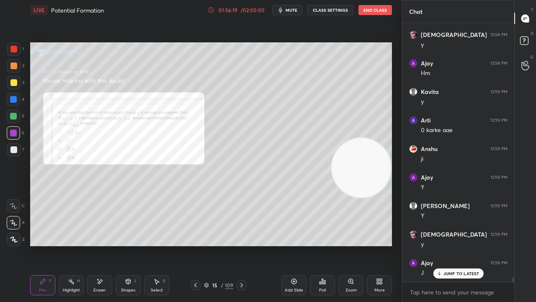
click at [244, 245] on icon at bounding box center [241, 285] width 7 height 7
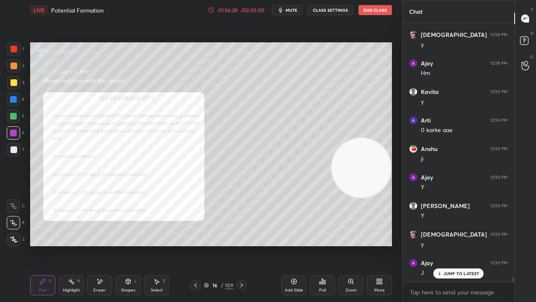
drag, startPoint x: 243, startPoint y: 287, endPoint x: 244, endPoint y: 301, distance: 13.9
click at [244, 245] on div "Pen P Highlight H Eraser Shapes L Select S 16 / 109 Add Slide Poll Zoom More" at bounding box center [211, 285] width 362 height 34
click at [13, 85] on div at bounding box center [13, 82] width 7 height 7
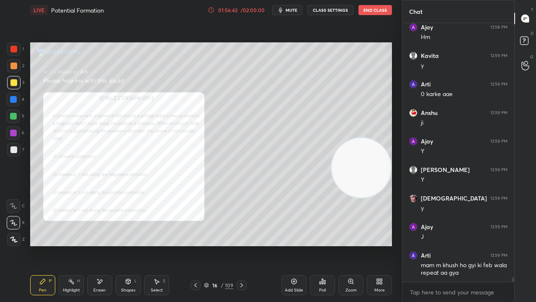
click at [287, 10] on button "mute" at bounding box center [287, 10] width 30 height 10
click at [287, 12] on span "unmute" at bounding box center [291, 10] width 18 height 6
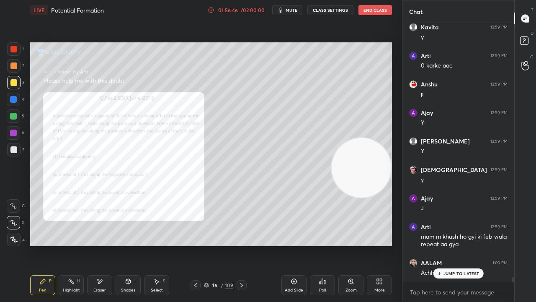
scroll to position [14635, 0]
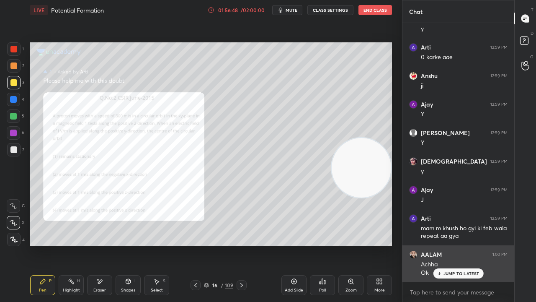
click at [466, 245] on div "JUMP TO LATEST" at bounding box center [458, 273] width 50 height 10
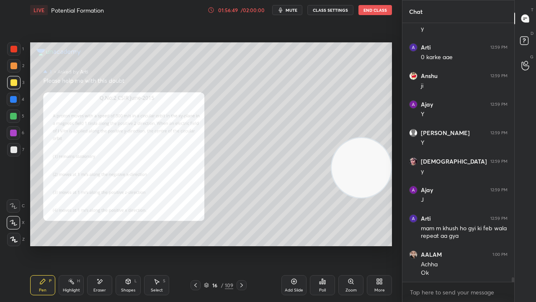
click at [292, 11] on span "mute" at bounding box center [292, 10] width 12 height 6
click at [294, 10] on span "unmute" at bounding box center [291, 10] width 18 height 6
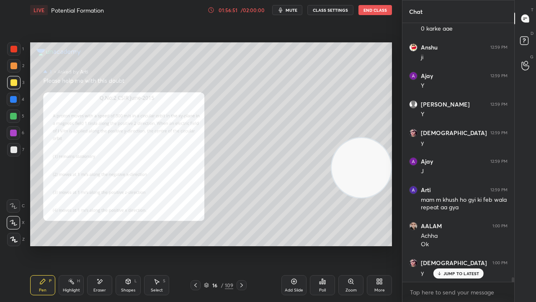
click at [295, 10] on span "mute" at bounding box center [292, 10] width 12 height 6
click at [295, 10] on span "unmute" at bounding box center [291, 10] width 18 height 6
click at [13, 155] on div at bounding box center [13, 149] width 13 height 13
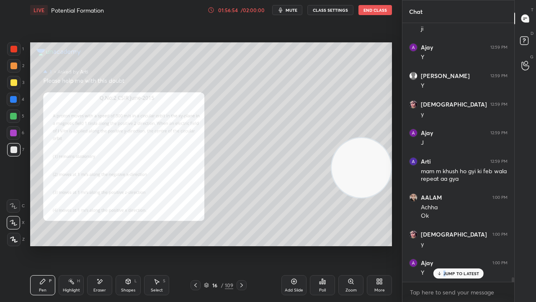
click at [445, 245] on p "JUMP TO LATEST" at bounding box center [462, 273] width 36 height 5
click at [298, 10] on span "mute" at bounding box center [292, 10] width 12 height 6
click at [296, 12] on span "unmute" at bounding box center [291, 10] width 18 height 6
drag, startPoint x: 11, startPoint y: 118, endPoint x: 18, endPoint y: 111, distance: 10.1
click at [11, 118] on div at bounding box center [13, 116] width 7 height 7
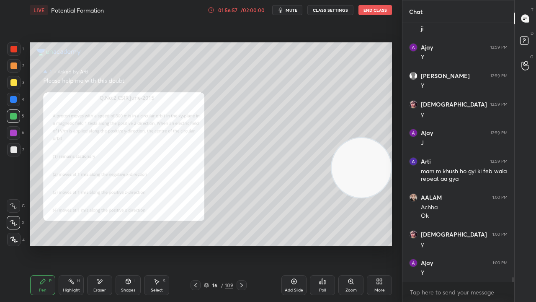
click at [295, 6] on button "mute" at bounding box center [287, 10] width 30 height 10
click at [292, 8] on span "unmute" at bounding box center [291, 10] width 18 height 6
click at [19, 47] on div at bounding box center [13, 48] width 13 height 13
click at [288, 8] on button "mute" at bounding box center [287, 10] width 30 height 10
click at [287, 8] on span "unmute" at bounding box center [291, 10] width 18 height 6
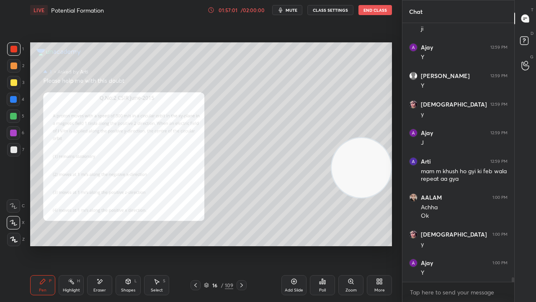
click at [287, 13] on button "mute" at bounding box center [287, 10] width 30 height 10
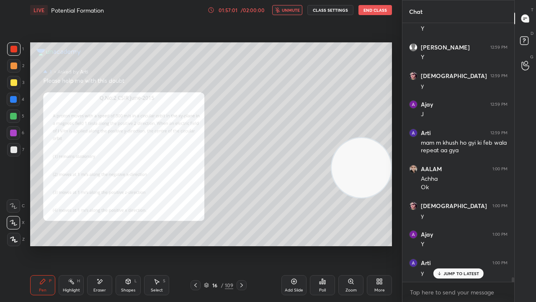
click at [290, 13] on span "unmute" at bounding box center [291, 10] width 18 height 6
click at [463, 245] on p "JUMP TO LATEST" at bounding box center [462, 273] width 36 height 5
click at [209, 245] on div "16 / 109" at bounding box center [218, 285] width 29 height 8
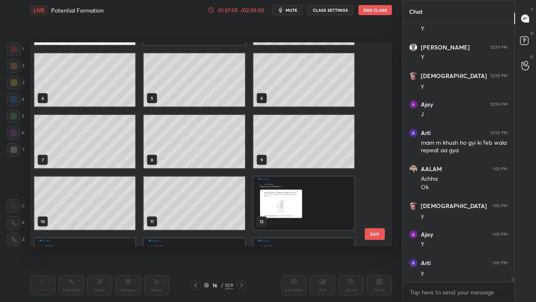
scroll to position [0, 0]
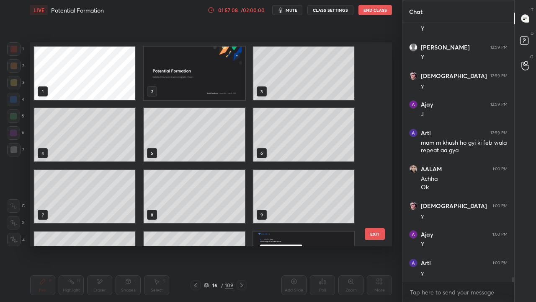
click at [199, 93] on img "grid" at bounding box center [194, 73] width 101 height 53
click at [200, 93] on img "grid" at bounding box center [194, 73] width 101 height 53
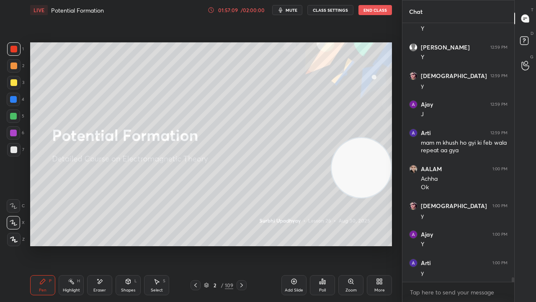
click at [287, 13] on button "mute" at bounding box center [287, 10] width 30 height 10
click at [290, 12] on span "unmute" at bounding box center [291, 10] width 18 height 6
click at [295, 10] on span "mute" at bounding box center [292, 10] width 12 height 6
click at [296, 10] on span "unmute" at bounding box center [291, 10] width 18 height 6
click at [101, 245] on div "Eraser" at bounding box center [99, 285] width 25 height 20
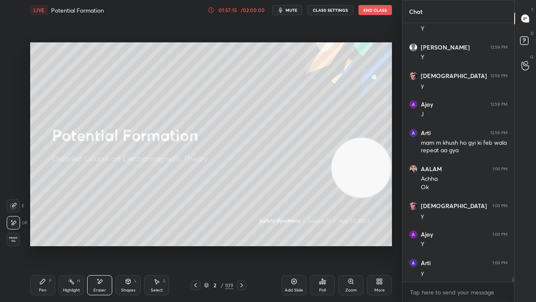
click at [53, 245] on div "Pen P" at bounding box center [42, 285] width 25 height 20
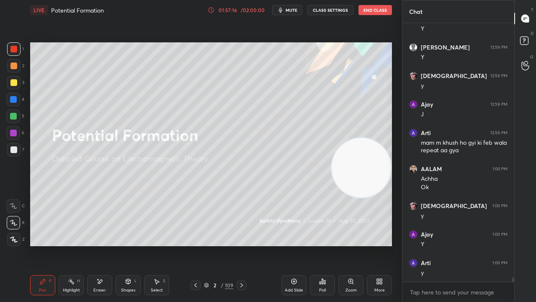
click at [282, 9] on icon "button" at bounding box center [280, 10] width 7 height 7
click at [282, 9] on button "unmute" at bounding box center [287, 10] width 30 height 10
click at [16, 154] on div at bounding box center [13, 149] width 13 height 13
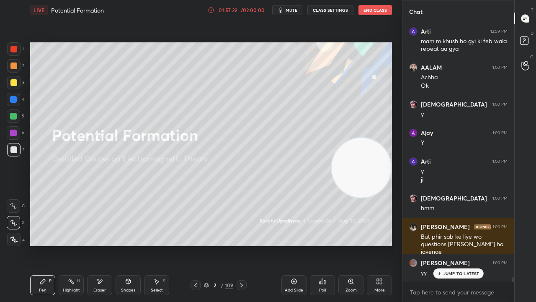
scroll to position [14850, 0]
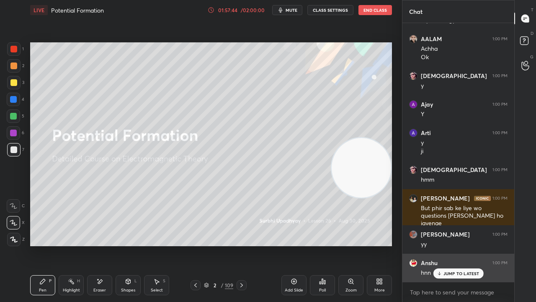
click at [469, 245] on div "JUMP TO LATEST" at bounding box center [458, 273] width 50 height 10
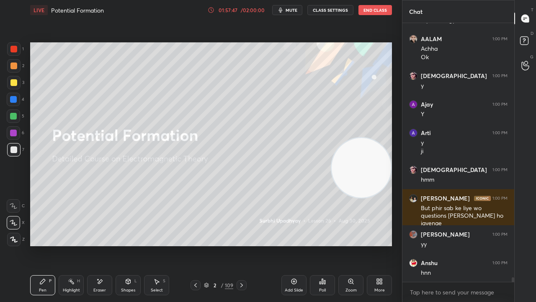
click at [298, 11] on span "mute" at bounding box center [292, 10] width 12 height 6
click at [298, 11] on span "unmute" at bounding box center [291, 10] width 18 height 6
click at [241, 245] on icon at bounding box center [241, 285] width 7 height 7
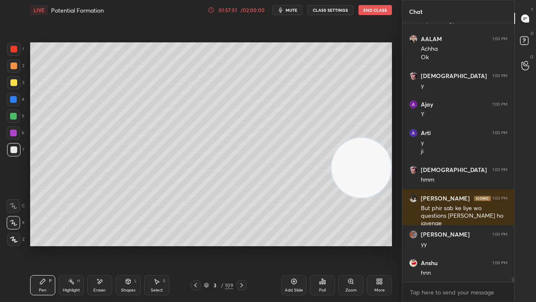
click at [207, 245] on icon at bounding box center [206, 284] width 5 height 5
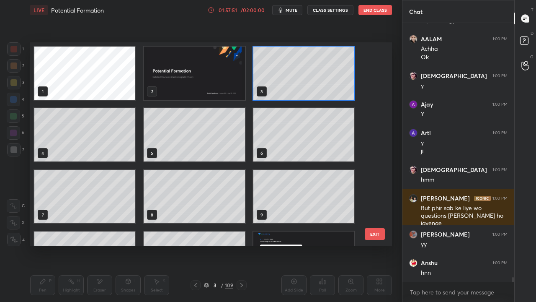
scroll to position [201, 358]
click at [224, 85] on img "grid" at bounding box center [194, 73] width 101 height 53
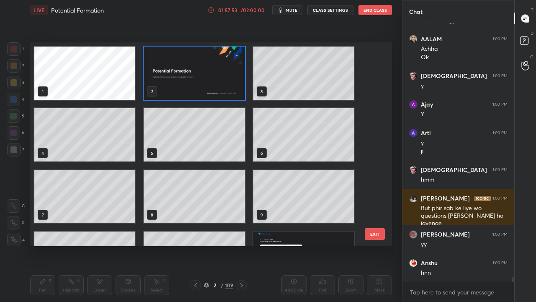
click at [217, 56] on img "grid" at bounding box center [194, 73] width 101 height 53
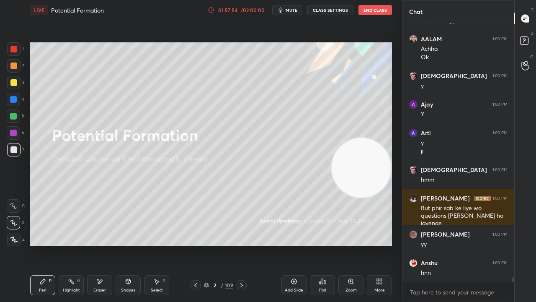
click at [289, 12] on span "mute" at bounding box center [292, 10] width 12 height 6
click at [289, 11] on span "unmute" at bounding box center [291, 10] width 18 height 6
click at [19, 119] on div at bounding box center [13, 115] width 13 height 13
click at [18, 150] on div at bounding box center [13, 149] width 13 height 13
click at [296, 8] on span "mute" at bounding box center [292, 10] width 12 height 6
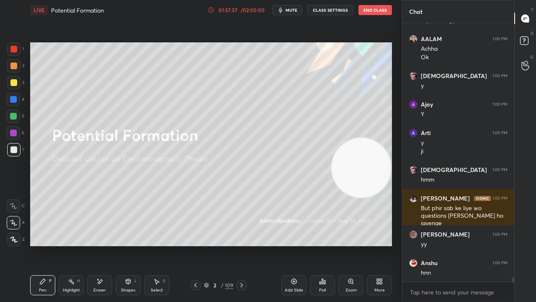
scroll to position [14879, 0]
click at [295, 9] on span "mute" at bounding box center [292, 10] width 12 height 6
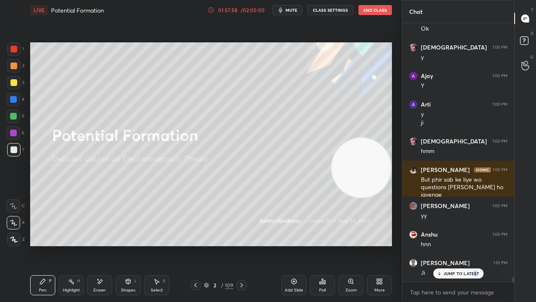
click at [474, 245] on div "JUMP TO LATEST" at bounding box center [458, 273] width 50 height 10
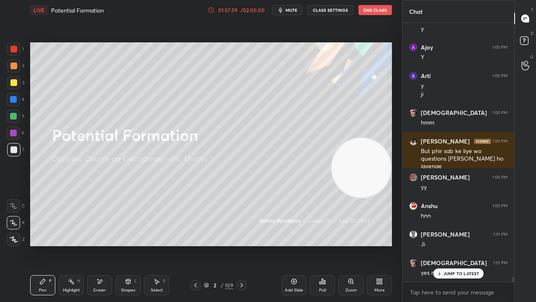
click at [288, 12] on button "mute" at bounding box center [287, 10] width 30 height 10
click at [289, 12] on span "mute" at bounding box center [292, 10] width 12 height 6
click at [16, 115] on div at bounding box center [13, 116] width 7 height 7
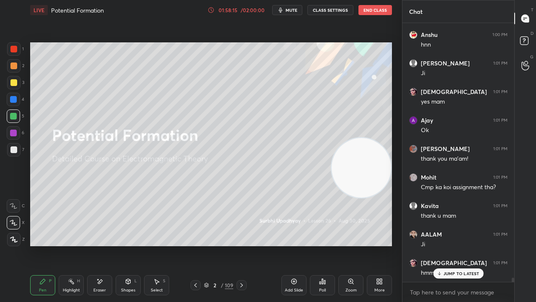
scroll to position [15135, 0]
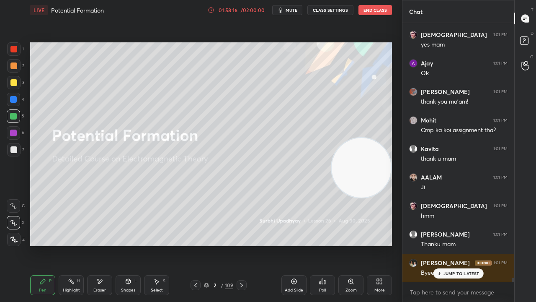
click at [292, 15] on button "mute" at bounding box center [287, 10] width 30 height 10
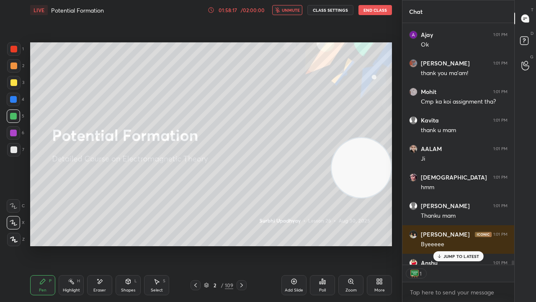
scroll to position [3, 3]
click at [451, 245] on div "1" at bounding box center [459, 273] width 112 height 17
click at [449, 245] on p "JUMP TO LATEST" at bounding box center [462, 256] width 36 height 5
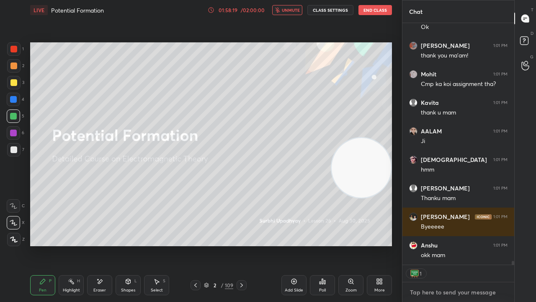
click at [430, 245] on textarea at bounding box center [458, 291] width 98 height 13
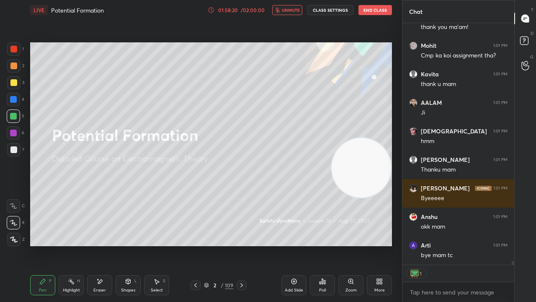
click at [279, 10] on icon "button" at bounding box center [277, 10] width 5 height 5
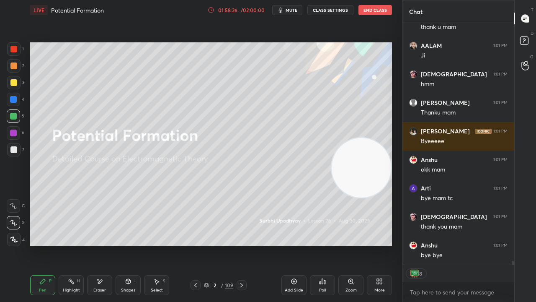
scroll to position [15295, 0]
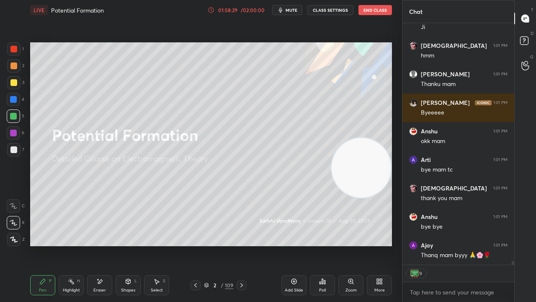
click at [375, 10] on button "End Class" at bounding box center [376, 10] width 34 height 10
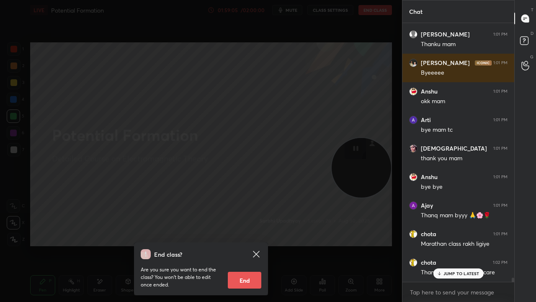
scroll to position [15335, 0]
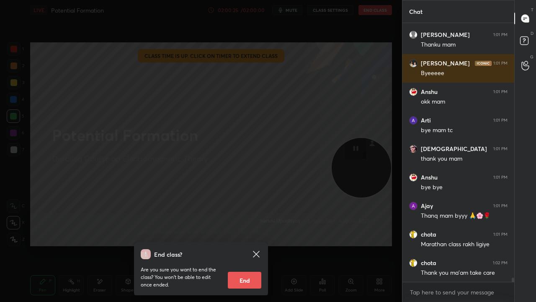
click at [245, 245] on button "End" at bounding box center [245, 280] width 34 height 17
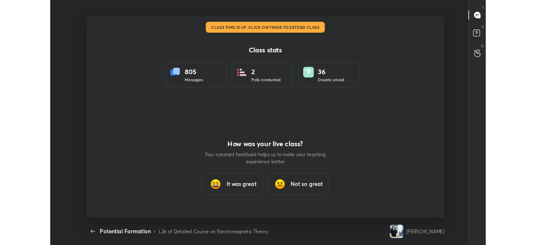
scroll to position [0, 0]
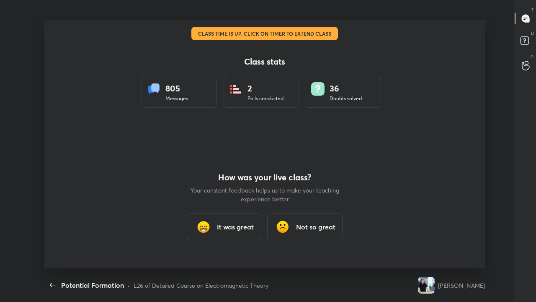
click at [242, 223] on h3 "It was great" at bounding box center [235, 227] width 37 height 10
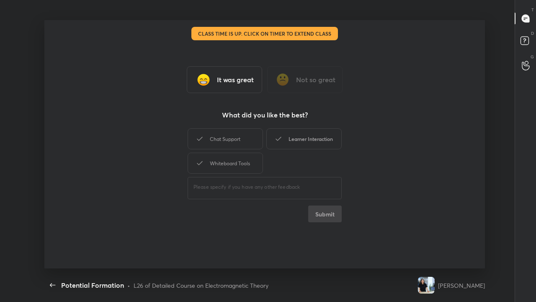
drag, startPoint x: 308, startPoint y: 138, endPoint x: 295, endPoint y: 147, distance: 15.0
click at [308, 138] on div "Learner Interaction" at bounding box center [303, 138] width 75 height 21
click at [257, 163] on div "Whiteboard Tools" at bounding box center [225, 163] width 75 height 21
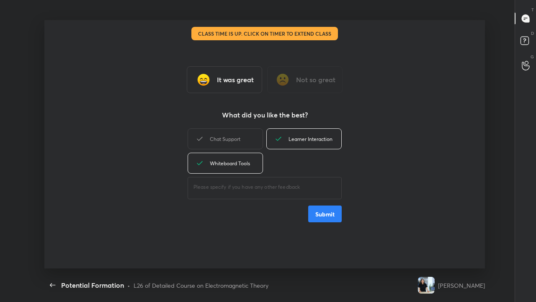
click at [317, 209] on button "Submit" at bounding box center [325, 213] width 34 height 17
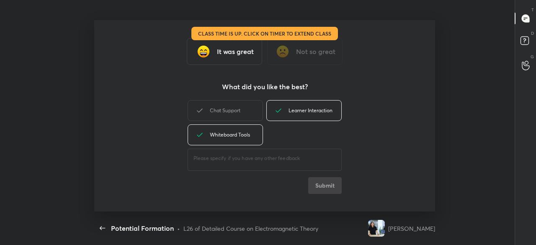
scroll to position [41710, 41373]
type textarea "x"
